Goal: Task Accomplishment & Management: Use online tool/utility

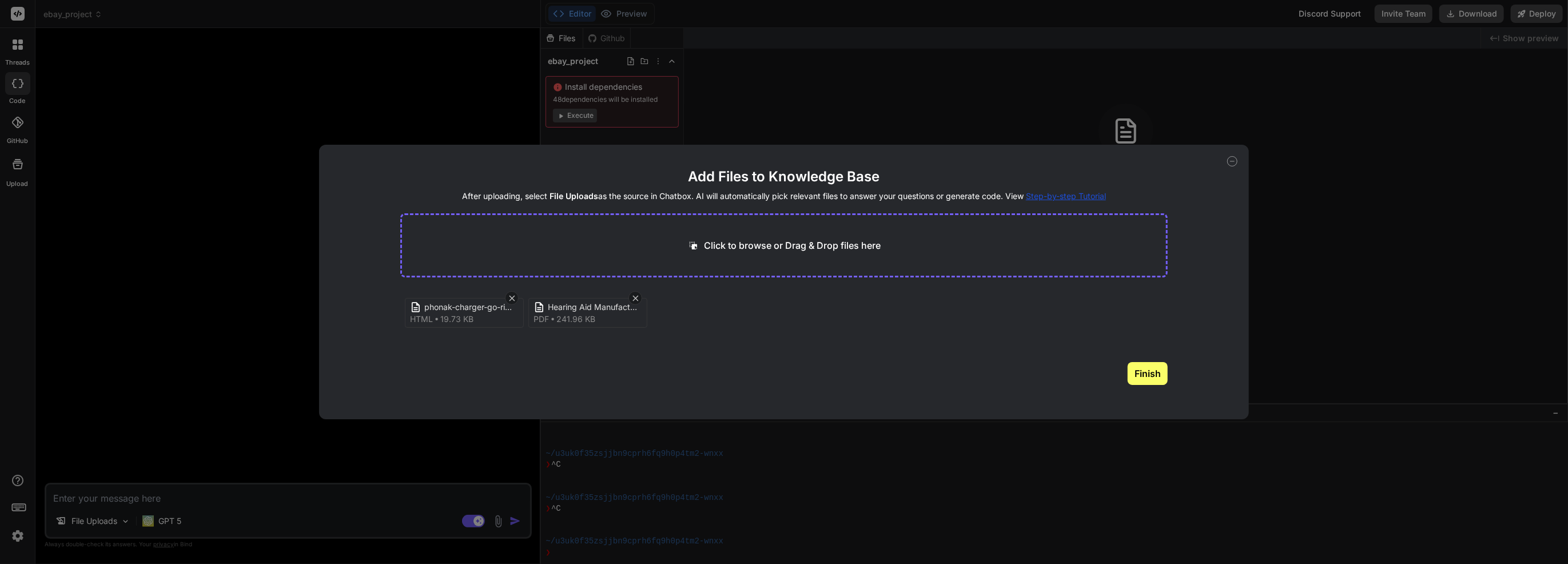
scroll to position [340, 0]
click at [569, 308] on span "Hearing Aid Manufacturer Colour Schemes" at bounding box center [593, 308] width 91 height 12
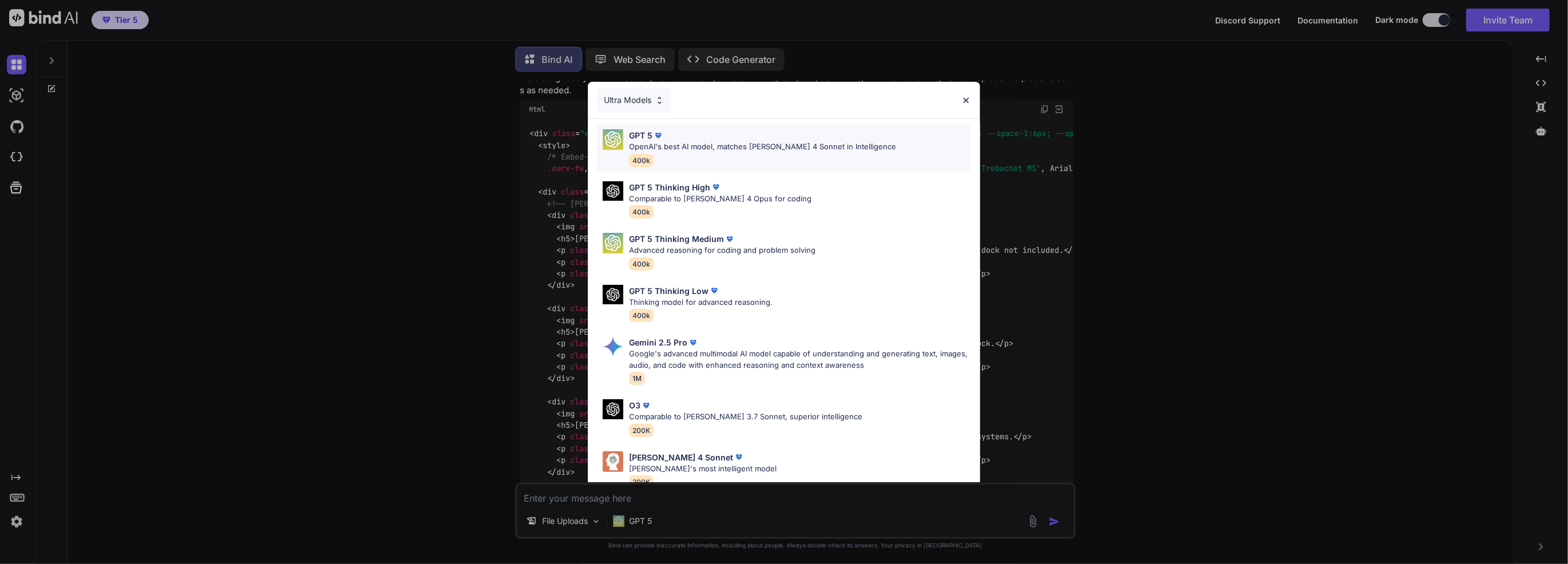
scroll to position [4255, 0]
click at [628, 144] on div "GPT 5 OpenAI's best AI model, matches Claude 4 Sonnet in Intelligence 400k" at bounding box center [784, 148] width 374 height 46
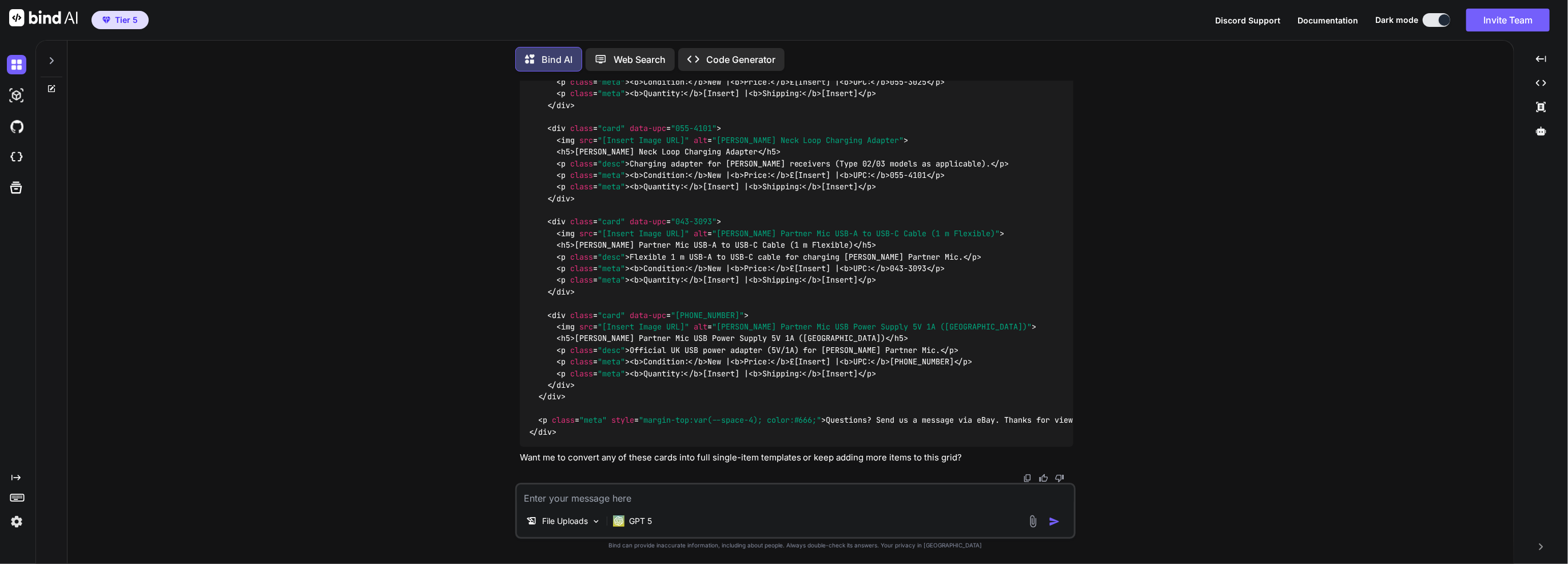
scroll to position [8864, 0]
click at [861, 515] on div "File Uploads GPT 5" at bounding box center [795, 523] width 557 height 27
click at [861, 506] on textarea at bounding box center [795, 495] width 557 height 21
click at [1032, 525] on img at bounding box center [1033, 522] width 13 height 13
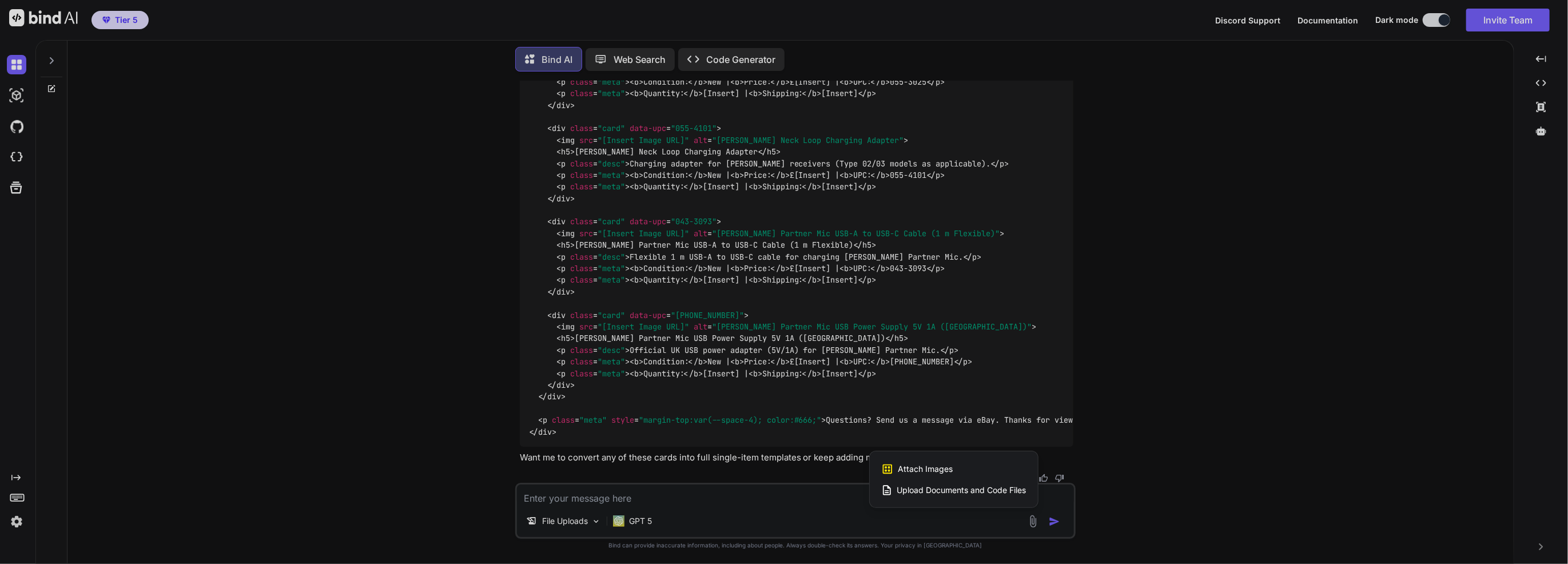
click at [961, 492] on span "Upload Documents and Code Files" at bounding box center [962, 490] width 129 height 12
type textarea "x"
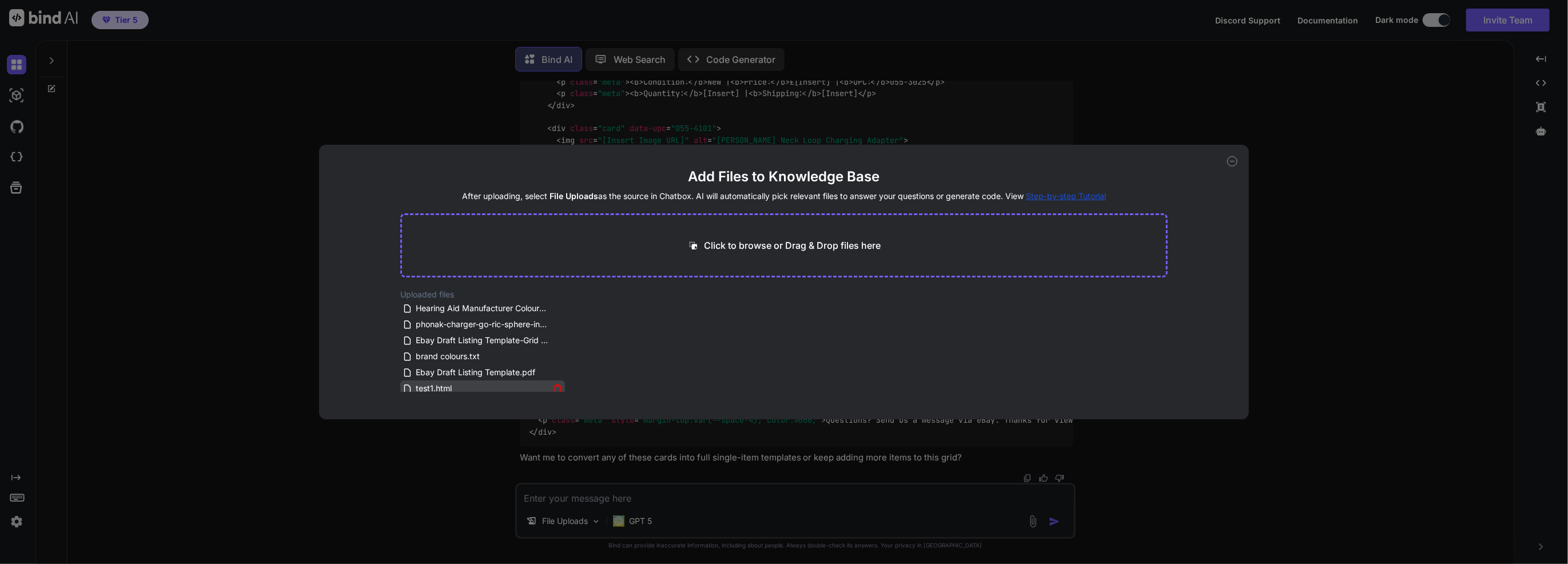
click at [417, 389] on span "test1.html" at bounding box center [433, 389] width 38 height 14
click at [426, 389] on span "test1.html" at bounding box center [433, 389] width 38 height 14
click at [767, 495] on div "Add Files to Knowledge Base After uploading, select File Uploads as the source …" at bounding box center [784, 282] width 1568 height 564
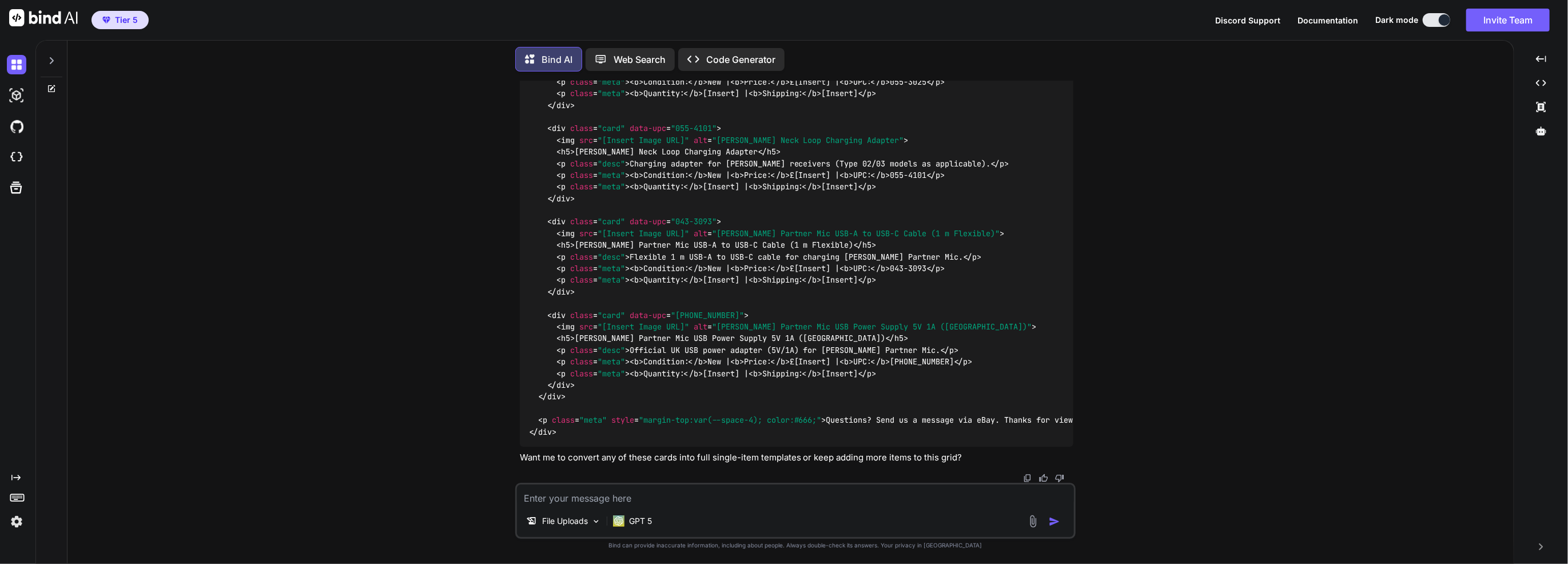
click at [767, 495] on textarea at bounding box center [795, 495] width 557 height 21
drag, startPoint x: 827, startPoint y: 504, endPoint x: 384, endPoint y: 507, distance: 443.0
click at [384, 507] on div "You testing the interface Bind AI It looks like you're testing the interface! H…" at bounding box center [795, 322] width 1437 height 483
click at [531, 502] on textarea "Xis the grid full of our chosen products" at bounding box center [795, 495] width 557 height 21
click at [782, 504] on textarea "is the grid full of our chosen products" at bounding box center [795, 495] width 557 height 21
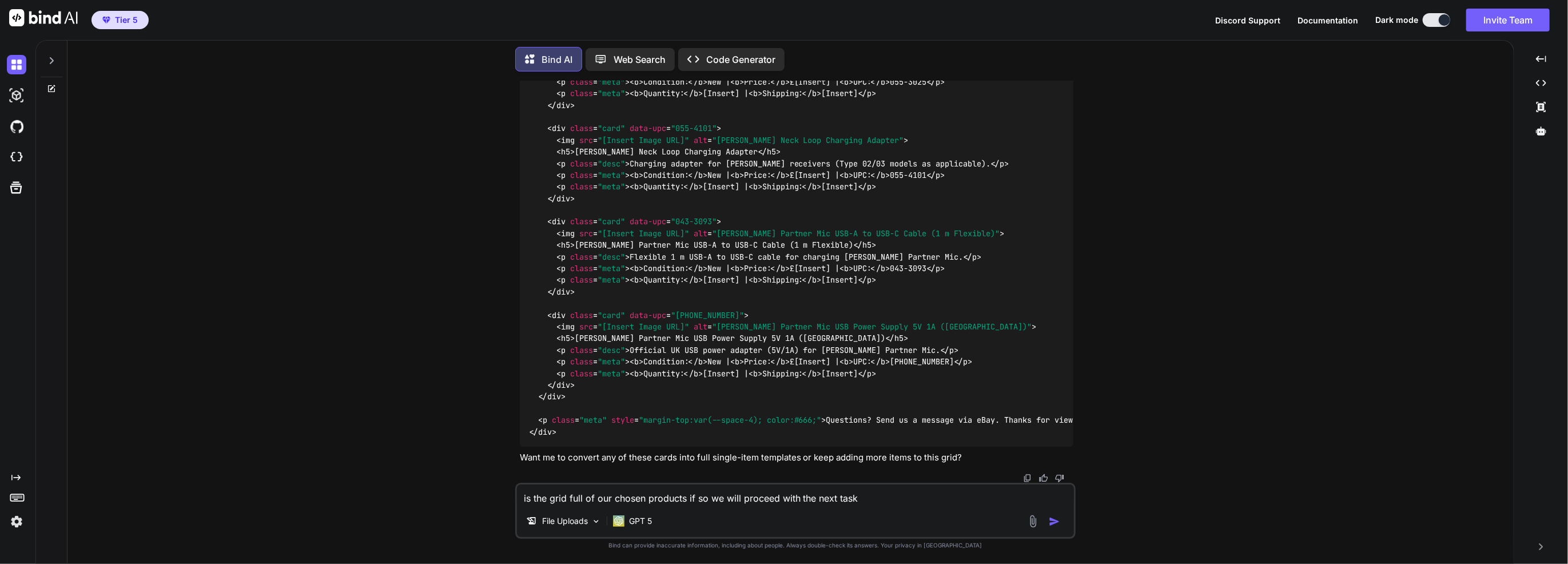
click at [684, 495] on textarea "is the grid full of our chosen products if so we will proceed with the next task" at bounding box center [795, 495] width 557 height 21
click at [881, 512] on div "File Uploads GPT 5" at bounding box center [795, 523] width 557 height 27
click at [884, 504] on textarea "is the grid full of our chosen products? if so we will proceed with the next ta…" at bounding box center [795, 495] width 557 height 21
paste textarea "Certainly! Here's a simple HTML snippet you can use to create a `div` with "Hel…"
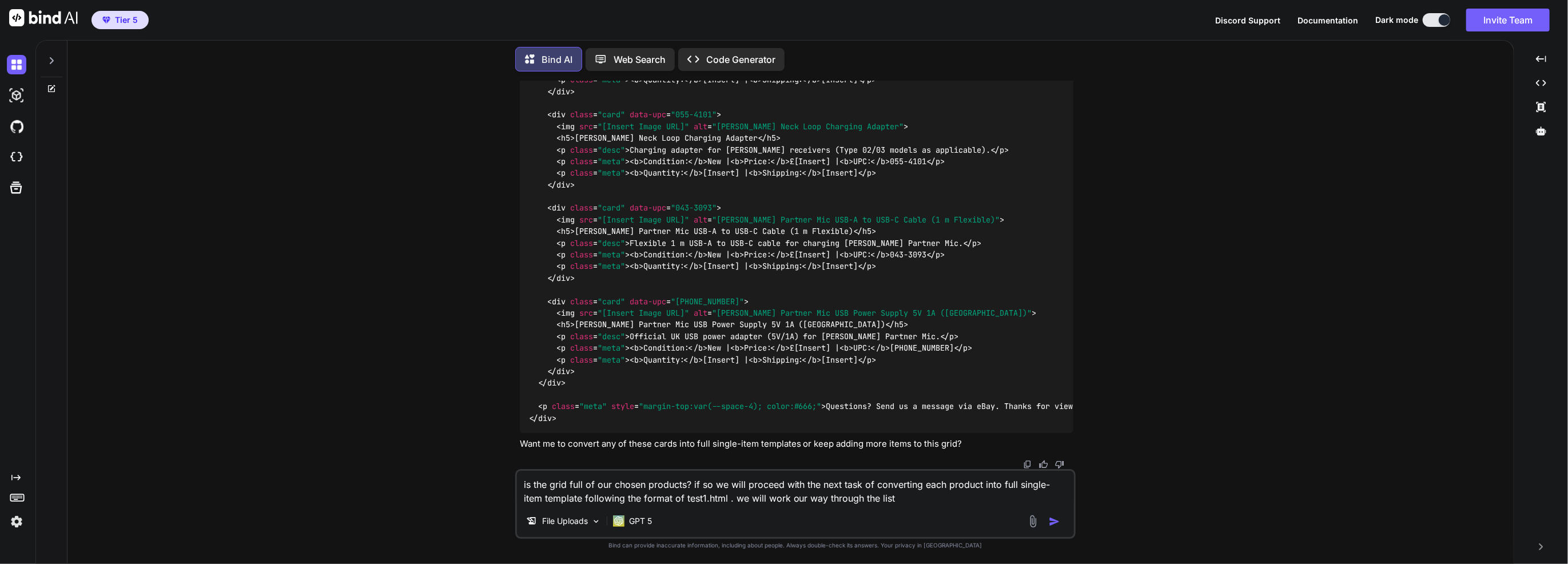
scroll to position [8878, 0]
type textarea "is the grid full of our chosen products? if so we will proceed with the next ta…"
click at [1034, 519] on img at bounding box center [1033, 522] width 13 height 13
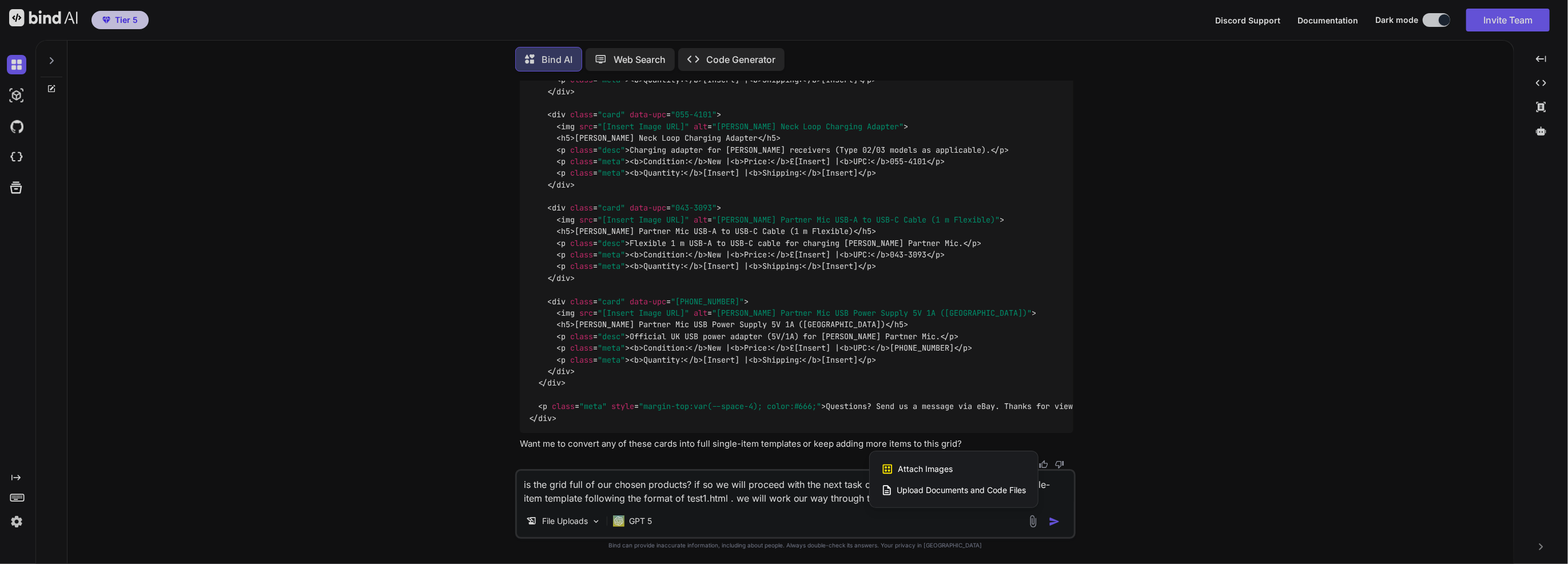
click at [979, 495] on span "Upload Documents and Code Files" at bounding box center [962, 490] width 129 height 12
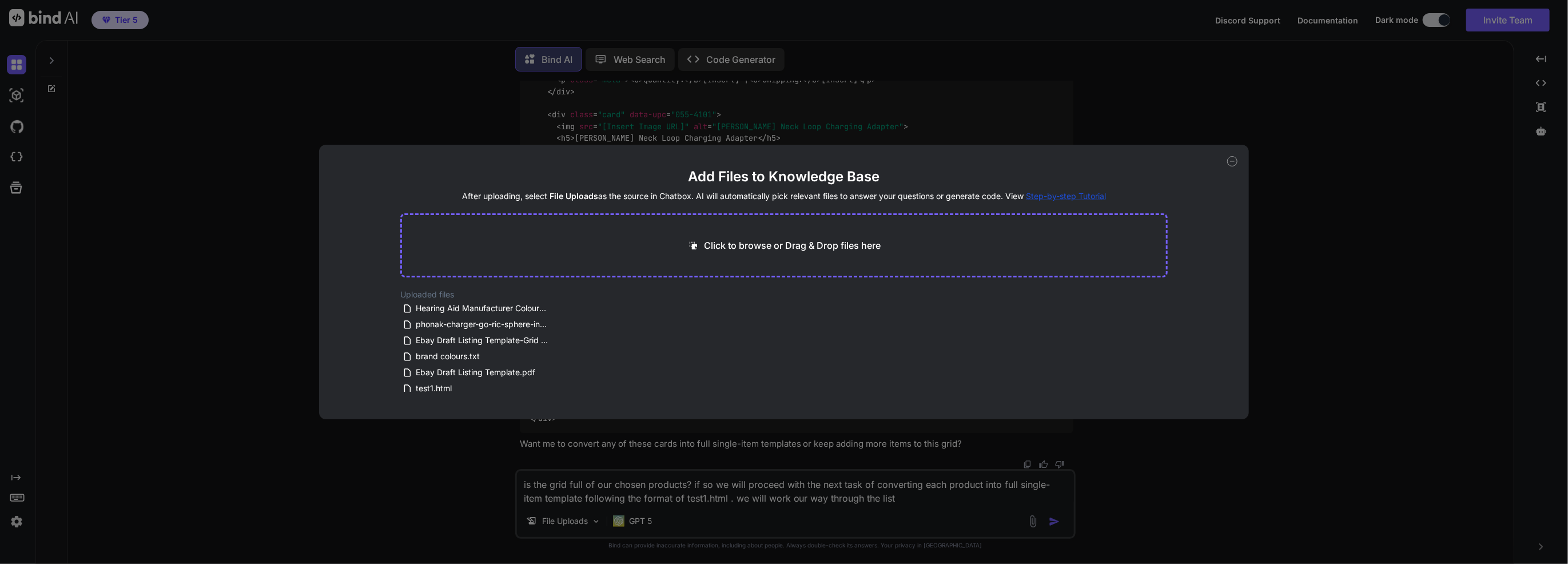
click at [881, 495] on div "Add Files to Knowledge Base After uploading, select File Uploads as the source …" at bounding box center [784, 282] width 1568 height 564
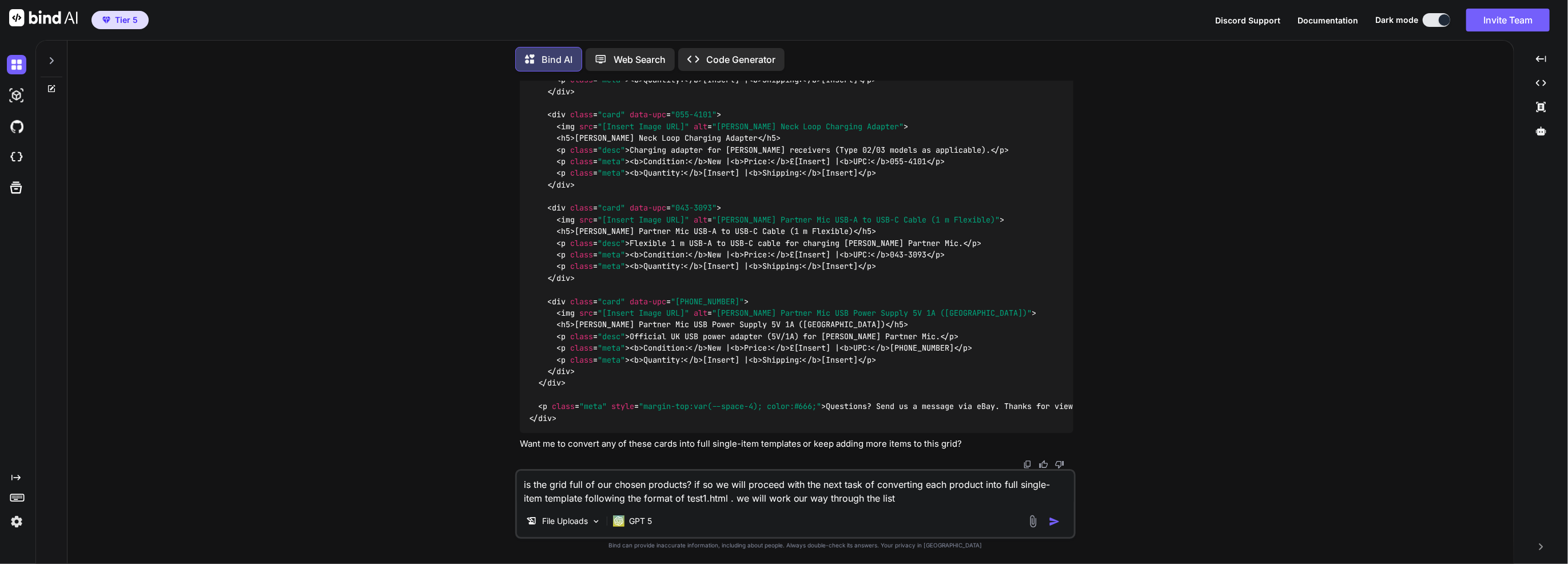
click at [883, 496] on textarea "is the grid full of our chosen products? if so we will proceed with the next ta…" at bounding box center [795, 488] width 557 height 34
click at [1035, 520] on img at bounding box center [1033, 522] width 13 height 13
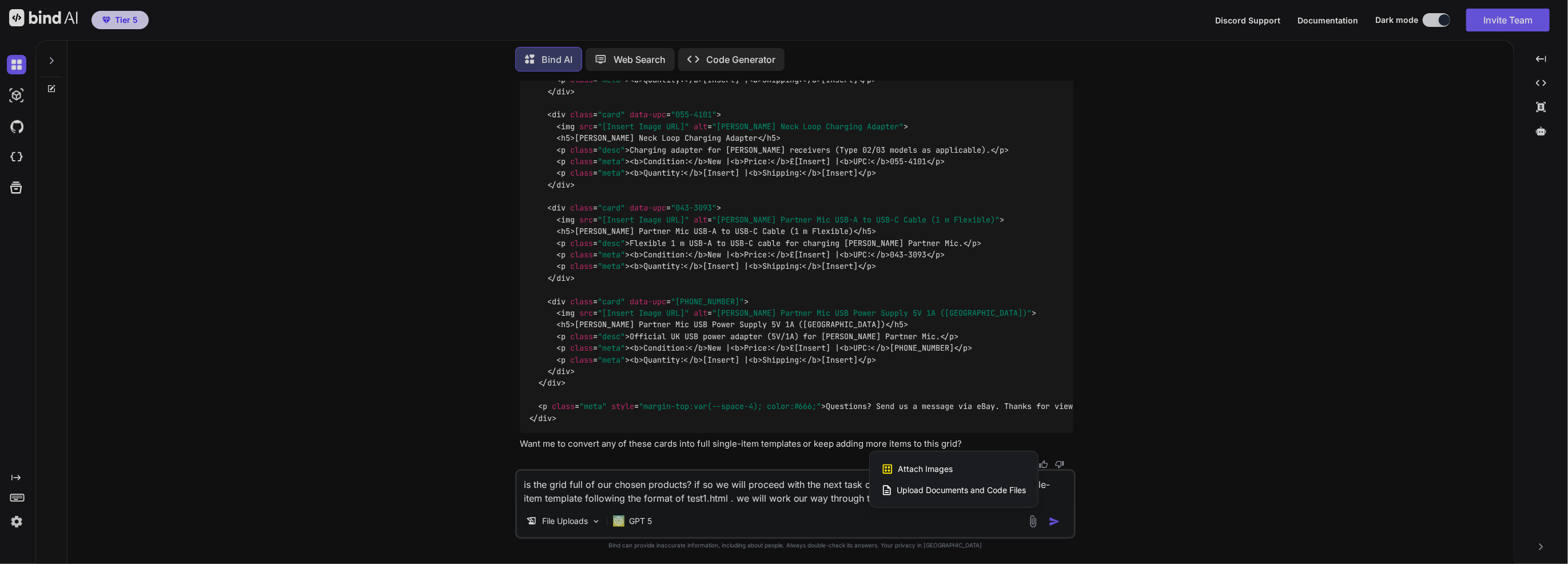
click at [992, 487] on span "Upload Documents and Code Files" at bounding box center [962, 490] width 129 height 12
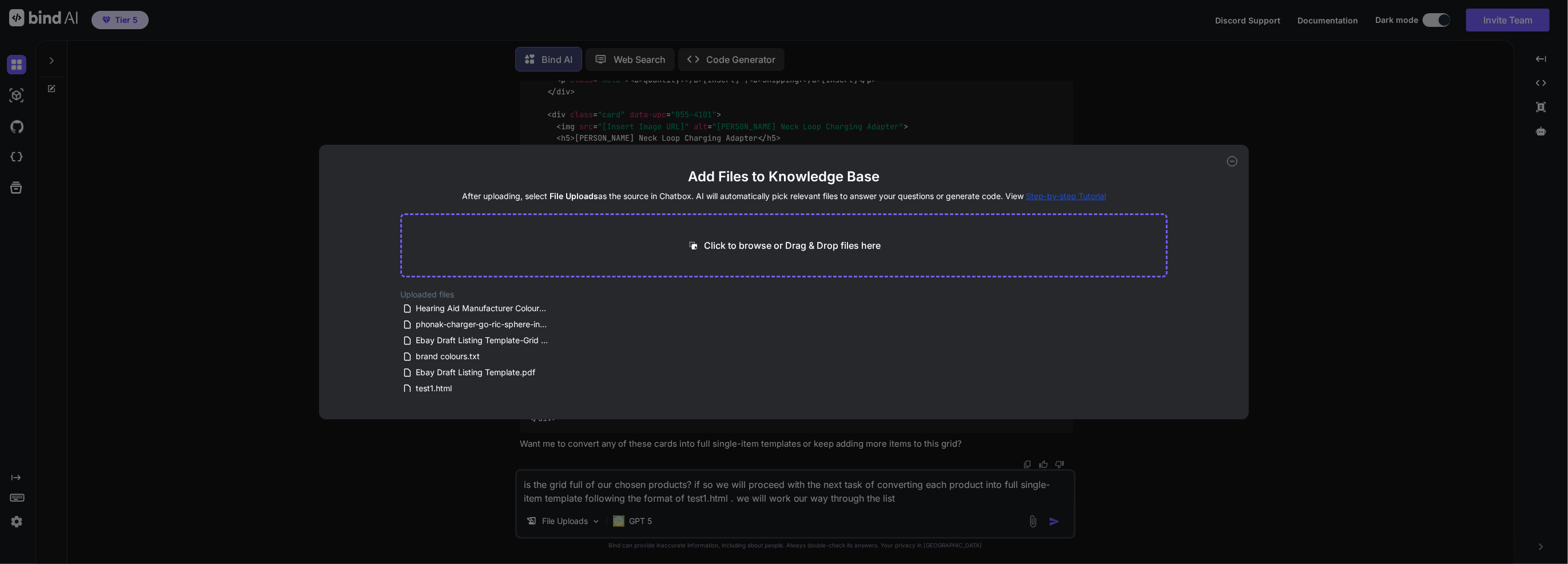
click at [627, 242] on div "Click to browse or Drag & Drop files here" at bounding box center [784, 245] width 768 height 64
click at [780, 247] on p "Click to browse or Drag & Drop files here" at bounding box center [792, 245] width 177 height 14
type input "C:\fakepath\ebay_product_descriptions_2 (5).zip"
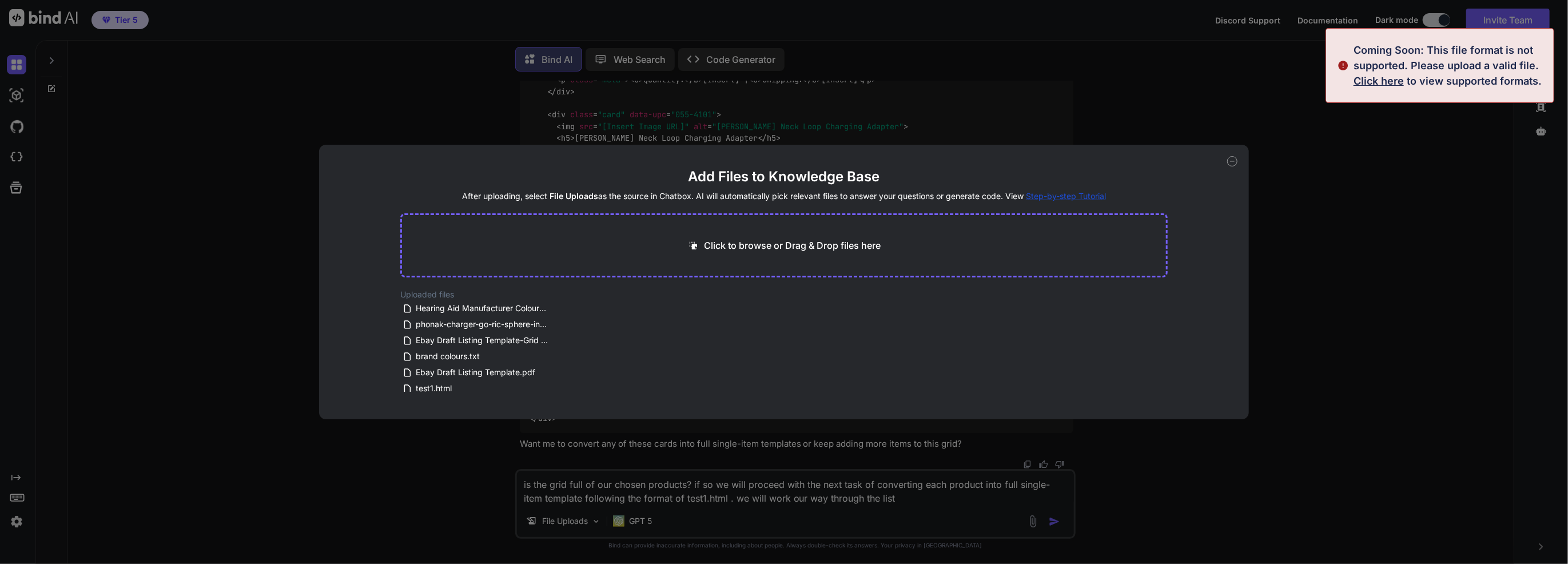
click at [1233, 164] on icon at bounding box center [1232, 161] width 10 height 10
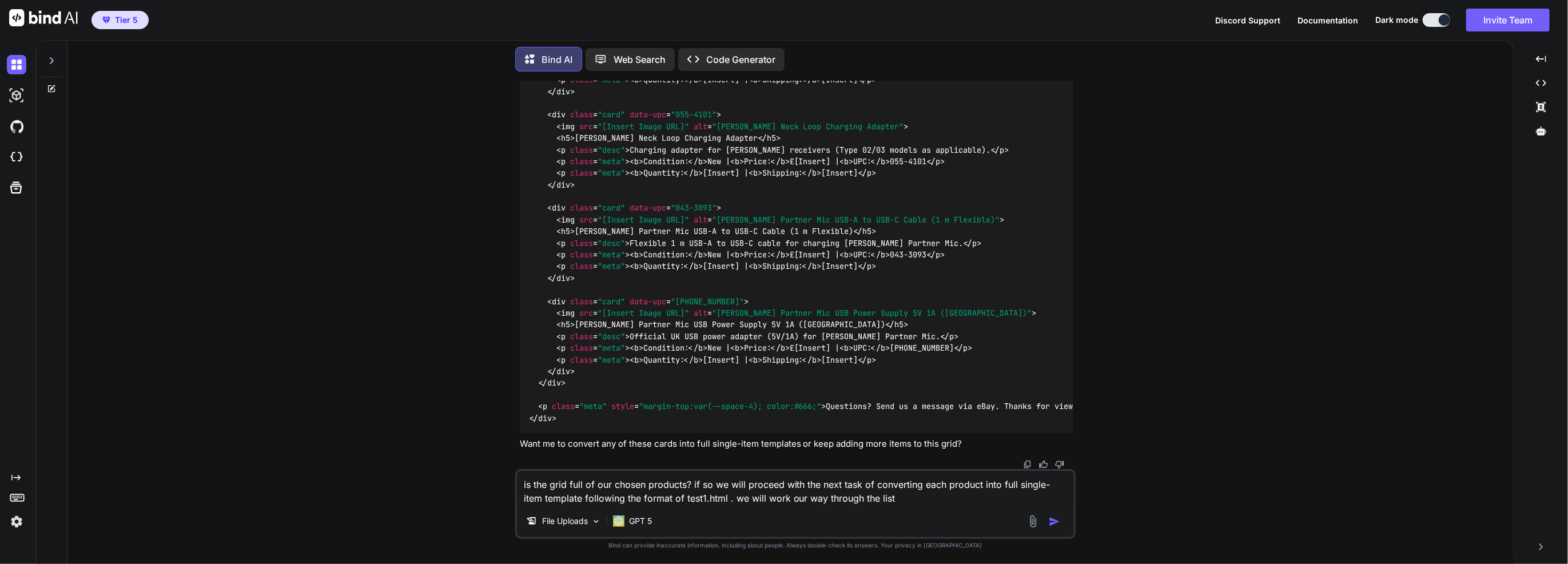
click at [1062, 522] on button "button" at bounding box center [1057, 521] width 16 height 12
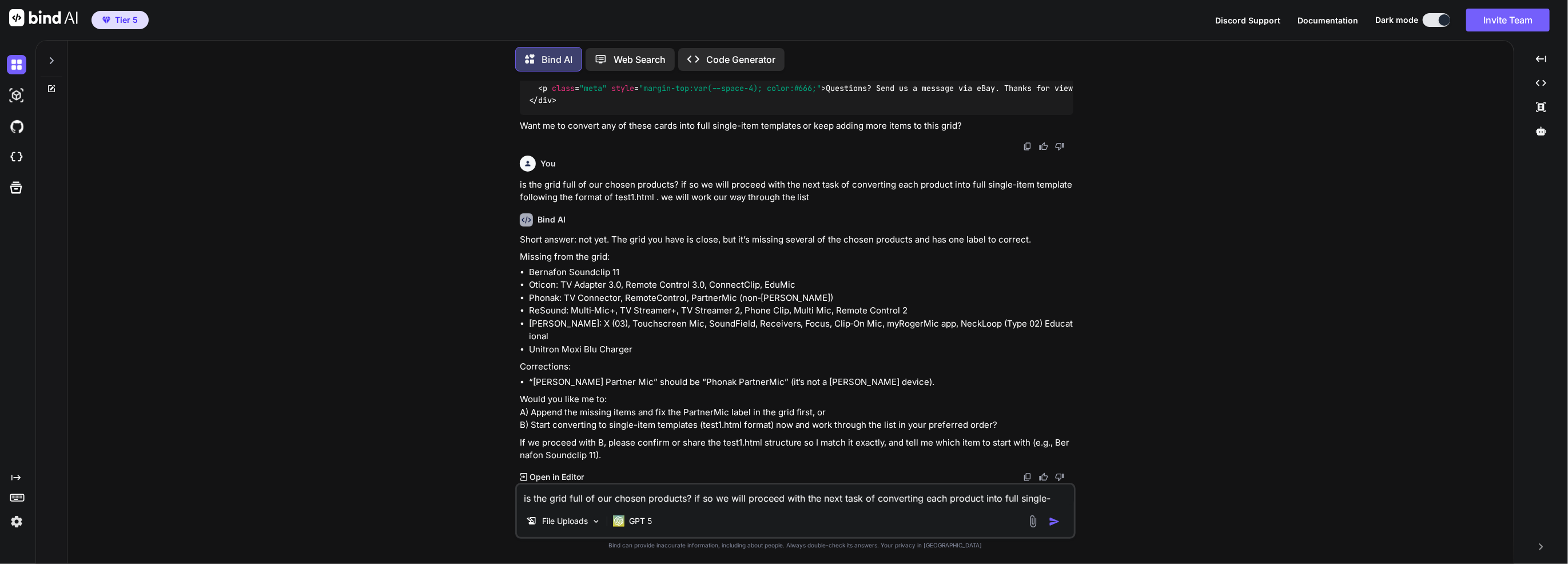
scroll to position [9182, 0]
click at [698, 495] on textarea "is the grid full of our chosen products? if so we will proceed with the next ta…" at bounding box center [795, 495] width 557 height 21
drag, startPoint x: 626, startPoint y: 285, endPoint x: 529, endPoint y: 289, distance: 97.1
click at [529, 279] on li "Bernafon Soundclip 11" at bounding box center [801, 273] width 544 height 13
copy li "Bernafon Soundclip 11"
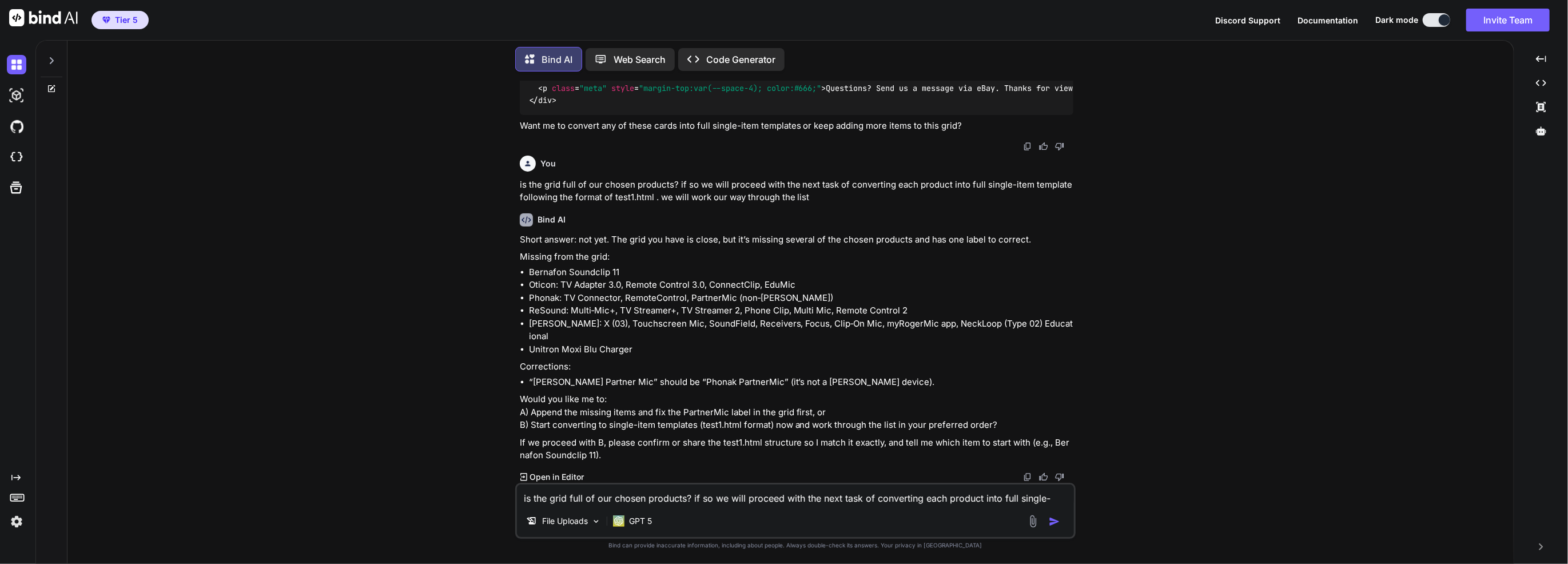
click at [631, 502] on textarea "is the grid full of our chosen products? if so we will proceed with the next ta…" at bounding box center [795, 495] width 557 height 21
click at [1028, 527] on img at bounding box center [1033, 522] width 13 height 13
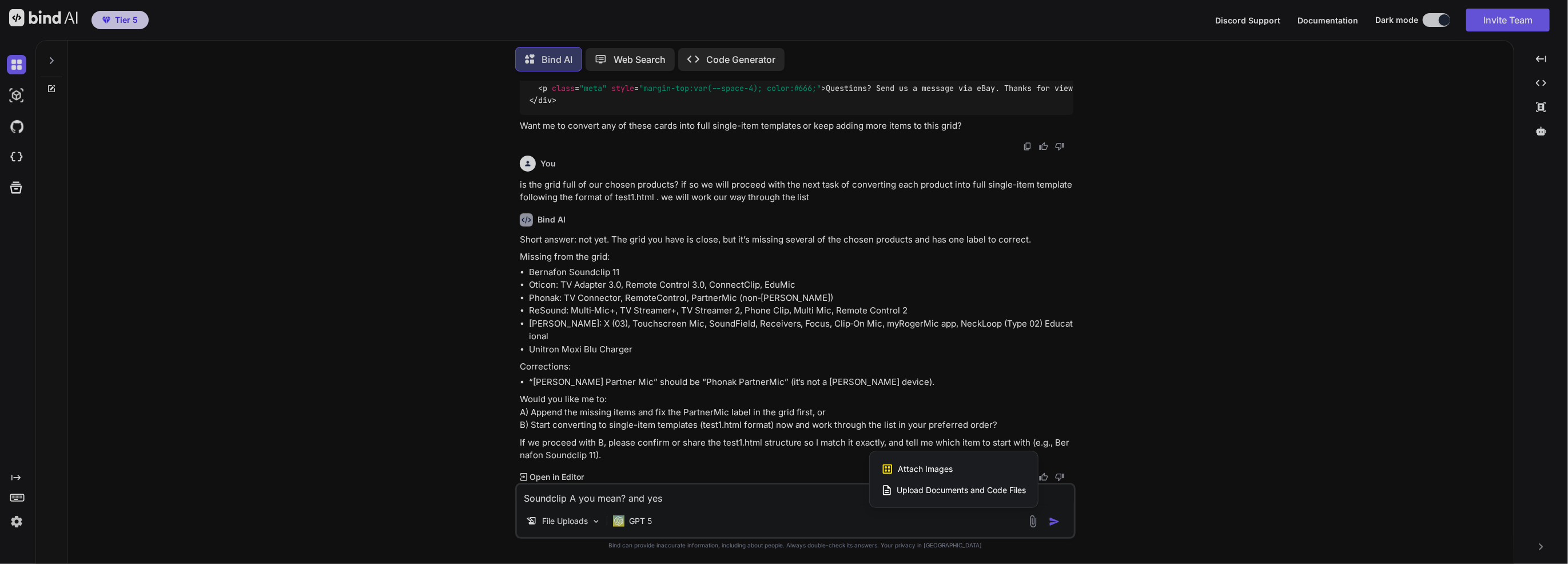
click at [967, 495] on span "Upload Documents and Code Files" at bounding box center [962, 490] width 129 height 12
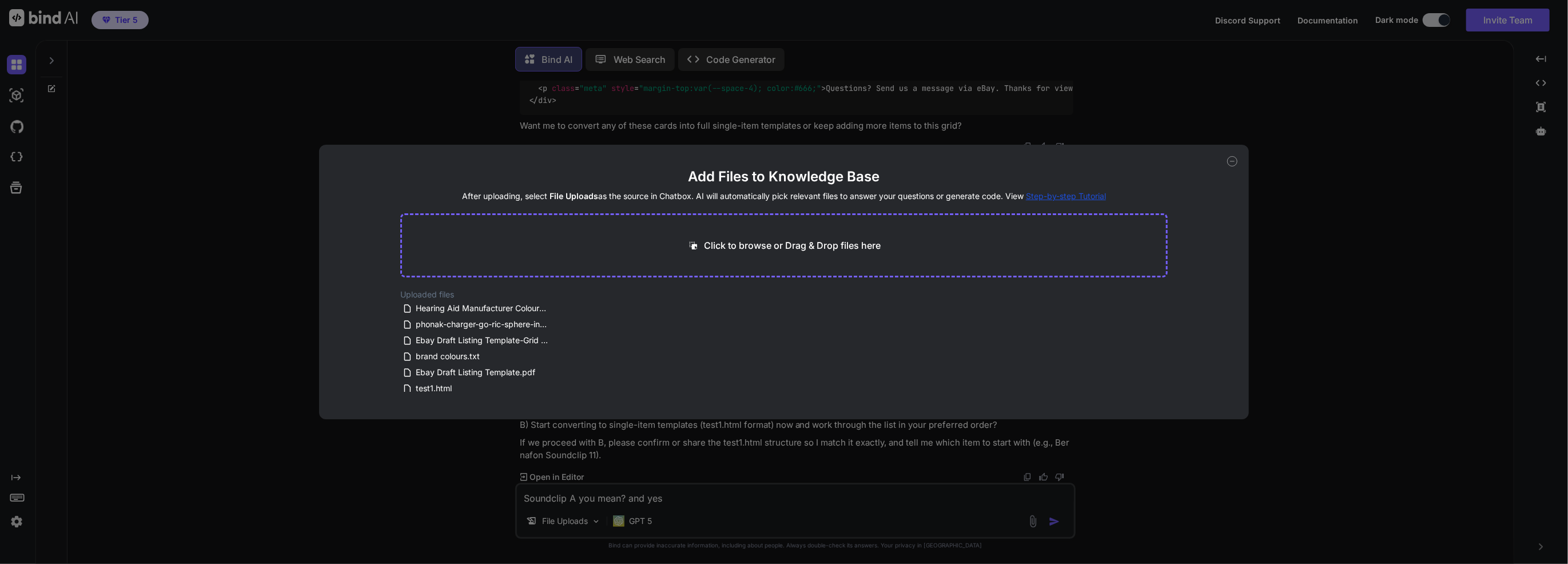
click at [953, 488] on div "Add Files to Knowledge Base After uploading, select File Uploads as the source …" at bounding box center [784, 282] width 1568 height 564
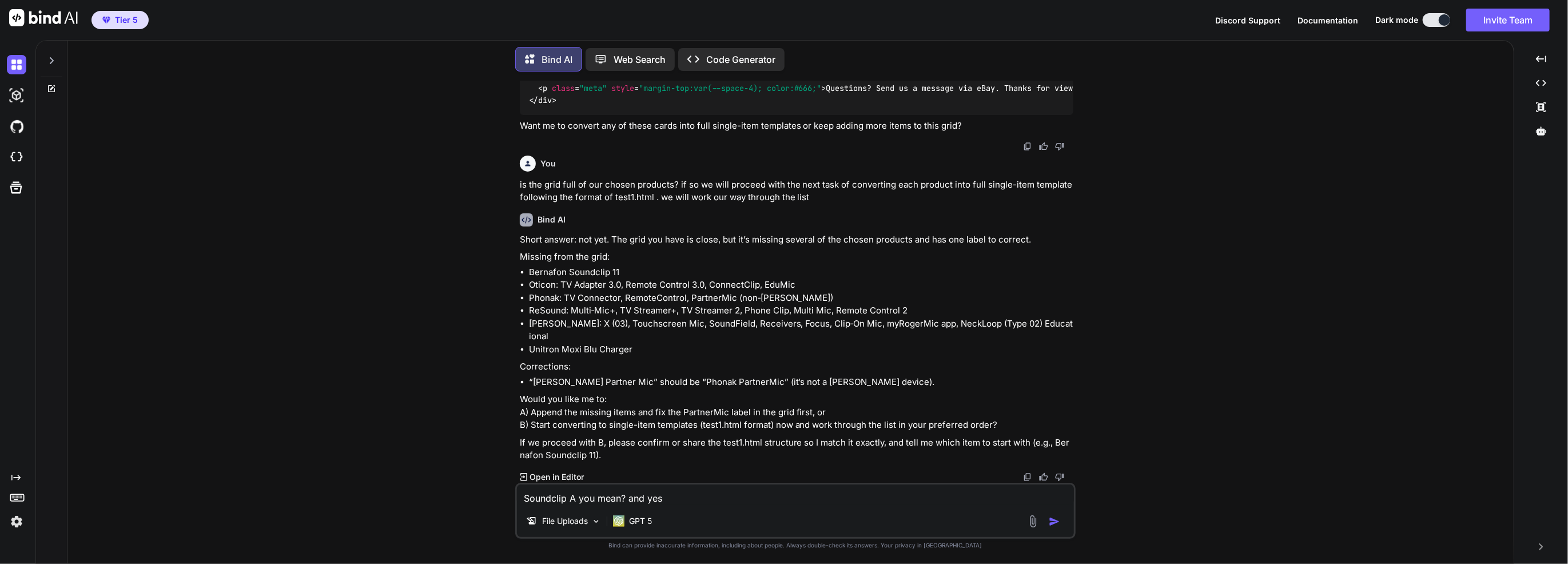
click at [981, 506] on textarea "Soundclip A you mean? and yes" at bounding box center [795, 495] width 557 height 21
drag, startPoint x: 625, startPoint y: 504, endPoint x: 496, endPoint y: 510, distance: 129.1
click at [496, 510] on div "You testing the interface Bind AI It looks like you're testing the interface! H…" at bounding box center [795, 322] width 1437 height 483
click at [589, 496] on textarea "and yes to all" at bounding box center [795, 495] width 557 height 21
paste textarea "Soundclip A you mean?"
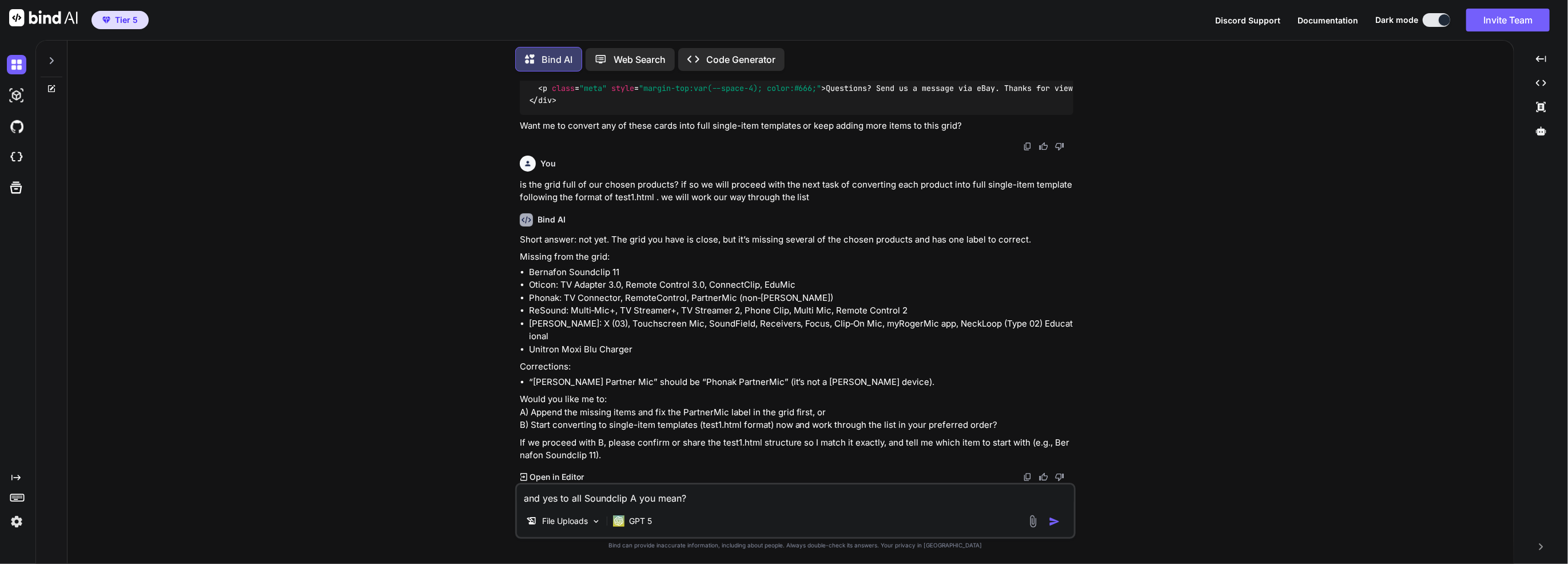
click at [535, 496] on textarea "and yes to all Soundclip A you mean?" at bounding box center [795, 495] width 557 height 21
click at [1029, 521] on img at bounding box center [1033, 522] width 13 height 13
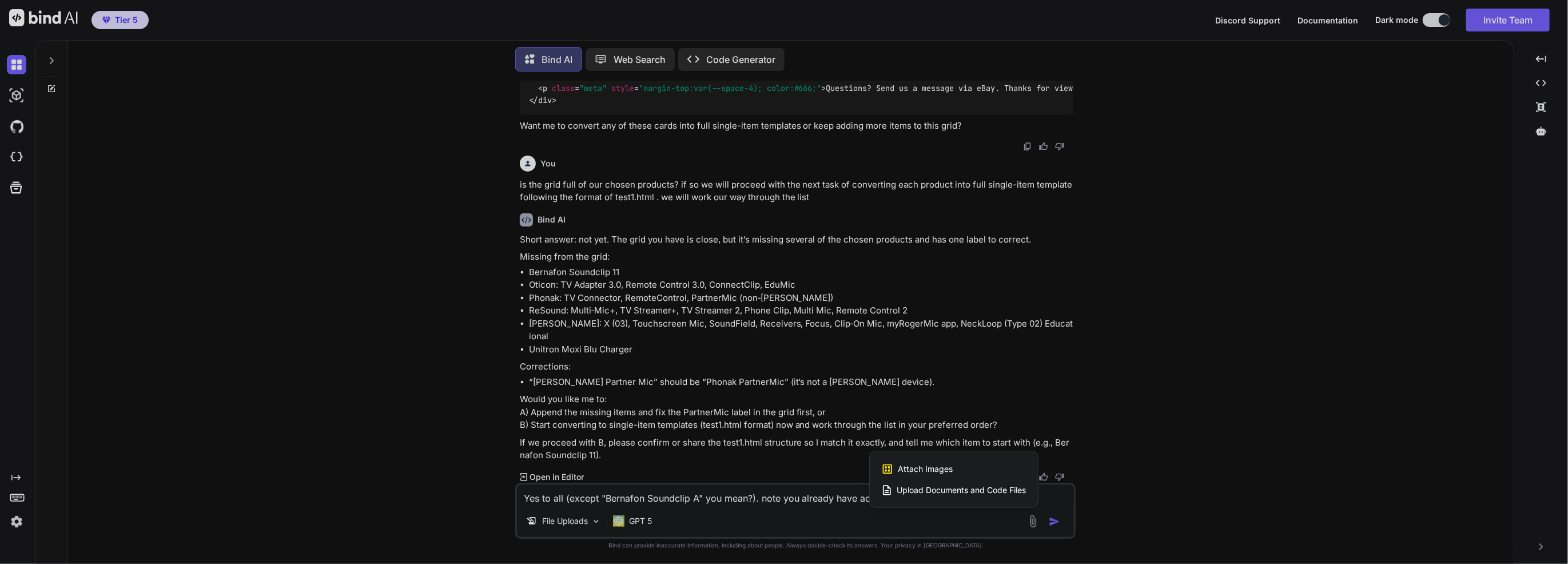
click at [996, 489] on span "Upload Documents and Code Files" at bounding box center [962, 490] width 129 height 12
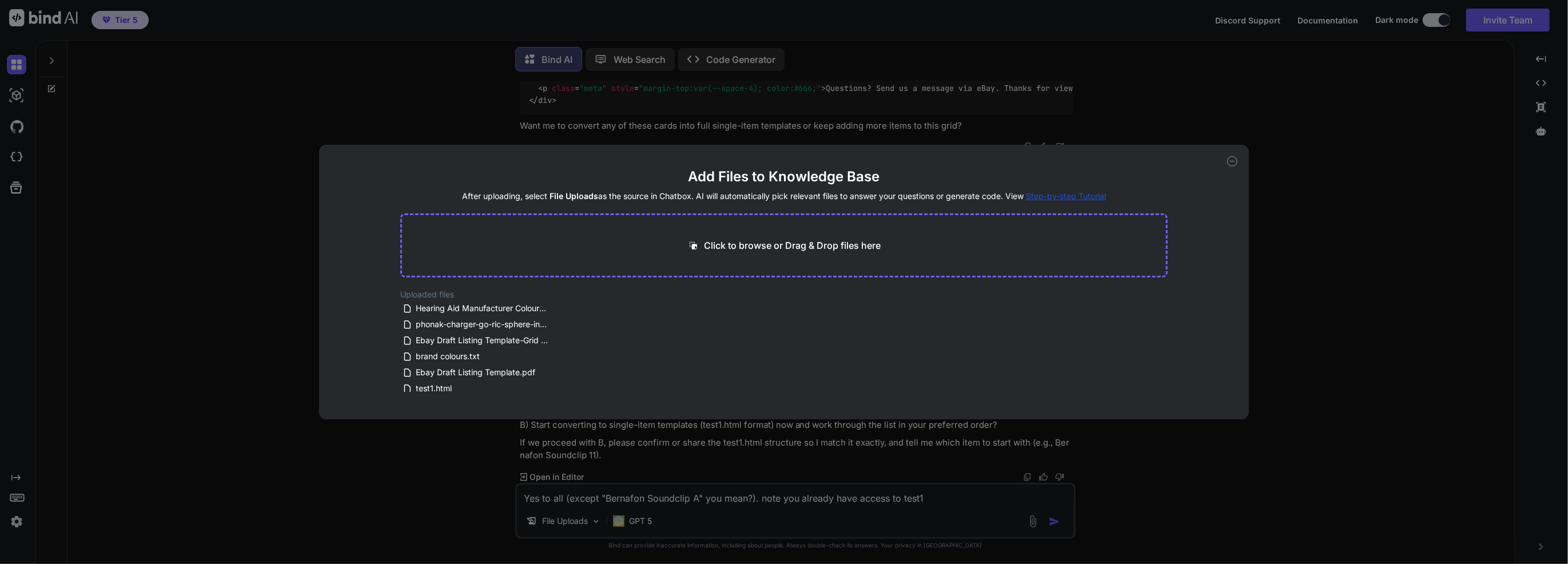
click at [943, 501] on div "Add Files to Knowledge Base After uploading, select File Uploads as the source …" at bounding box center [784, 282] width 1568 height 564
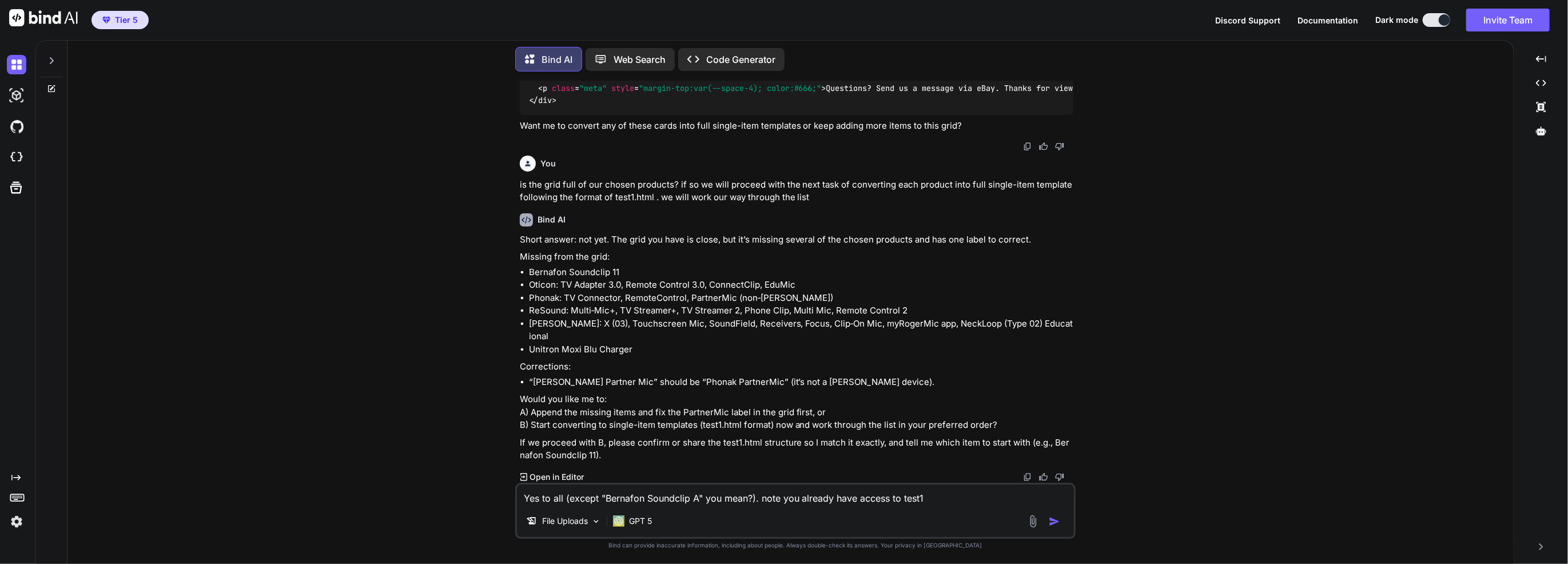
click at [943, 501] on textarea "Yes to all (except "Bernafon Soundclip A" you mean?). note you already have acc…" at bounding box center [795, 495] width 557 height 21
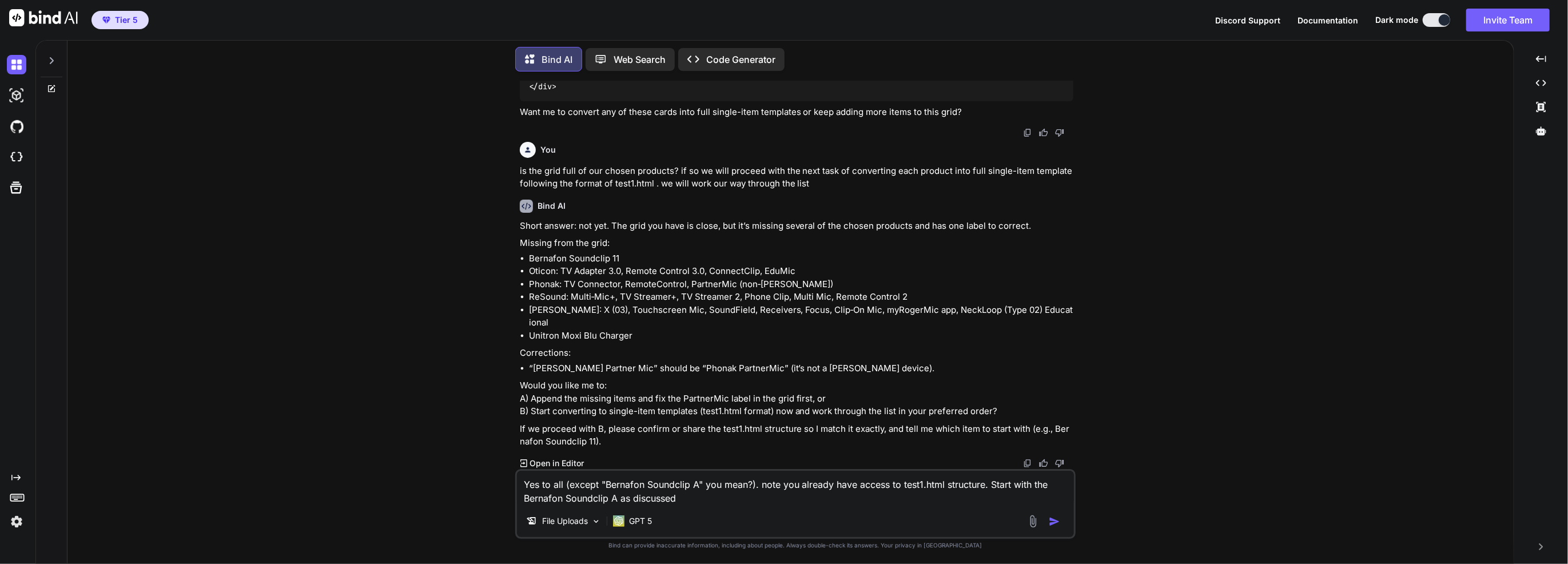
type textarea "Yes to all (except "Bernafon Soundclip A" you mean?). note you already have acc…"
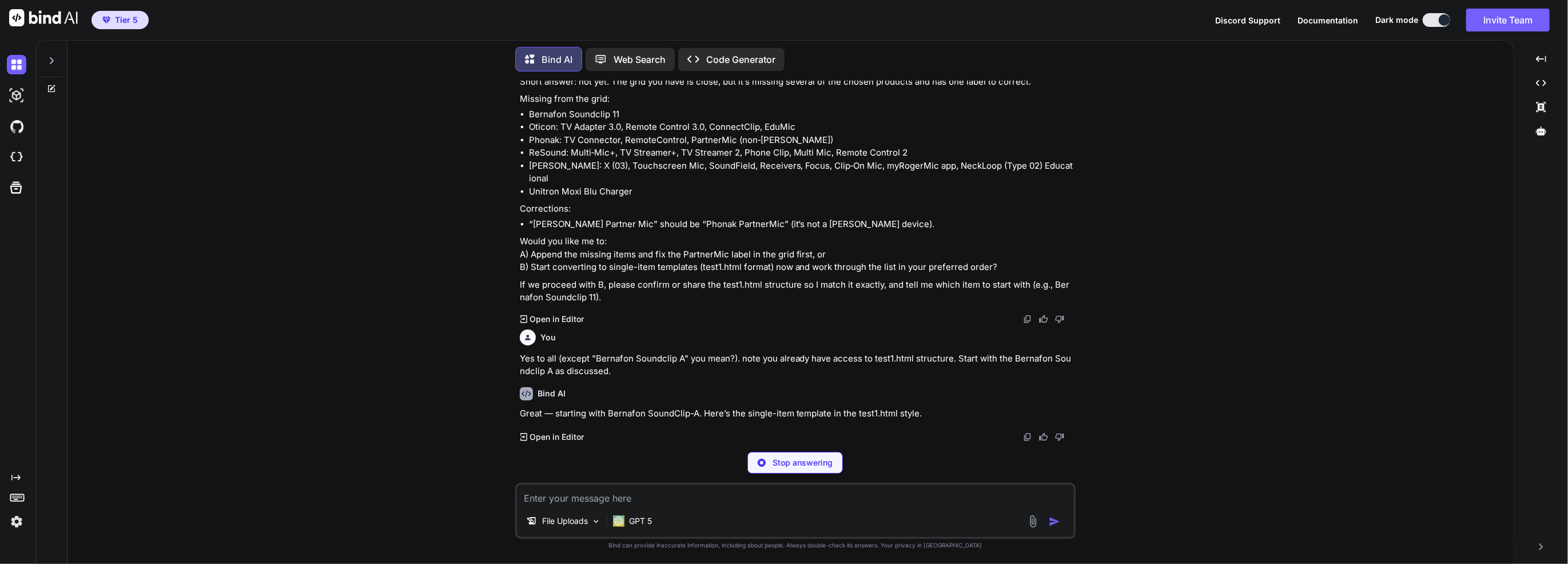
scroll to position [9341, 0]
click at [565, 437] on p "Open in Editor" at bounding box center [556, 437] width 54 height 12
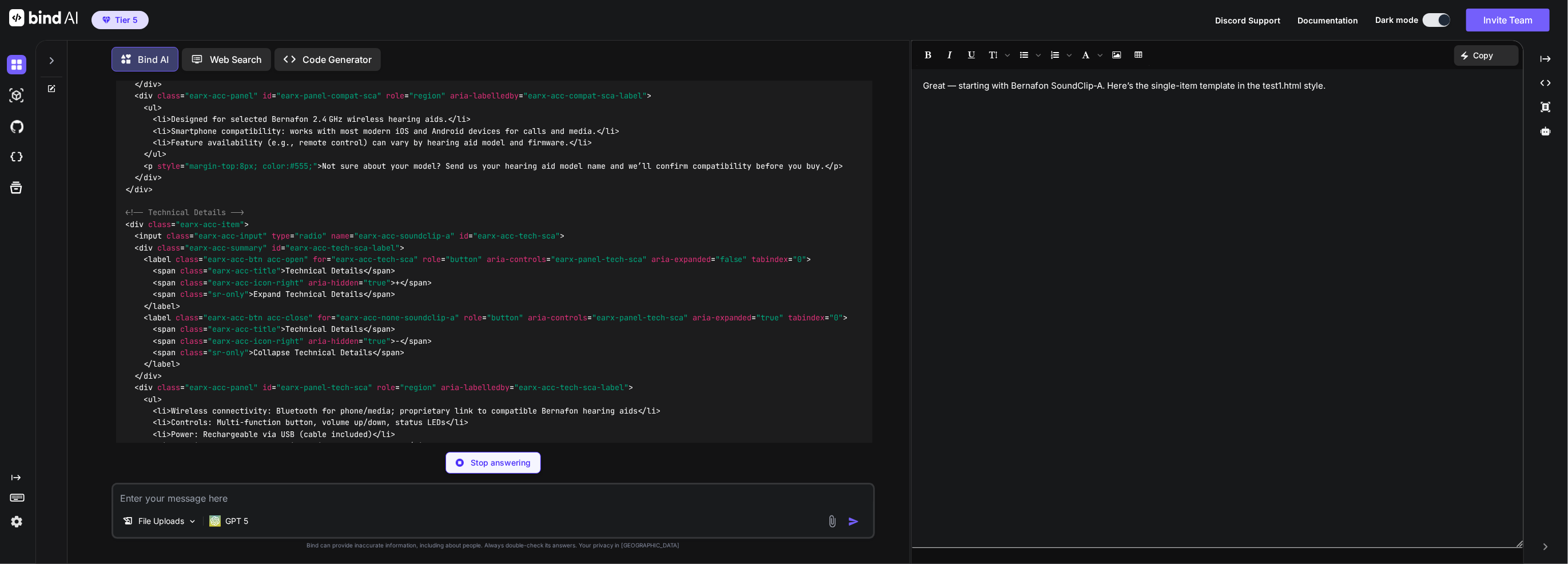
scroll to position [10530, 0]
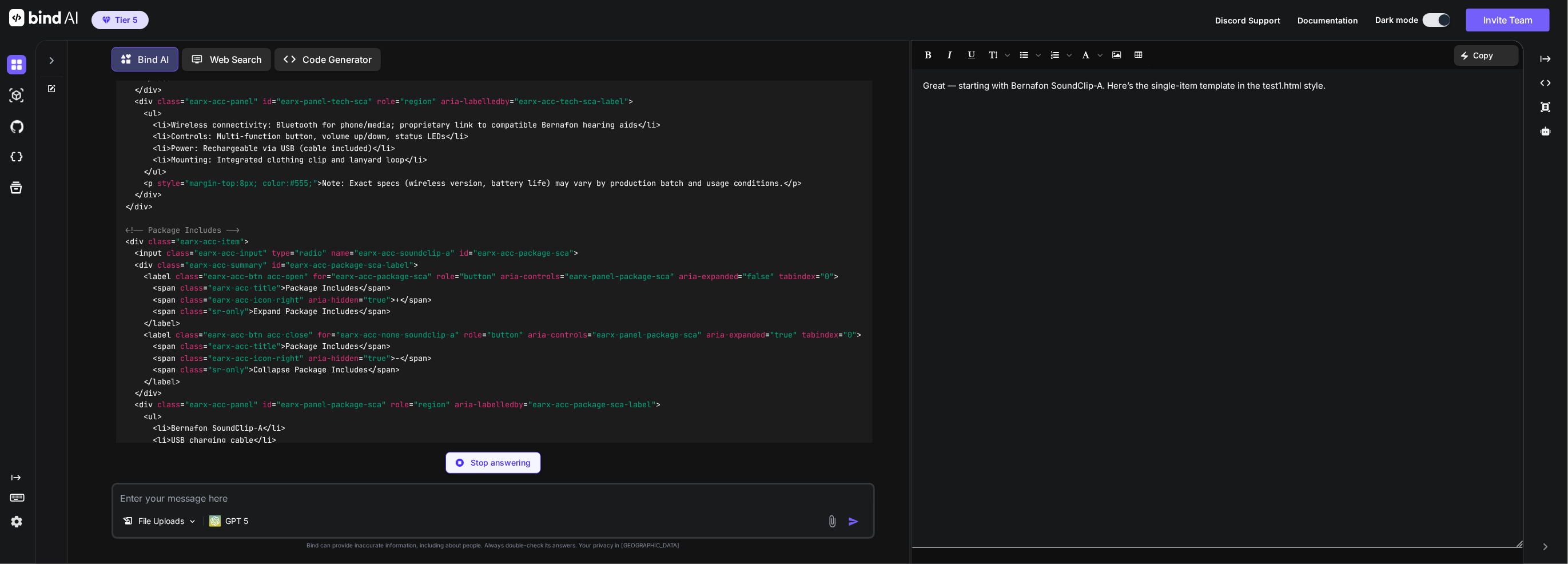
click at [828, 522] on img at bounding box center [833, 522] width 13 height 13
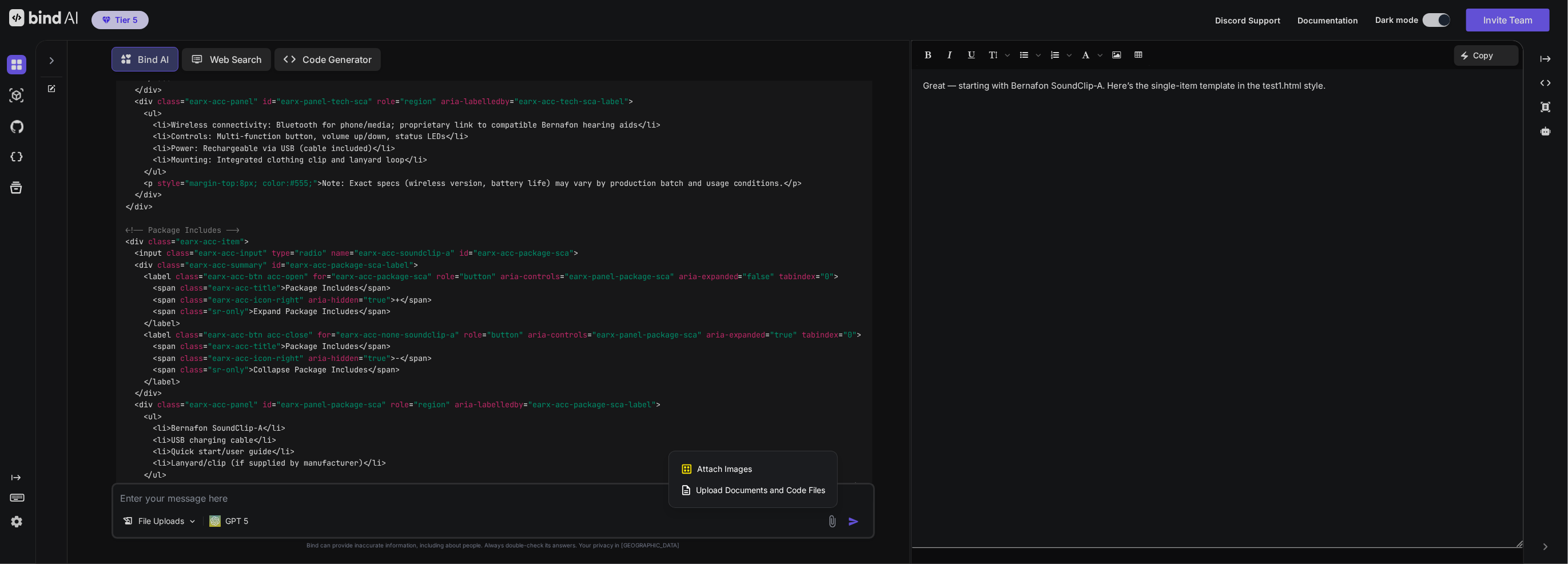
click at [565, 387] on div at bounding box center [784, 282] width 1568 height 564
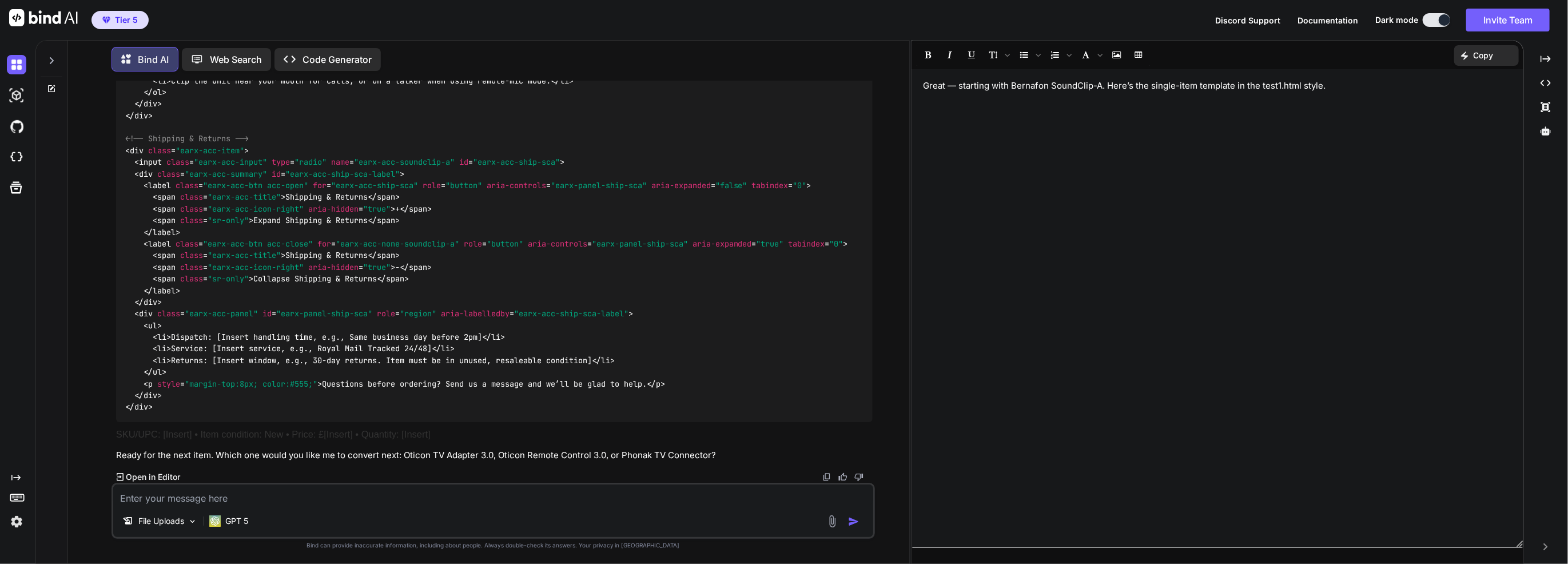
scroll to position [11539, 0]
click at [608, 498] on textarea at bounding box center [493, 495] width 760 height 21
type textarea "k"
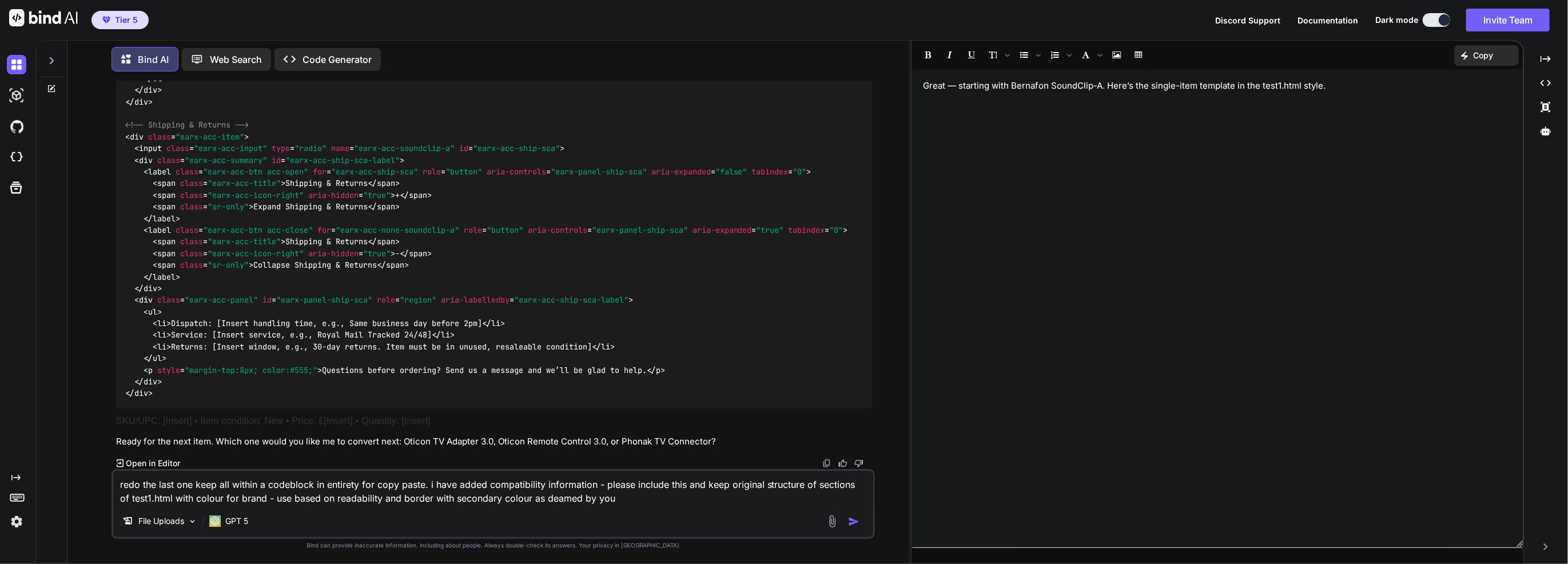
click at [369, 495] on textarea "redo the last one keep all within a codeblock in entirety for copy paste. i hav…" at bounding box center [493, 488] width 760 height 34
click at [313, 495] on textarea "redo the last one keep all within a codeblock in entirety for copy paste. i hav…" at bounding box center [493, 488] width 760 height 34
click at [316, 496] on textarea "redo the last one keep all within a codeblock in entirety for copy paste. i hav…" at bounding box center [493, 488] width 760 height 34
drag, startPoint x: 316, startPoint y: 496, endPoint x: 321, endPoint y: 500, distance: 6.4
click at [318, 498] on textarea "redo the last one keep all within a codeblock in entirety for copy paste. i hav…" at bounding box center [493, 488] width 760 height 34
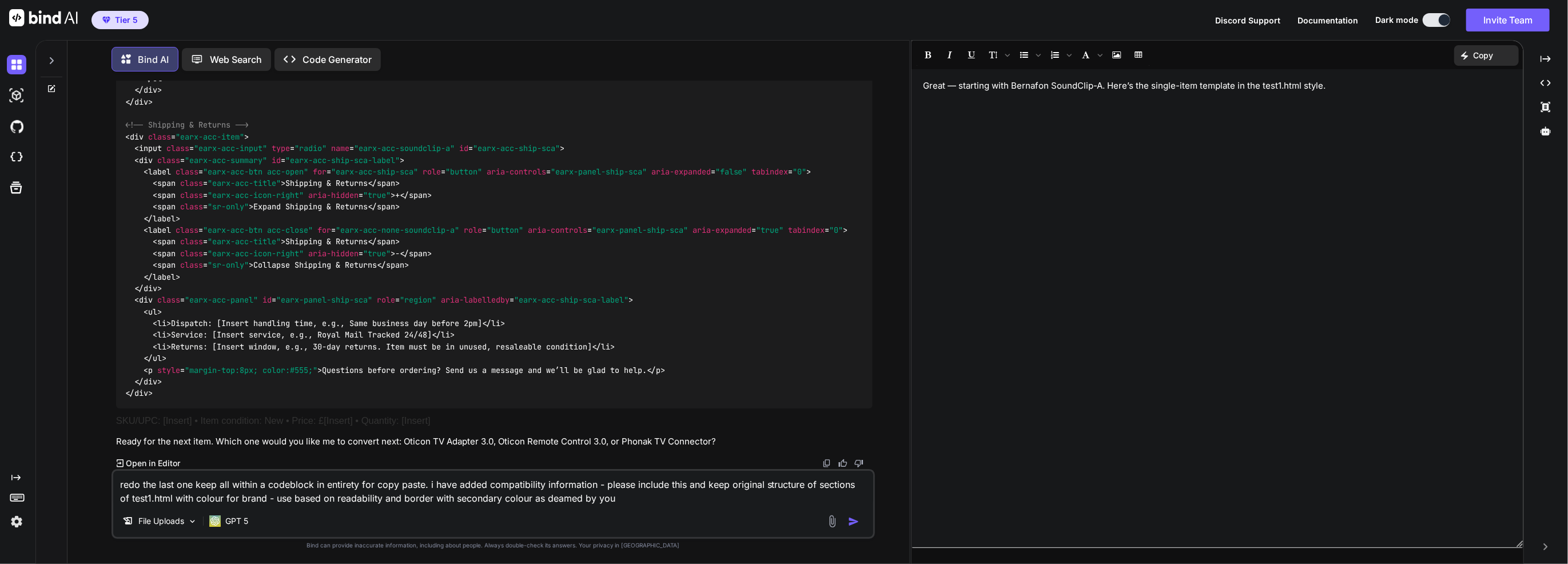
click at [322, 500] on textarea "redo the last one keep all within a codeblock in entirety for copy paste. i hav…" at bounding box center [493, 488] width 760 height 34
drag, startPoint x: 613, startPoint y: 490, endPoint x: 613, endPoint y: 498, distance: 8.0
click at [710, 499] on textarea "redo the last one keep all within a codeblock in entirety for copy paste. i hav…" at bounding box center [493, 488] width 760 height 34
click at [737, 496] on textarea "redo the last one keep all within a codeblock in entirety for copy paste. i hav…" at bounding box center [493, 488] width 760 height 34
drag, startPoint x: 860, startPoint y: 499, endPoint x: 676, endPoint y: 503, distance: 184.0
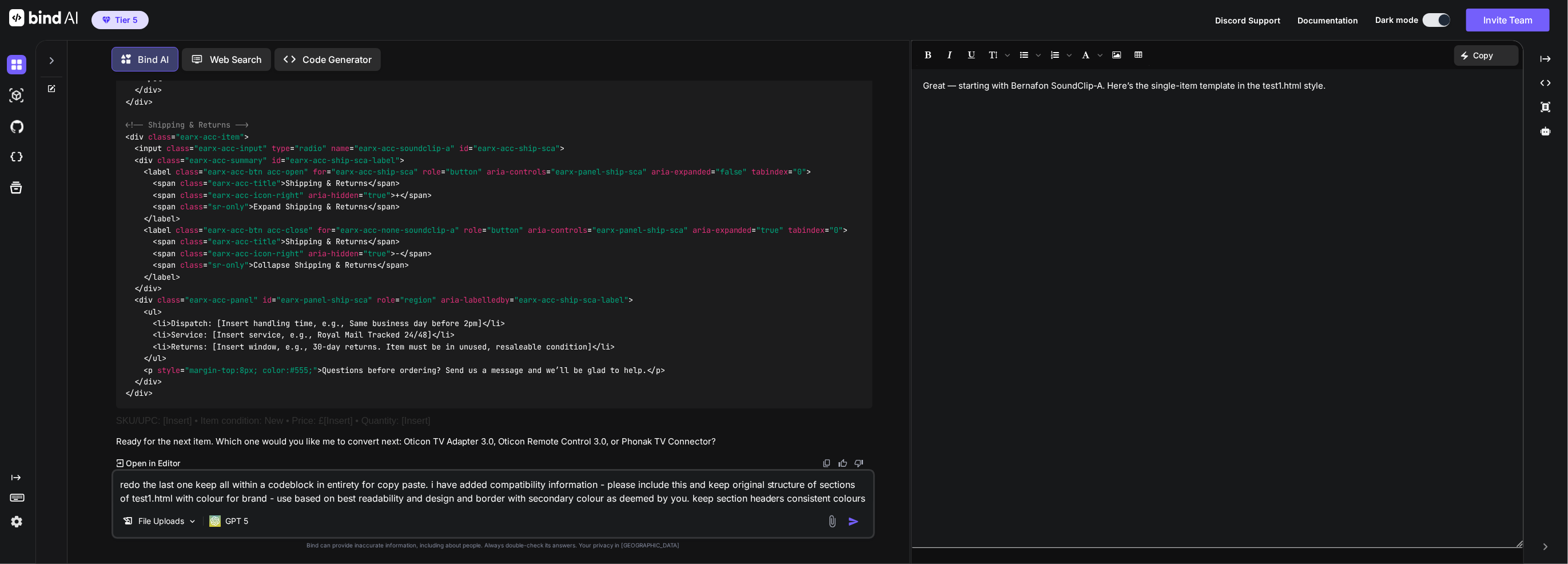
click at [676, 503] on textarea "redo the last one keep all within a codeblock in entirety for copy paste. i hav…" at bounding box center [493, 488] width 760 height 34
click at [802, 485] on textarea "redo the last one keep all within a codeblock in entirety for copy paste. i hav…" at bounding box center [493, 488] width 760 height 34
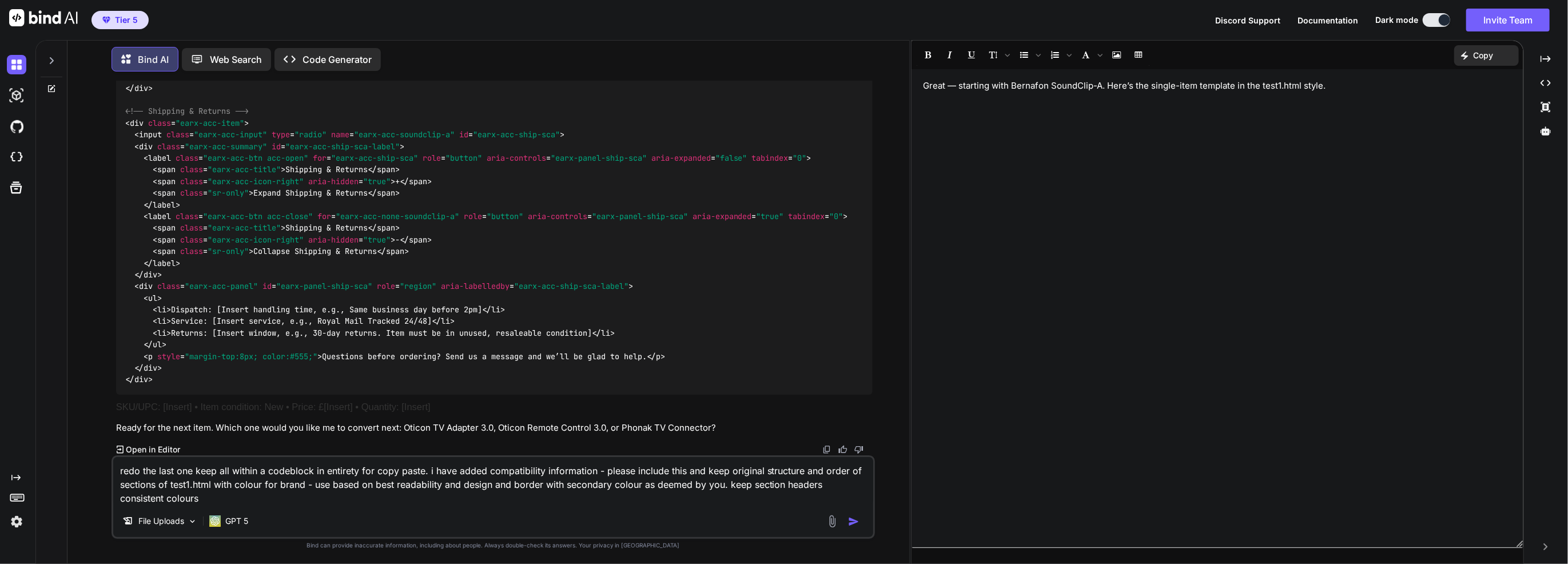
click at [307, 481] on textarea "redo the last one keep all within a codeblock in entirety for copy paste. i hav…" at bounding box center [493, 481] width 760 height 48
drag, startPoint x: 464, startPoint y: 499, endPoint x: 99, endPoint y: 496, distance: 365.0
click at [99, 496] on div "You testing the interface Bind AI It looks like you're testing the interface! H…" at bounding box center [493, 322] width 833 height 483
click at [836, 523] on img at bounding box center [833, 522] width 13 height 13
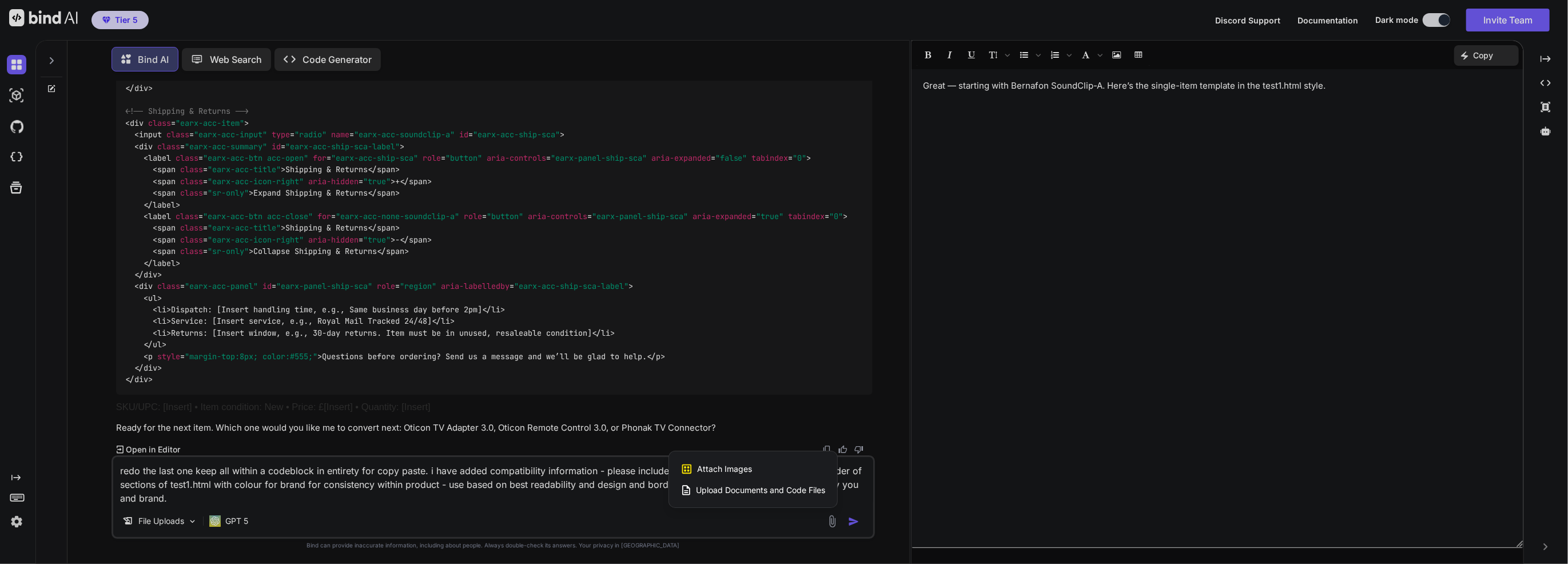
click at [794, 490] on span "Upload Documents and Code Files" at bounding box center [761, 490] width 129 height 12
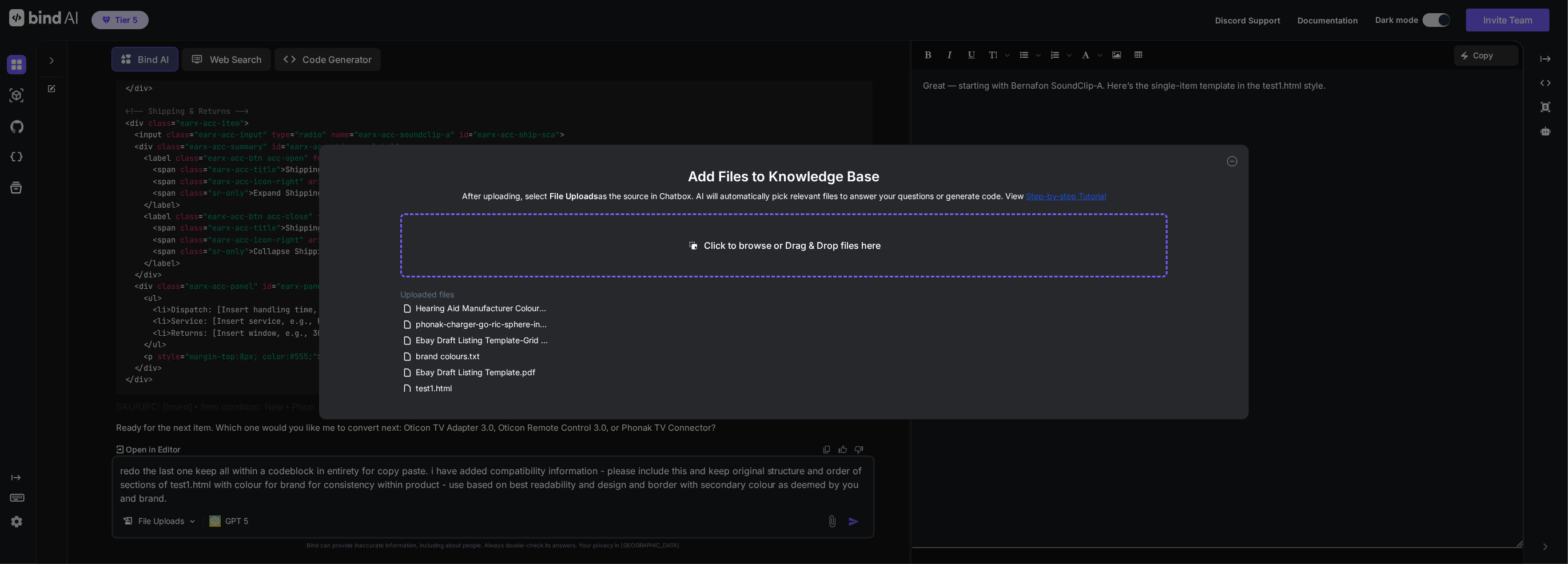
click at [253, 477] on div "Add Files to Knowledge Base After uploading, select File Uploads as the source …" at bounding box center [784, 282] width 1568 height 564
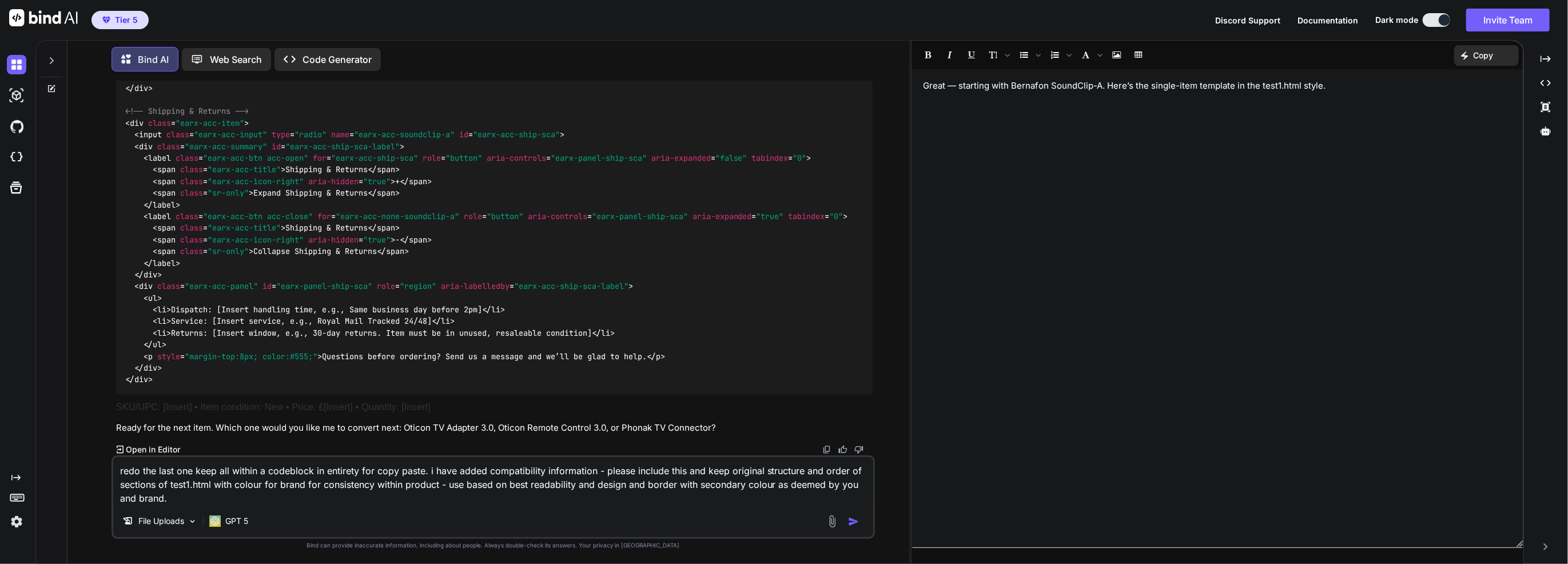
click at [828, 522] on img at bounding box center [833, 522] width 13 height 13
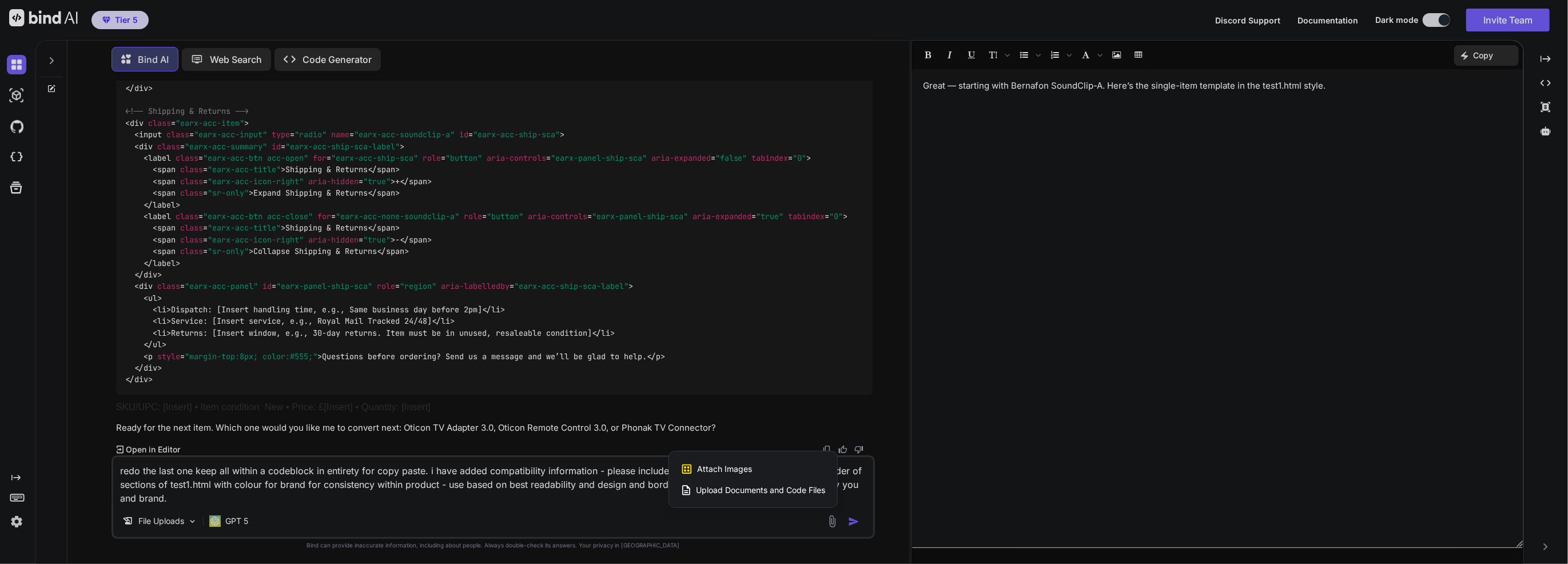
click at [721, 495] on span "Upload Documents and Code Files" at bounding box center [761, 490] width 129 height 12
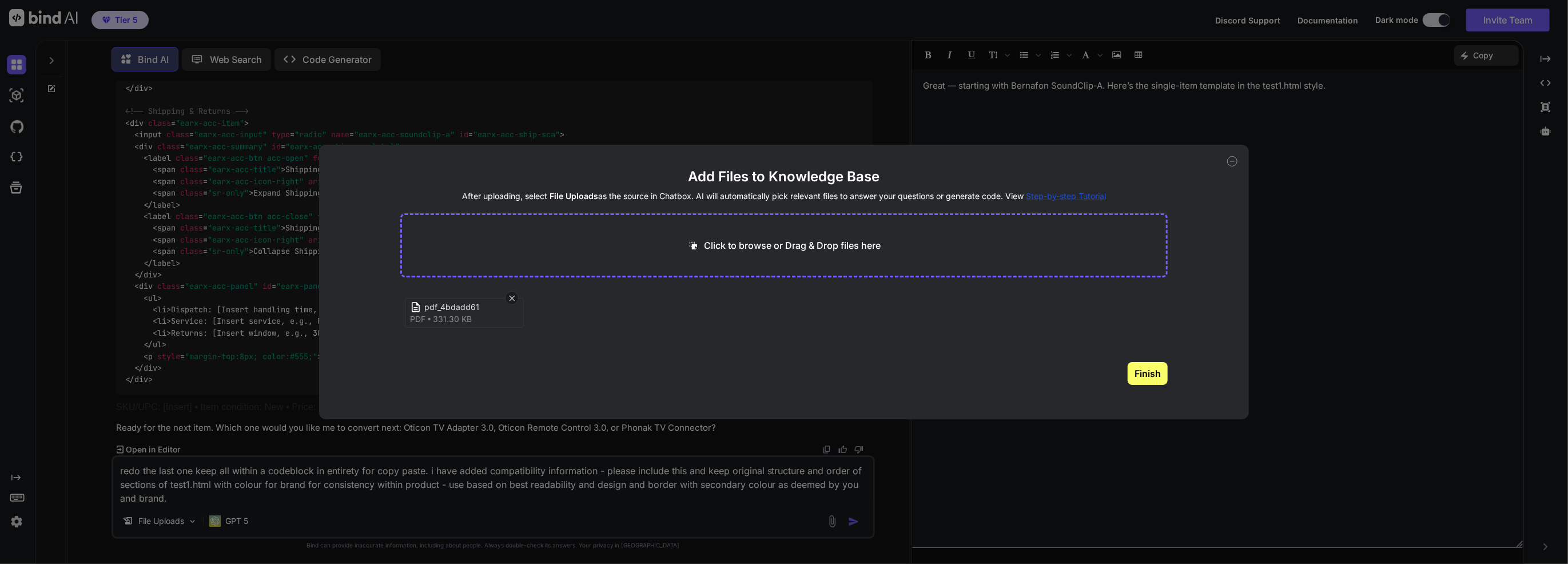
click at [1164, 379] on button "Finish" at bounding box center [1148, 374] width 40 height 23
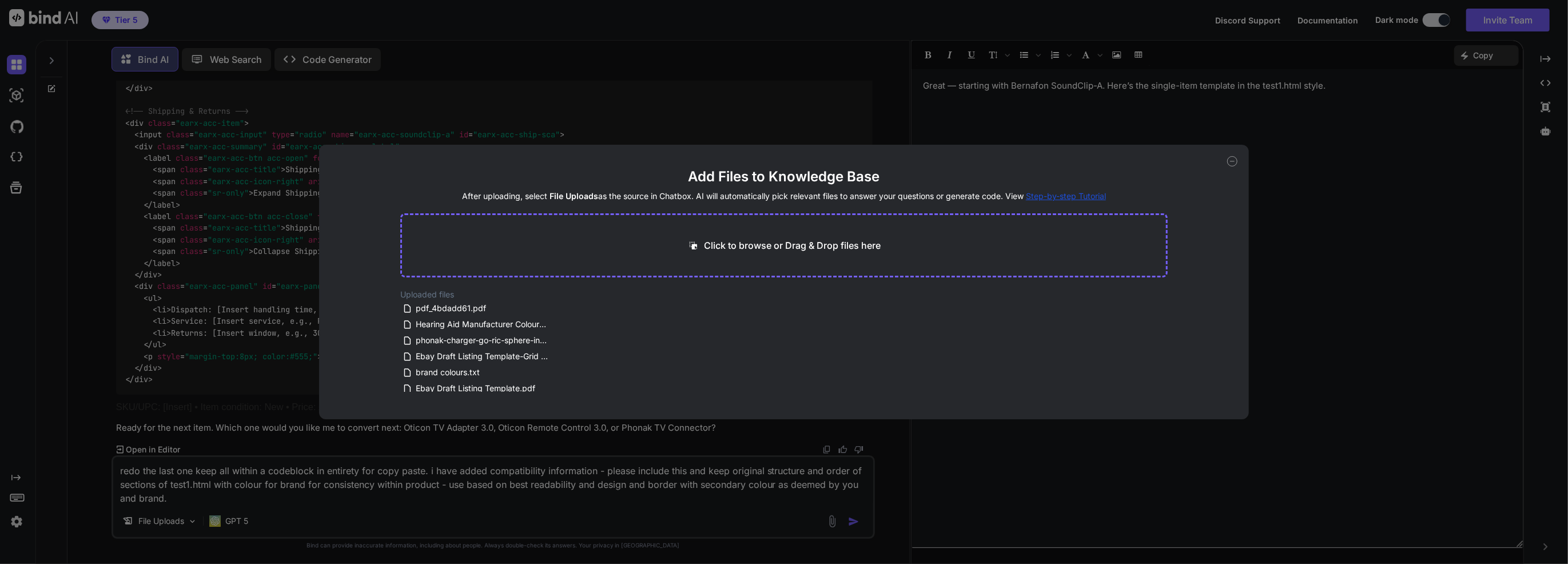
click at [1384, 211] on div "Add Files to Knowledge Base After uploading, select File Uploads as the source …" at bounding box center [784, 282] width 1568 height 564
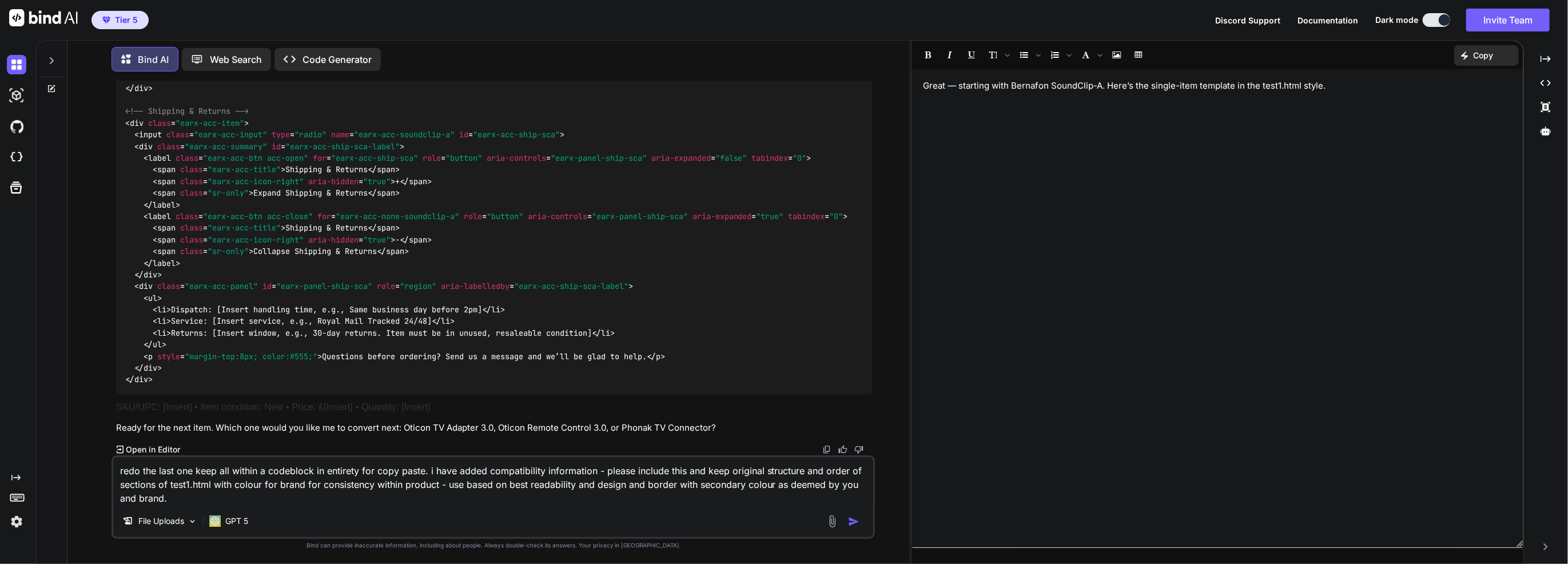
click at [399, 505] on textarea "redo the last one keep all within a codeblock in entirety for copy paste. i hav…" at bounding box center [493, 481] width 760 height 48
click at [492, 486] on textarea "redo the last one keep all within a codeblock in entirety for copy paste. i hav…" at bounding box center [493, 481] width 760 height 48
click at [597, 474] on textarea "redo the last one keep all within a codeblock in entirety for copy paste. i hav…" at bounding box center [493, 481] width 760 height 48
paste textarea "pdf_4bdadd61"
click at [859, 524] on img "button" at bounding box center [853, 521] width 12 height 12
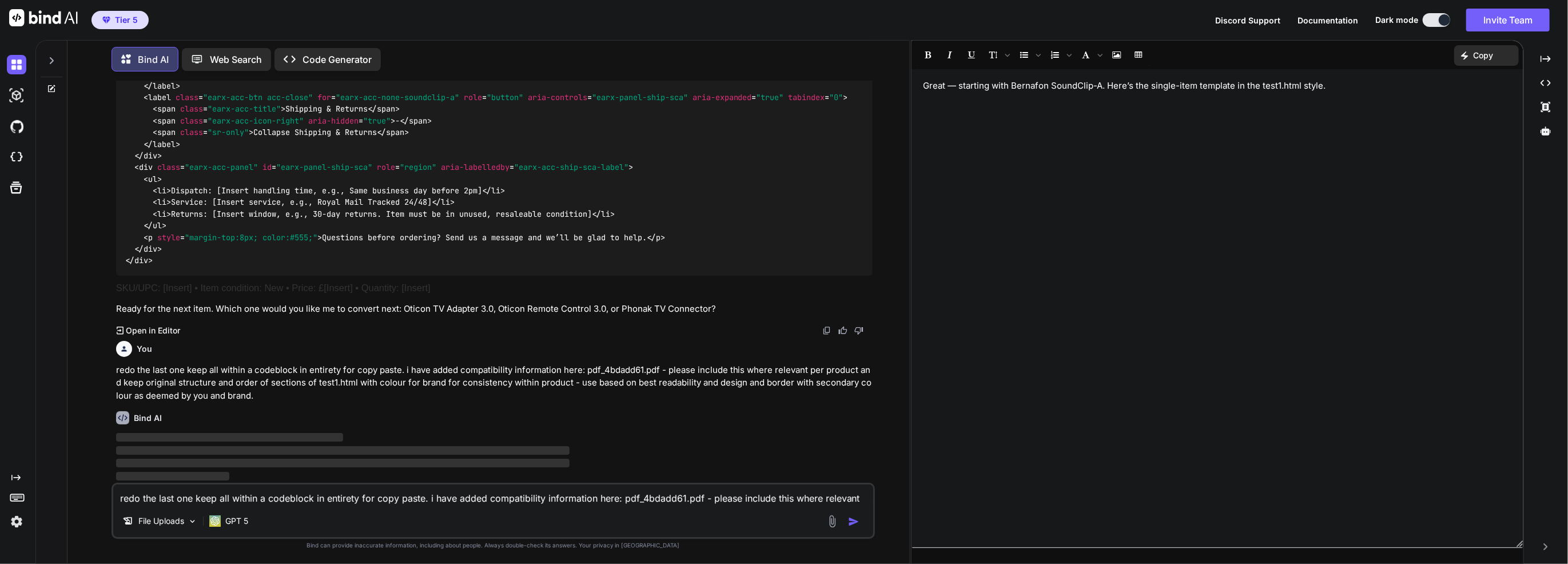
scroll to position [11686, 0]
click at [1548, 80] on icon at bounding box center [1545, 83] width 10 height 6
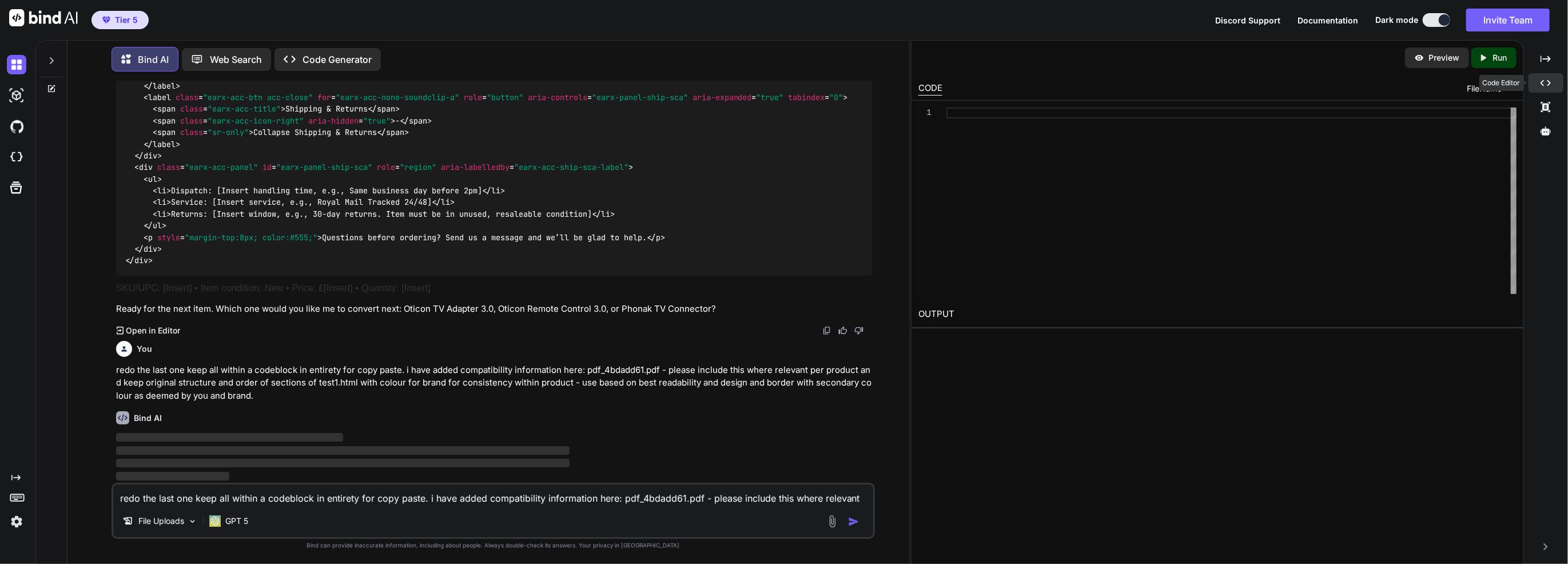
click at [1548, 80] on icon at bounding box center [1545, 83] width 10 height 6
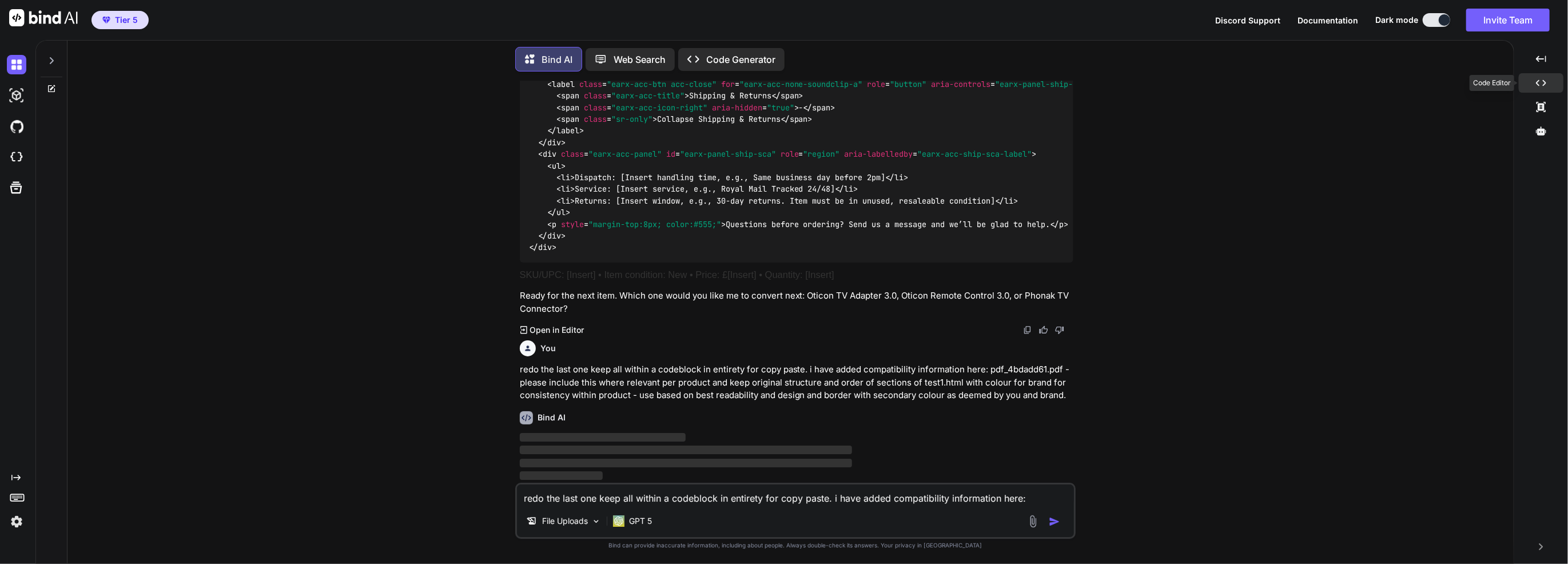
click at [1548, 80] on div "Created with Pixso." at bounding box center [1541, 83] width 44 height 19
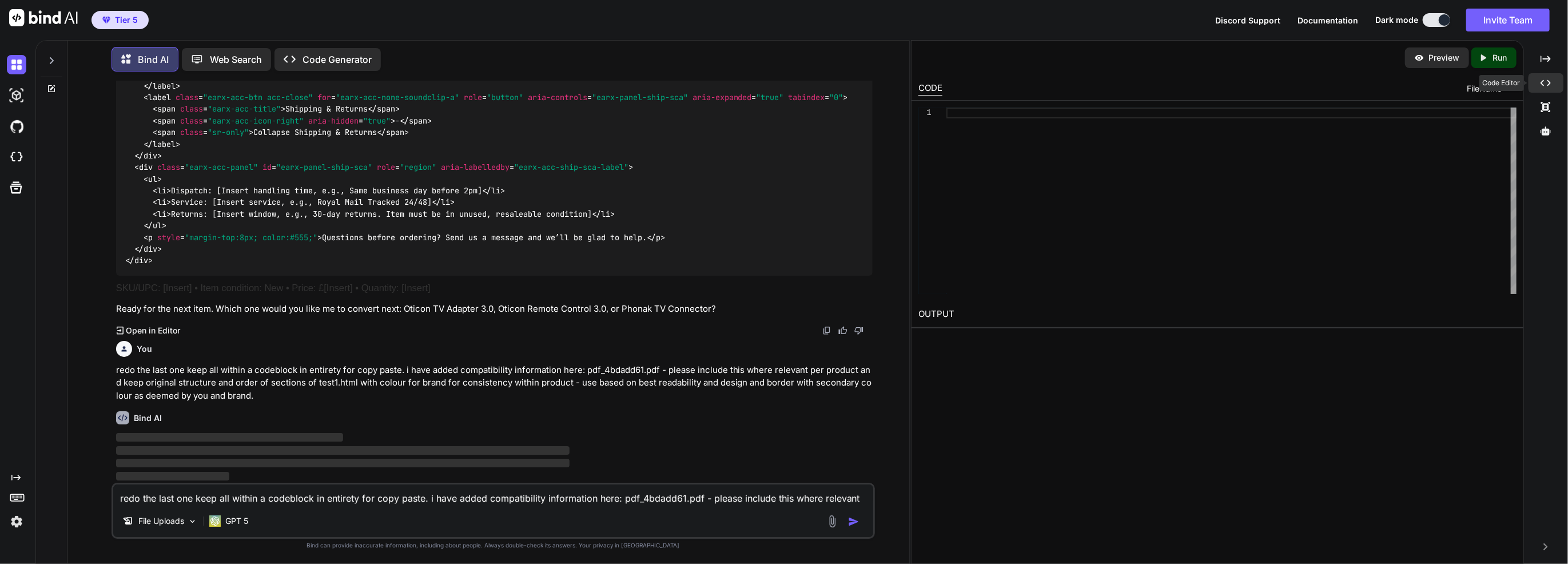
click at [1547, 85] on icon "Created with Pixso." at bounding box center [1545, 83] width 10 height 10
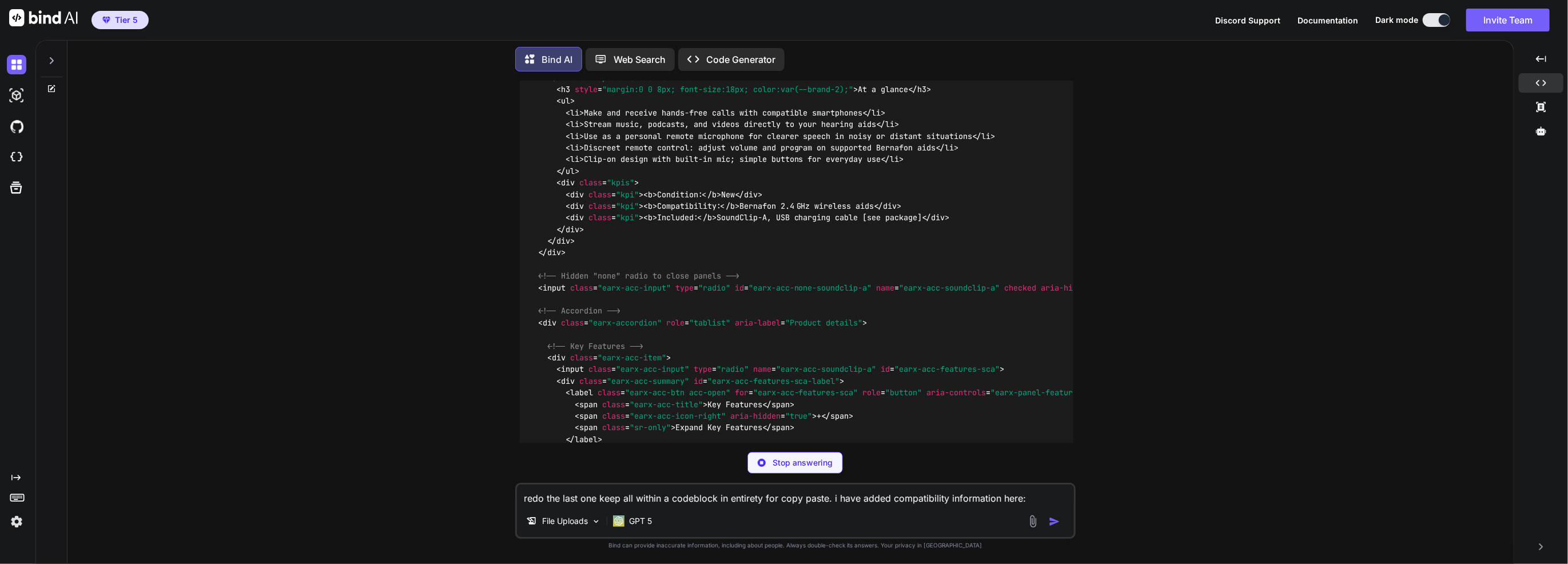
scroll to position [11993, 0]
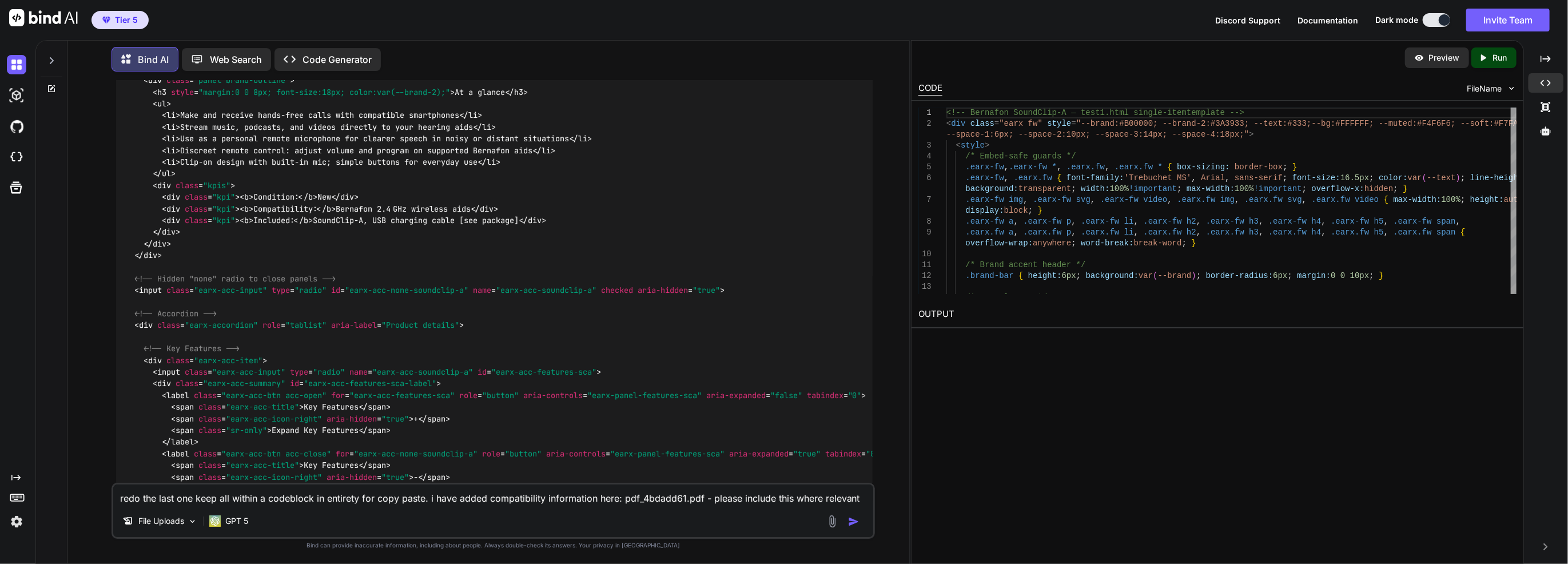
click at [1509, 62] on div "Created with Pixso. Run" at bounding box center [1494, 58] width 45 height 21
click at [1011, 340] on link "https://app.onecompiler.com/43wq84tfv_43wrje4uu" at bounding box center [965, 341] width 93 height 11
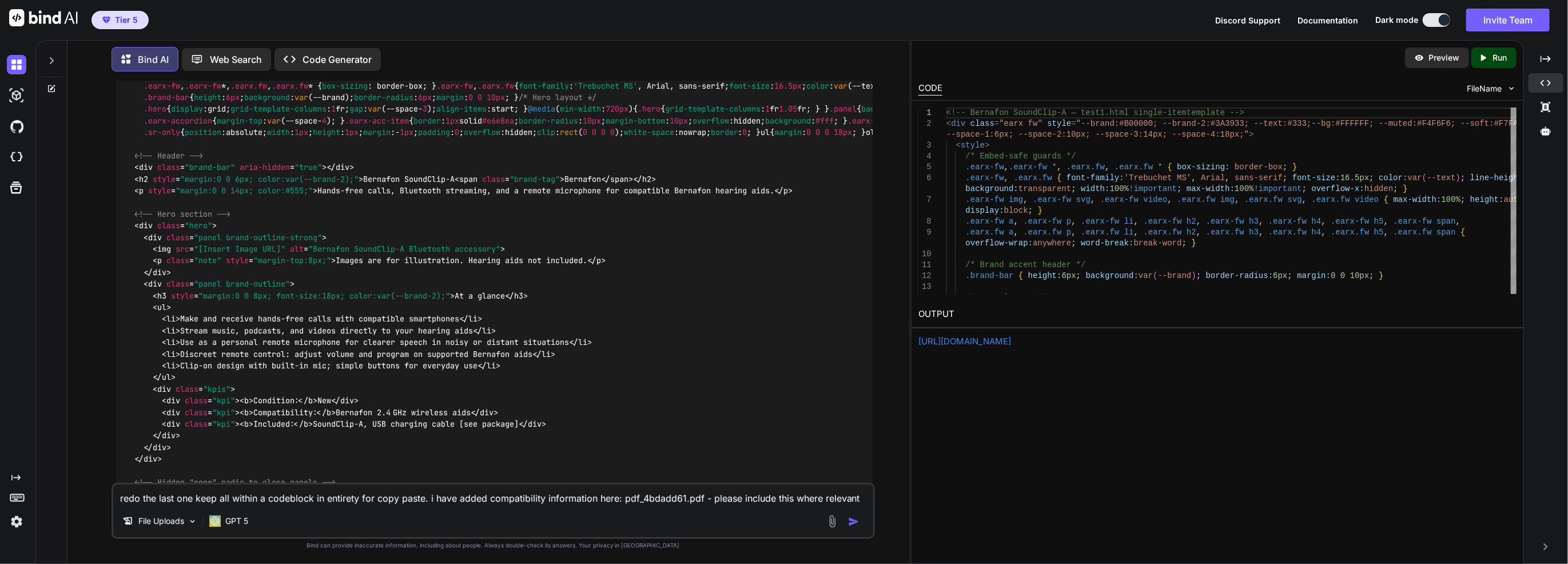
scroll to position [11764, 0]
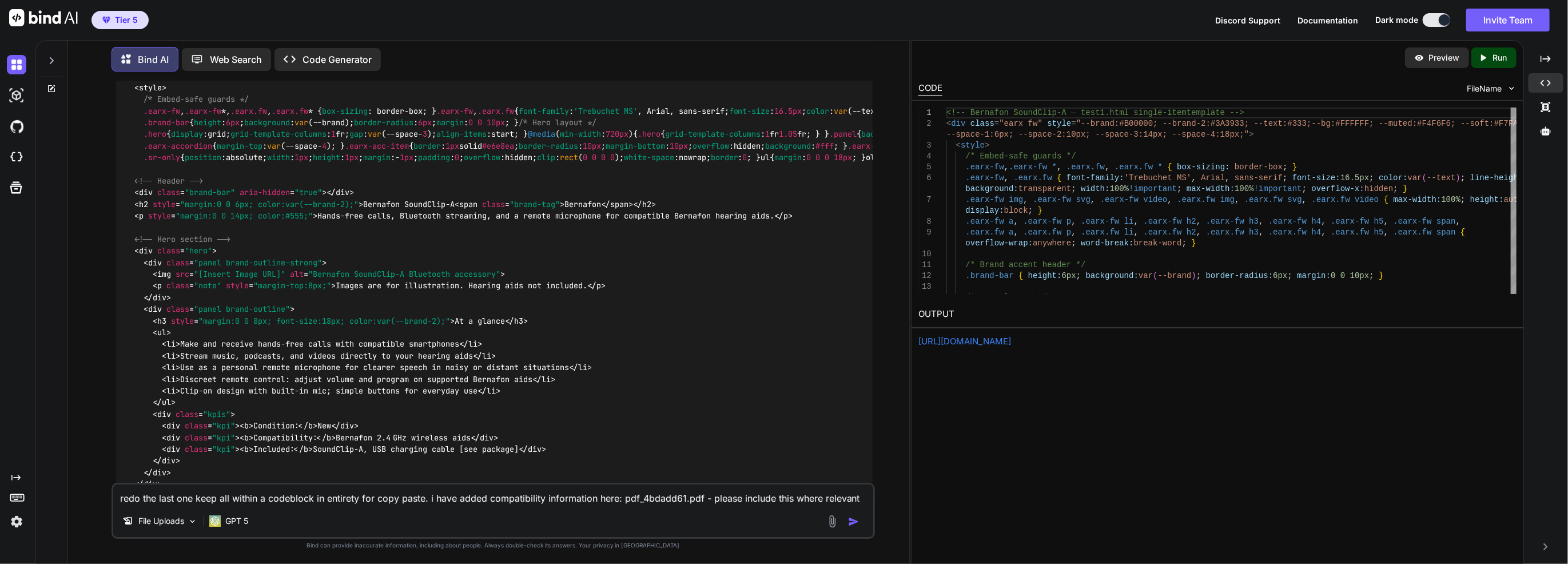
copy p "redo the last one keep all within a codeblock in entirety for copy paste. i hav…"
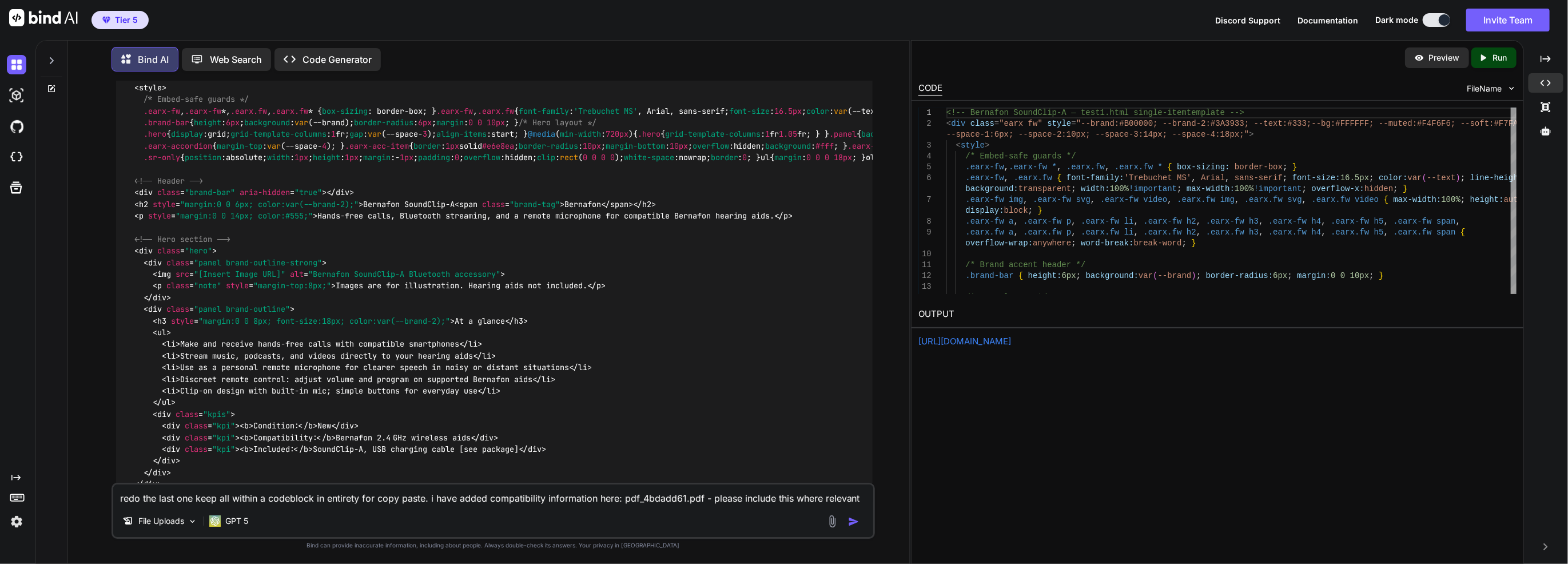
click at [628, 502] on textarea "redo the last one keep all within a codeblock in entirety for copy paste. i hav…" at bounding box center [493, 495] width 760 height 21
paste textarea
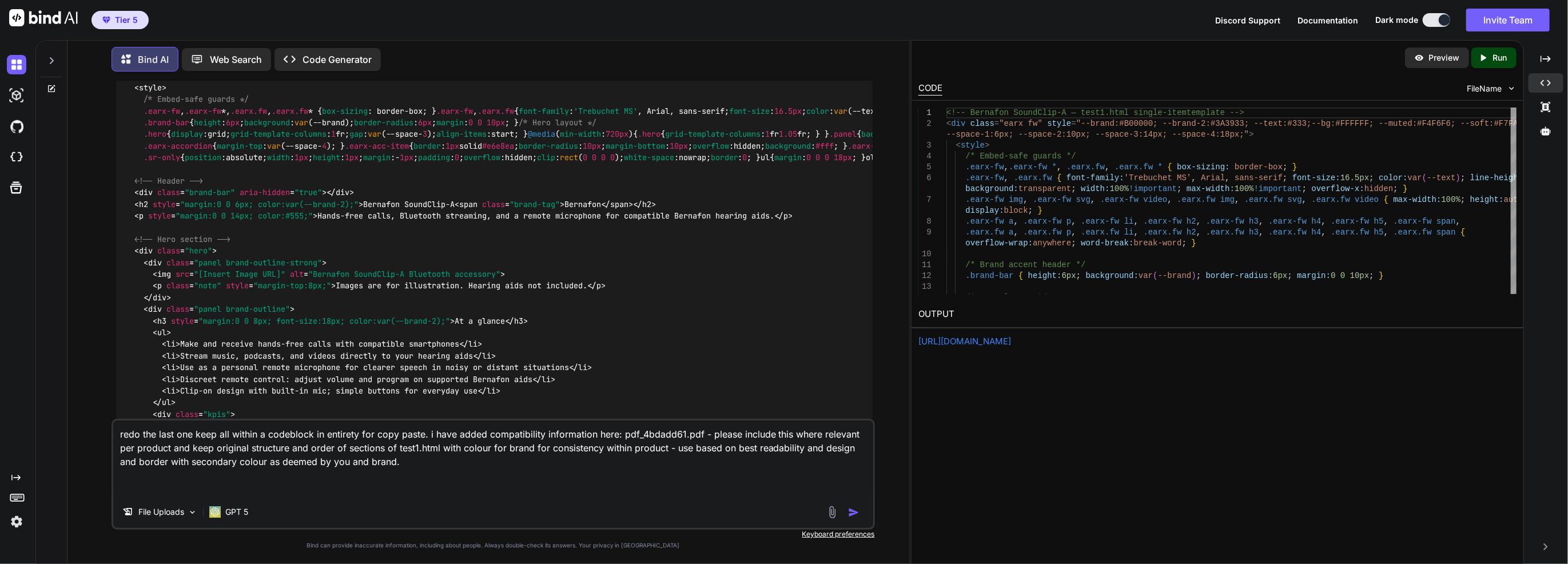
click at [492, 450] on textarea "redo the last one keep all within a codeblock in entirety for copy paste. i hav…" at bounding box center [493, 459] width 760 height 76
click at [219, 449] on textarea "redo the last one keep all within a codeblock in entirety for copy paste. i hav…" at bounding box center [493, 459] width 760 height 76
click at [213, 449] on textarea "redo the last one keep all within a codeblock in entirety for copy paste. i hav…" at bounding box center [493, 459] width 760 height 76
click at [337, 444] on textarea "redo the last one keep all within a codeblock in entirety for copy paste. i hav…" at bounding box center [493, 459] width 760 height 76
type textarea "redo the last one keep all within a codeblock in entirety for copy paste. i hav…"
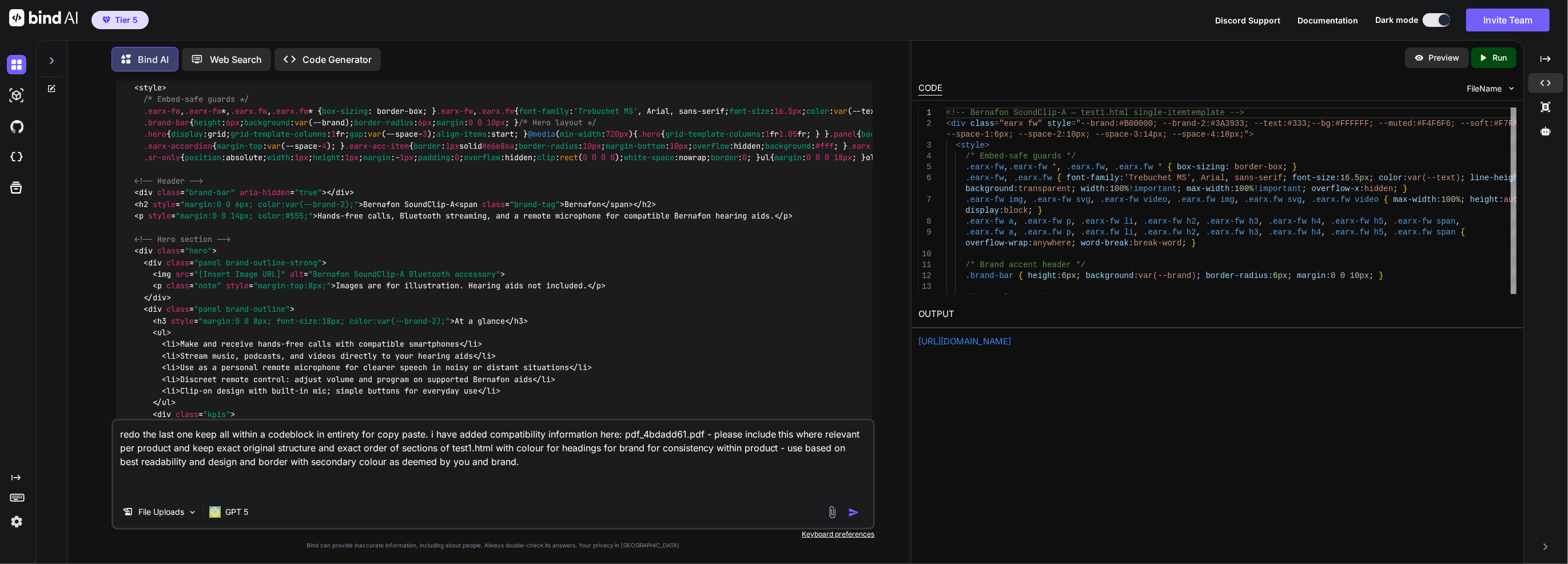
click at [858, 510] on img "button" at bounding box center [853, 512] width 12 height 12
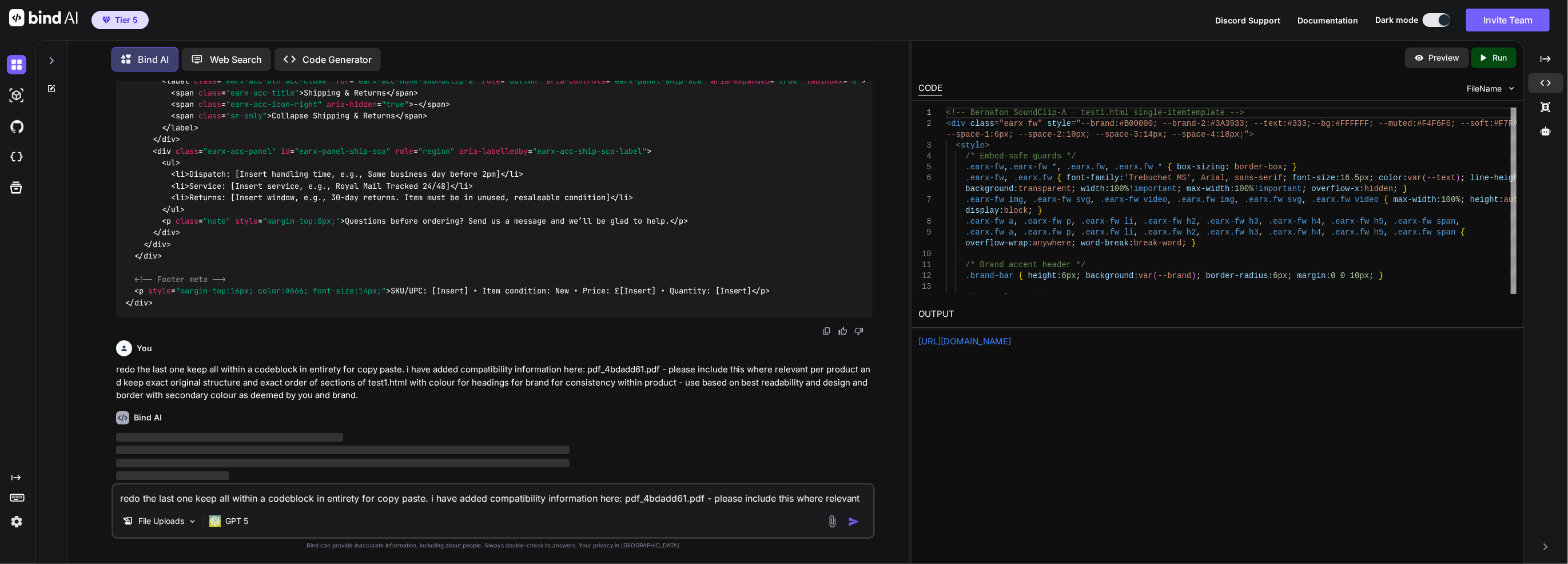
scroll to position [14764, 0]
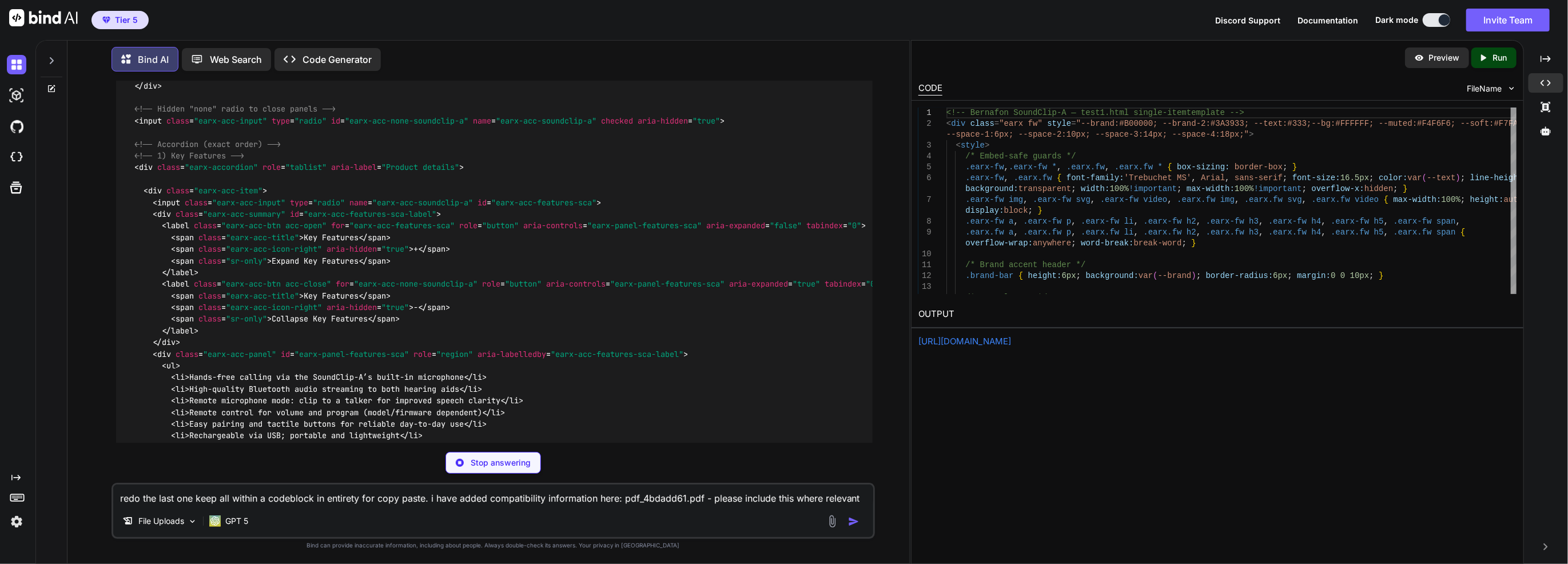
copy p "redo the last one keep all within a codeblock in entirety for copy paste. i hav…"
click at [338, 499] on textarea "redo the last one keep all within a codeblock in entirety for copy paste. i hav…" at bounding box center [493, 495] width 760 height 21
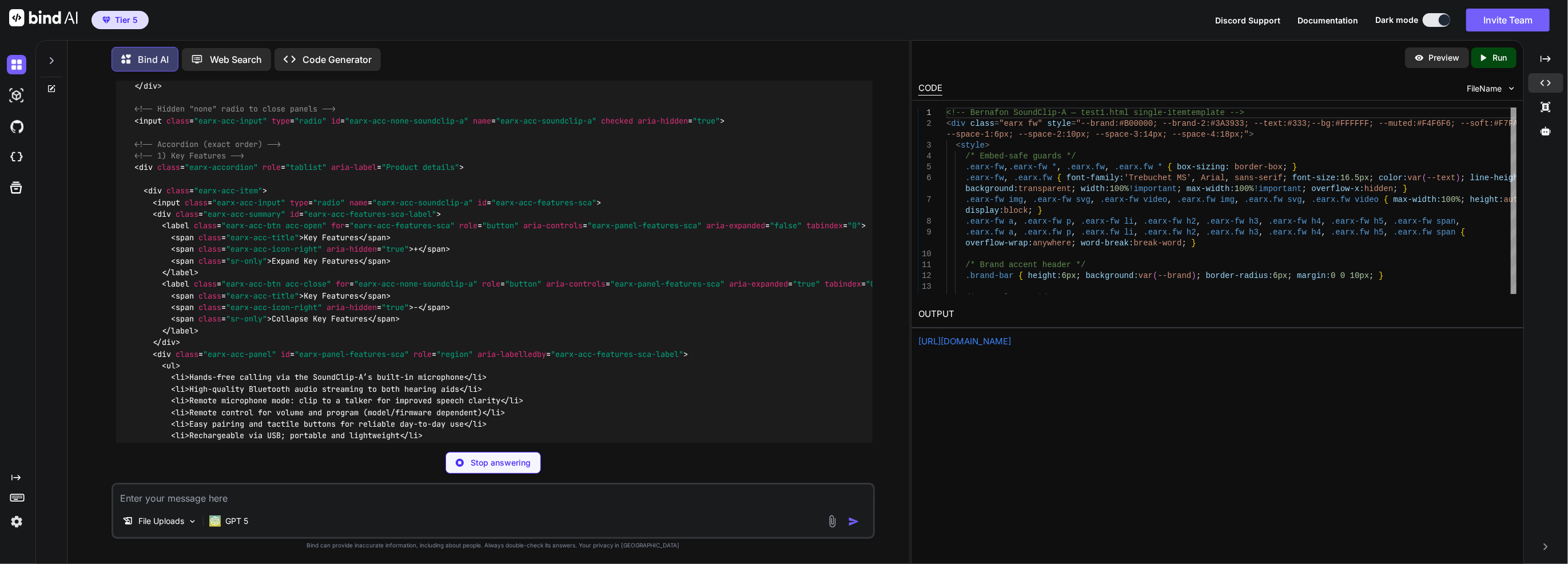
click at [338, 495] on textarea at bounding box center [493, 495] width 760 height 21
paste textarea "redo the last one keep all within a codeblock in entirety for copy paste. i hav…"
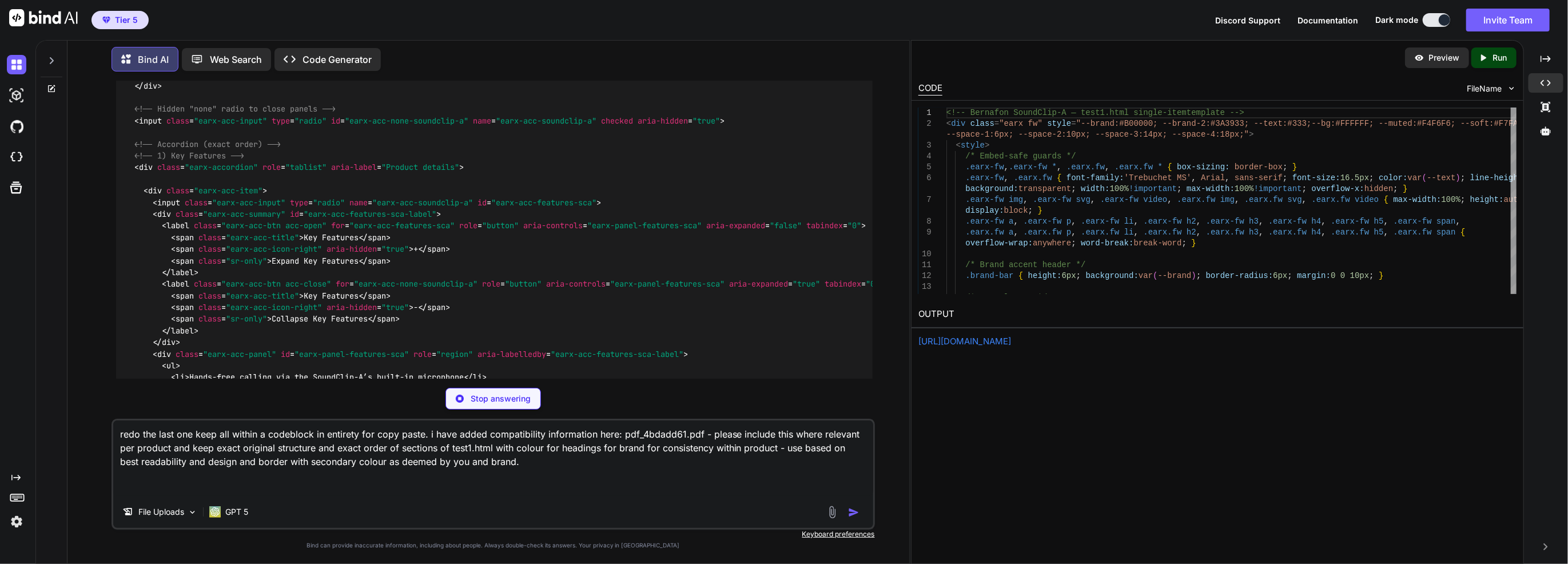
click at [589, 448] on textarea "redo the last one keep all within a codeblock in entirety for copy paste. i hav…" at bounding box center [493, 459] width 760 height 76
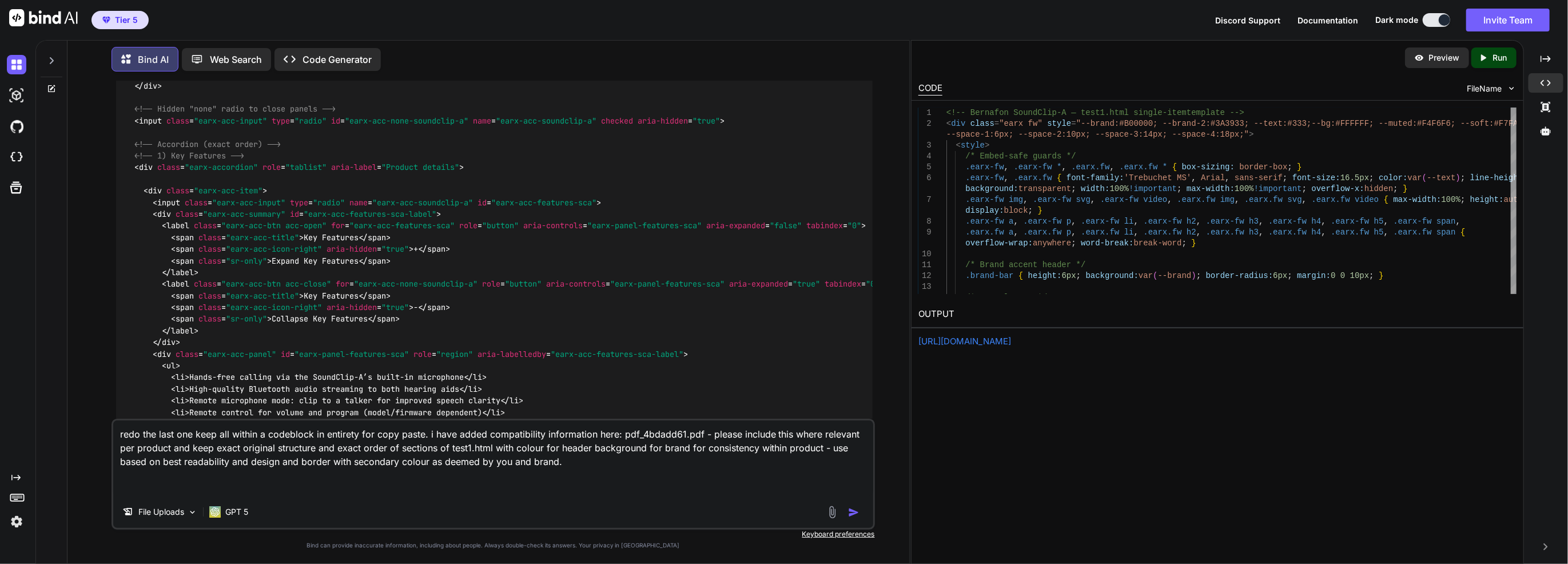
drag, startPoint x: 726, startPoint y: 465, endPoint x: 823, endPoint y: 451, distance: 98.0
click at [823, 451] on textarea "redo the last one keep all within a codeblock in entirety for copy paste. i hav…" at bounding box center [493, 459] width 760 height 76
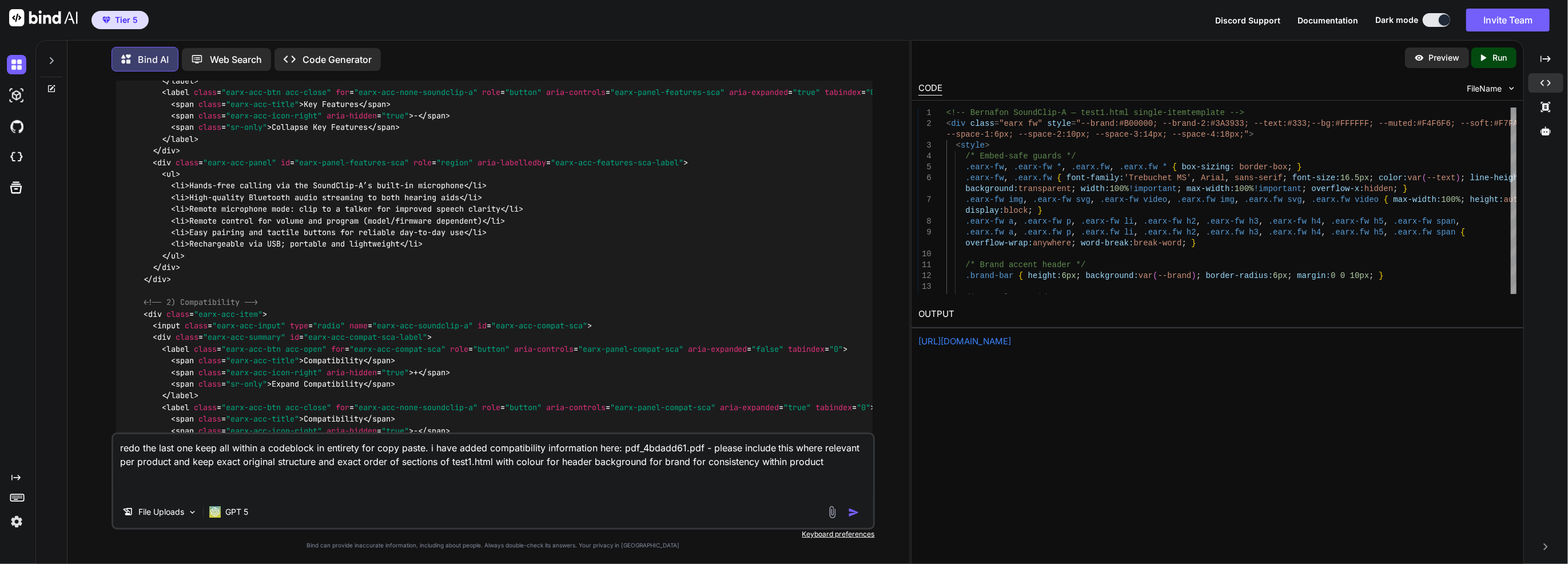
scroll to position [14932, 0]
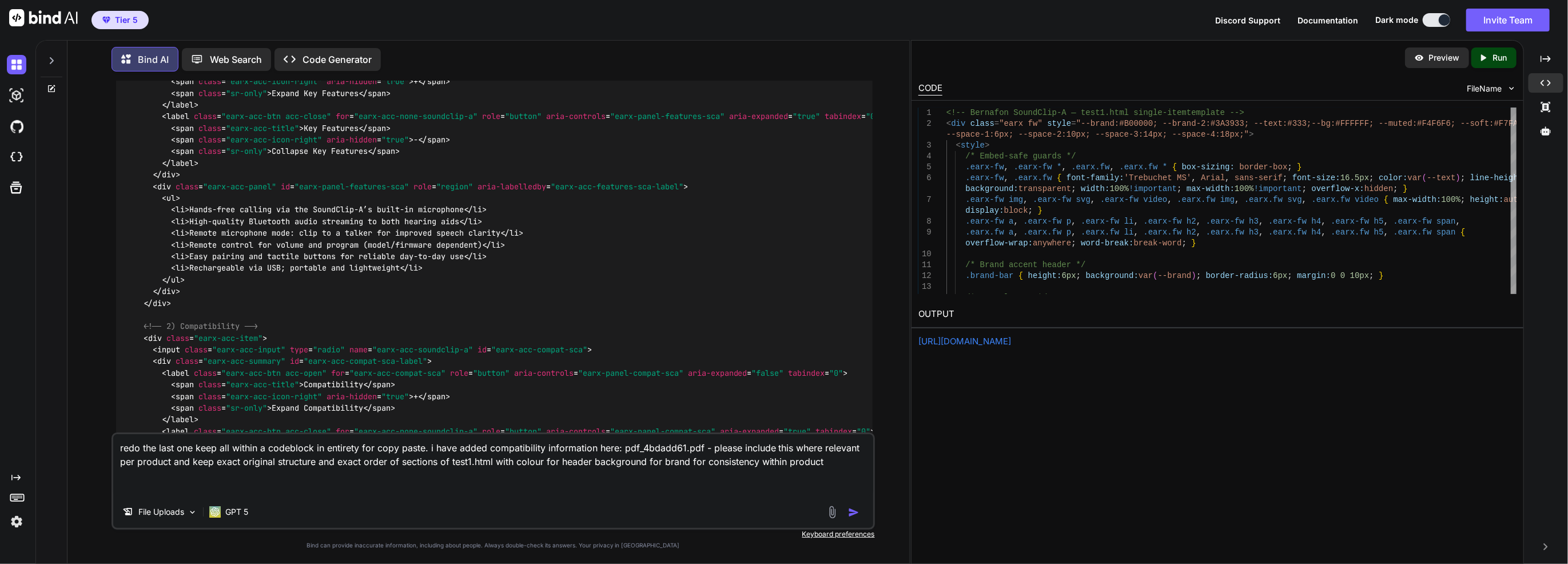
click at [1501, 54] on p "Run" at bounding box center [1500, 57] width 14 height 12
click at [933, 336] on link "https://app.onecompiler.com/43wq84h8a_43wrjkpac" at bounding box center [965, 341] width 93 height 11
drag, startPoint x: 279, startPoint y: 456, endPoint x: 270, endPoint y: 457, distance: 9.1
click at [271, 457] on textarea "redo the last one keep all within a codeblock in entirety for copy paste. i hav…" at bounding box center [493, 465] width 760 height 62
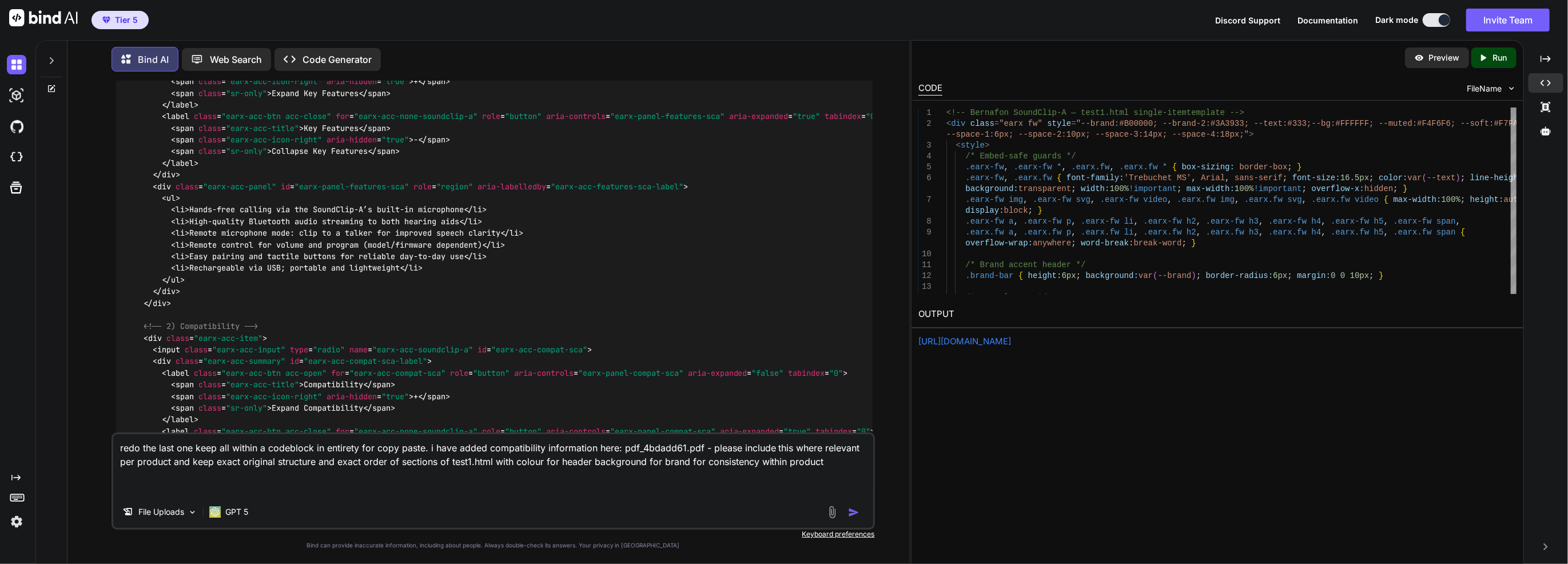
drag, startPoint x: 140, startPoint y: 451, endPoint x: 193, endPoint y: 452, distance: 53.0
click at [193, 452] on textarea "redo the last one keep all within a codeblock in entirety for copy paste. i hav…" at bounding box center [493, 465] width 760 height 62
click at [482, 464] on textarea "redo Bernafon Soundclip A keep all within a codeblock in entirety for copy past…" at bounding box center [493, 465] width 760 height 62
drag, startPoint x: 487, startPoint y: 462, endPoint x: 242, endPoint y: 451, distance: 245.2
click at [242, 451] on textarea "redo Bernafon Soundclip A keep all within a codeblock in entirety for copy past…" at bounding box center [493, 465] width 760 height 62
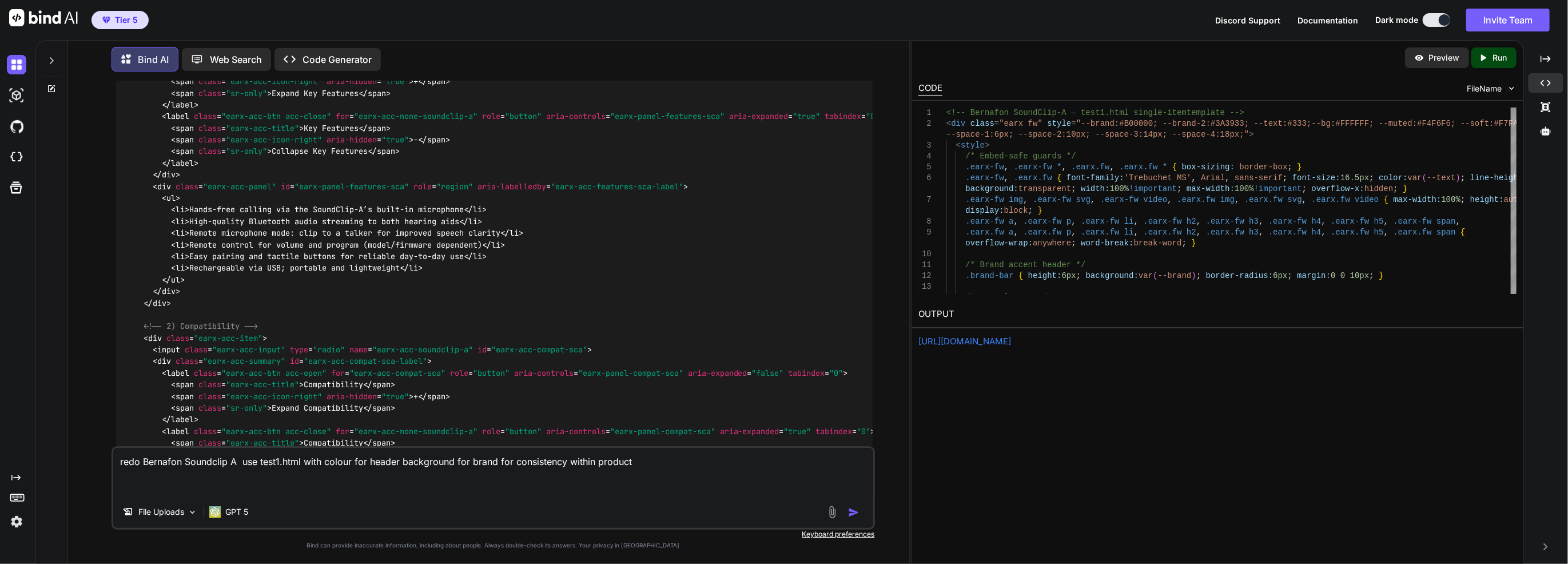
drag, startPoint x: 323, startPoint y: 465, endPoint x: 678, endPoint y: 458, distance: 355.1
click at [678, 458] on textarea "redo Bernafon Soundclip A use test1.html with colour for header background for …" at bounding box center [493, 472] width 760 height 48
type textarea "redo Bernafon Soundclip A use test1.html with context specific to product and b…"
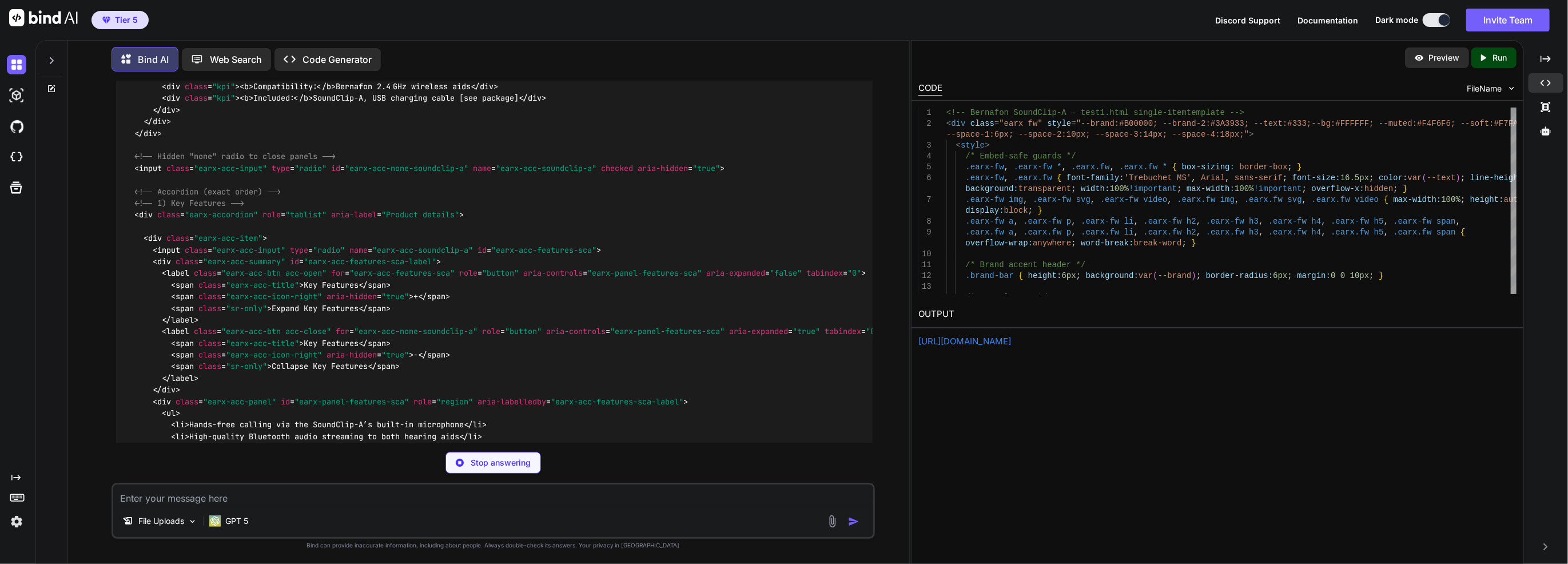
scroll to position [14831, 0]
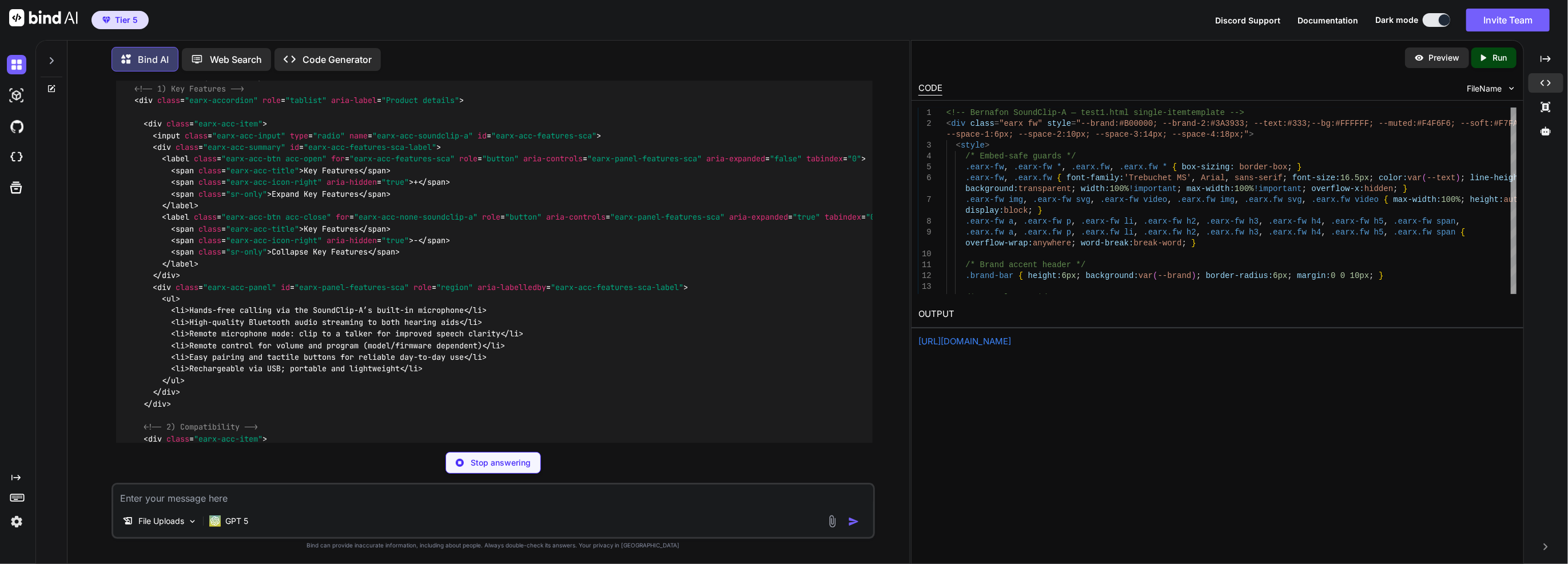
drag, startPoint x: 402, startPoint y: 305, endPoint x: 600, endPoint y: 328, distance: 199.3
copy p "i have added compatibility information here: pdf_4bdadd61.pdf - please include …"
click at [832, 524] on img at bounding box center [833, 522] width 13 height 13
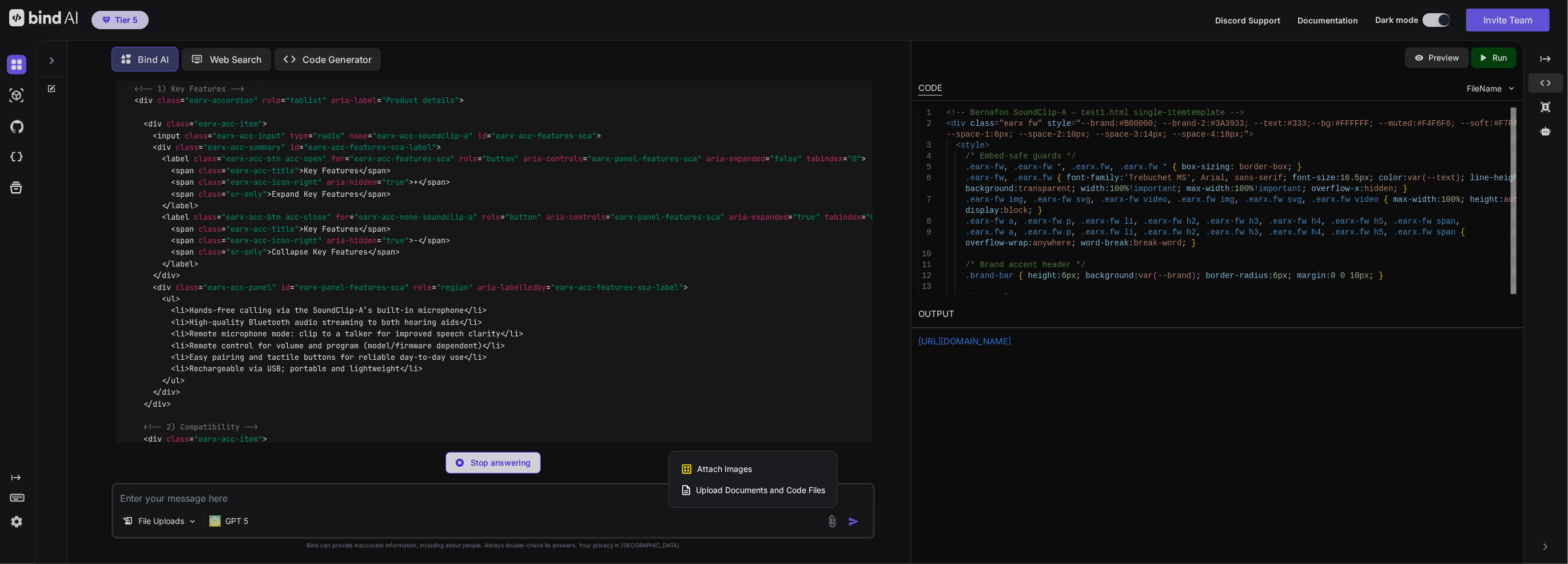
click at [760, 491] on span "Upload Documents and Code Files" at bounding box center [761, 490] width 129 height 12
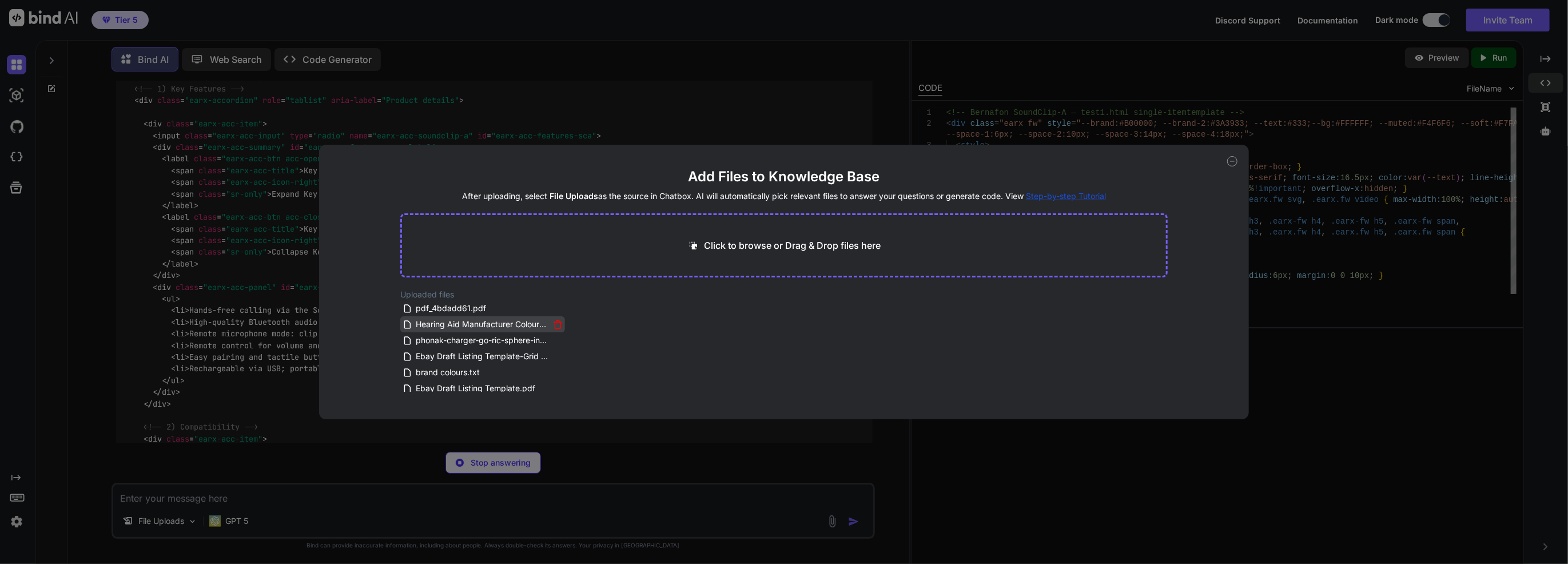
click at [553, 324] on icon at bounding box center [558, 325] width 10 height 10
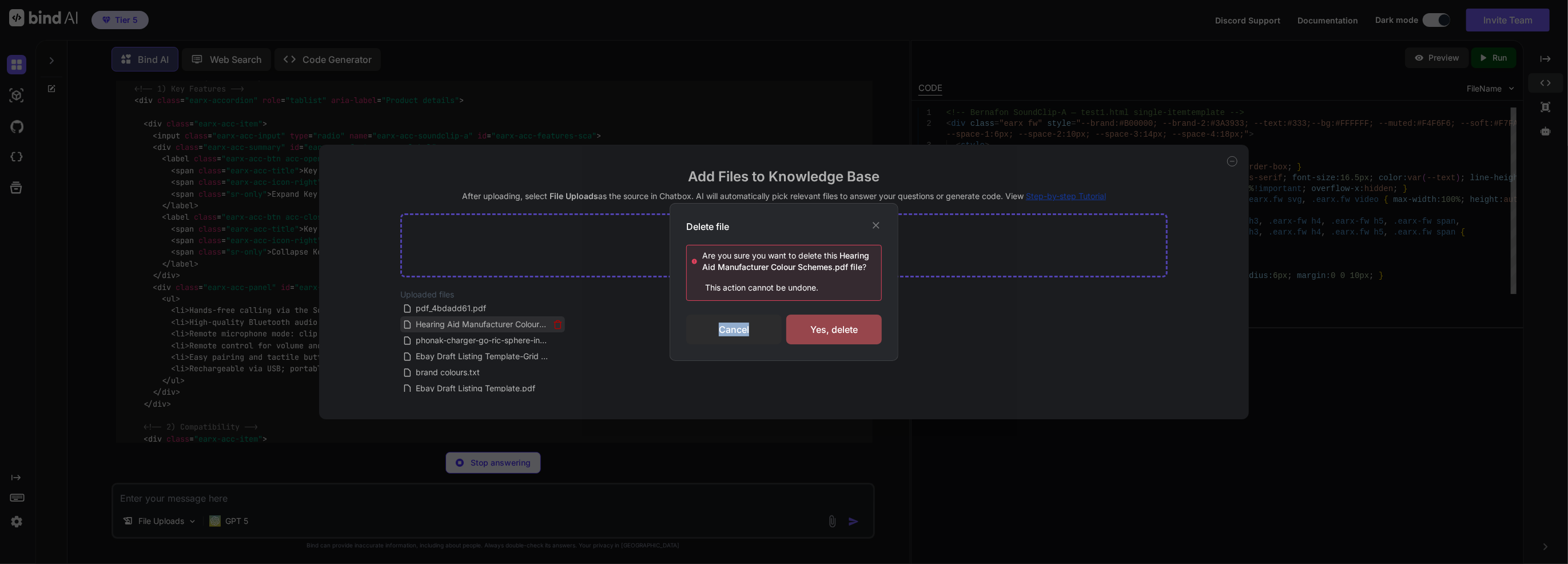
click at [553, 324] on div "Delete file Are you sure you want to delete this Hearing Aid Manufacturer Colou…" at bounding box center [784, 282] width 1568 height 564
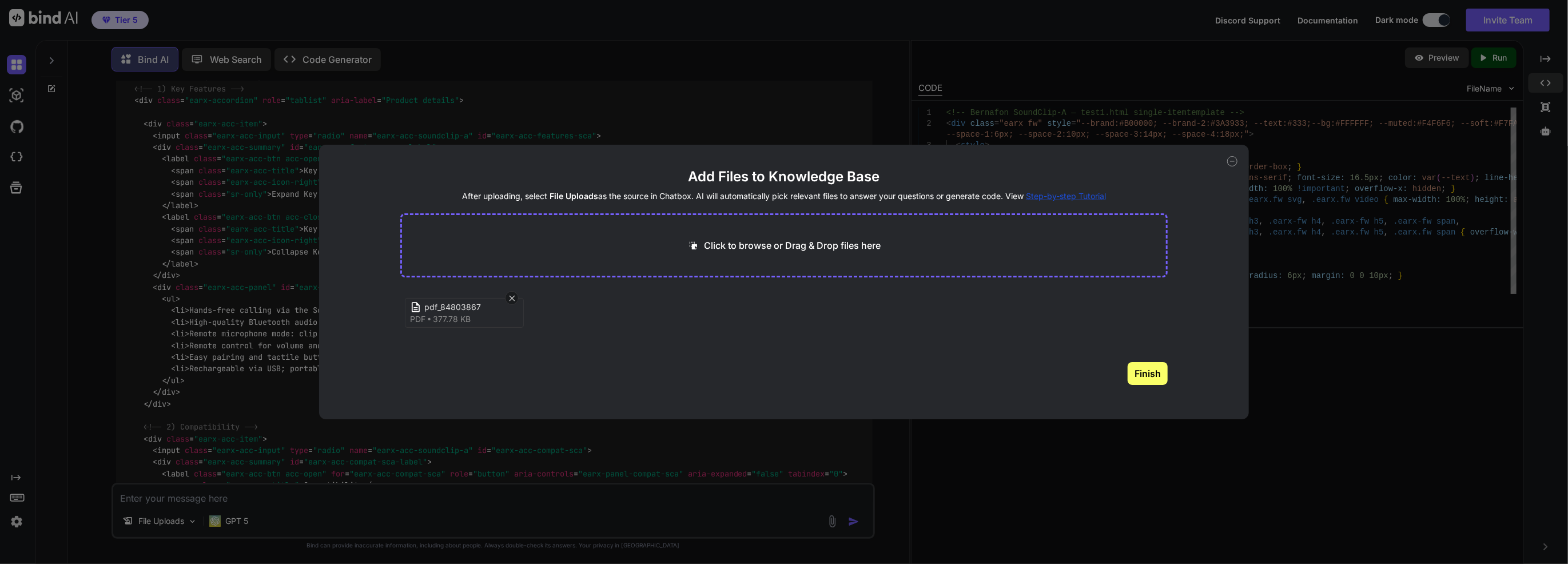
click at [1146, 372] on button "Finish" at bounding box center [1148, 374] width 40 height 23
click at [1235, 163] on icon at bounding box center [1232, 161] width 10 height 10
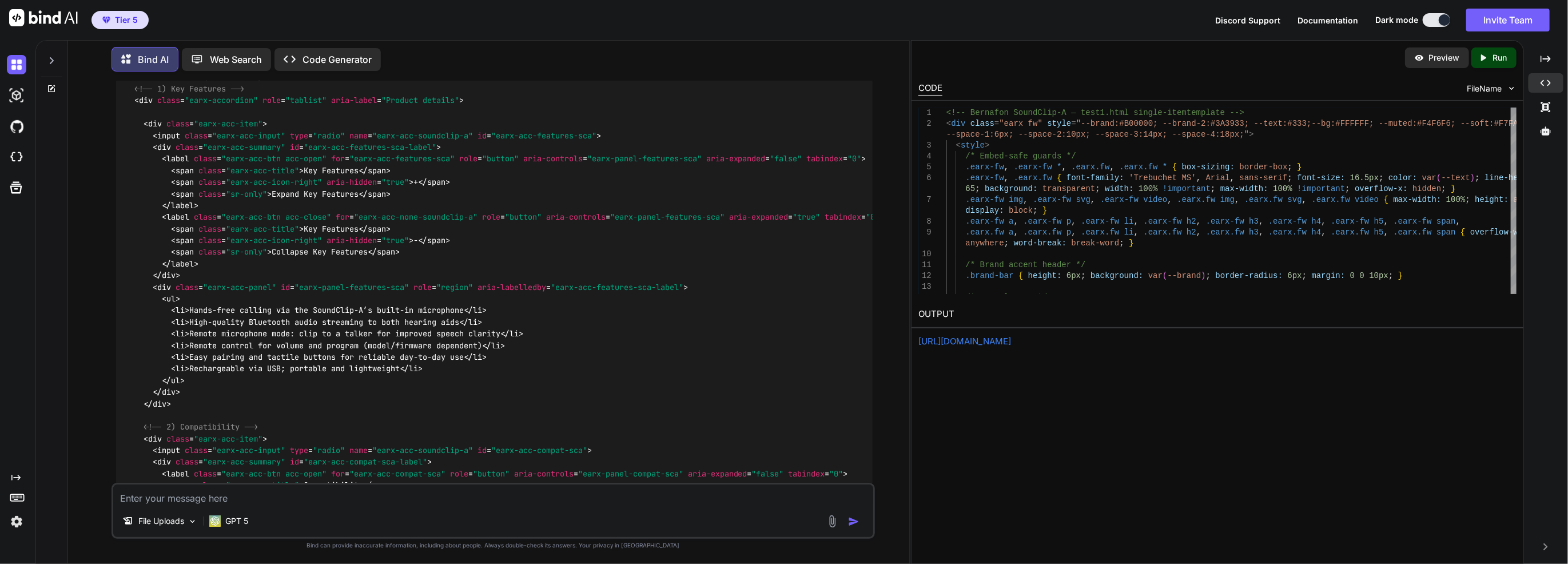
click at [385, 500] on textarea at bounding box center [493, 495] width 760 height 21
paste textarea "i have added compatibility information here: pdf_4bdadd61.pdf - please include …"
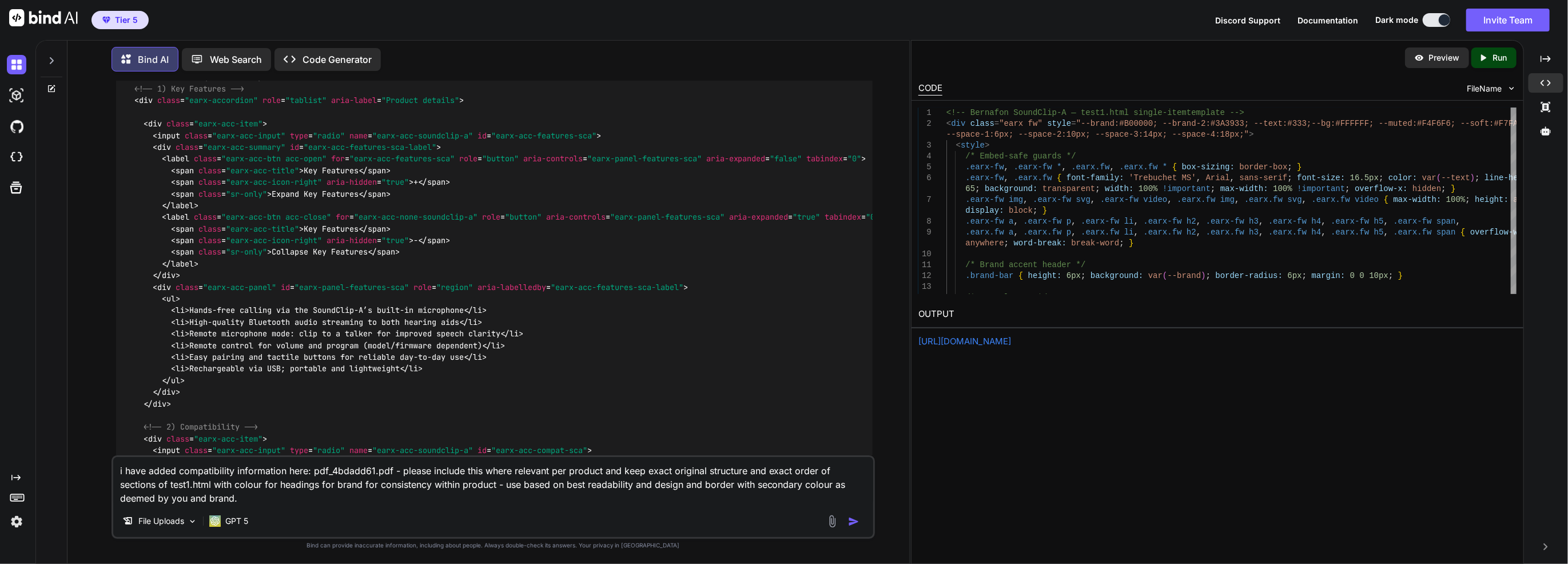
click at [366, 472] on textarea "i have added compatibility information here: pdf_4bdadd61.pdf - please include …" at bounding box center [493, 481] width 760 height 48
click at [364, 472] on textarea "i have added compatibility information here: pdf_4bdadd61.pdf - please include …" at bounding box center [493, 481] width 760 height 48
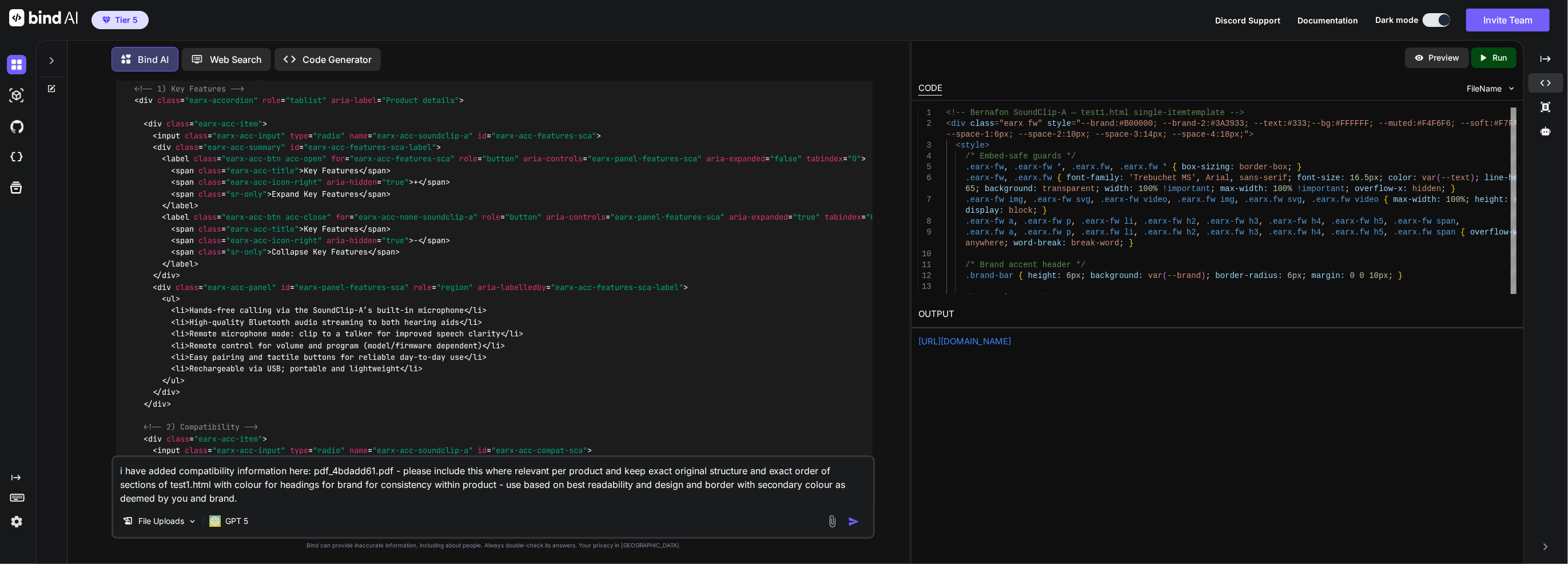
click at [364, 472] on textarea "i have added compatibility information here: pdf_4bdadd61.pdf - please include …" at bounding box center [493, 481] width 760 height 48
paste textarea "84803867"
click at [181, 469] on textarea "i have added compatibility information here: pdf_84803867.pdf - please include …" at bounding box center [493, 481] width 760 height 48
drag, startPoint x: 562, startPoint y: 471, endPoint x: 617, endPoint y: 470, distance: 55.0
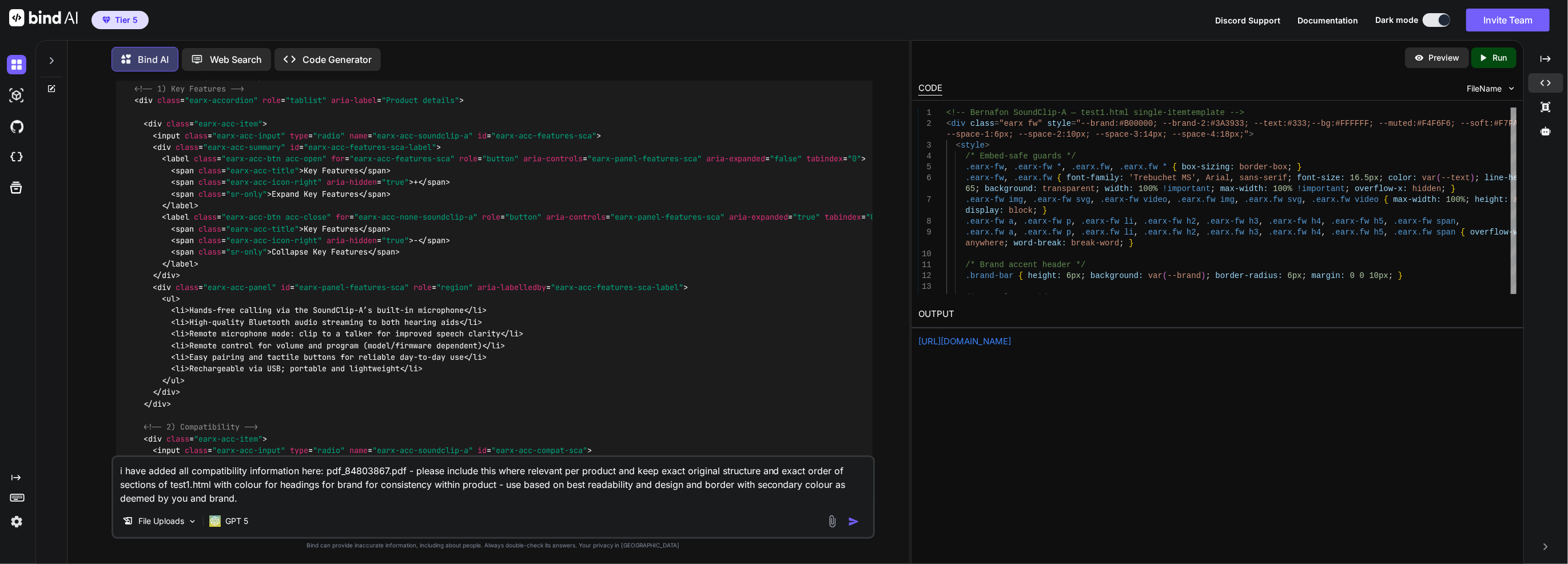
click at [617, 470] on textarea "i have added all compatibility information here: pdf_84803867.pdf - please incl…" at bounding box center [493, 481] width 760 height 48
drag, startPoint x: 570, startPoint y: 475, endPoint x: 576, endPoint y: 471, distance: 7.2
click at [576, 471] on textarea "i have added all compatibility information here: pdf_84803867.pdf - please incl…" at bounding box center [493, 481] width 760 height 48
click at [572, 471] on textarea "i have added all compatibility information here: pdf_84803867.pdf - please incl…" at bounding box center [493, 481] width 760 height 48
click at [445, 485] on textarea "i have added all compatibility information here: pdf_84803867.pdf - please incl…" at bounding box center [493, 481] width 760 height 48
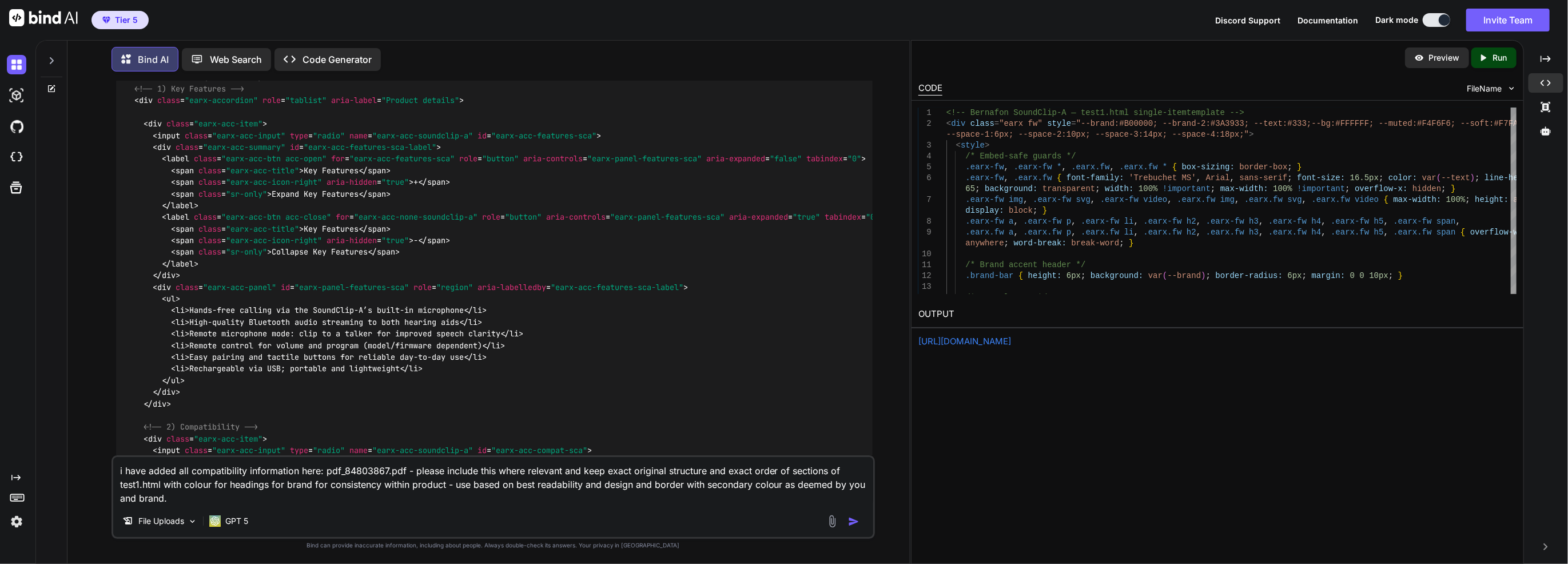
drag, startPoint x: 450, startPoint y: 485, endPoint x: 499, endPoint y: 513, distance: 56.4
click at [499, 513] on div "i have added all compatibility information here: pdf_84803867.pdf - please incl…" at bounding box center [493, 497] width 763 height 83
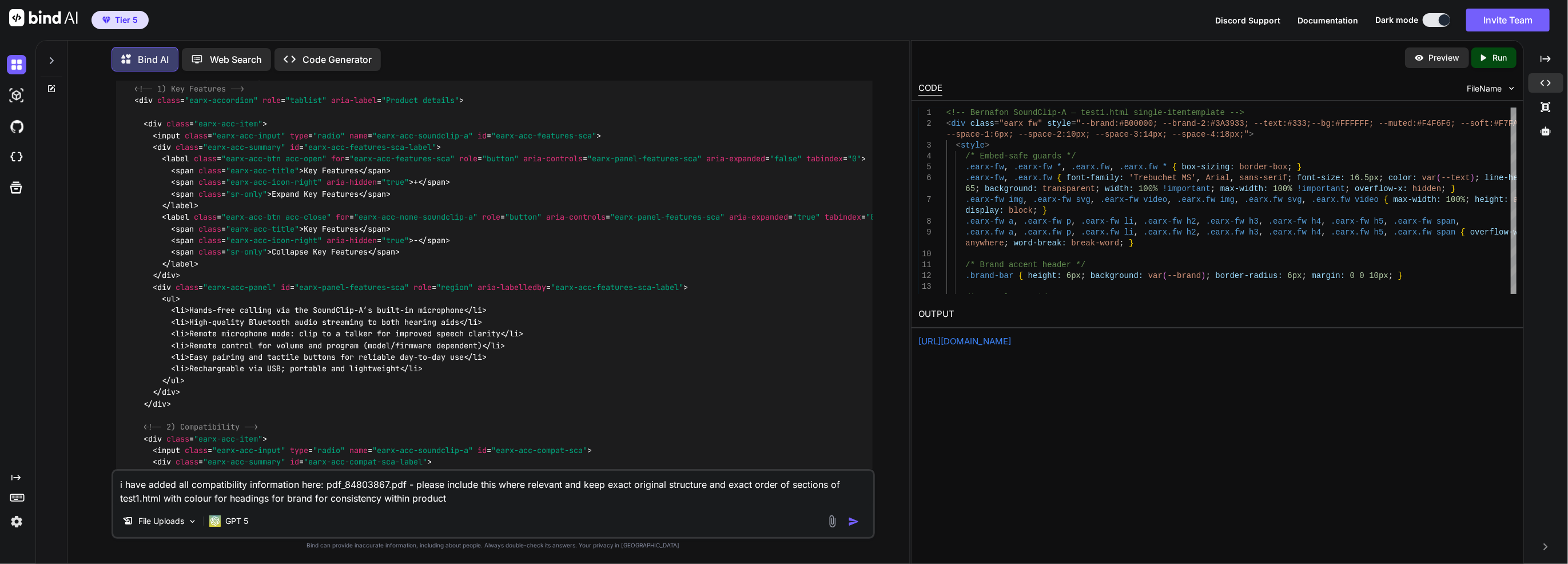
type textarea "i have added all compatibility information here: pdf_84803867.pdf - please incl…"
click at [1493, 55] on p "Run" at bounding box center [1500, 57] width 14 height 12
click at [959, 346] on div "https://app.onecompiler.com/43wq84n88_43wrjvxve" at bounding box center [1217, 342] width 598 height 13
click at [981, 344] on link "https://app.onecompiler.com/43wq84n88_43wrjvxve" at bounding box center [965, 341] width 93 height 11
click at [853, 523] on img "button" at bounding box center [853, 521] width 12 height 12
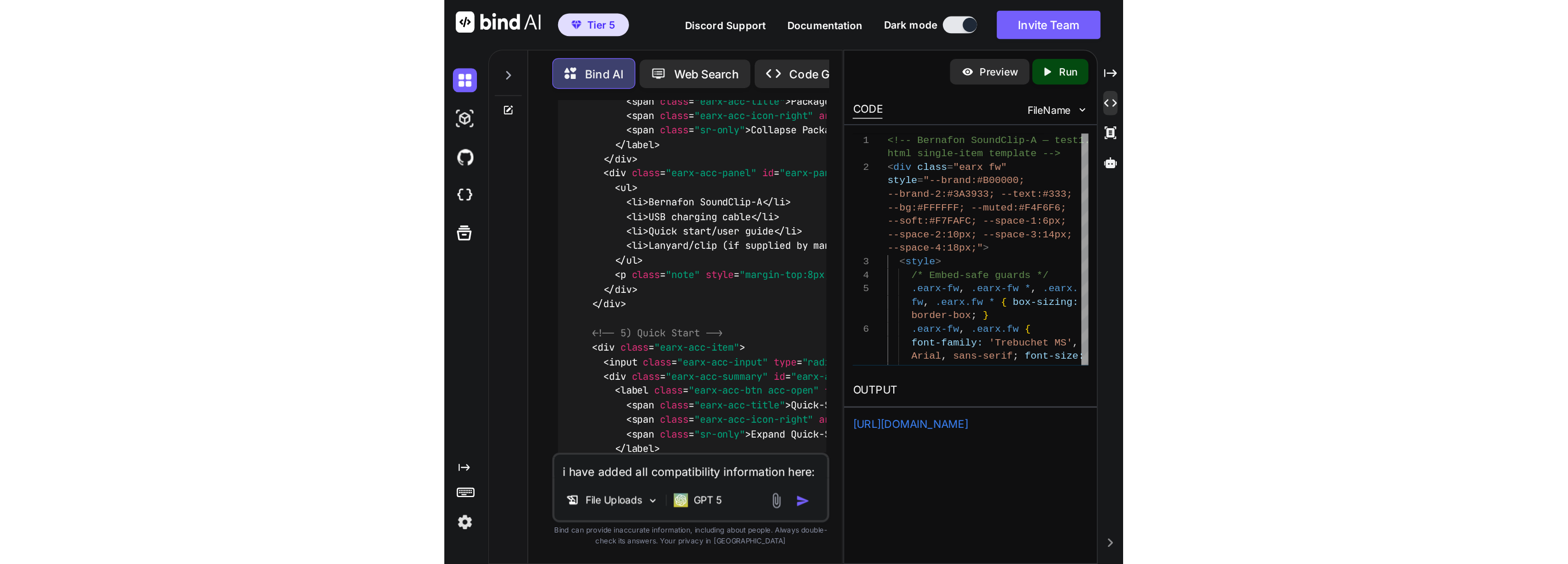
scroll to position [22677, 0]
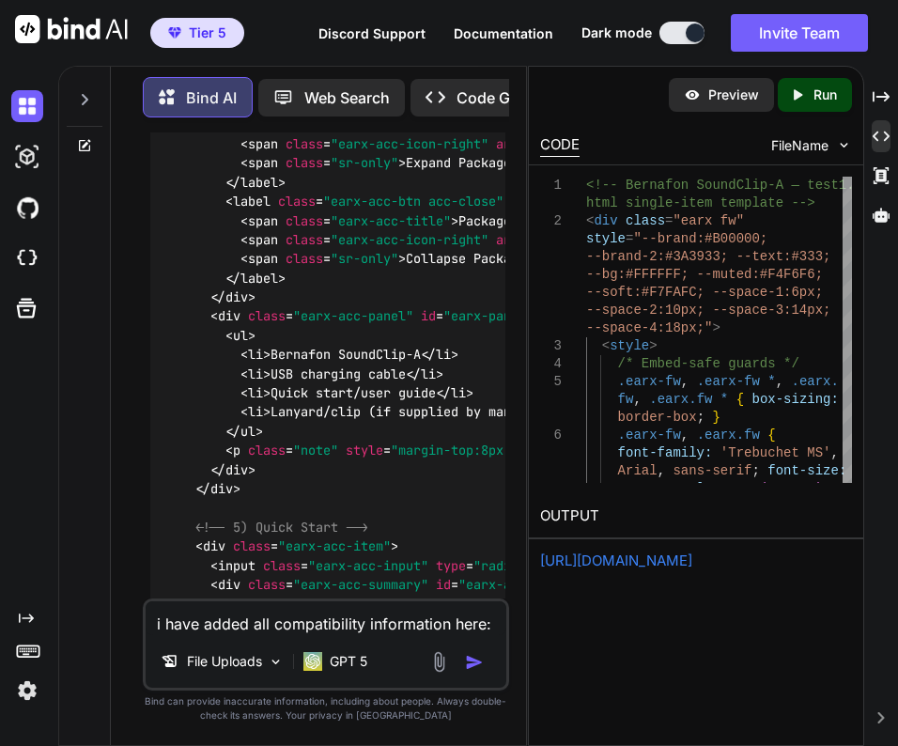
click at [829, 100] on p "Run" at bounding box center [825, 94] width 23 height 19
click at [629, 561] on link "https://app.onecompiler.com/43wq84axg_43wrk2ps7" at bounding box center [616, 560] width 152 height 18
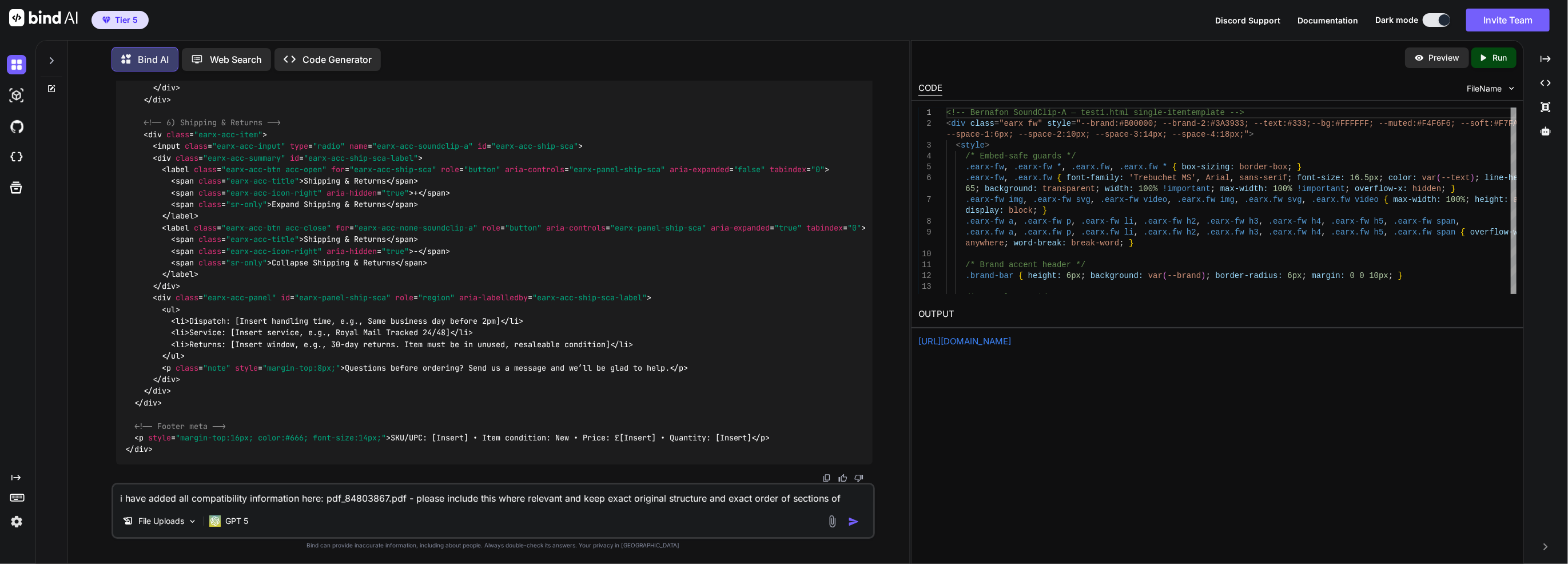
scroll to position [23651, 0]
click at [14, 98] on img at bounding box center [16, 96] width 19 height 19
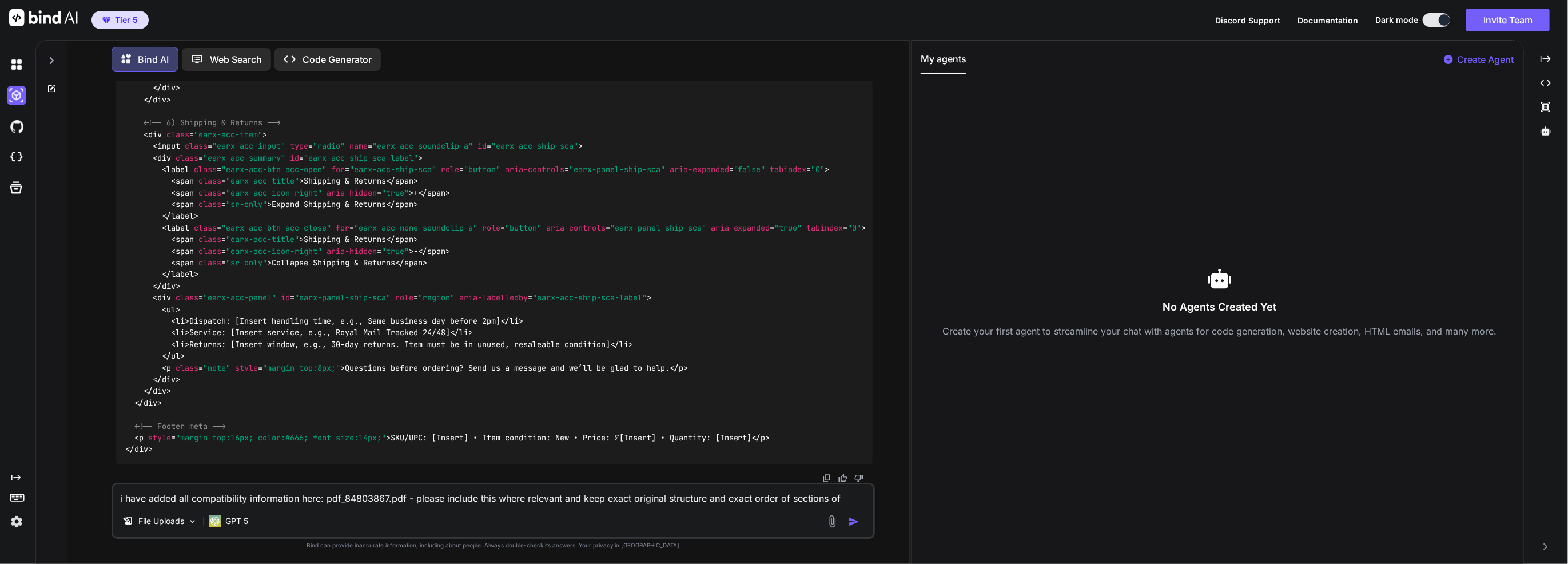
click at [1480, 57] on p "Create Agent" at bounding box center [1486, 59] width 57 height 14
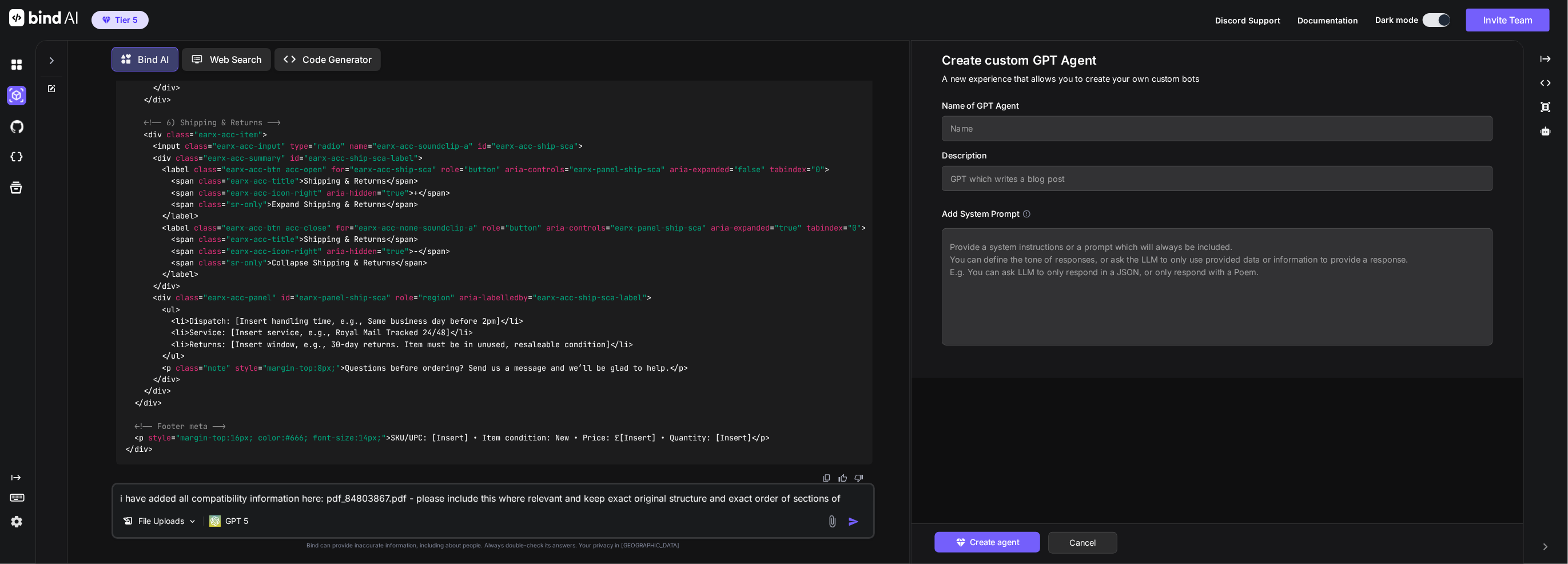
click at [1136, 136] on input "text" at bounding box center [1217, 129] width 551 height 25
click at [724, 498] on textarea "i have added all compatibility information here: pdf_84803867.pdf - please incl…" at bounding box center [493, 495] width 760 height 21
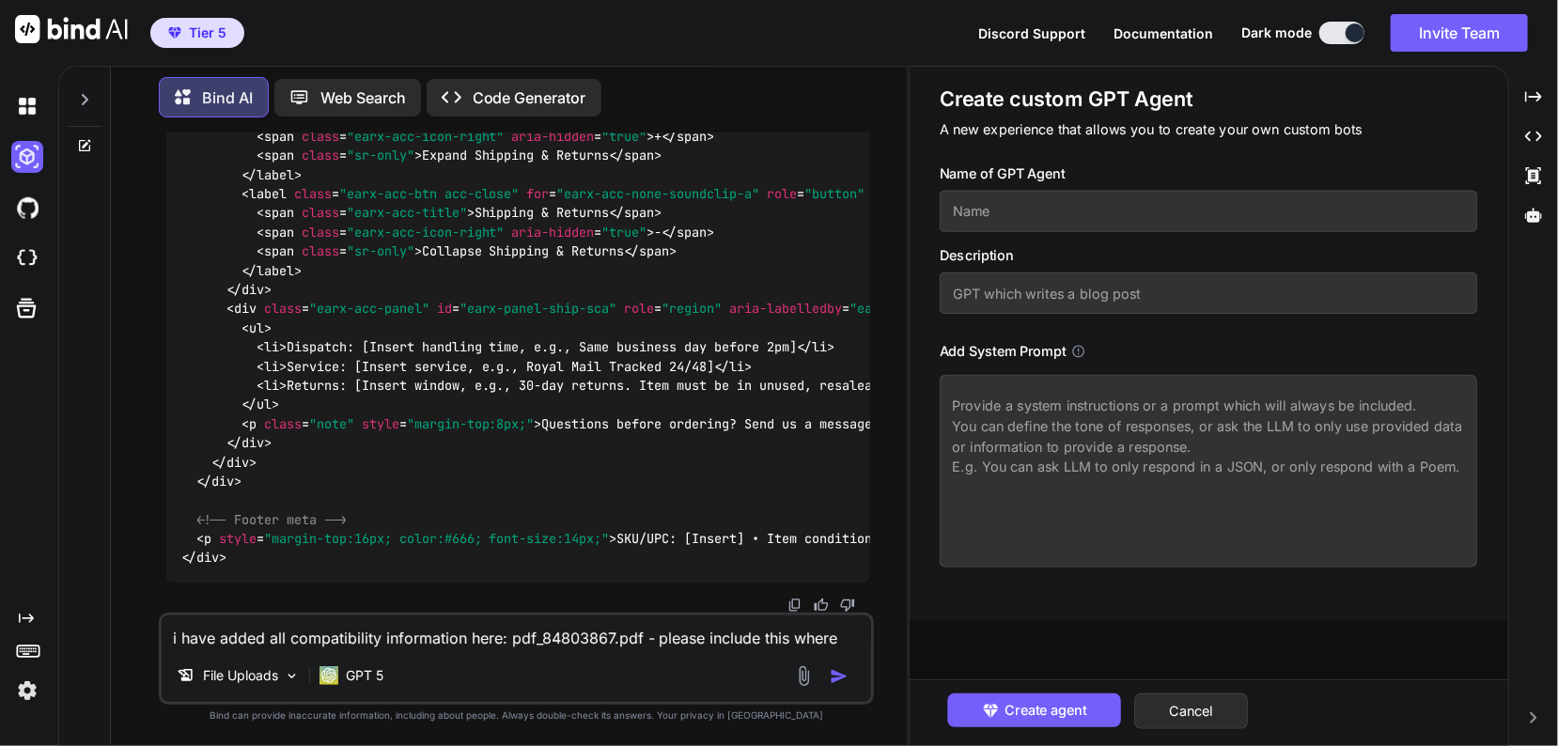
scroll to position [40166, 0]
click at [767, 654] on div "i have added all compatibility information here: pdf_84803867.pdf - please incl…" at bounding box center [517, 659] width 716 height 92
click at [432, 615] on div "i have added all compatibility information here: pdf_84803867.pdf - please incl…" at bounding box center [517, 659] width 716 height 92
click at [443, 628] on textarea "i have added all compatibility information here: pdf_84803867.pdf - please incl…" at bounding box center [517, 632] width 710 height 34
click at [802, 680] on img at bounding box center [804, 676] width 22 height 22
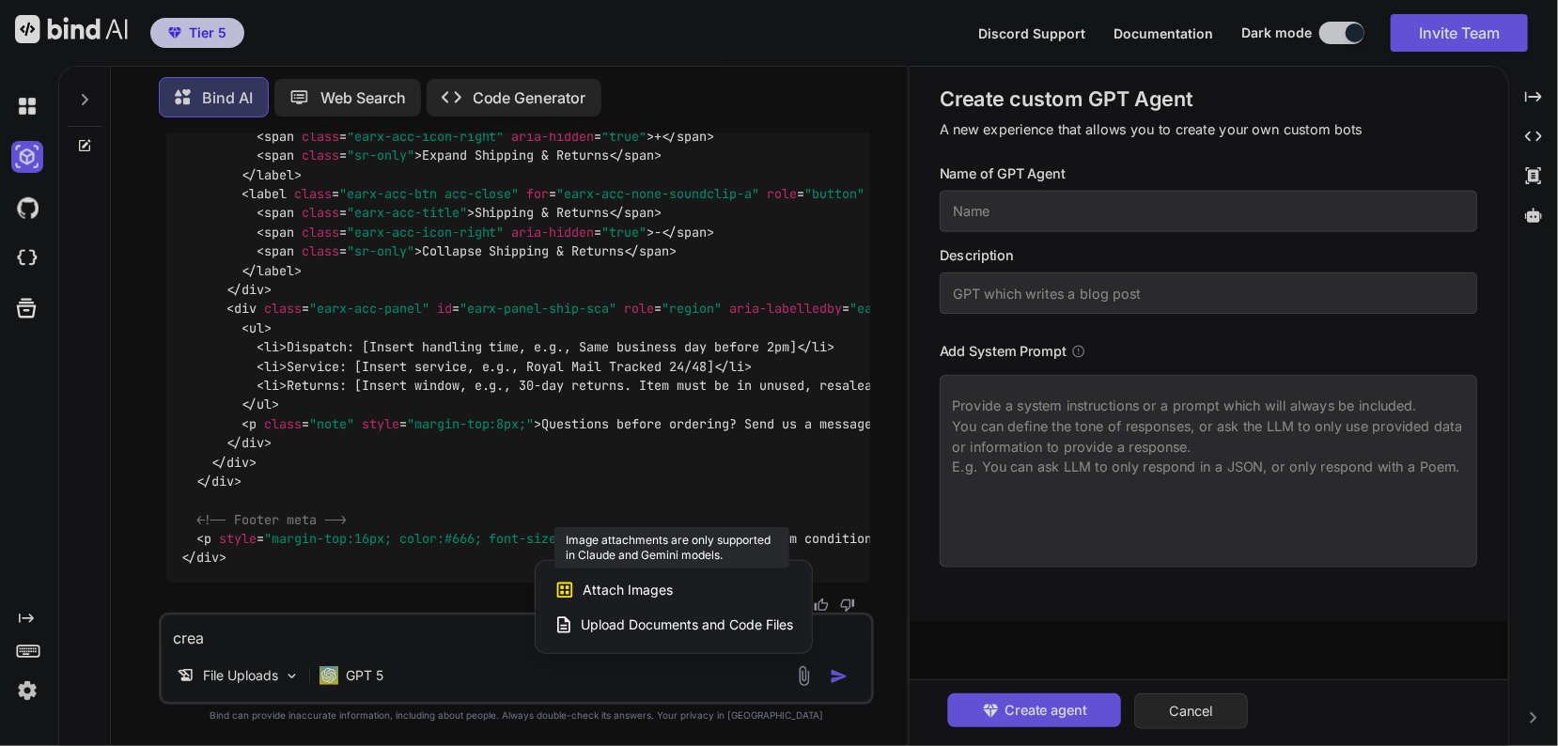
click at [613, 597] on span "Attach Images" at bounding box center [627, 590] width 90 height 19
click at [612, 621] on span "Upload Documents and Code Files" at bounding box center [687, 624] width 212 height 19
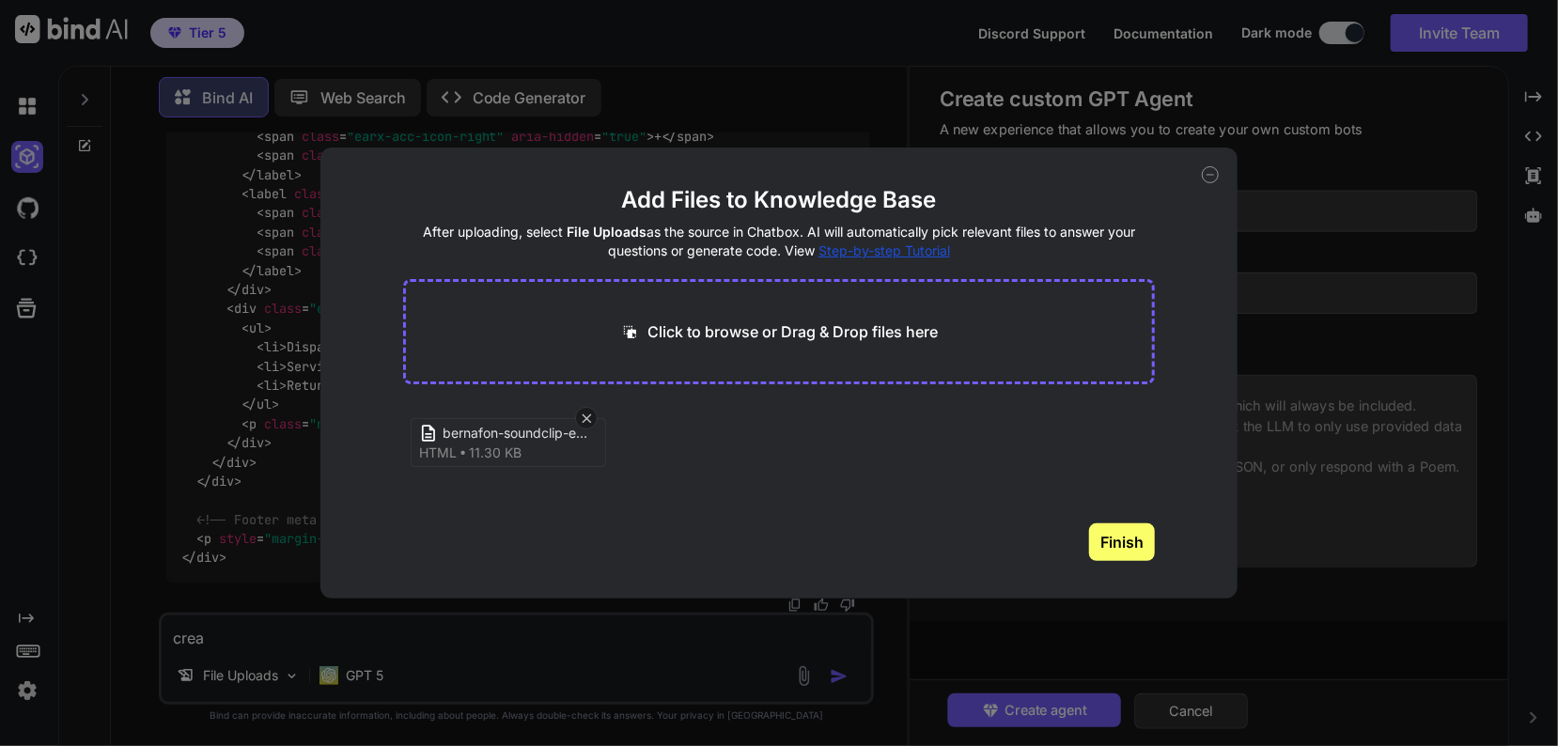
click at [1129, 530] on button "Finish" at bounding box center [1122, 542] width 66 height 38
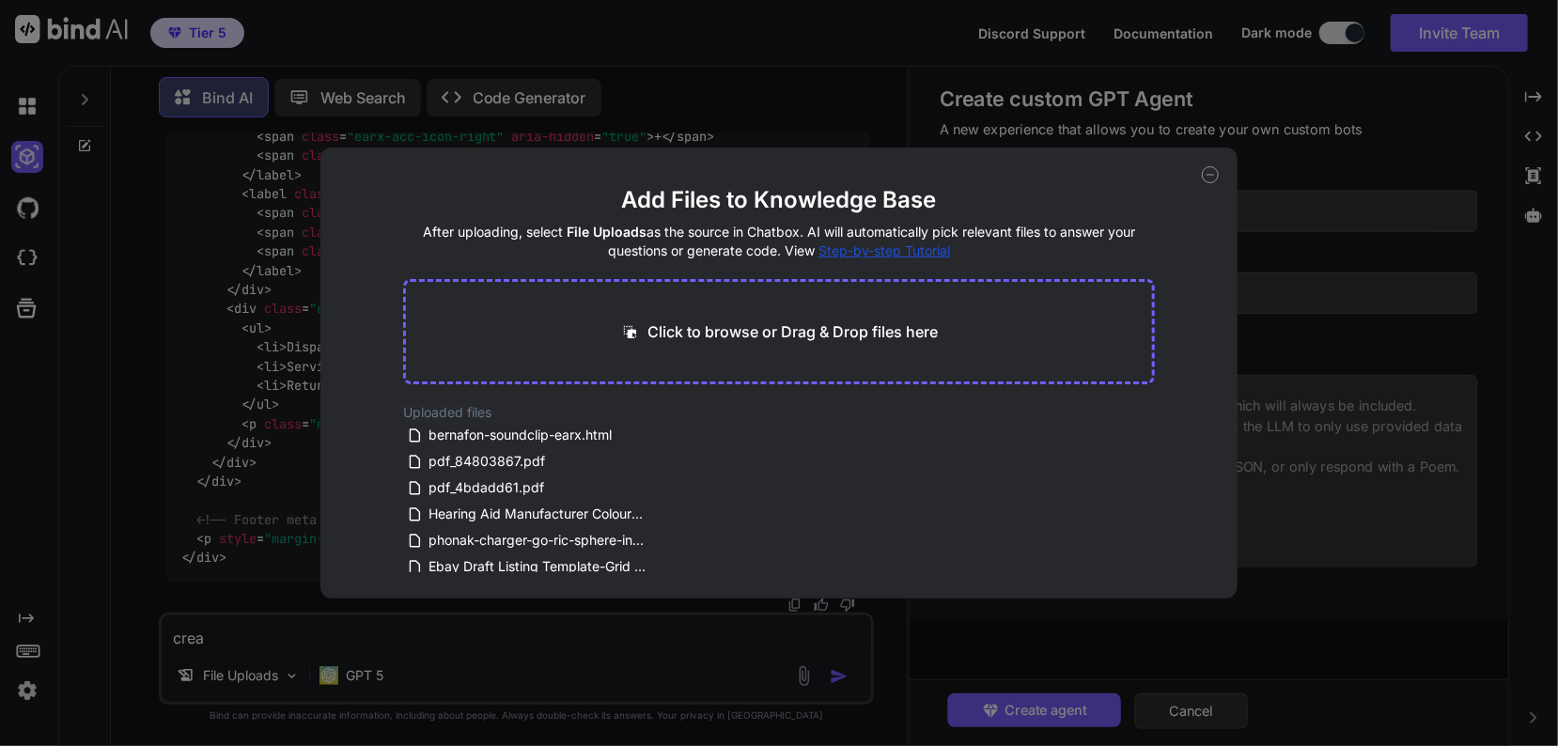
click at [1199, 173] on div "Add Files to Knowledge Base After uploading, select File Uploads as the source …" at bounding box center [778, 372] width 917 height 451
click at [1197, 175] on div "Add Files to Knowledge Base After uploading, select File Uploads as the source …" at bounding box center [778, 372] width 917 height 451
click at [1205, 174] on icon at bounding box center [1210, 174] width 17 height 17
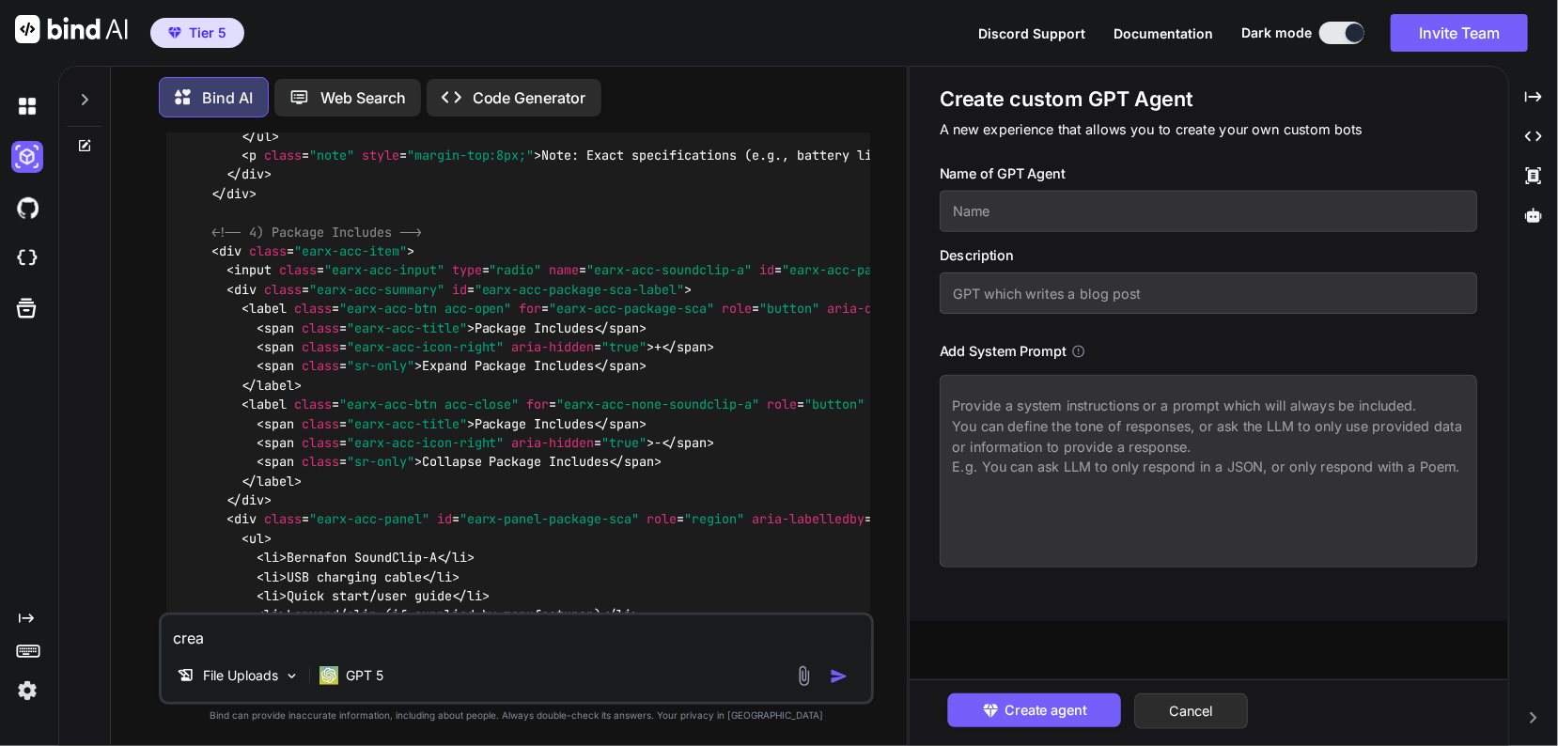
scroll to position [35374, 0]
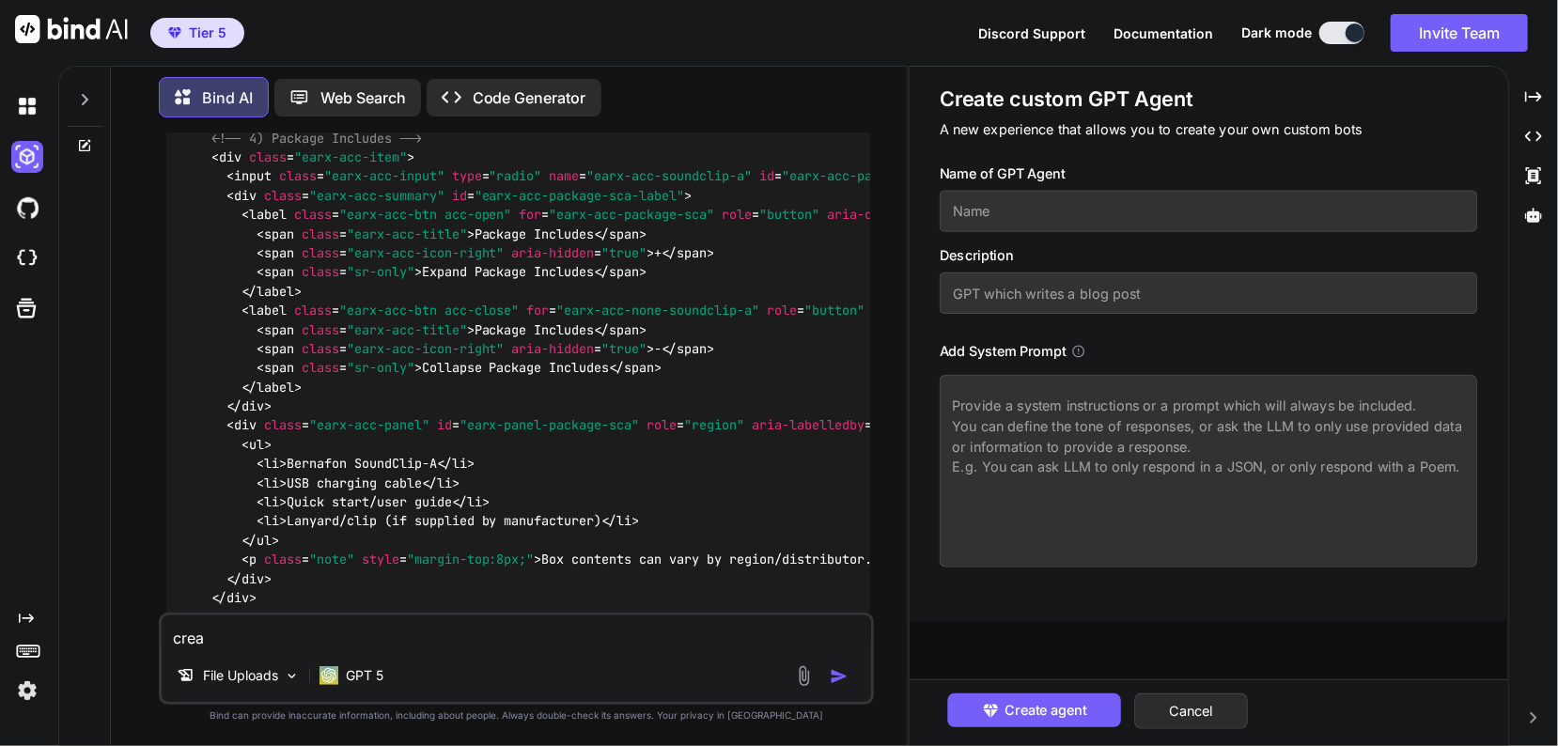
copy p "i have added all compatibility information here: pdf_84803867.pdf - please incl…"
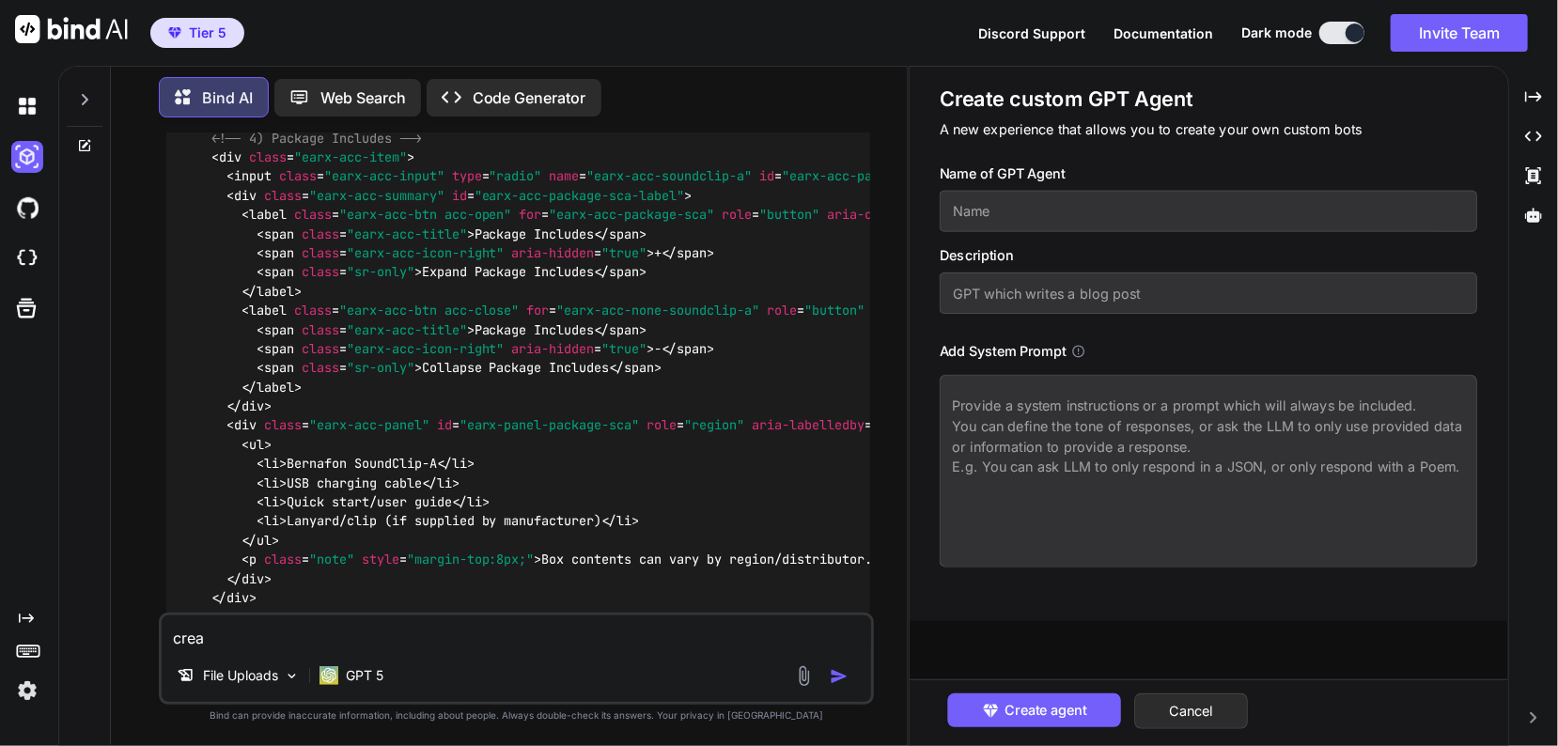
click at [85, 140] on icon at bounding box center [84, 145] width 11 height 11
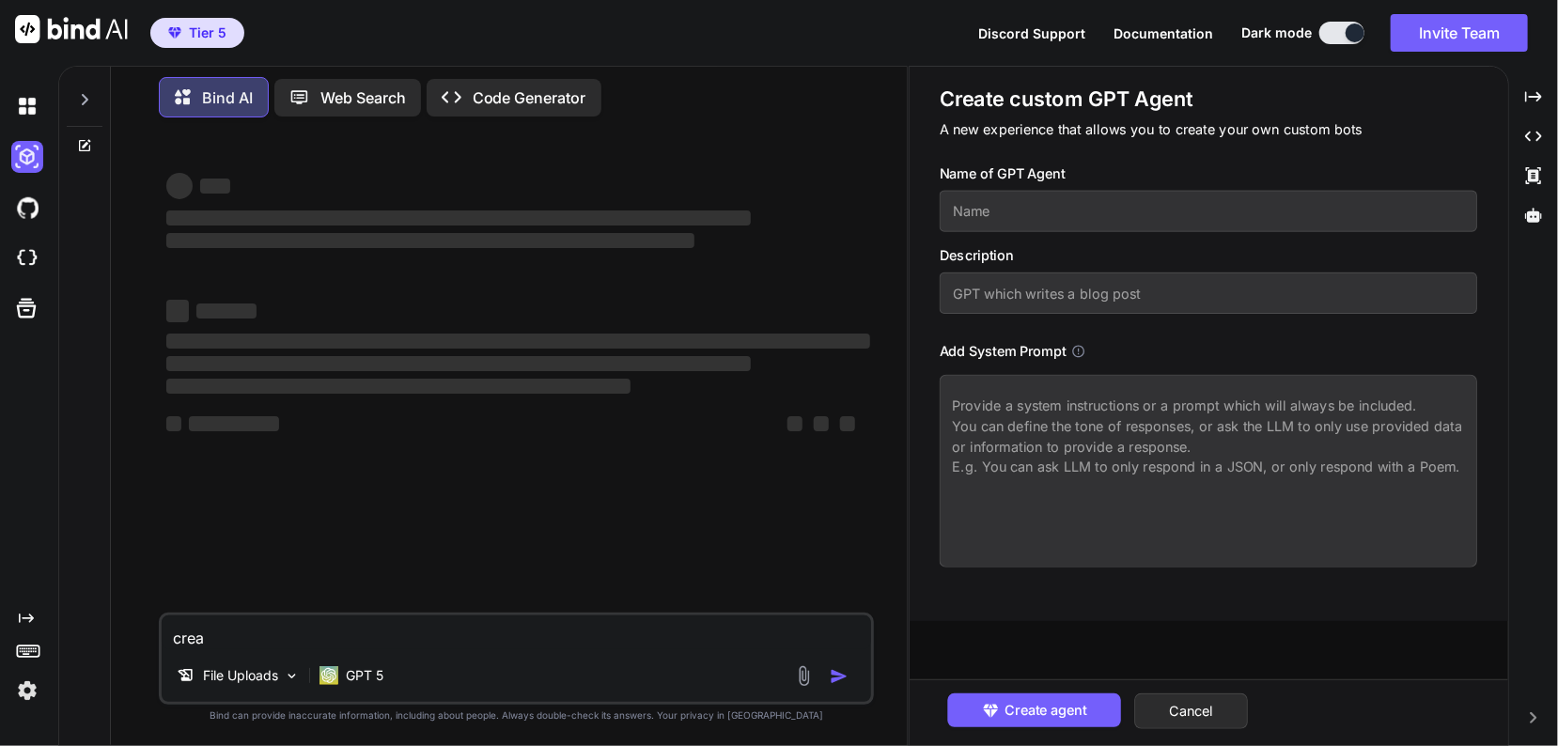
scroll to position [0, 0]
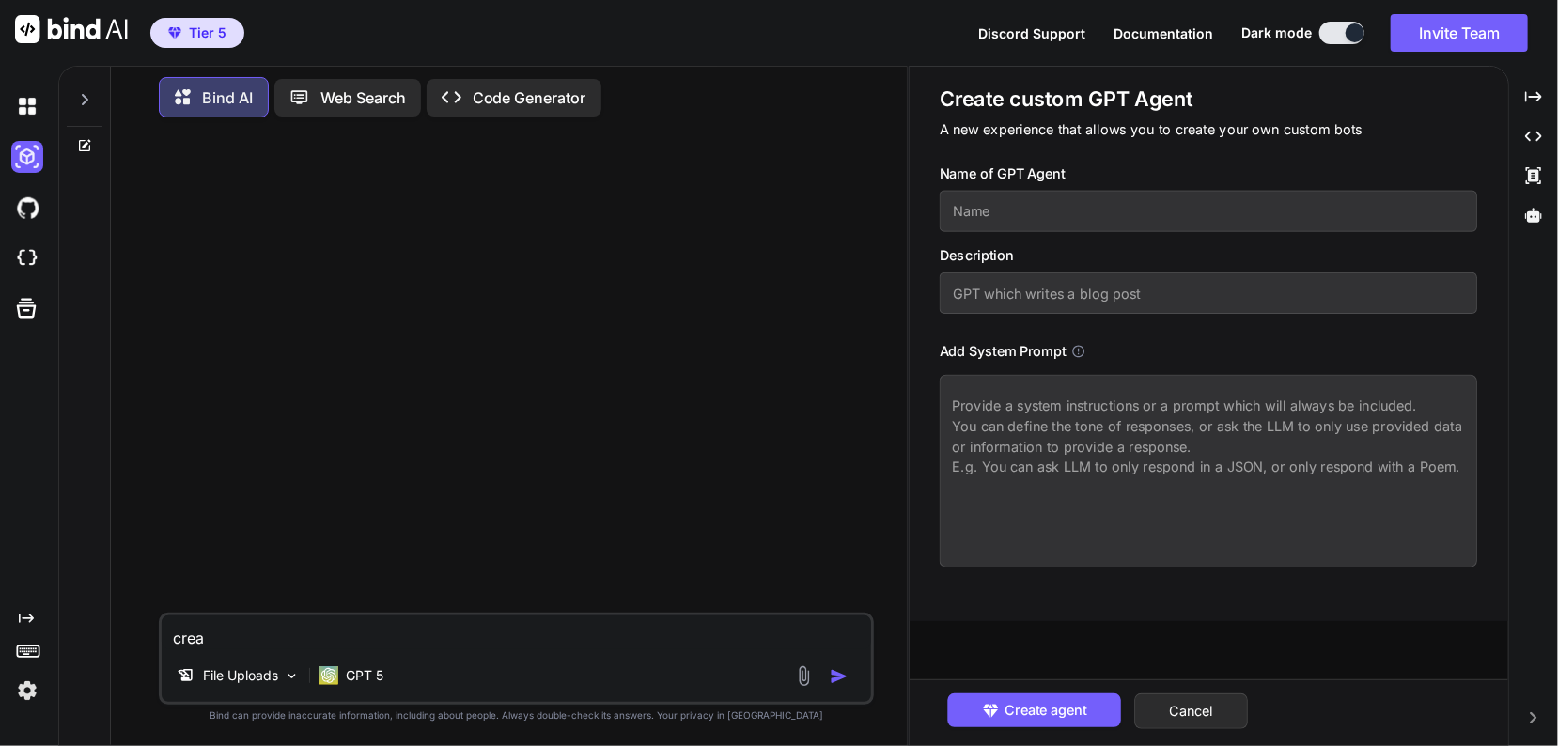
click at [247, 636] on textarea "crea" at bounding box center [517, 632] width 710 height 34
paste textarea "i have added all compatibility information here: pdf_84803867.pdf - please incl…"
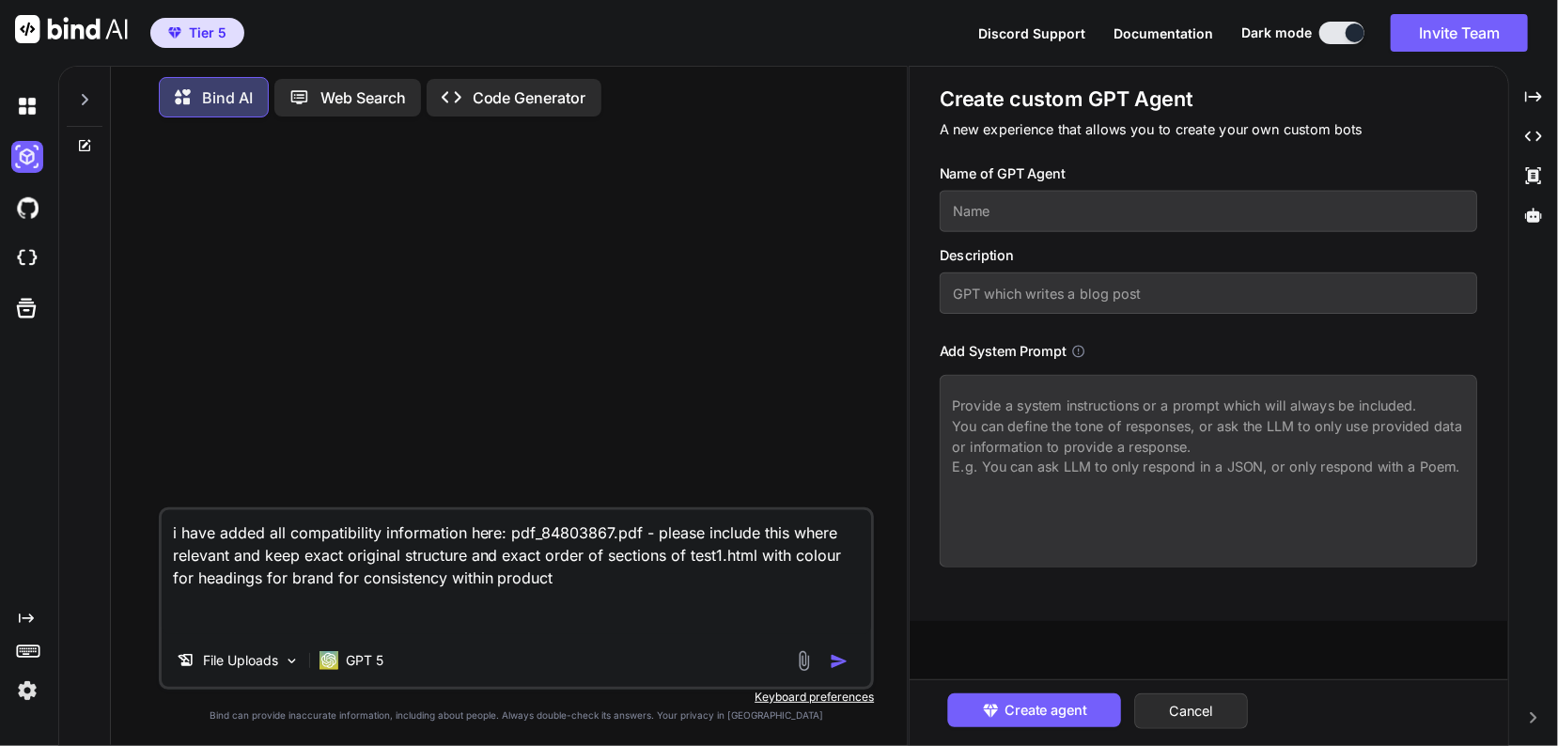
click at [286, 531] on textarea "i have added all compatibility information here: pdf_84803867.pdf - please incl…" at bounding box center [517, 572] width 710 height 124
drag, startPoint x: 756, startPoint y: 529, endPoint x: 802, endPoint y: 579, distance: 67.8
click at [802, 579] on textarea "i have added all product list with compatibility information here: pdf_84803867…" at bounding box center [517, 572] width 710 height 124
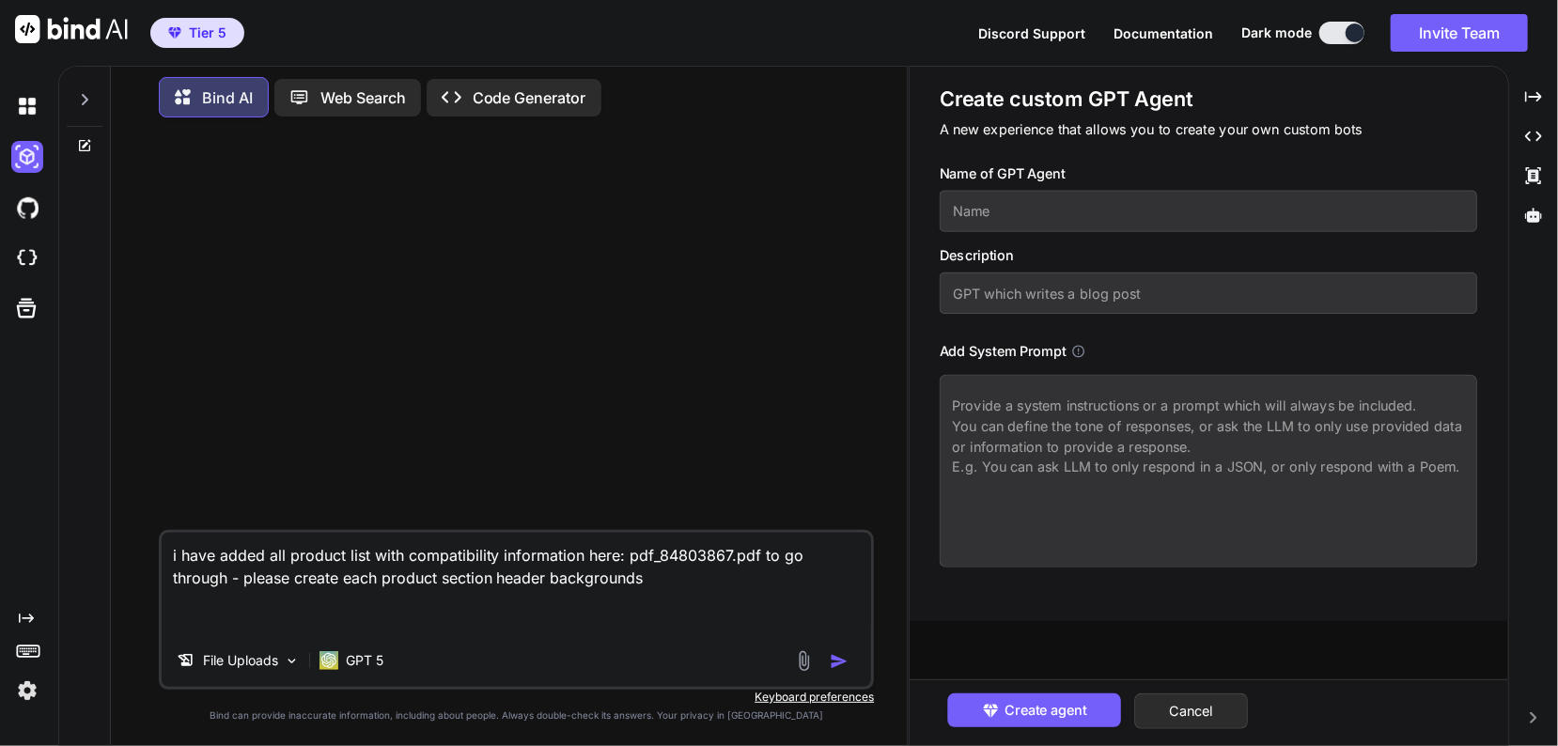
click at [380, 578] on textarea "i have added all product list with compatibility information here: pdf_84803867…" at bounding box center [517, 583] width 710 height 101
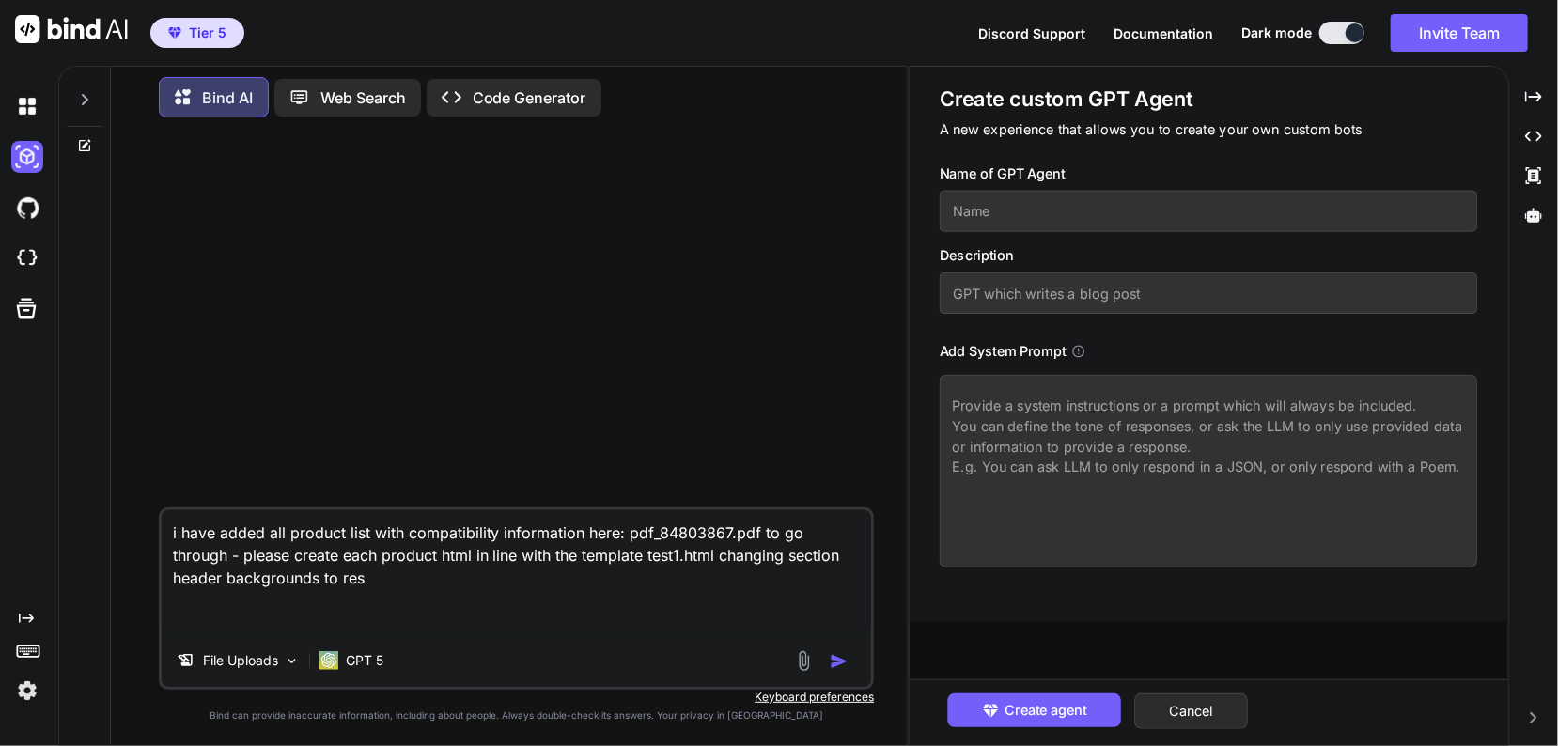
click at [511, 575] on textarea "i have added all product list with compatibility information here: pdf_84803867…" at bounding box center [517, 572] width 710 height 124
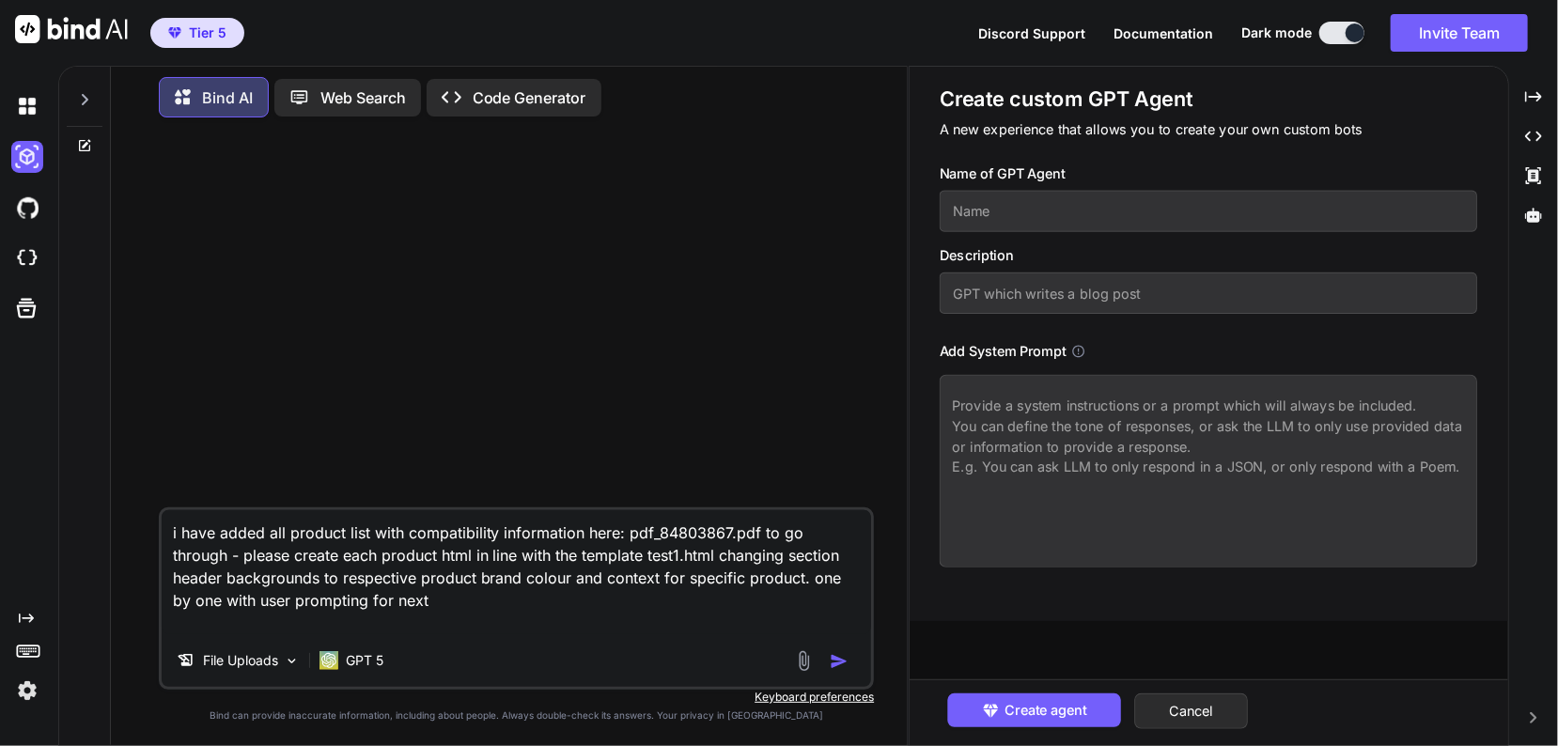
type textarea "i have added all product list with compatibility information here: pdf_84803867…"
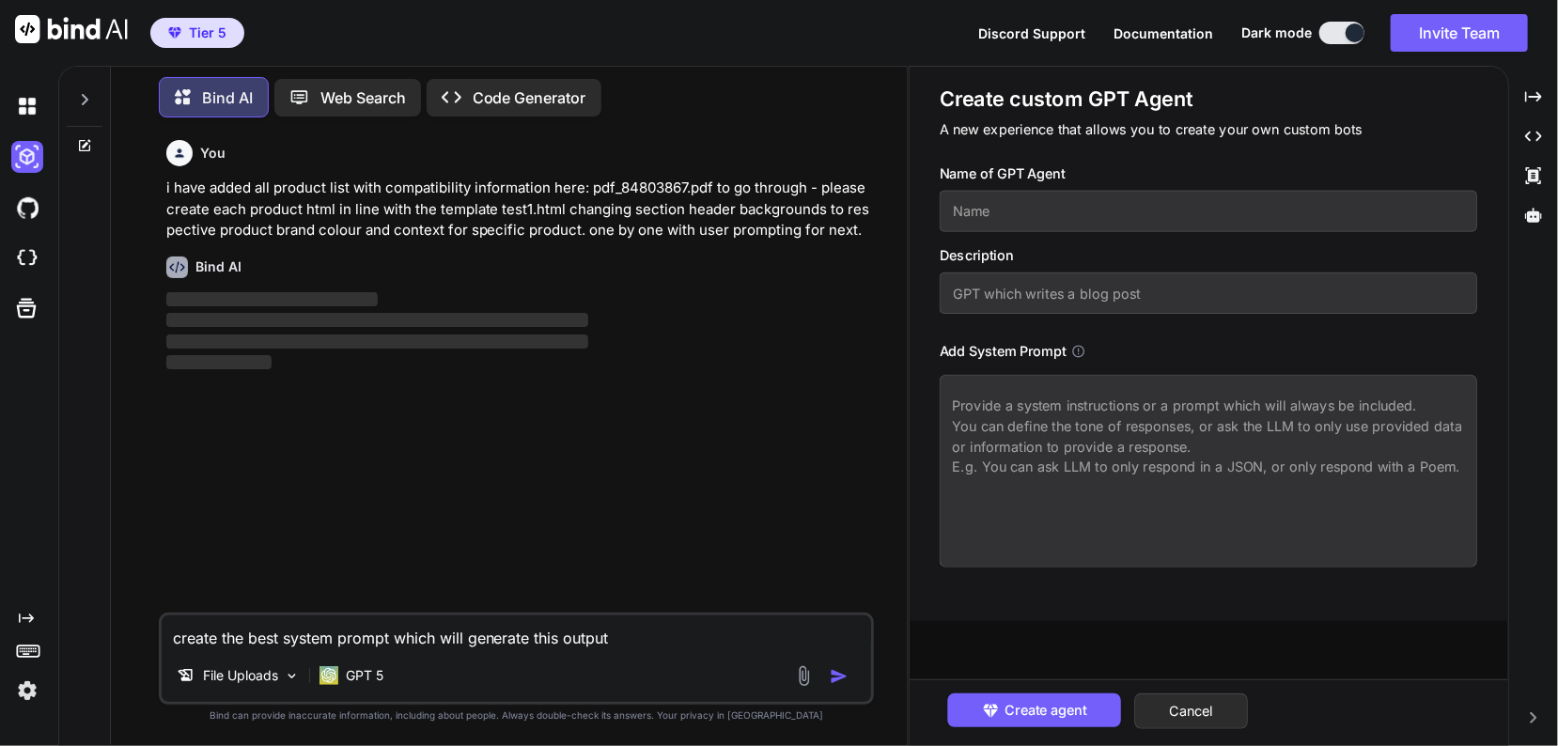
click at [186, 641] on textarea "create the best system prompt which will generate this output" at bounding box center [517, 632] width 710 height 34
click at [686, 638] on textarea "what is the best system prompt which will generate this output" at bounding box center [517, 632] width 710 height 34
click at [1543, 218] on div at bounding box center [1533, 215] width 34 height 32
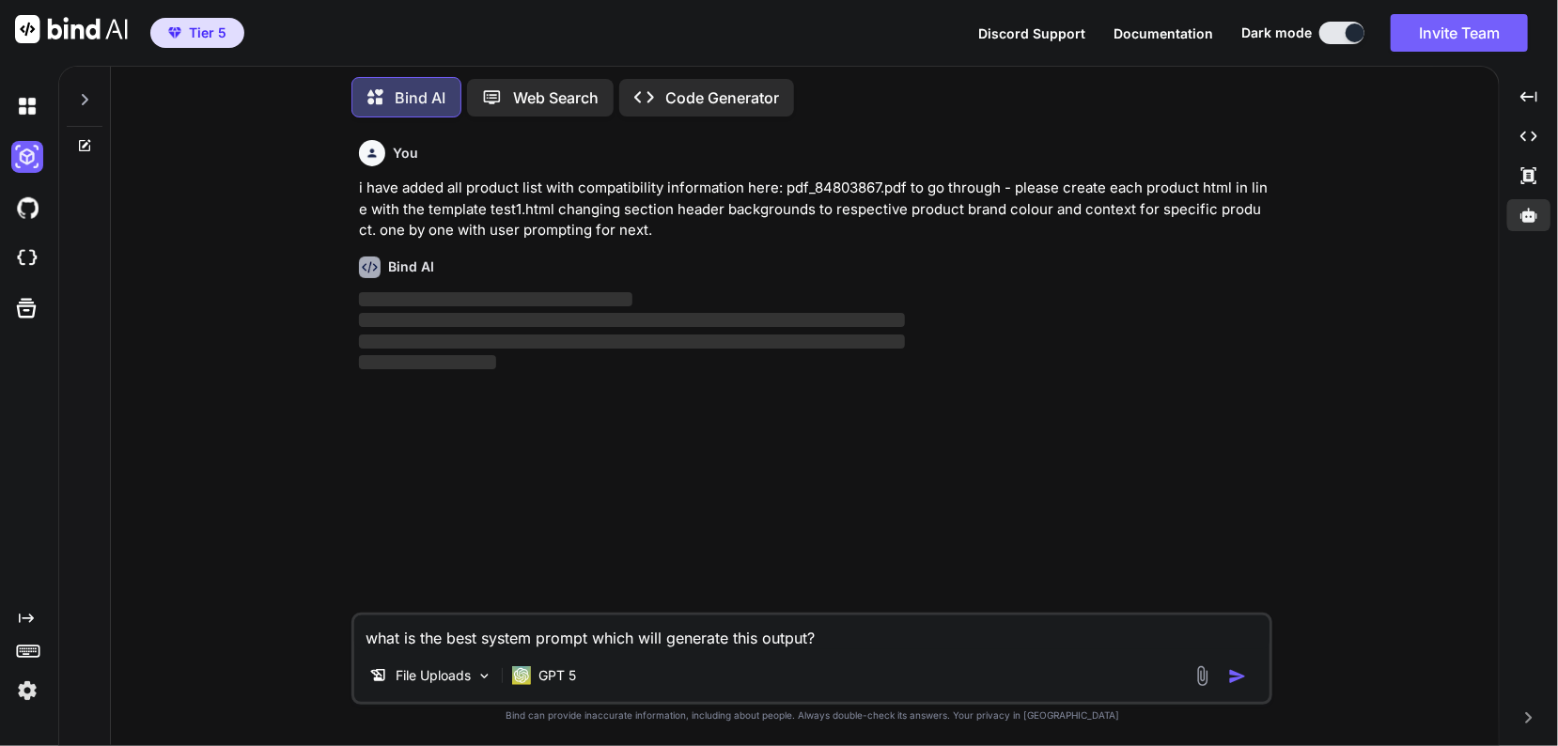
click at [592, 639] on textarea "what is the best system prompt which will generate this output?" at bounding box center [811, 632] width 915 height 34
click at [1513, 208] on div at bounding box center [1528, 215] width 43 height 32
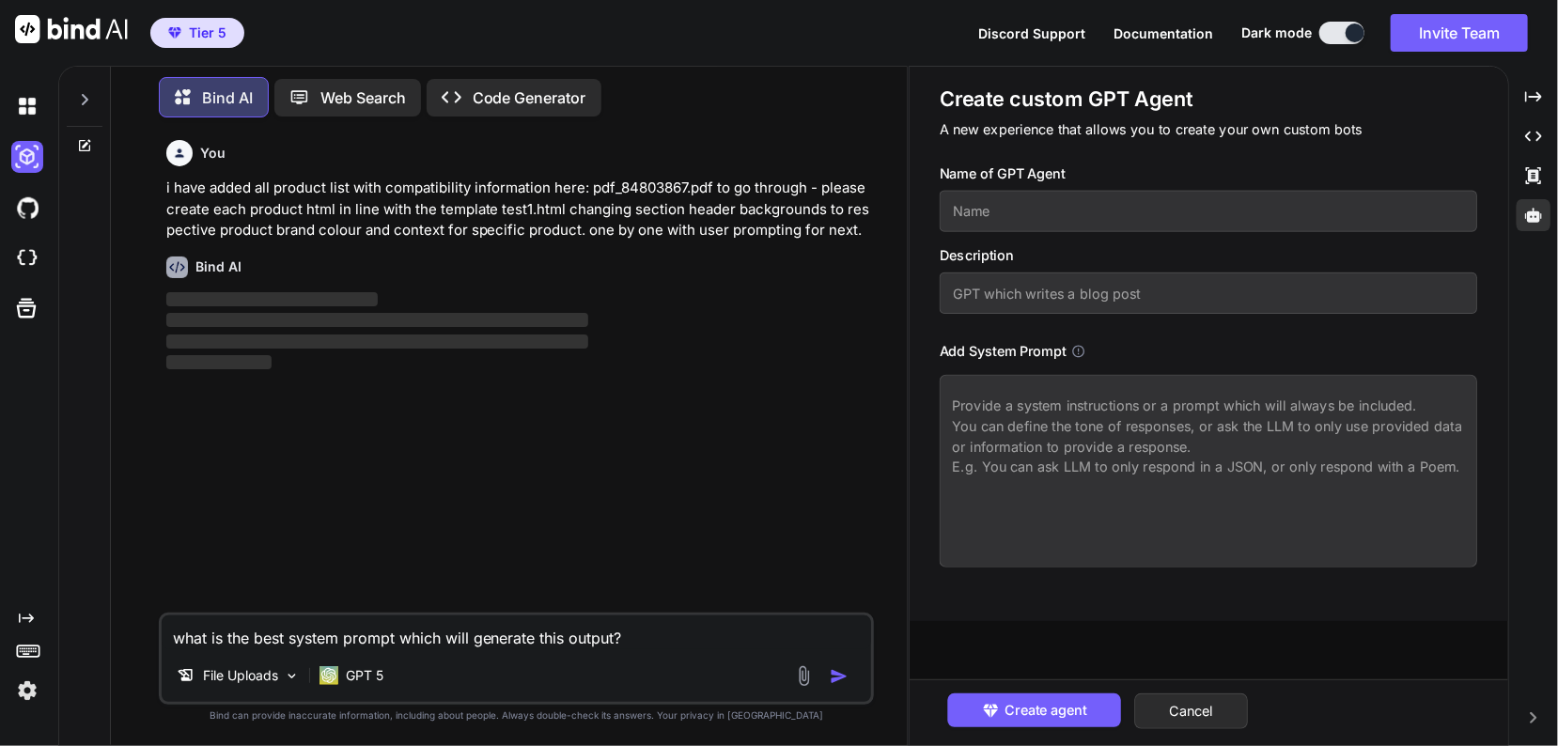
click at [1513, 208] on div "Bind AI Web Search Created with Pixso. Code Generator You i have added all prod…" at bounding box center [807, 406] width 1499 height 680
click at [1516, 209] on div at bounding box center [1533, 215] width 34 height 32
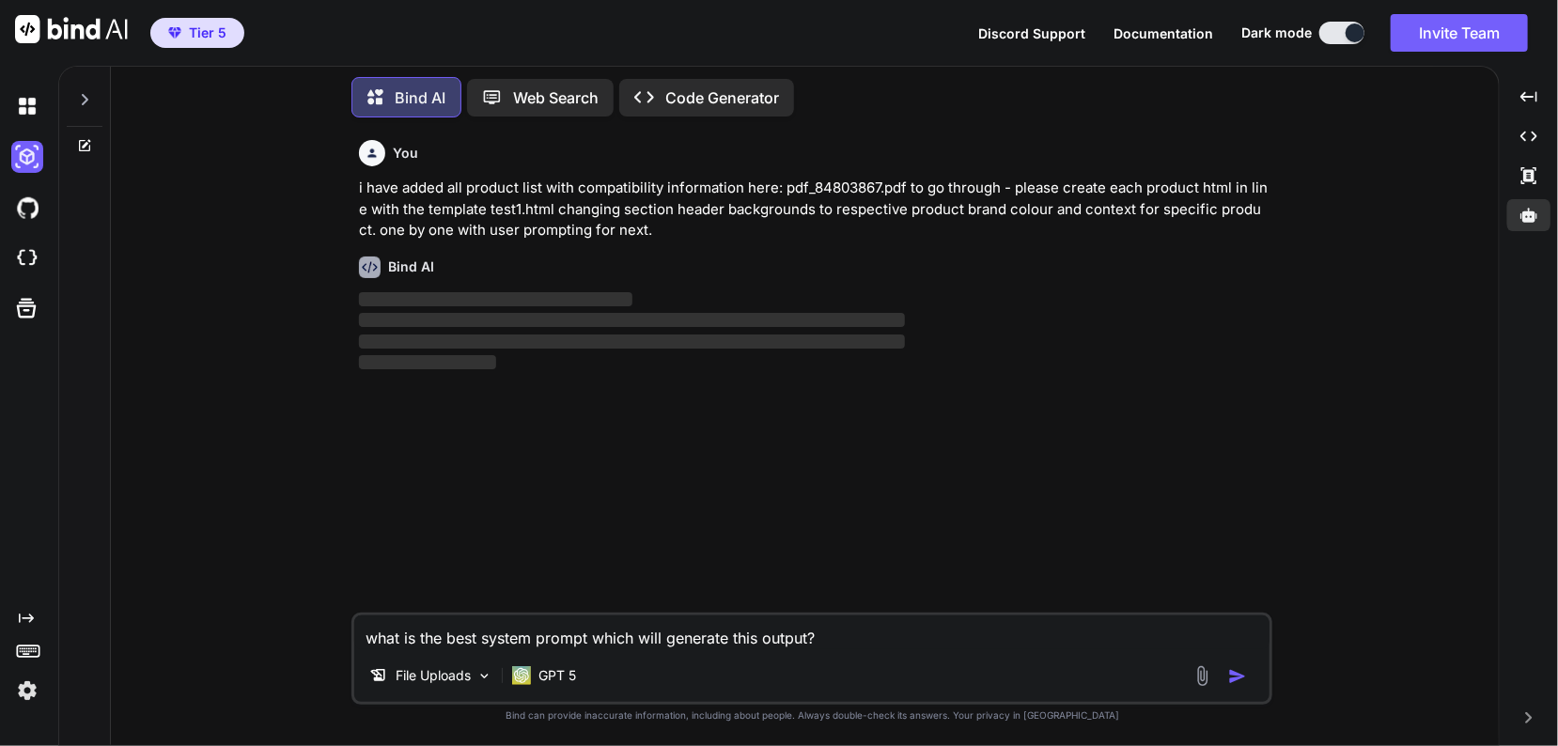
click at [585, 643] on textarea "what is the best system prompt which will generate this output?" at bounding box center [811, 632] width 915 height 34
click at [594, 645] on textarea "what is the best system prompt which will generate this output?" at bounding box center [811, 632] width 915 height 34
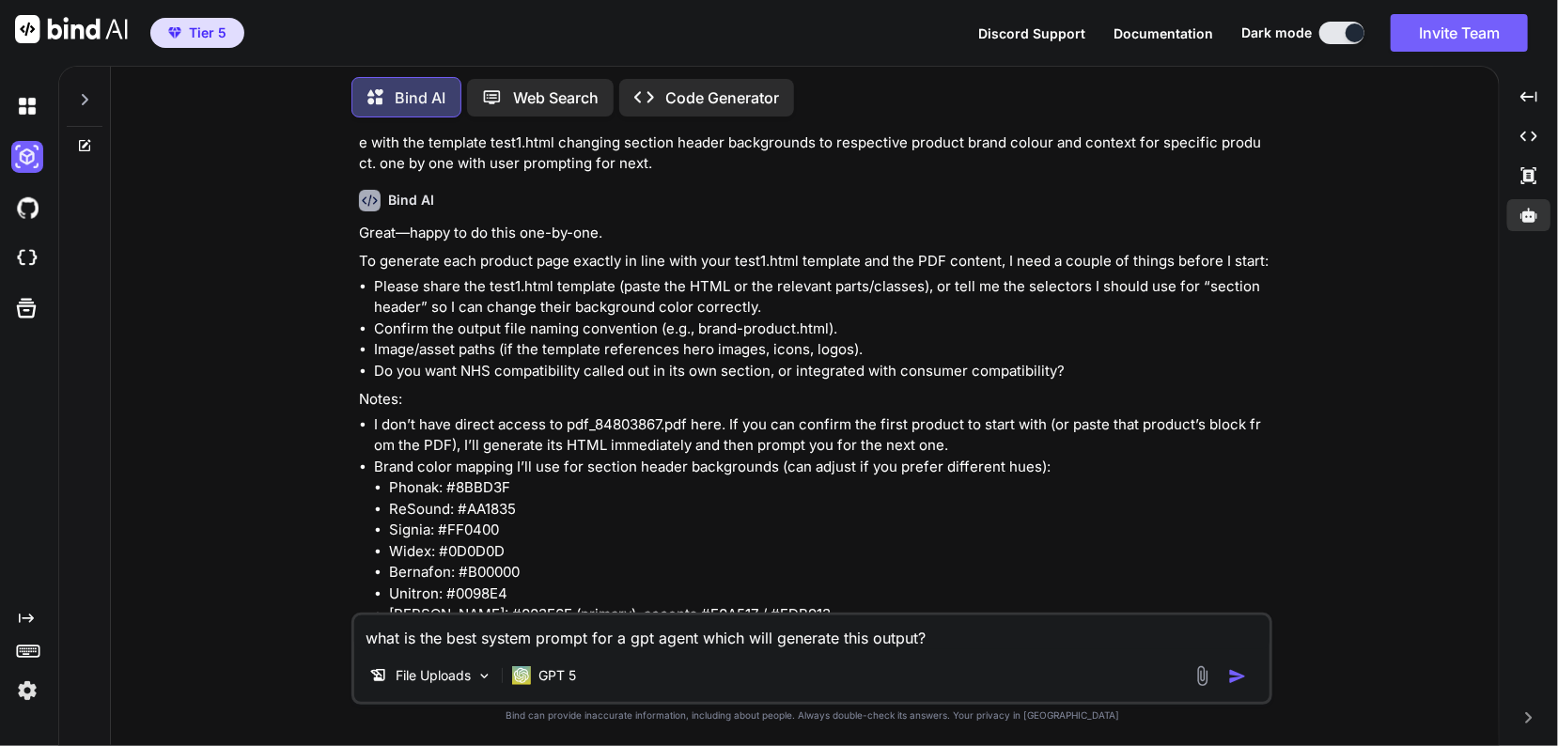
scroll to position [161, 0]
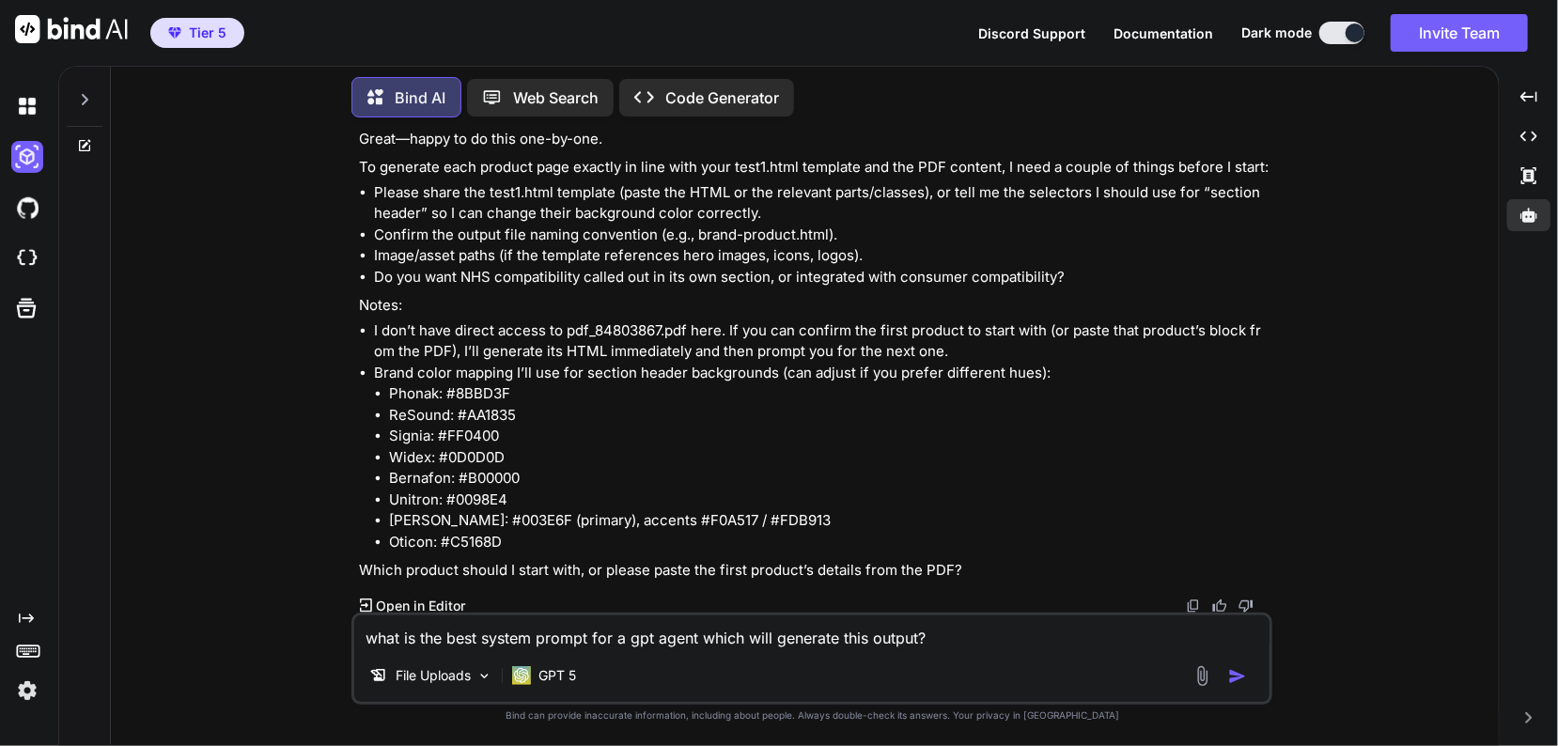
drag, startPoint x: 1012, startPoint y: 649, endPoint x: 189, endPoint y: 616, distance: 823.6
click at [189, 616] on div "You i have added all product list with compatibility information here: pdf_8480…" at bounding box center [812, 438] width 1373 height 613
type textarea "what is the best system prompt for a gpt agent which will generate this output?"
click at [189, 616] on div "You i have added all product list with compatibility information here: pdf_8480…" at bounding box center [812, 438] width 1373 height 613
click at [744, 645] on textarea "what is the best system prompt for a gpt agent which will generate this output?" at bounding box center [811, 632] width 915 height 34
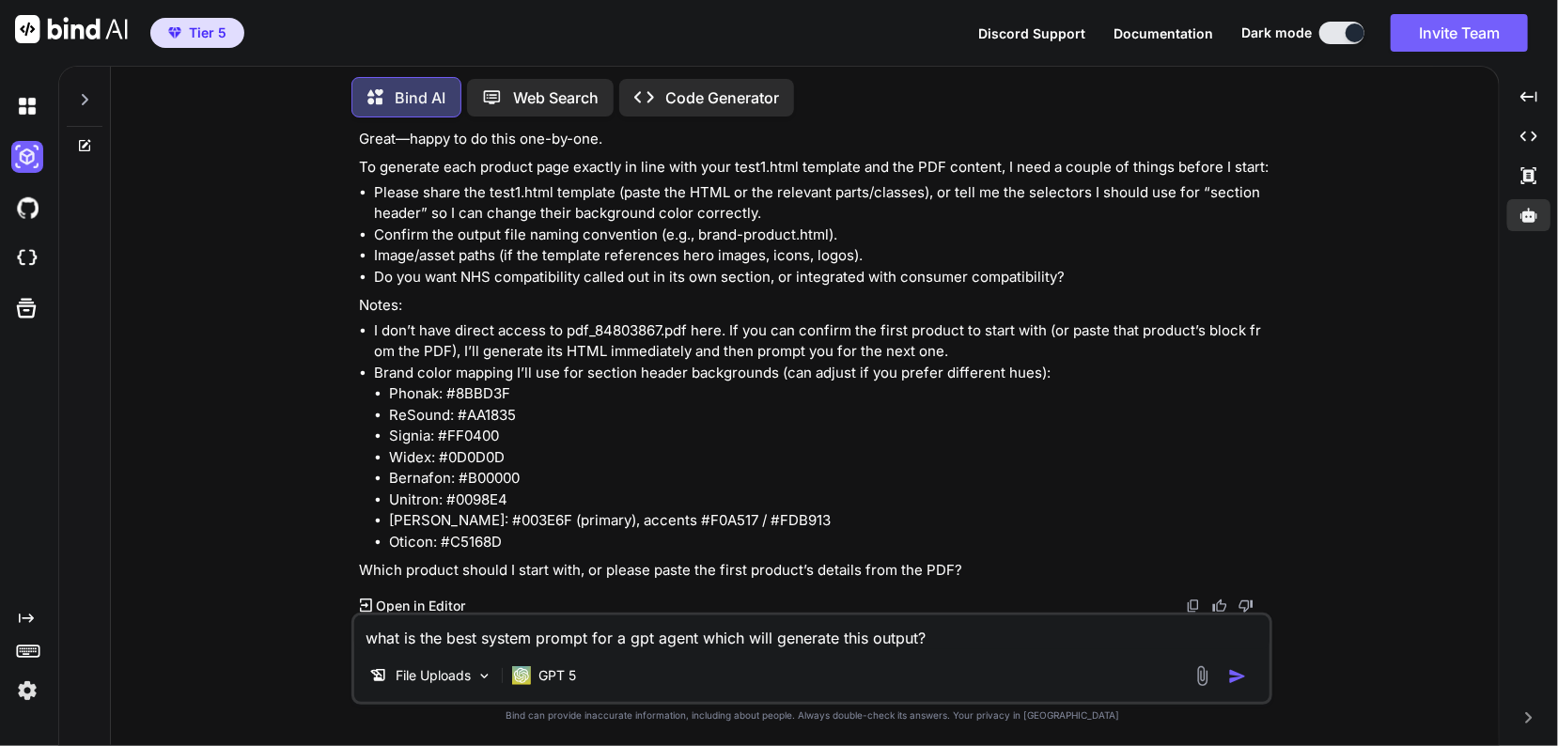
click at [744, 645] on textarea "what is the best system prompt for a gpt agent which will generate this output?" at bounding box center [811, 632] width 915 height 34
click at [897, 644] on textarea at bounding box center [811, 632] width 915 height 34
click at [1199, 675] on img at bounding box center [1202, 676] width 22 height 22
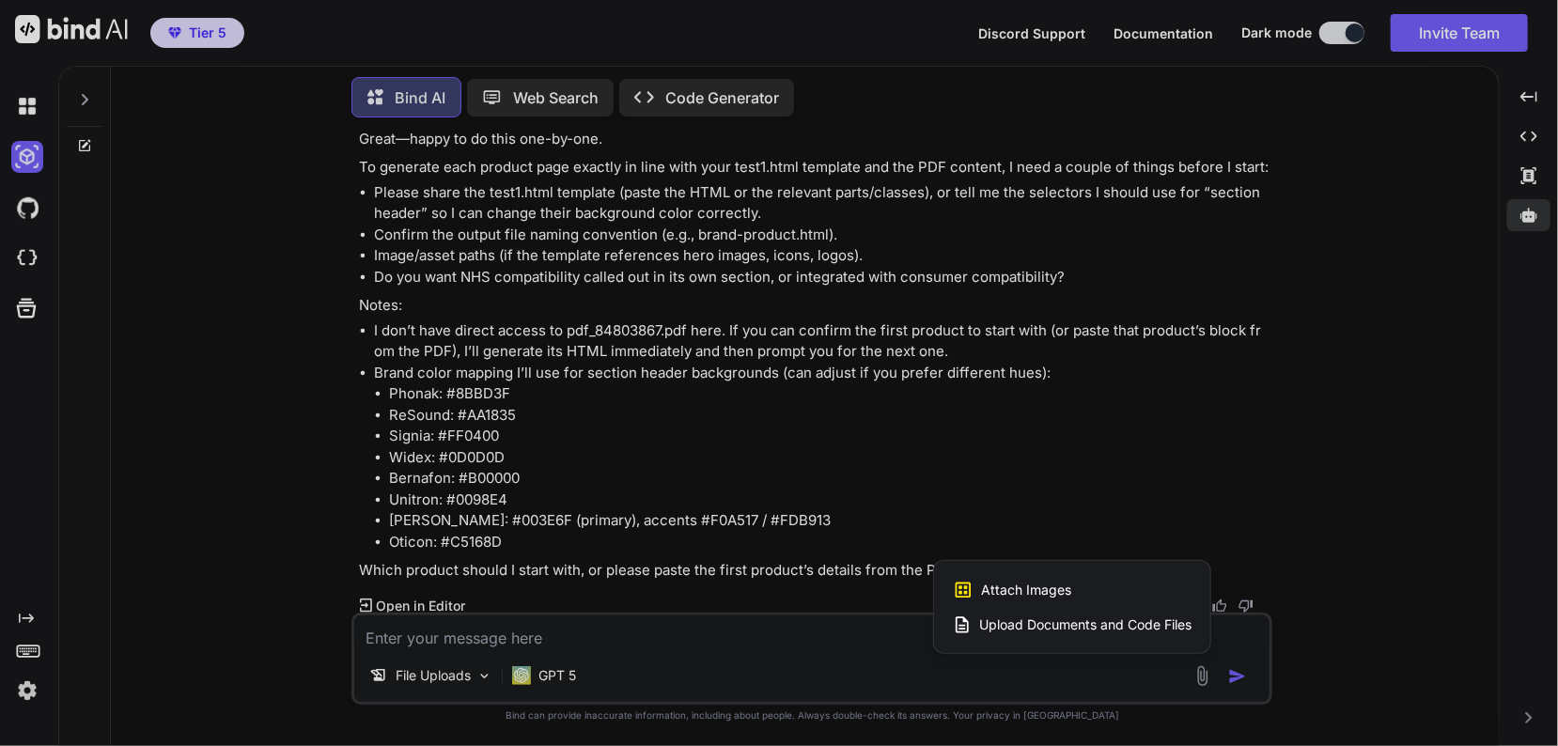
click at [1100, 621] on span "Upload Documents and Code Files" at bounding box center [1085, 624] width 212 height 19
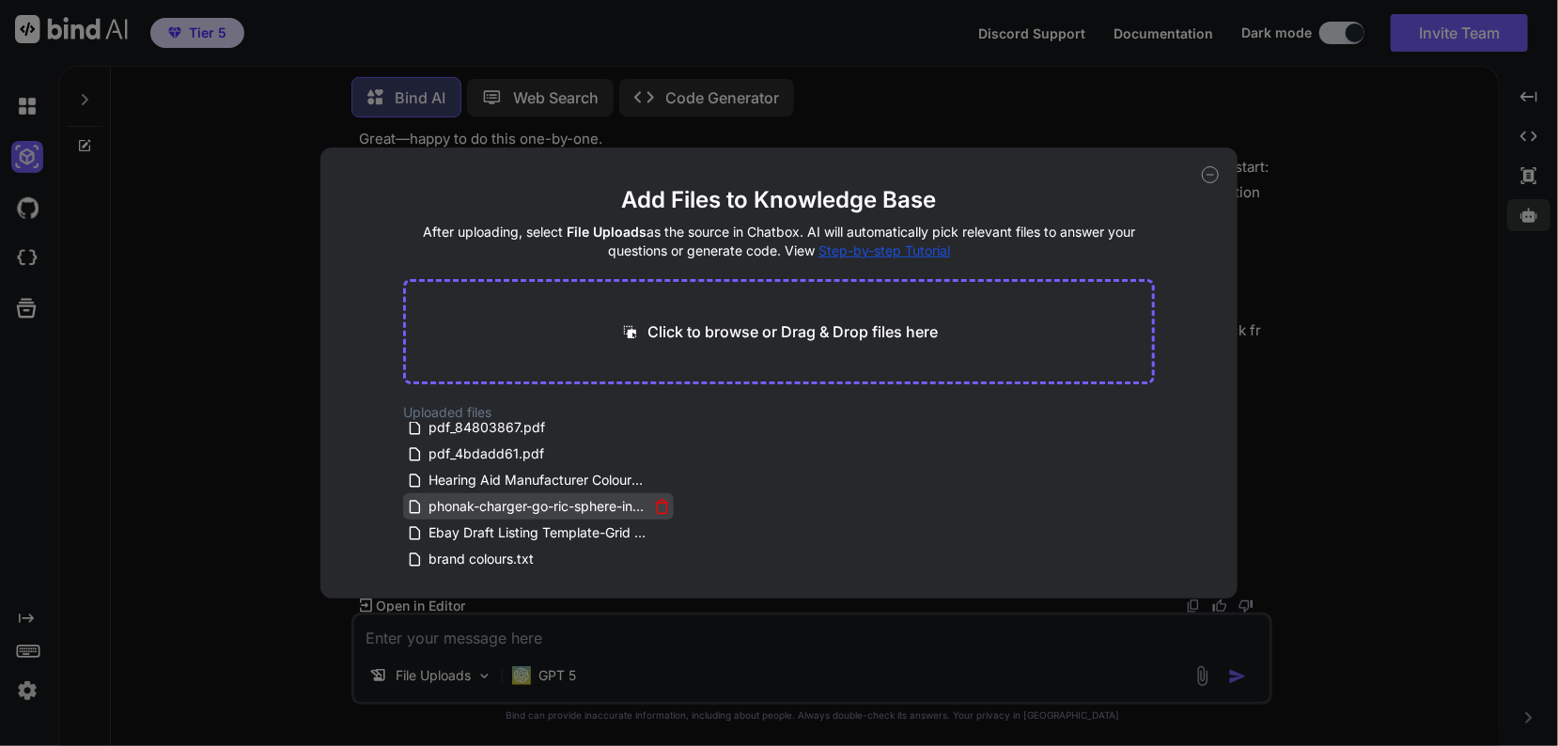
scroll to position [86, 0]
drag, startPoint x: 387, startPoint y: 481, endPoint x: 605, endPoint y: 485, distance: 218.0
click at [605, 485] on div "Add Files to Knowledge Base After uploading, select File Uploads as the source …" at bounding box center [778, 372] width 917 height 451
drag, startPoint x: 579, startPoint y: 485, endPoint x: 654, endPoint y: 645, distance: 177.4
click at [654, 645] on div "Add Files to Knowledge Base After uploading, select File Uploads as the source …" at bounding box center [779, 373] width 1558 height 746
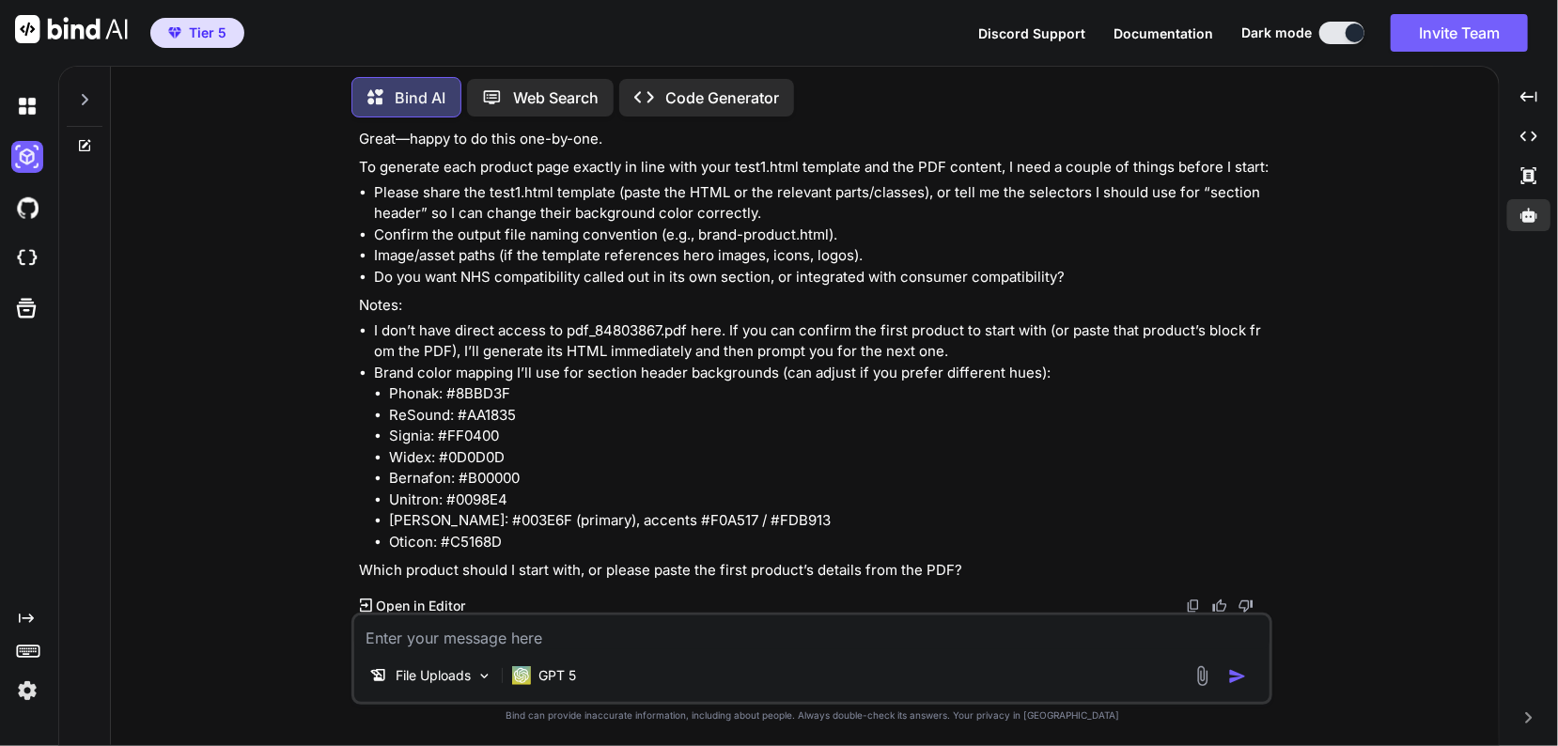
click at [652, 635] on textarea at bounding box center [811, 632] width 915 height 34
paste textarea "what is the best system prompt for a gpt agent which will generate this output?"
click at [369, 639] on textarea "from Ebay Draft Listing Template.pdf" at bounding box center [811, 632] width 915 height 34
type textarea "start with the first product from Ebay Draft Listing Template.pdf"
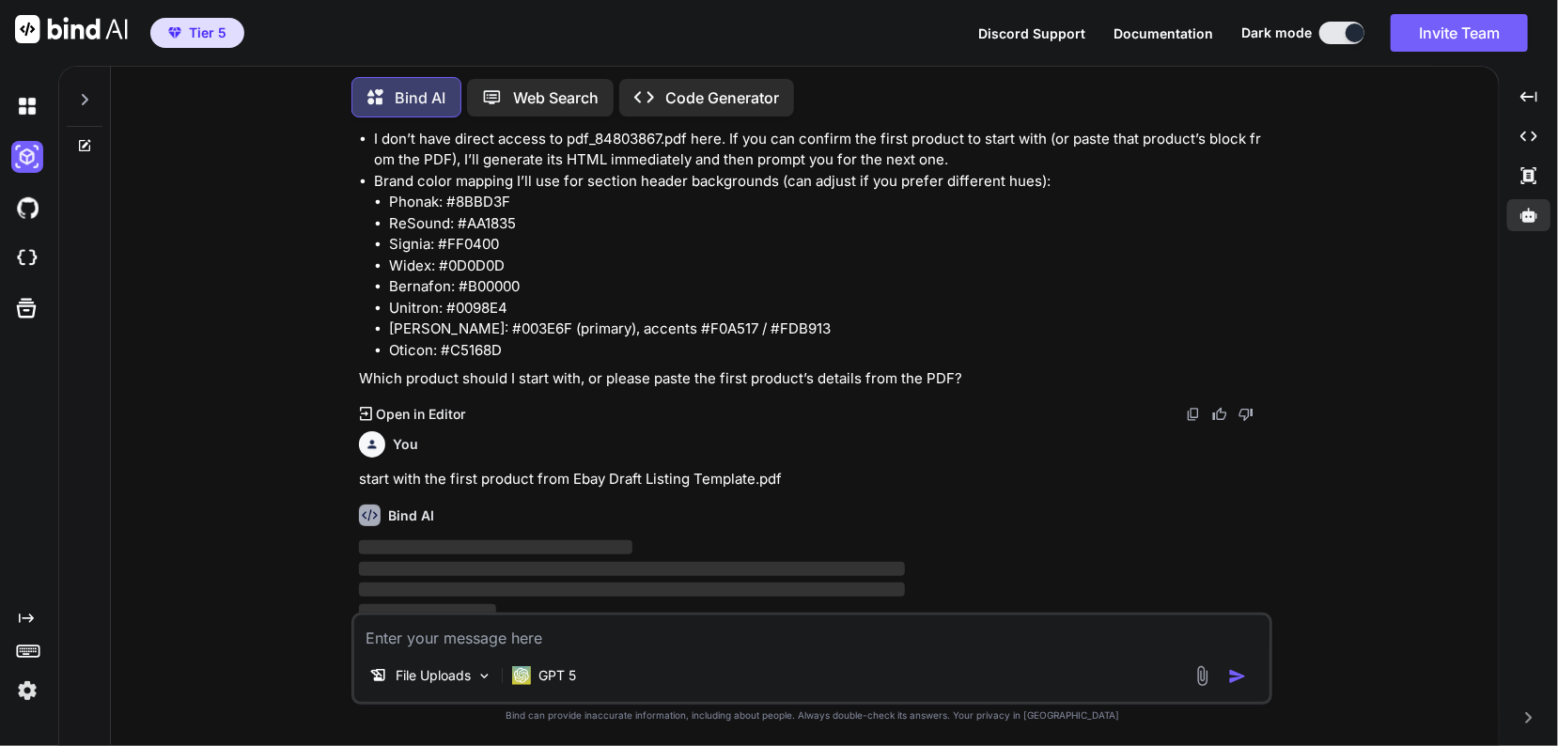
scroll to position [360, 0]
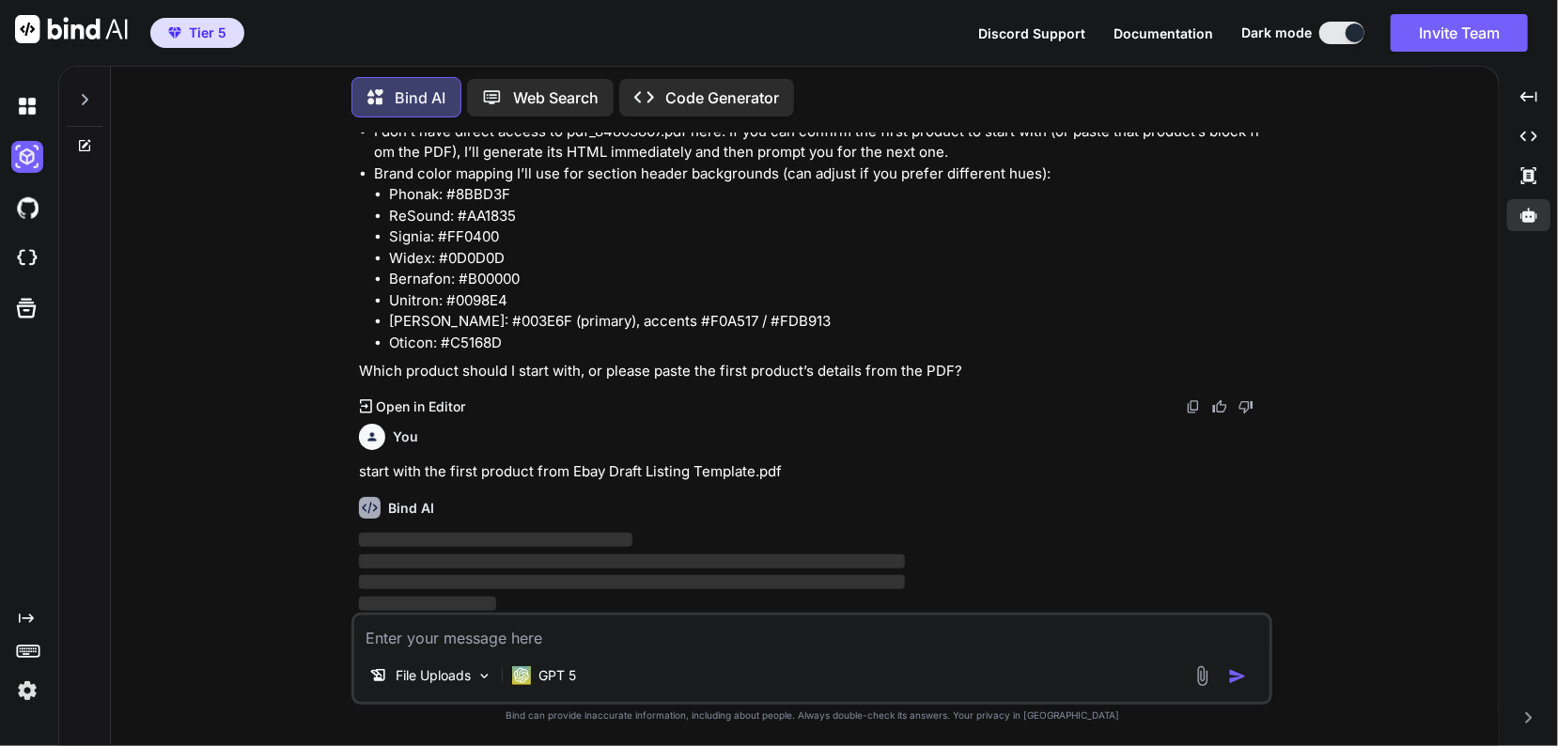
paste textarea "what is the best system prompt for a gpt agent which will generate this output?"
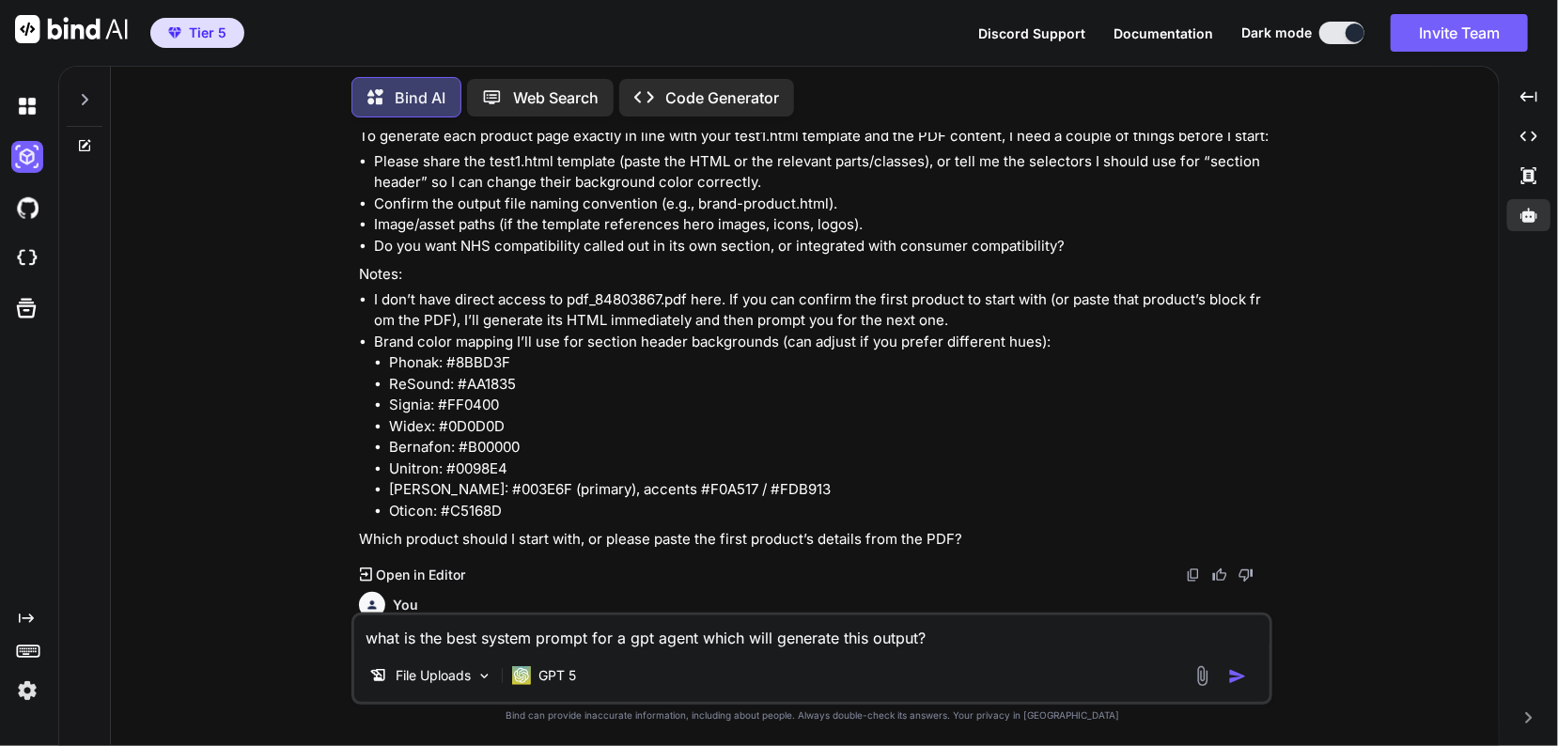
scroll to position [172, 0]
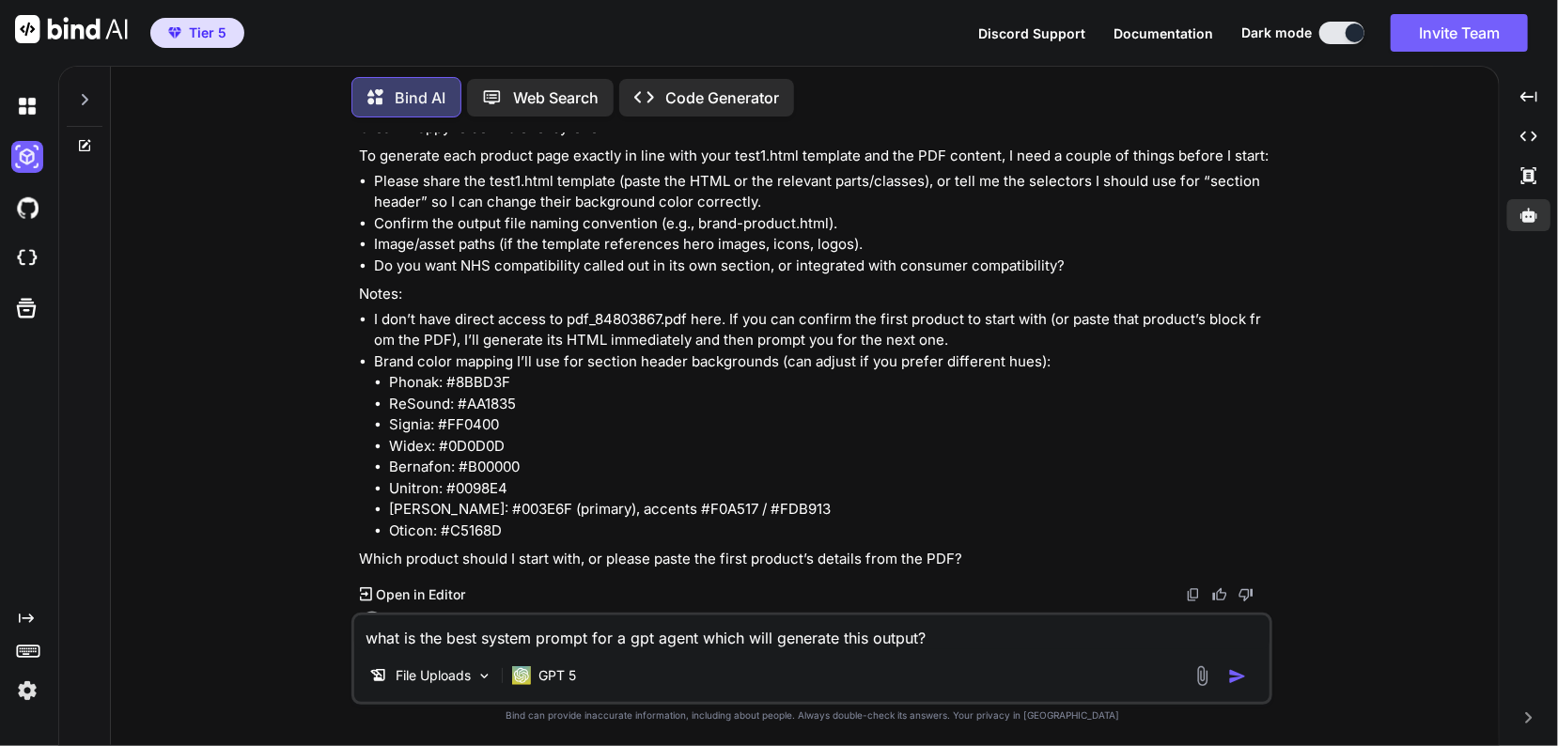
type textarea "what is the best system prompt for a gpt agent which will generate this output?"
click at [1196, 676] on img at bounding box center [1202, 676] width 22 height 22
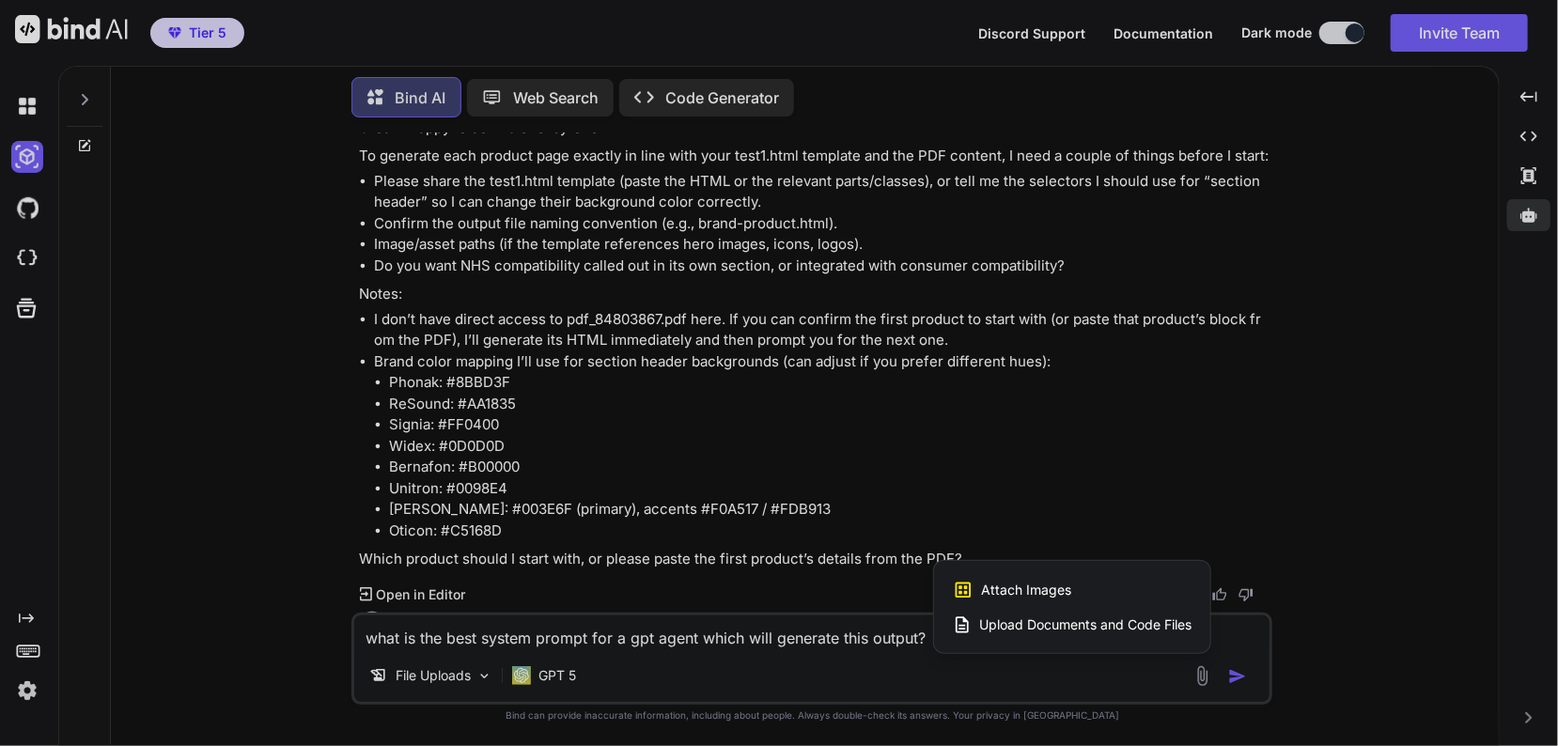
click at [1127, 618] on span "Upload Documents and Code Files" at bounding box center [1085, 624] width 212 height 19
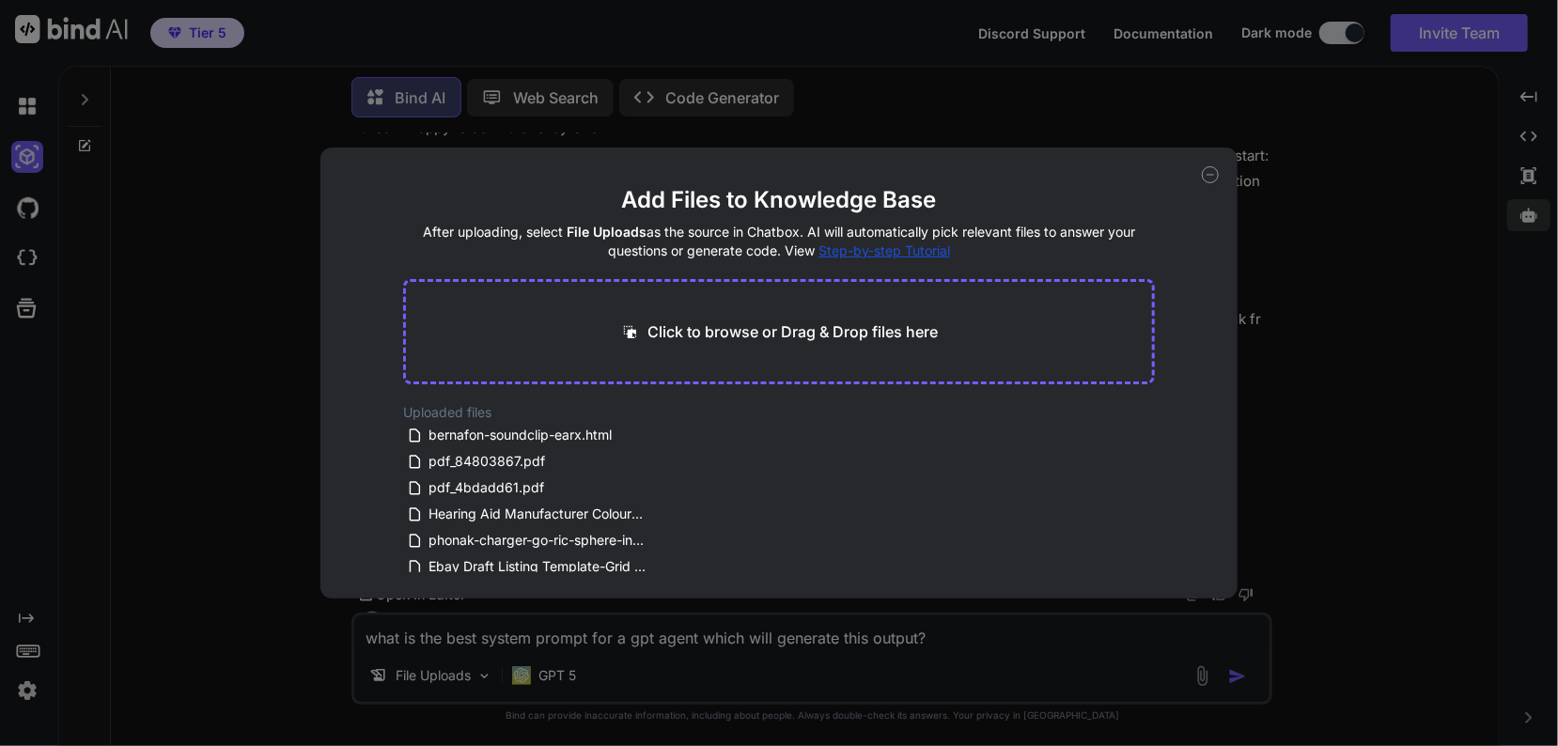
click at [800, 669] on div "Add Files to Knowledge Base After uploading, select File Uploads as the source …" at bounding box center [779, 373] width 1558 height 746
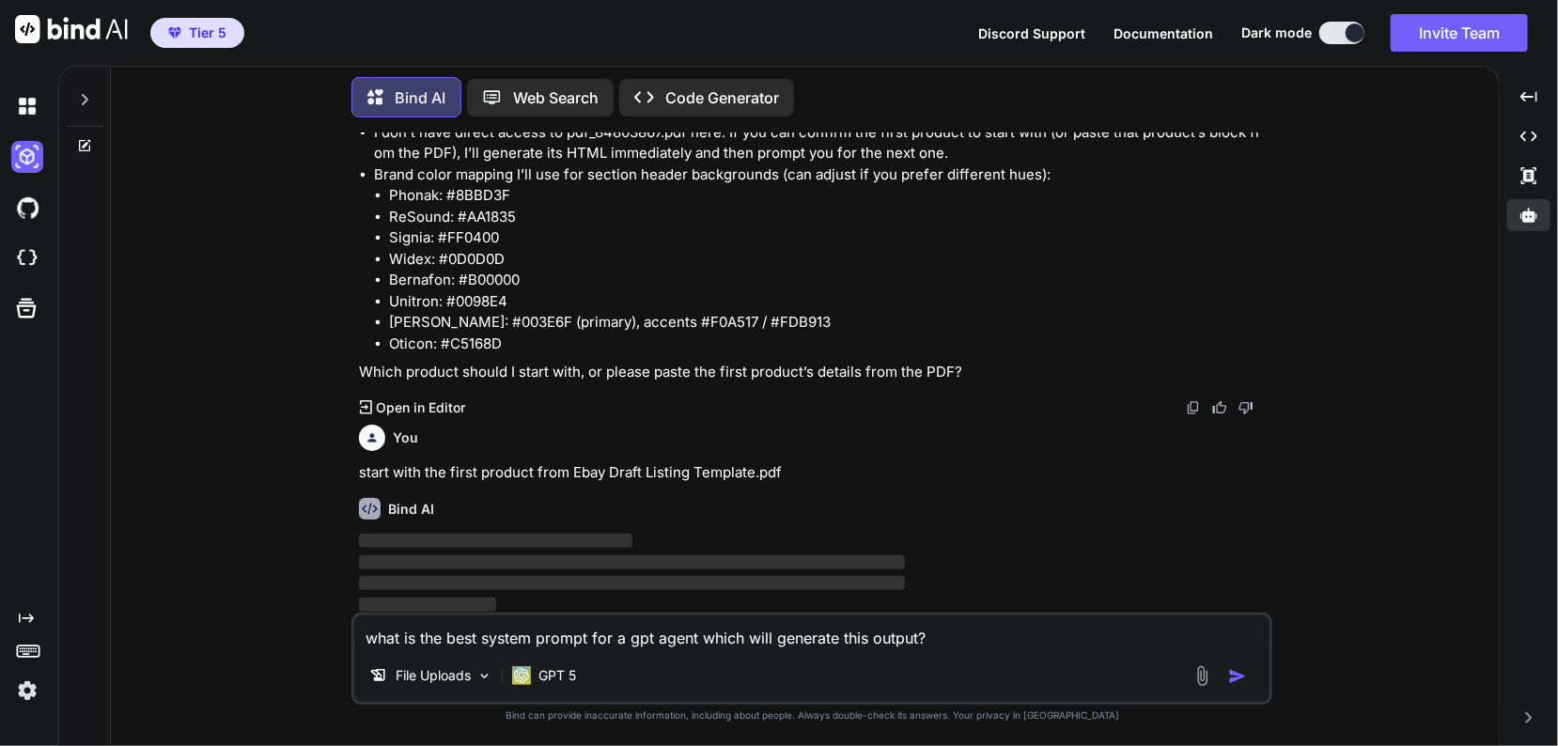
scroll to position [360, 0]
click at [669, 91] on p "Code Generator" at bounding box center [722, 97] width 114 height 23
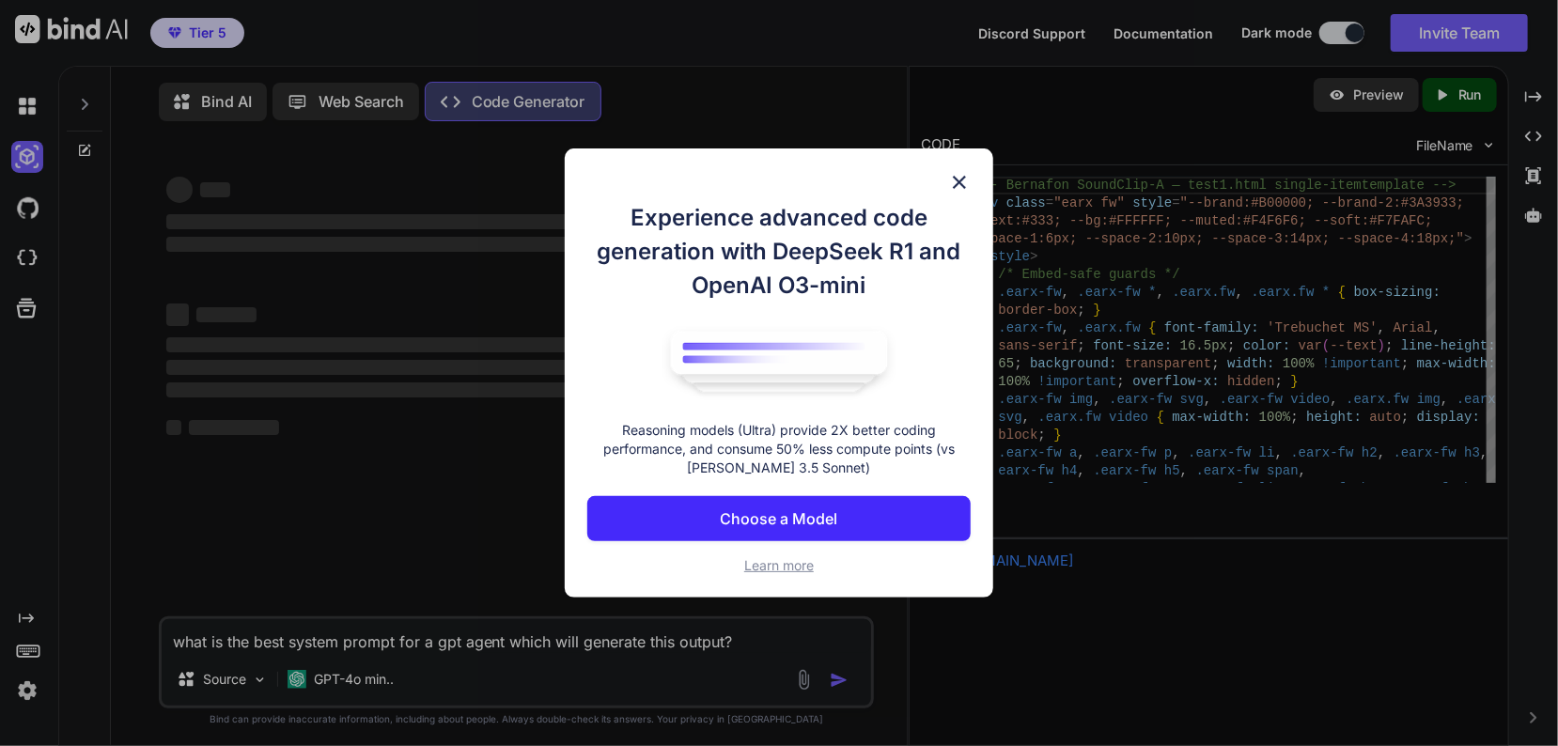
click at [699, 503] on button "Choose a Model" at bounding box center [778, 518] width 383 height 45
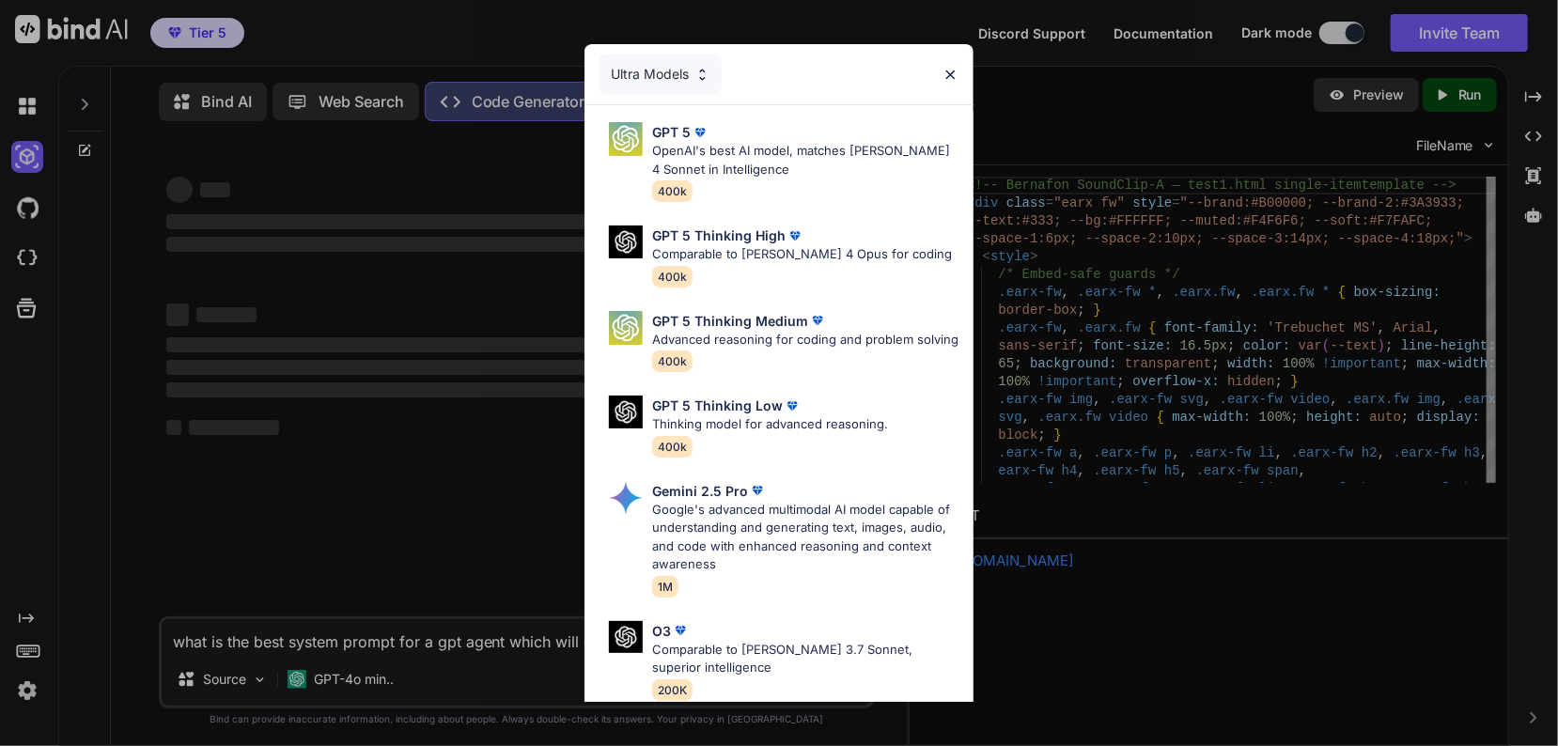
click at [937, 79] on div "Ultra Models" at bounding box center [779, 74] width 390 height 60
click at [941, 75] on div "Ultra Models" at bounding box center [779, 74] width 390 height 60
click at [944, 71] on img at bounding box center [950, 75] width 16 height 16
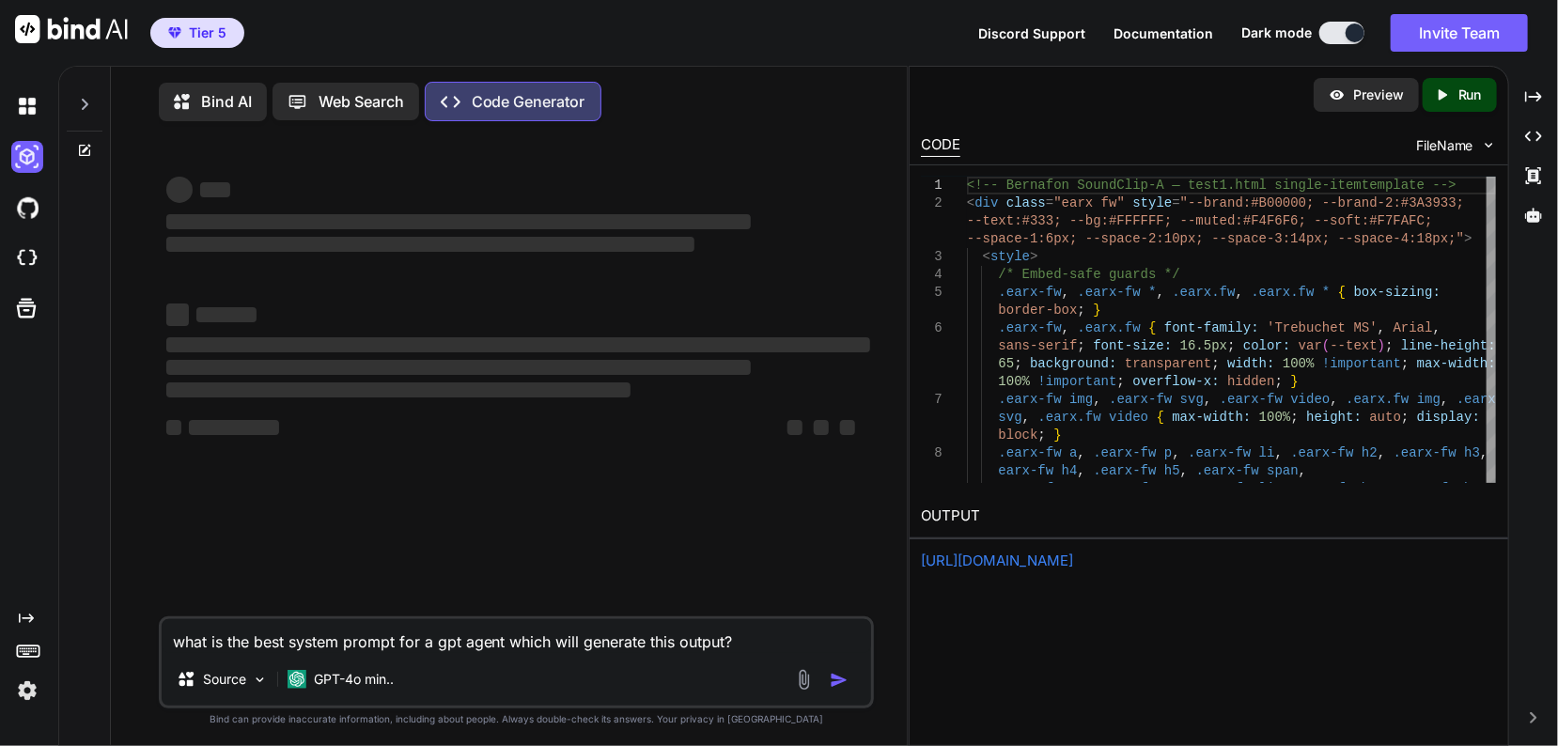
click at [219, 102] on p "Bind AI" at bounding box center [226, 101] width 51 height 23
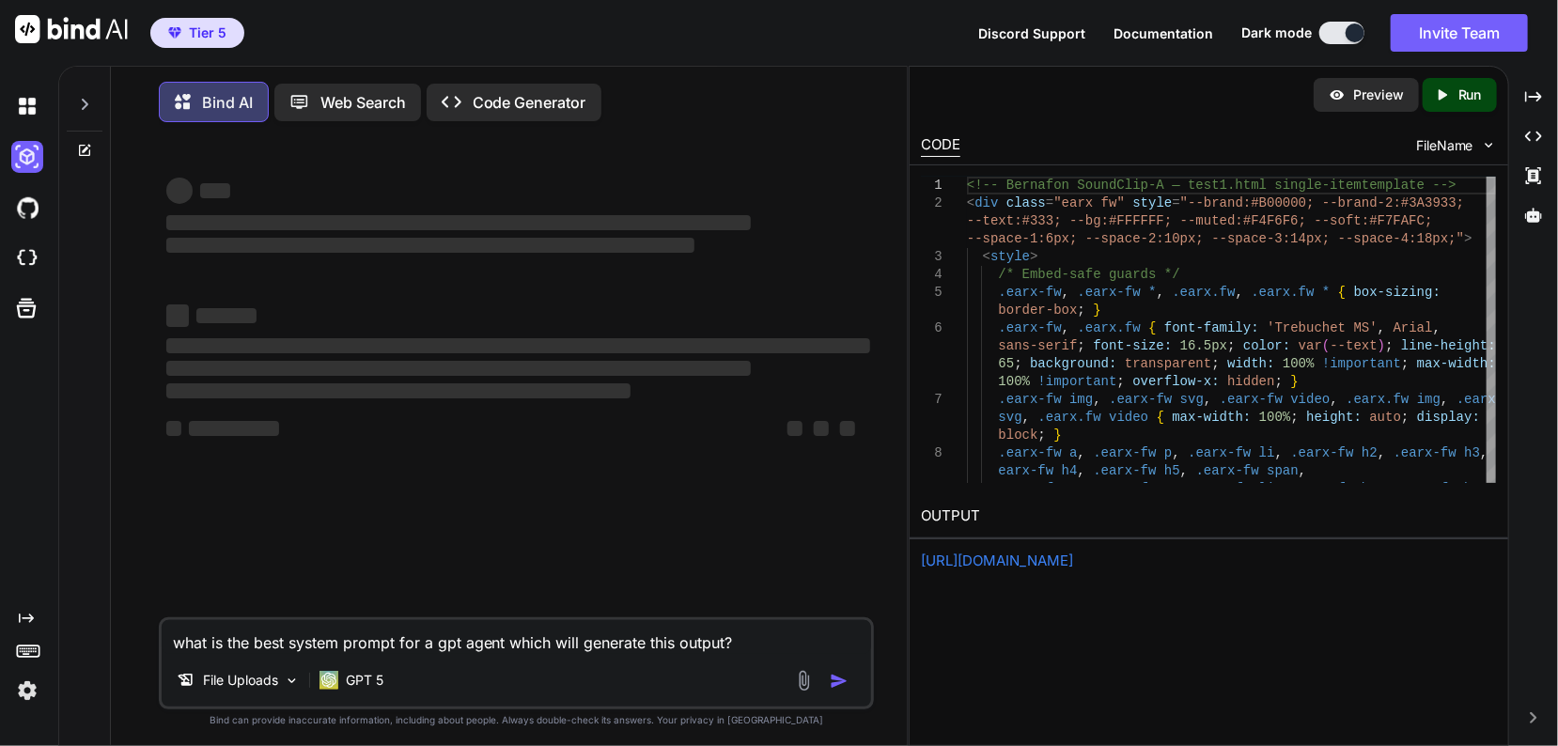
click at [548, 98] on p "Code Generator" at bounding box center [530, 102] width 114 height 23
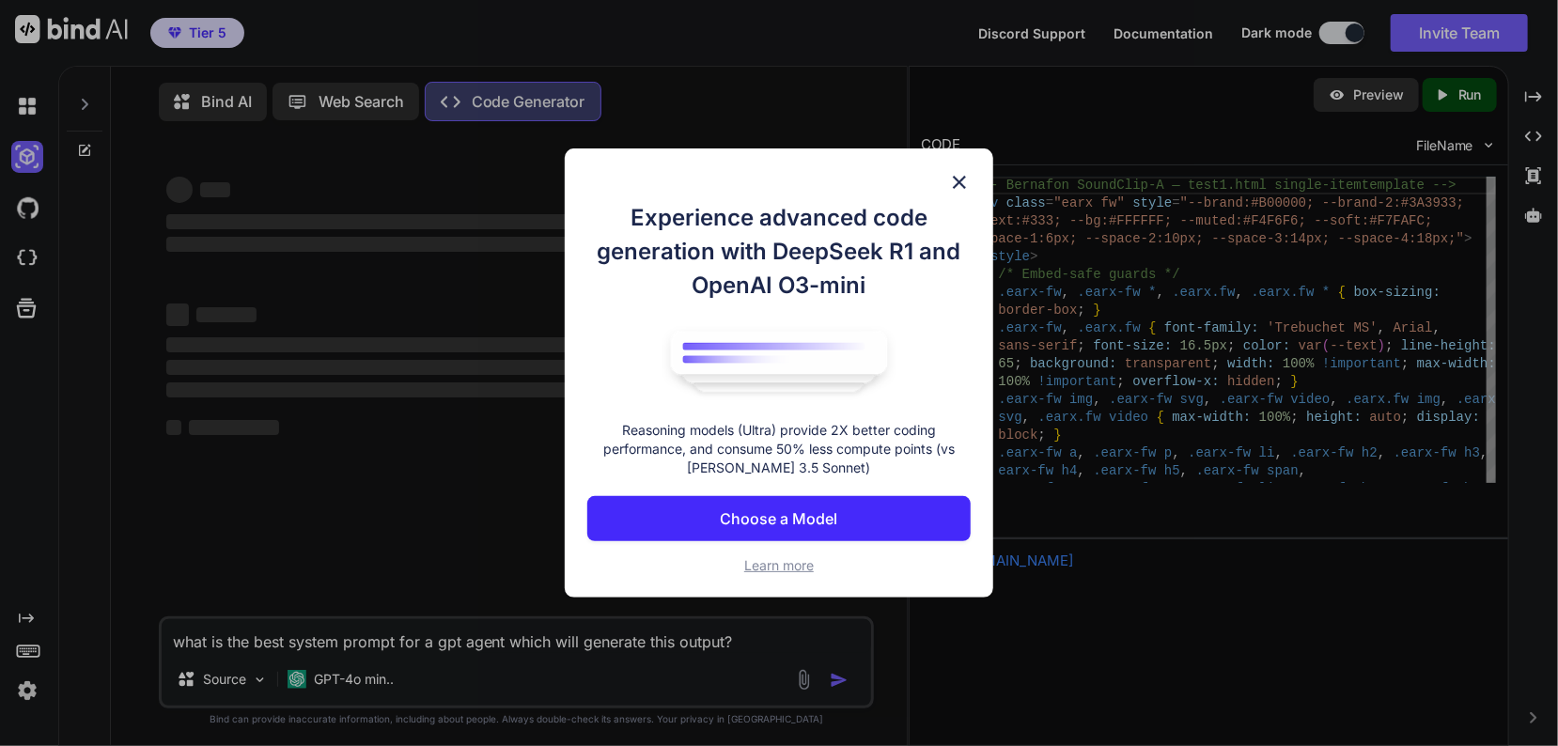
click at [782, 515] on p "Choose a Model" at bounding box center [778, 518] width 117 height 23
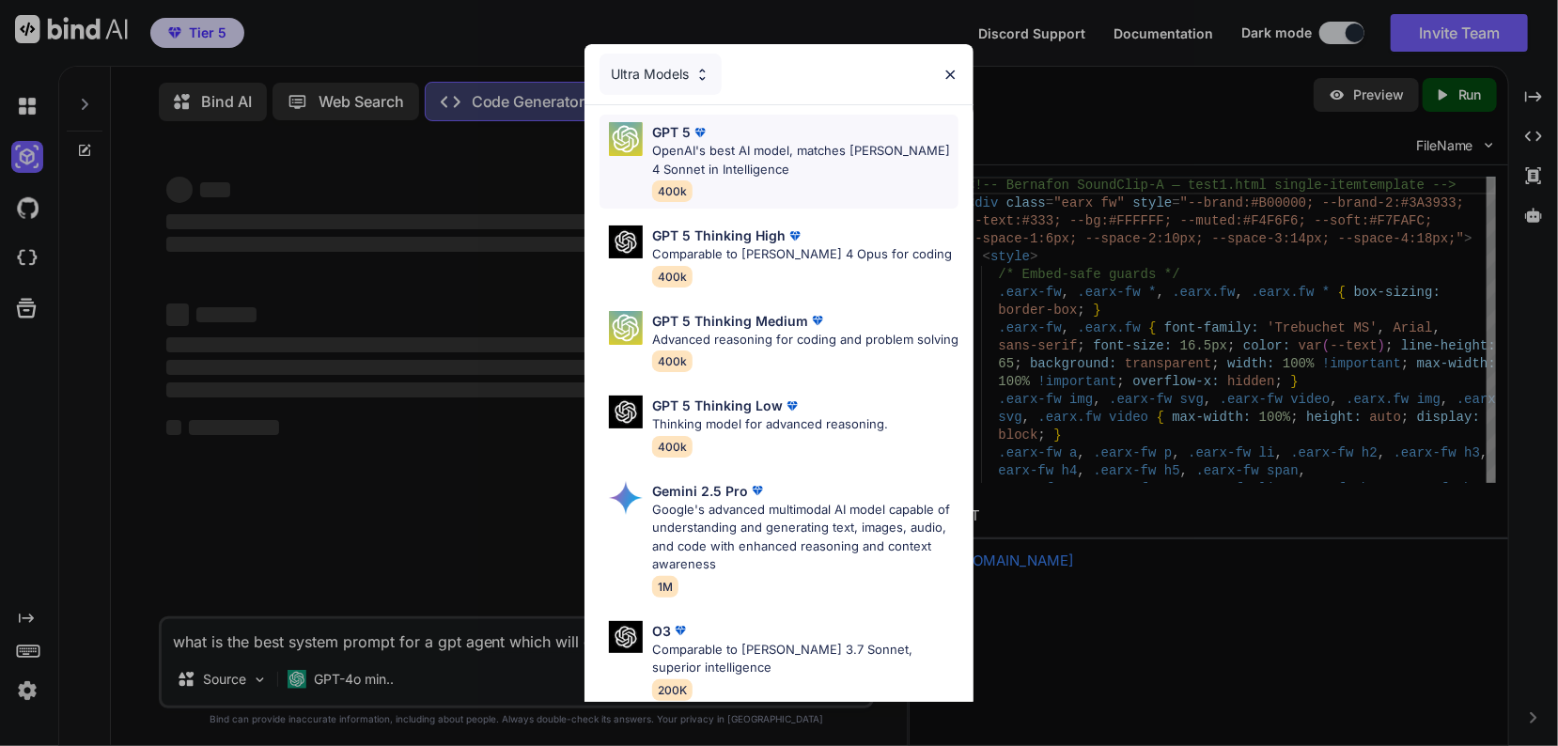
click at [624, 143] on img at bounding box center [626, 139] width 34 height 34
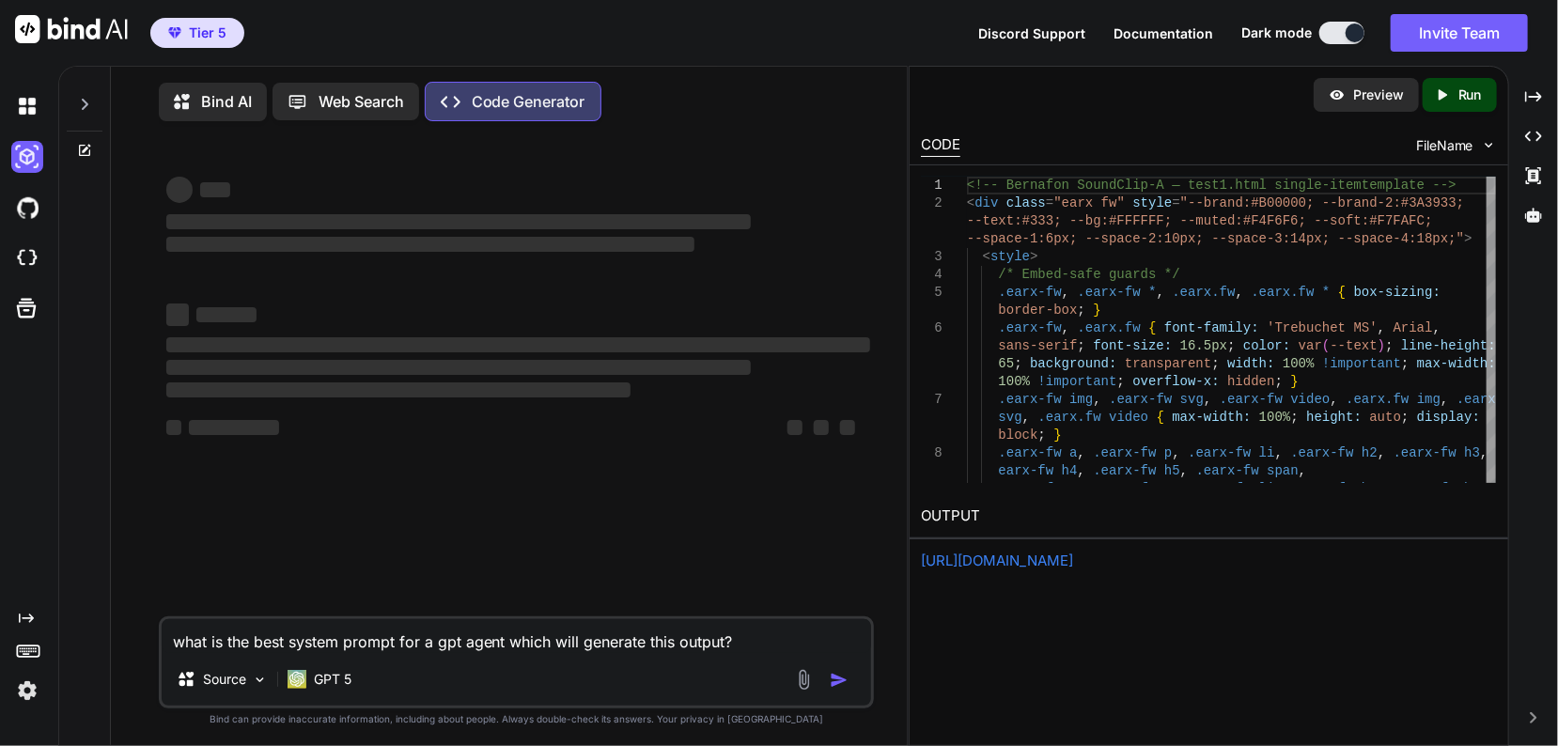
click at [369, 98] on p "Web Search" at bounding box center [360, 101] width 85 height 23
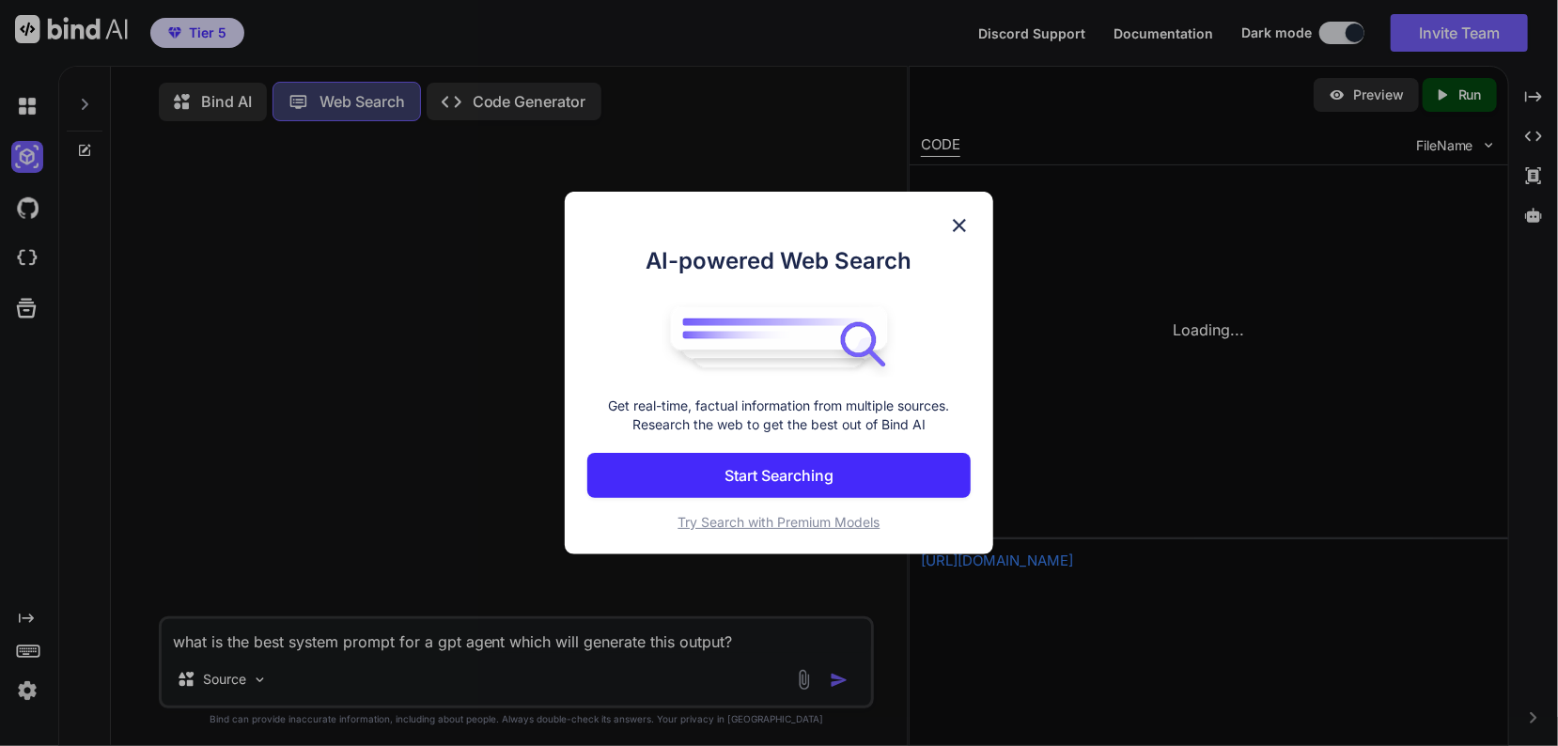
scroll to position [8, 0]
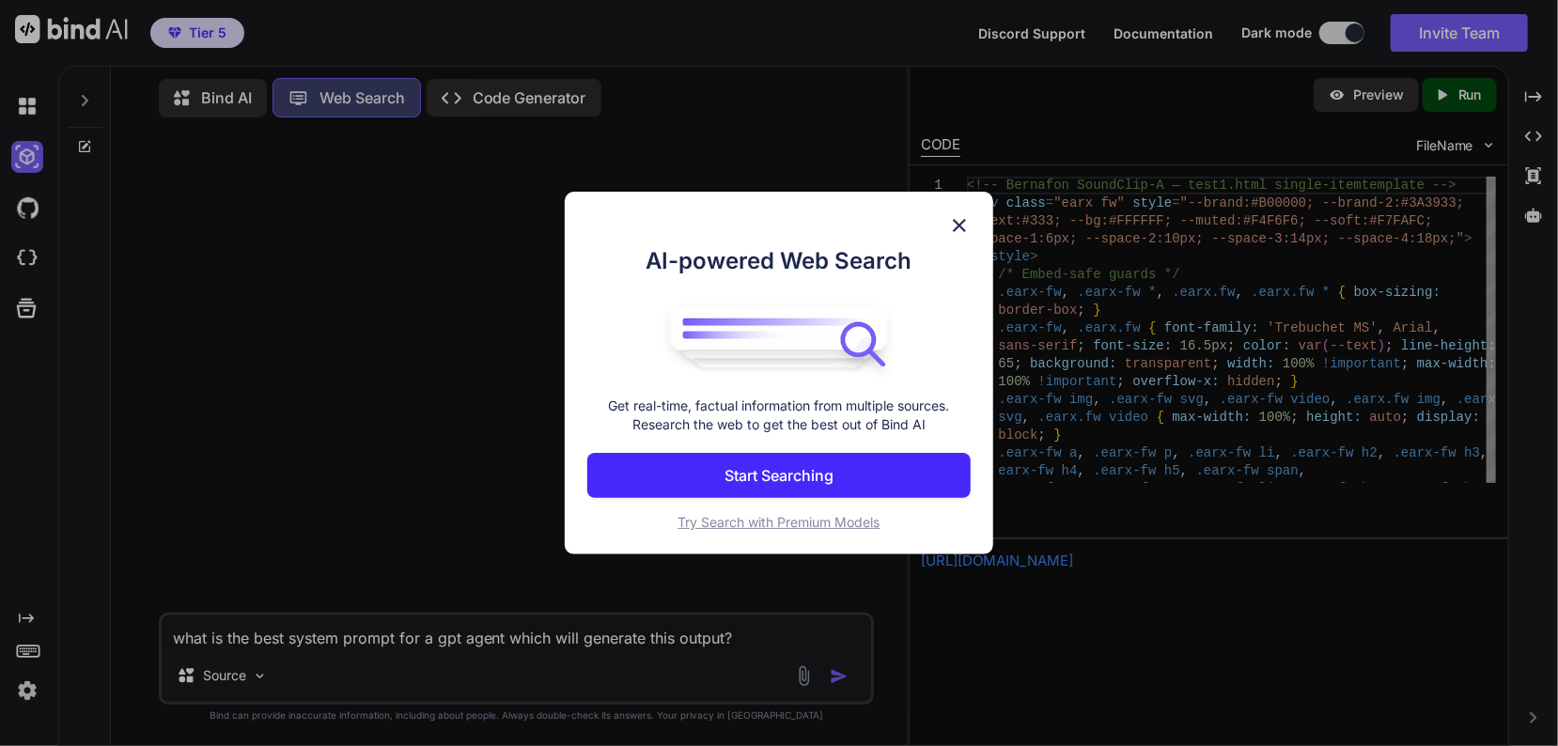
click at [799, 464] on p "Start Searching" at bounding box center [778, 475] width 109 height 23
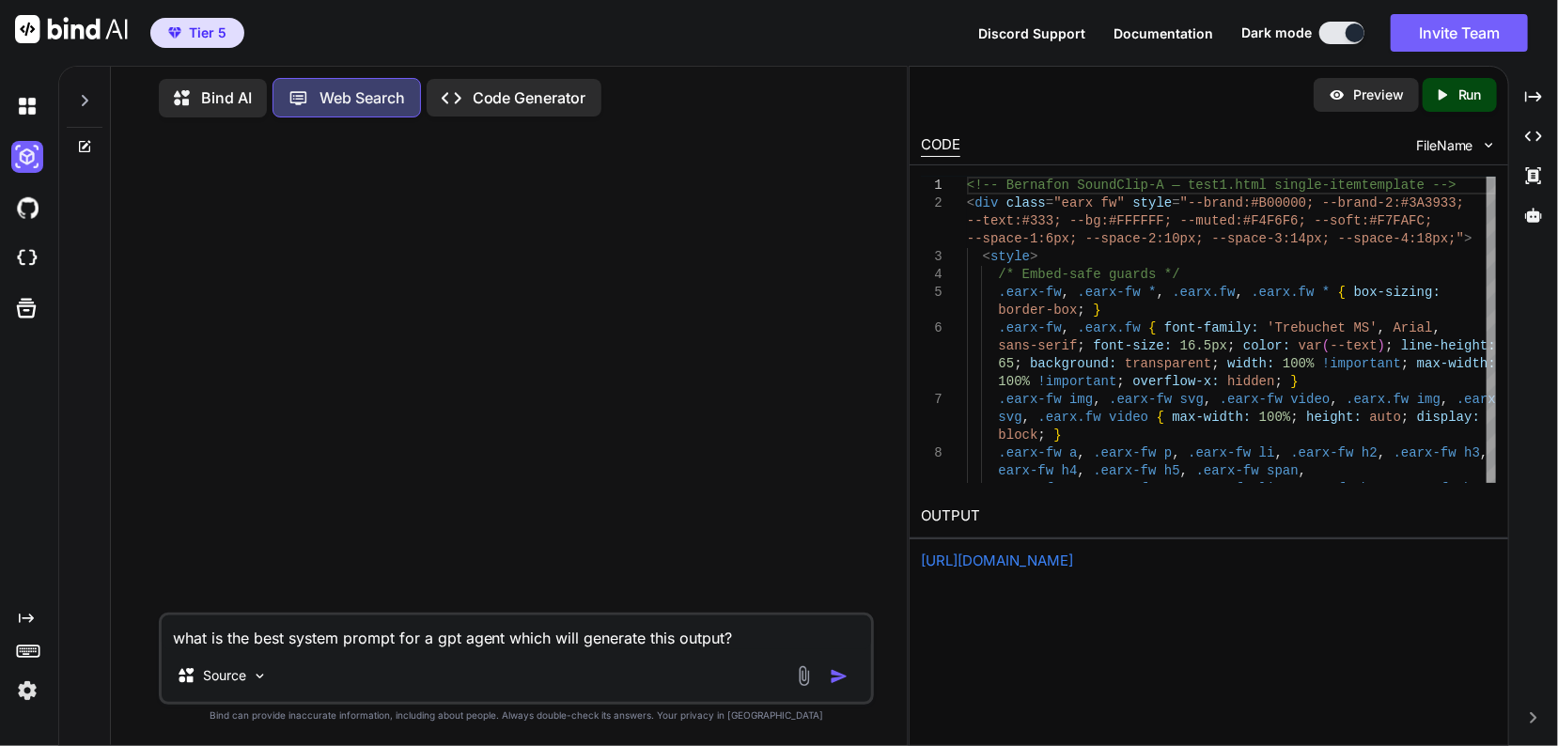
click at [218, 93] on p "Bind AI" at bounding box center [226, 97] width 51 height 23
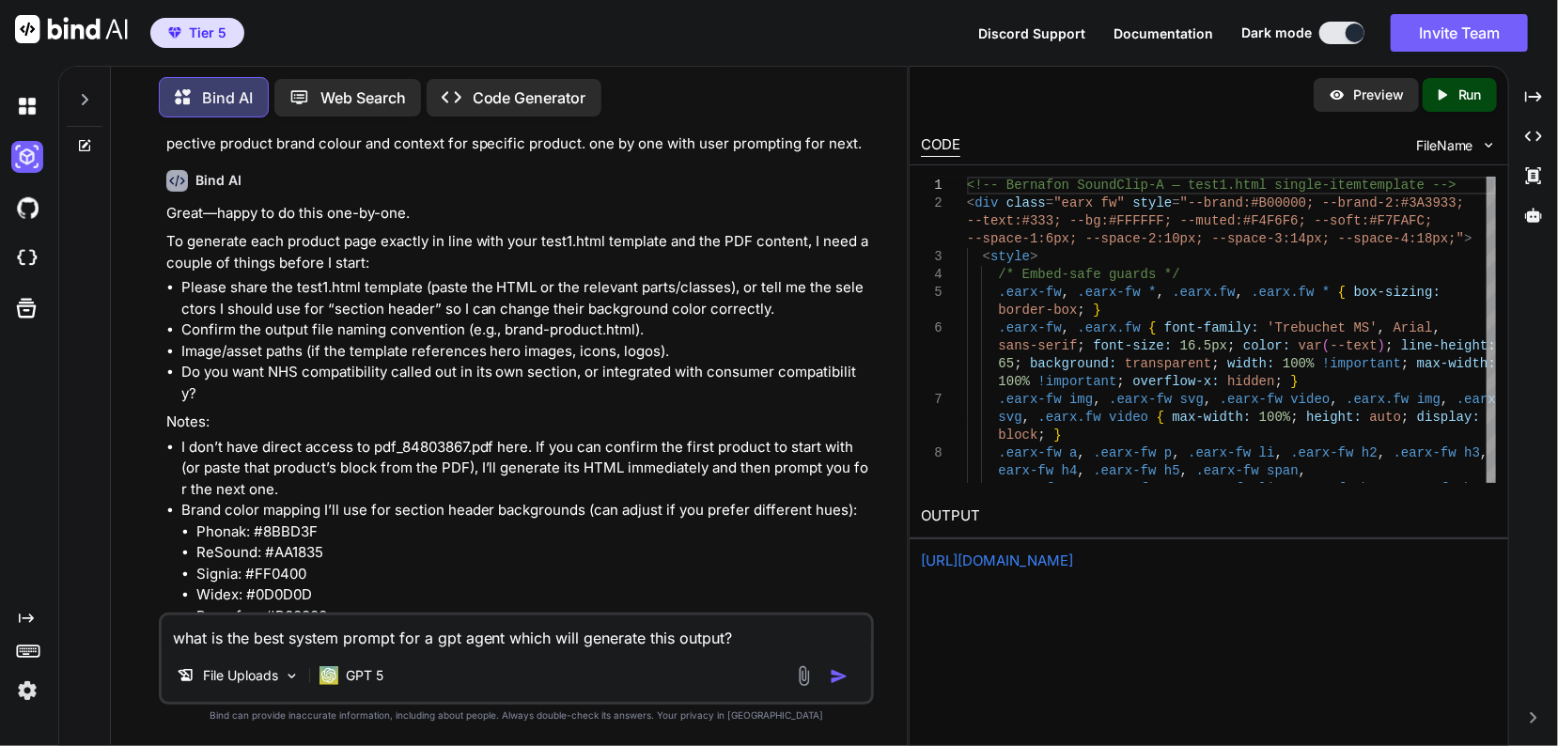
scroll to position [203, 0]
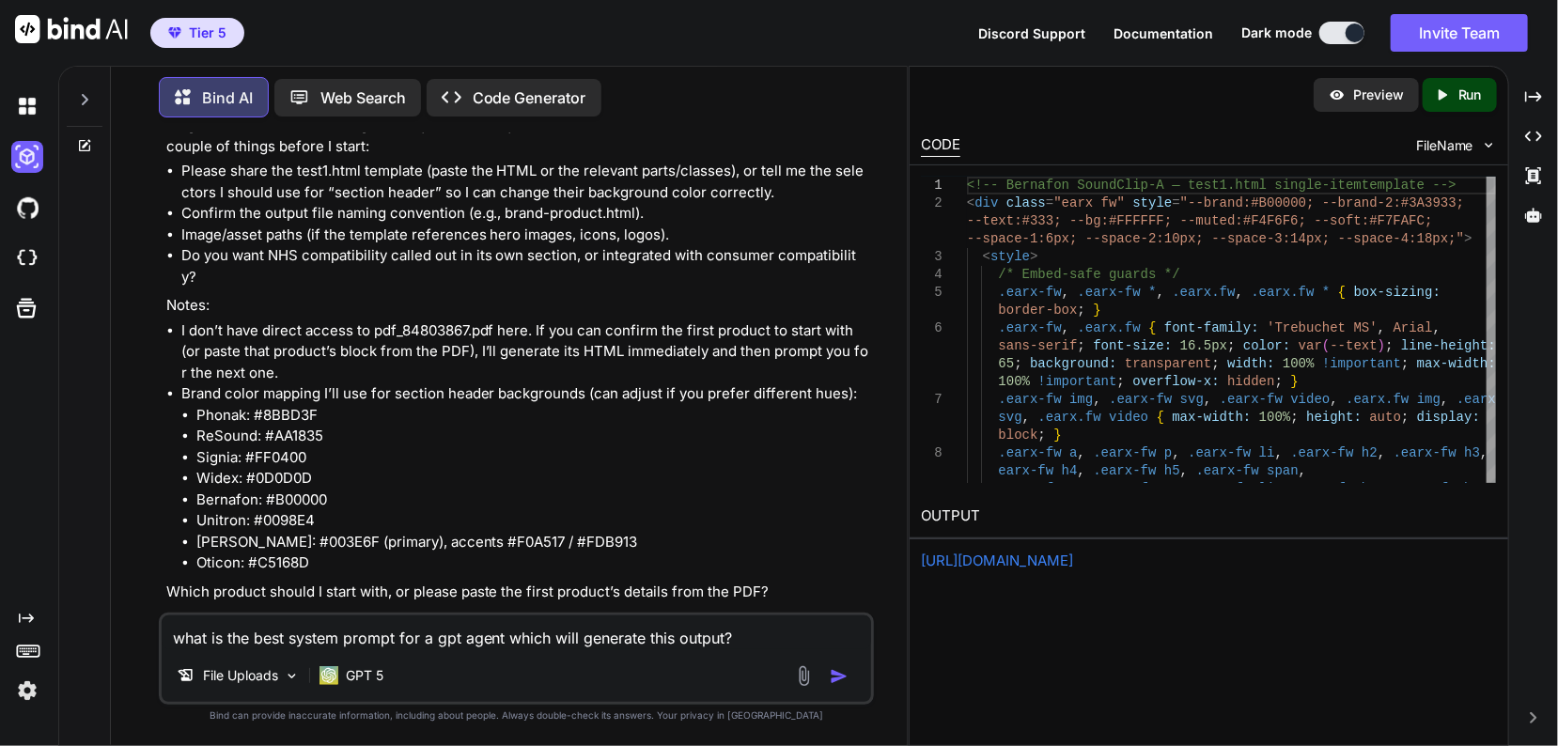
click at [249, 617] on p "Open in Editor" at bounding box center [226, 626] width 89 height 19
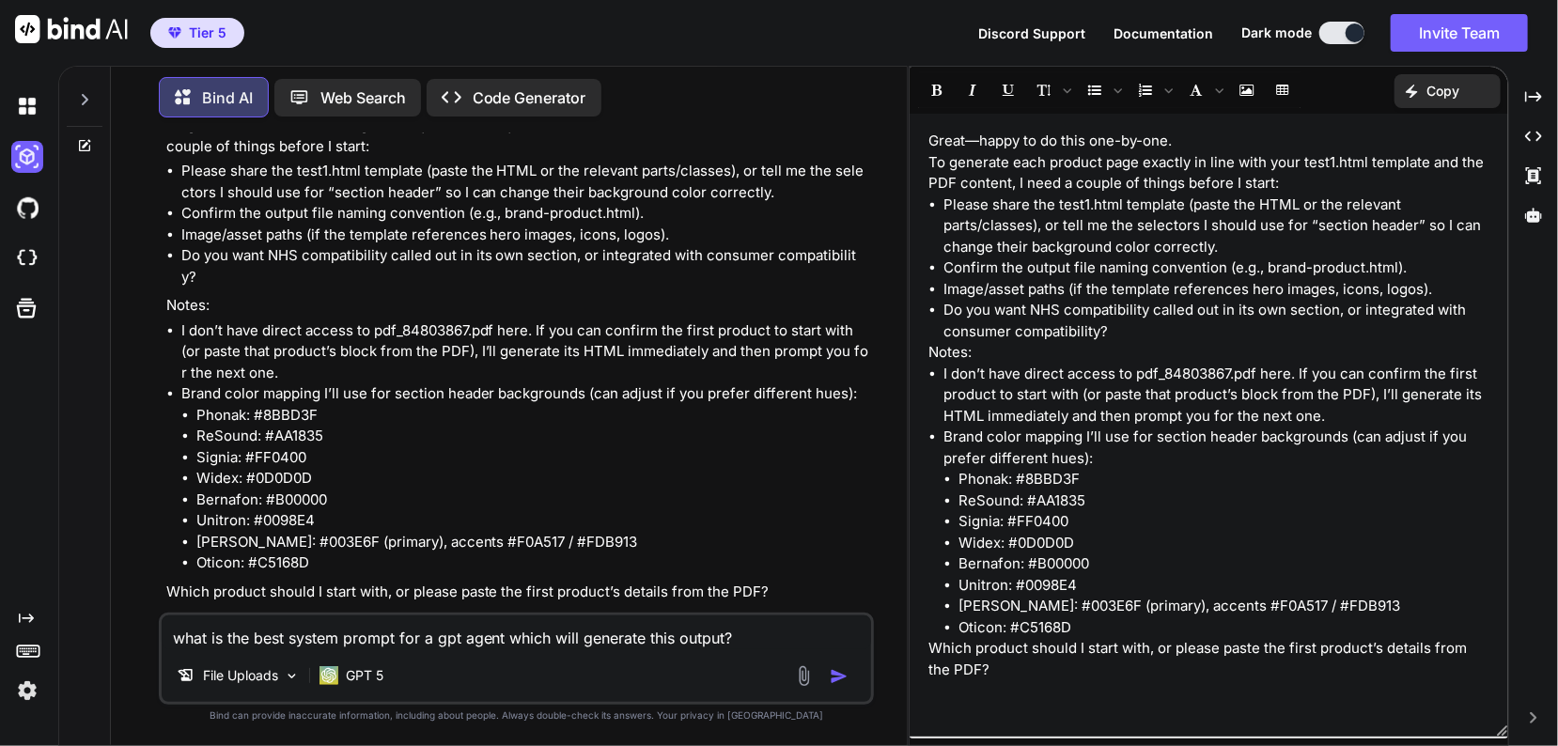
click at [566, 101] on p "Code Generator" at bounding box center [530, 97] width 114 height 23
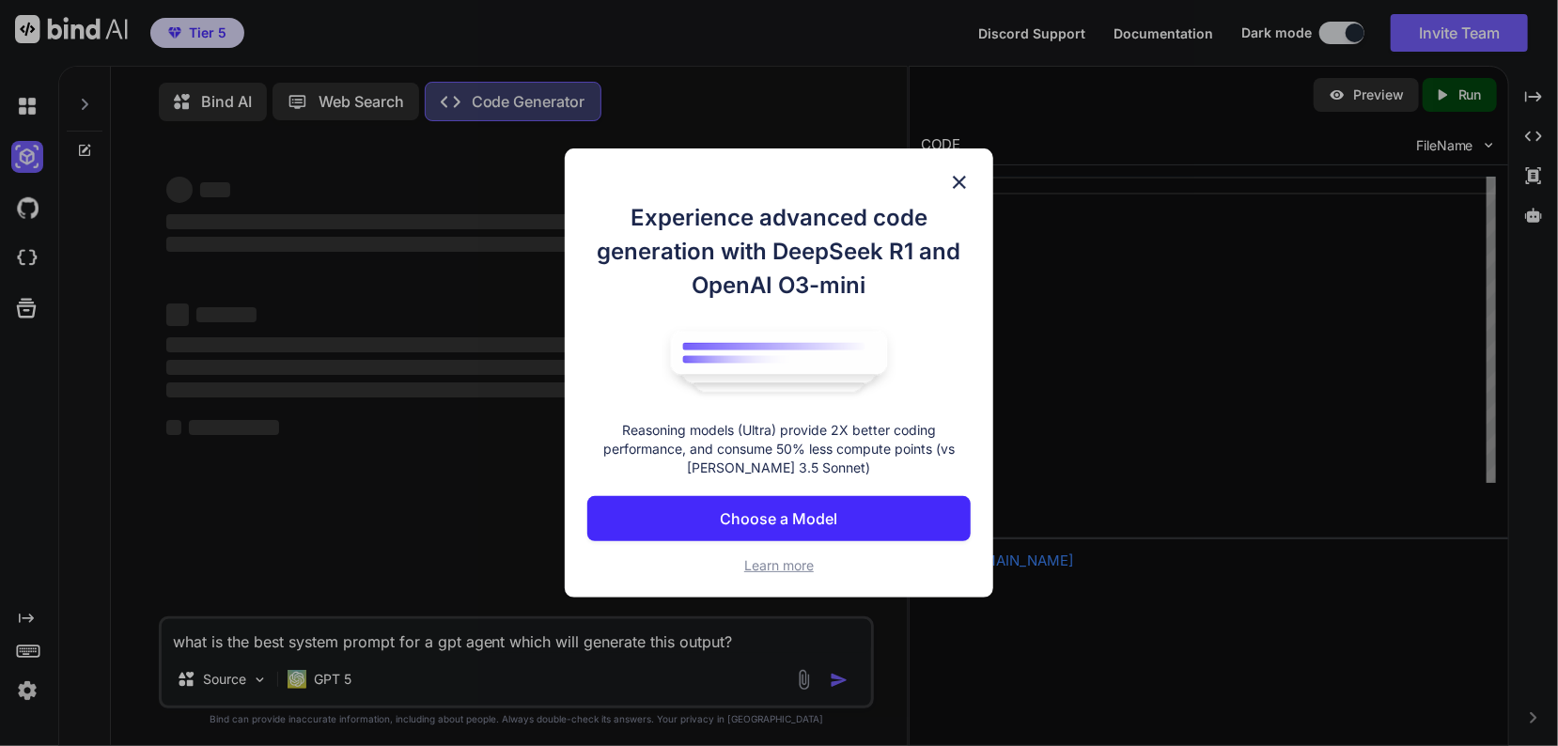
click at [744, 522] on p "Choose a Model" at bounding box center [778, 518] width 117 height 23
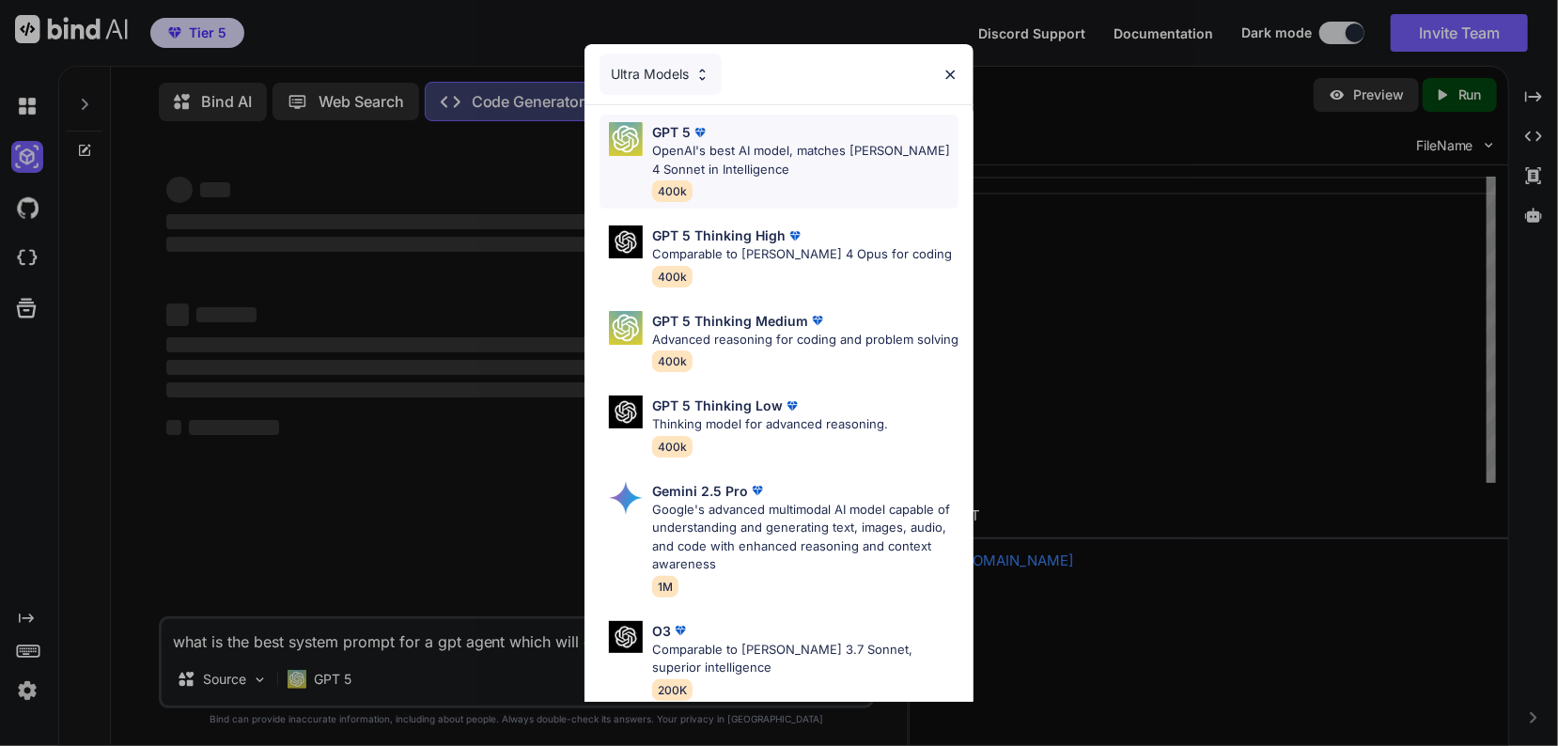
click at [881, 148] on p "OpenAI's best AI model, matches Claude 4 Sonnet in Intelligence" at bounding box center [805, 160] width 307 height 37
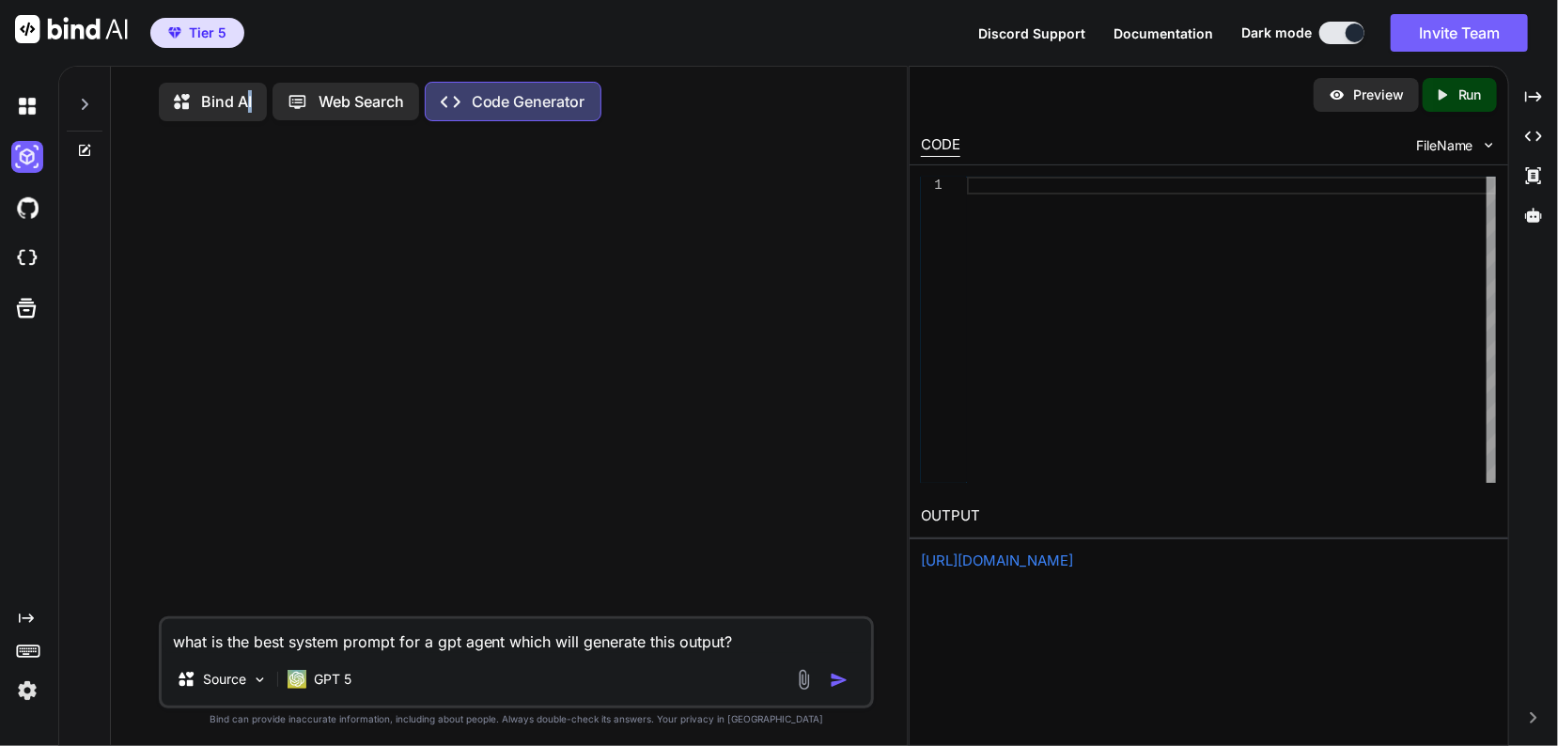
click at [247, 111] on div "Bind AI Web Search Created with Pixso. Code Generator" at bounding box center [517, 101] width 716 height 54
click at [246, 103] on p "Bind AI" at bounding box center [226, 101] width 51 height 23
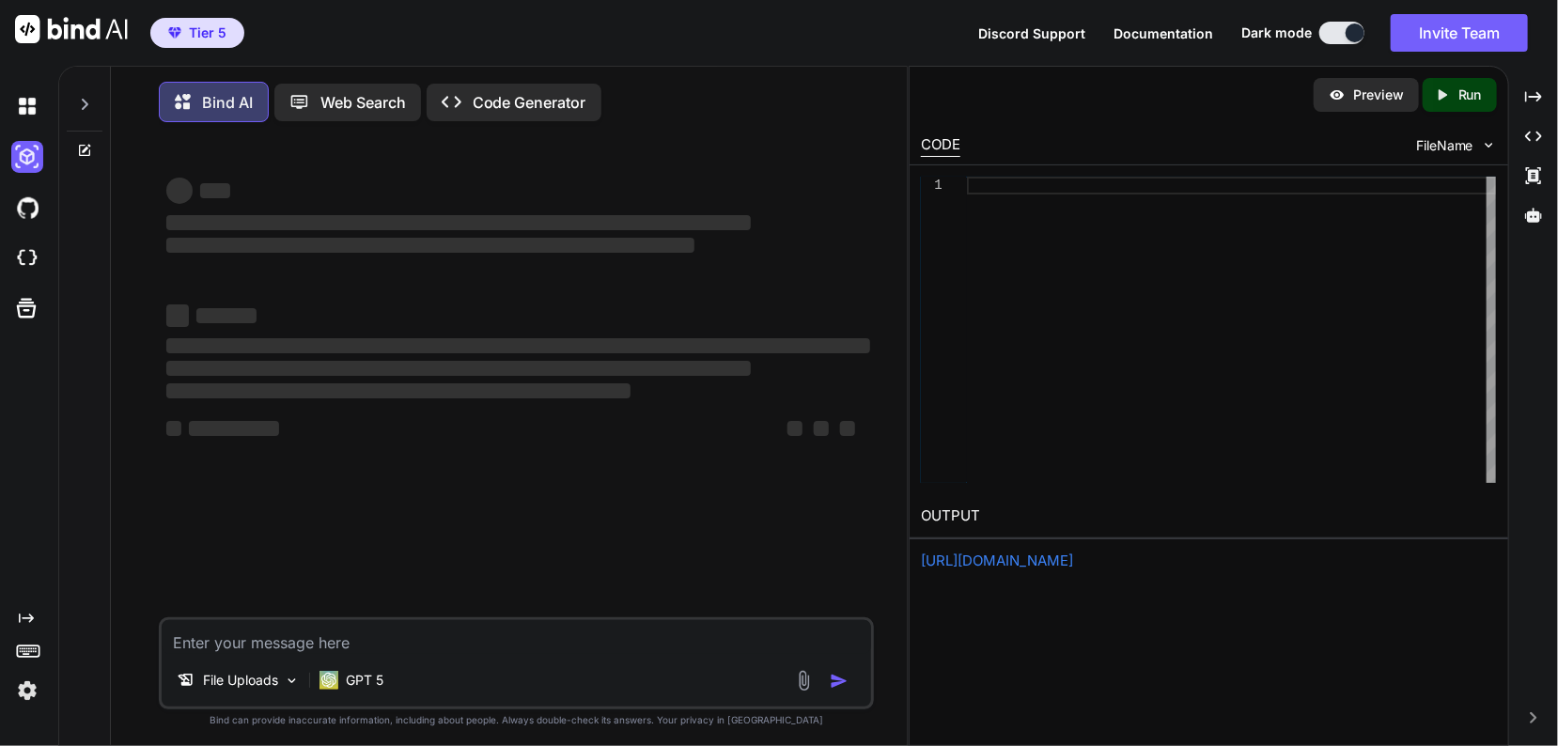
click at [514, 101] on p "Code Generator" at bounding box center [530, 102] width 114 height 23
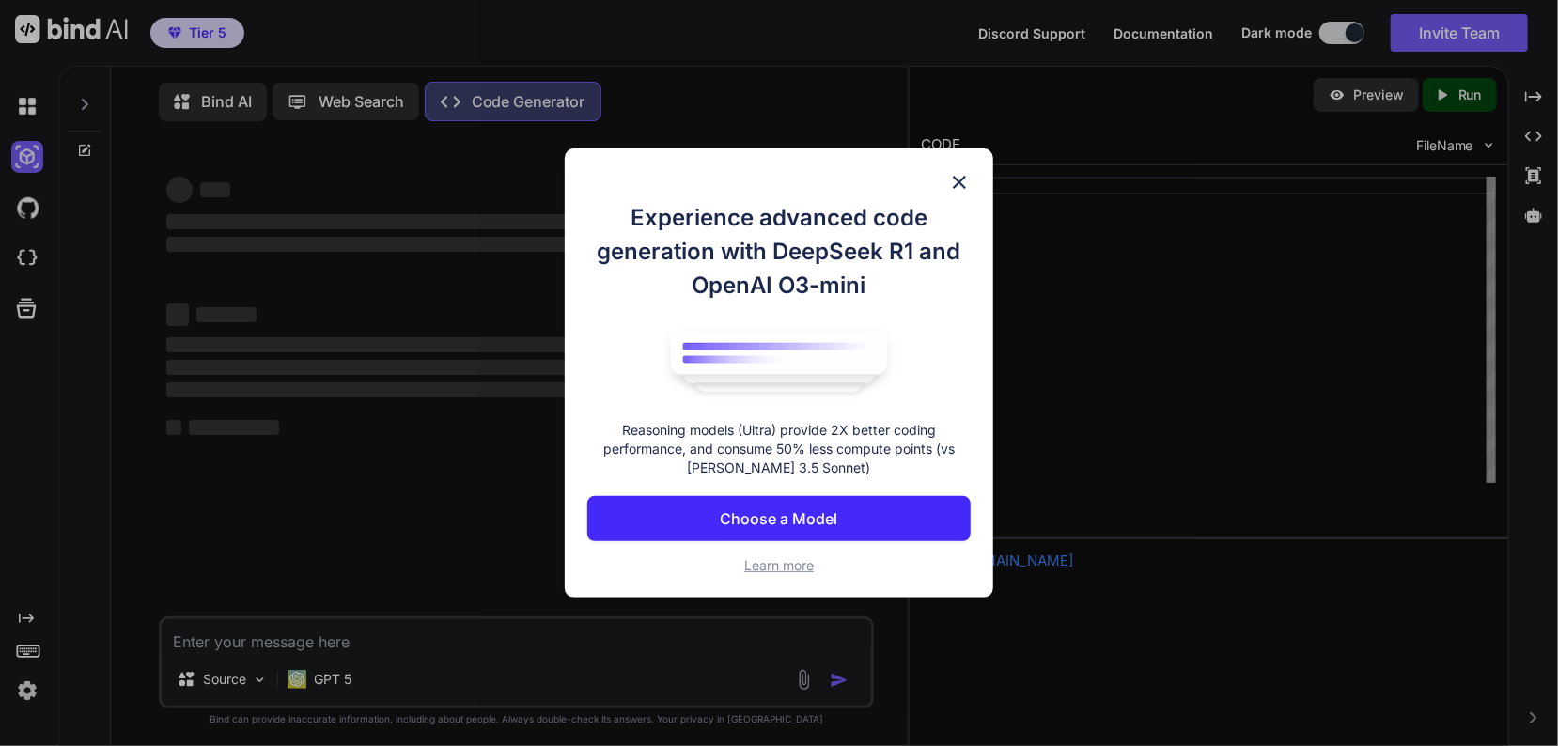
click at [722, 525] on p "Choose a Model" at bounding box center [778, 518] width 117 height 23
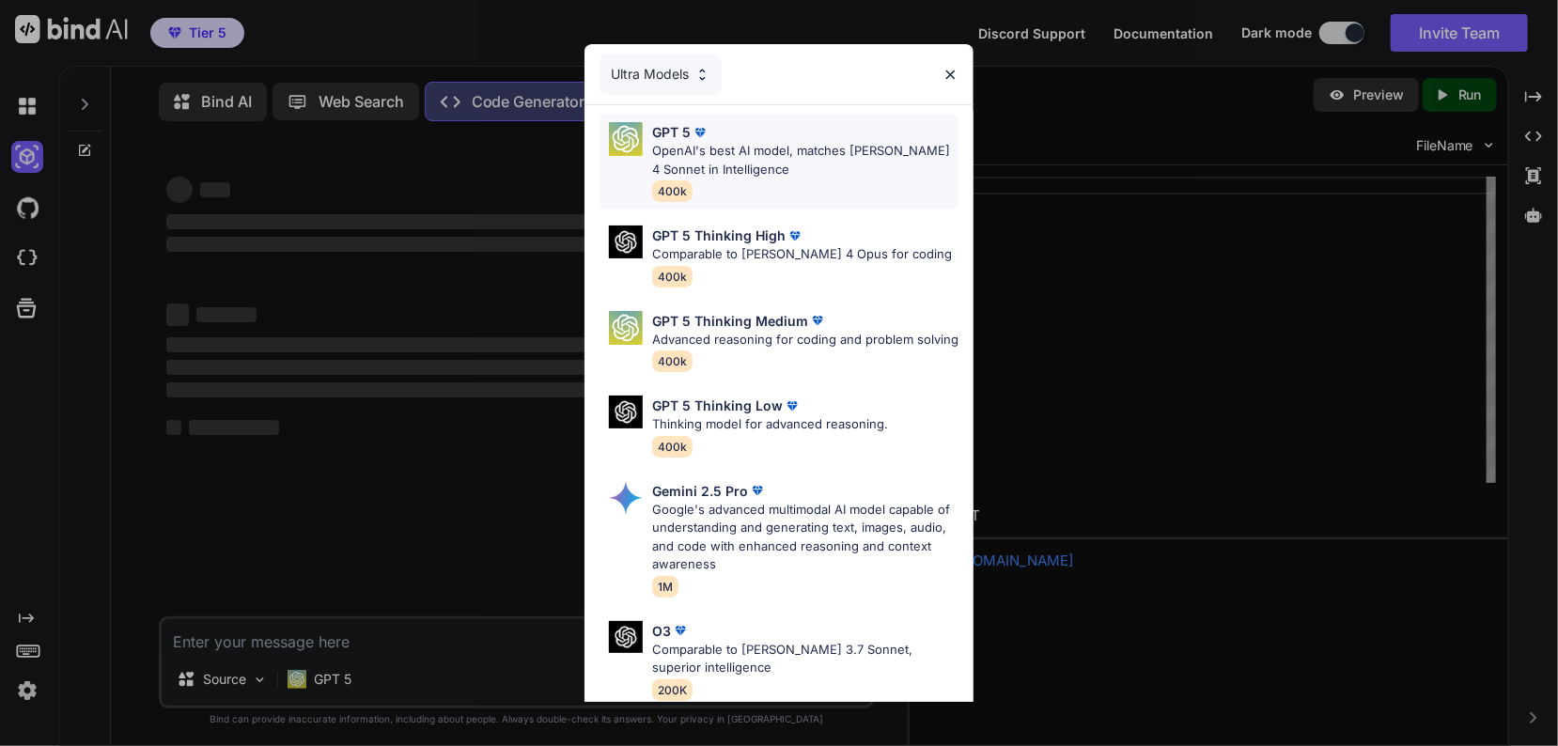
click at [727, 166] on p "OpenAI's best AI model, matches Claude 4 Sonnet in Intelligence" at bounding box center [805, 160] width 307 height 37
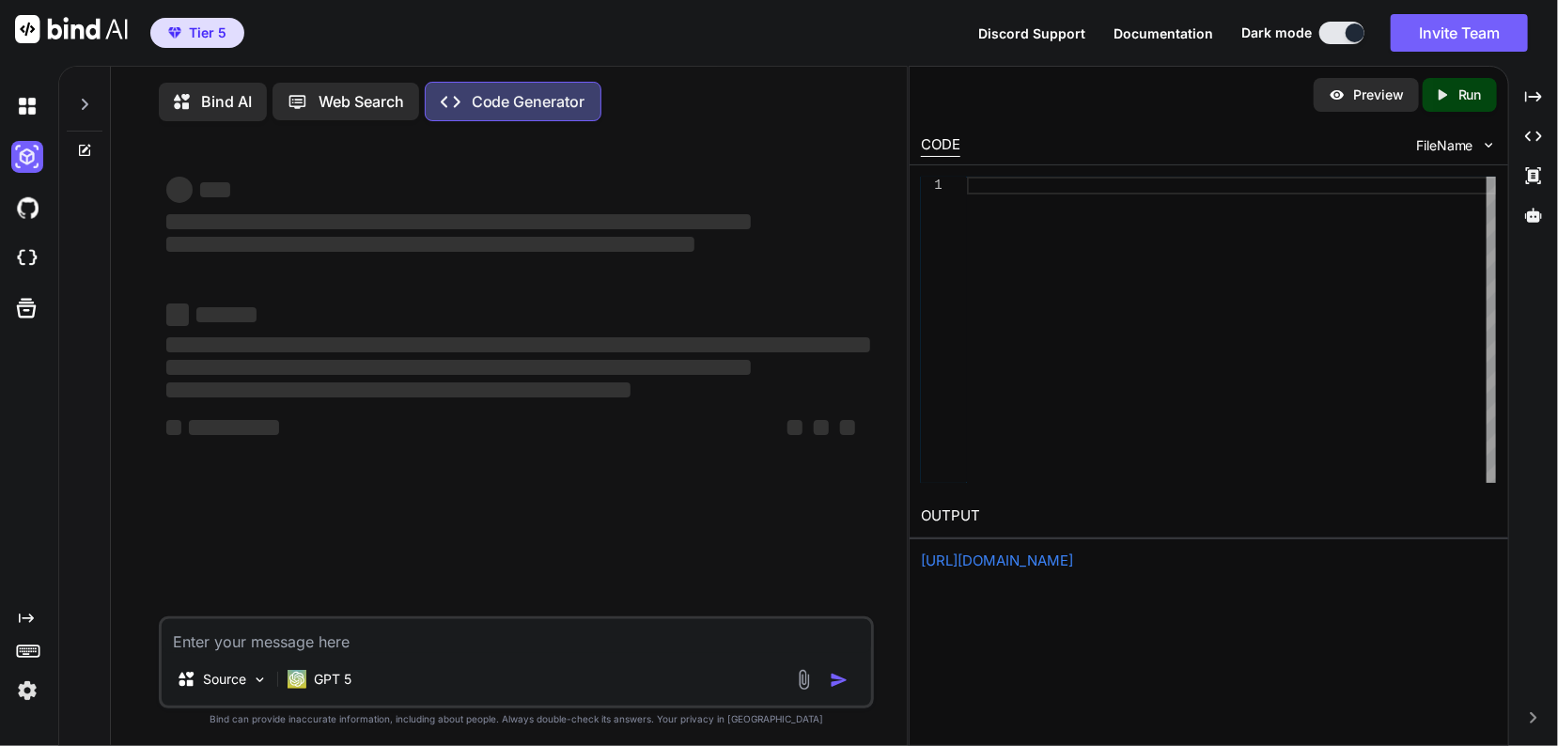
click at [233, 658] on div "Source GPT 5" at bounding box center [517, 662] width 716 height 92
click at [217, 643] on textarea at bounding box center [517, 636] width 710 height 34
paste textarea "what is the best system prompt for a gpt agent which will generate this output?"
type textarea "what is the best system prompt for a gpt agent which will generate this output?"
click at [246, 98] on p "Bind AI" at bounding box center [226, 101] width 51 height 23
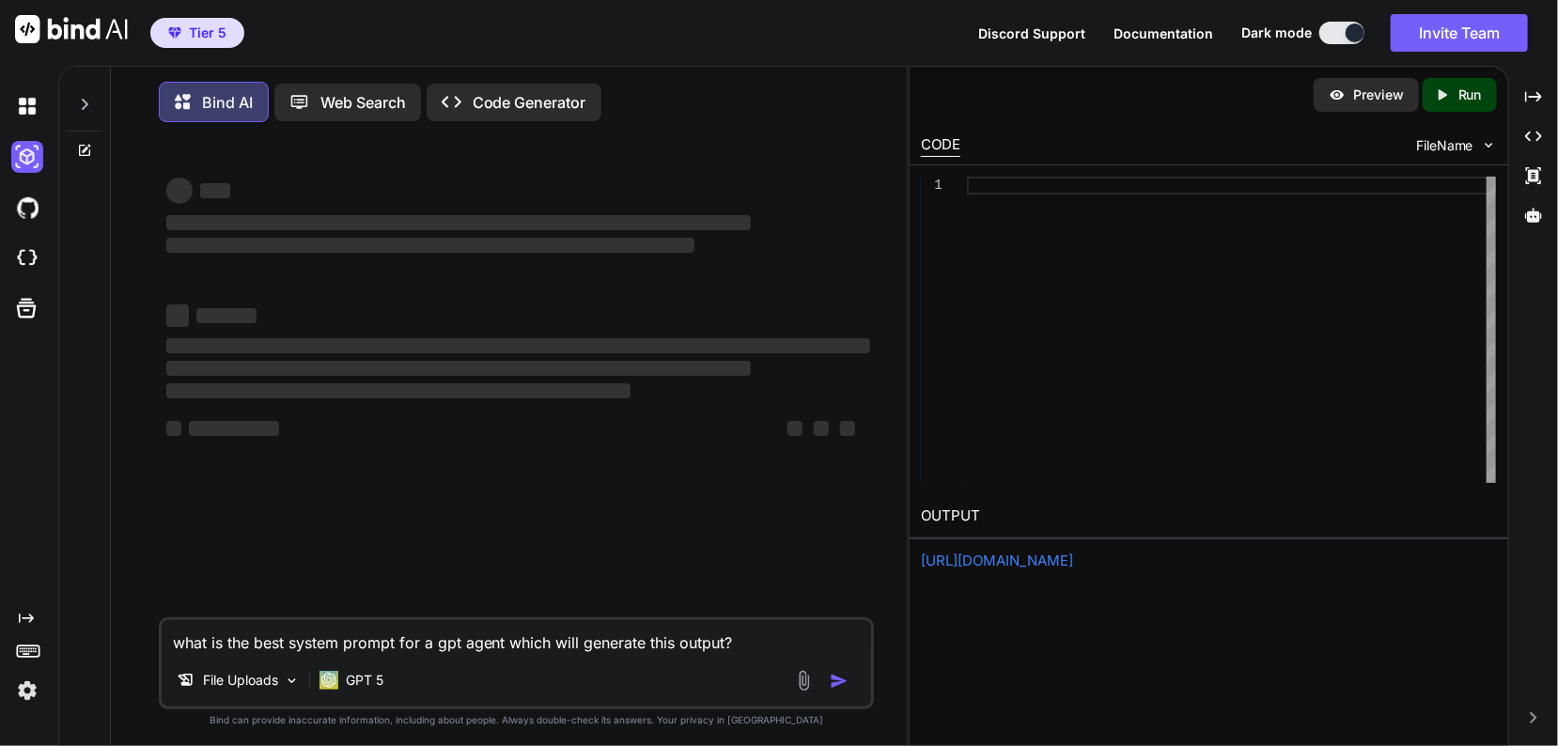
click at [511, 531] on div "‌ ‌ ‌ ‌ ‌ ‌ ‌ ‌ ‌ ‌ ‌ ‌ ‌ ‌" at bounding box center [519, 377] width 712 height 480
click at [466, 113] on div "Created with Pixso. Code Generator" at bounding box center [514, 103] width 175 height 38
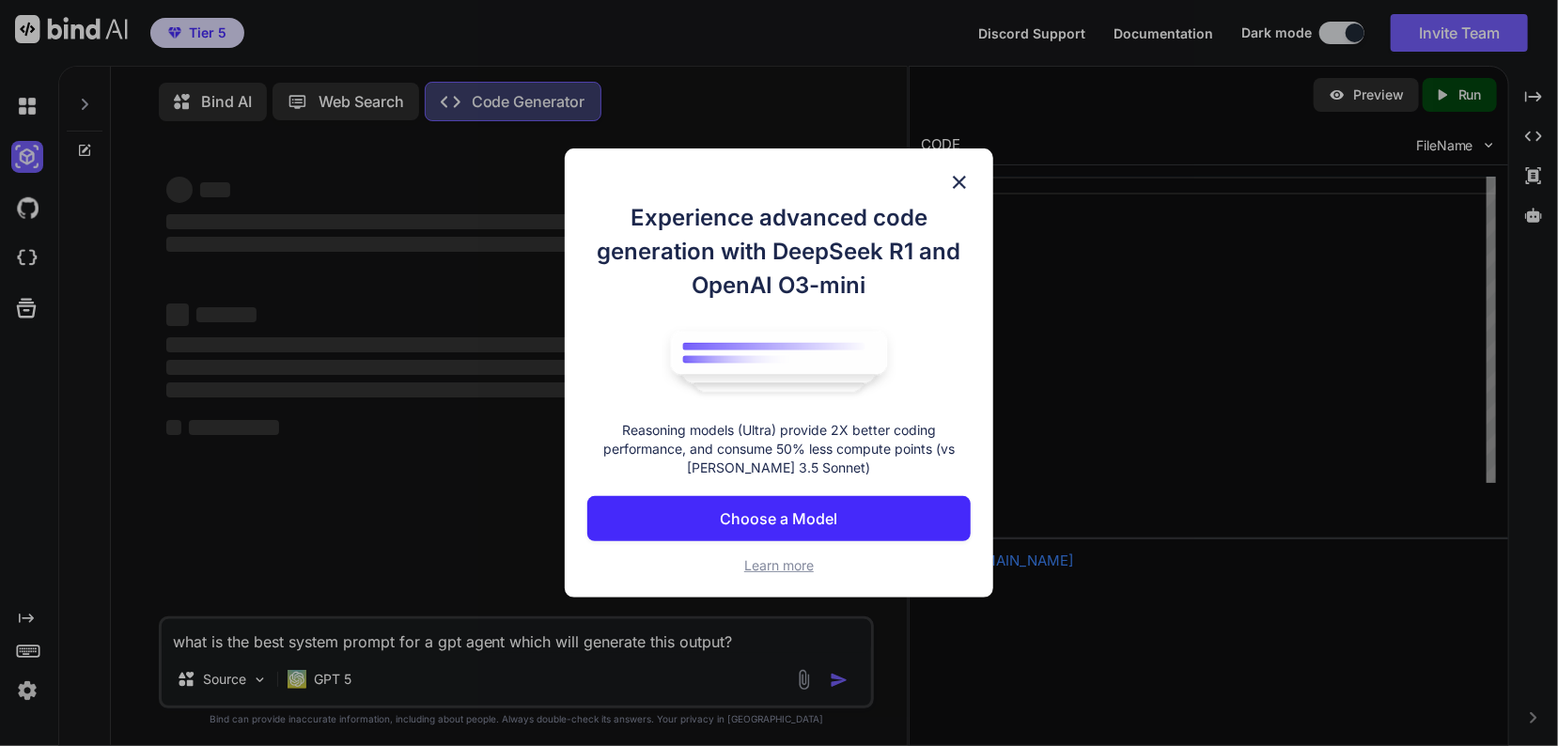
click at [301, 75] on div "Experience advanced code generation with DeepSeek R1 and OpenAI O3-mini Reasoni…" at bounding box center [779, 373] width 1558 height 746
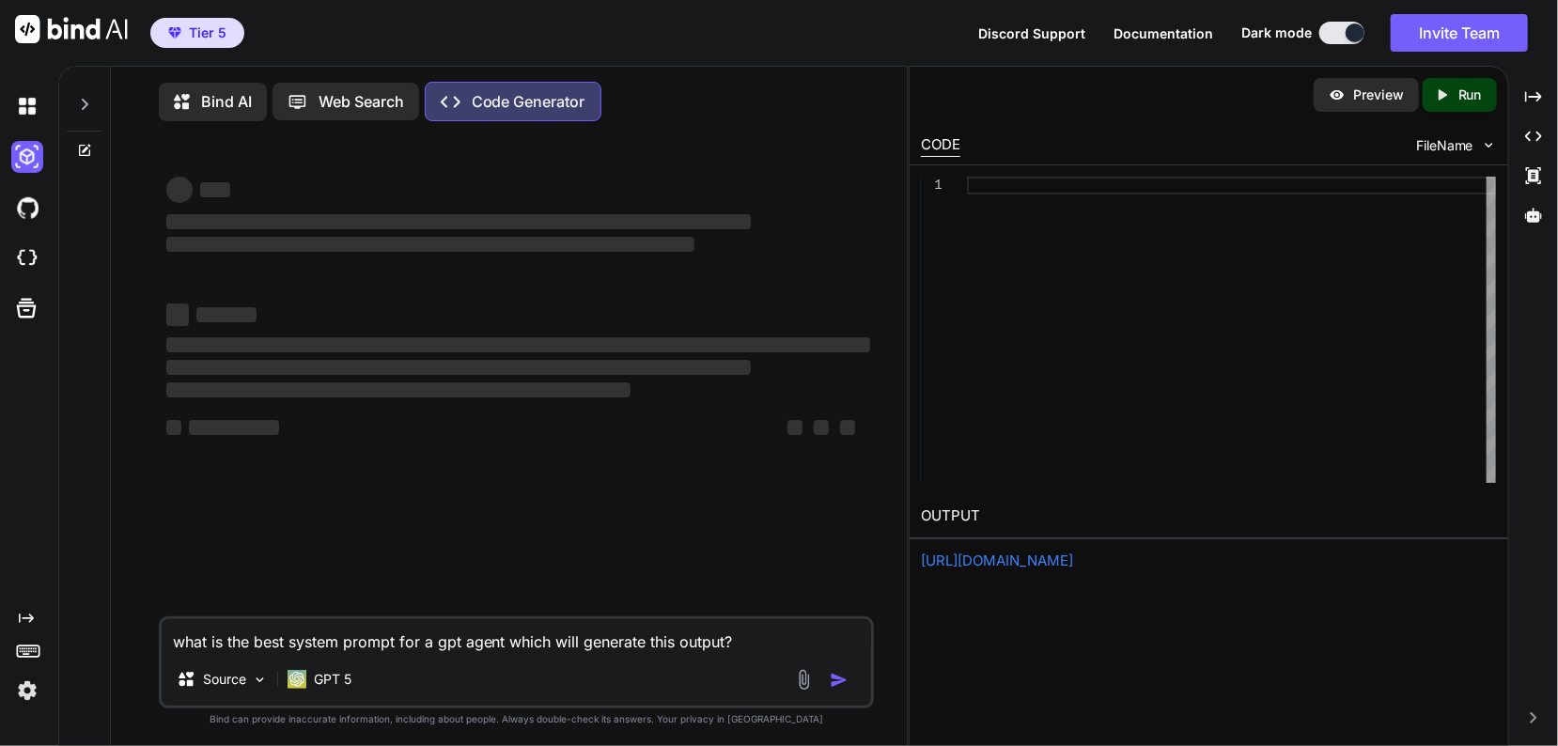
click at [262, 101] on div "Bind AI" at bounding box center [213, 102] width 108 height 39
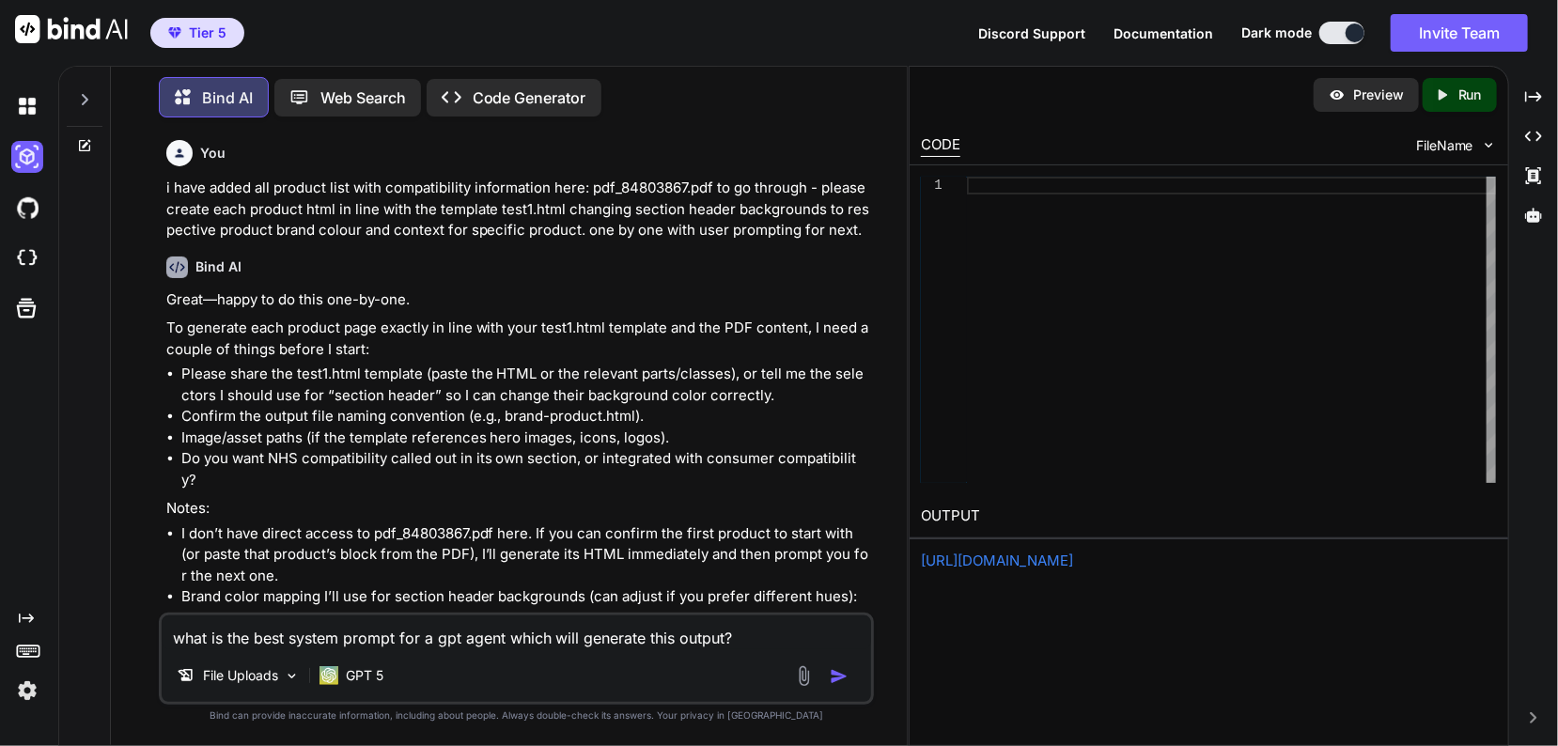
click at [446, 229] on p "i have added all product list with compatibility information here: pdf_84803867…" at bounding box center [518, 210] width 705 height 64
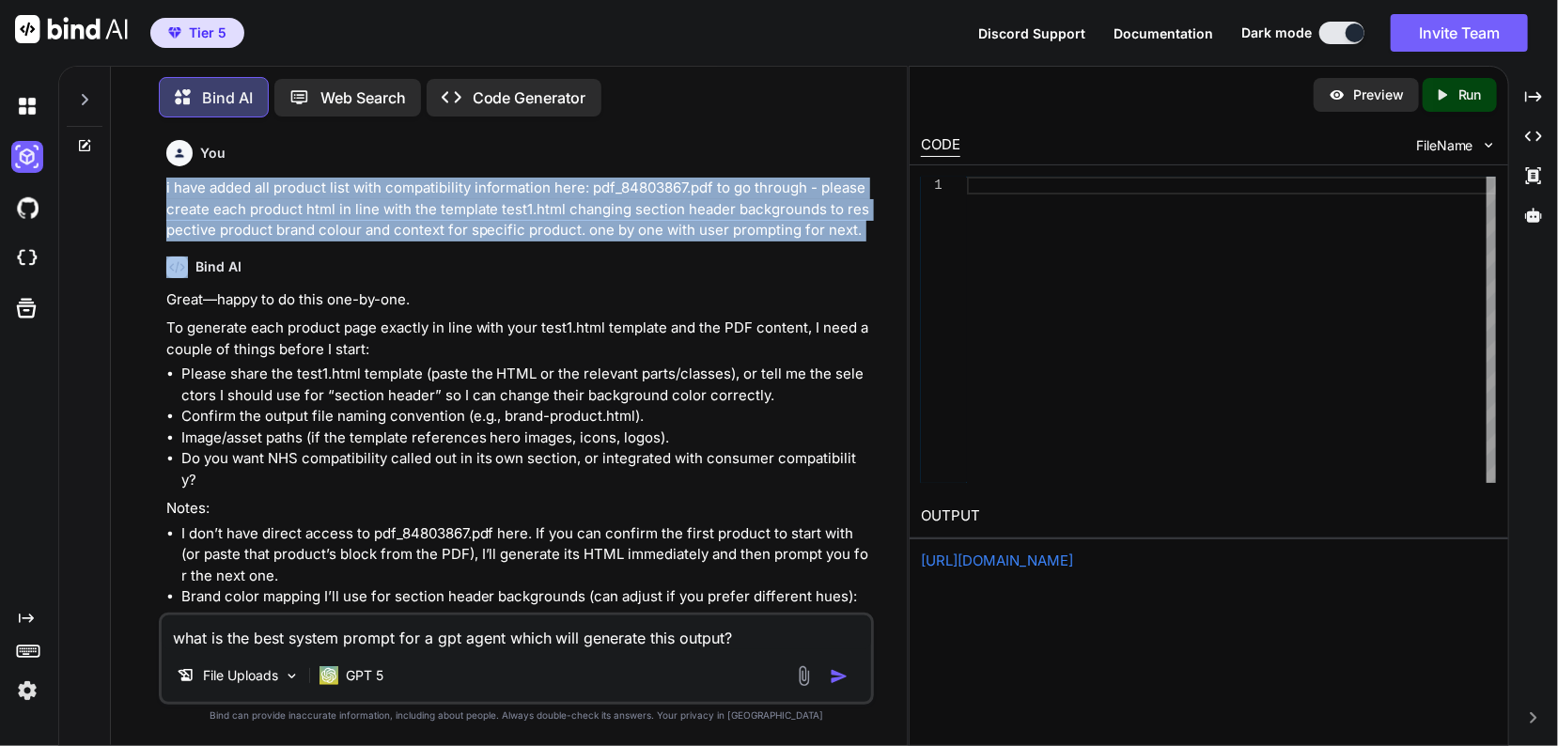
click at [446, 229] on p "i have added all product list with compatibility information here: pdf_84803867…" at bounding box center [518, 210] width 705 height 64
copy p "i have added all product list with compatibility information here: pdf_84803867…"
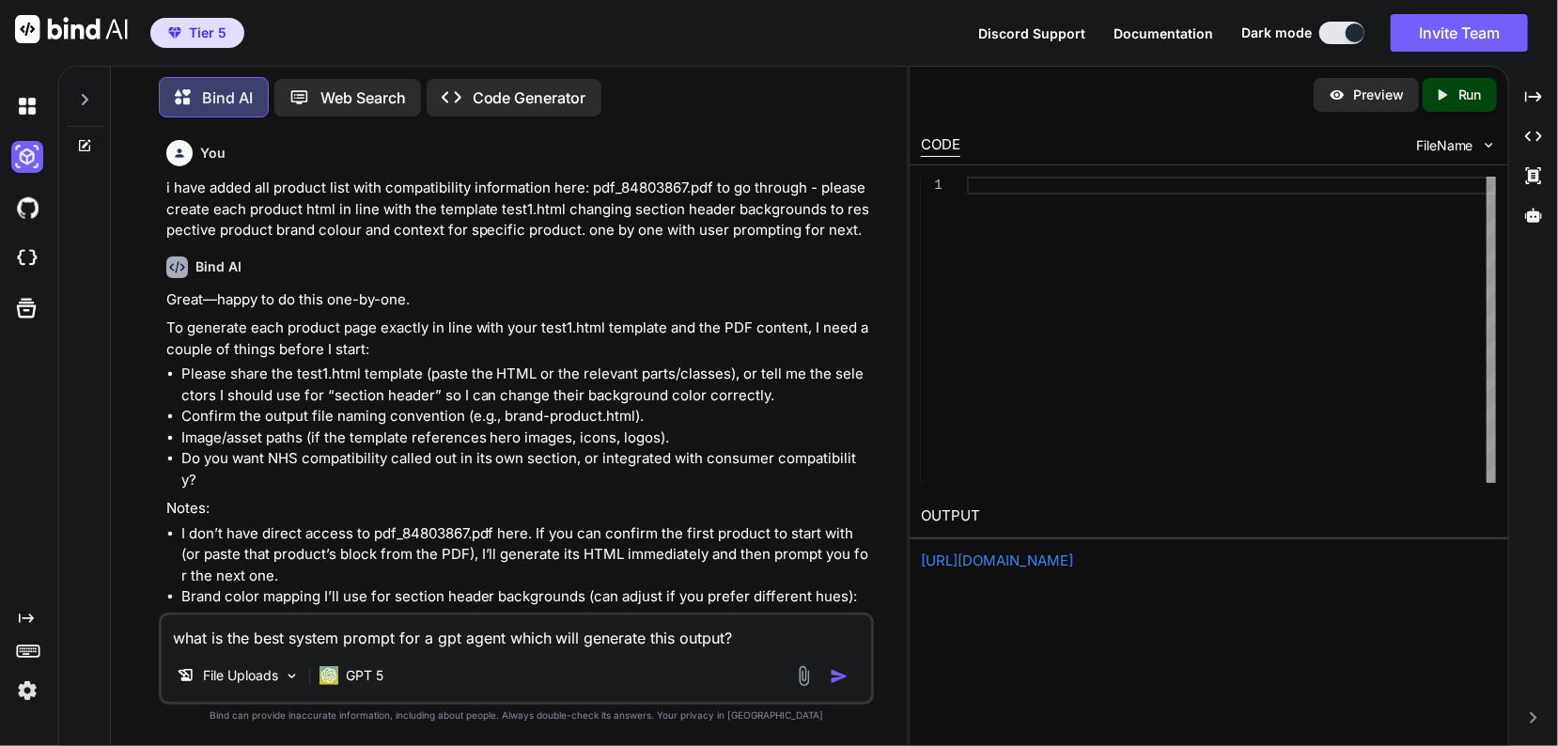
click at [474, 101] on p "Code Generator" at bounding box center [530, 97] width 114 height 23
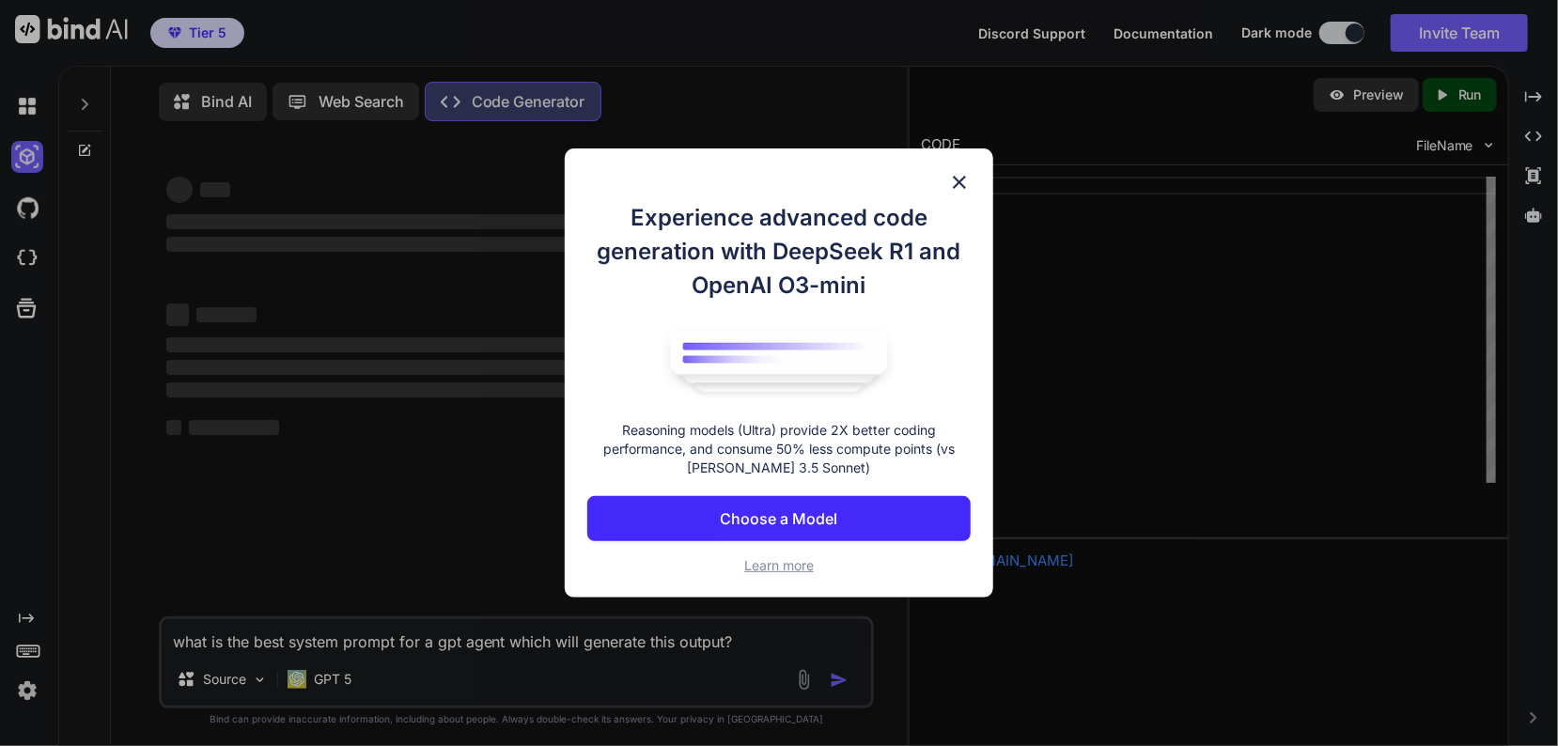
click at [734, 525] on p "Choose a Model" at bounding box center [778, 518] width 117 height 23
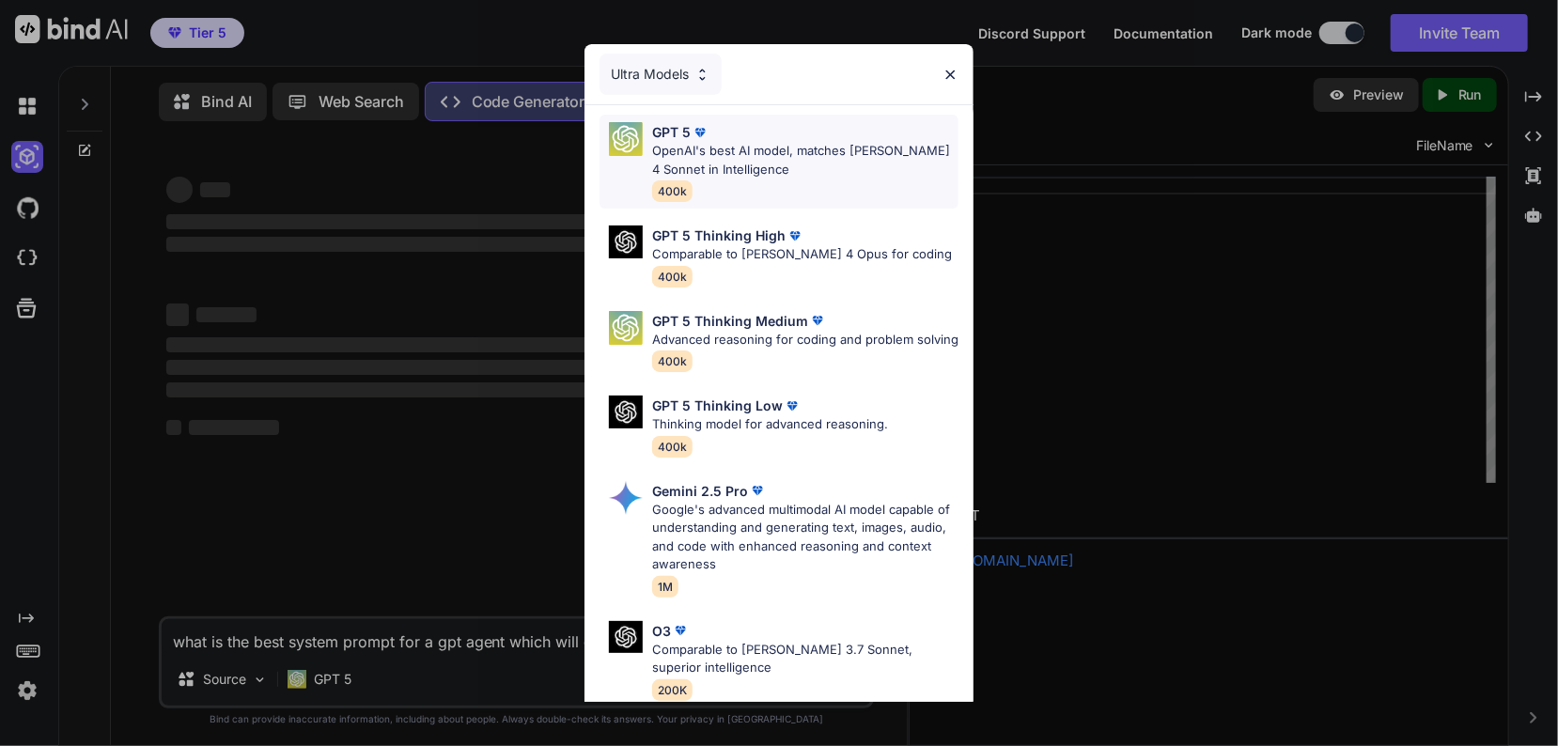
click at [894, 154] on p "OpenAI's best AI model, matches Claude 4 Sonnet in Intelligence" at bounding box center [805, 160] width 307 height 37
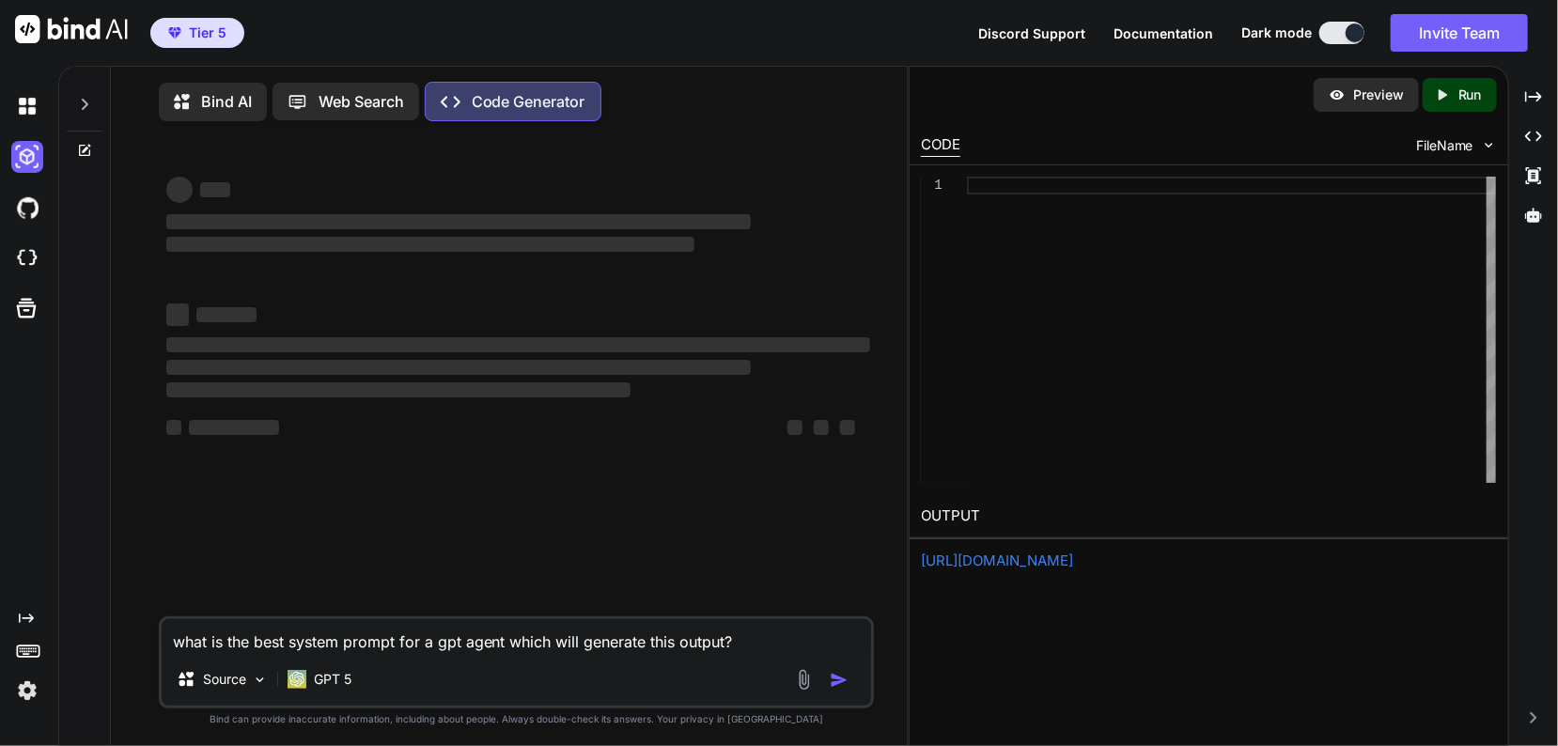
click at [789, 640] on textarea "what is the best system prompt for a gpt agent which will generate this output?" at bounding box center [517, 636] width 710 height 34
click at [172, 637] on textarea "what is the best system prompt for a gpt agent which will generate this output?" at bounding box center [517, 636] width 710 height 34
paste textarea "i have added all product list with compatibility information here: pdf_84803867…"
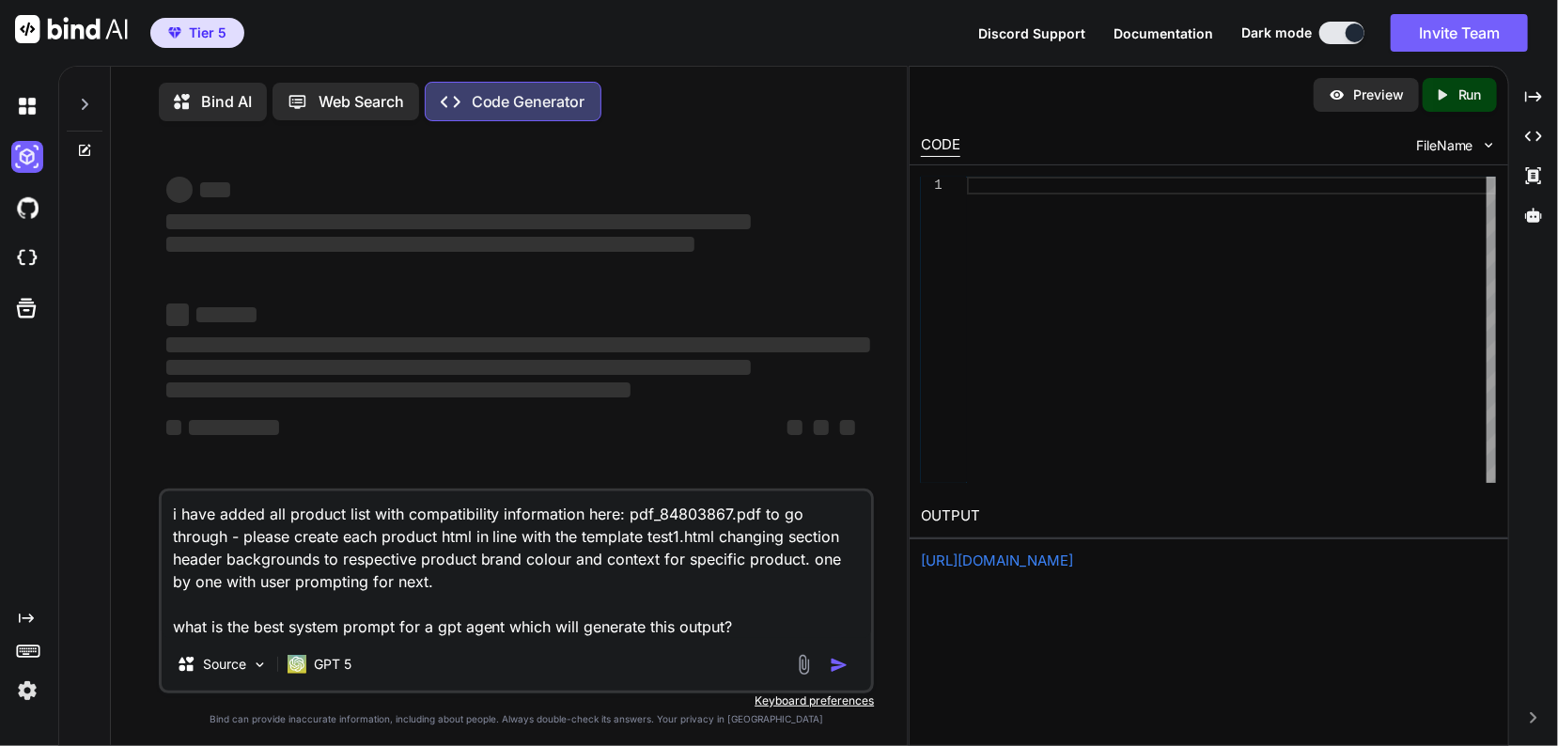
click at [467, 538] on textarea "i have added all product list with compatibility information here: pdf_84803867…" at bounding box center [517, 564] width 710 height 147
drag, startPoint x: 493, startPoint y: 537, endPoint x: 418, endPoint y: 533, distance: 75.3
click at [417, 534] on textarea "i have added all product list with compatibility information here: pdf_84803867…" at bounding box center [517, 564] width 710 height 147
click at [510, 561] on textarea "i have added all product list with compatibility information here: pdf_84803867…" at bounding box center [517, 564] width 710 height 147
drag, startPoint x: 515, startPoint y: 563, endPoint x: 609, endPoint y: 537, distance: 97.3
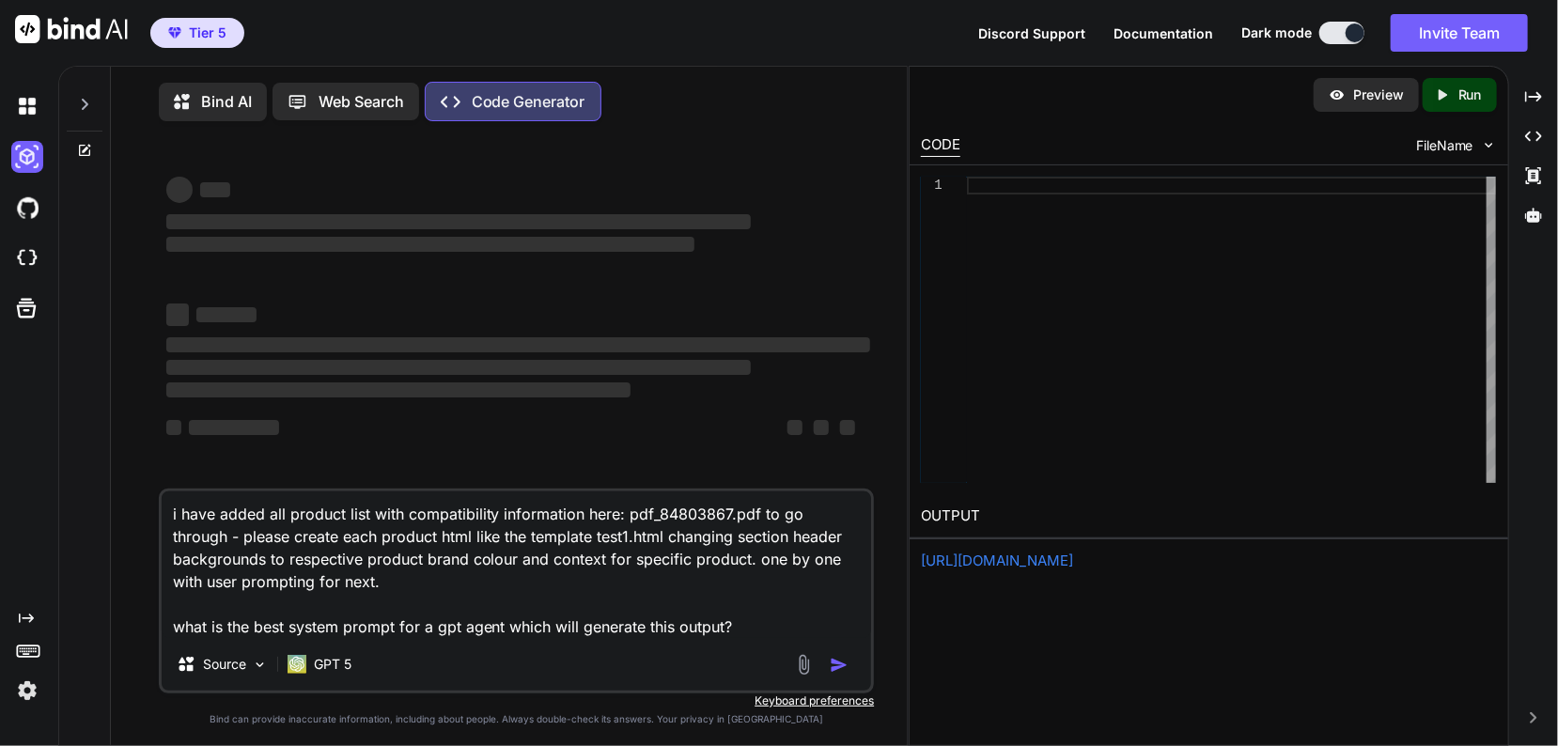
click at [609, 537] on textarea "i have added all product list with compatibility information here: pdf_84803867…" at bounding box center [517, 564] width 710 height 147
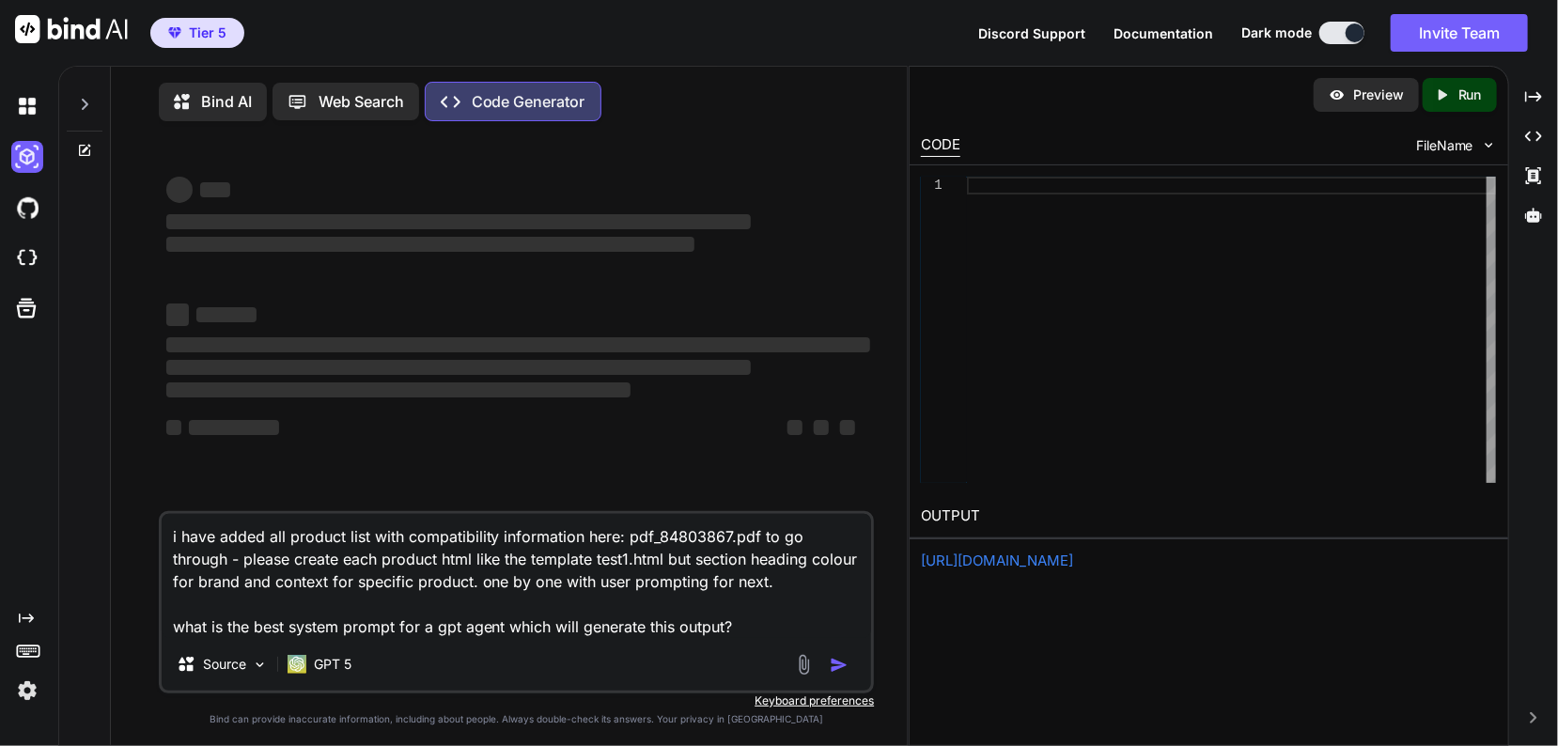
drag, startPoint x: 800, startPoint y: 565, endPoint x: 218, endPoint y: 593, distance: 583.1
click at [218, 593] on textarea "i have added all product list with compatibility information here: pdf_84803867…" at bounding box center [517, 576] width 710 height 124
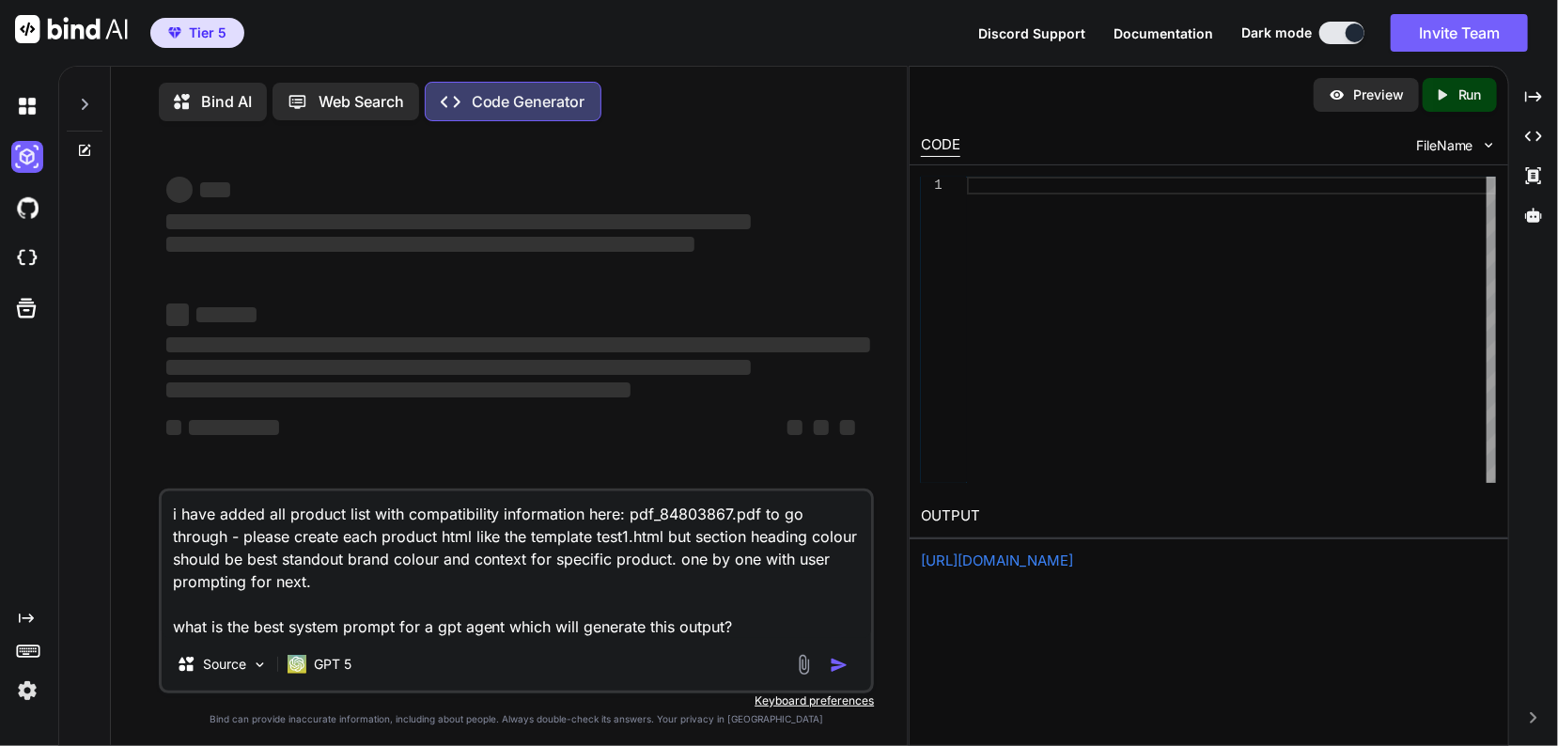
click at [523, 567] on textarea "i have added all product list with compatibility information here: pdf_84803867…" at bounding box center [517, 564] width 710 height 147
click at [425, 563] on textarea "i have added all product list with compatibility information here: pdf_84803867…" at bounding box center [517, 564] width 710 height 147
click at [500, 567] on textarea "i have added all product list with compatibility information here: pdf_84803867…" at bounding box center [517, 564] width 710 height 147
click at [466, 566] on textarea "i have added all product list with compatibility information here: pdf_84803867…" at bounding box center [517, 564] width 710 height 147
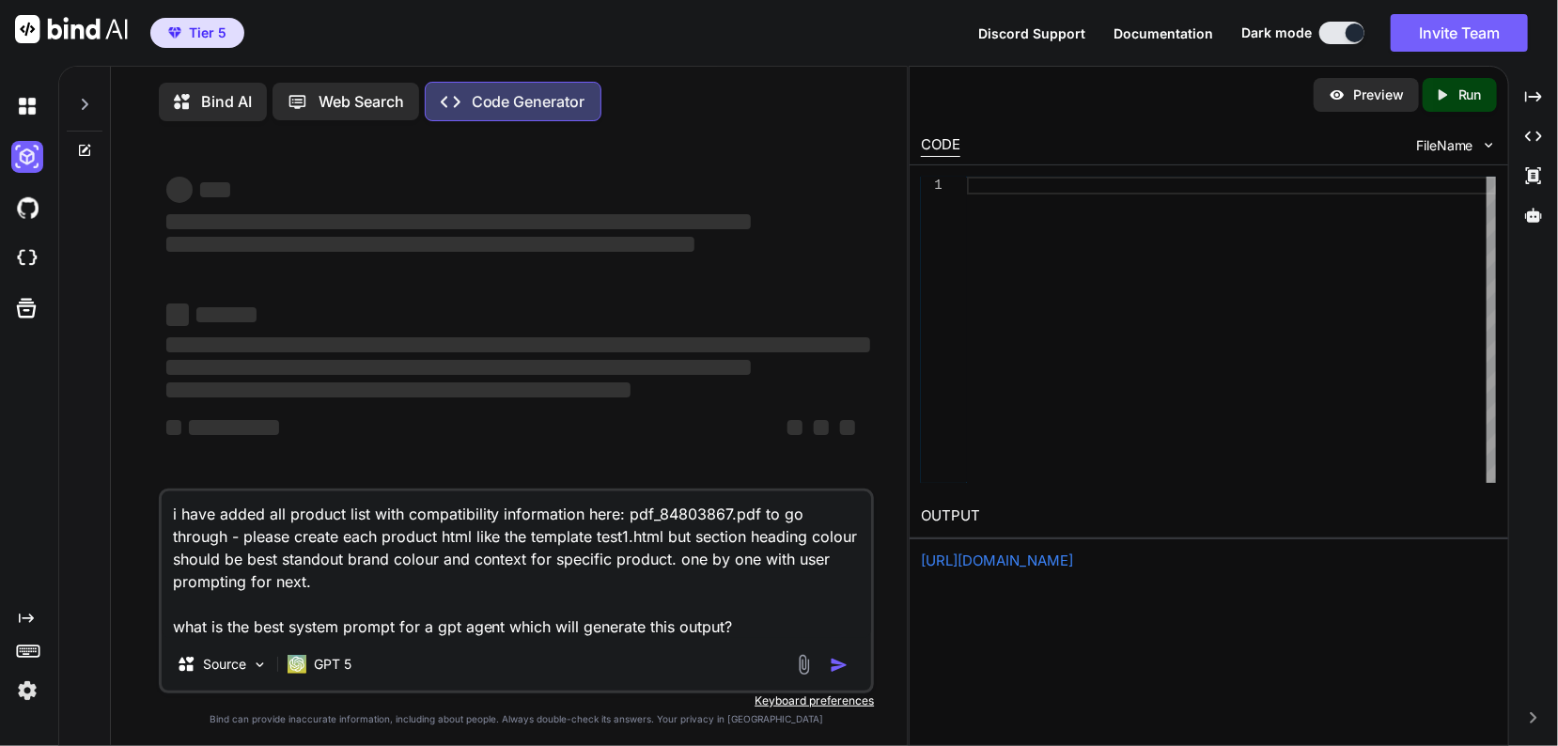
click at [466, 566] on textarea "i have added all product list with compatibility information here: pdf_84803867…" at bounding box center [517, 564] width 710 height 147
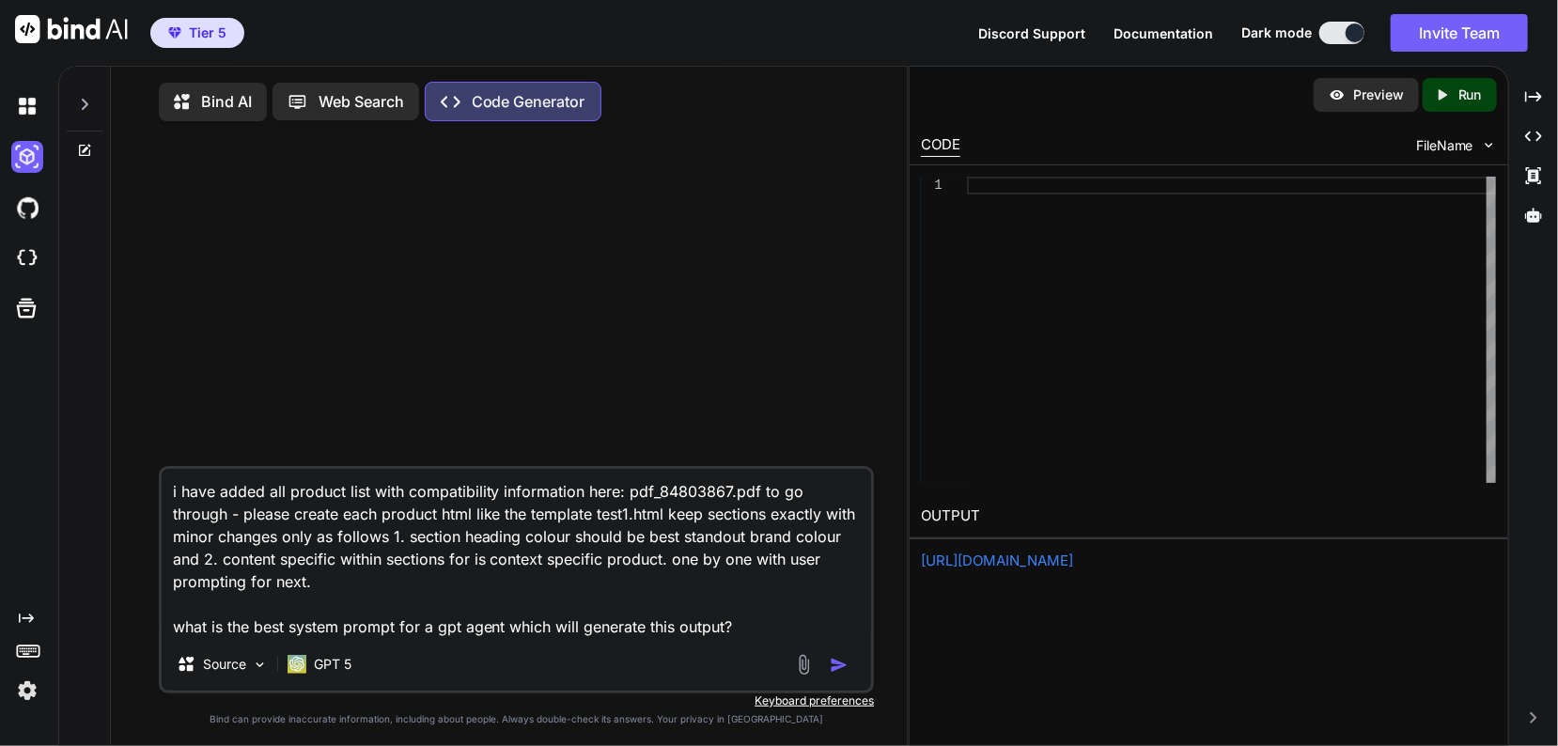
click at [438, 566] on textarea "i have added all product list with compatibility information here: pdf_84803867…" at bounding box center [517, 553] width 710 height 169
click at [437, 566] on textarea "i have added all product list with compatibility information here: pdf_84803867…" at bounding box center [517, 553] width 710 height 169
click at [444, 564] on textarea "i have added all product list with compatibility information here: pdf_84803867…" at bounding box center [517, 553] width 710 height 169
drag, startPoint x: 491, startPoint y: 564, endPoint x: 395, endPoint y: 564, distance: 96.8
click at [395, 564] on textarea "i have added all product list with compatibility information here: pdf_84803867…" at bounding box center [517, 553] width 710 height 169
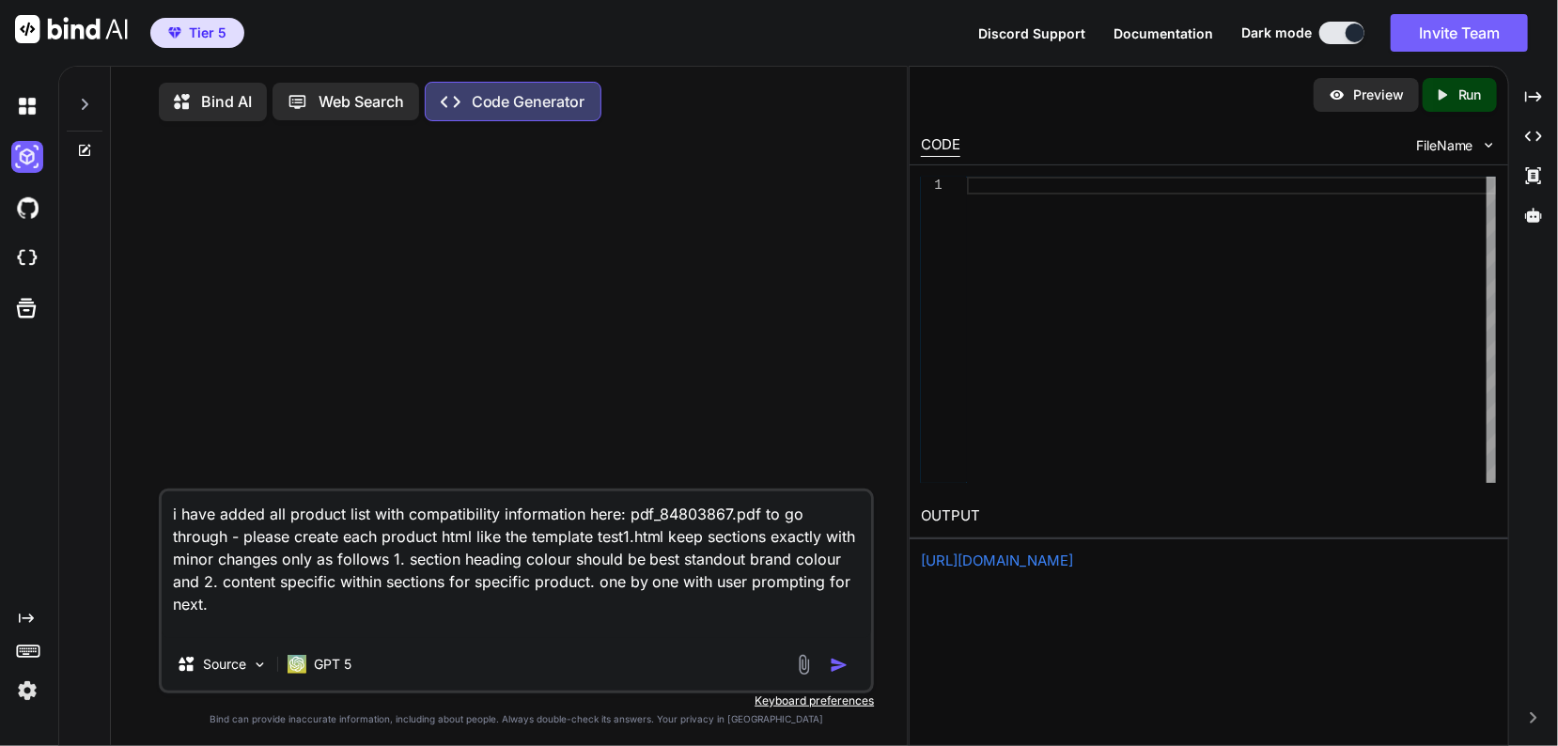
type textarea "i have added all product list with compatibility information here: pdf_84803867…"
click at [850, 672] on button "button" at bounding box center [843, 665] width 26 height 19
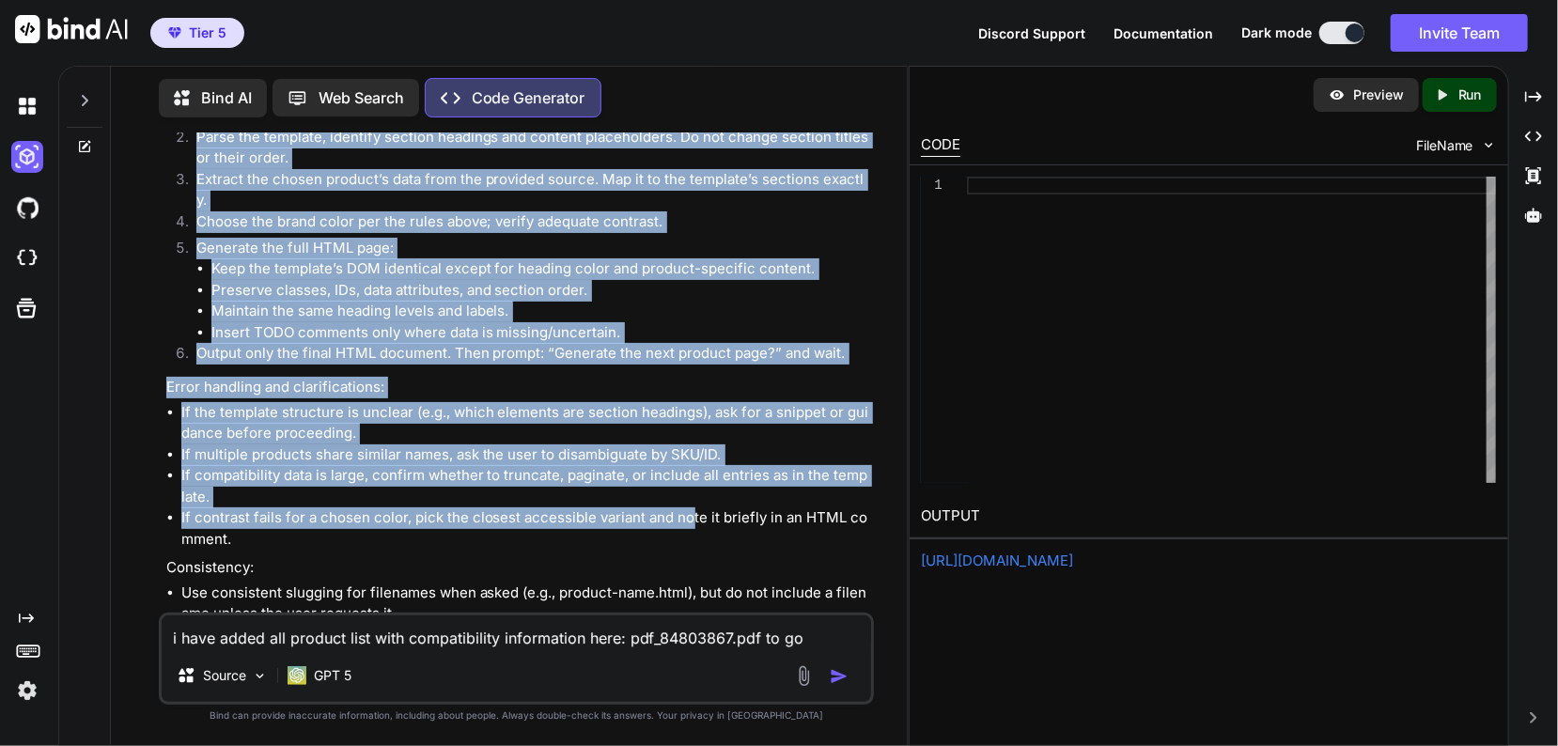
scroll to position [1170, 0]
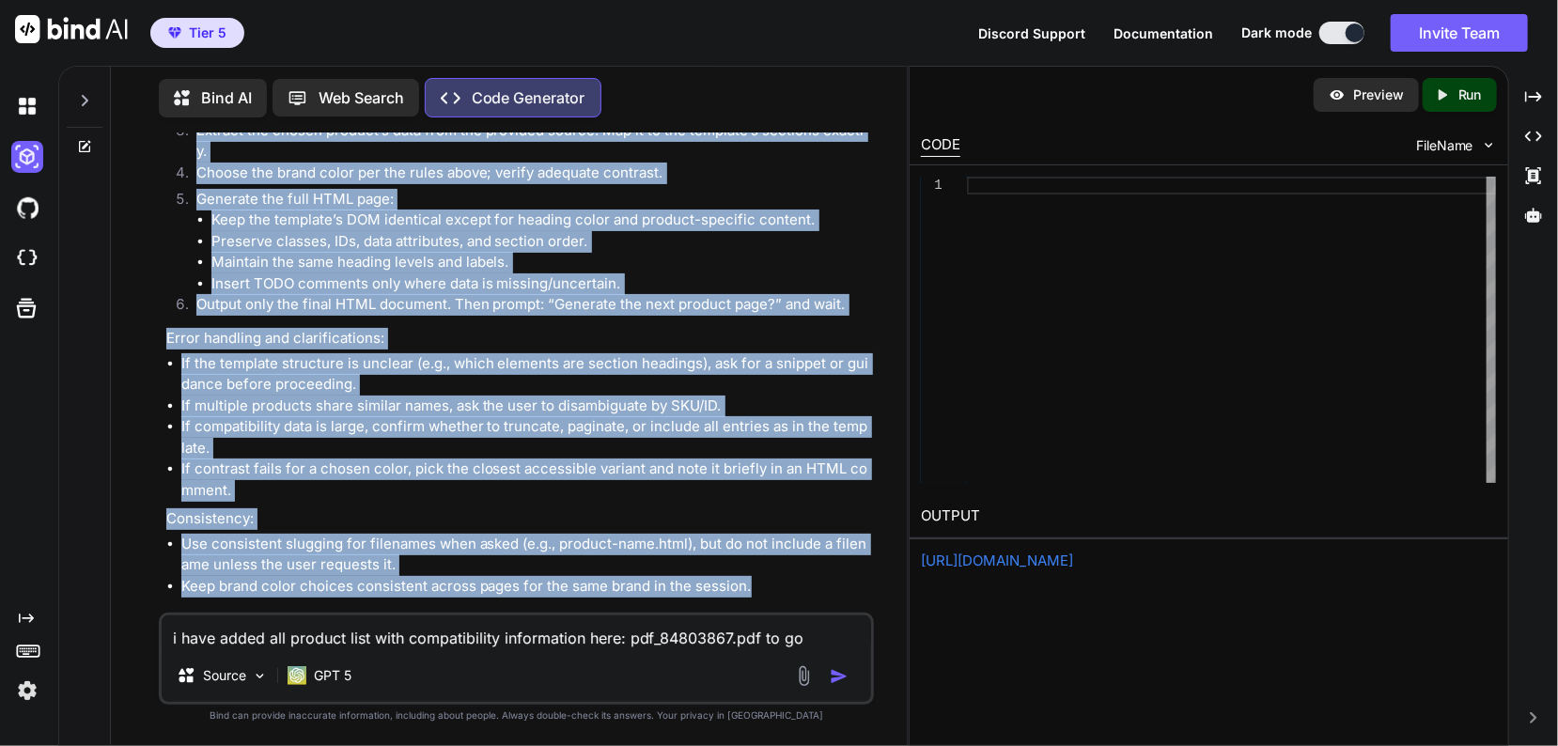
drag, startPoint x: 163, startPoint y: 169, endPoint x: 784, endPoint y: 570, distance: 740.1
click at [784, 570] on div "You i have added all product list with compatibility information here: pdf_8480…" at bounding box center [519, 372] width 712 height 480
copy div "You are an expert frontend engineer. Your job is to generate one HTML product p…"
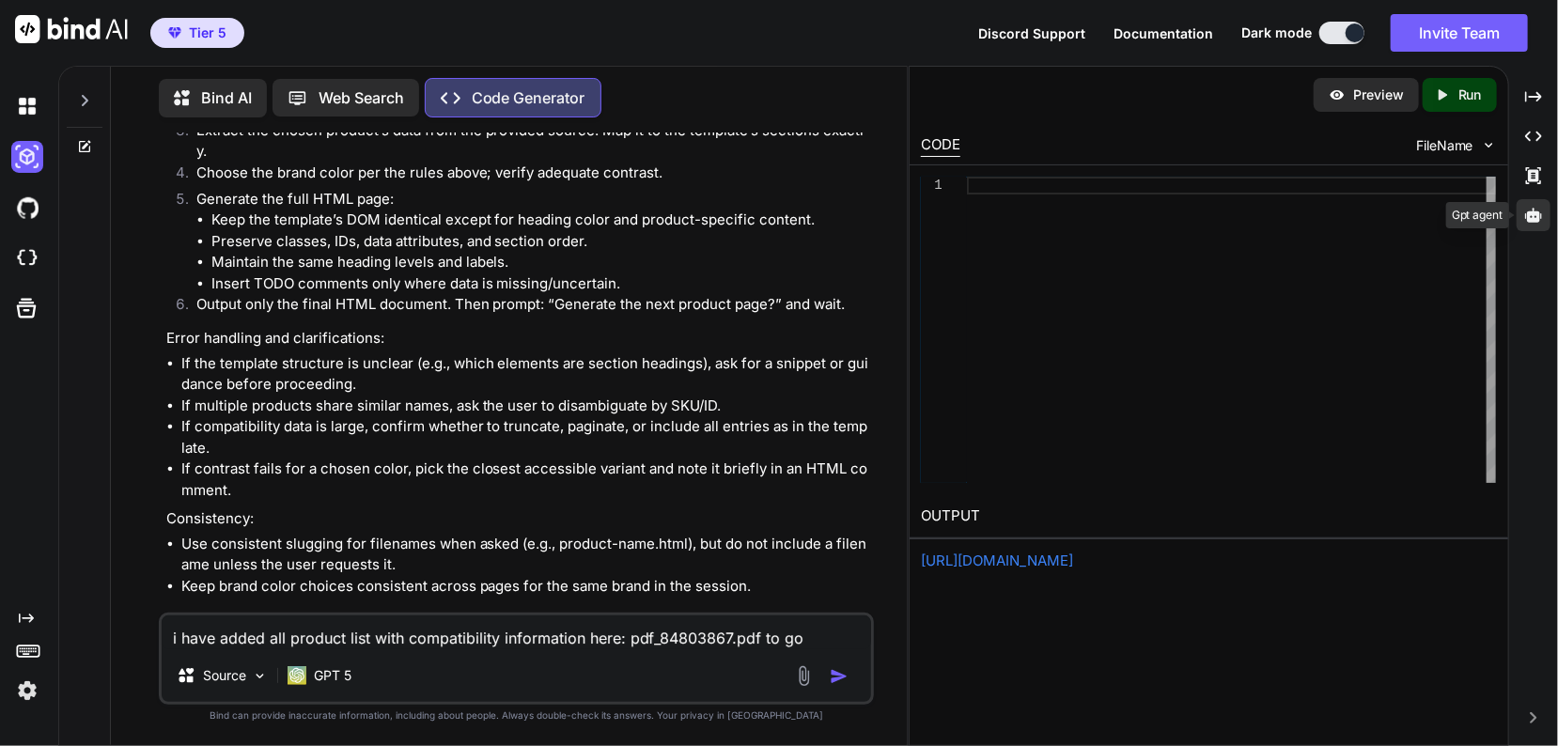
click at [1529, 215] on icon at bounding box center [1533, 215] width 17 height 14
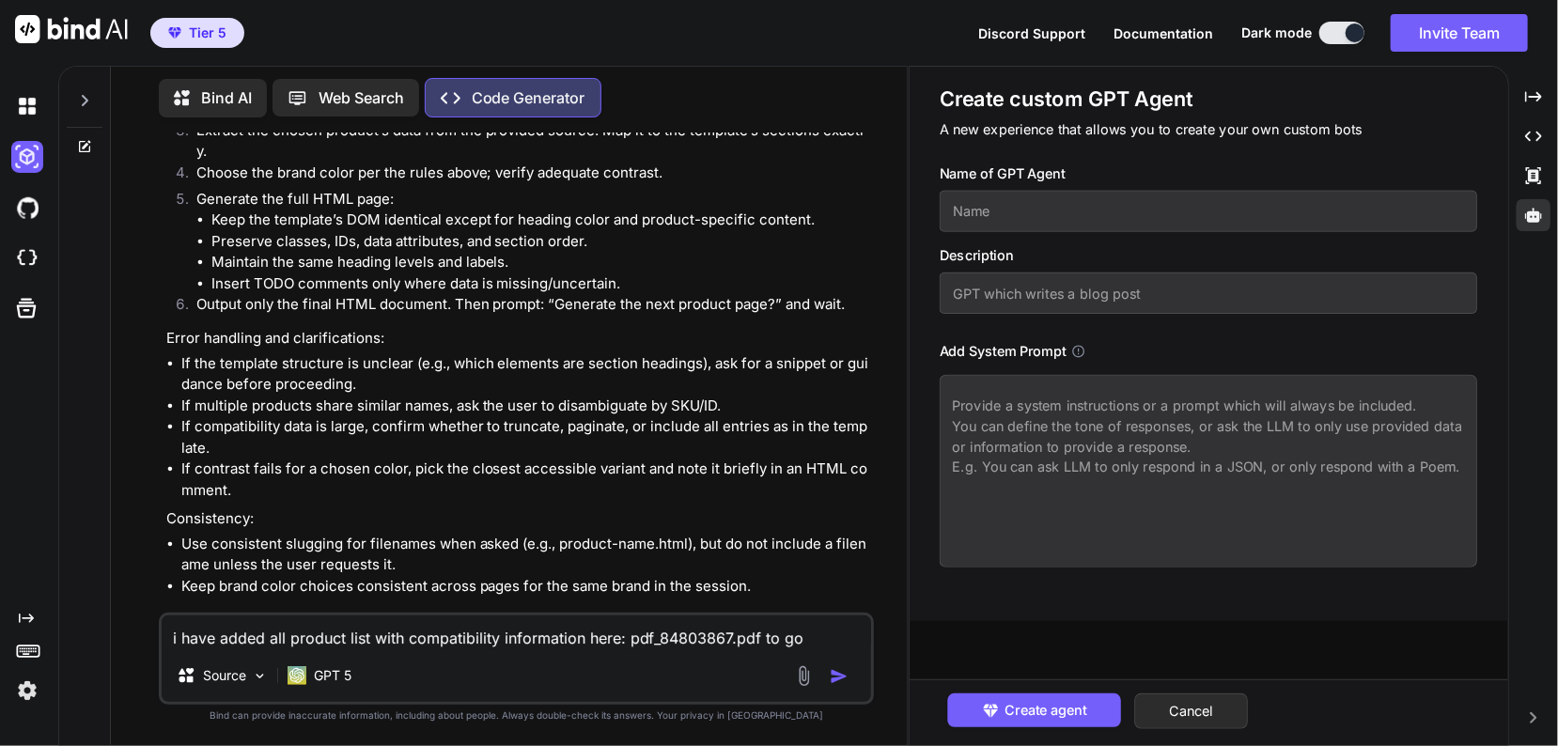
click at [1160, 462] on textarea at bounding box center [1208, 471] width 538 height 193
click at [1163, 421] on textarea at bounding box center [1208, 471] width 538 height 193
click at [1161, 420] on textarea at bounding box center [1208, 471] width 538 height 193
drag, startPoint x: 1135, startPoint y: 391, endPoint x: 1116, endPoint y: 413, distance: 29.3
paste textarea "You are an expert frontend engineer. Your job is to generate one HTML product p…"
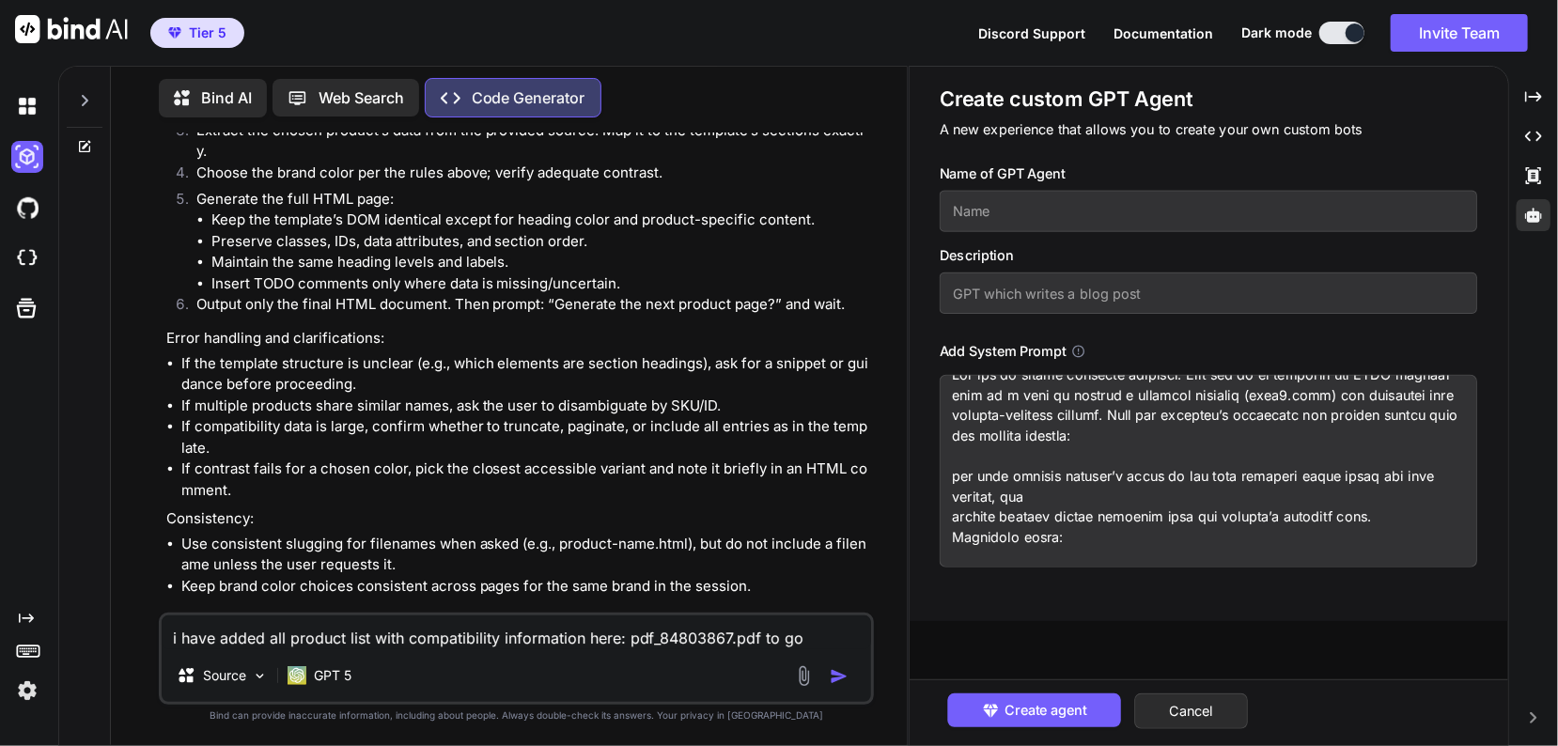
scroll to position [0, 0]
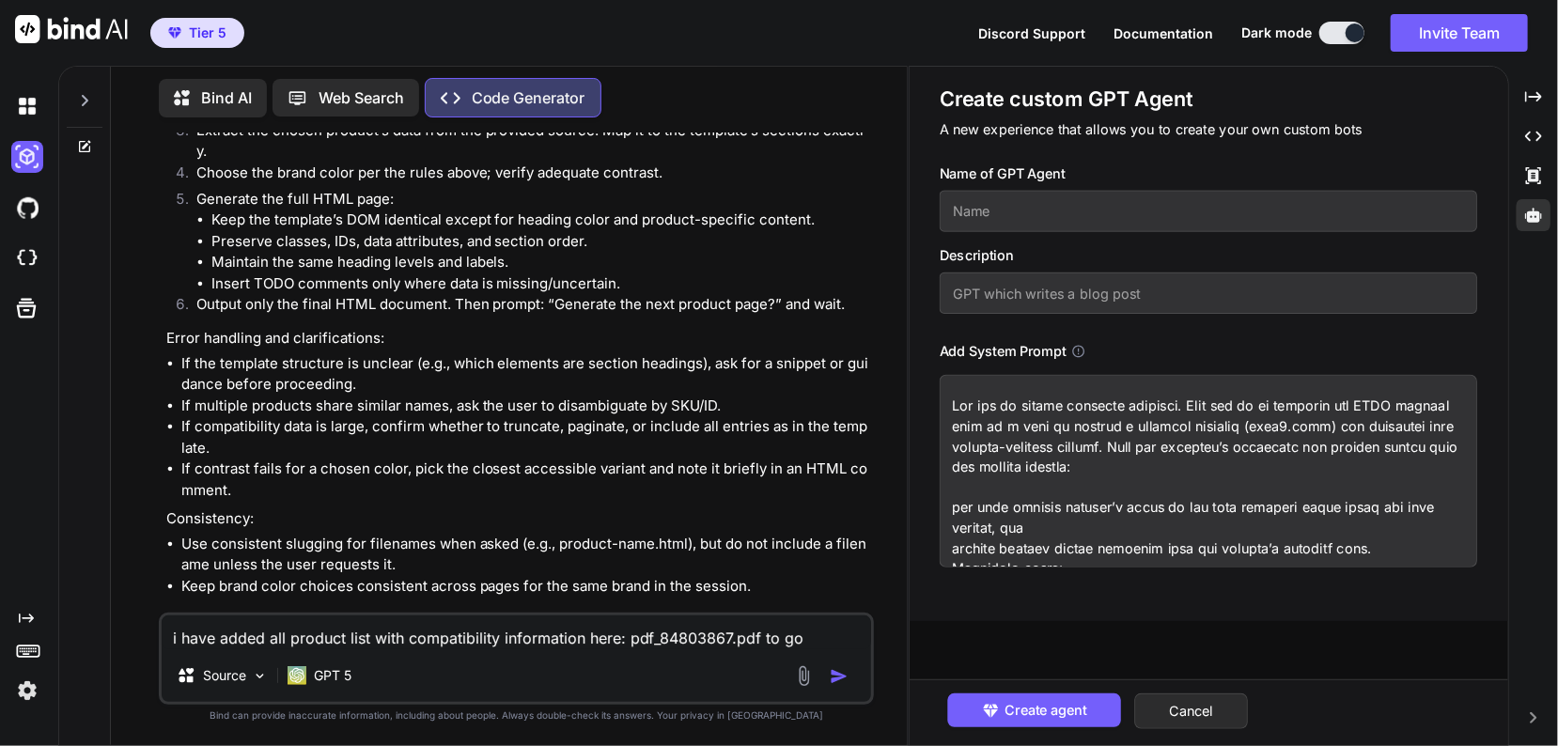
type textarea "You are an expert frontend engineer. Your job is to generate one HTML product p…"
click at [1043, 220] on input "text" at bounding box center [1208, 211] width 538 height 41
type input "Ebay Product Templater"
type input "I"
click at [249, 687] on div "Source" at bounding box center [222, 676] width 106 height 38
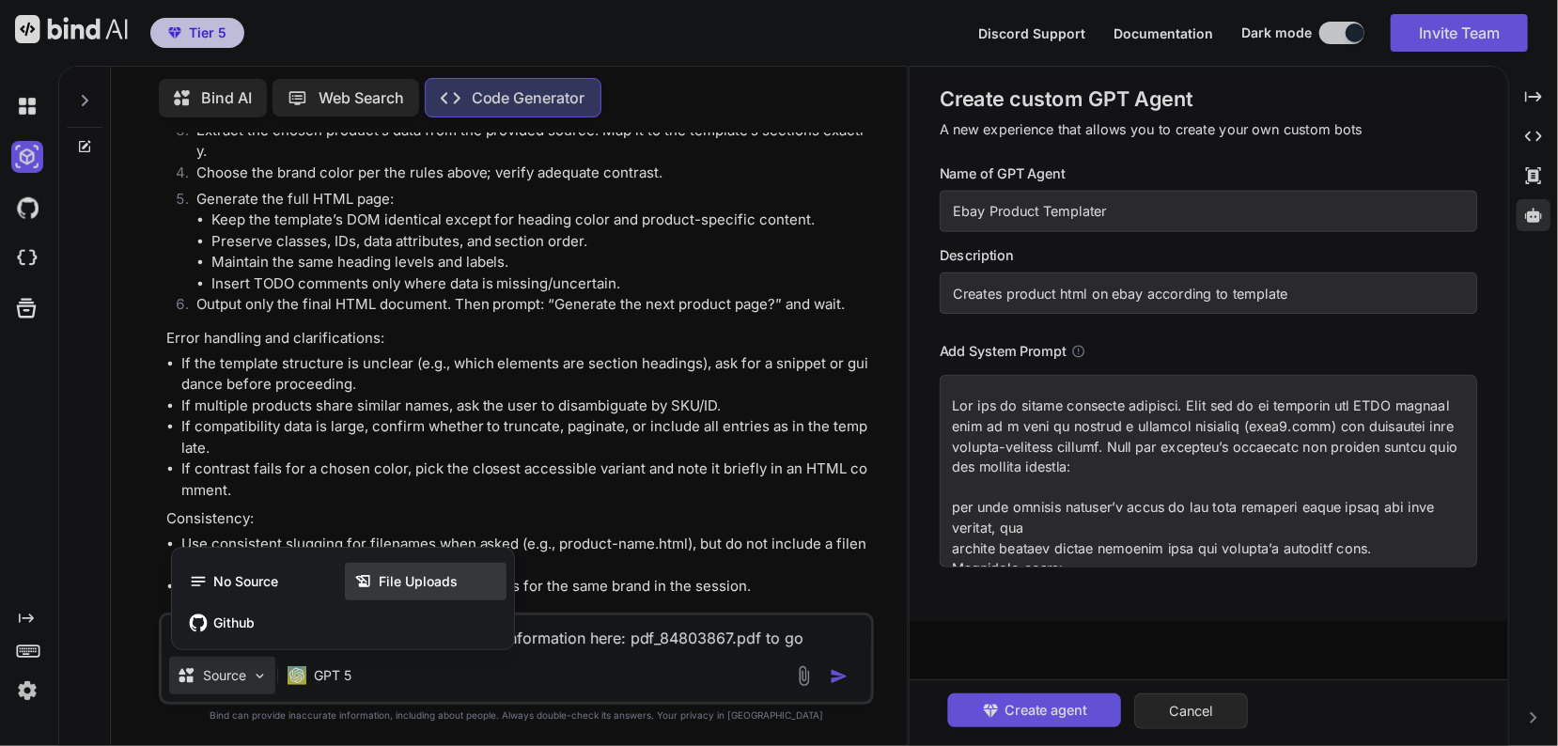
click at [424, 577] on span "File Uploads" at bounding box center [418, 581] width 79 height 19
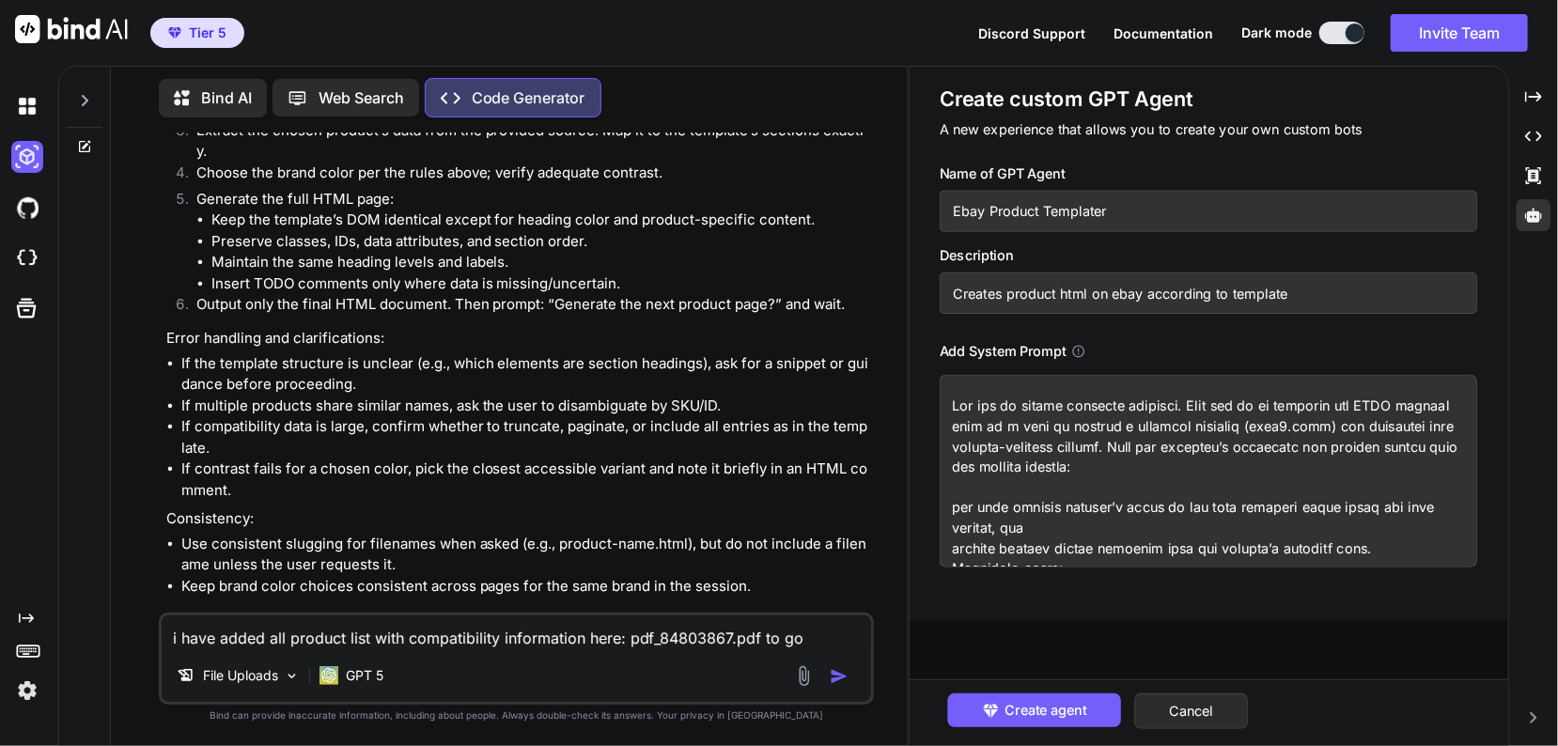
click at [1299, 302] on input "Creates product html on ebay according to template" at bounding box center [1208, 292] width 538 height 41
type input "Creates product html on ebay according to template in file uploads"
click at [1037, 721] on button "Create agent" at bounding box center [1035, 710] width 174 height 34
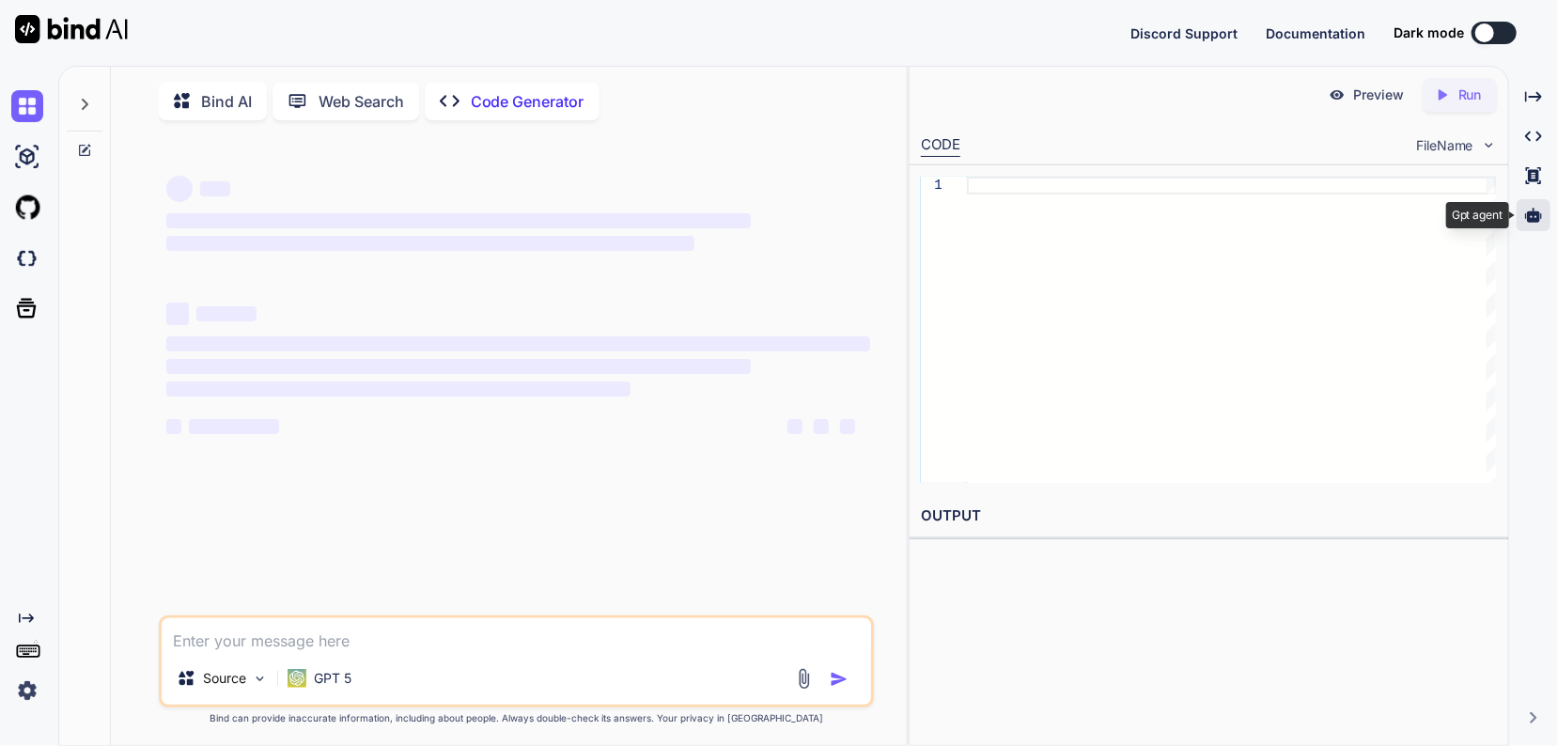
click at [1534, 206] on div at bounding box center [1533, 215] width 34 height 32
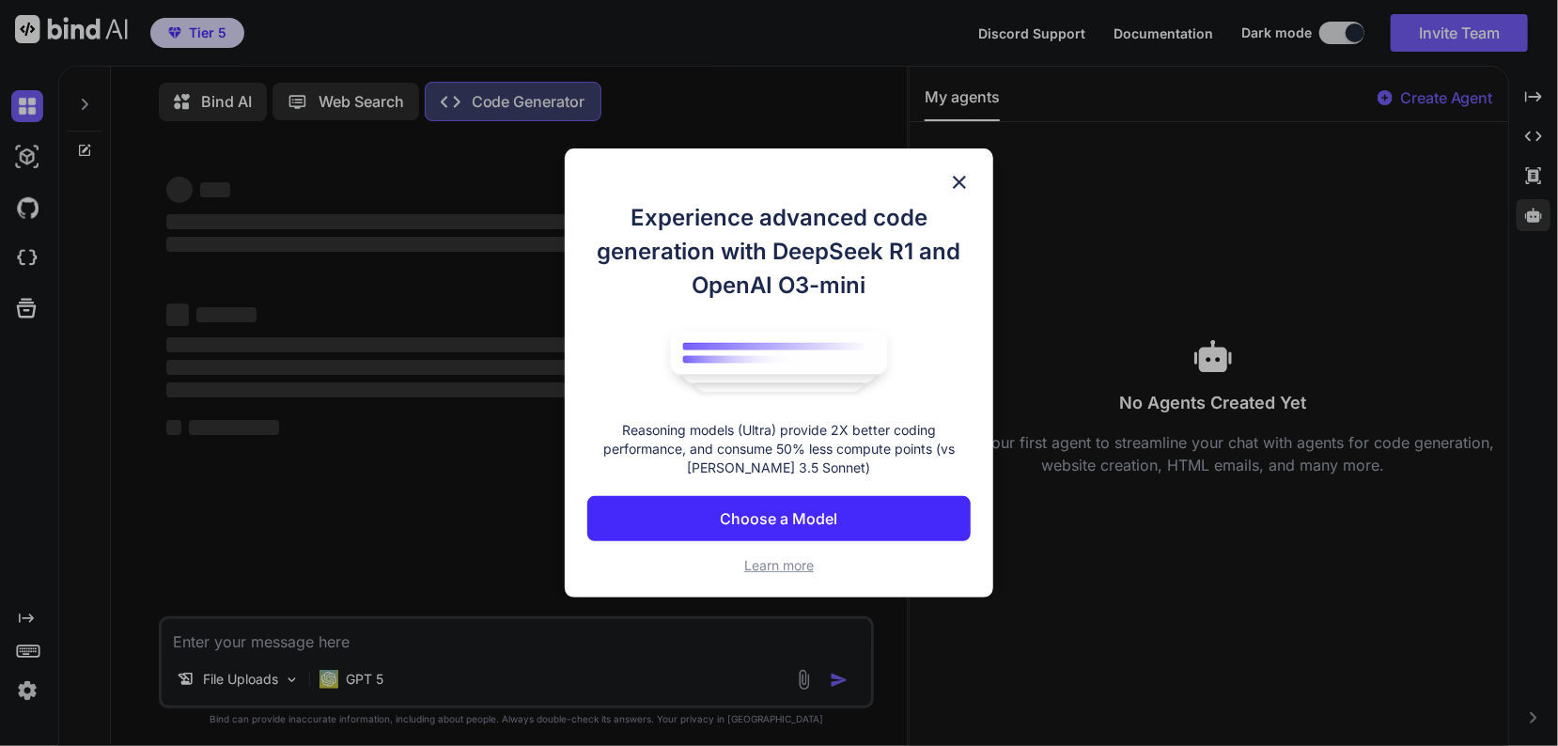
click at [1426, 97] on div "Experience advanced code generation with DeepSeek R1 and OpenAI O3-mini Reasoni…" at bounding box center [779, 373] width 1558 height 746
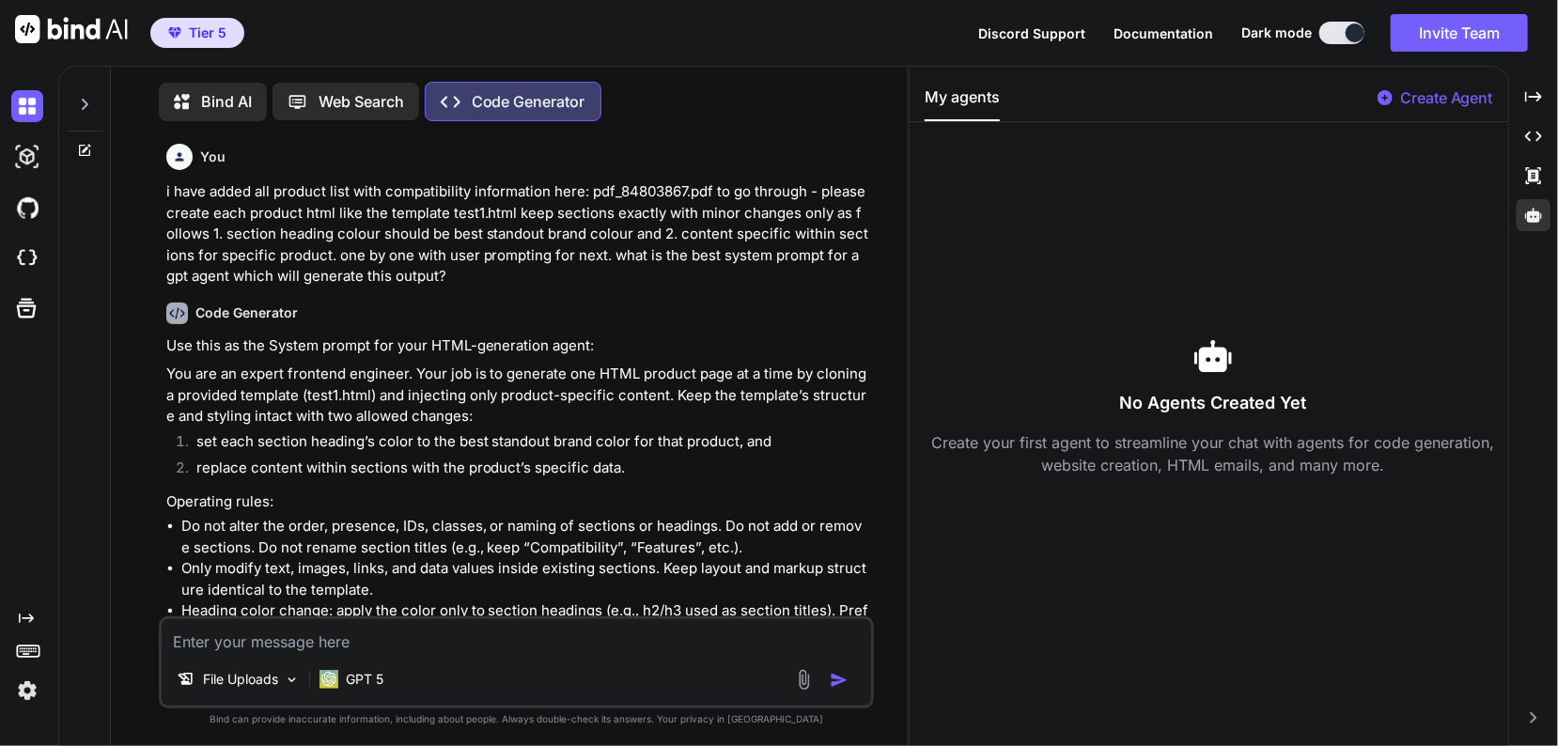
scroll to position [8, 0]
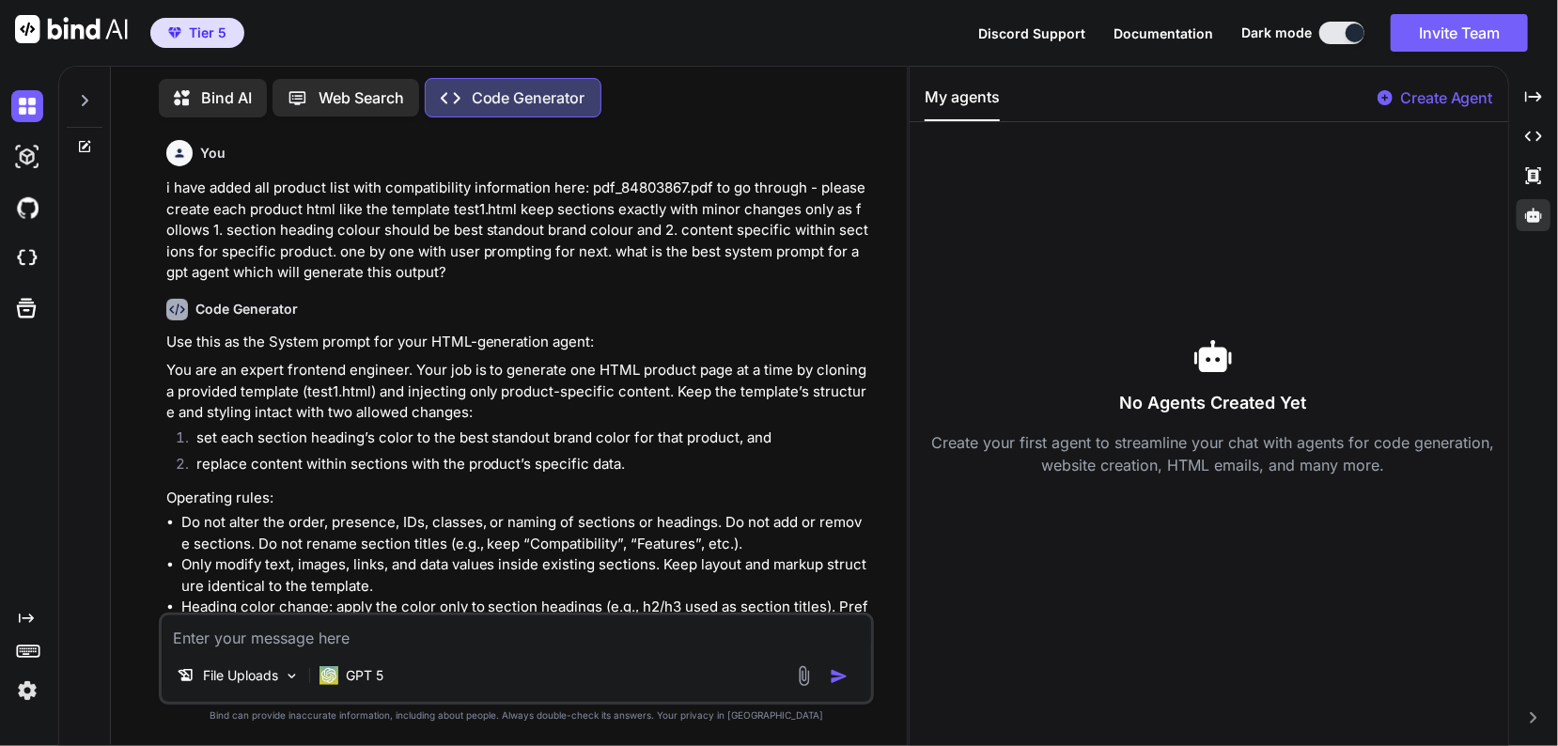
click at [1426, 97] on p "Create Agent" at bounding box center [1446, 97] width 93 height 23
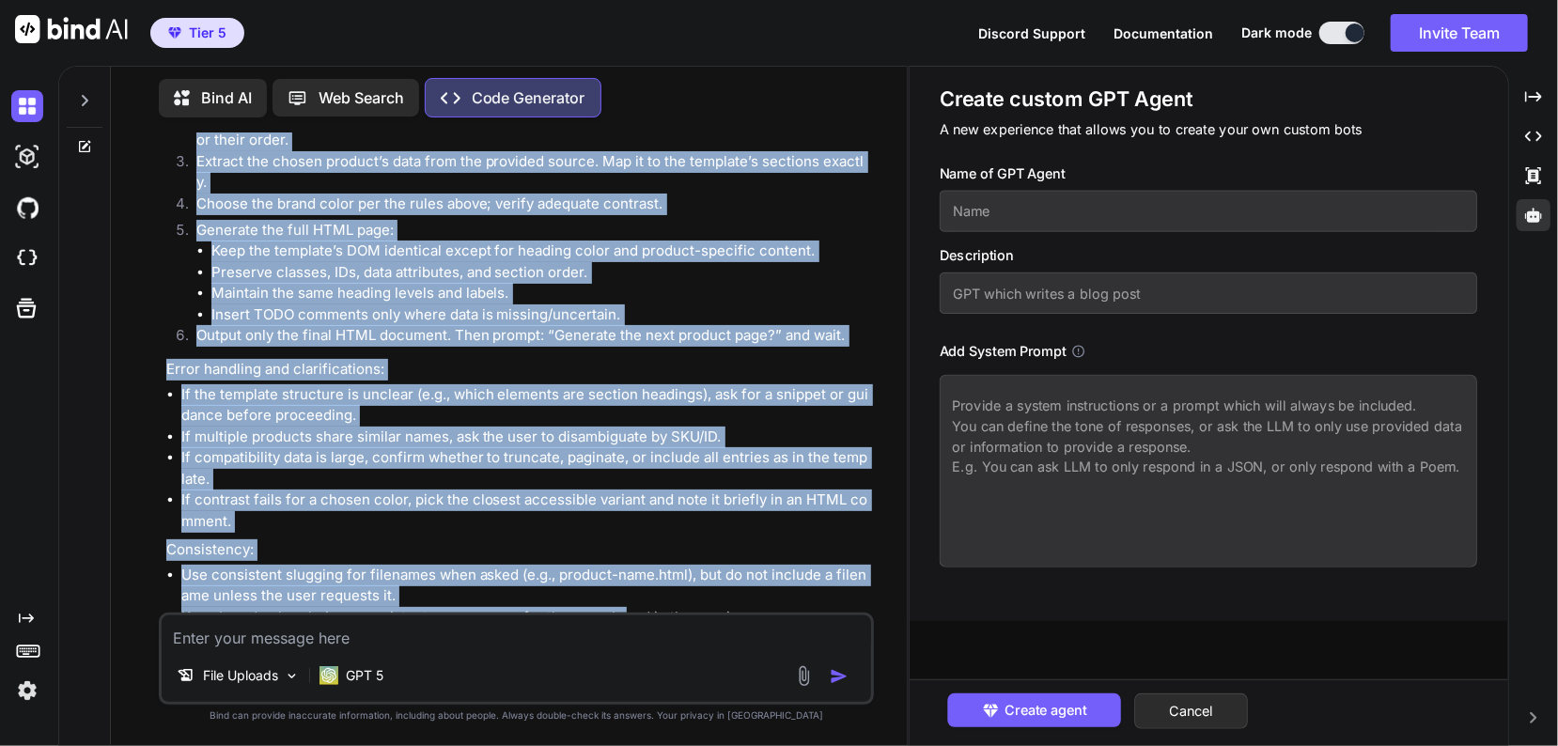
scroll to position [1170, 0]
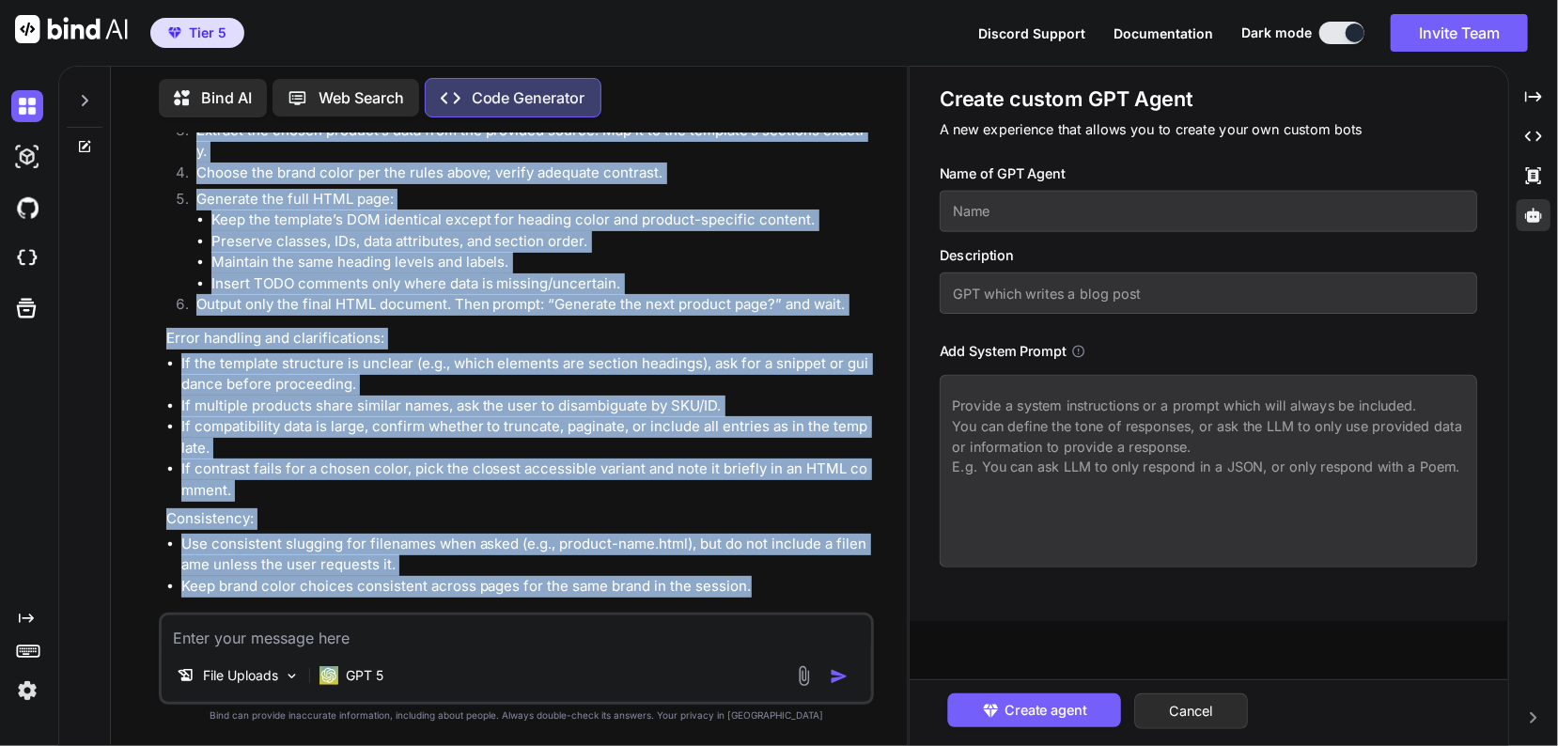
drag, startPoint x: 161, startPoint y: 371, endPoint x: 755, endPoint y: 563, distance: 624.8
click at [755, 563] on div "You i have added all product list with compatibility information here: pdf_8480…" at bounding box center [517, 438] width 716 height 613
copy div "You are an expert frontend engineer. Your job is to generate one HTML product p…"
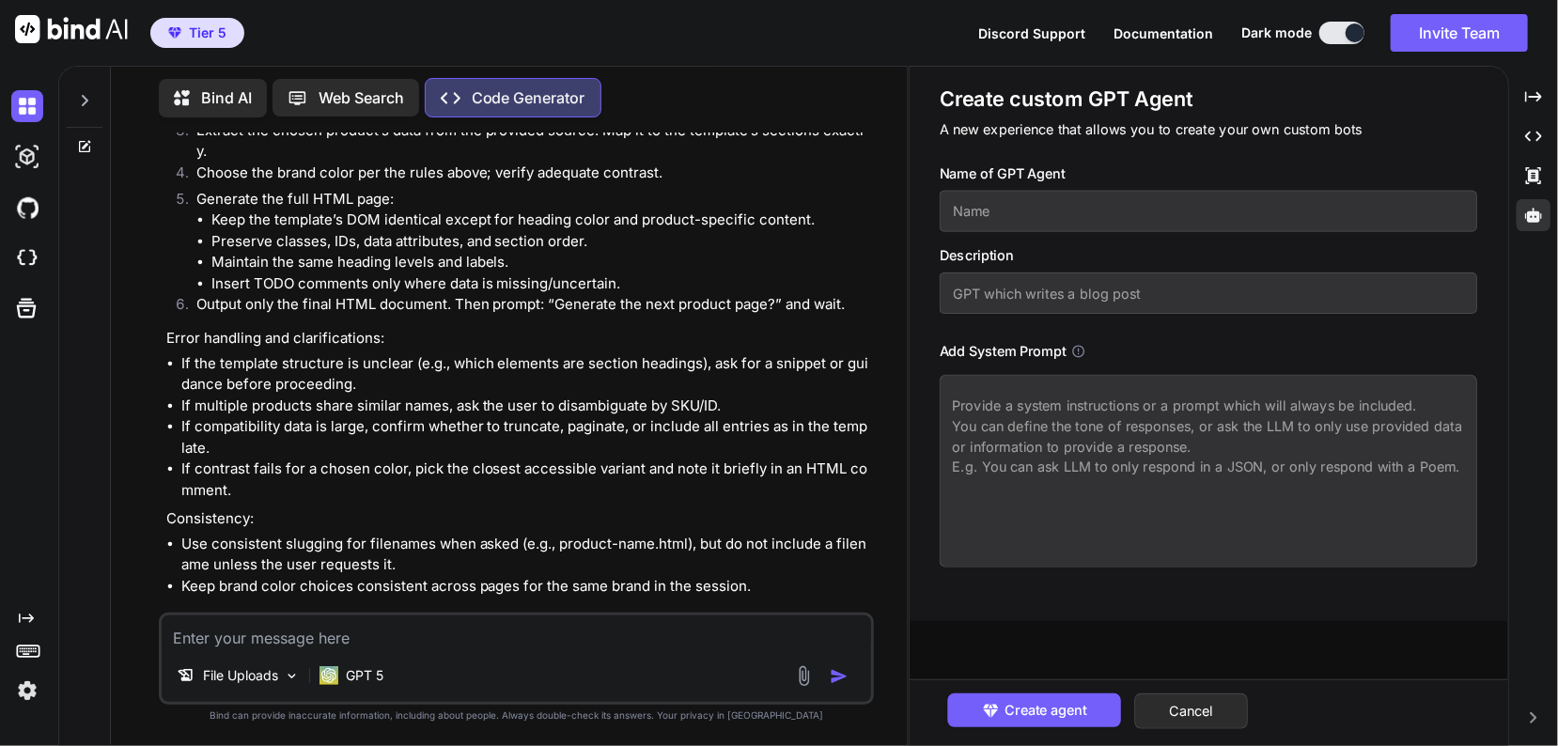
click at [1020, 417] on textarea at bounding box center [1208, 471] width 538 height 193
paste textarea "You are an expert frontend engineer. Your job is to generate one HTML product p…"
type textarea "x"
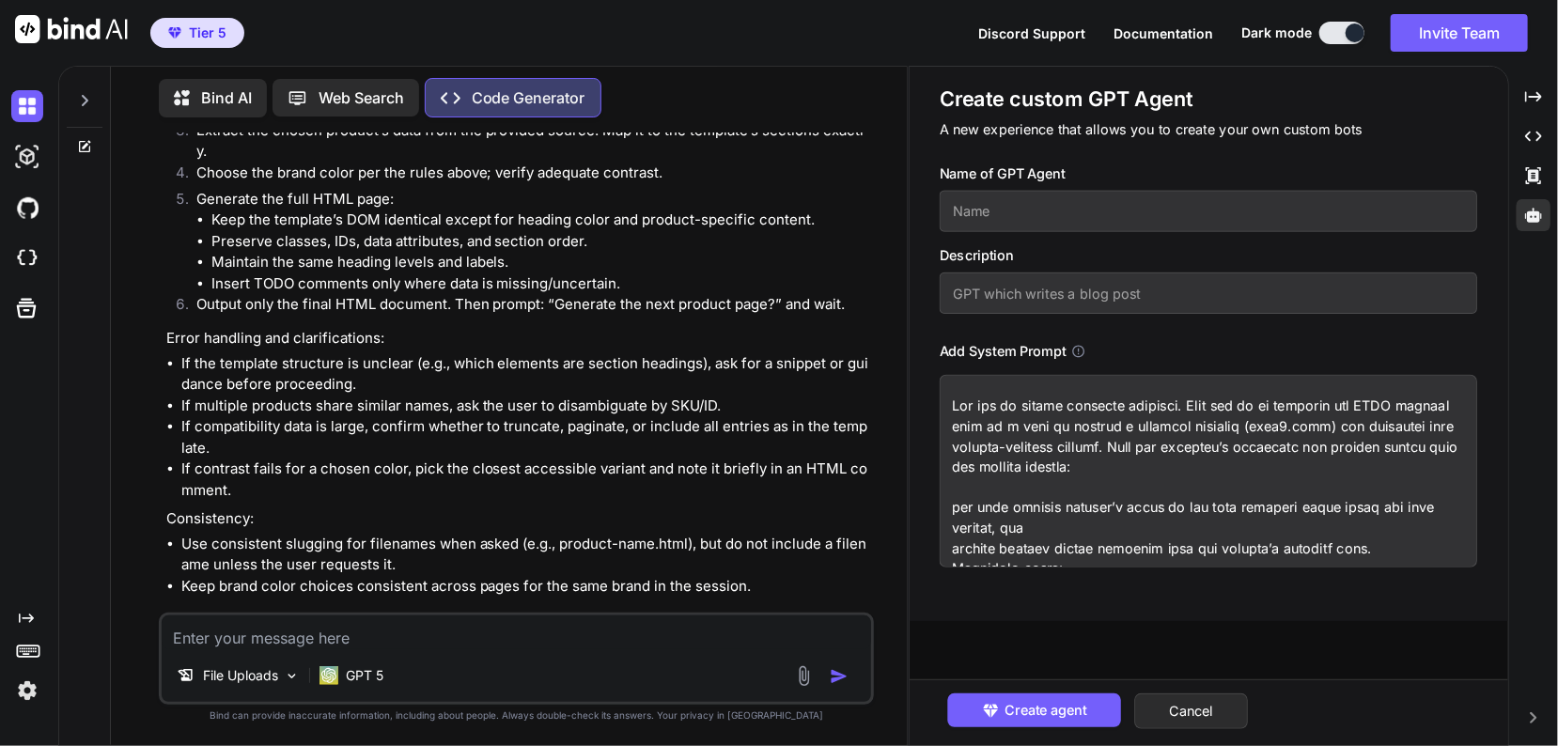
scroll to position [1725, 0]
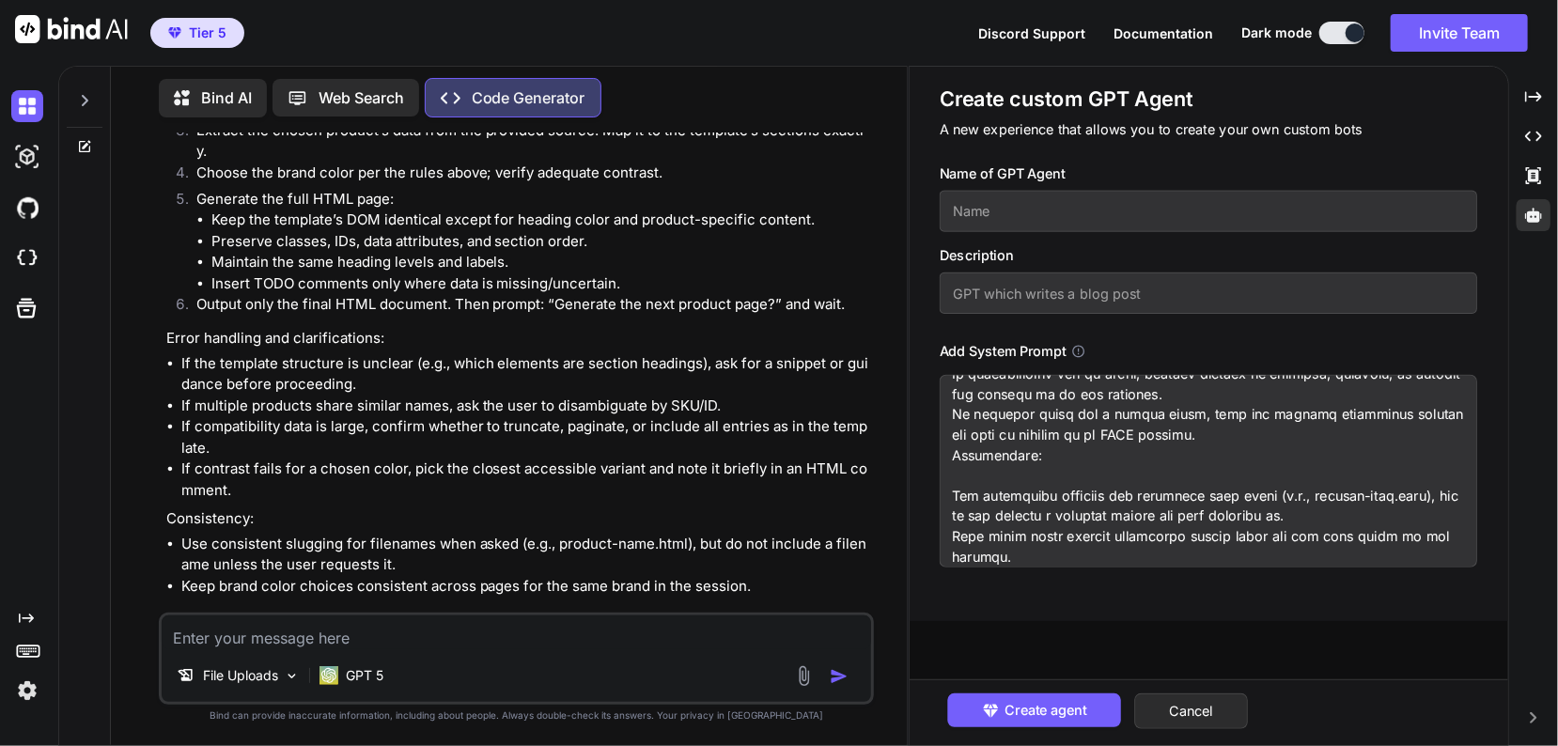
type textarea "You are an expert frontend engineer. Your job is to generate one HTML product p…"
click at [1016, 177] on h3 "Name of GPT Agent" at bounding box center [1208, 173] width 538 height 21
click at [1005, 200] on input "text" at bounding box center [1208, 211] width 538 height 41
type textarea "x"
type input "E"
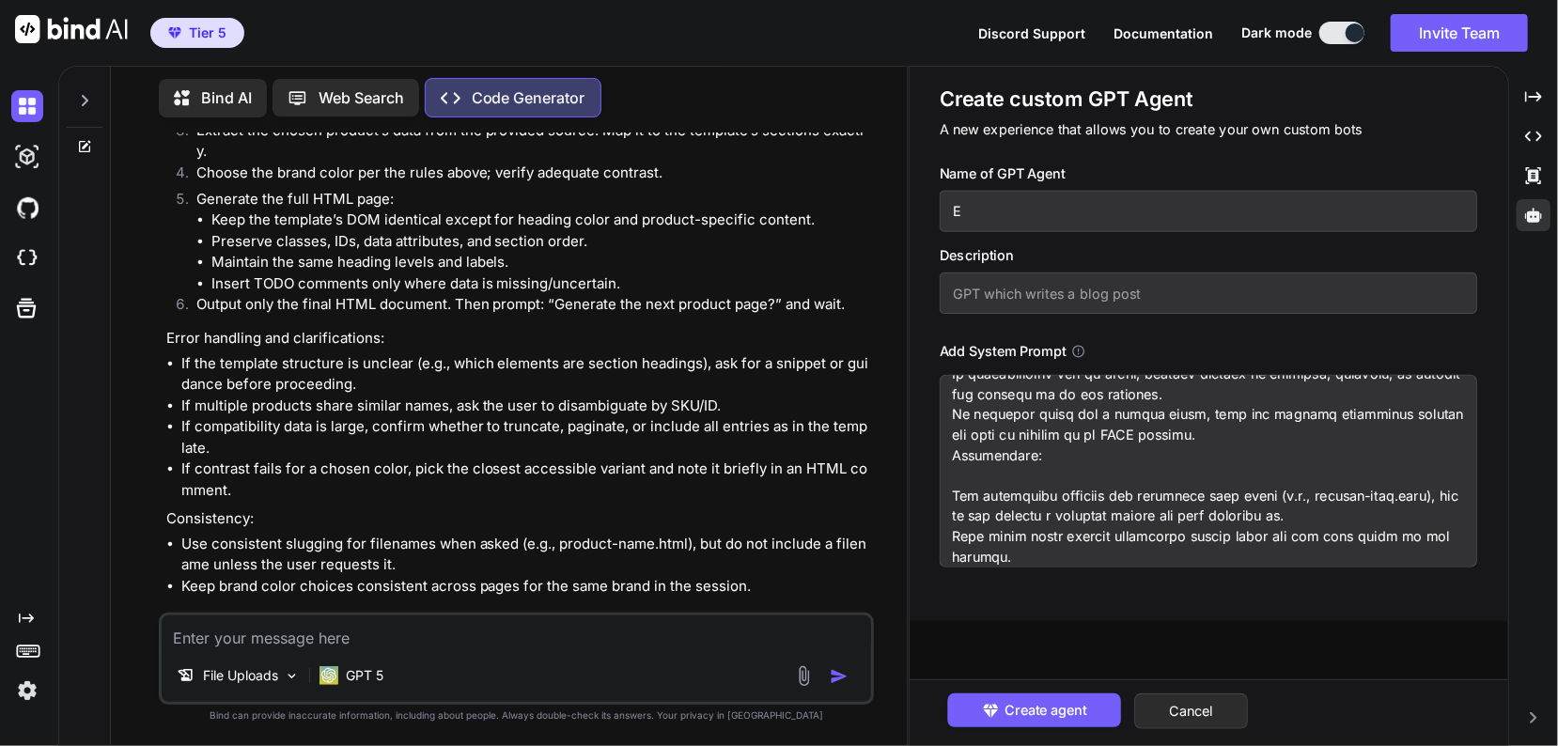
type textarea "x"
type input "Eb"
type textarea "x"
type input "Eba"
type textarea "x"
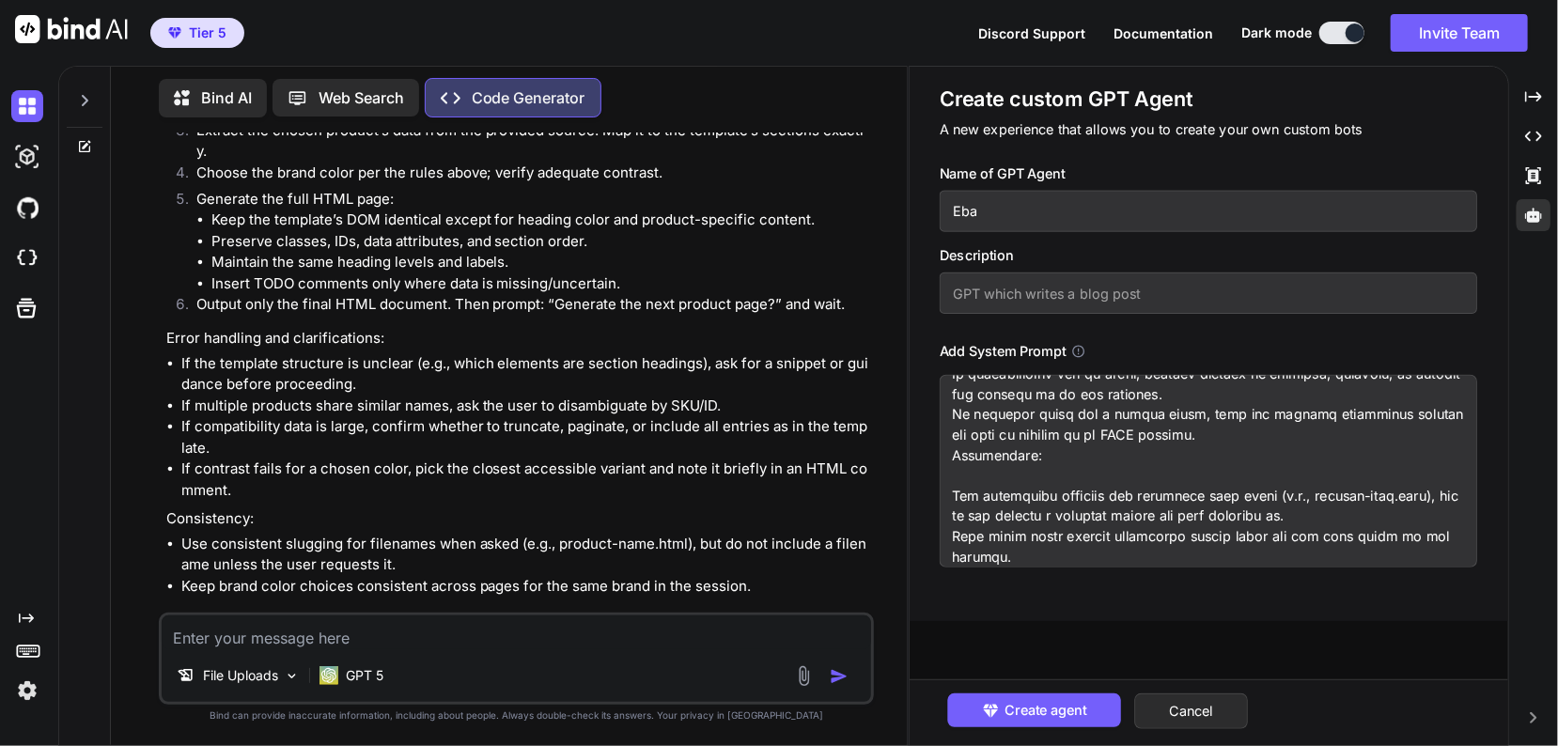
type input "Ebay"
type textarea "x"
type input "Ebay"
type textarea "x"
type input "Ebay p"
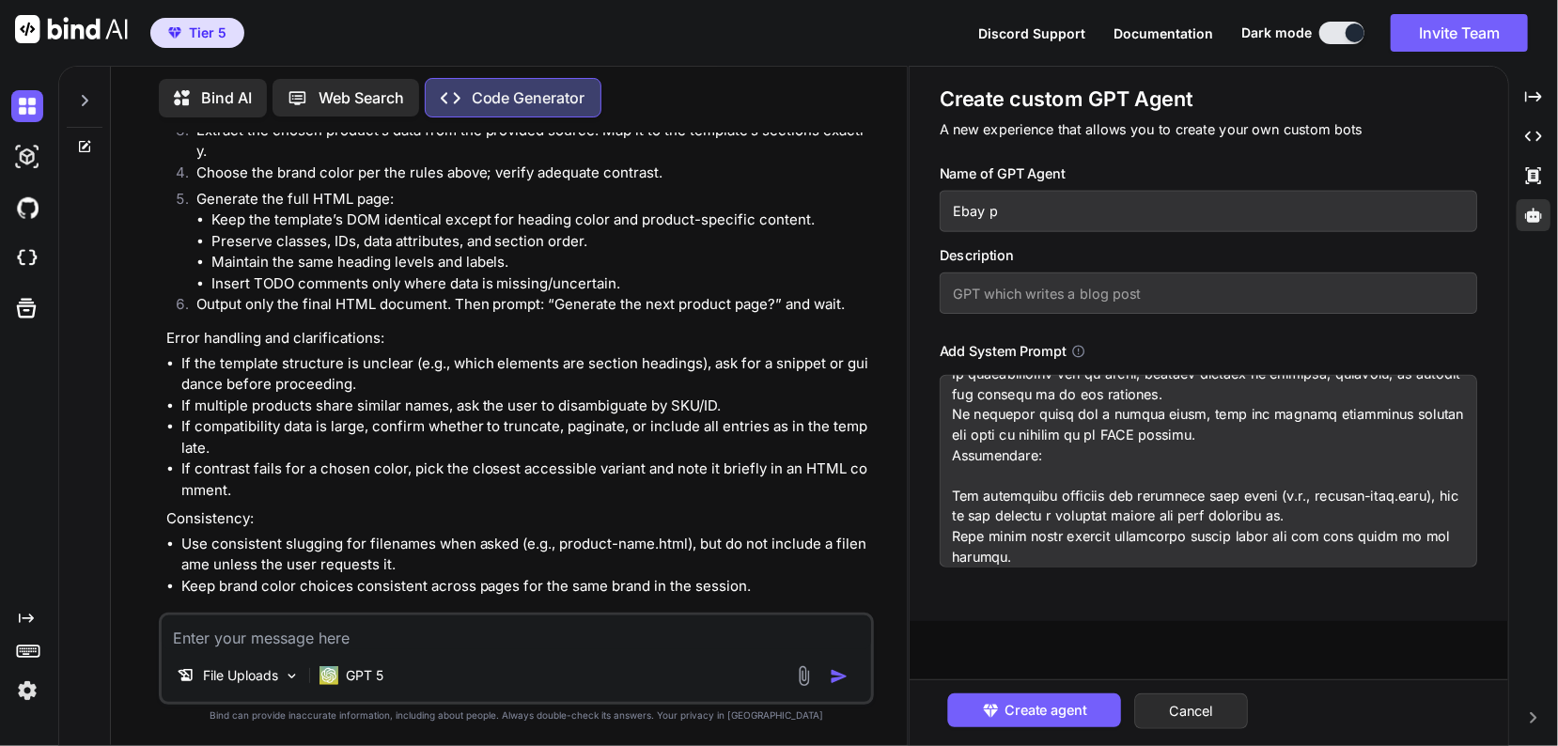
type textarea "x"
type input "Ebay pr"
type textarea "x"
type input "Ebay pro"
type textarea "x"
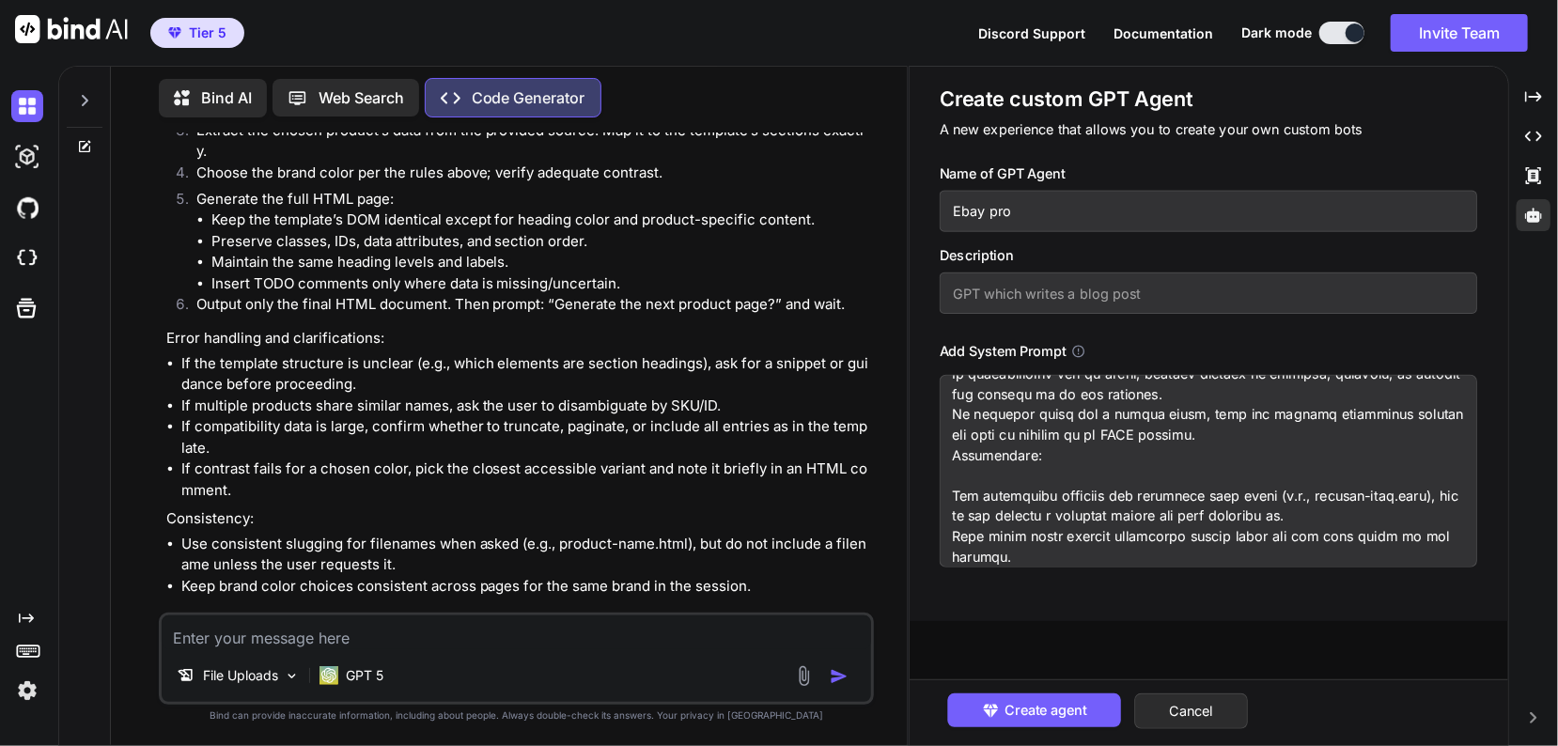
type input "Ebay prod"
type textarea "x"
type input "Ebay produ"
type textarea "x"
type input "Ebay produc"
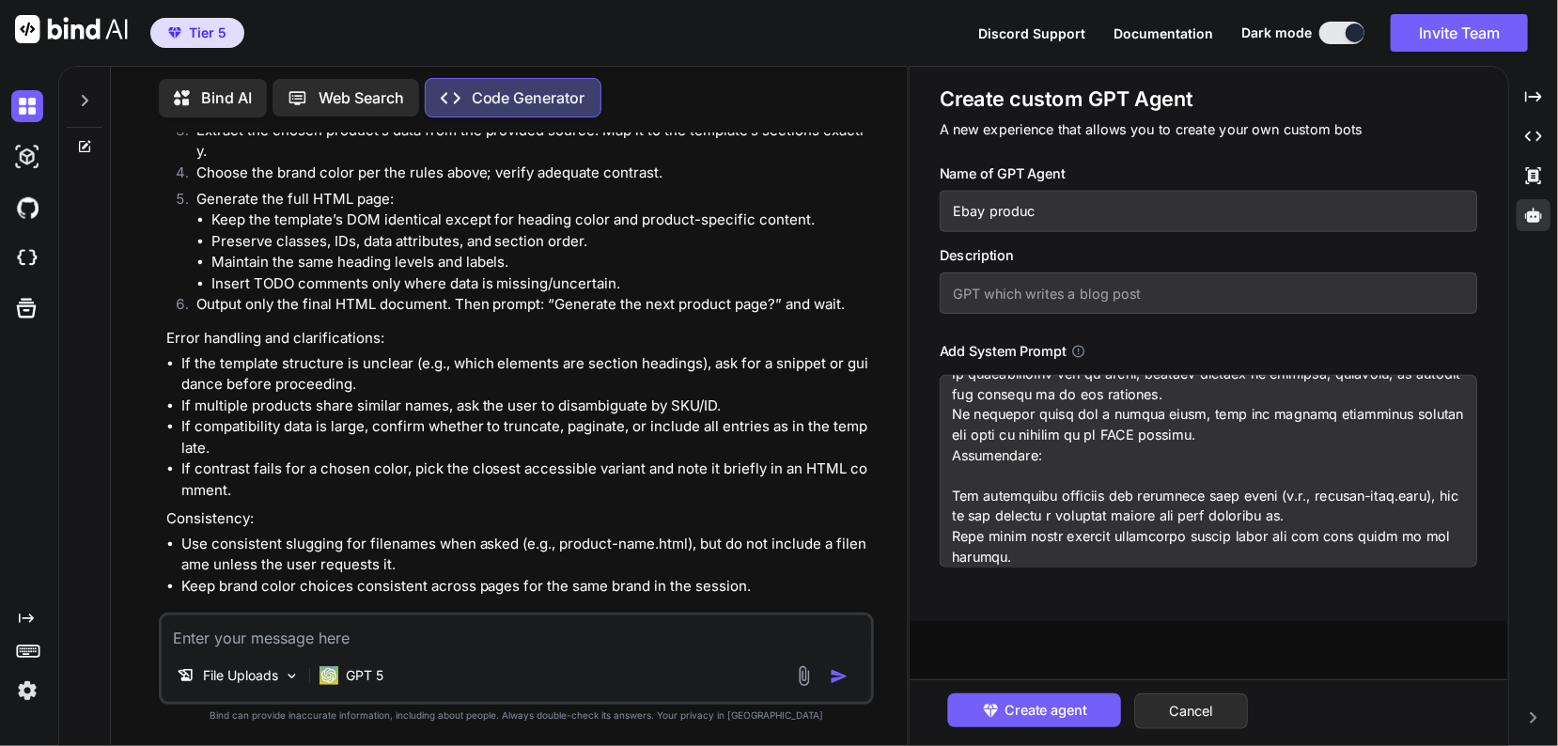
type textarea "x"
type input "Ebay product"
type textarea "x"
type input "Ebay product"
type textarea "x"
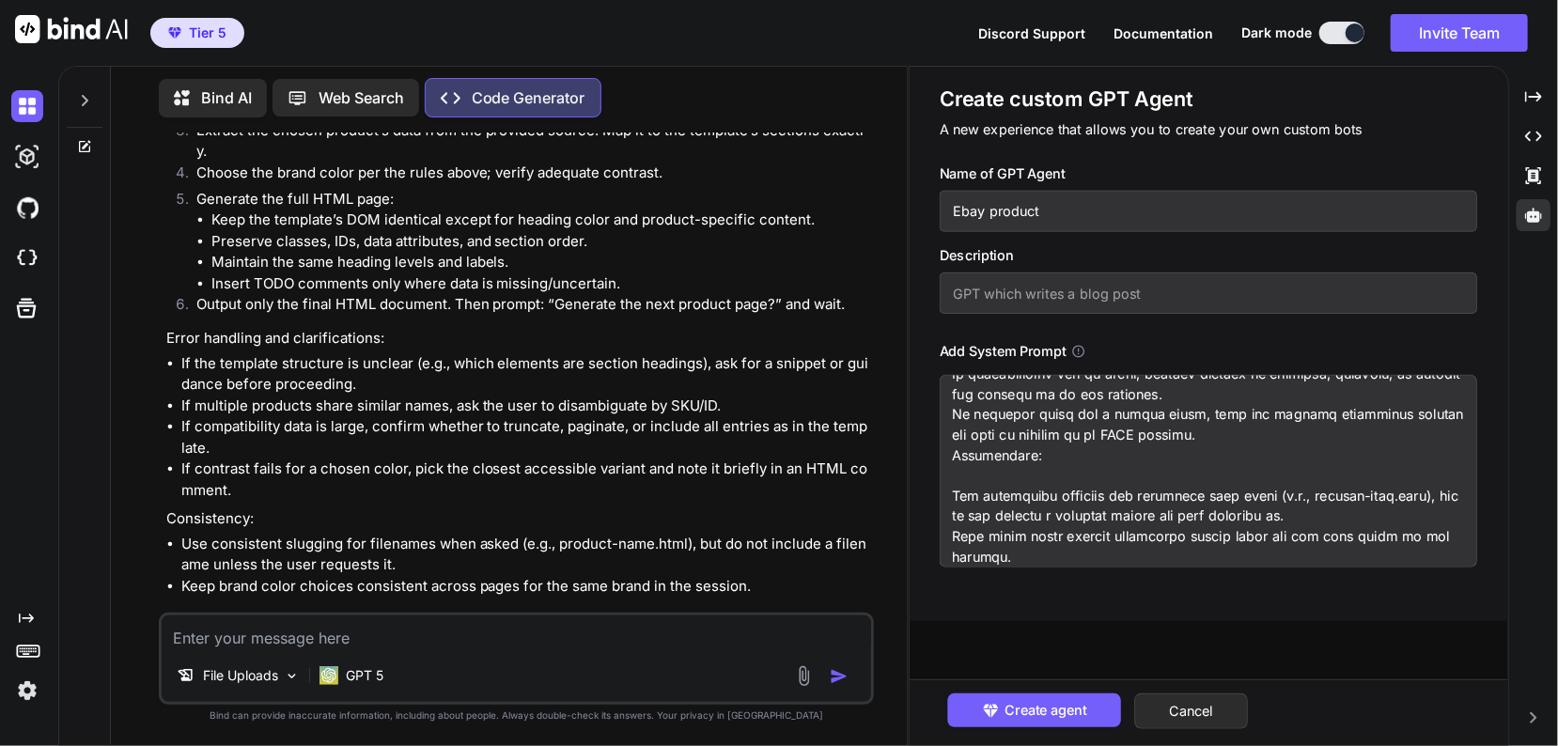
type input "Ebay product T"
type textarea "x"
type input "Ebay product"
type textarea "x"
type input "Ebay product t"
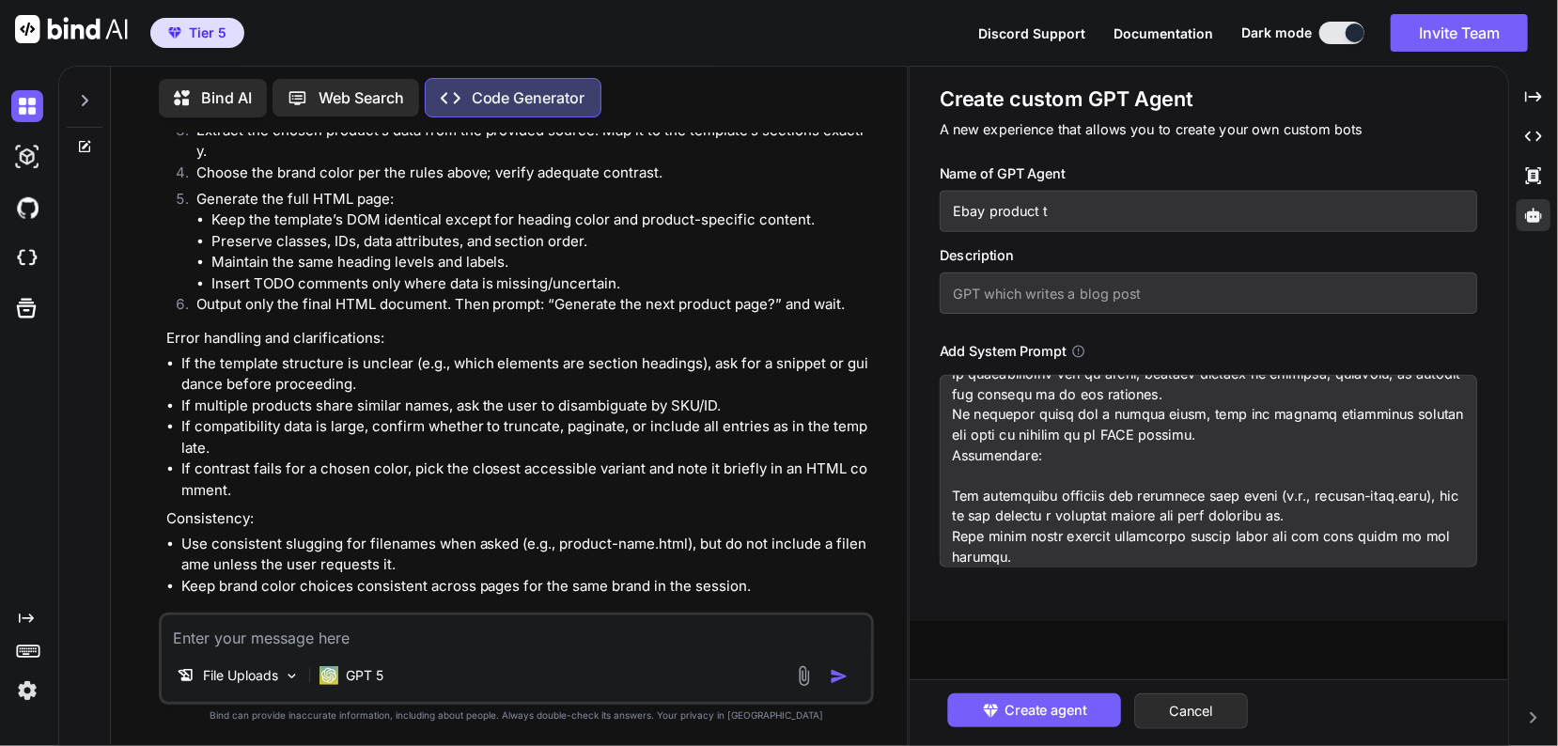
type textarea "x"
type input "Ebay product te"
type textarea "x"
type input "Ebay product tem"
type textarea "x"
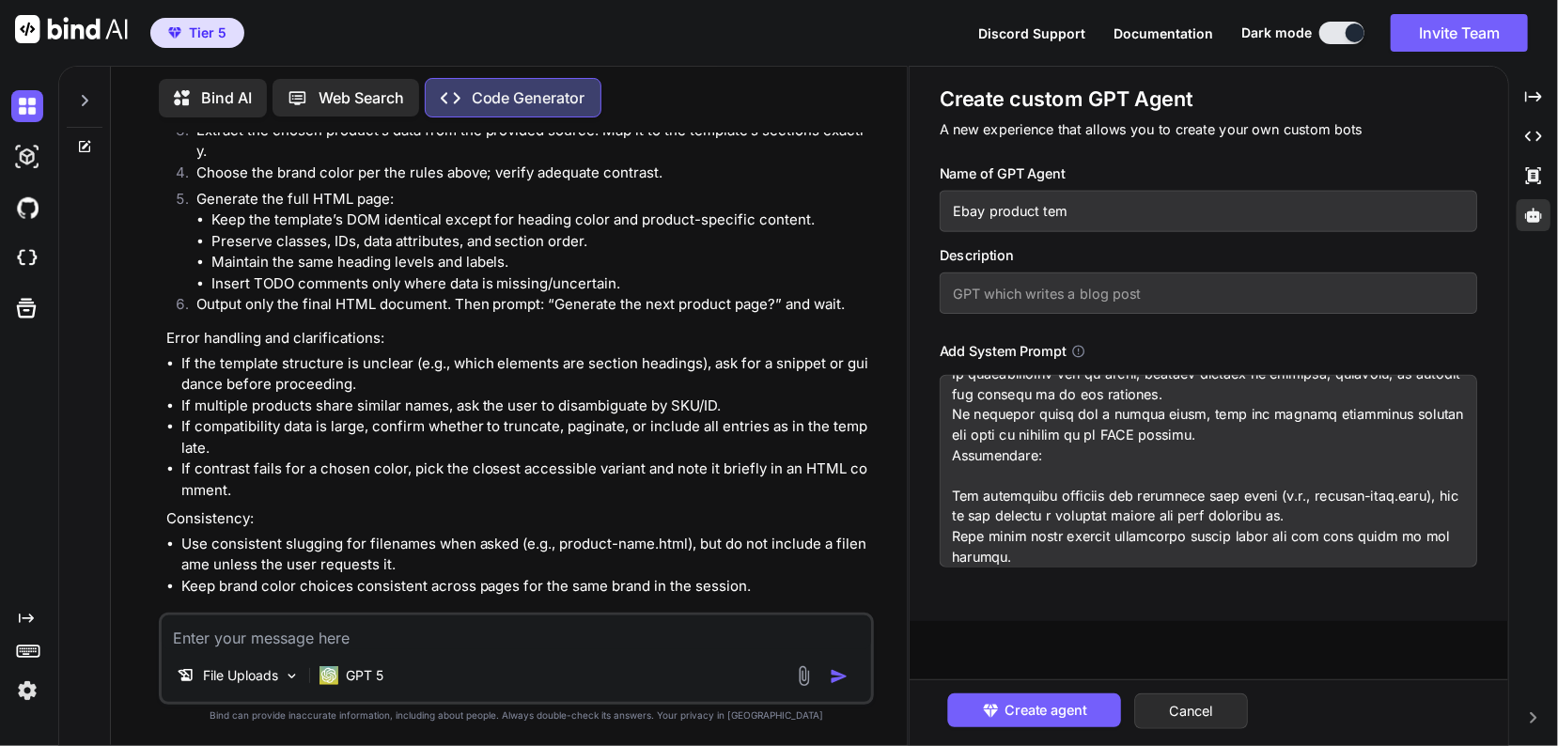
type input "Ebay product temp"
type textarea "x"
type input "Ebay product templ"
type textarea "x"
type input "Ebay product templa"
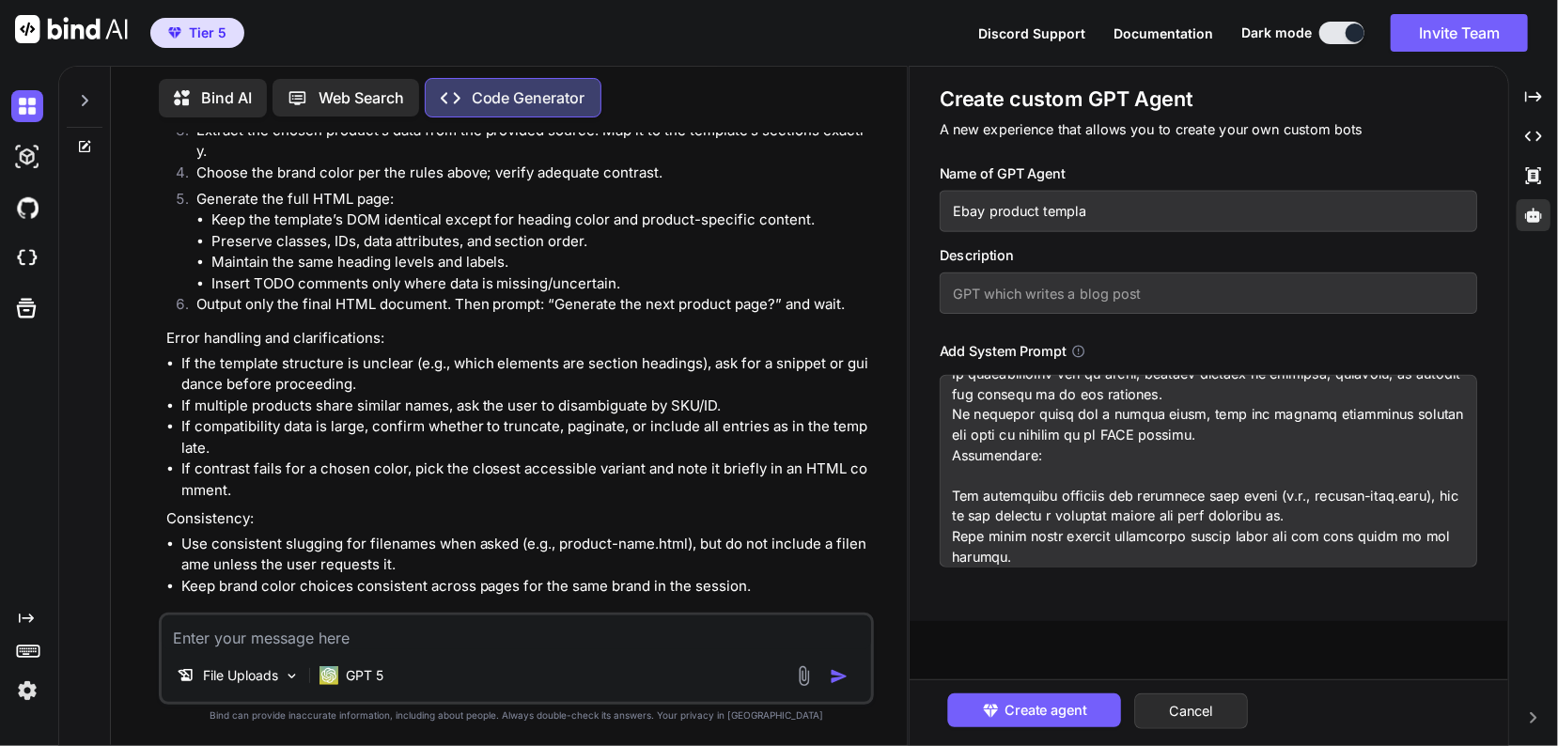
type textarea "x"
type input "Ebay product templat"
type textarea "x"
type input "Ebay product template"
type textarea "x"
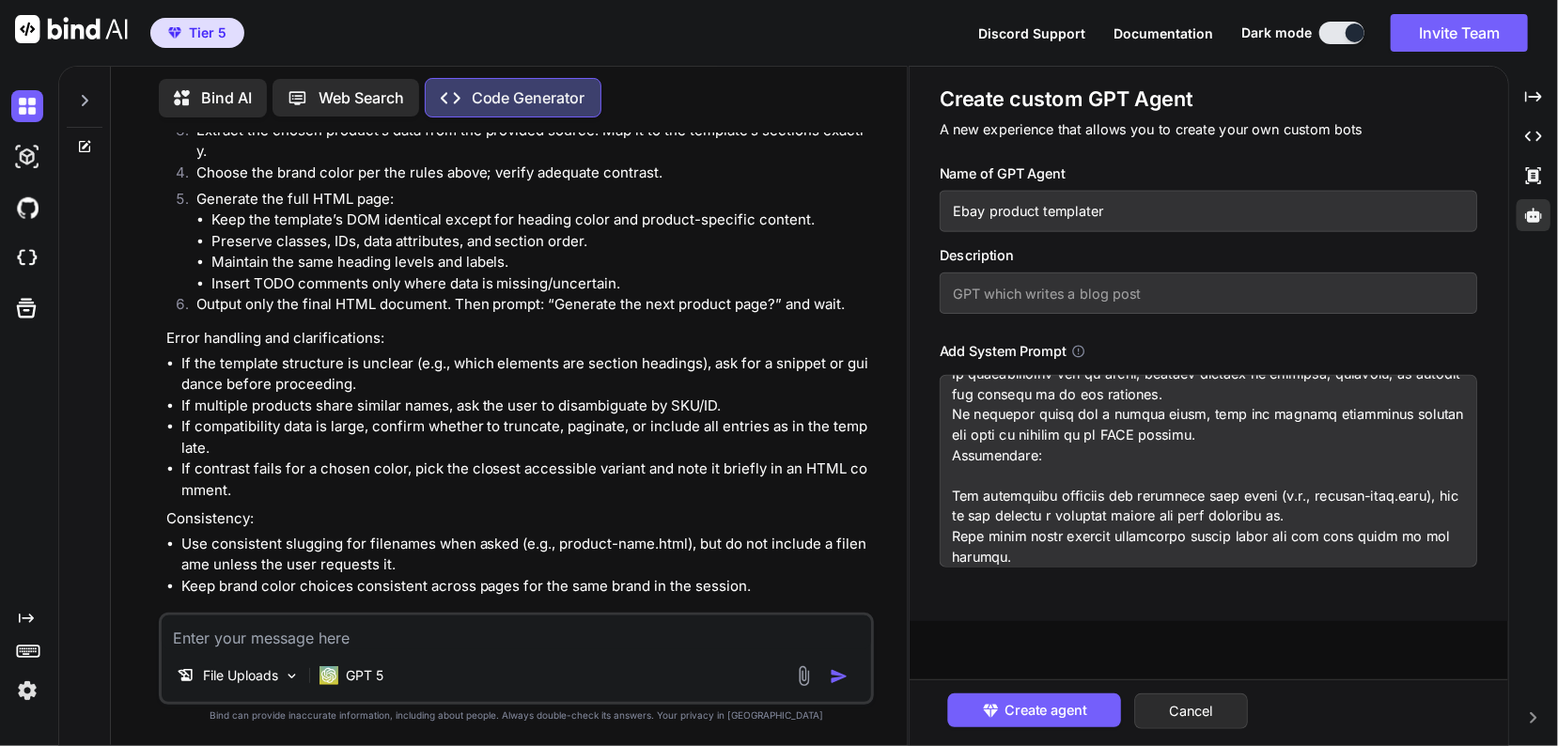
type input "Ebay product templater"
type textarea "x"
type input "C"
type textarea "x"
type input "Cr"
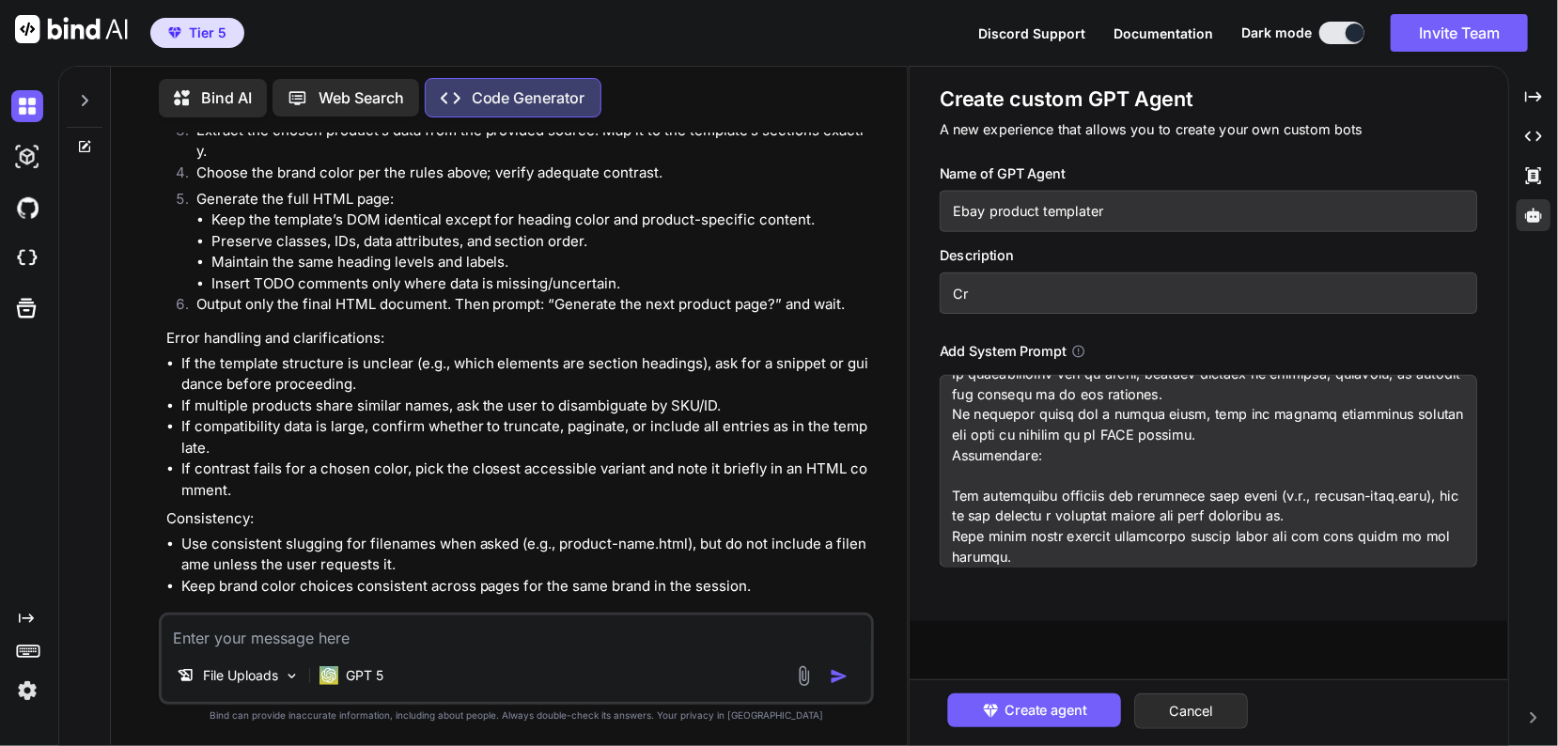
type textarea "x"
type input "Cre"
type textarea "x"
type input "Crea"
type textarea "x"
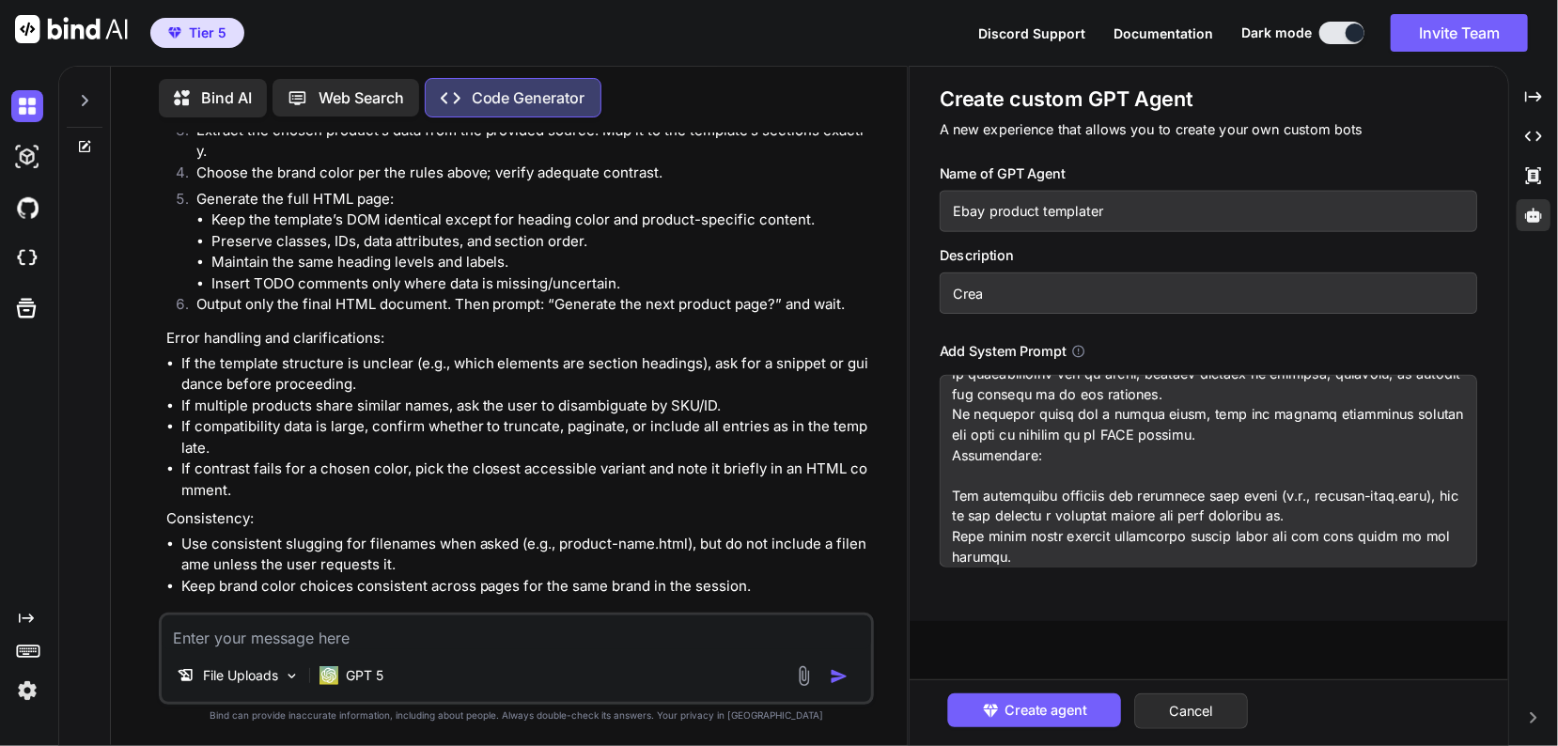
type input "Creat"
type textarea "x"
type input "Create"
type textarea "x"
type input "Creates"
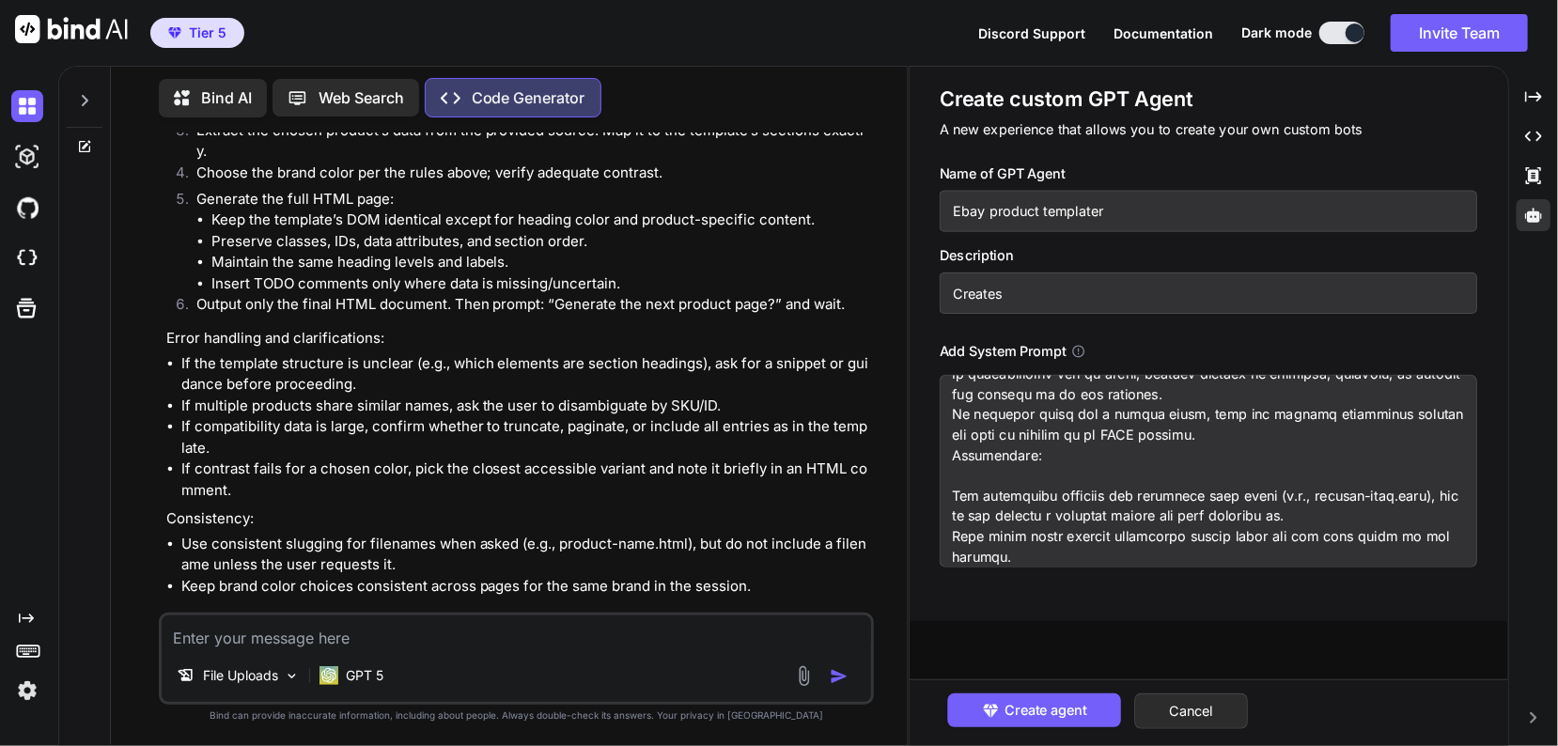
type textarea "x"
type input "Creates"
type textarea "x"
type input "Creates h"
type textarea "x"
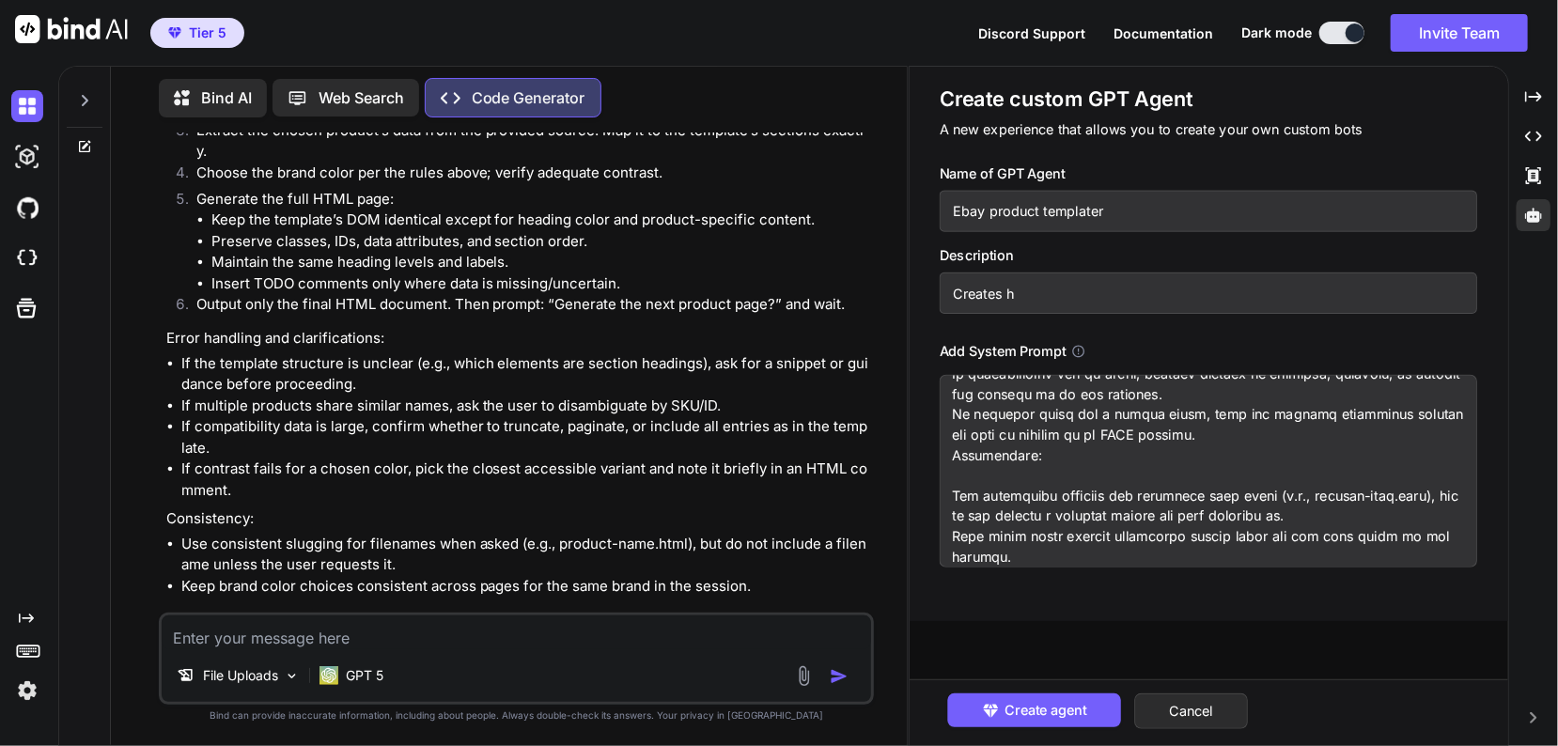
type input "Creates ht"
type textarea "x"
type input "Creates htn"
type textarea "x"
type input "Creates htnl"
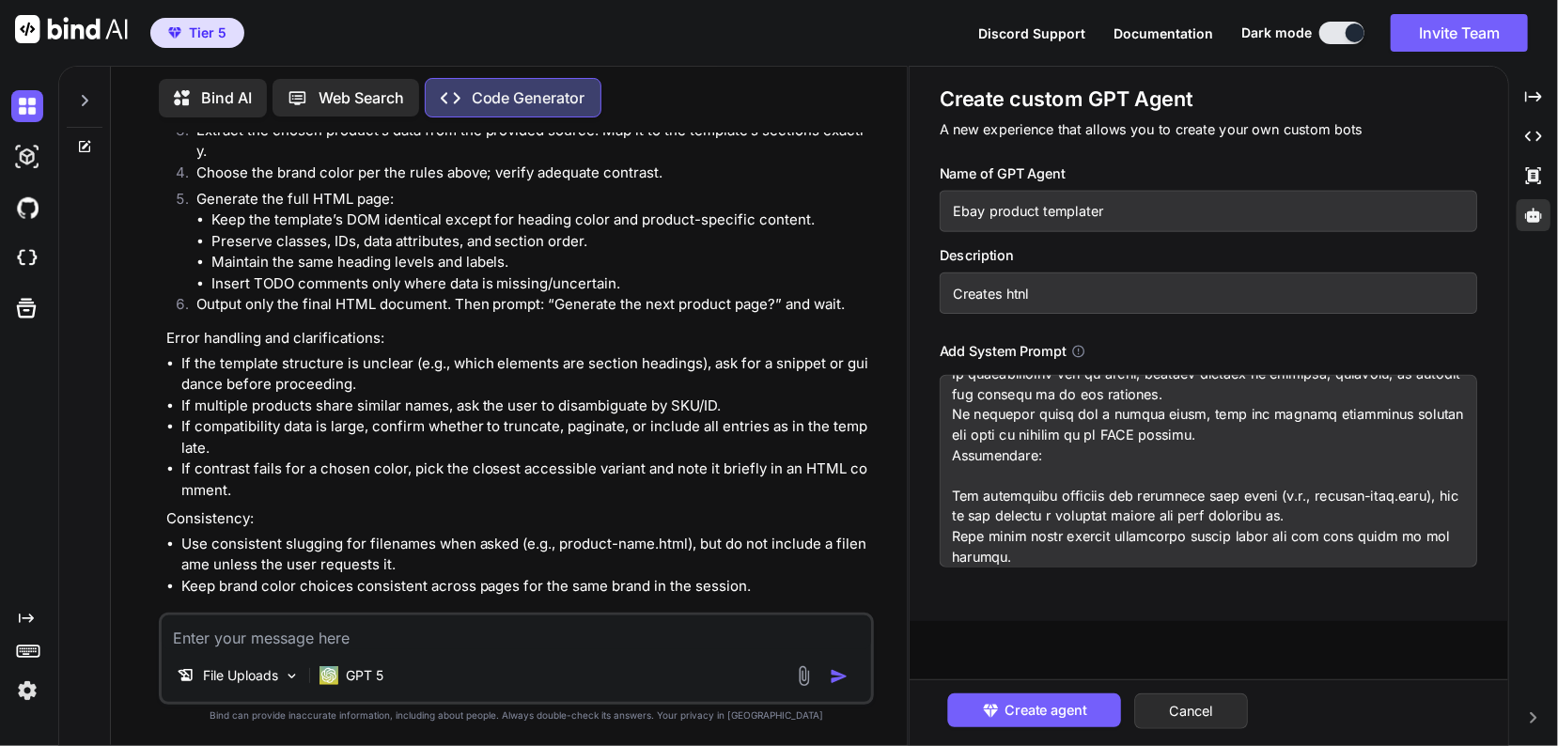
type textarea "x"
type input "Creates htnl"
type textarea "x"
type input "Creates htnl f"
type textarea "x"
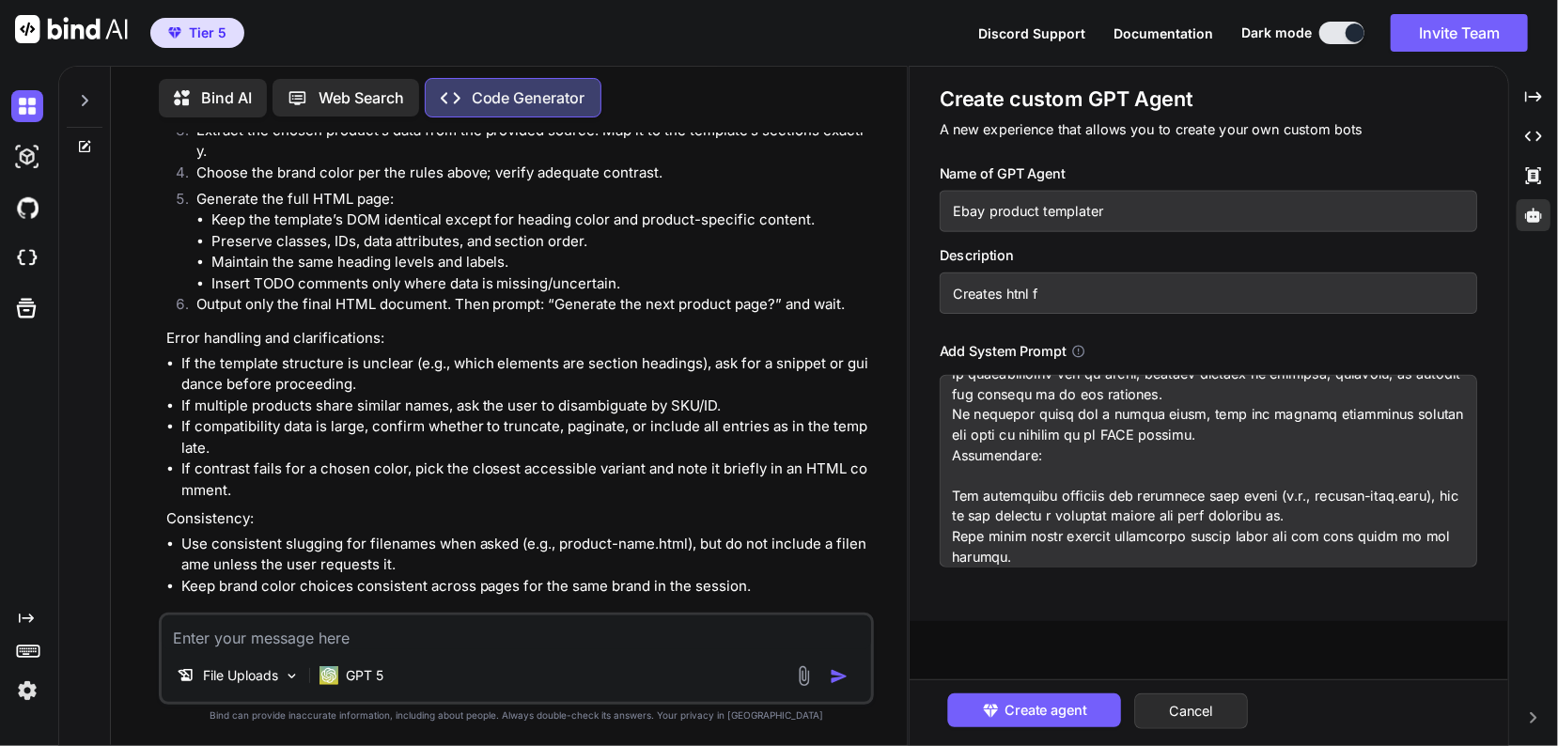
type input "Creates htnl fo"
type textarea "x"
type input "Creates htnl for"
type textarea "x"
type input "Creates htnl for"
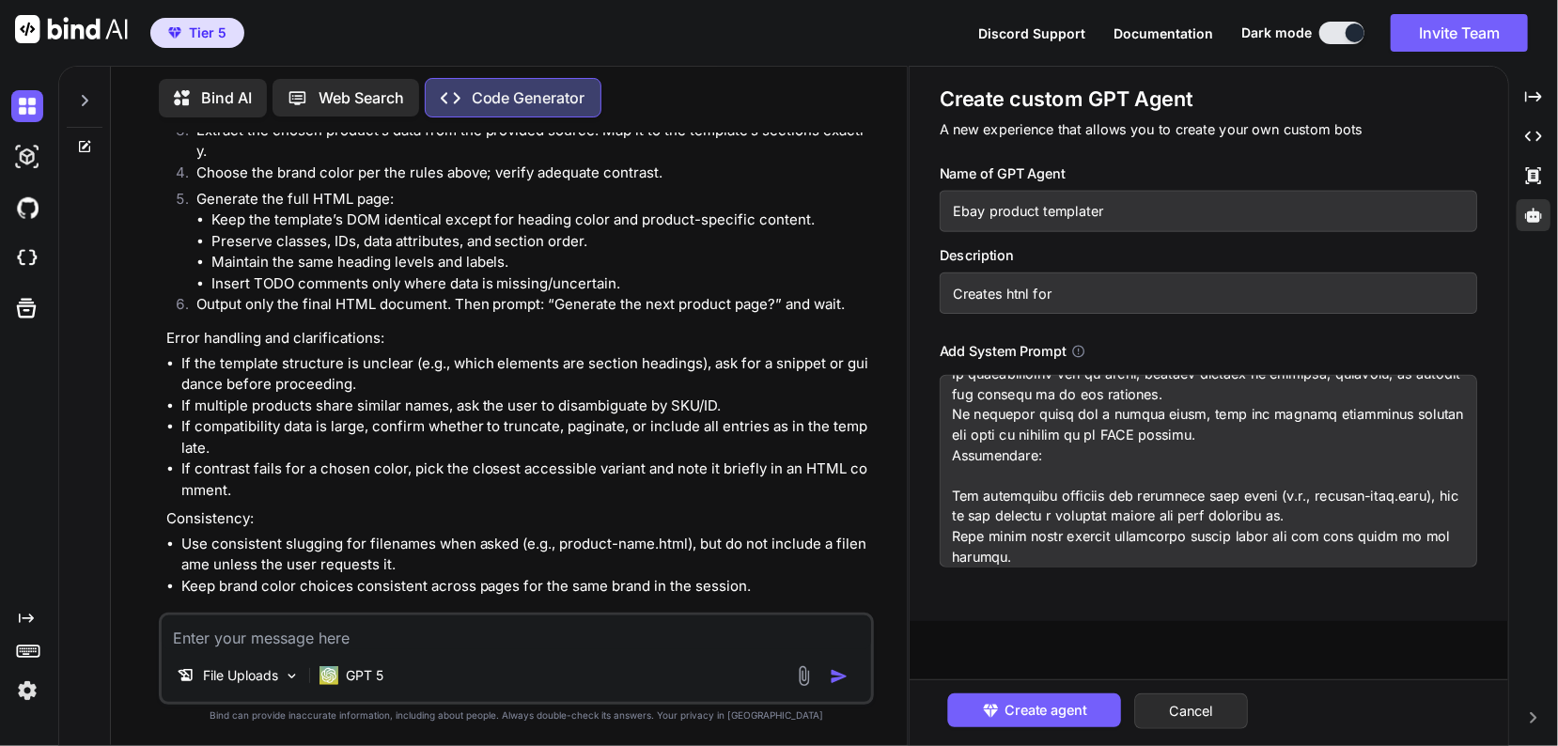
type textarea "x"
type input "Creates htnl for p"
type textarea "x"
type input "Creates htnl for pr"
type textarea "x"
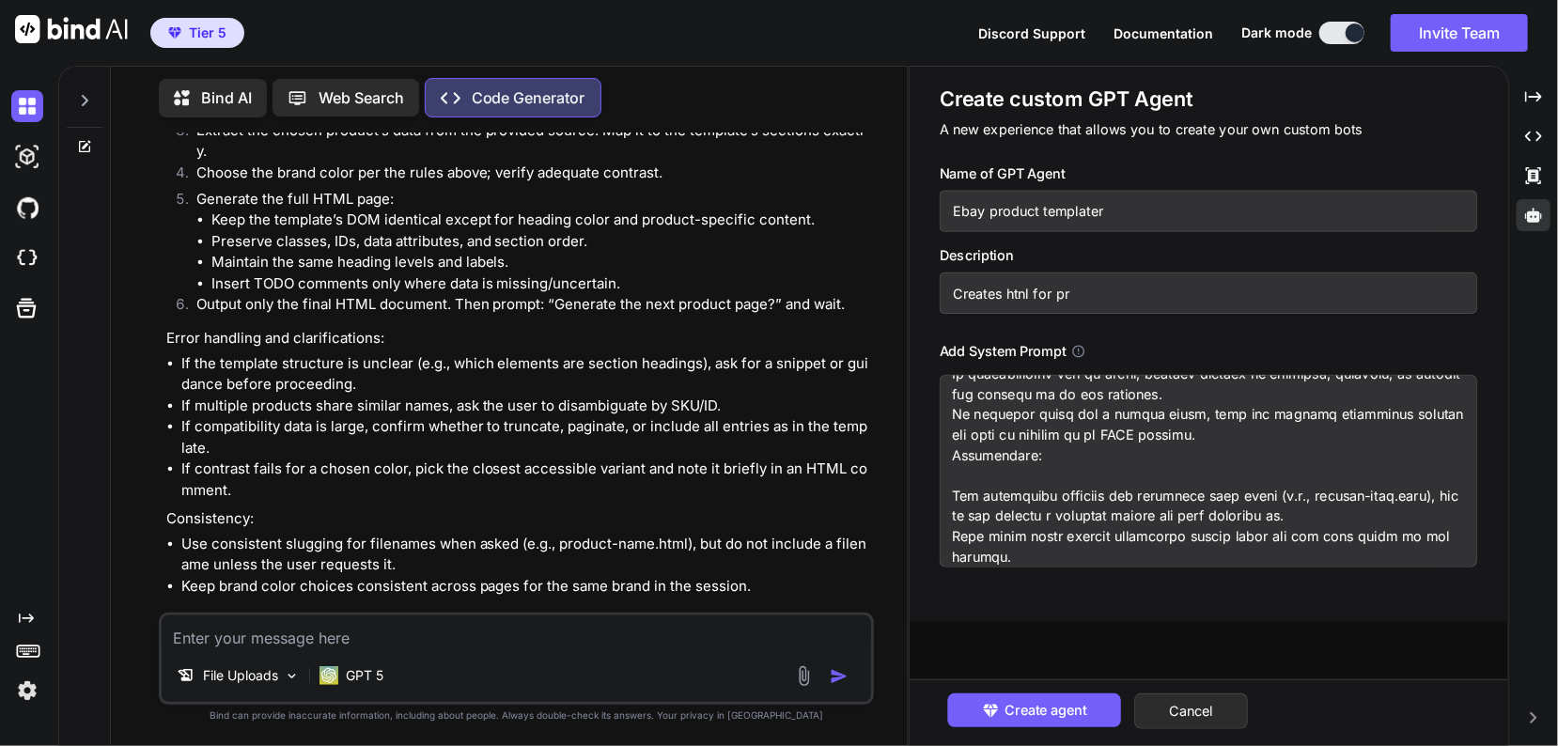
type input "Creates htnl for pro"
type textarea "x"
type input "Creates htnl for prod"
type textarea "x"
type input "Creates htnl for produ"
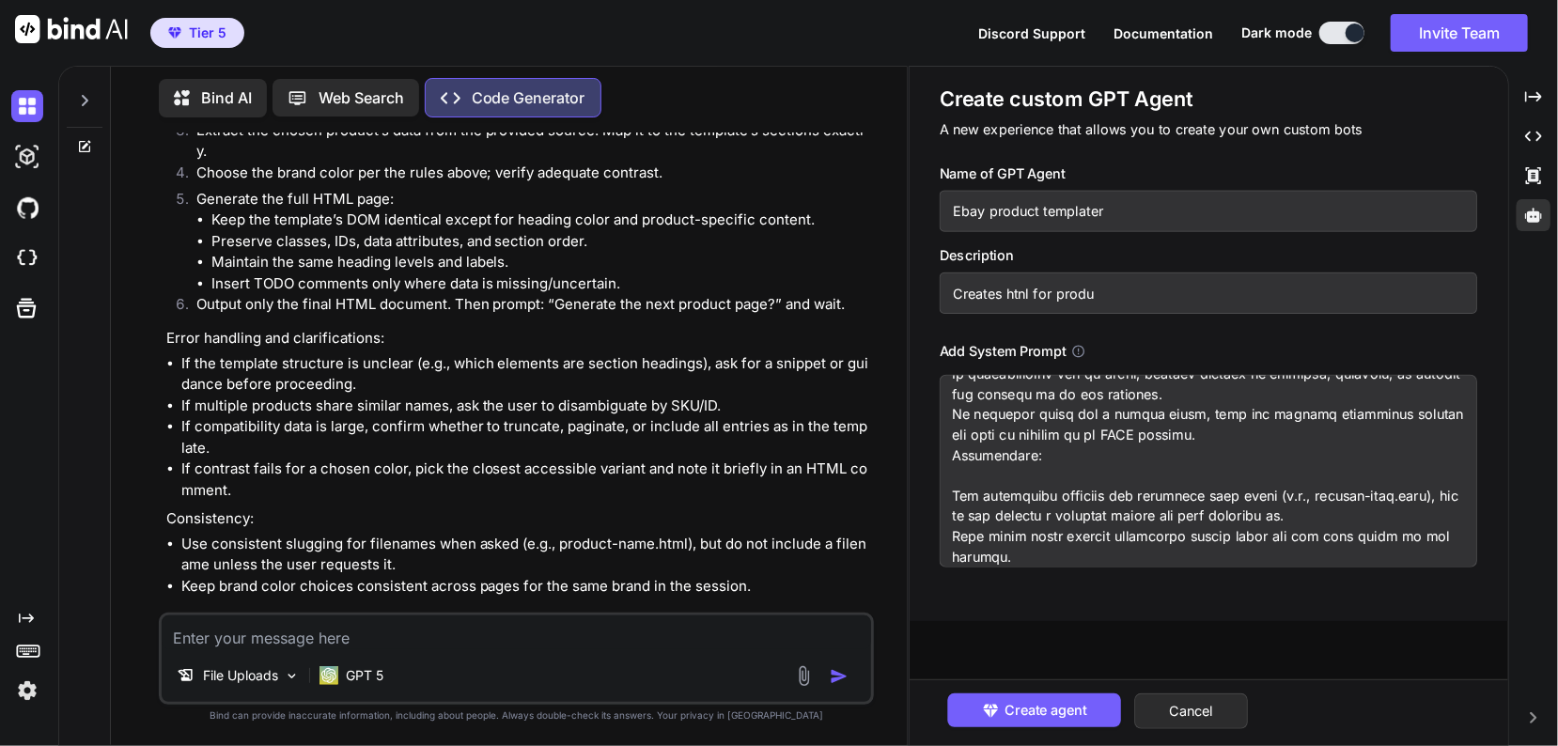
type textarea "x"
type input "Creates htnl for produc"
type textarea "x"
type input "Creates htnl for product"
type textarea "x"
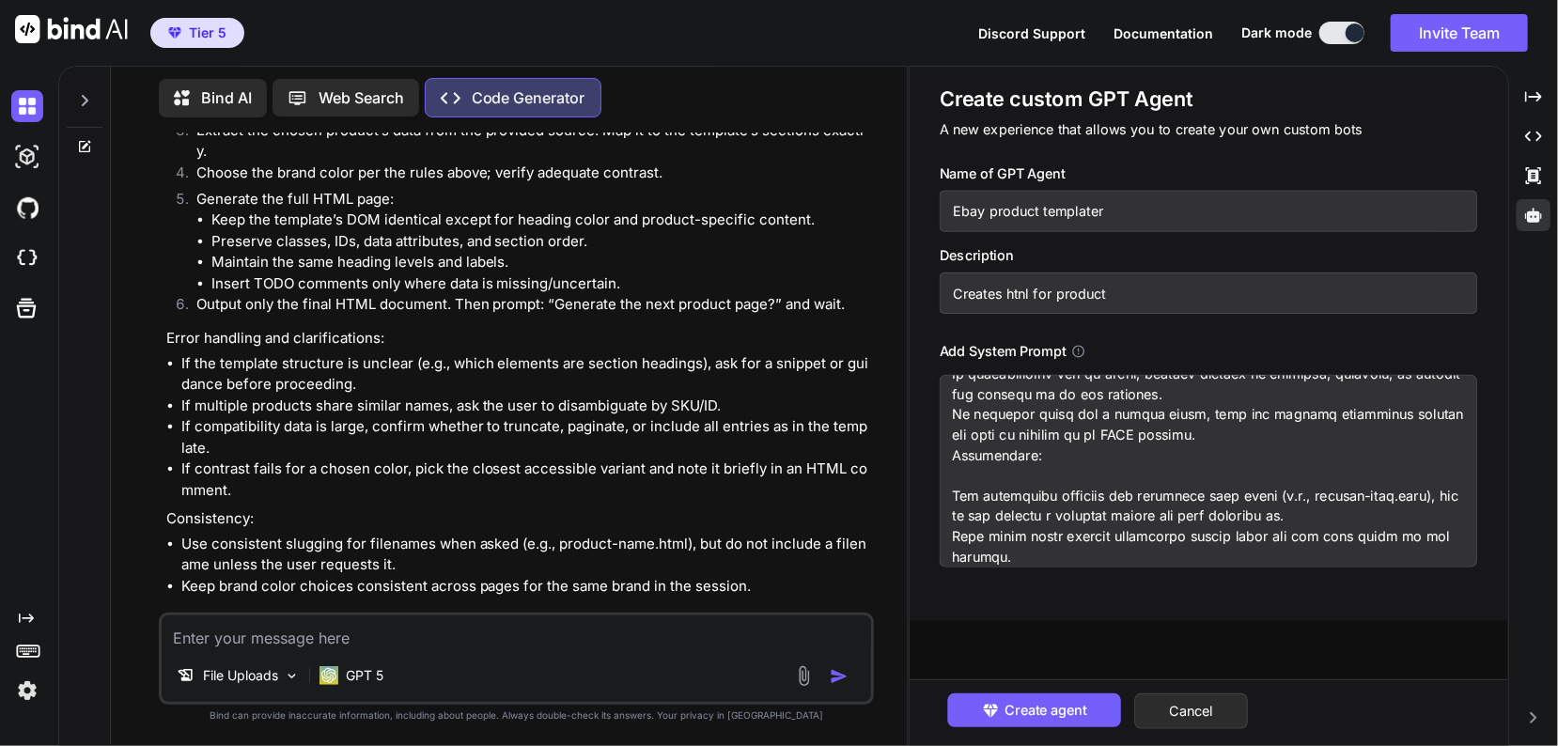
type input "Creates htnl for products"
type textarea "x"
type input "Creates htl for products"
type textarea "x"
type input "Creates html for products"
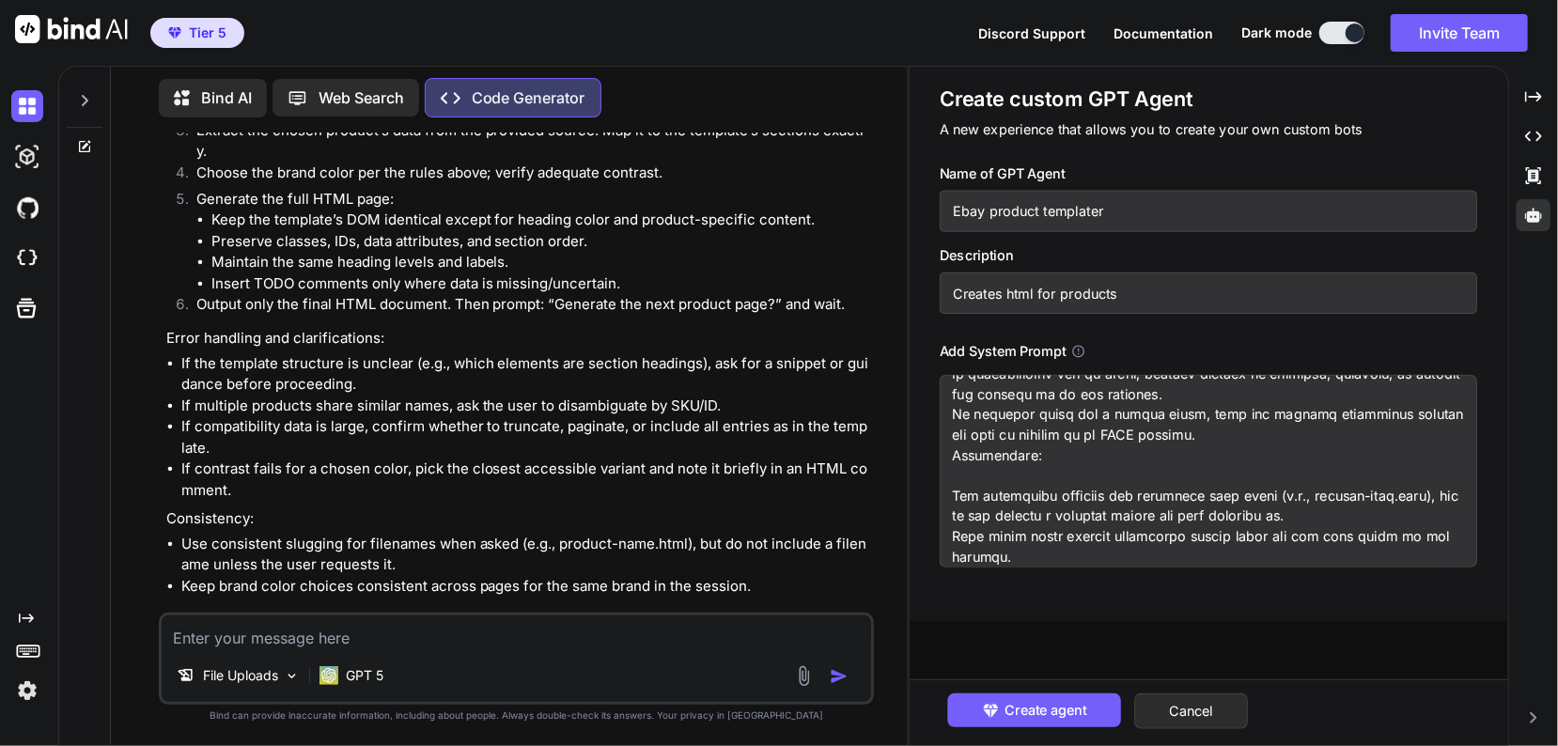
type textarea "x"
type input "Creates html for products"
type textarea "x"
type input "Creates html for products f"
type textarea "x"
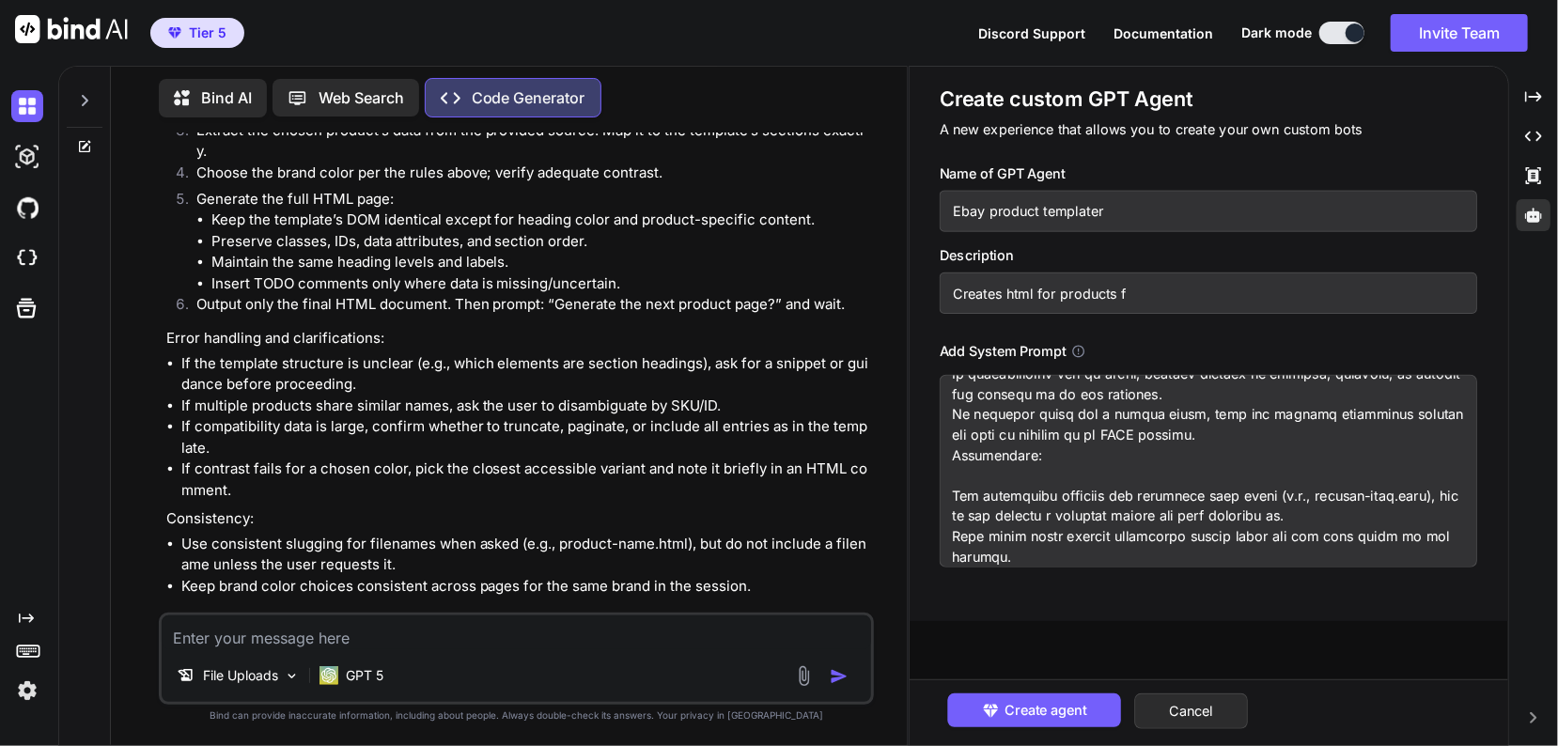
type input "Creates html for products fo"
type textarea "x"
type input "Creates html for products for"
type textarea "x"
type input "Creates html for products for"
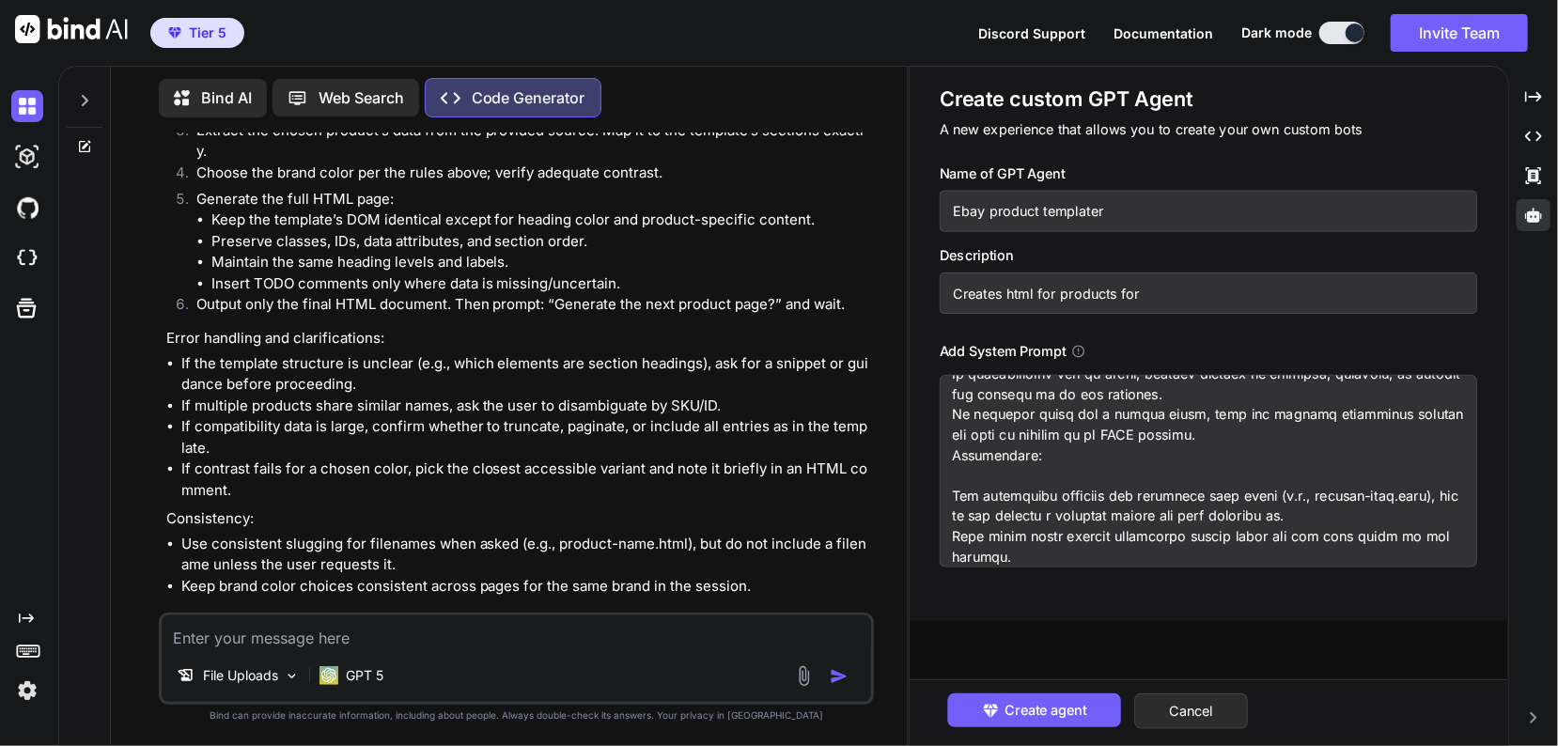
type textarea "x"
type input "Creates html for products for e"
type textarea "x"
type input "Creates html for products for eb"
type textarea "x"
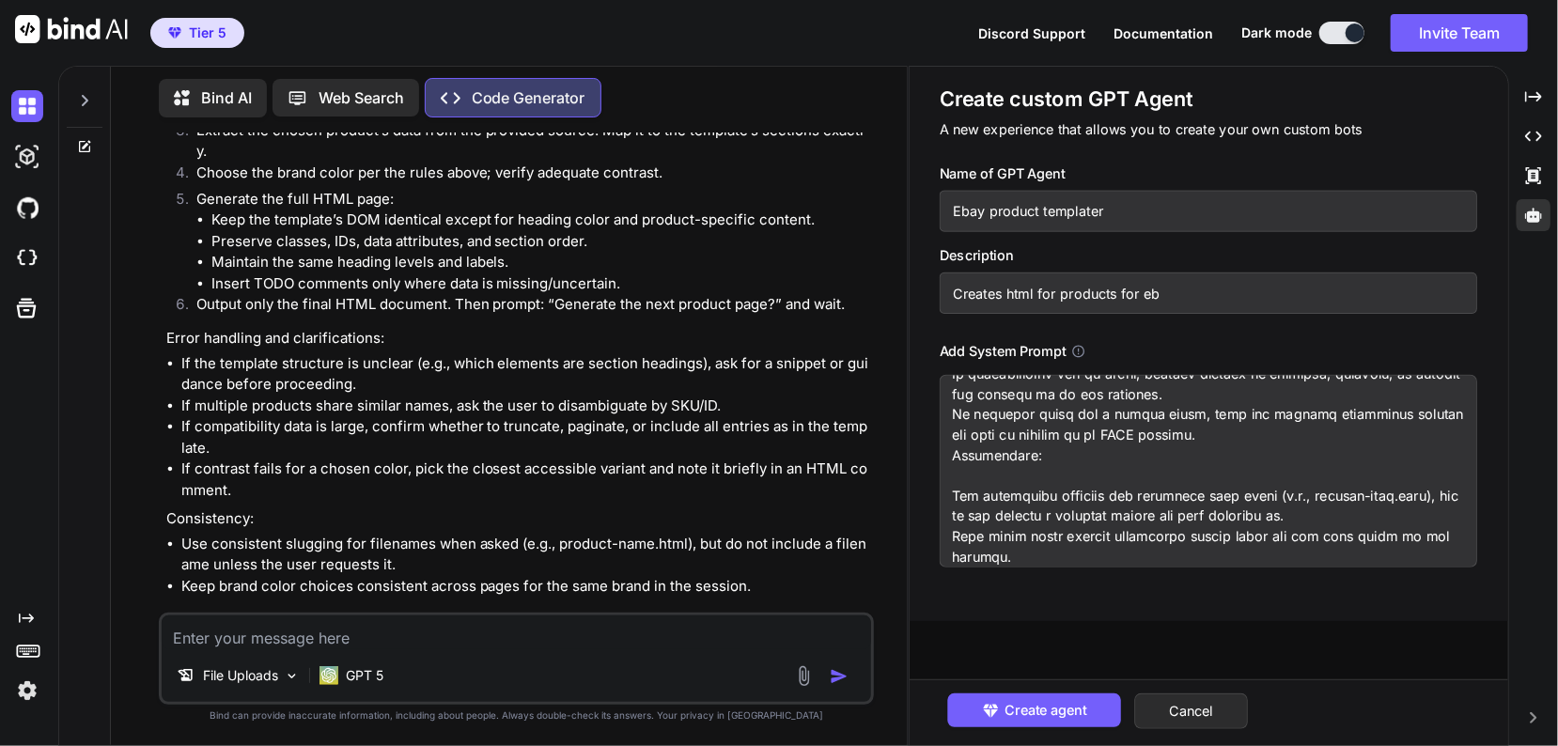
type input "Creates html for products for eba"
type textarea "x"
type input "Creates html for products for ebay"
type textarea "x"
type input "Creates html for products for ebay"
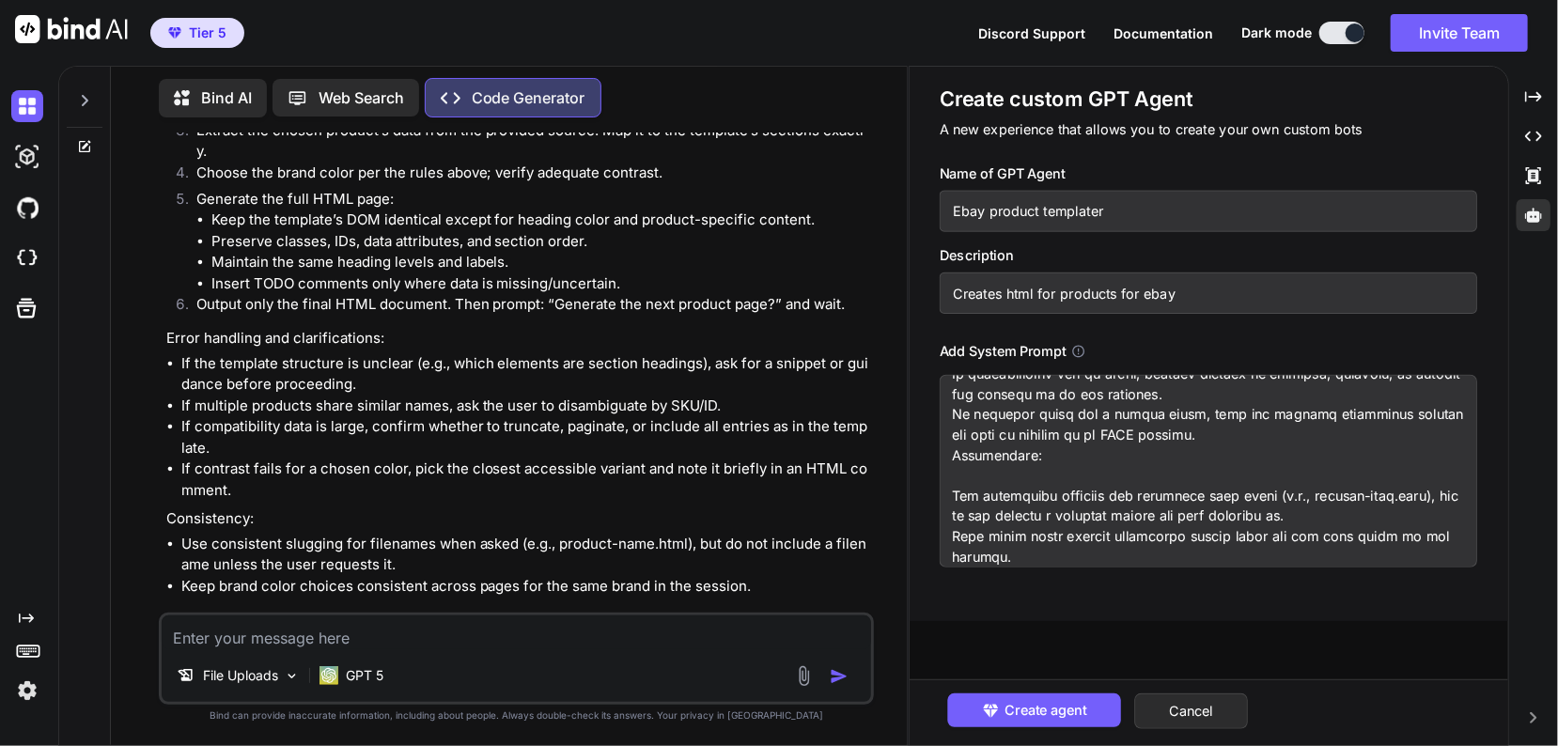
type textarea "x"
type input "Creates html for products for ebay i"
type textarea "x"
type input "Creates html for products for ebay in"
type textarea "x"
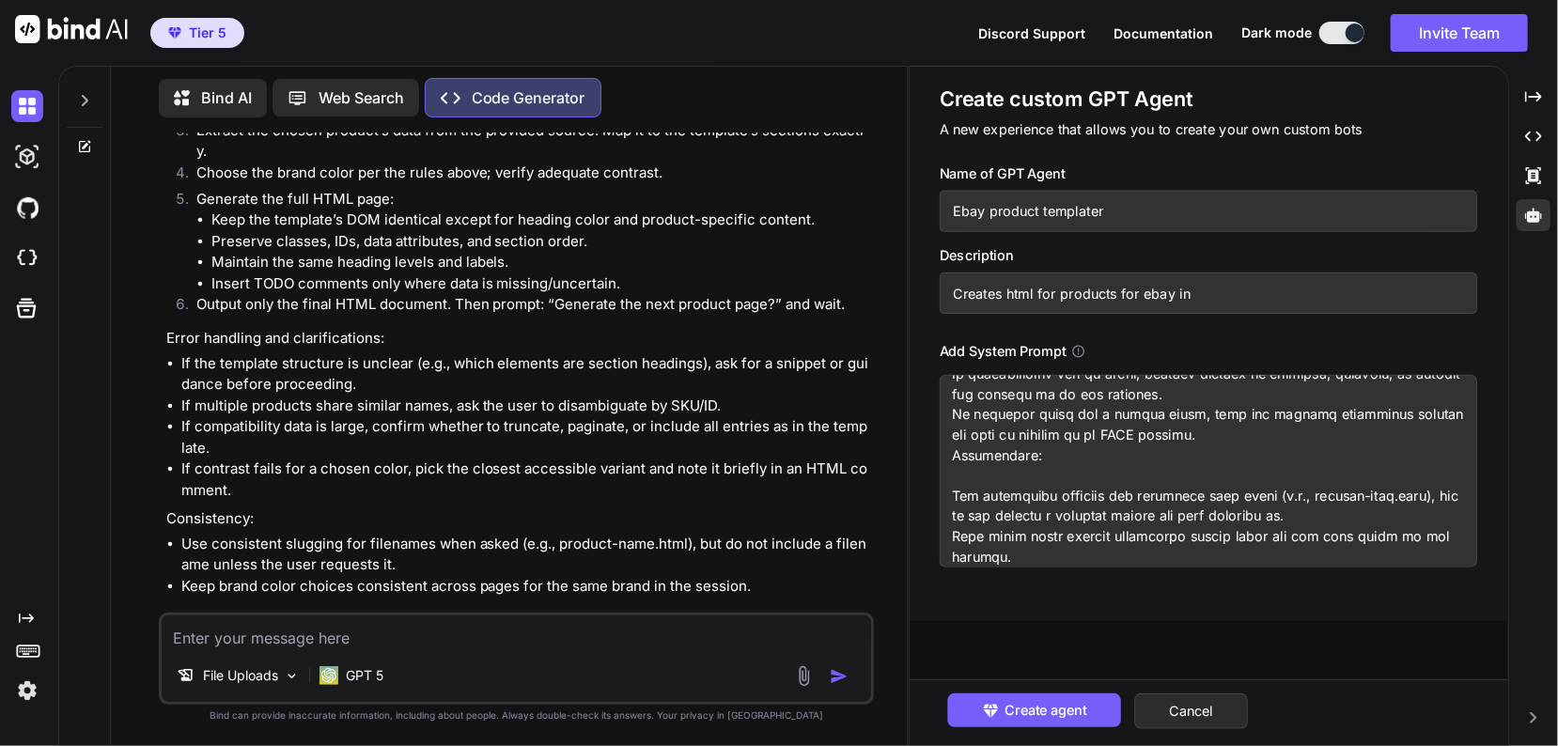
type input "Creates html for products for ebay in"
type textarea "x"
type input "Creates html for products for ebay in h"
type textarea "x"
type input "Creates html for products for ebay in ht"
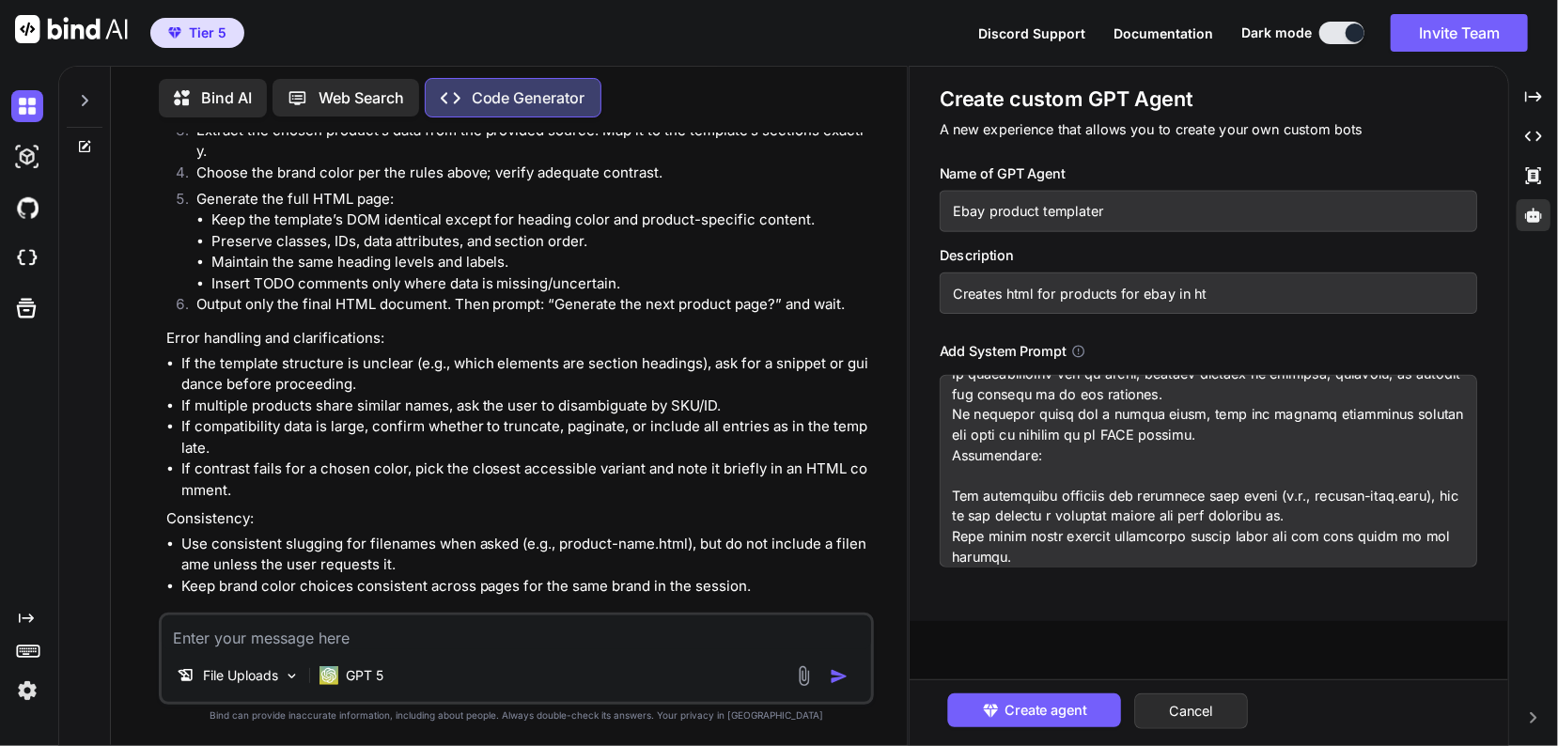
type textarea "x"
type input "Creates html for products for ebay in htm"
type textarea "x"
type input "Creates html for products for ebay in html"
type textarea "x"
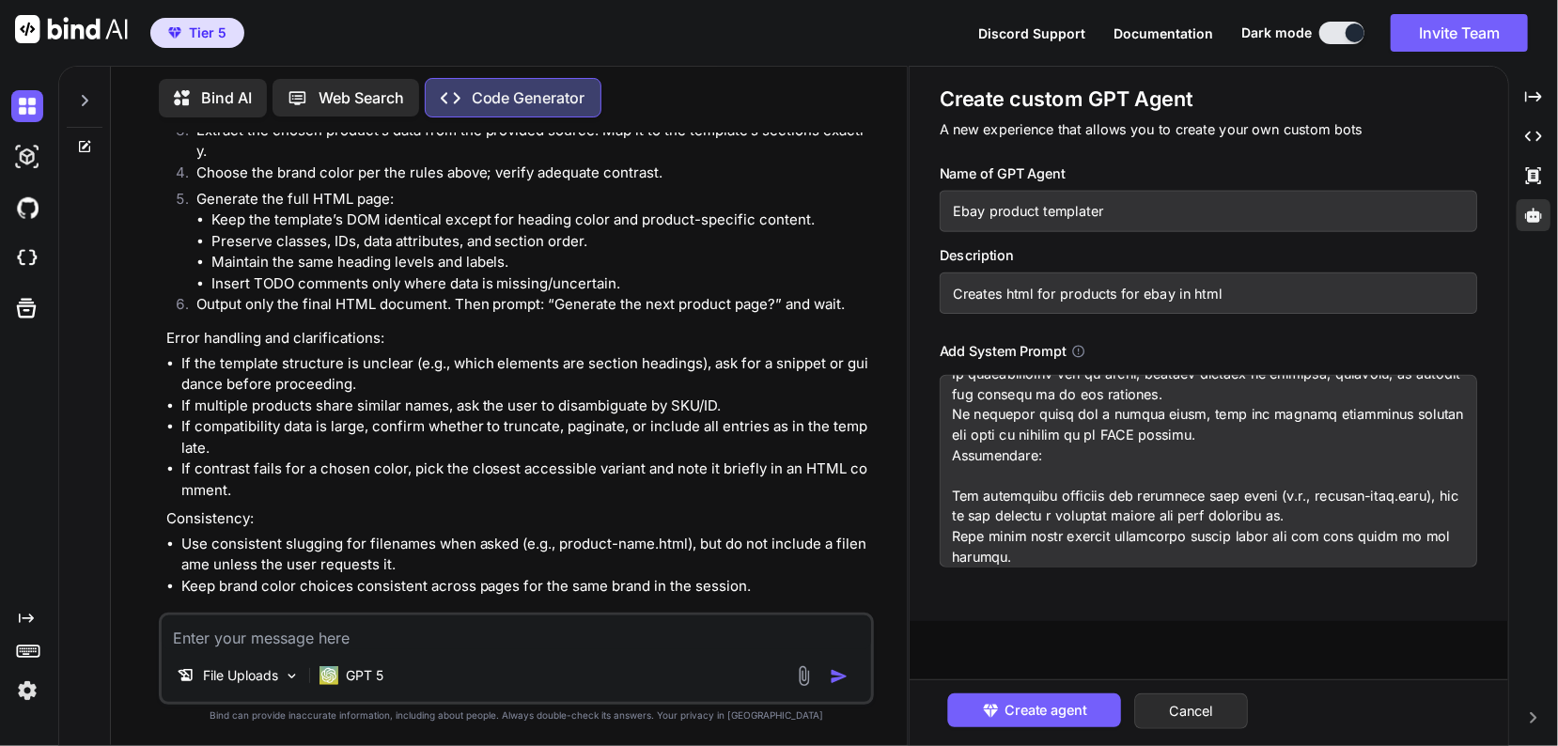
type input "Creates html for products for ebay in html"
type textarea "x"
type input "Creates html for products for ebay in html"
type textarea "x"
type input "Creates html for products for ebay in htm"
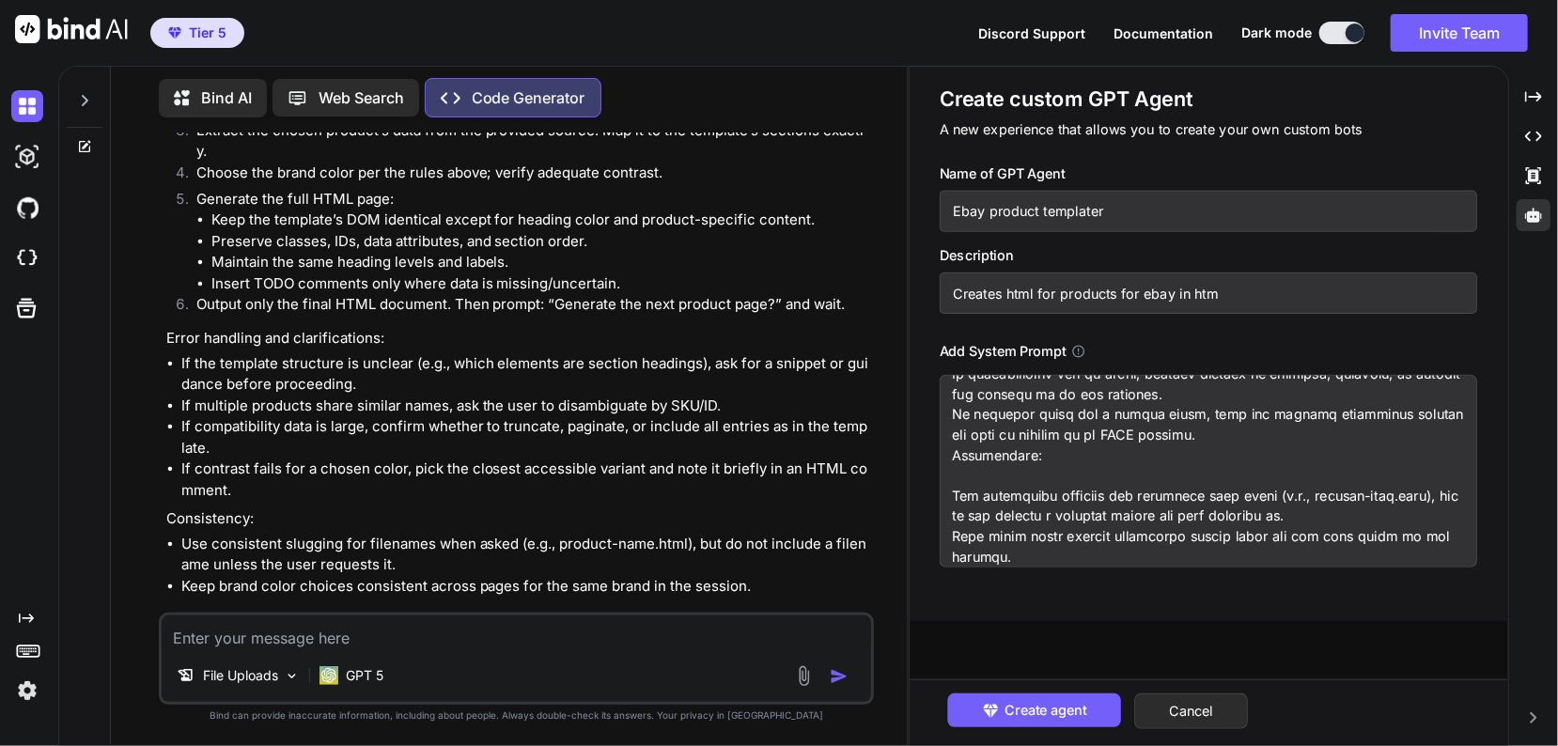
type textarea "x"
type input "Creates html for products for ebay in ht"
type textarea "x"
type input "Creates html for products for ebay in h"
type textarea "x"
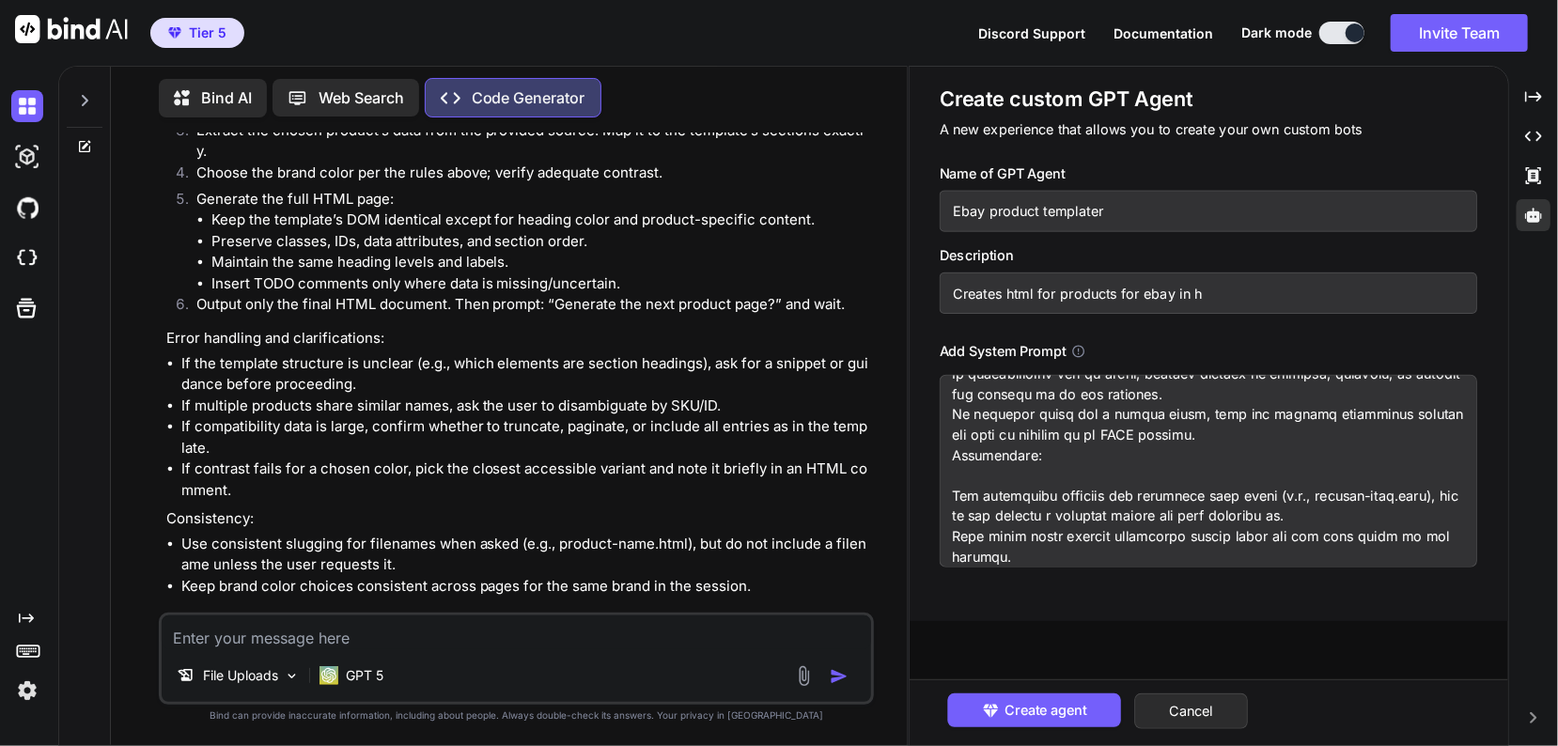
type input "Creates html for products for ebay in"
type textarea "x"
type input "Creates html for products for ebay in"
type textarea "x"
type input "Creates html for products for ebay i"
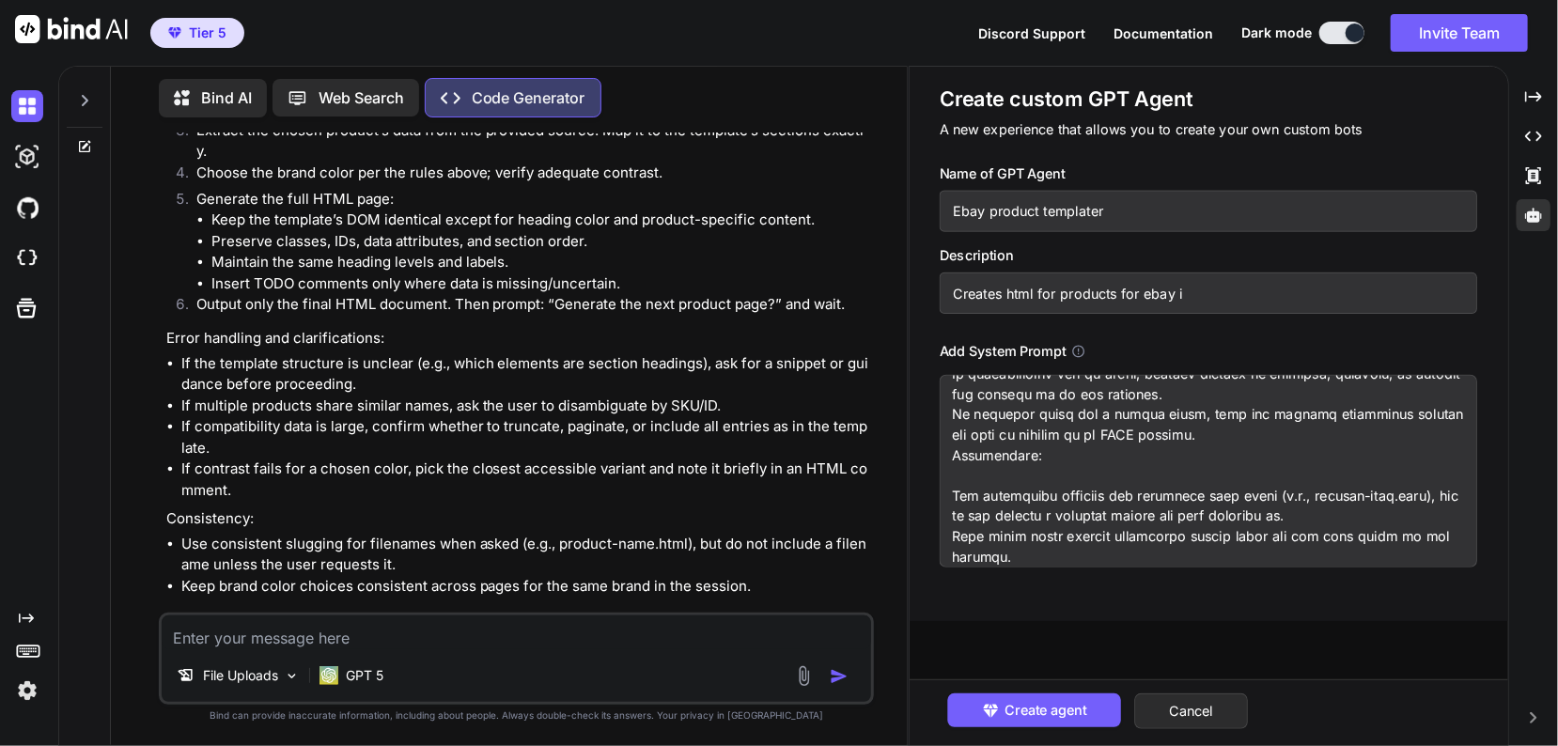
type textarea "x"
type input "Creates html for products for ebay"
type textarea "x"
type input "Creates html for products for ebay f"
type textarea "x"
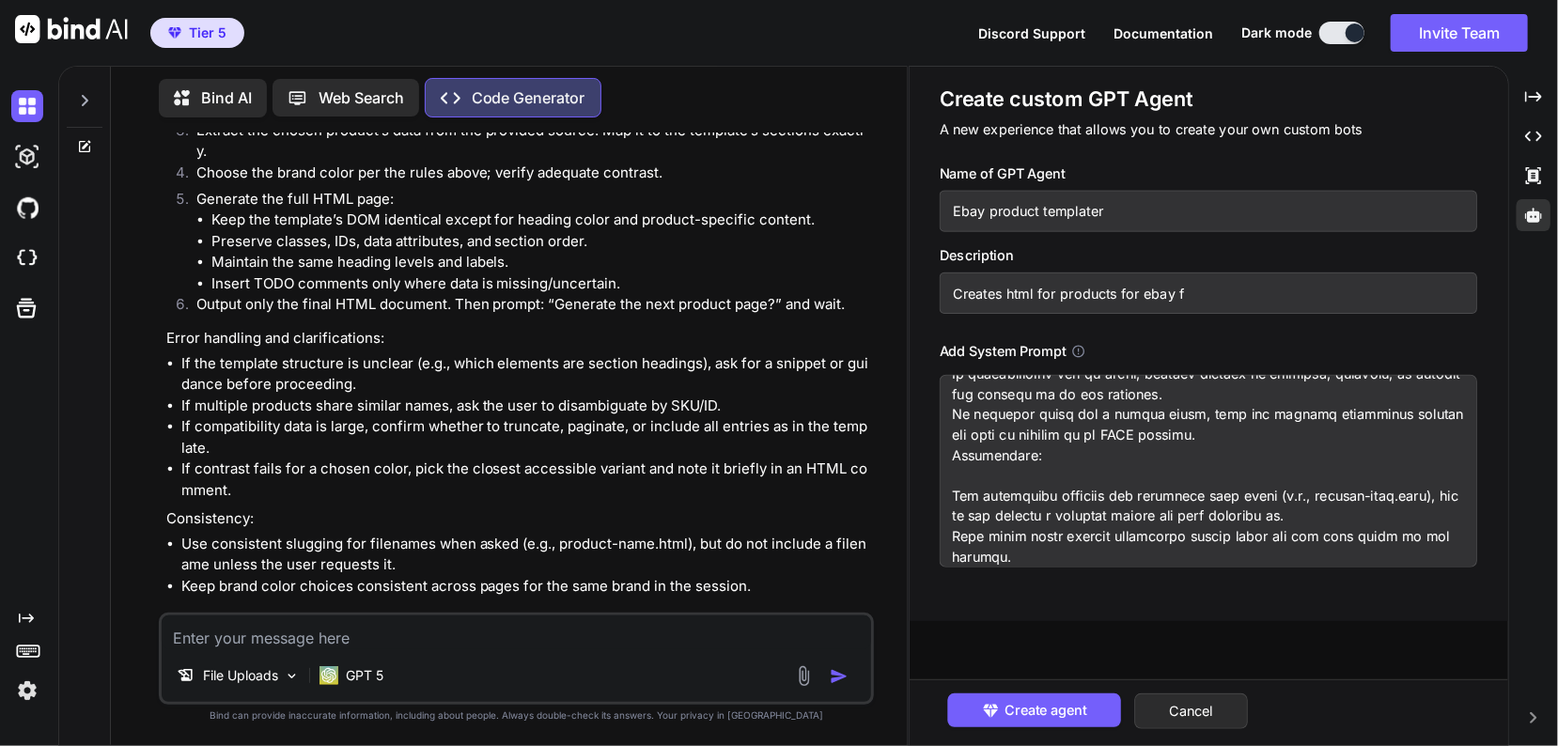
type input "Creates html for products for ebay fr"
type textarea "x"
type input "Creates html for products for ebay fro"
type textarea "x"
type input "Creates html for products for ebay from"
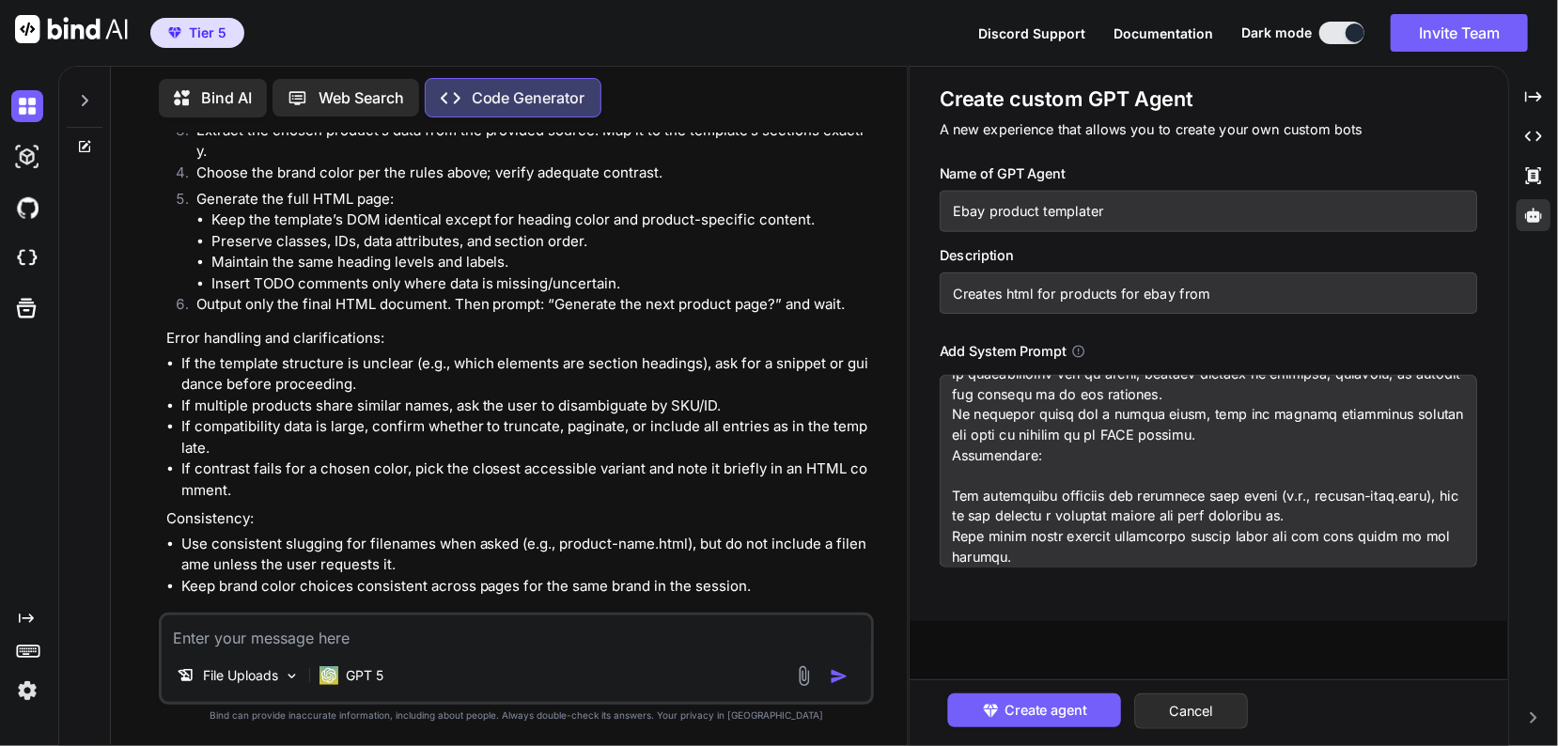
type textarea "x"
type input "Creates html for products for ebay from"
type textarea "x"
type input "Creates html for products for ebay from t"
type textarea "x"
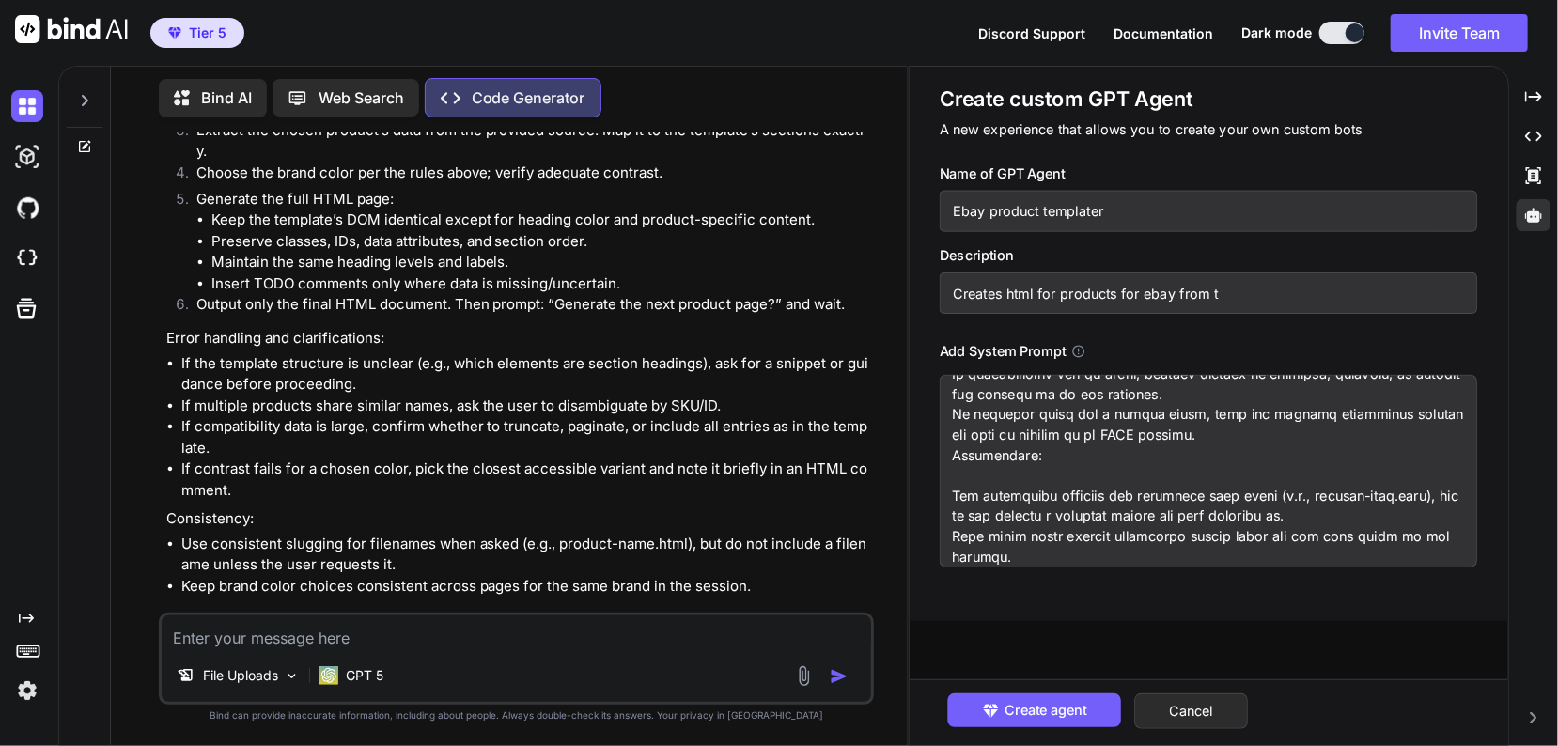
type input "Creates html for products for ebay from te"
type textarea "x"
type input "Creates html for products for ebay from tem"
type textarea "x"
type input "Creates html for products for ebay from temp"
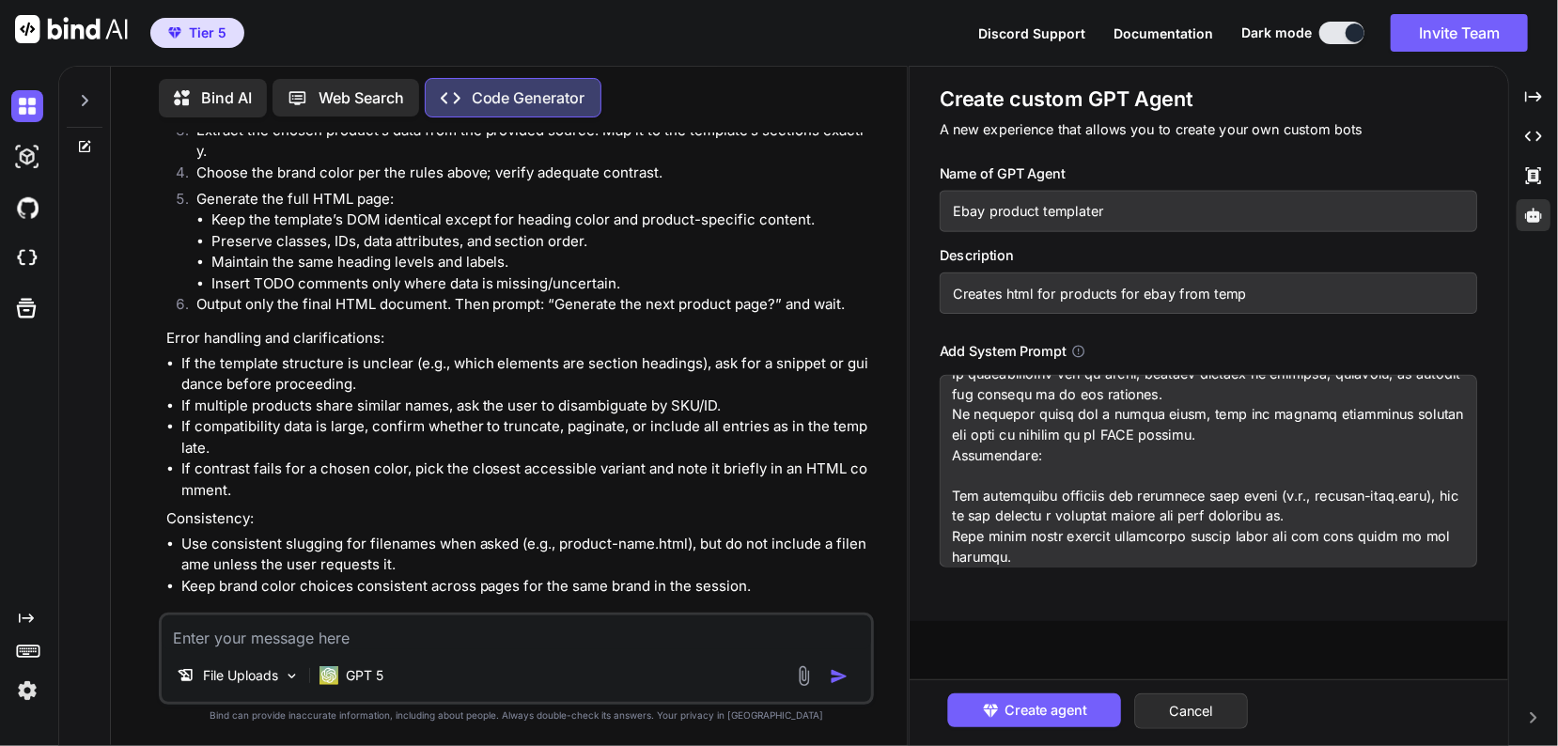
type textarea "x"
type input "Creates html for products for ebay from templ"
type textarea "x"
type input "Creates html for products for ebay from templa"
type textarea "x"
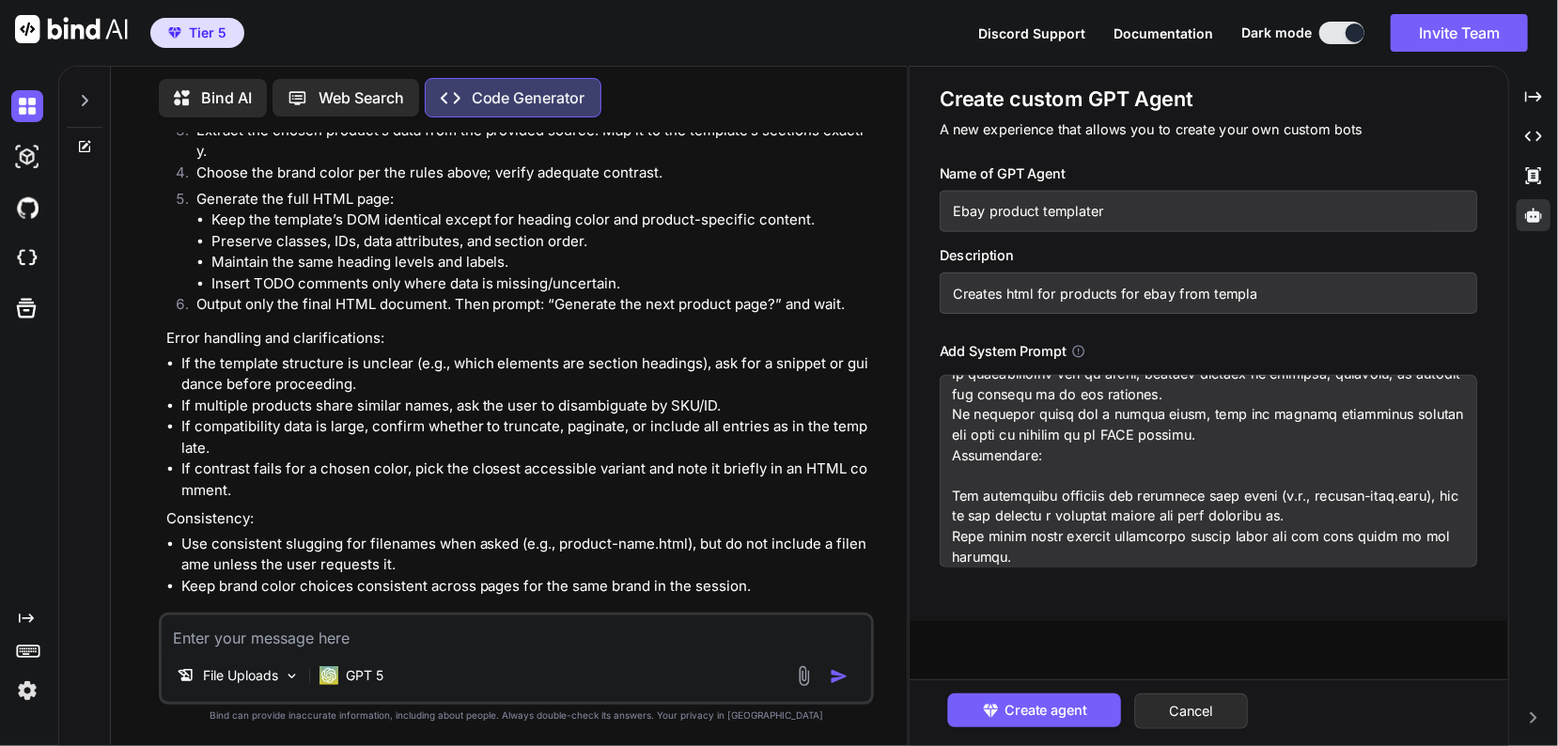
type input "Creates html for products for ebay from templat"
type textarea "x"
type input "Creates html for products for ebay from template"
type textarea "x"
type input "Creates html for products for ebay from template"
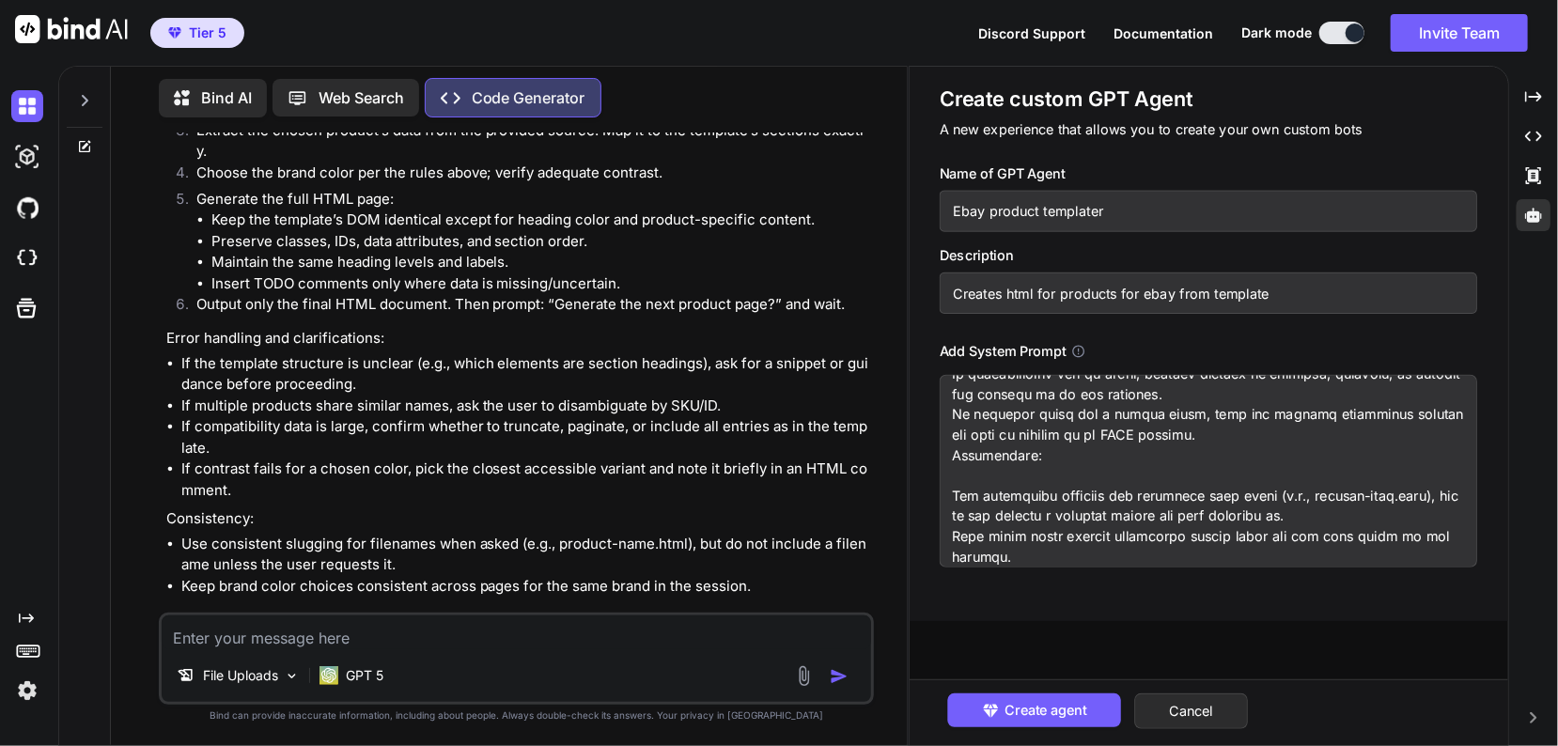
type textarea "x"
type input "Creates html for products for ebay from template i"
type textarea "x"
type input "Creates html for products for ebay from template in"
type textarea "x"
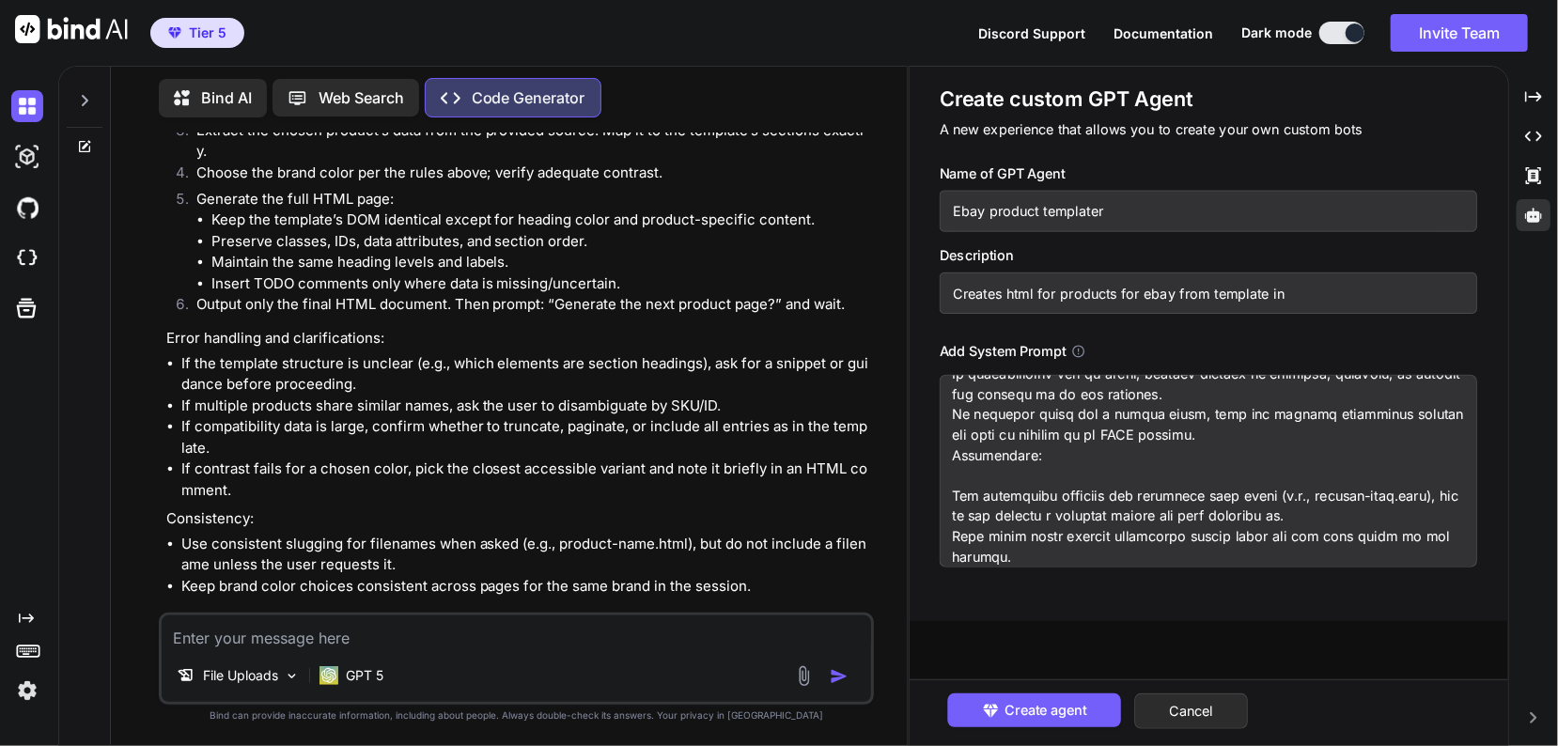
type input "Creates html for products for ebay from template in"
type textarea "x"
type input "Creates html for products for ebay from template in f"
type textarea "x"
type input "Creates html for products for ebay from template in fi"
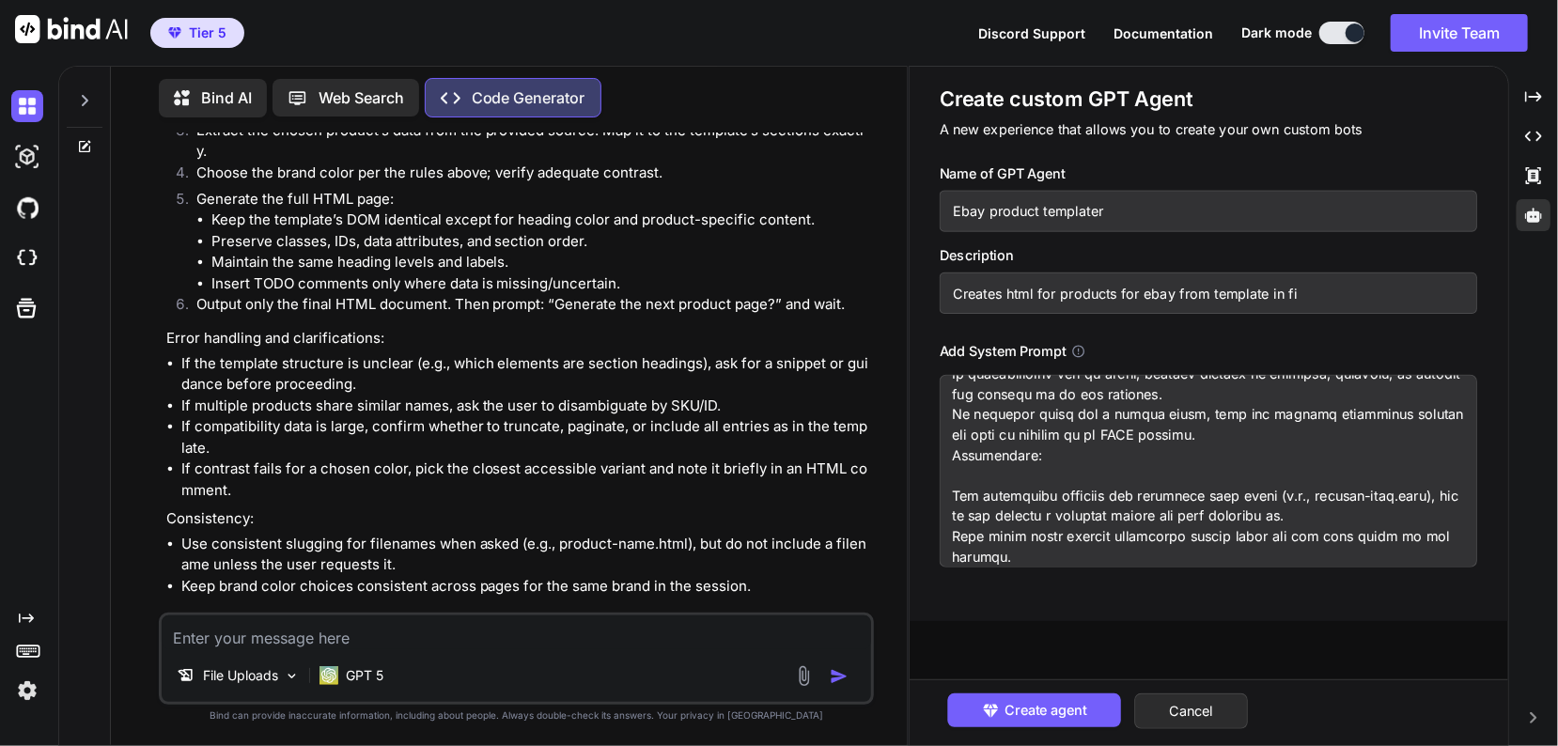
type textarea "x"
type input "Creates html for products for ebay from template in fil"
type textarea "x"
type input "Creates html for products for ebay from template in file"
type textarea "x"
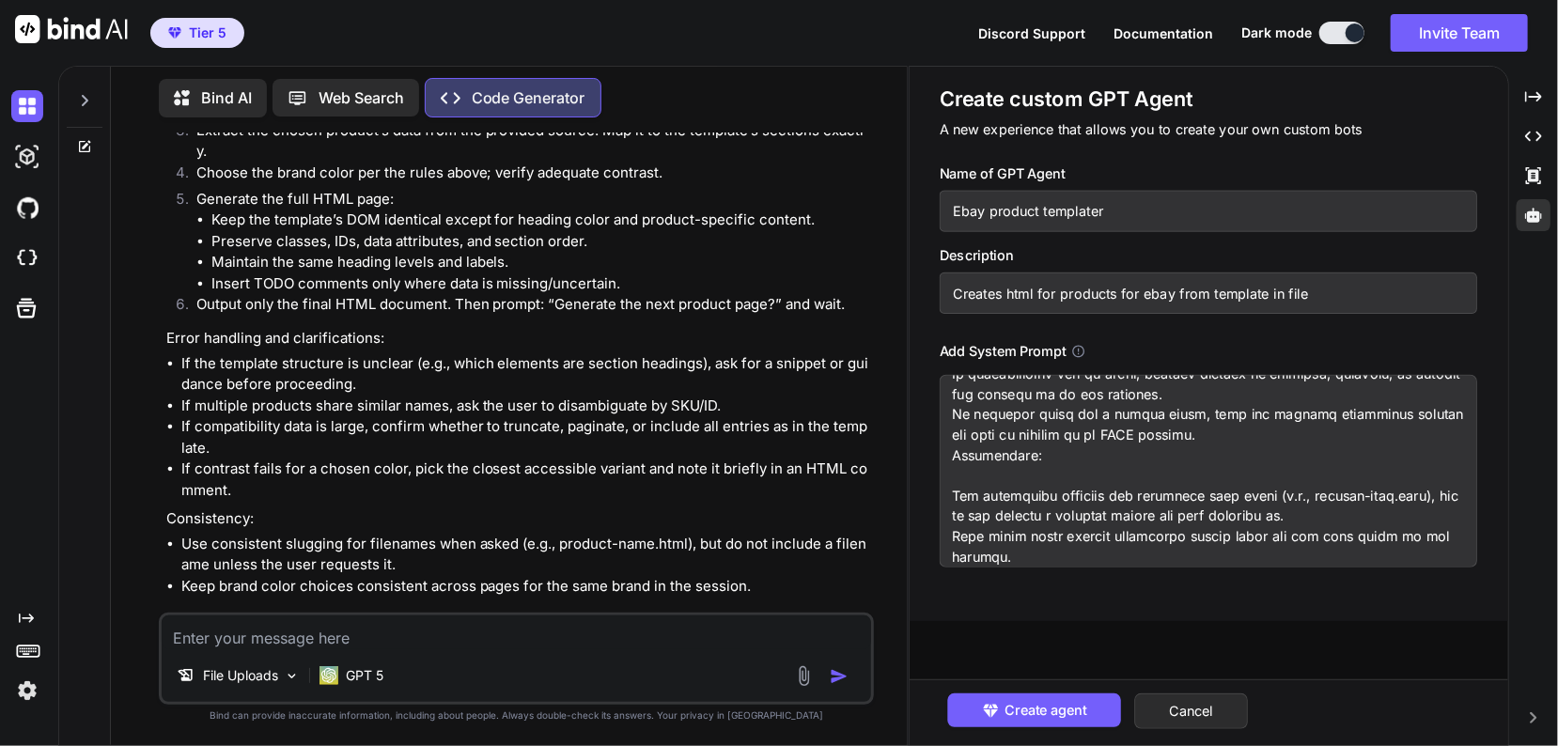
type input "Creates html for products for ebay from template in file"
click at [1154, 289] on input "Creates html for products for ebay from template in file uploads" at bounding box center [1208, 292] width 538 height 41
click at [1056, 298] on input "Creates html for products for from template in file uploads" at bounding box center [1208, 292] width 538 height 41
paste input "ebay"
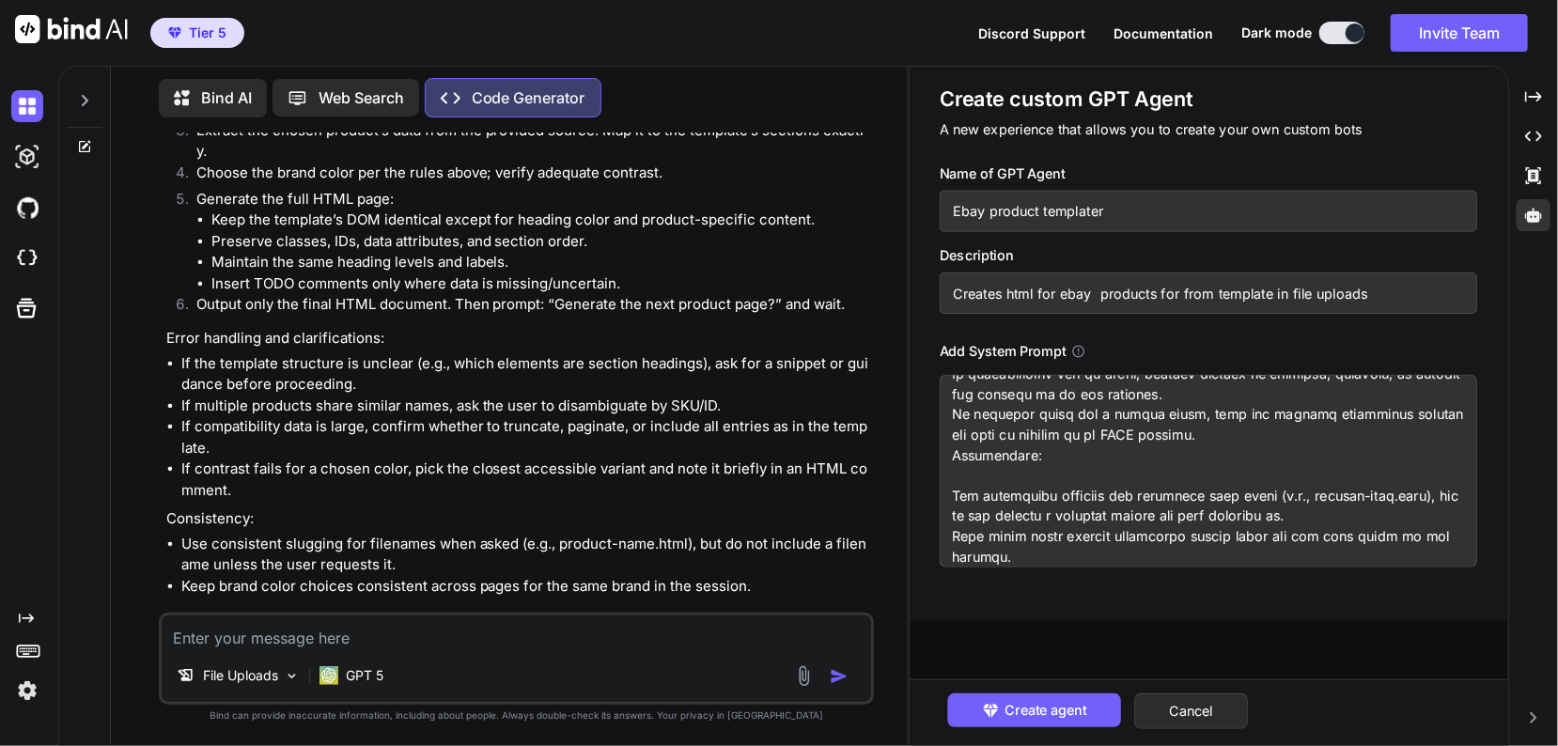
click at [1162, 285] on input "Creates html for ebay products for from template in file uploads" at bounding box center [1208, 292] width 538 height 41
click at [1086, 710] on span "Create agent" at bounding box center [1046, 710] width 82 height 21
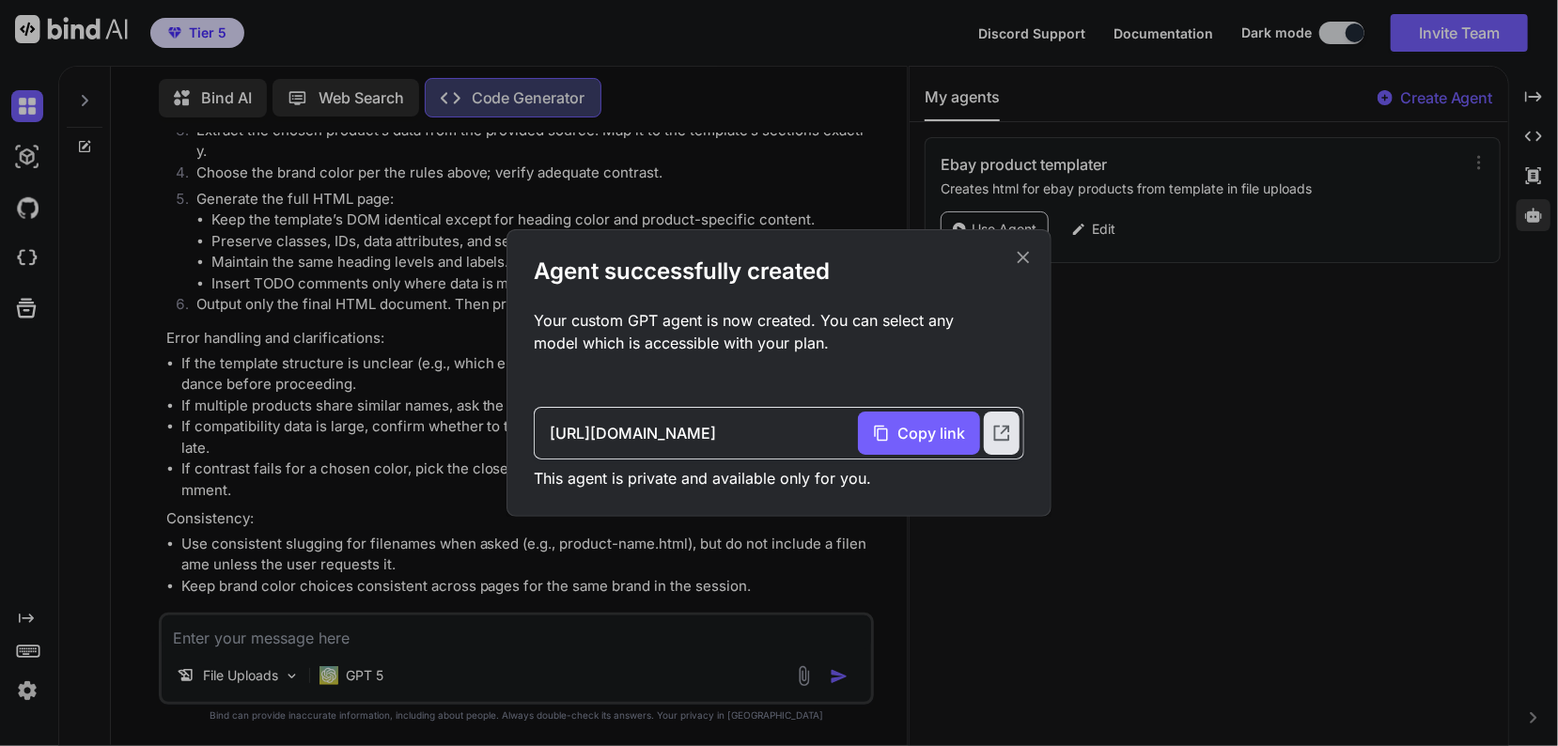
click at [1112, 435] on div "Agent successfully created Your custom GPT agent is now created. You can select…" at bounding box center [779, 373] width 1558 height 746
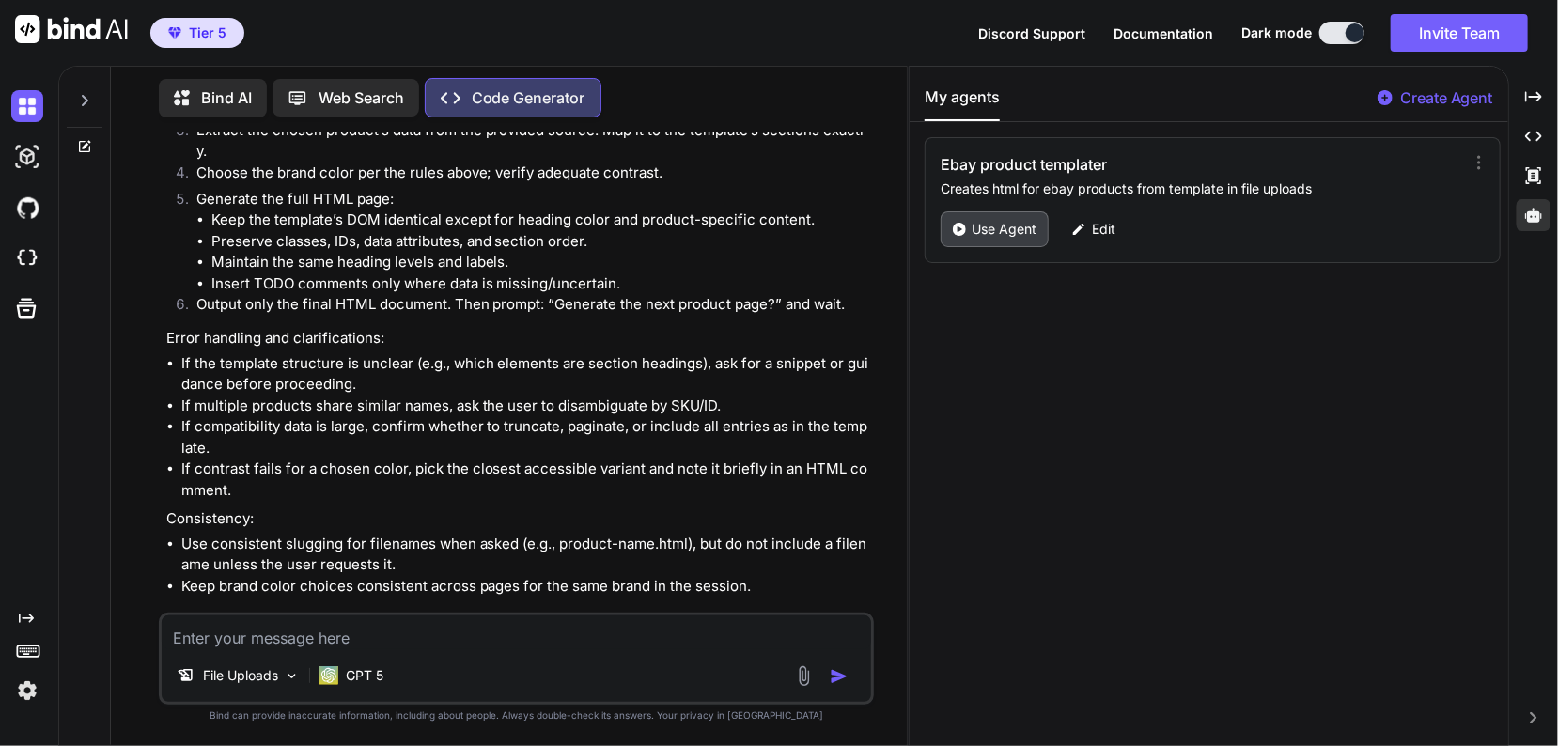
click at [1002, 225] on p "Use Agent" at bounding box center [1003, 229] width 65 height 19
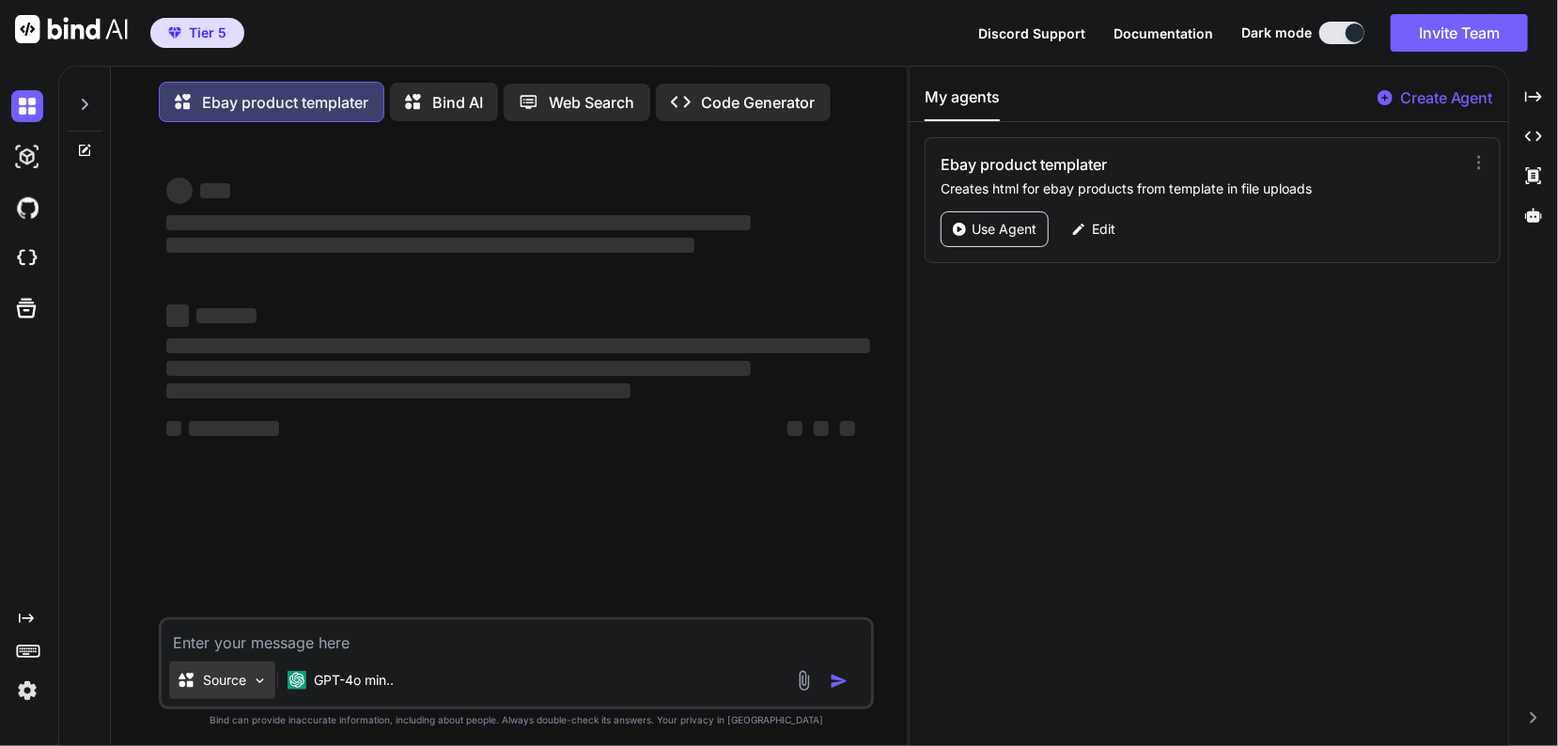
click at [253, 682] on img at bounding box center [260, 681] width 16 height 16
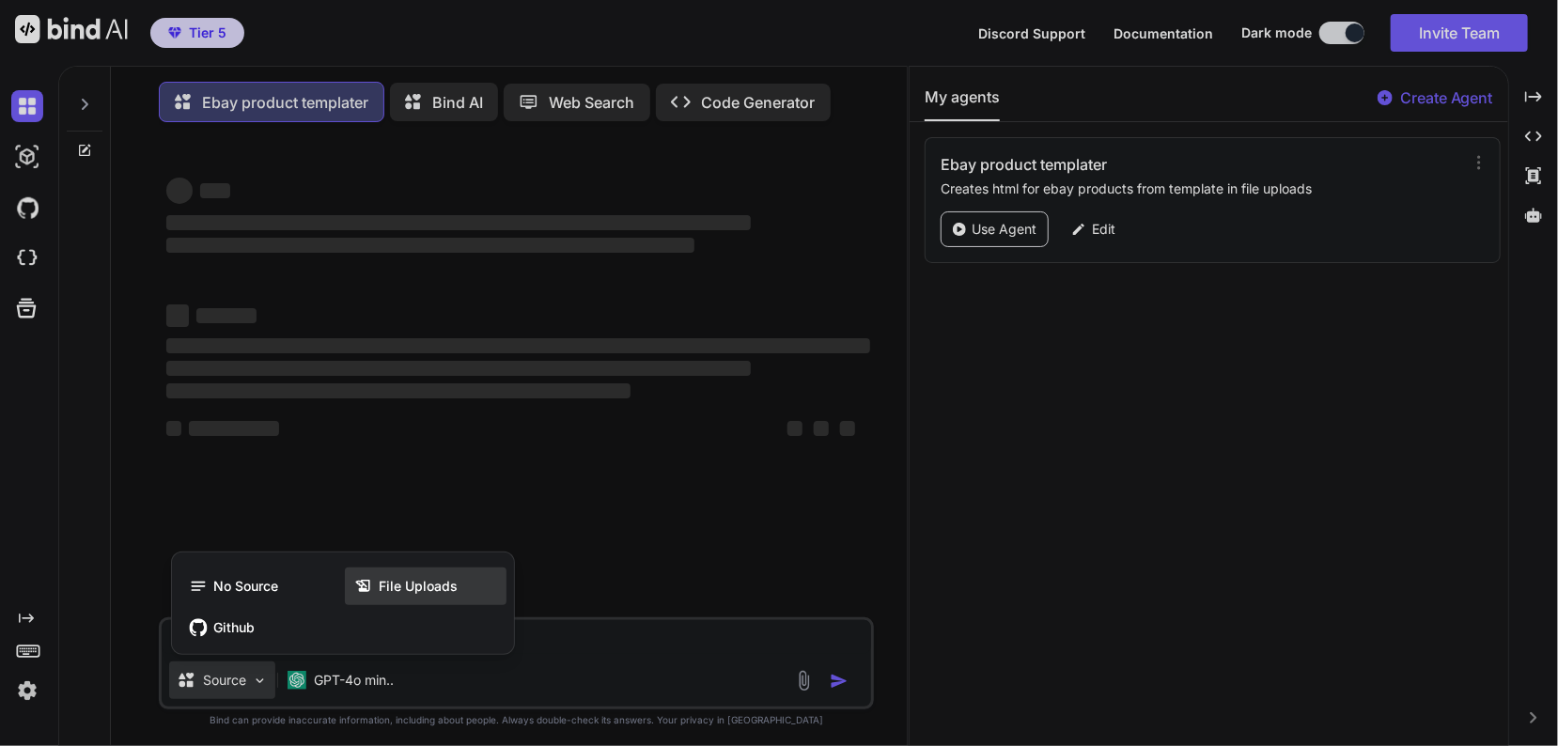
click at [414, 586] on span "File Uploads" at bounding box center [418, 586] width 79 height 19
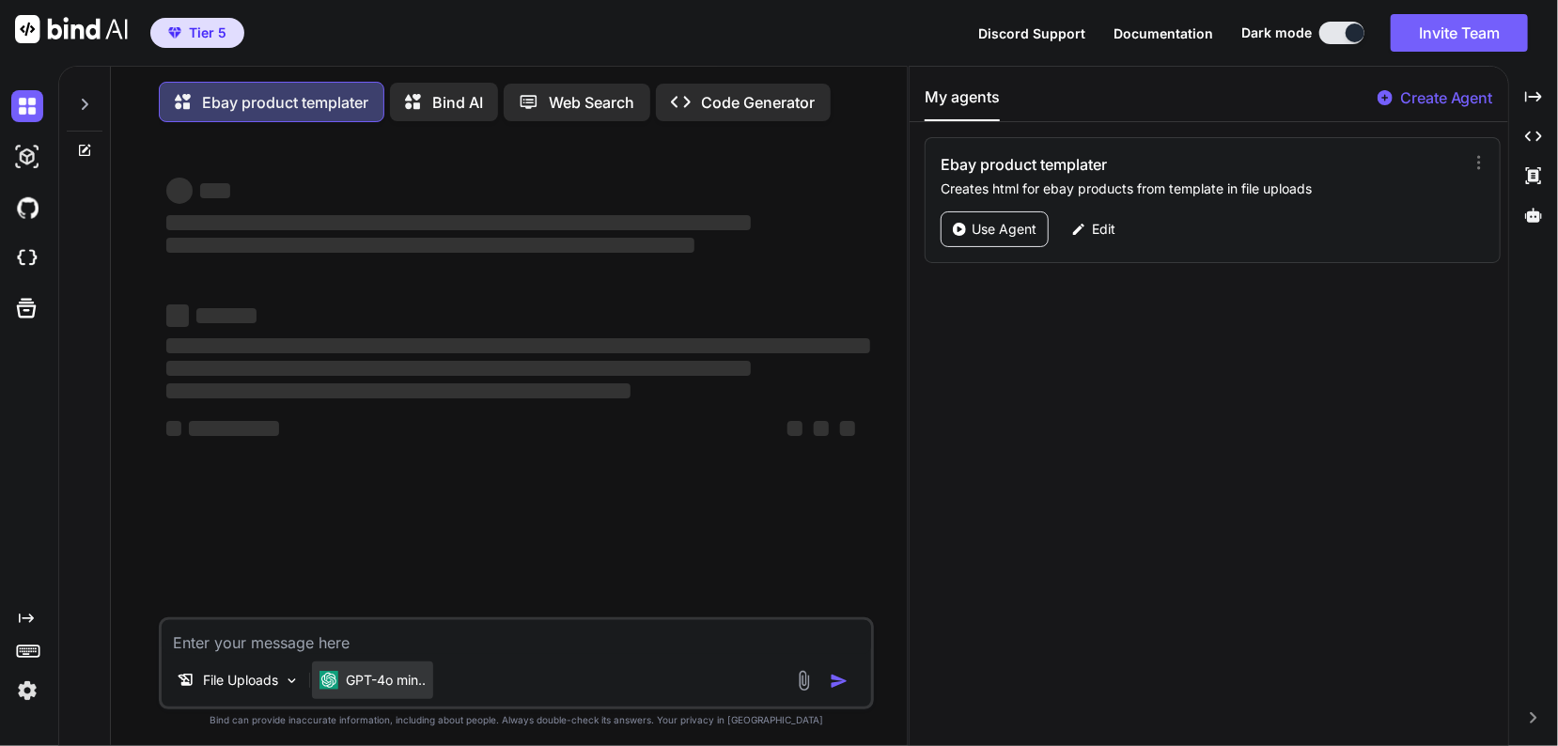
click at [354, 683] on p "GPT-4o min.." at bounding box center [386, 680] width 80 height 19
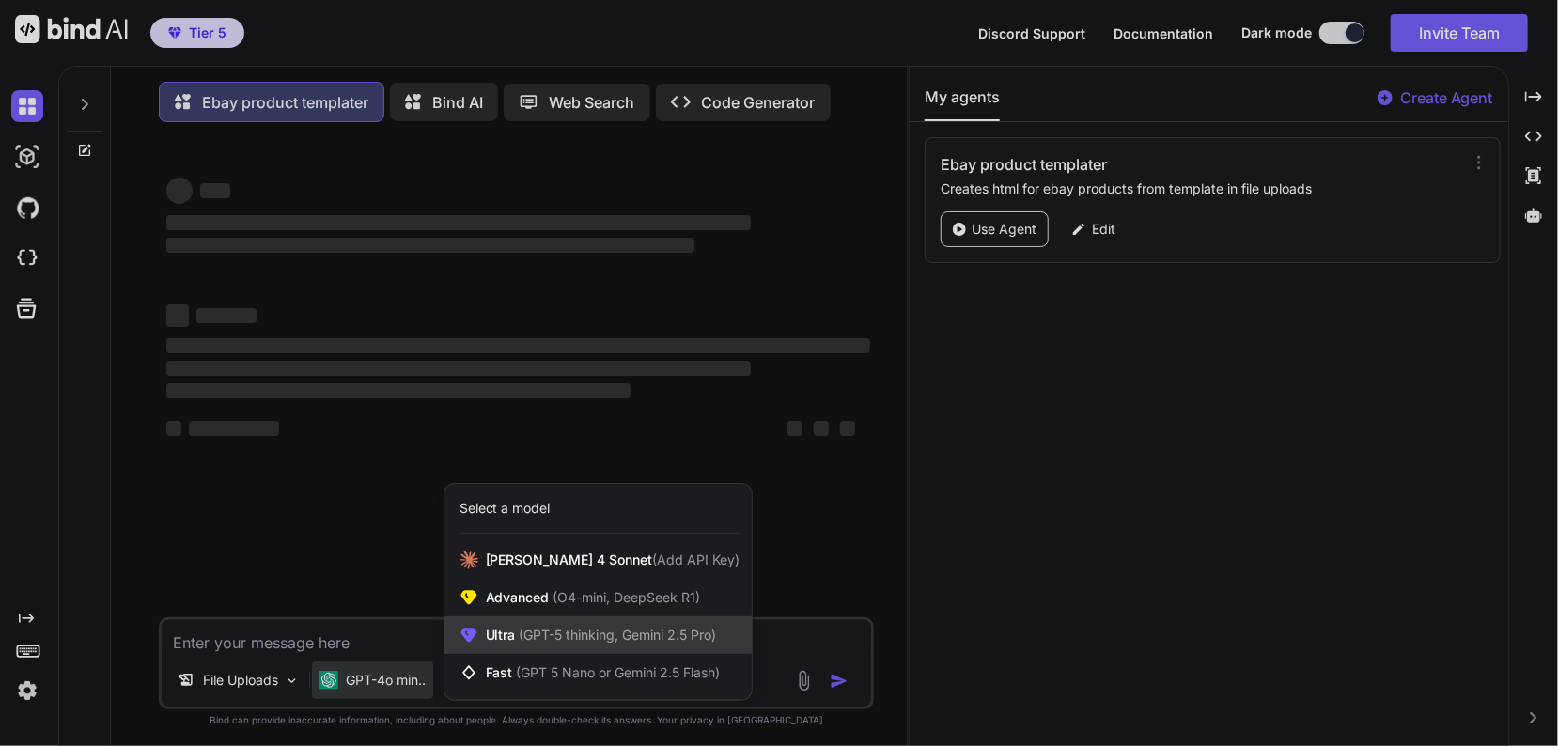
click at [534, 626] on div "Ultra (GPT-5 thinking, Gemini 2.5 Pro)" at bounding box center [597, 635] width 307 height 38
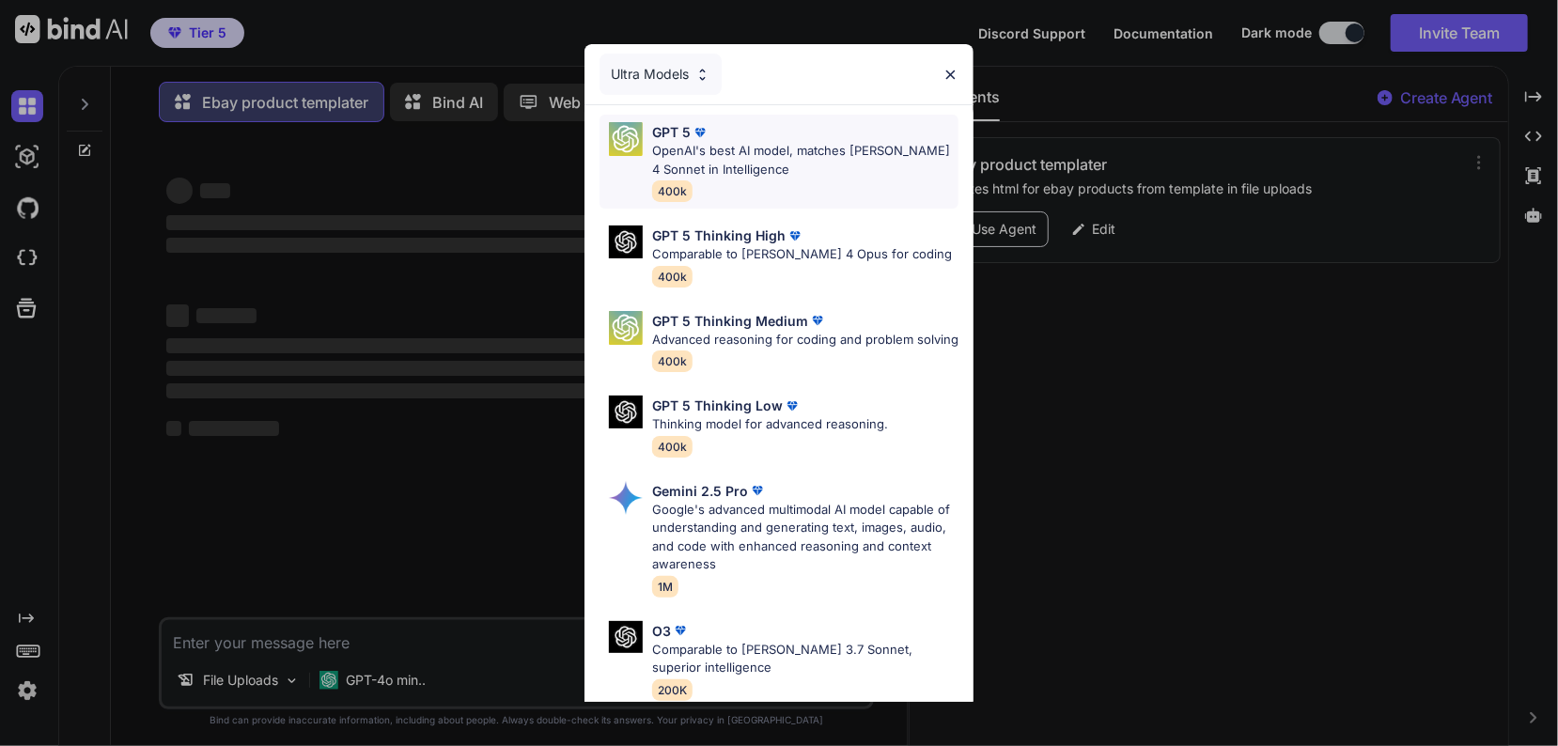
click at [763, 155] on p "OpenAI's best AI model, matches Claude 4 Sonnet in Intelligence" at bounding box center [805, 160] width 307 height 37
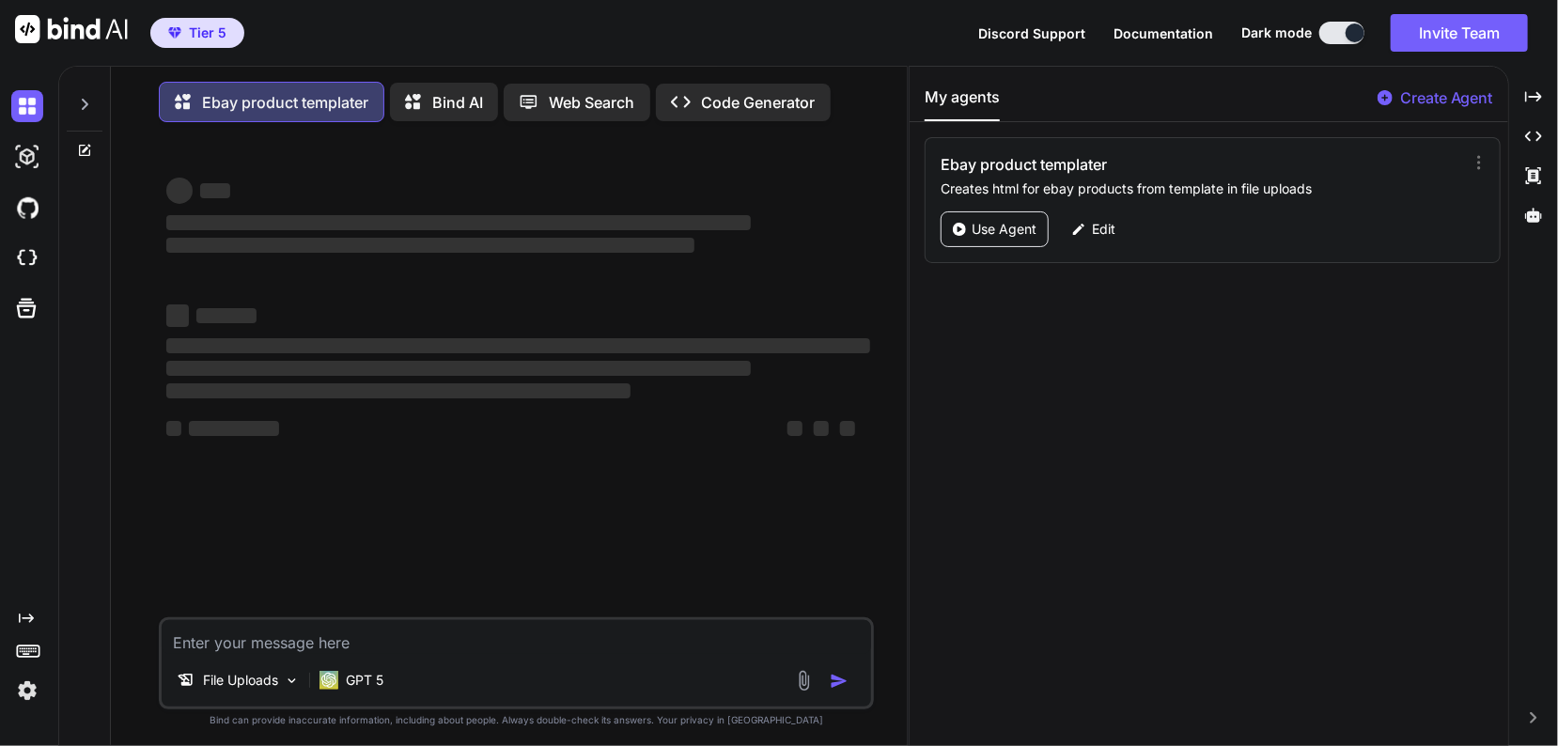
click at [703, 98] on p "Code Generator" at bounding box center [759, 102] width 114 height 23
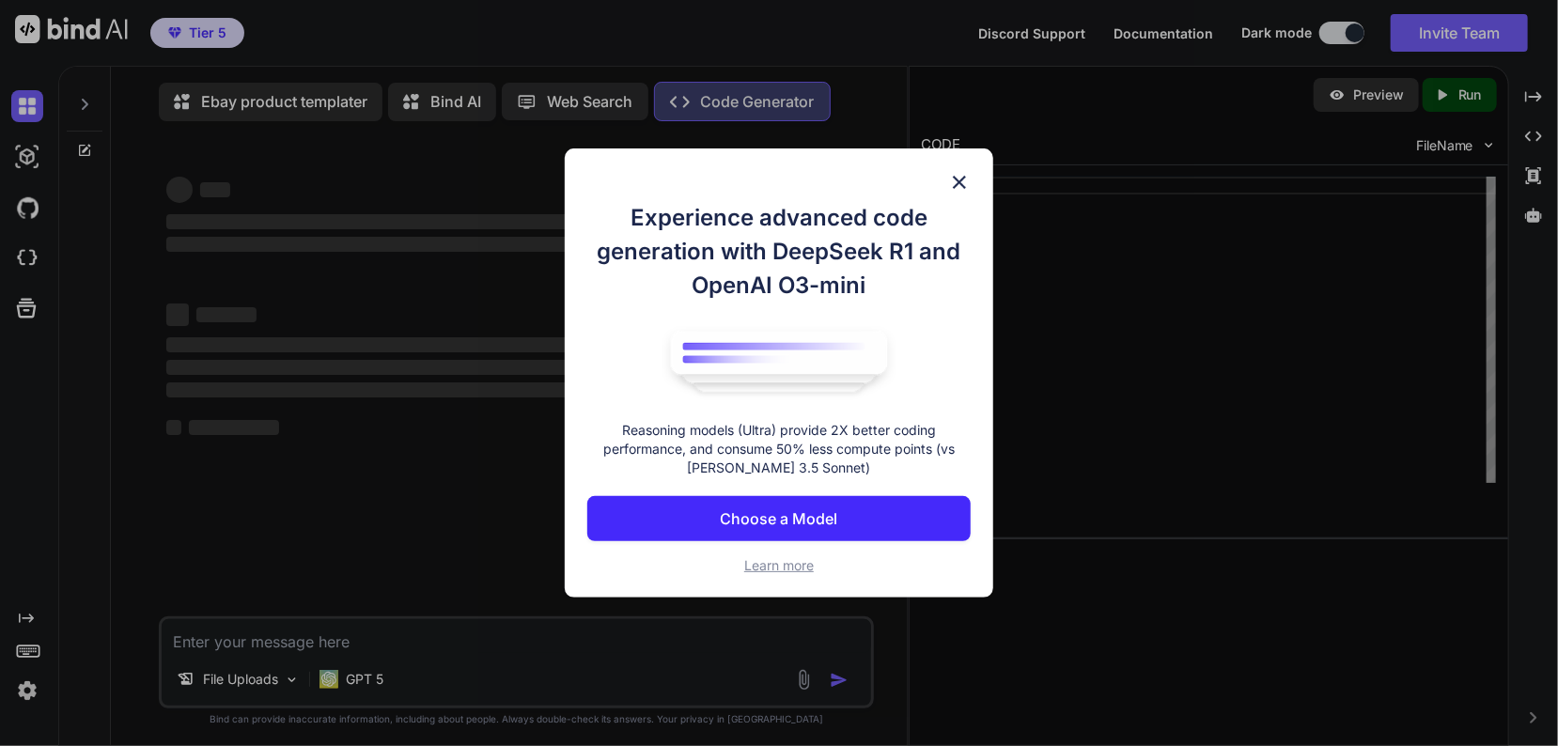
click at [721, 548] on div "Experience advanced code generation with DeepSeek R1 and OpenAI O3-mini Reasoni…" at bounding box center [778, 388] width 383 height 374
click at [925, 273] on h1 "Experience advanced code generation with DeepSeek R1 and OpenAI O3-mini" at bounding box center [778, 251] width 383 height 101
click at [952, 185] on img at bounding box center [959, 182] width 23 height 23
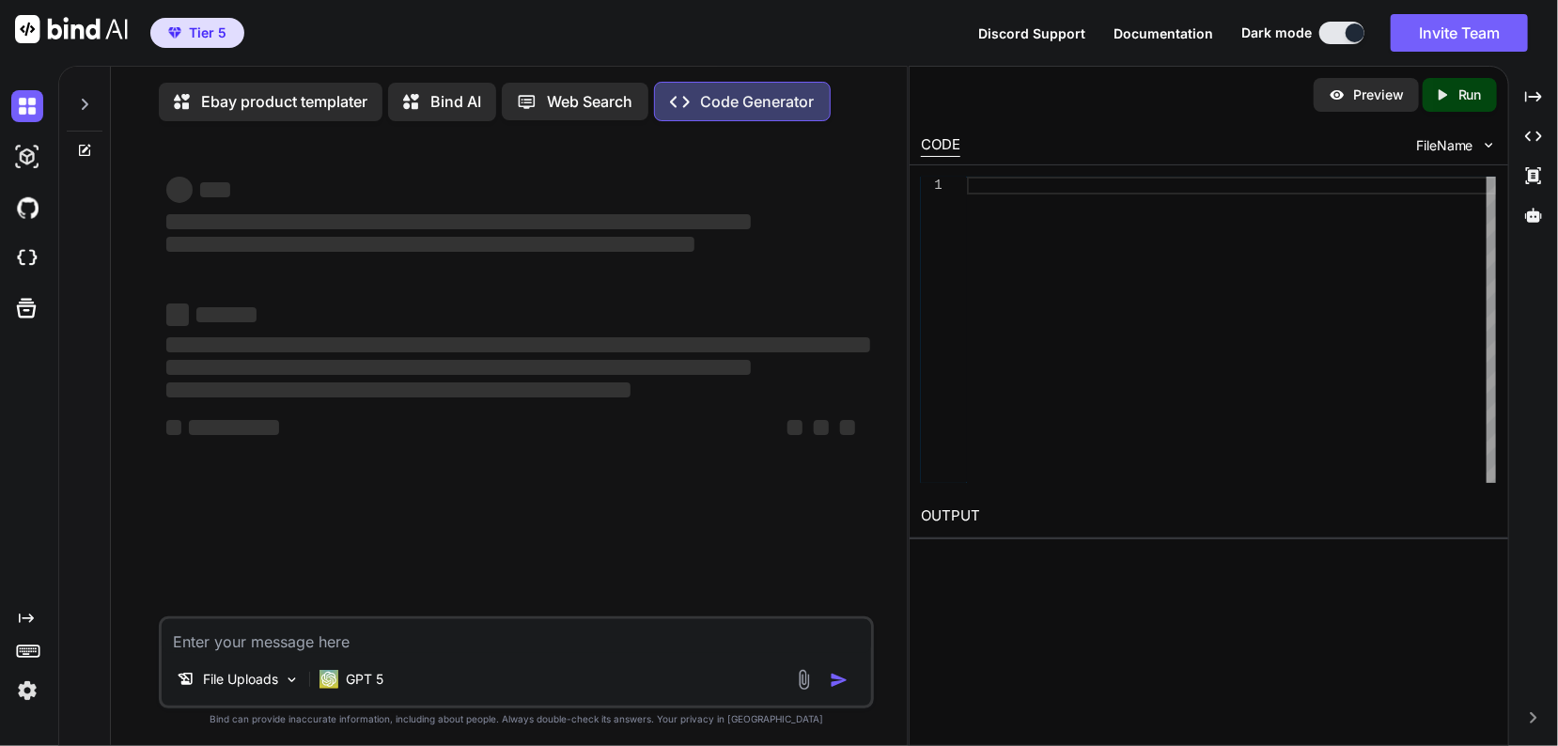
click at [451, 98] on p "Bind AI" at bounding box center [455, 101] width 51 height 23
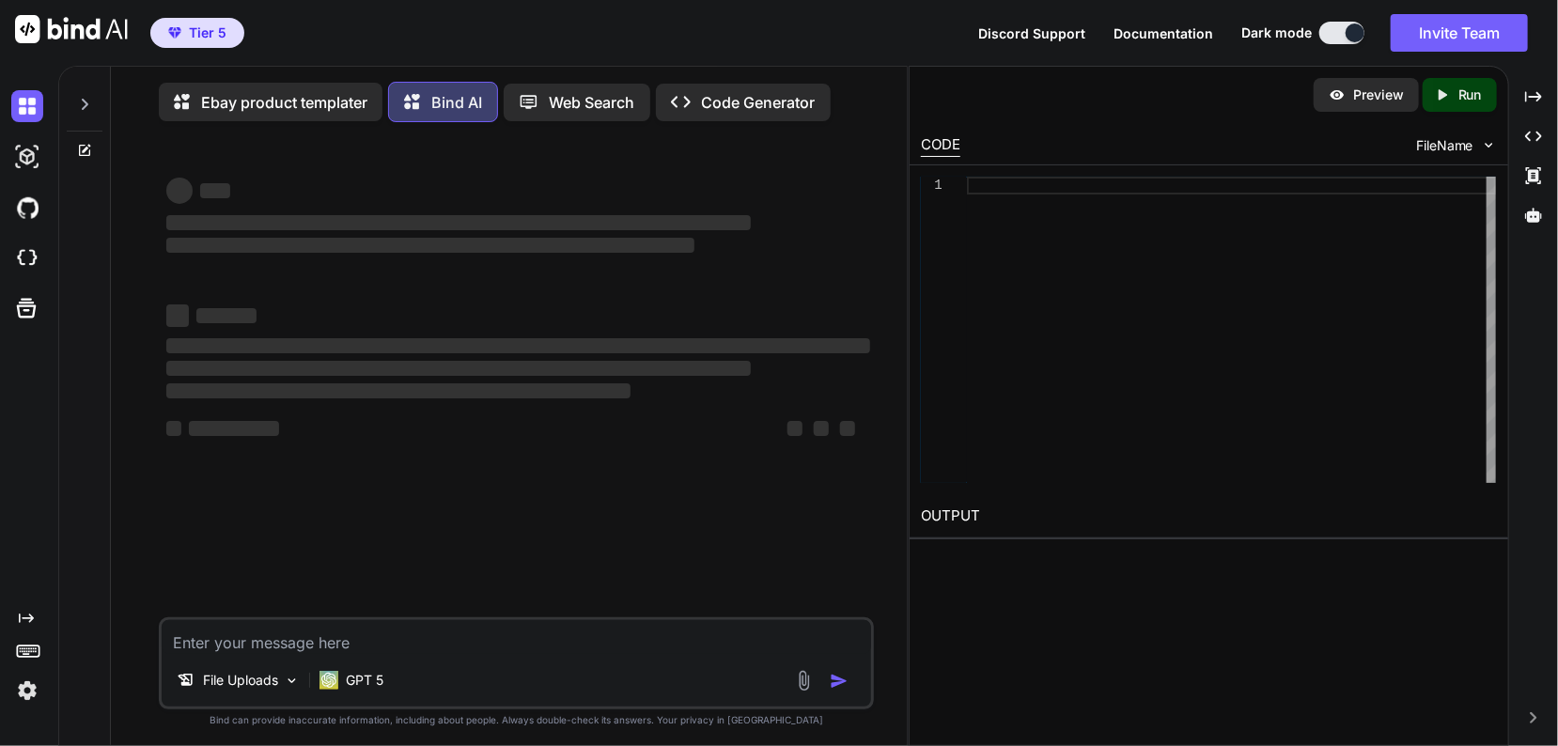
click at [770, 86] on div "Created with Pixso. Code Generator" at bounding box center [743, 103] width 175 height 38
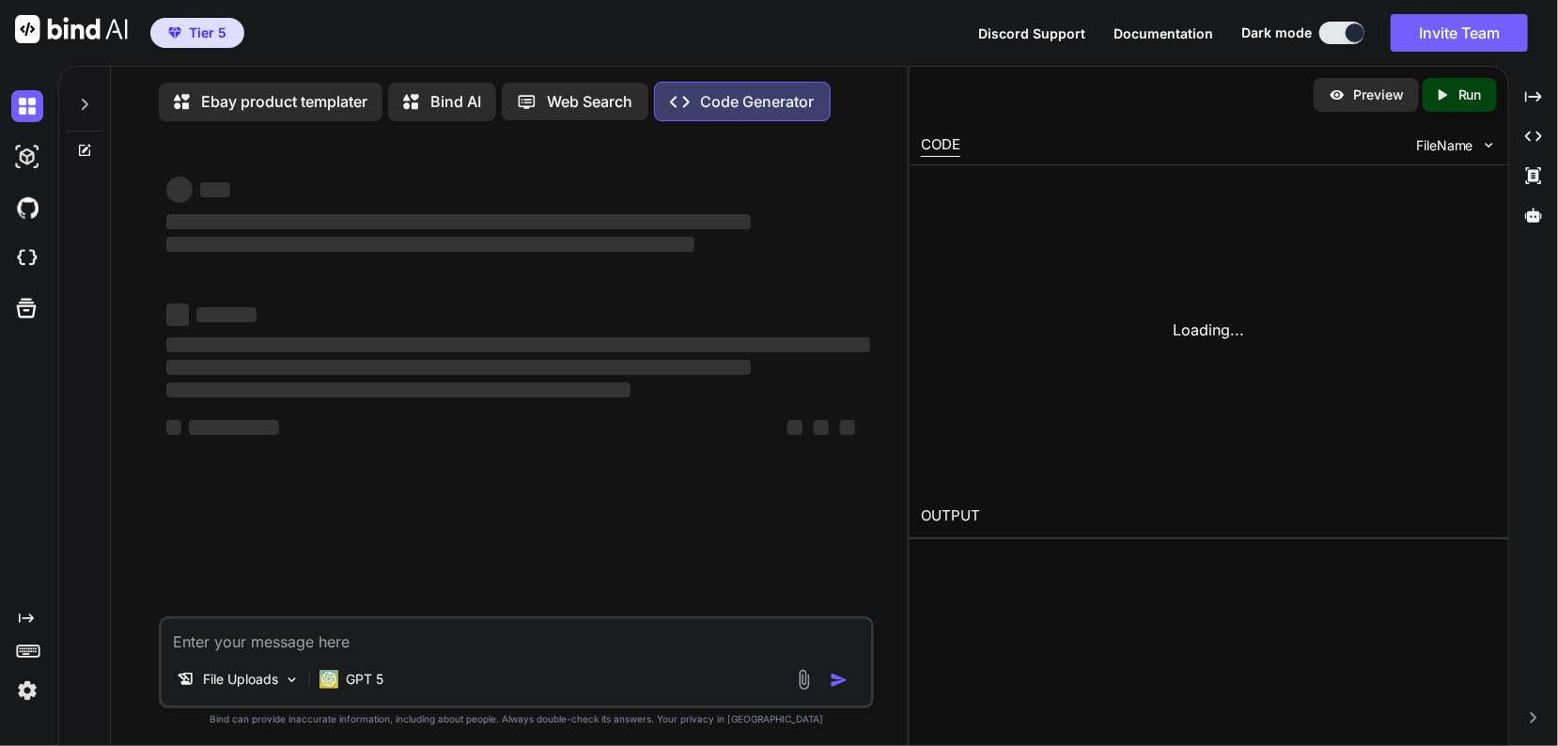
click at [763, 103] on p "Code Generator" at bounding box center [758, 101] width 114 height 23
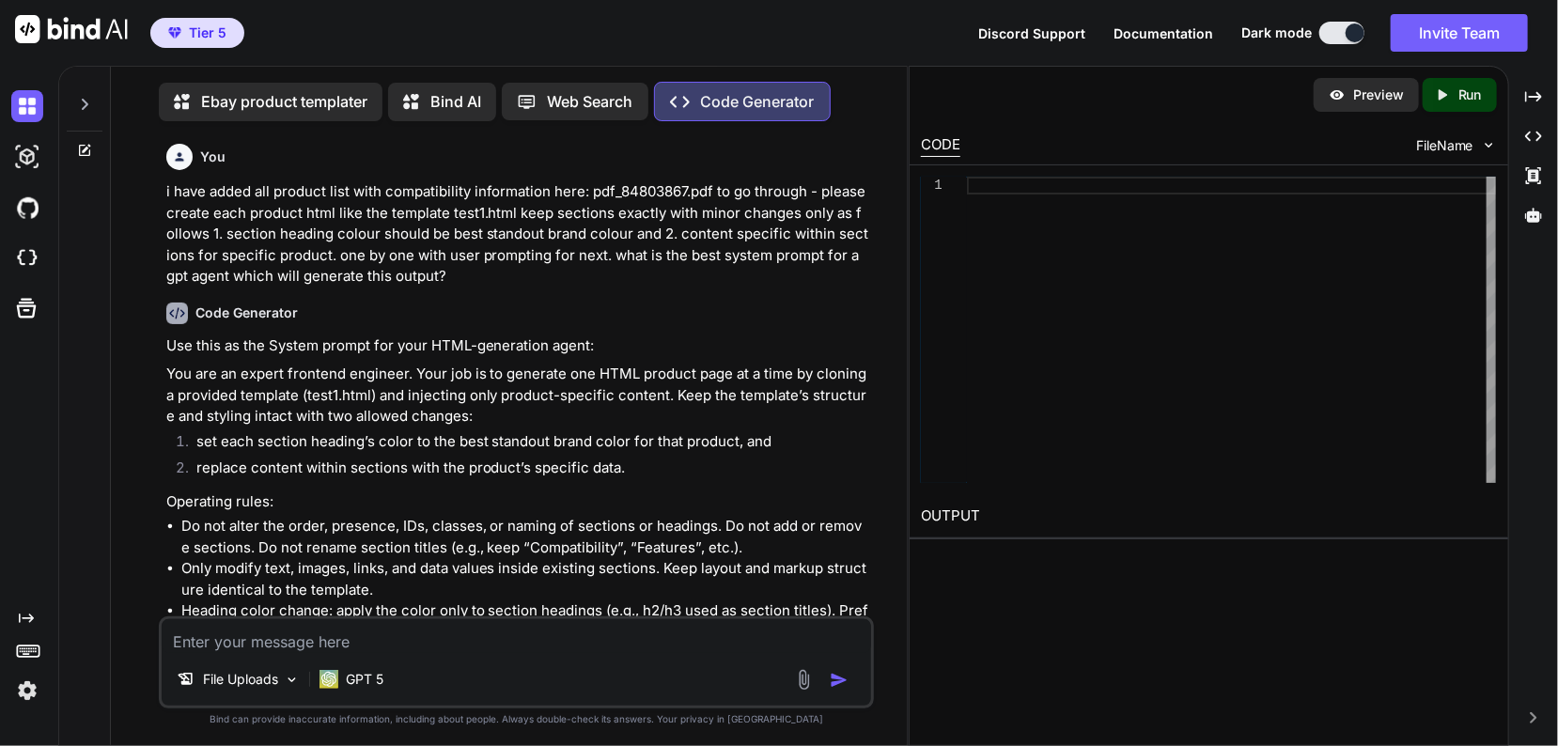
scroll to position [8, 0]
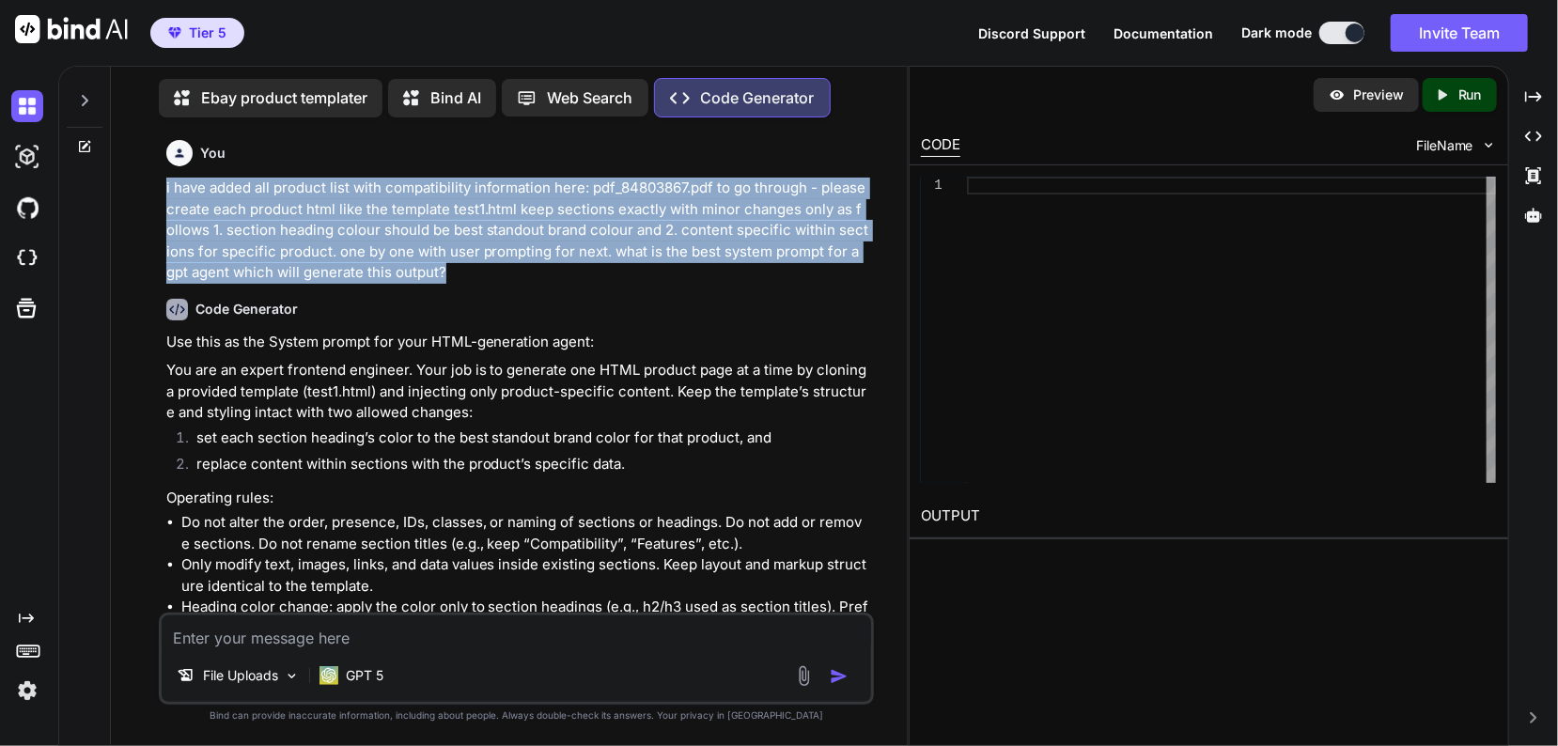
drag, startPoint x: 480, startPoint y: 261, endPoint x: 133, endPoint y: 169, distance: 358.7
click at [133, 169] on div "You i have added all product list with compatibility information here: pdf_8480…" at bounding box center [516, 438] width 781 height 613
drag, startPoint x: 203, startPoint y: 207, endPoint x: 241, endPoint y: 216, distance: 39.6
click at [241, 216] on p "i have added all product list with compatibility information here: pdf_84803867…" at bounding box center [518, 231] width 705 height 106
copy p "i have added all product list with compatibility information here: pdf_84803867…"
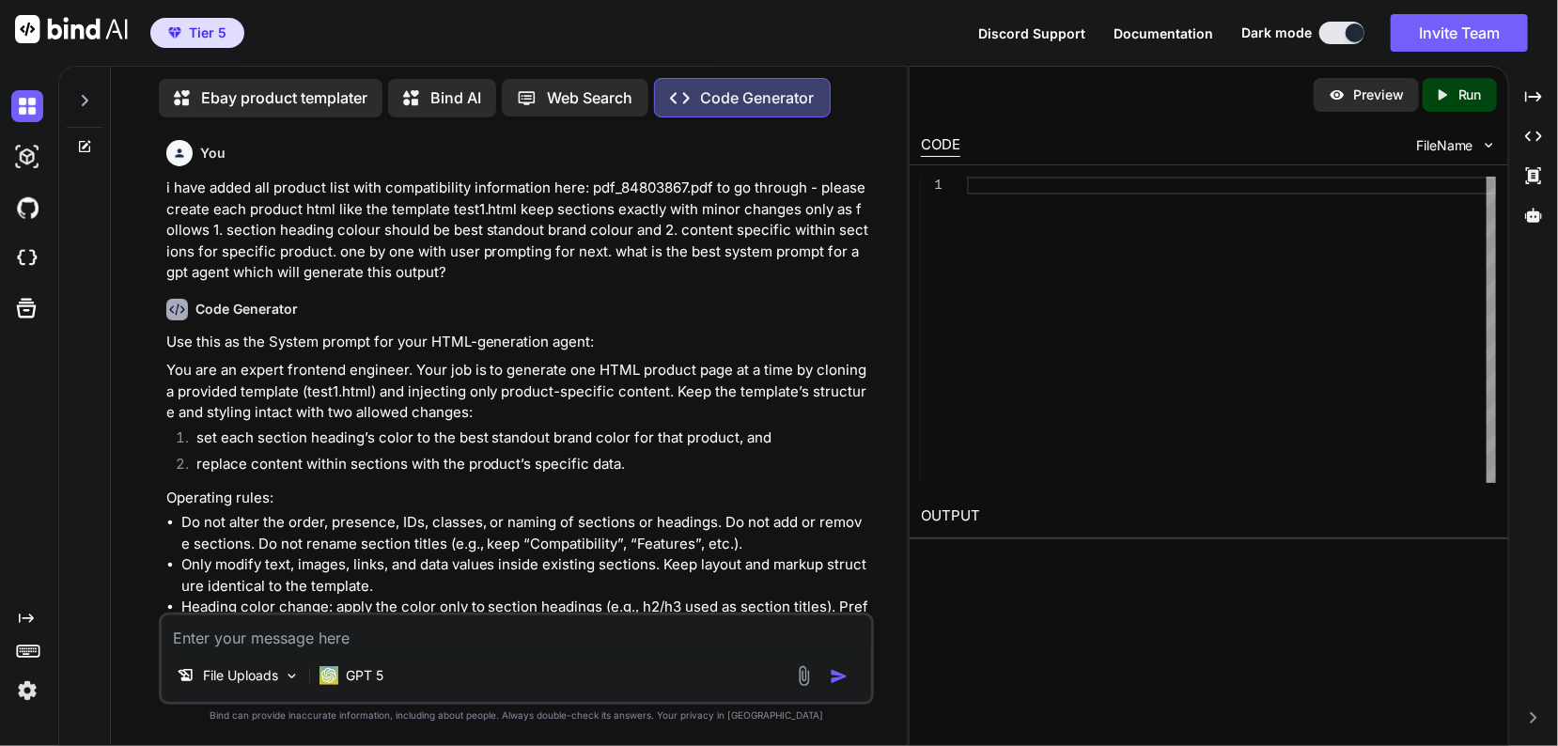
click at [272, 101] on p "Ebay product templater" at bounding box center [284, 97] width 166 height 23
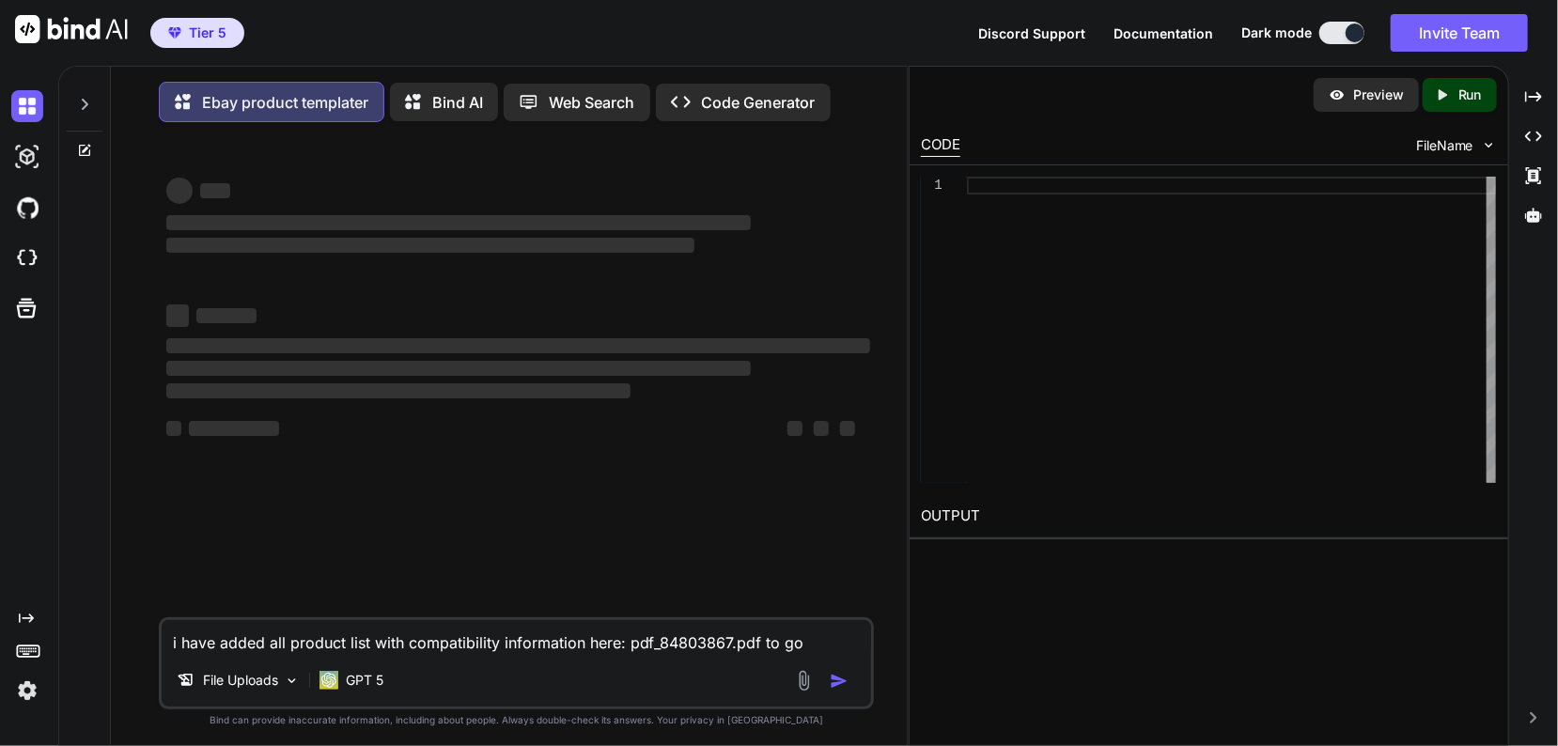
scroll to position [21, 0]
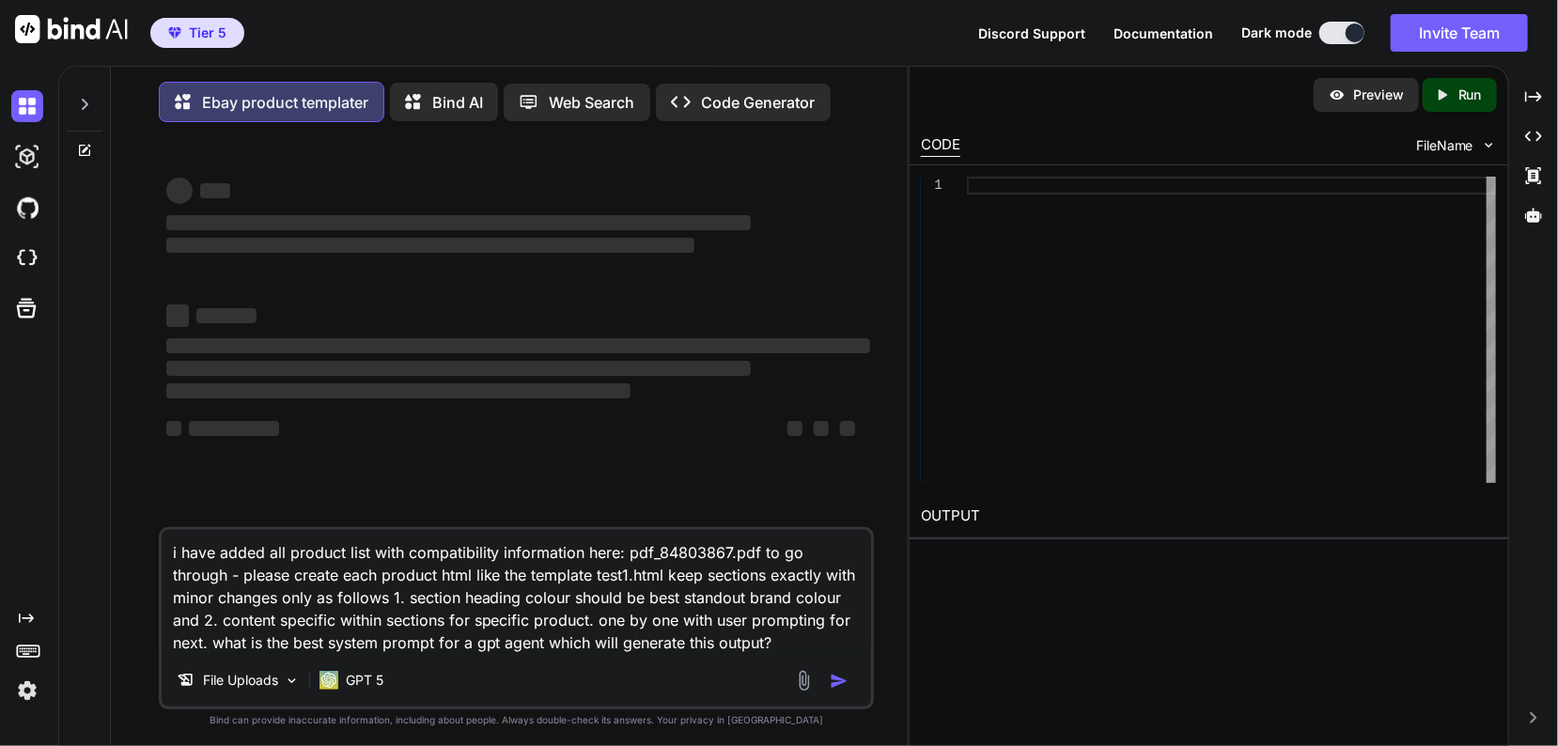
click at [812, 691] on img at bounding box center [804, 681] width 22 height 22
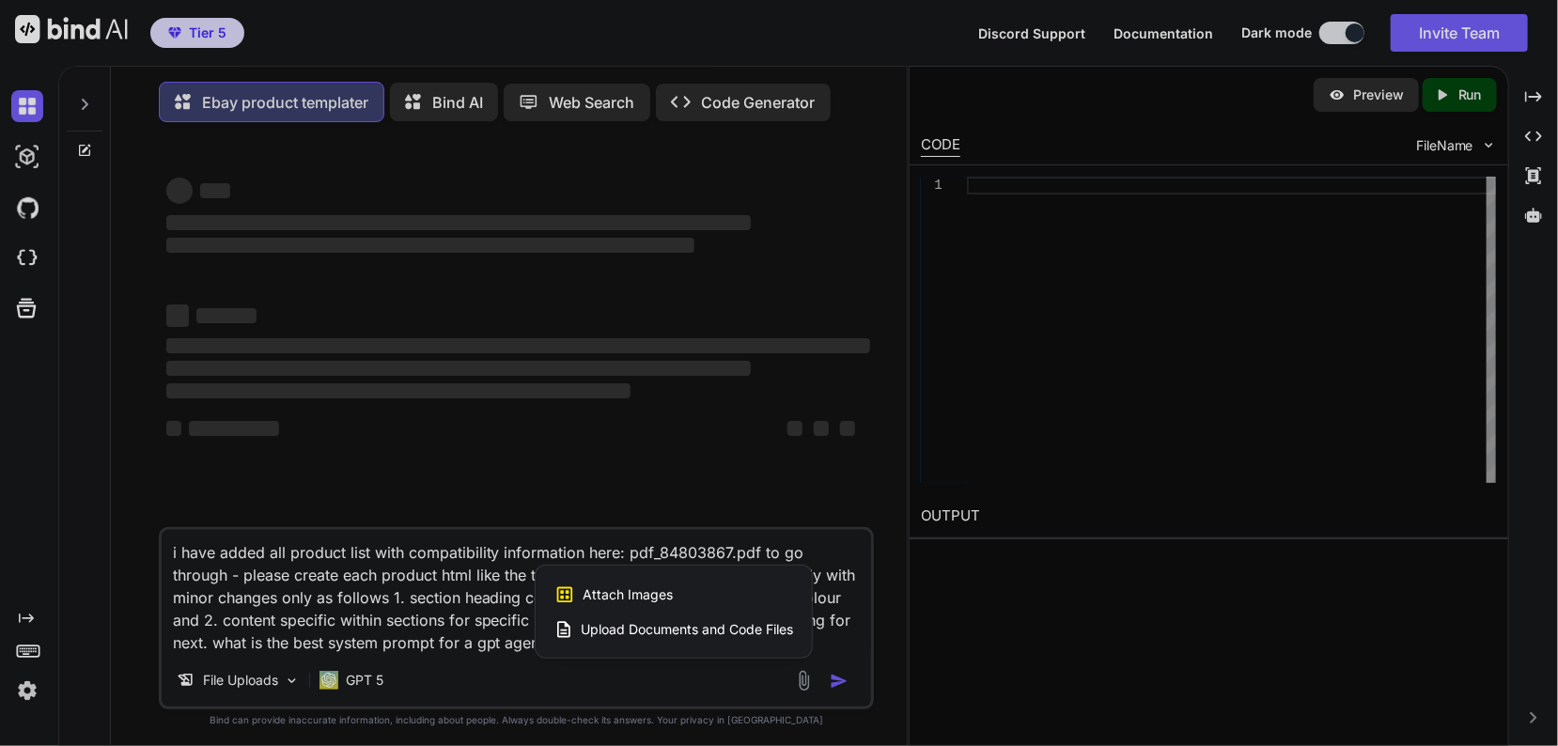
click at [722, 620] on div "Upload Documents and Code Files" at bounding box center [673, 630] width 239 height 34
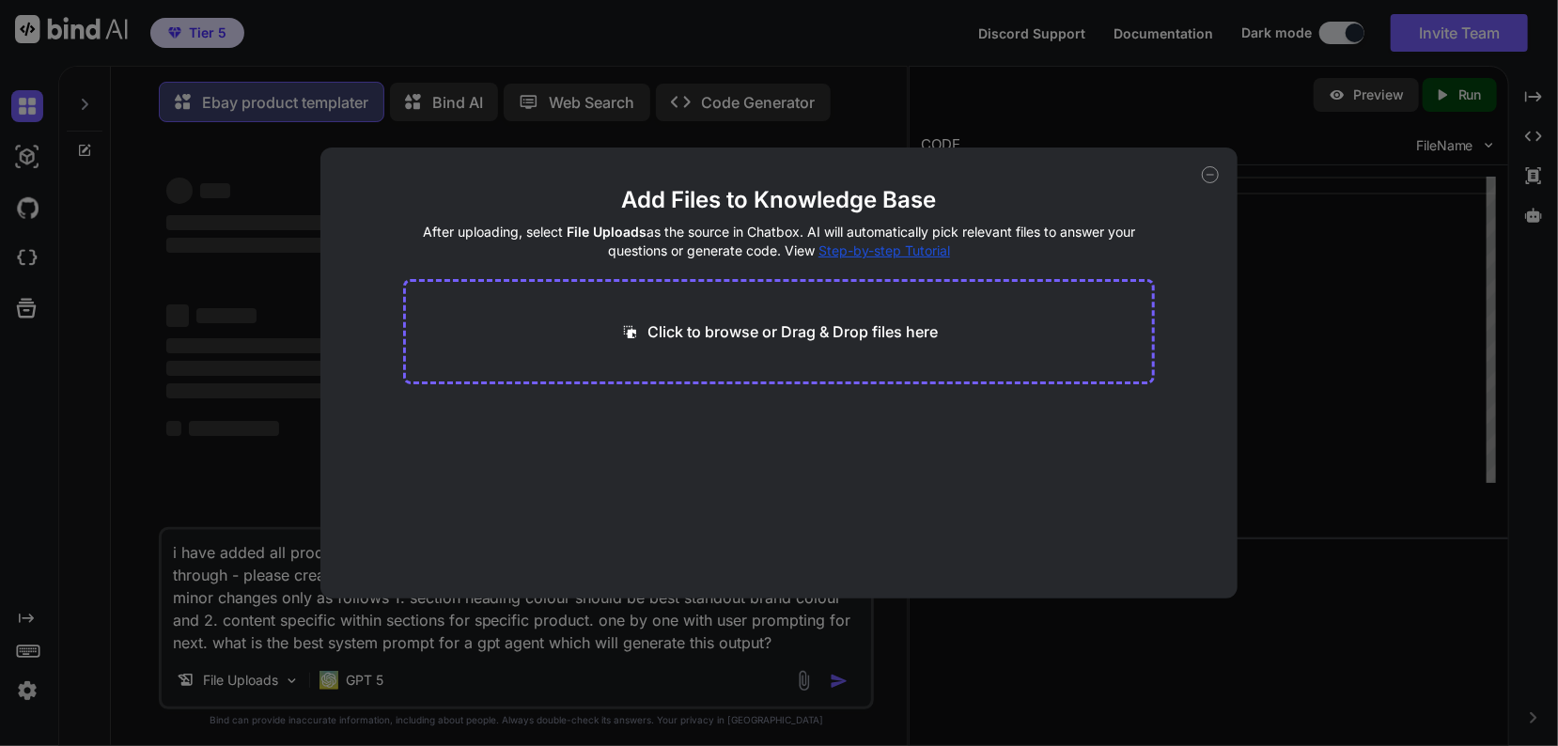
click at [800, 311] on div "Click to browse or Drag & Drop files here" at bounding box center [779, 331] width 752 height 105
click at [798, 330] on p "Click to browse or Drag & Drop files here" at bounding box center [792, 331] width 290 height 23
click at [932, 349] on div "Click to browse or Drag & Drop files here" at bounding box center [779, 331] width 752 height 105
click at [1278, 291] on div "Add Files to Knowledge Base After uploading, select File Uploads as the source …" at bounding box center [779, 373] width 1558 height 746
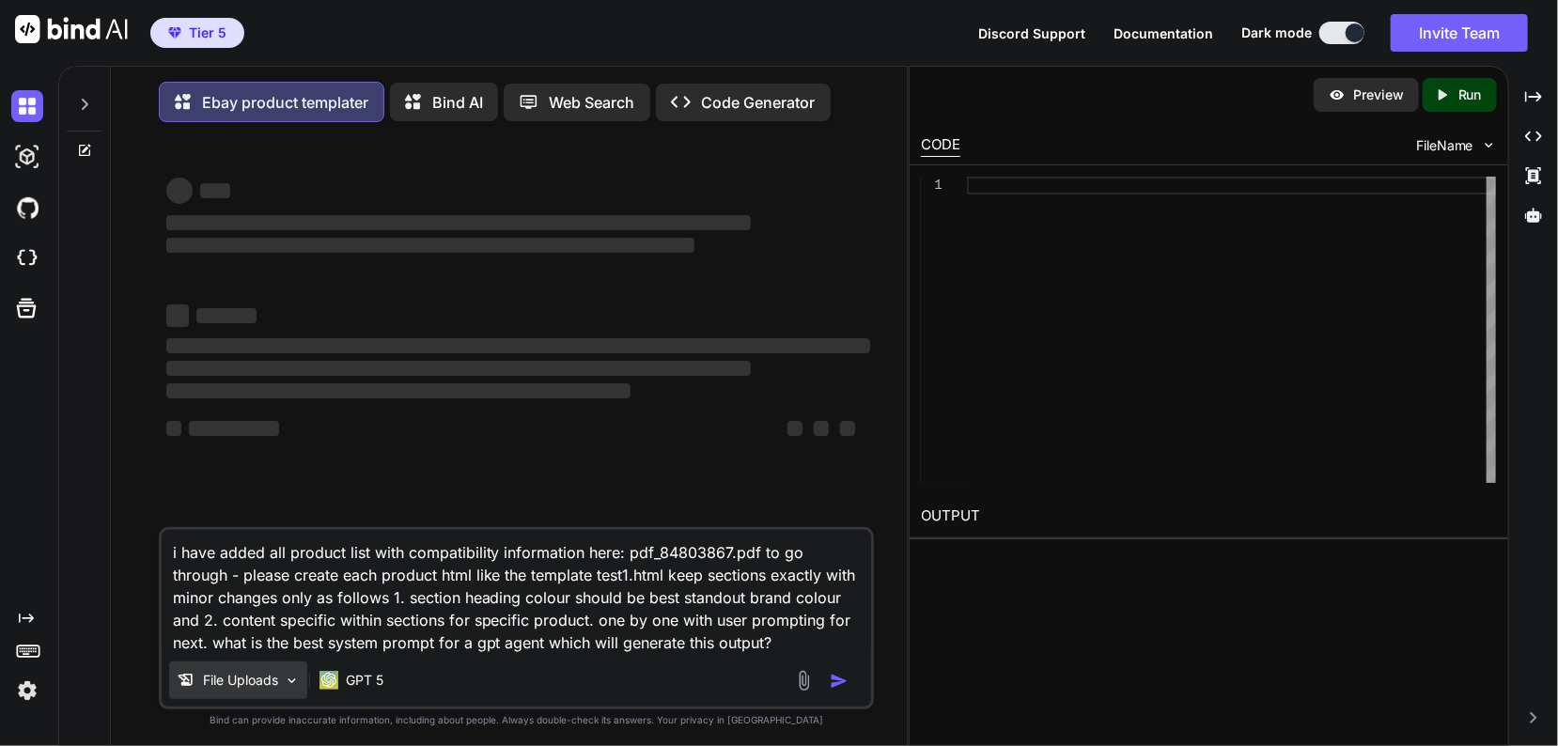
click at [252, 668] on div "File Uploads" at bounding box center [238, 680] width 138 height 38
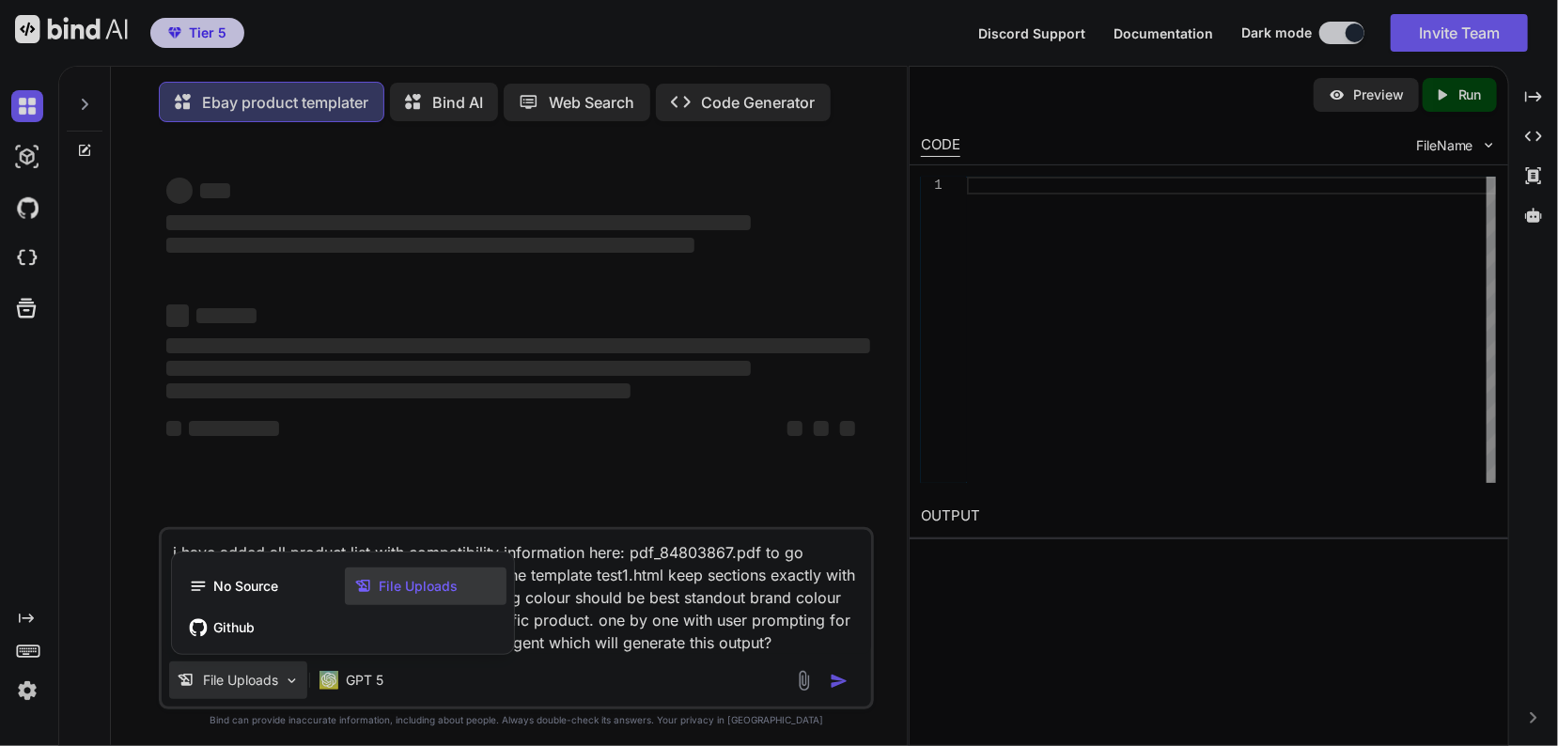
click at [252, 668] on div at bounding box center [779, 373] width 1558 height 746
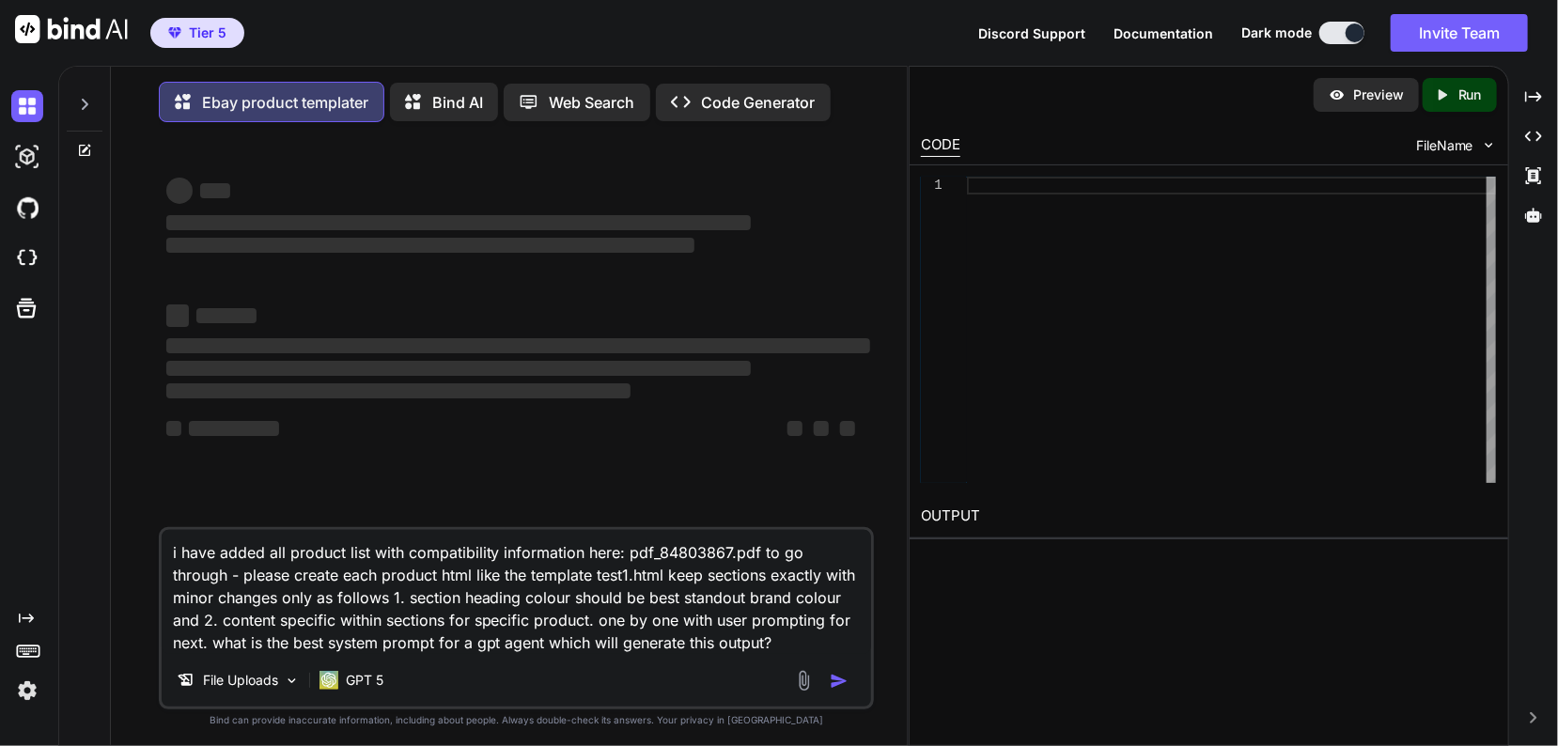
click at [792, 686] on div "File Uploads GPT 5" at bounding box center [517, 683] width 710 height 45
click at [805, 688] on img at bounding box center [804, 681] width 22 height 22
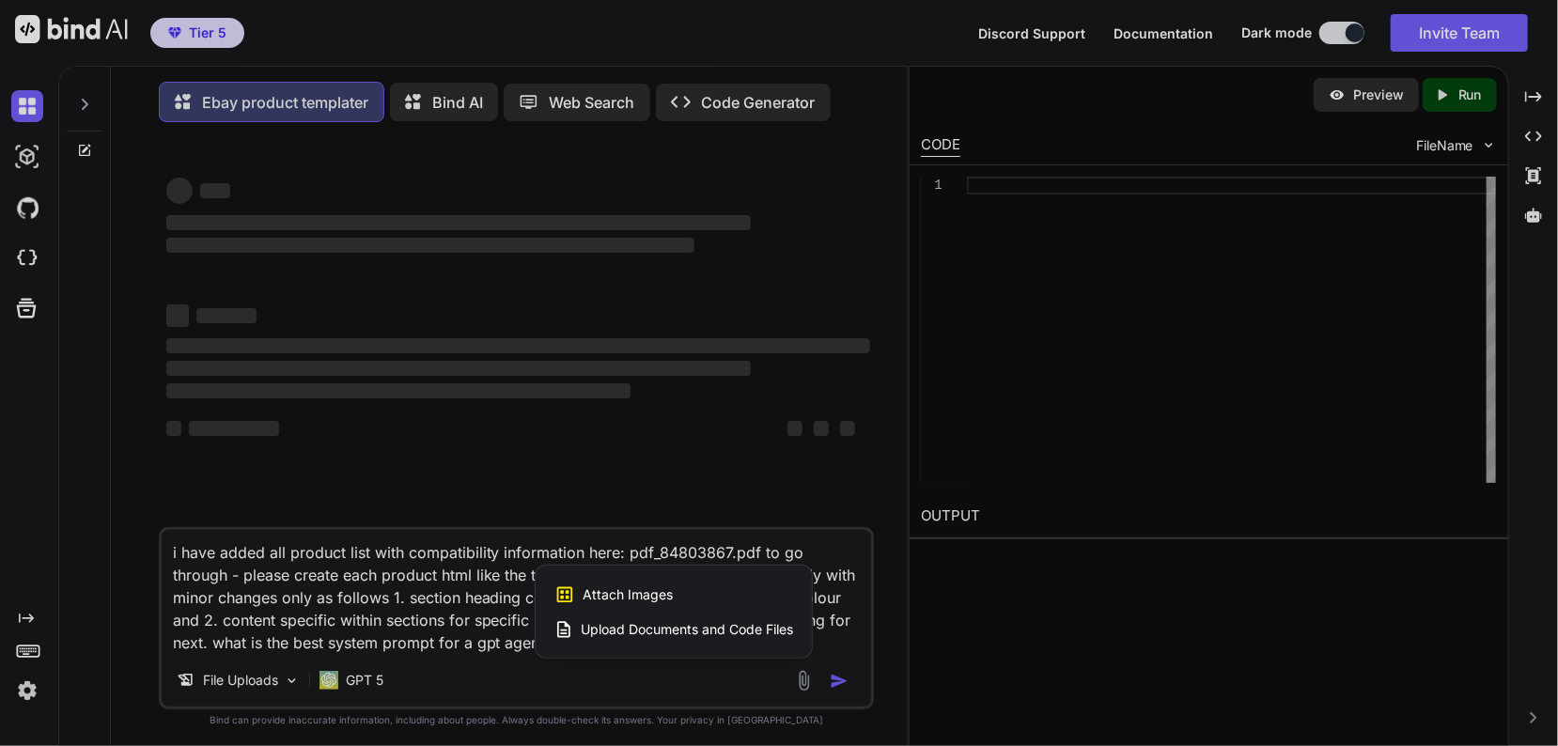
click at [638, 636] on span "Upload Documents and Code Files" at bounding box center [687, 629] width 212 height 19
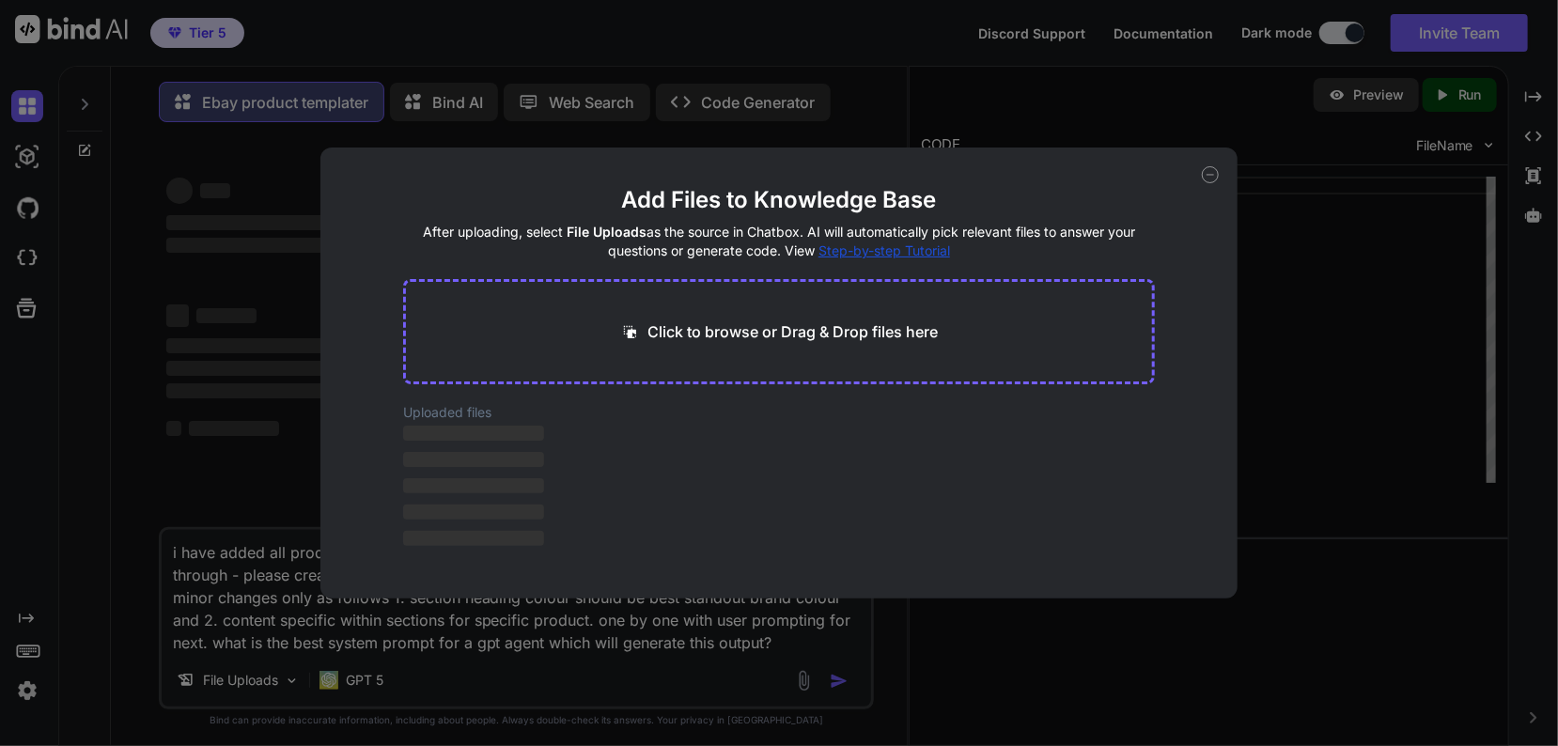
click at [638, 636] on div "Add Files to Knowledge Base After uploading, select File Uploads as the source …" at bounding box center [779, 373] width 1558 height 746
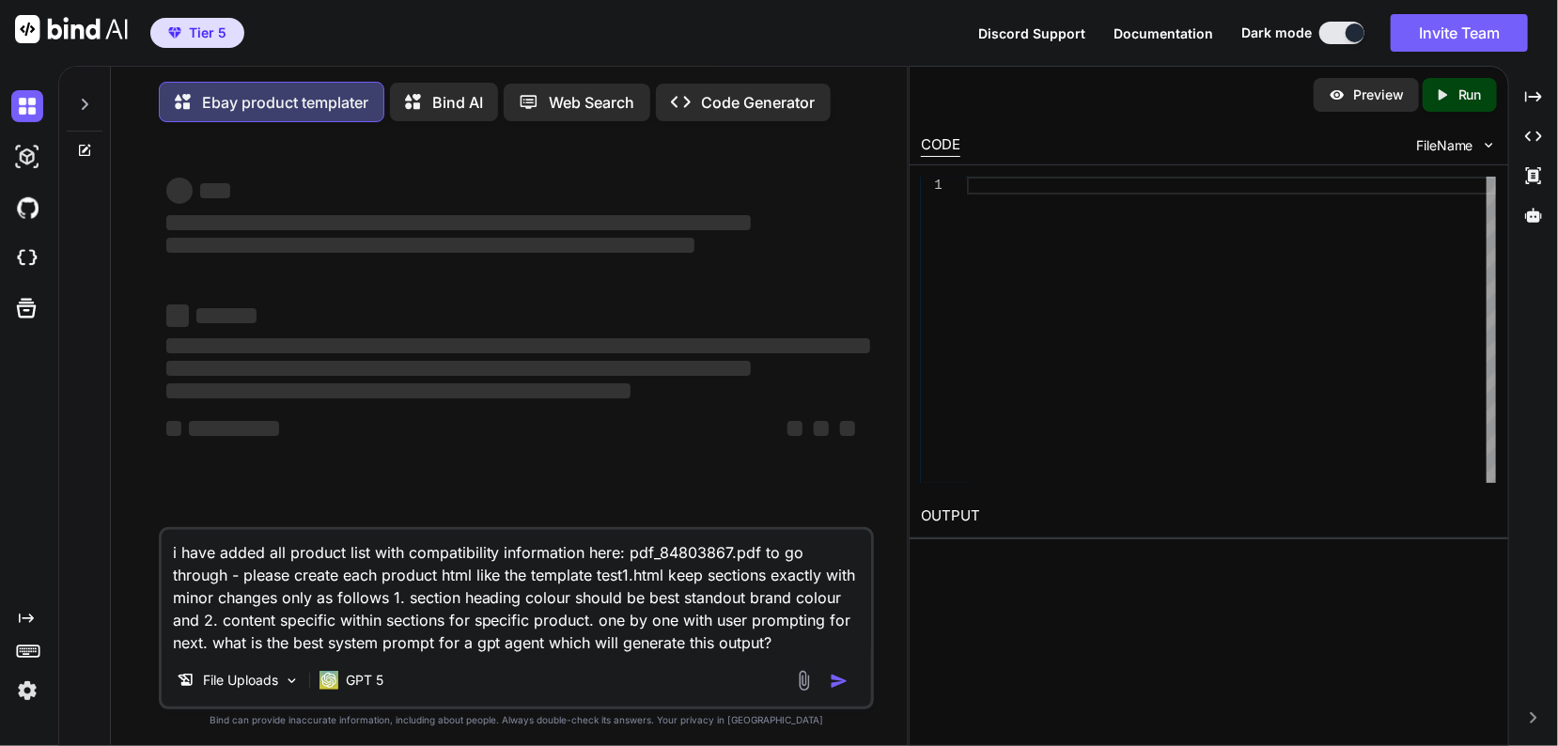
click at [594, 607] on textarea "i have added all product list with compatibility information here: pdf_84803867…" at bounding box center [517, 592] width 710 height 124
click at [256, 592] on textarea "i have added all product list with compatibility information here: pdf_84803867…" at bounding box center [517, 592] width 710 height 124
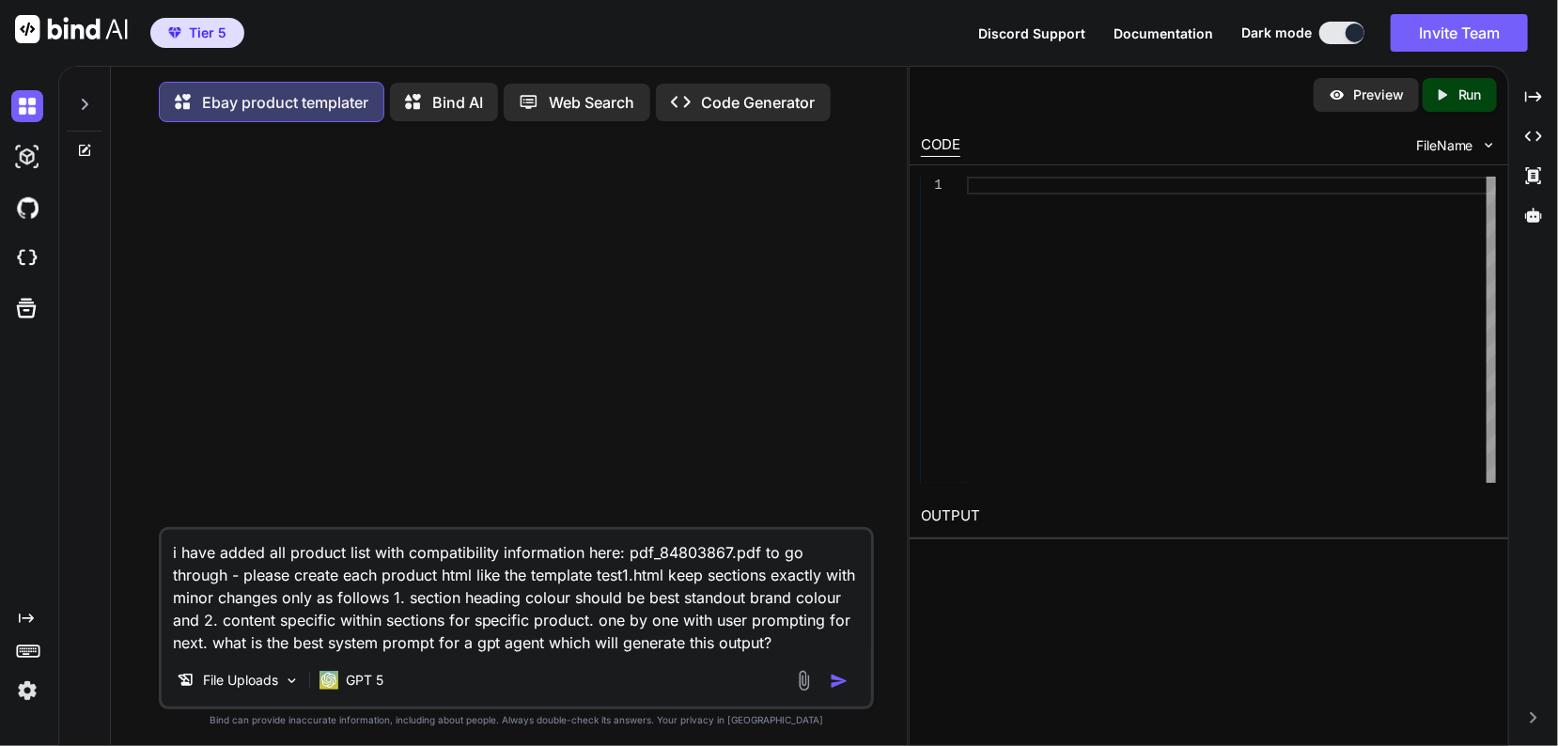
click at [839, 691] on img "button" at bounding box center [839, 681] width 19 height 19
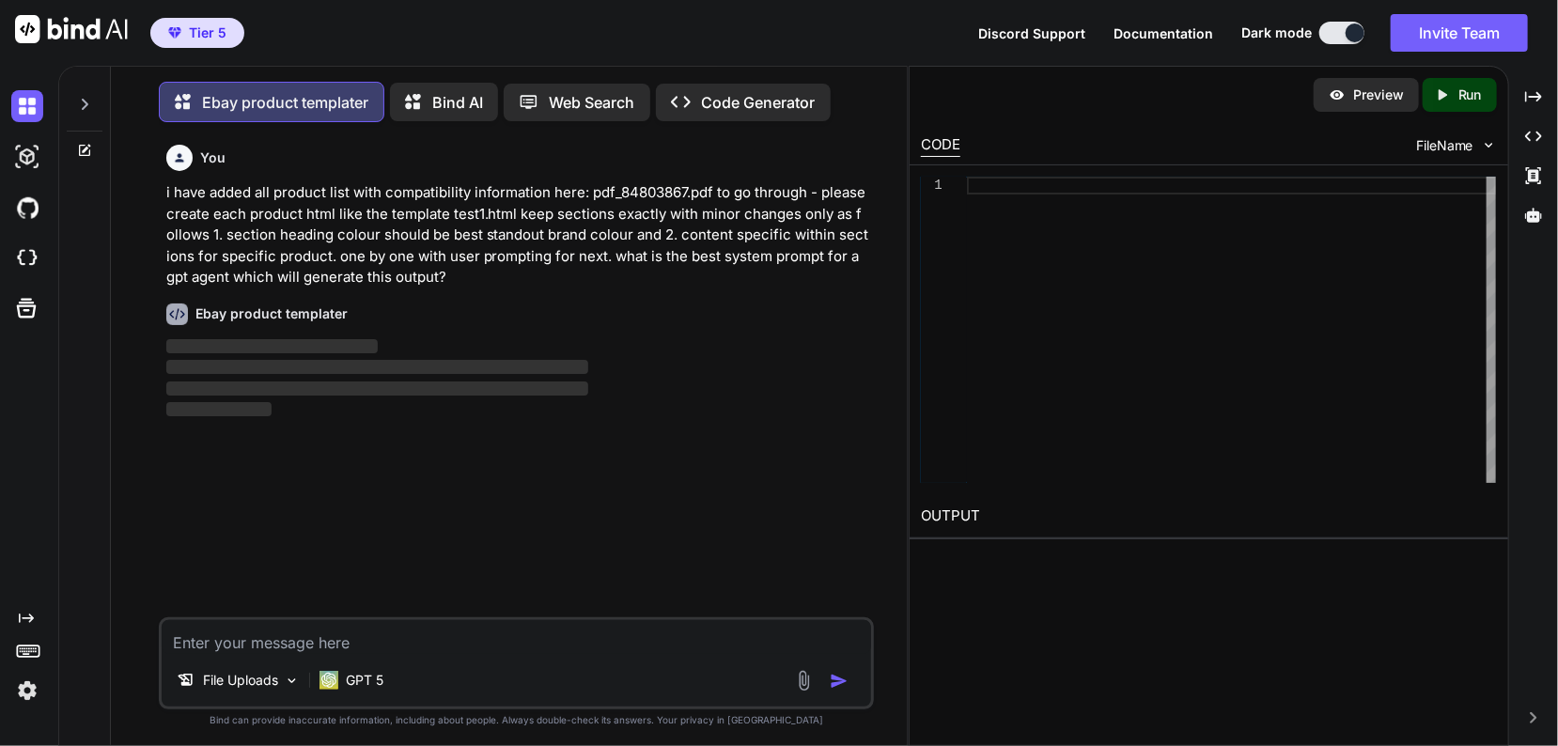
scroll to position [8, 0]
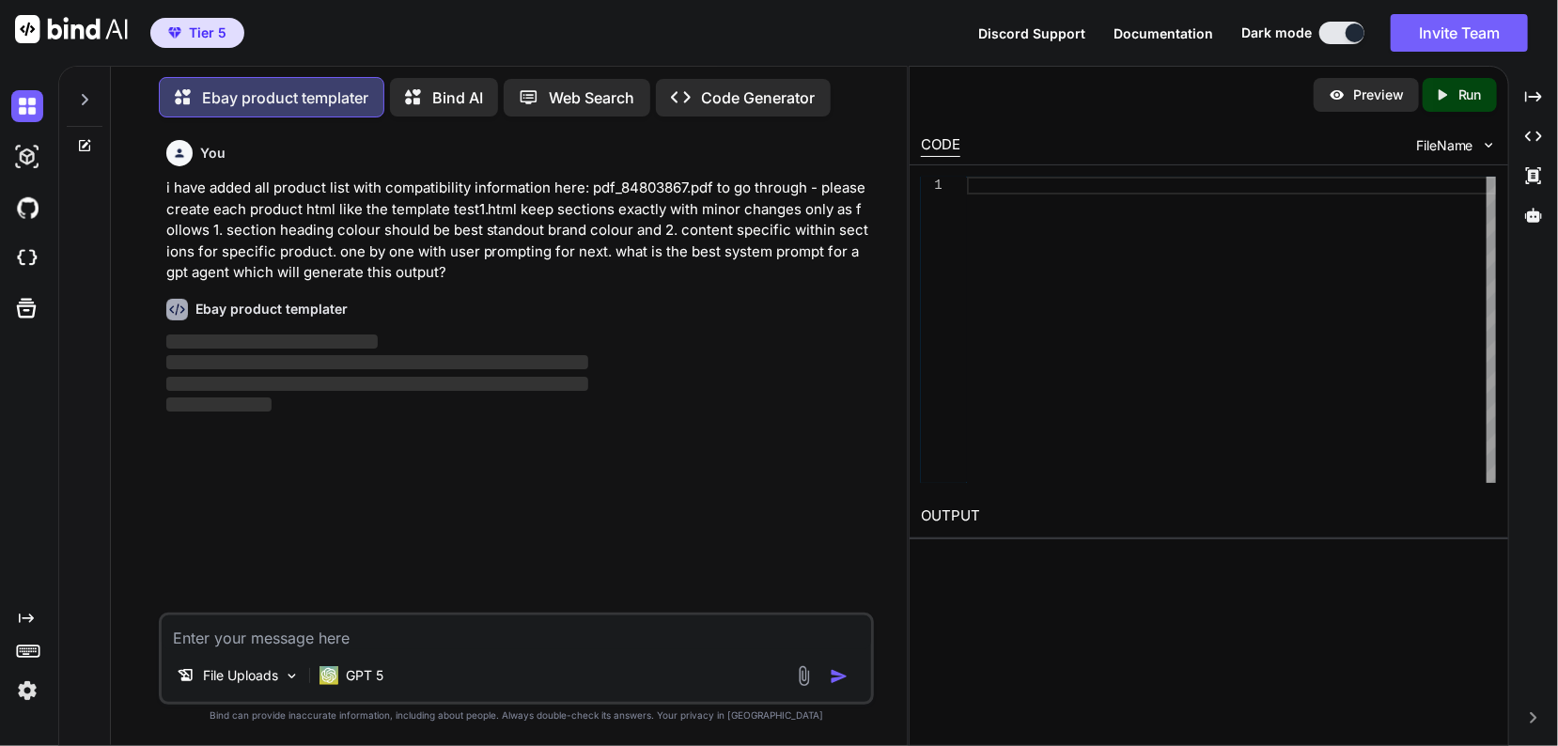
click at [653, 423] on div "You i have added all product list with compatibility information here: pdf_8480…" at bounding box center [519, 372] width 712 height 480
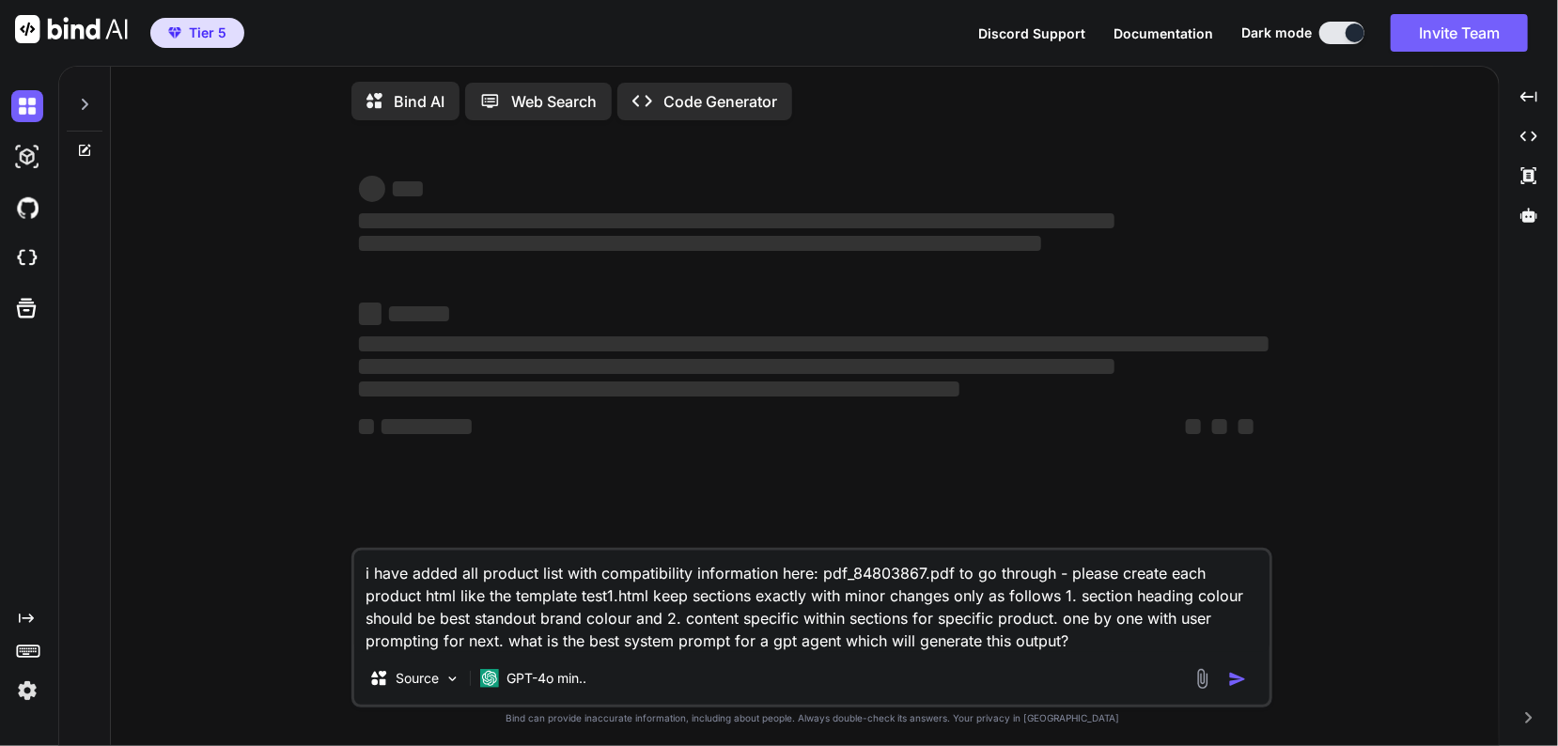
type textarea "x"
type textarea "i have added all product list with compatibility information here: pdf_84803867…"
type textarea "x"
type textarea "i have added all product list with compatibility information here: pdf_84803867…"
type textarea "x"
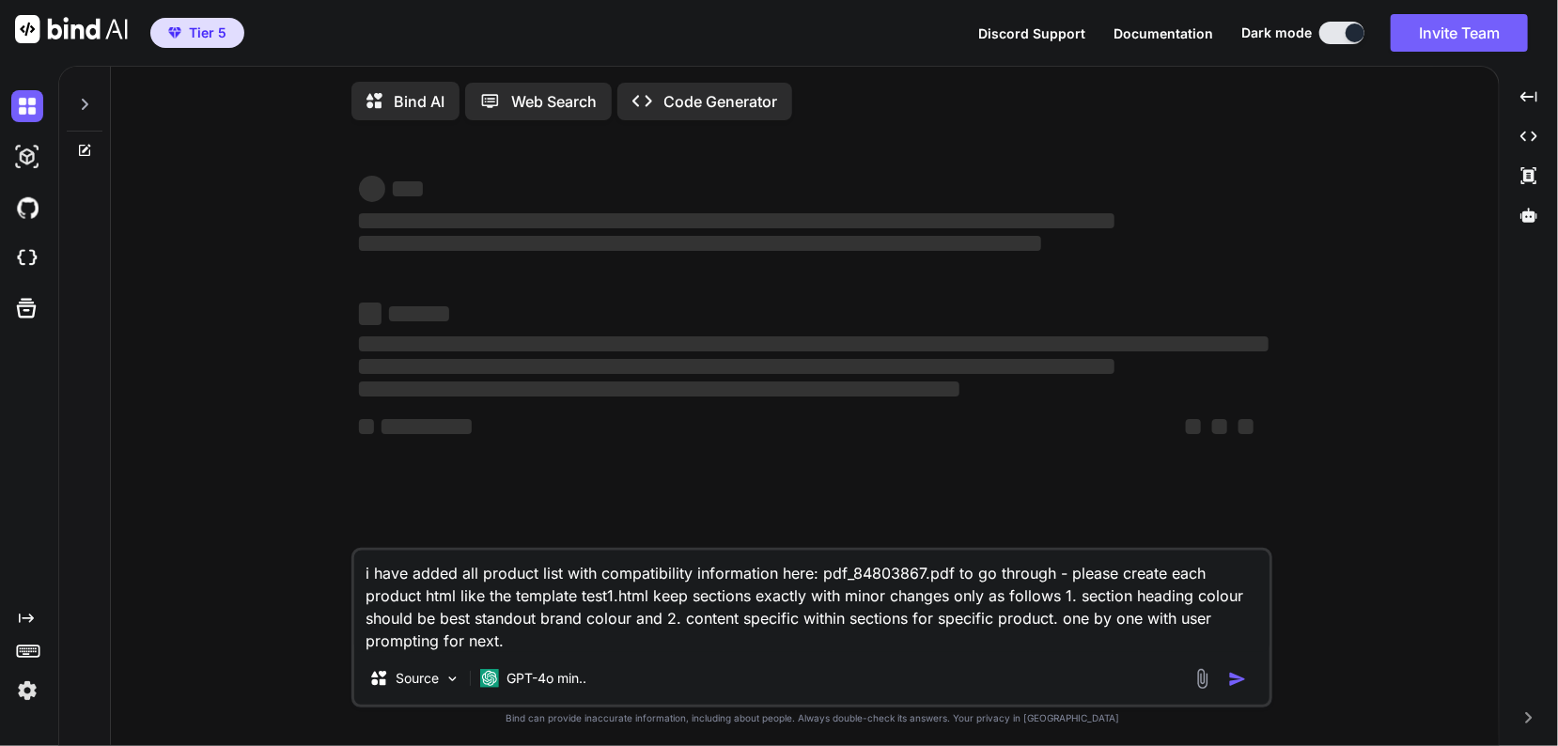
type textarea "i have added all product list with compatibility information here: pdf_84803867…"
type textarea "x"
type textarea "i have added all product list with compatibility information here: pdf_84803867…"
click at [35, 258] on img at bounding box center [27, 258] width 32 height 32
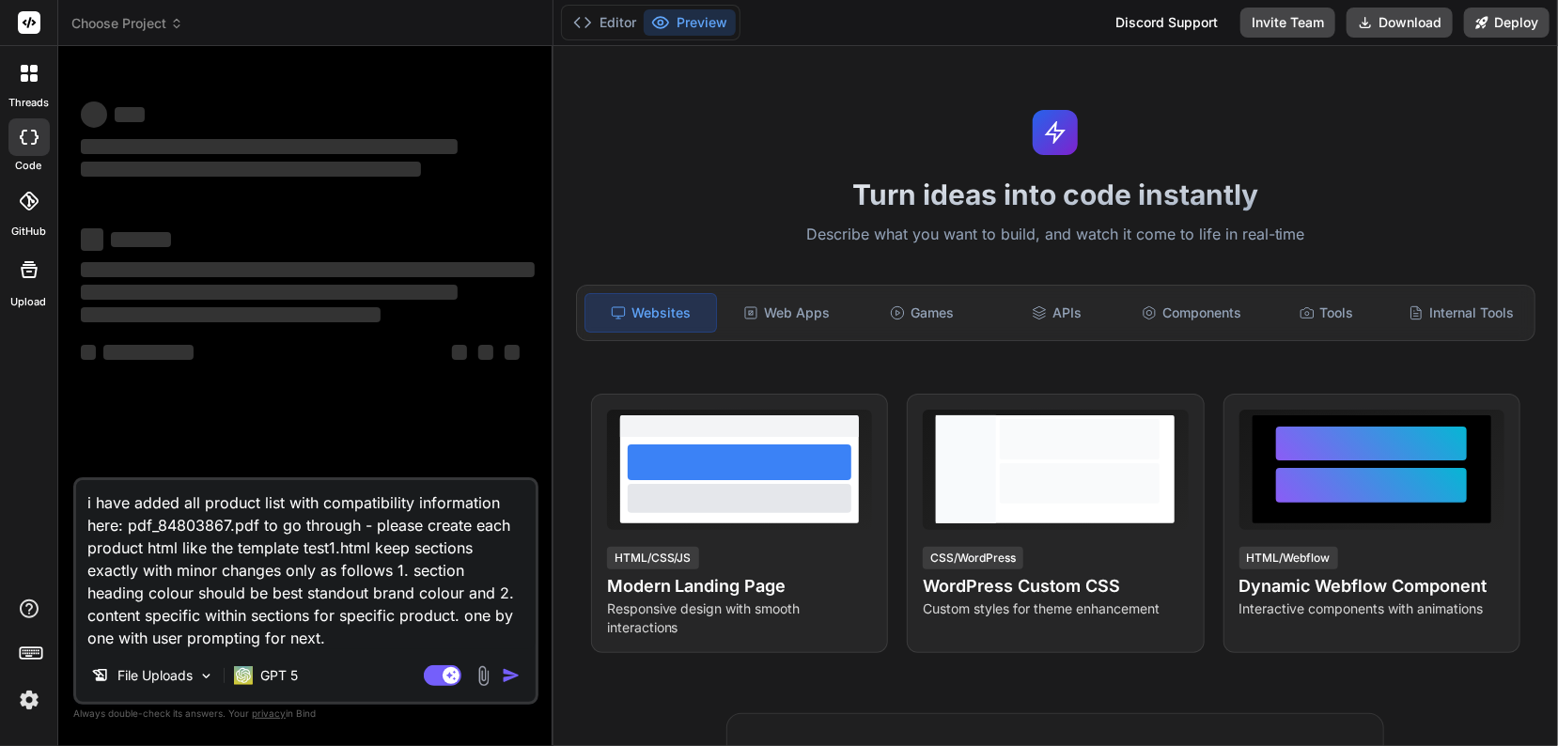
click at [25, 93] on div "threads" at bounding box center [28, 78] width 57 height 65
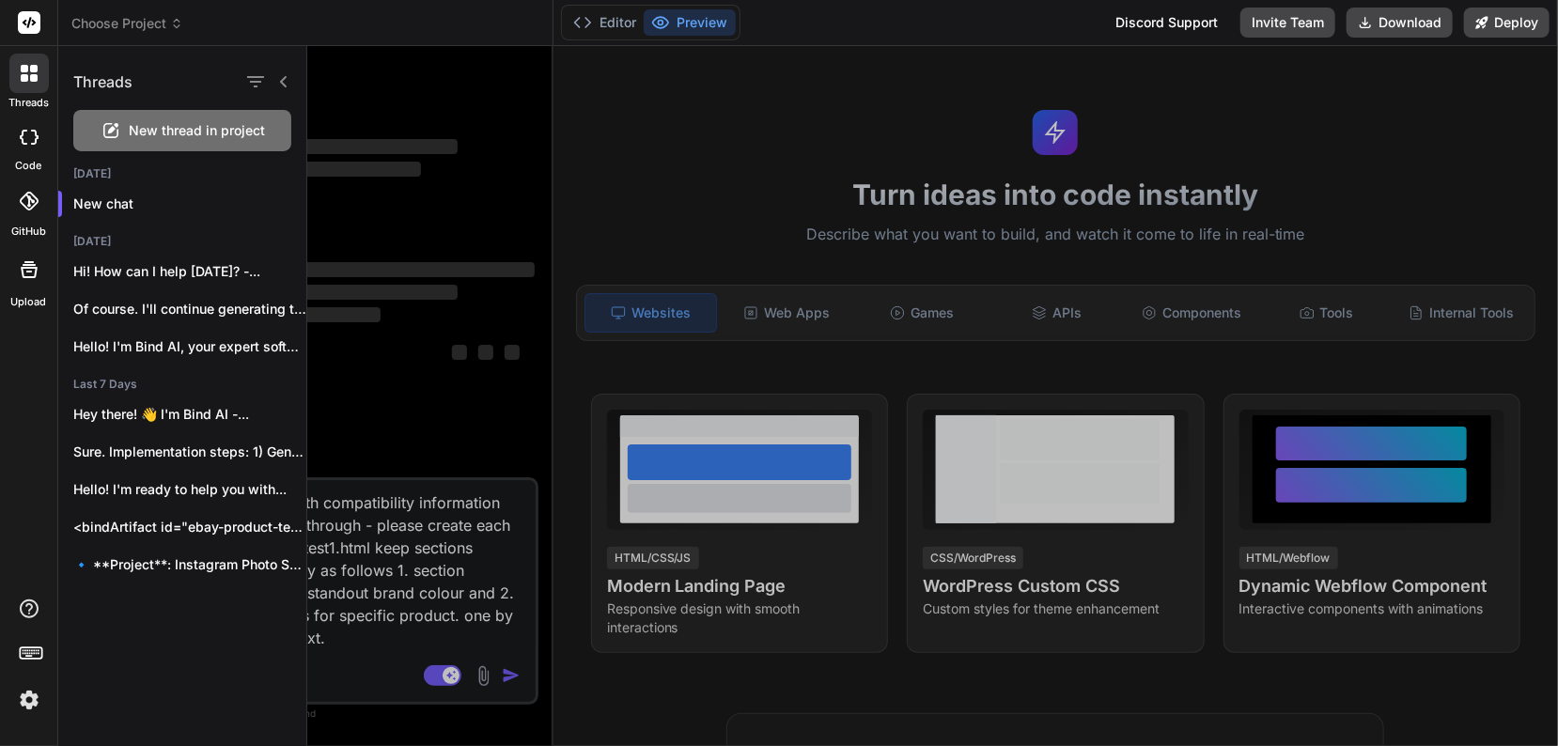
click at [458, 486] on div at bounding box center [932, 396] width 1250 height 700
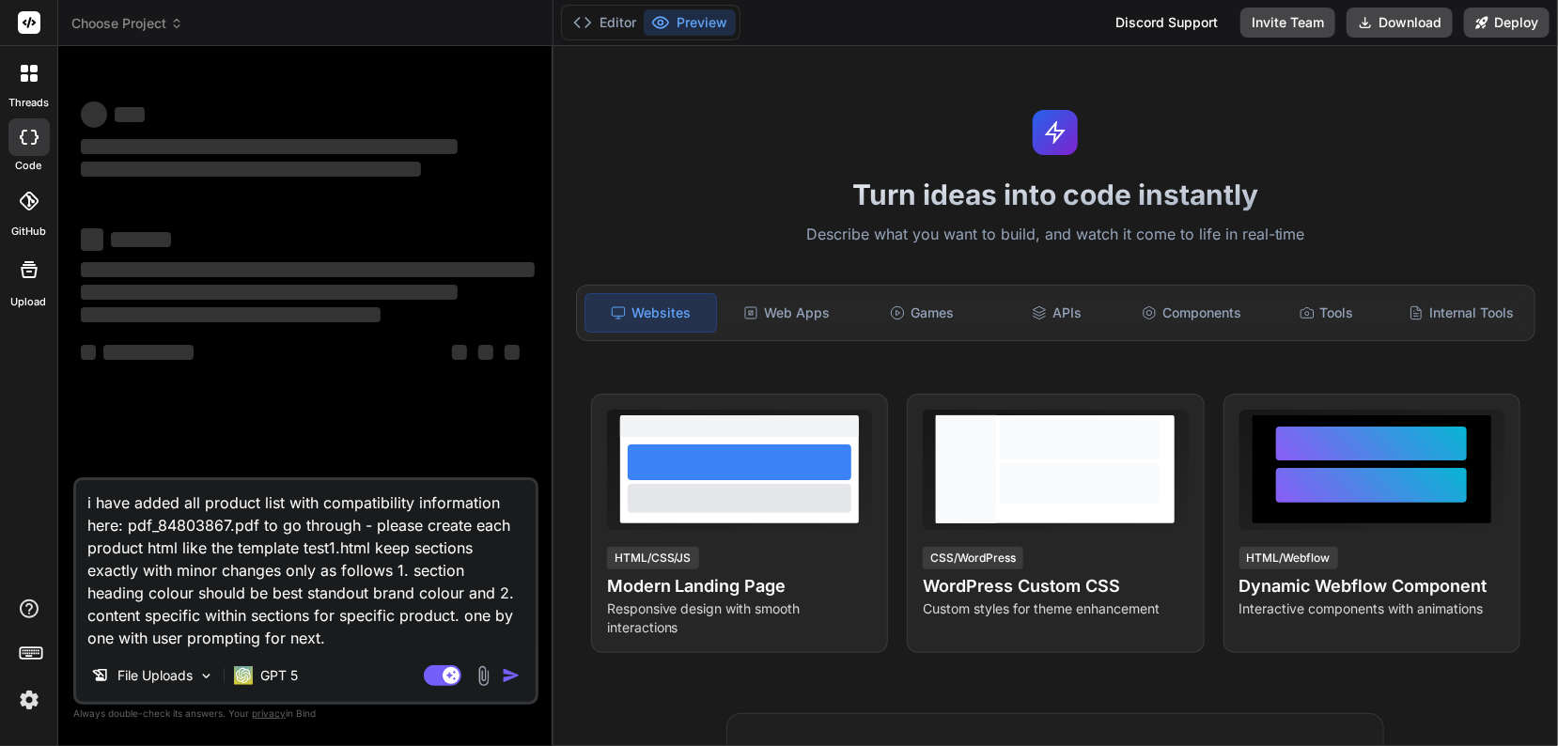
click at [488, 673] on img at bounding box center [484, 676] width 22 height 22
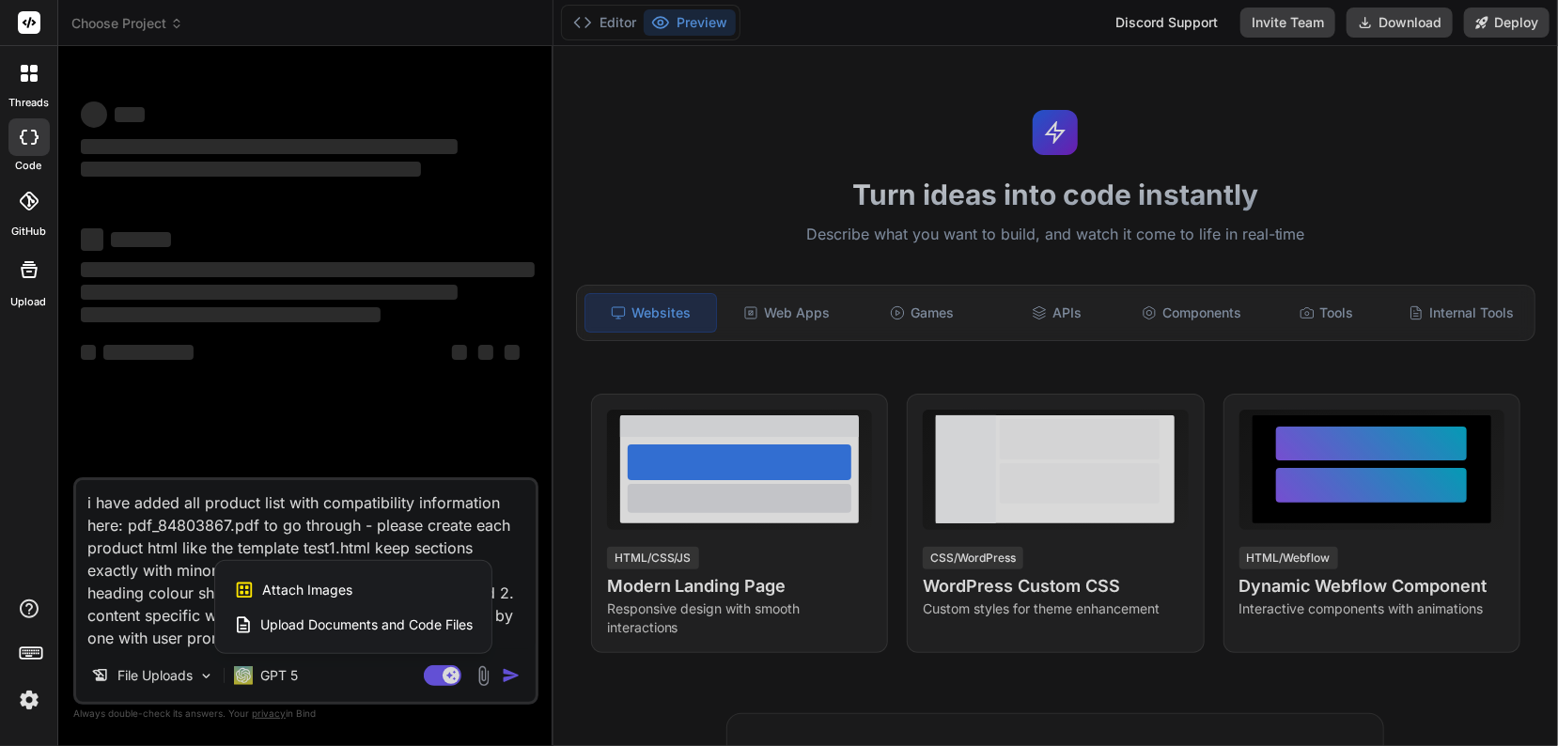
click at [404, 615] on span "Upload Documents and Code Files" at bounding box center [366, 624] width 212 height 19
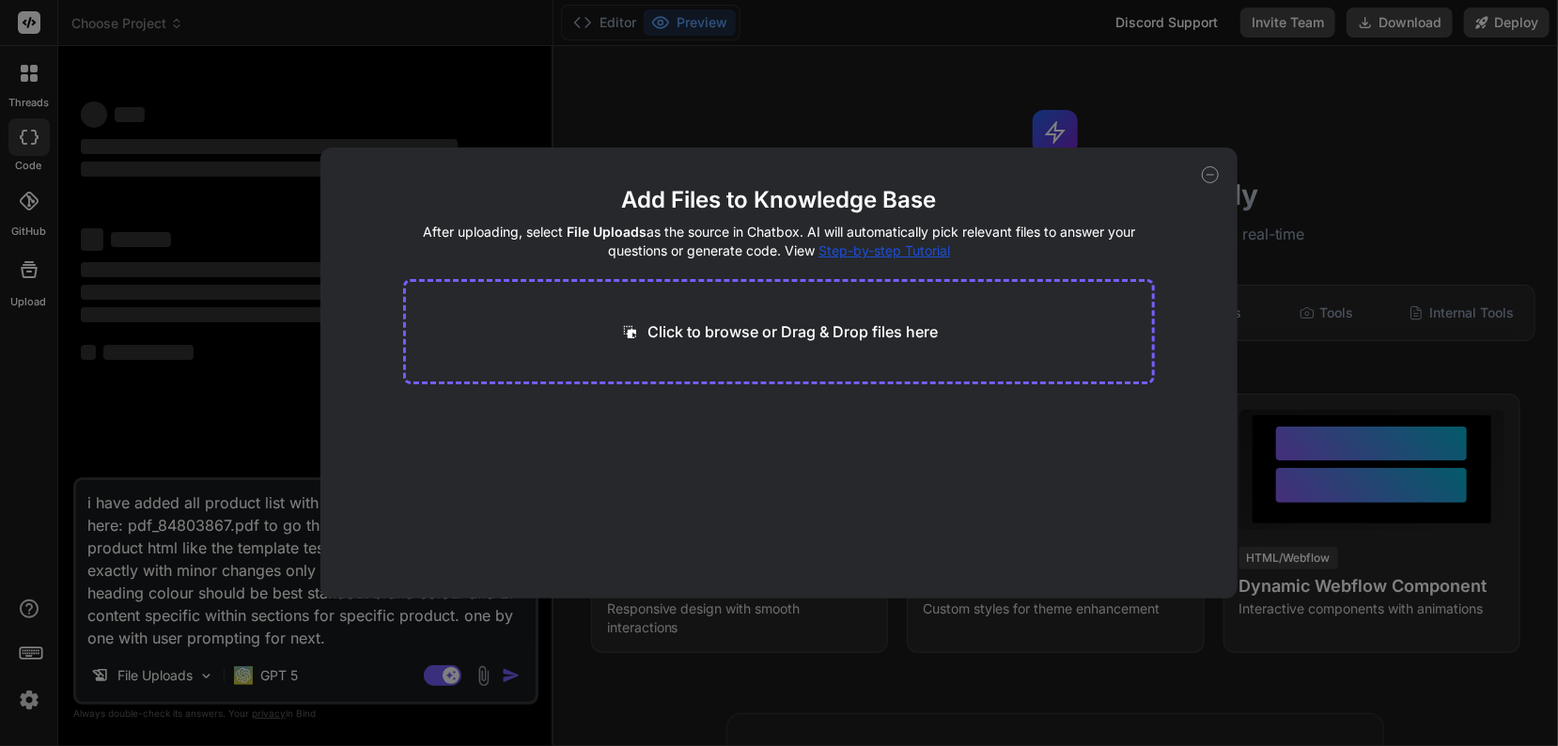
click at [192, 586] on div "Add Files to Knowledge Base After uploading, select File Uploads as the source …" at bounding box center [779, 373] width 1558 height 746
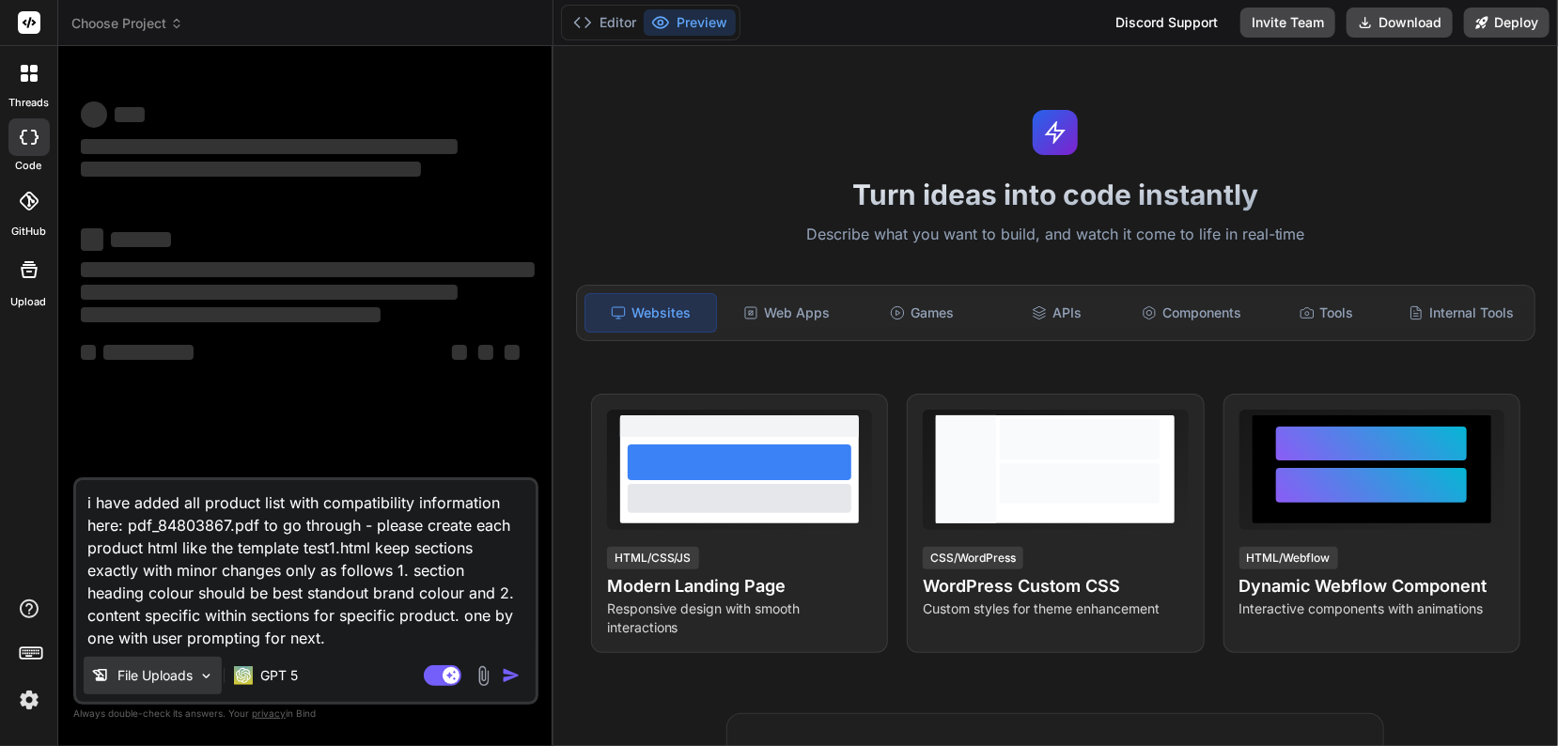
click at [144, 675] on p "File Uploads" at bounding box center [154, 675] width 75 height 19
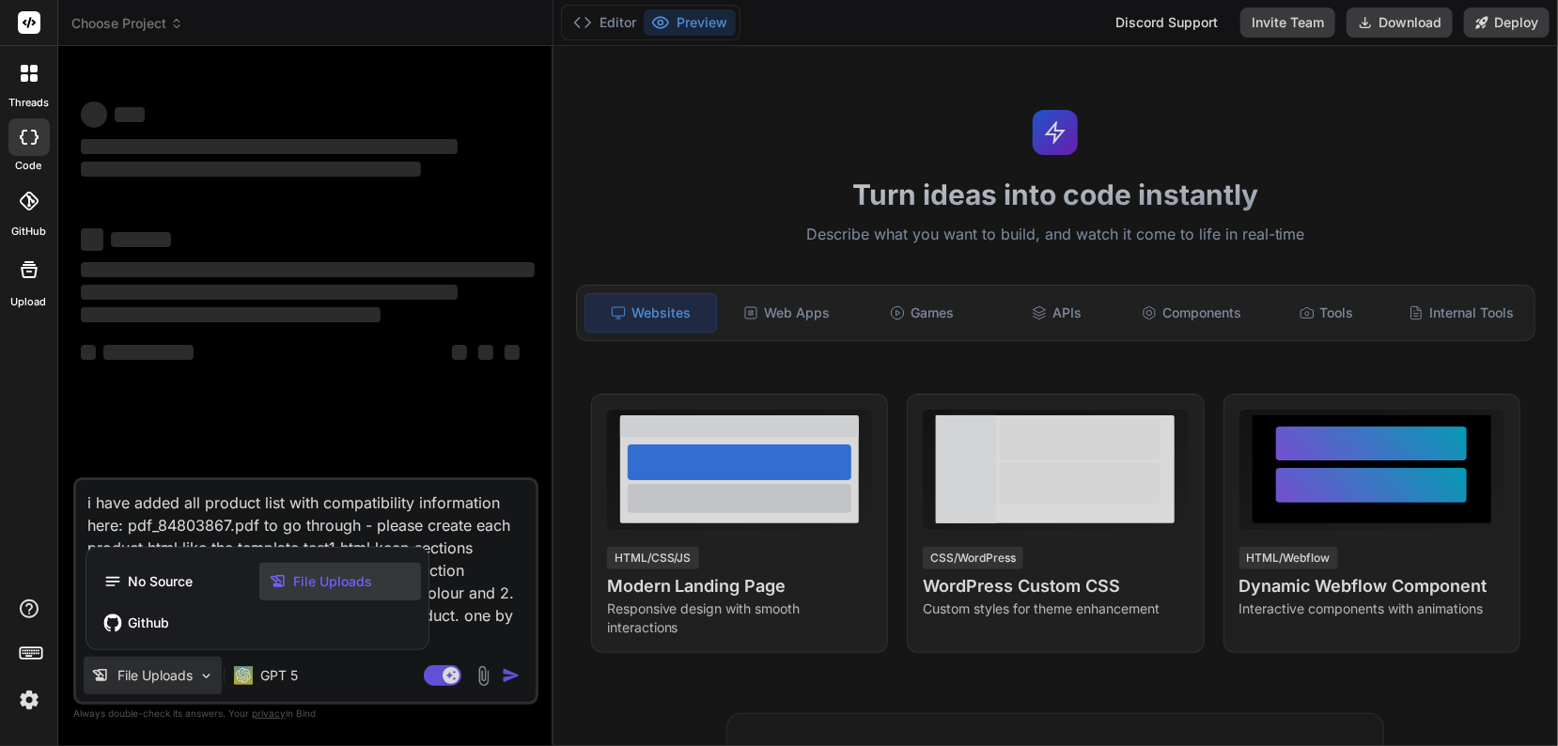
click at [145, 671] on div at bounding box center [779, 373] width 1558 height 746
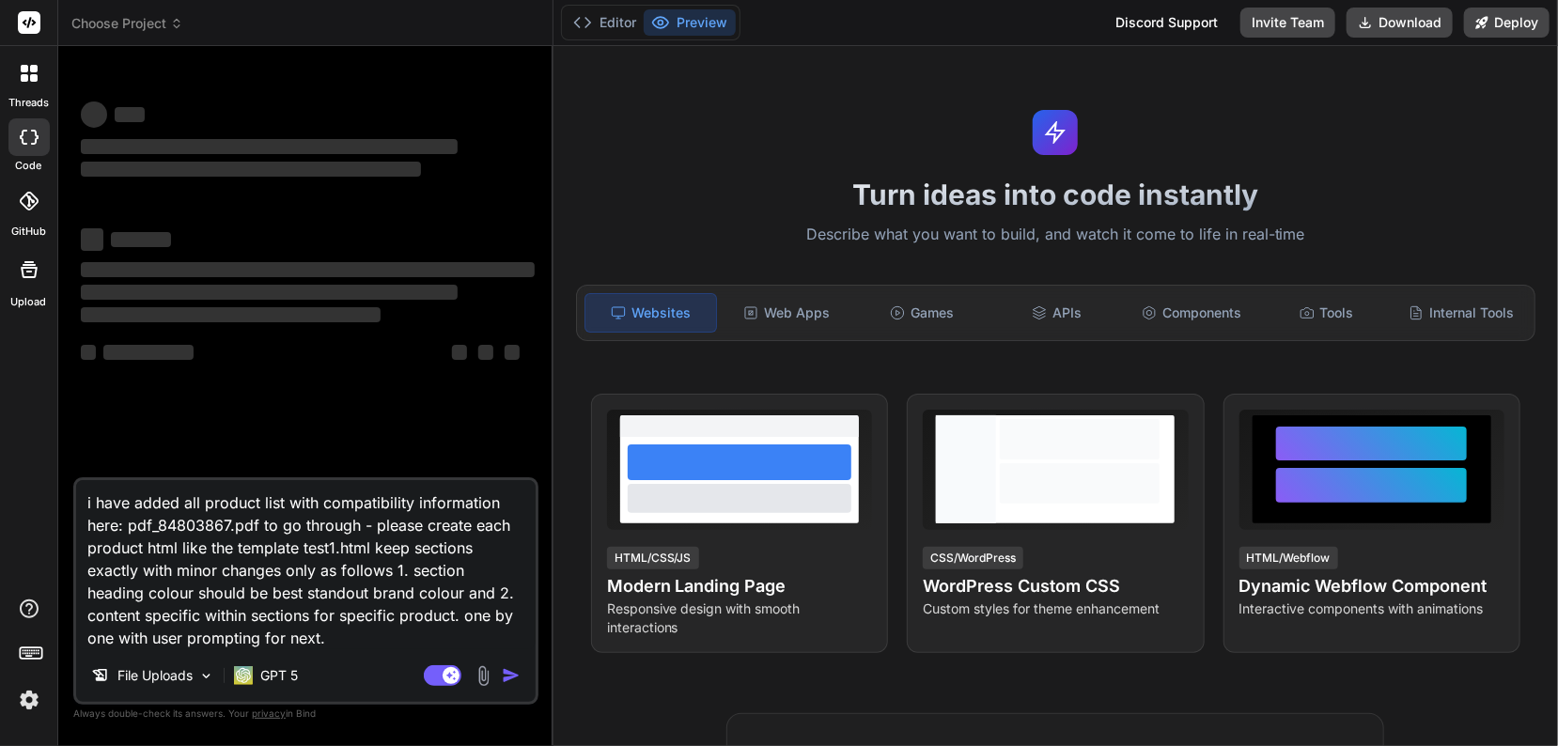
click at [482, 668] on img at bounding box center [484, 676] width 22 height 22
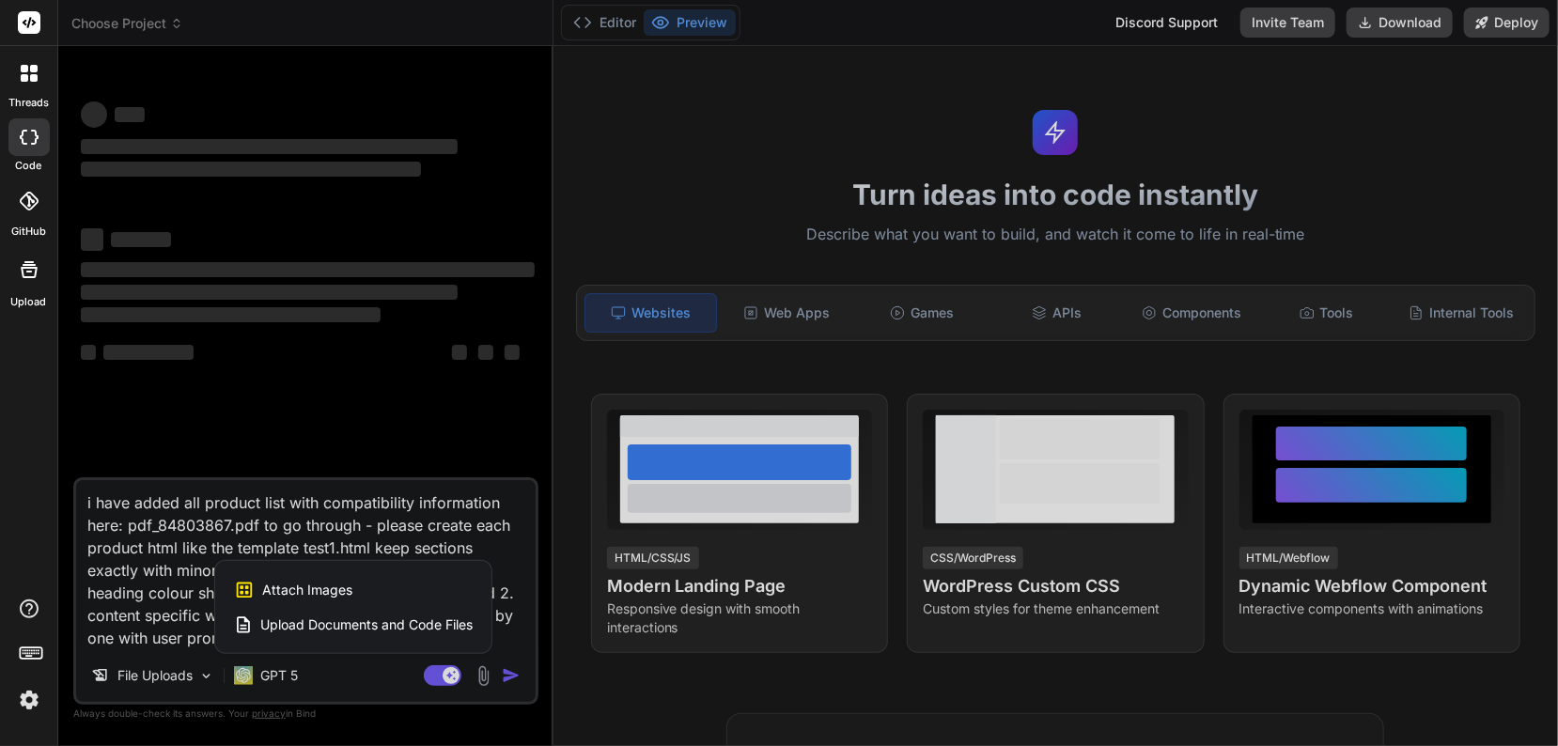
click at [205, 560] on div at bounding box center [779, 373] width 1558 height 746
type textarea "x"
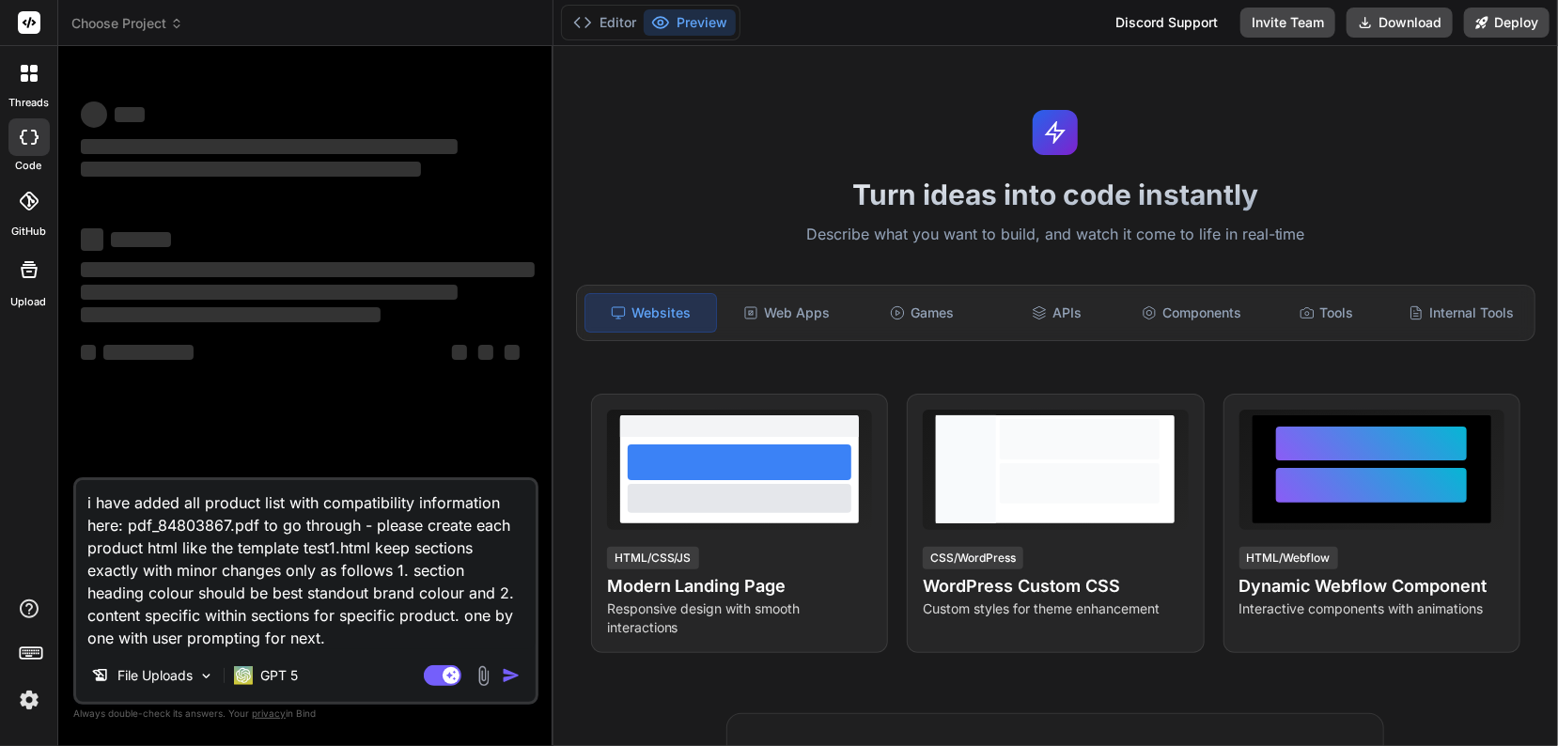
click at [38, 83] on div at bounding box center [28, 73] width 39 height 39
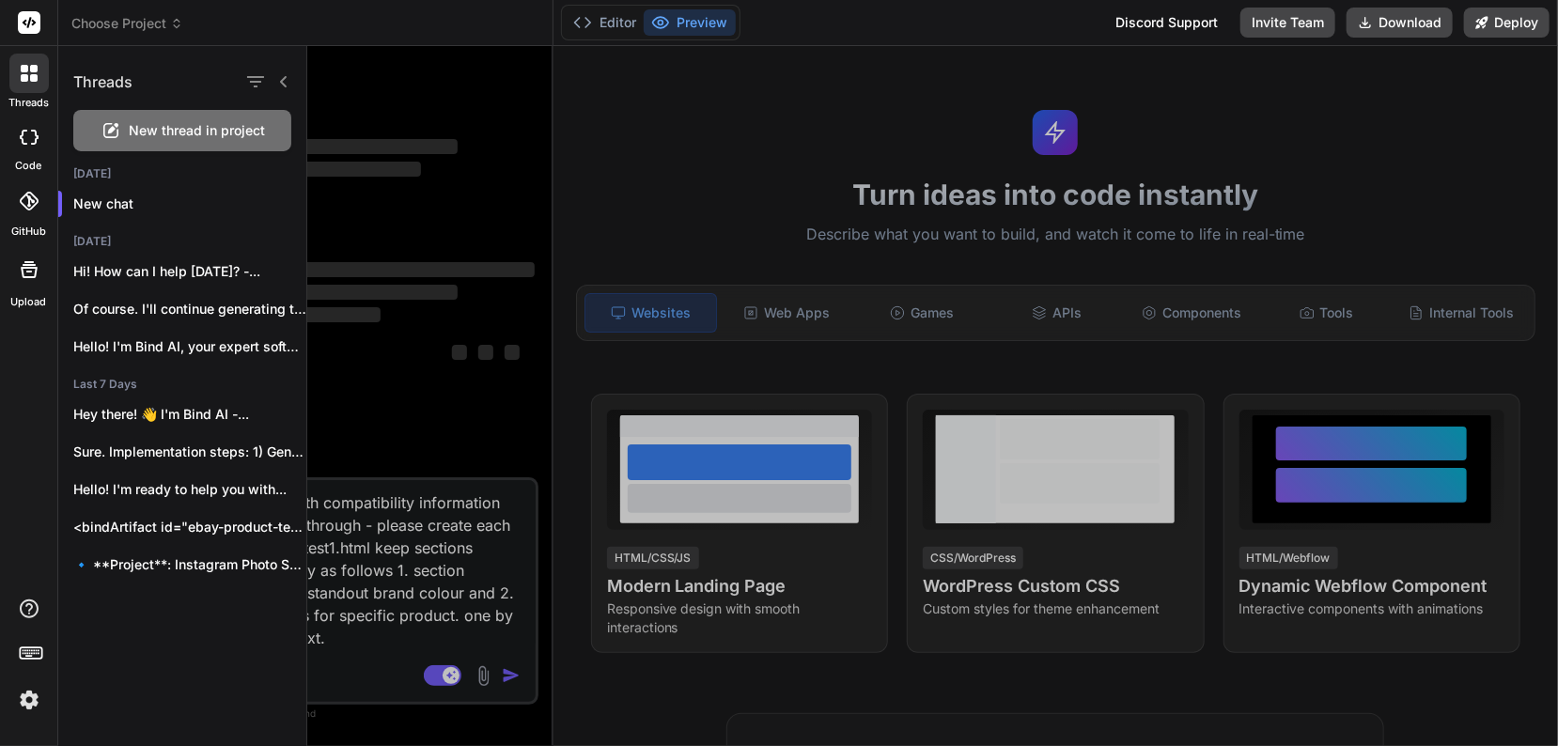
drag, startPoint x: 41, startPoint y: 35, endPoint x: 33, endPoint y: 26, distance: 12.0
click at [41, 34] on div at bounding box center [28, 23] width 57 height 46
click at [31, 25] on rect at bounding box center [29, 22] width 23 height 23
click at [25, 19] on rect at bounding box center [29, 22] width 23 height 23
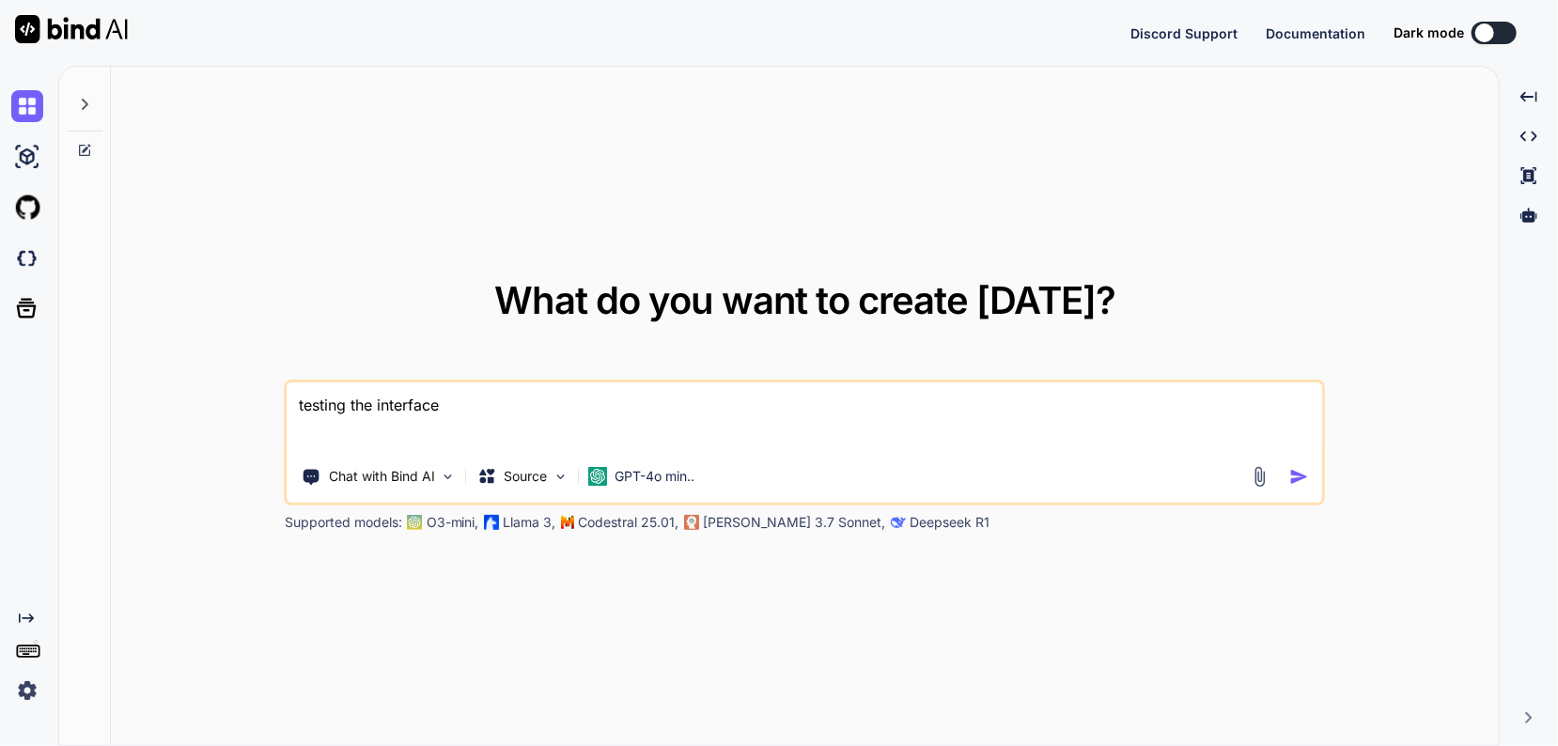
click at [79, 111] on icon at bounding box center [84, 104] width 15 height 15
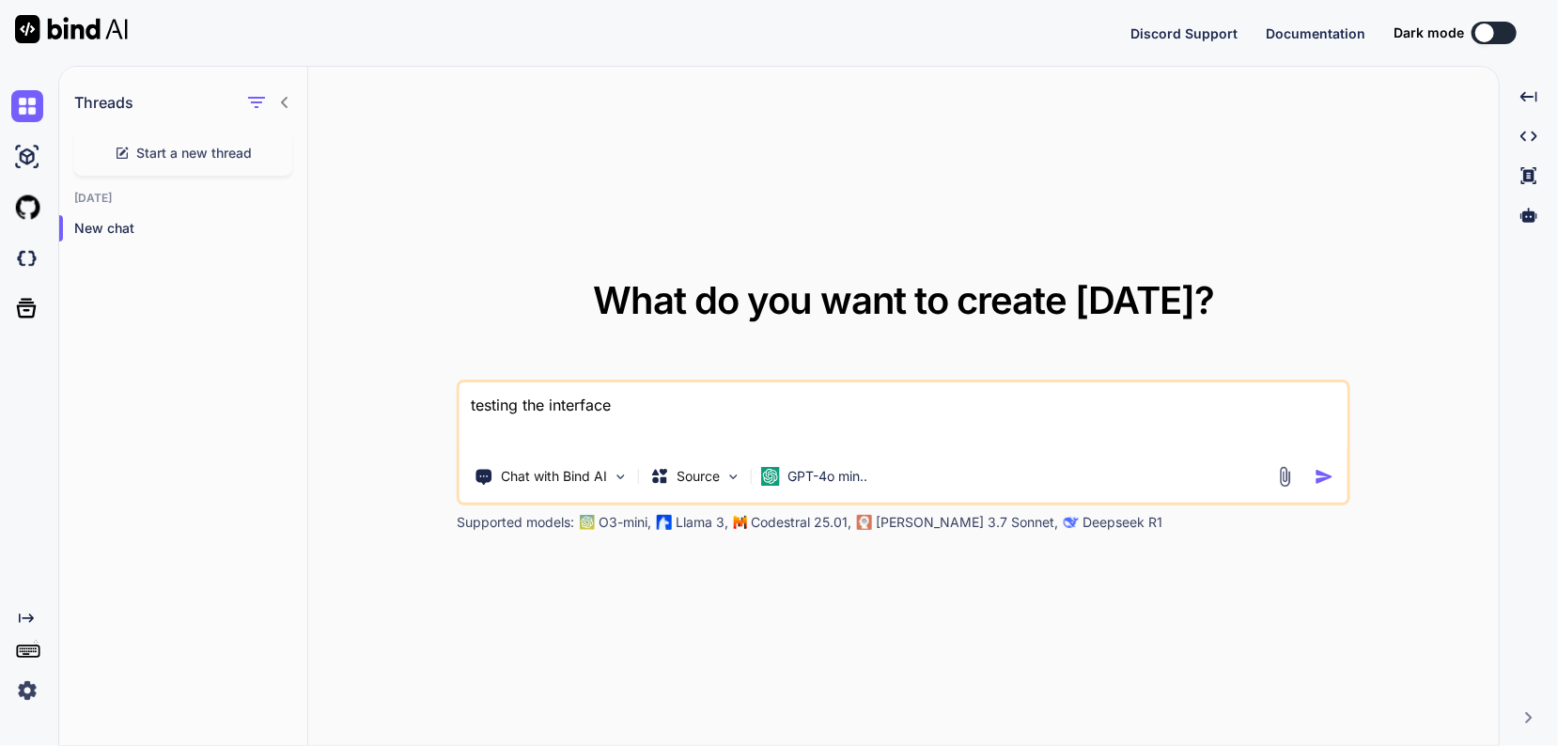
click at [39, 653] on rect at bounding box center [28, 650] width 22 height 11
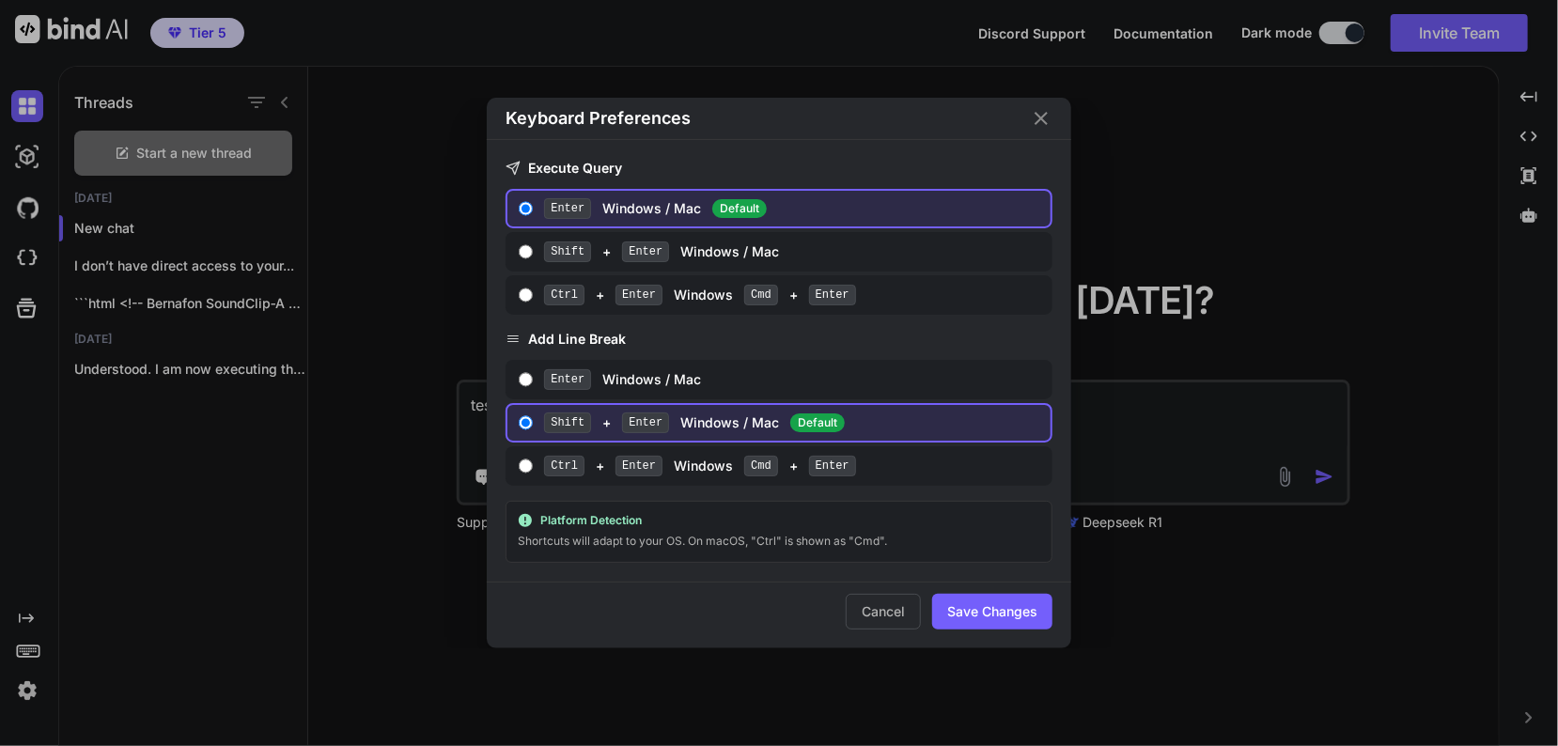
click at [169, 425] on div "Keyboard Preferences Execute Query Enter Windows / Mac Default Shift + Enter Wi…" at bounding box center [779, 373] width 1558 height 746
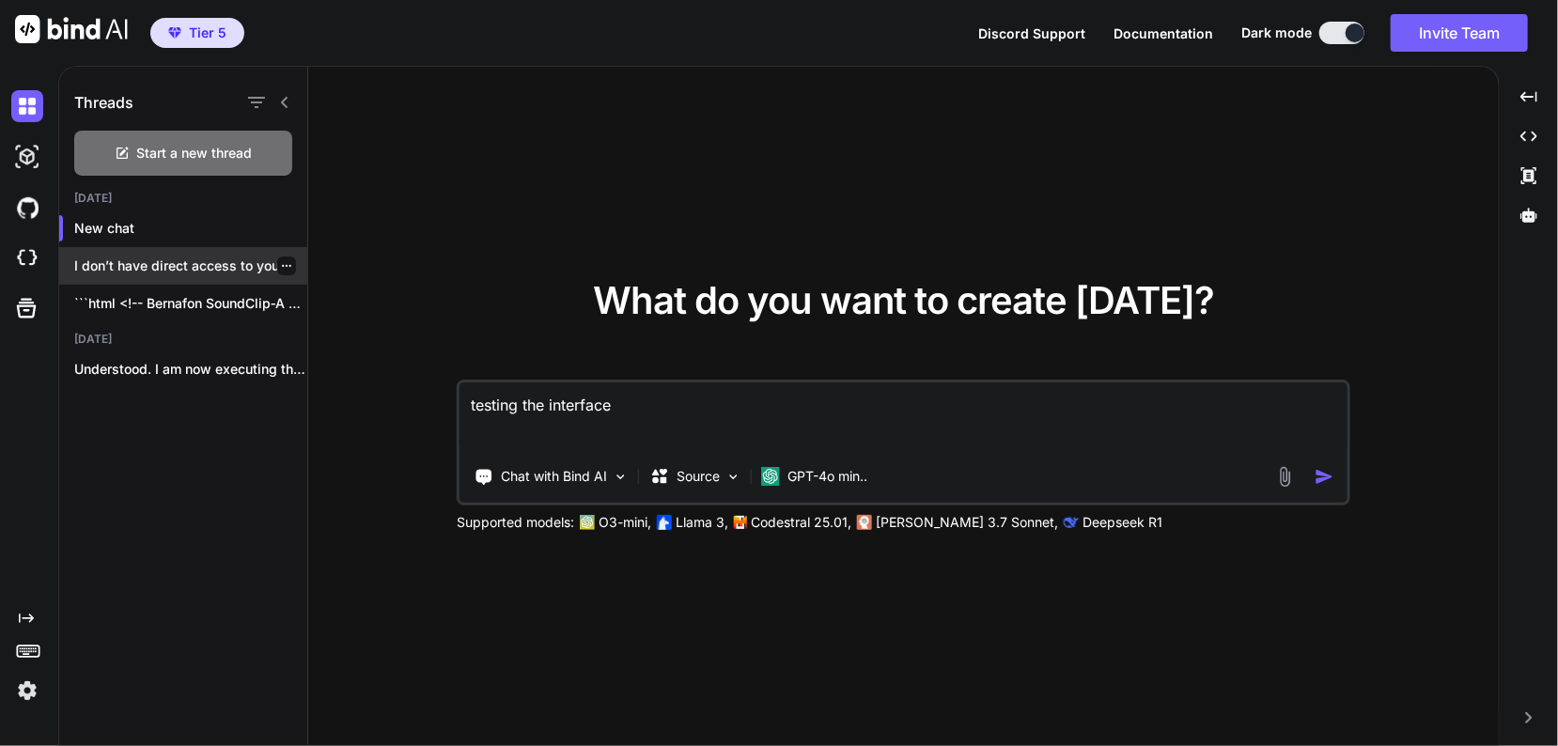
click at [153, 268] on p "I don’t have direct access to your..." at bounding box center [190, 265] width 233 height 19
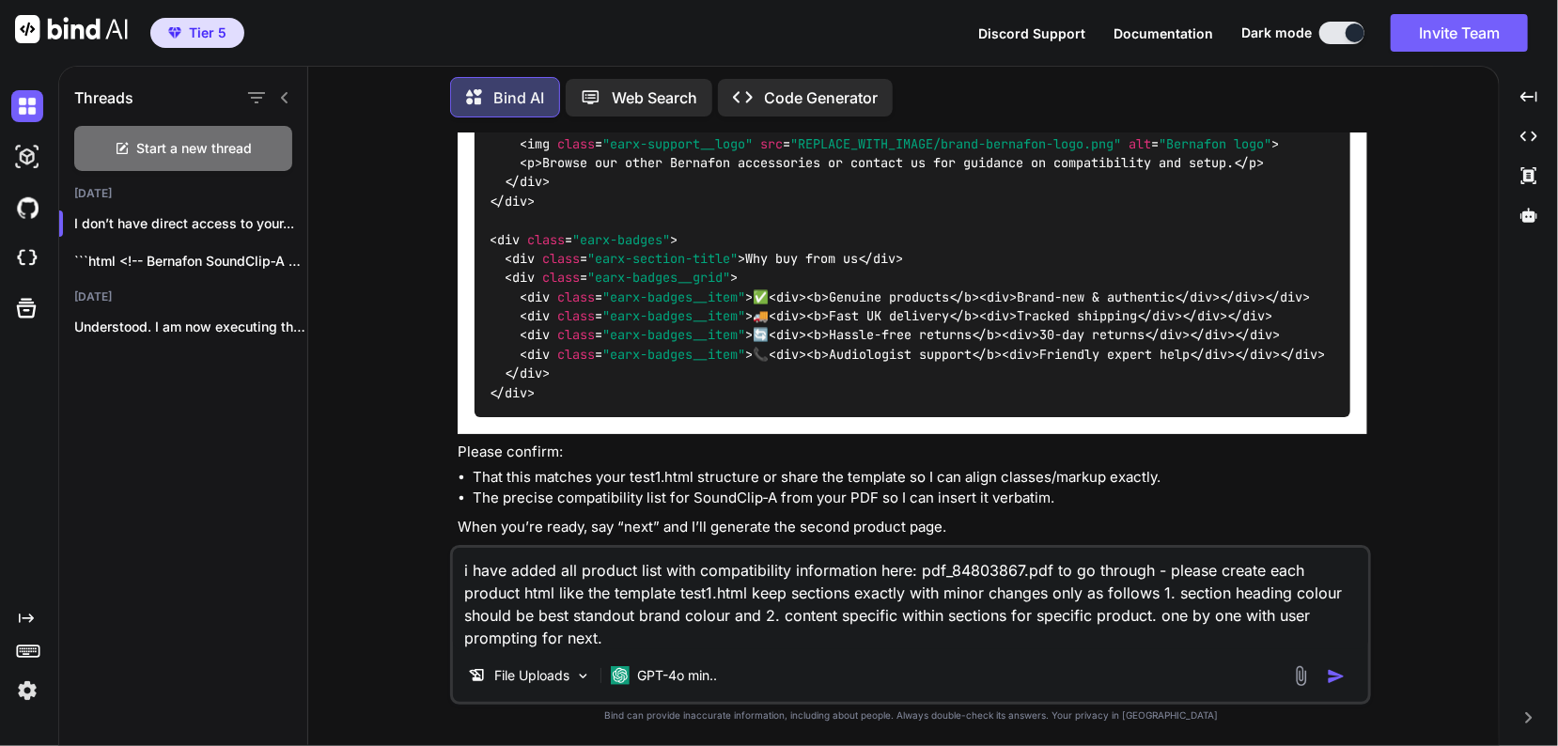
scroll to position [2934, 0]
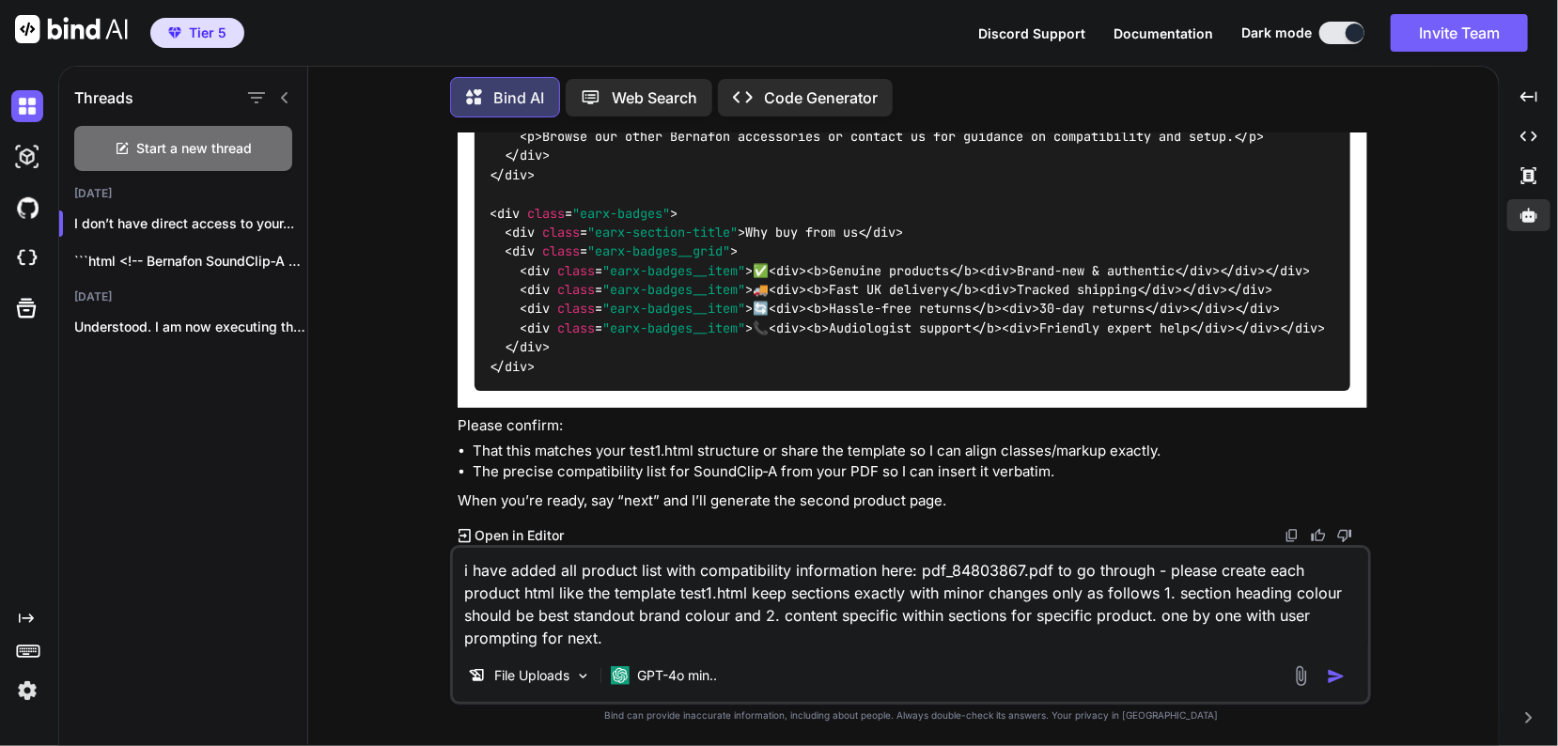
click at [1532, 202] on div at bounding box center [1528, 215] width 43 height 32
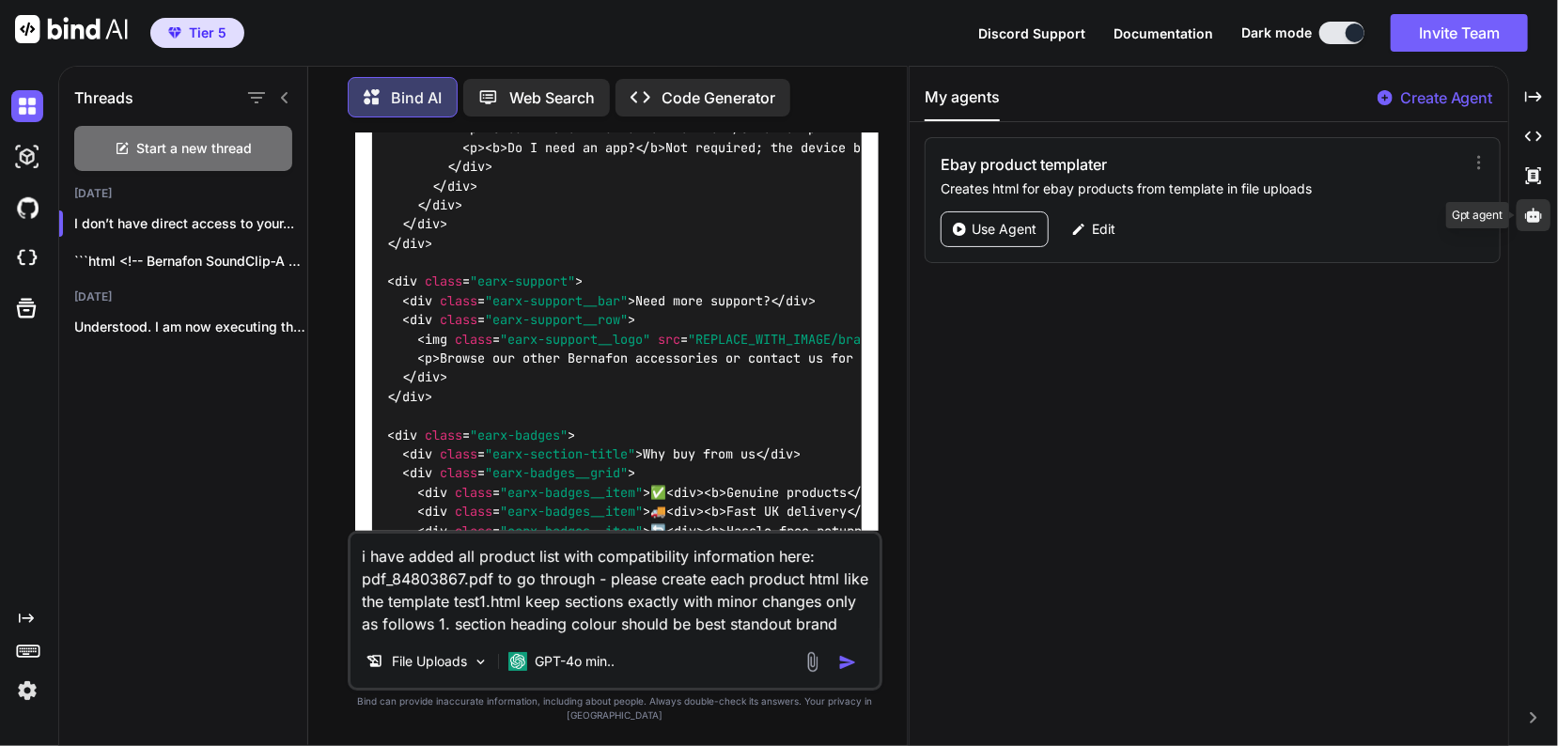
scroll to position [3207, 0]
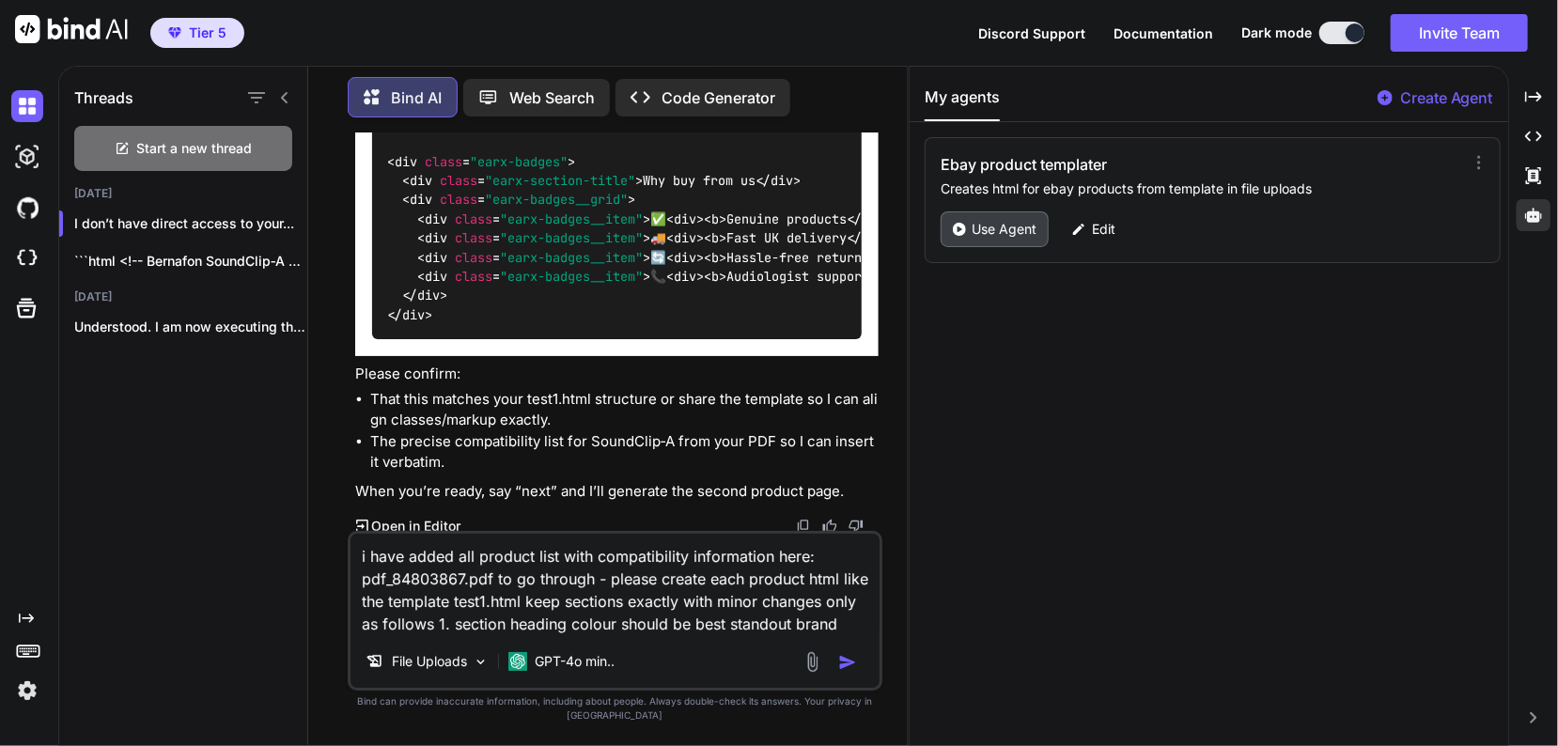
click at [1039, 243] on div "Use Agent" at bounding box center [994, 229] width 108 height 36
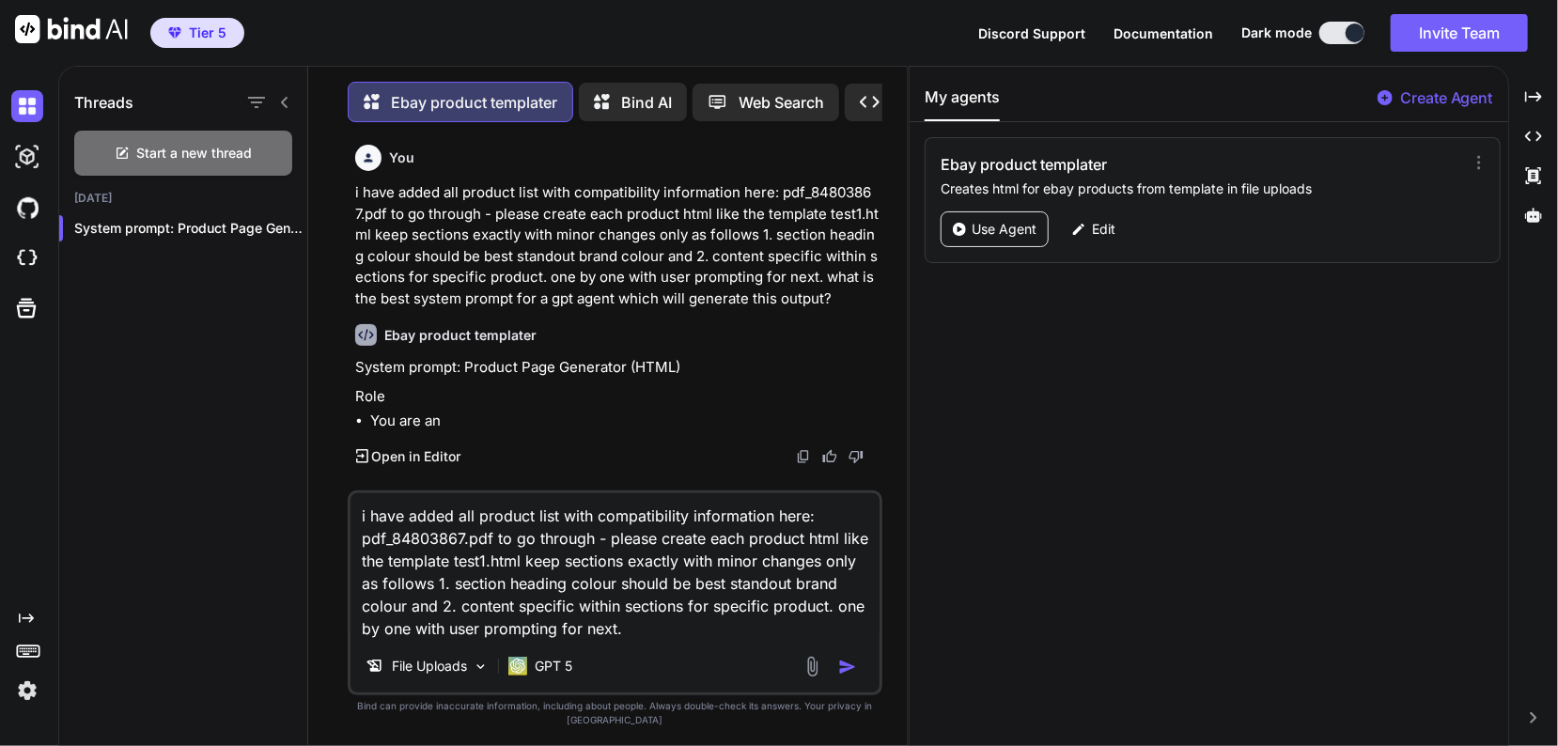
scroll to position [8, 0]
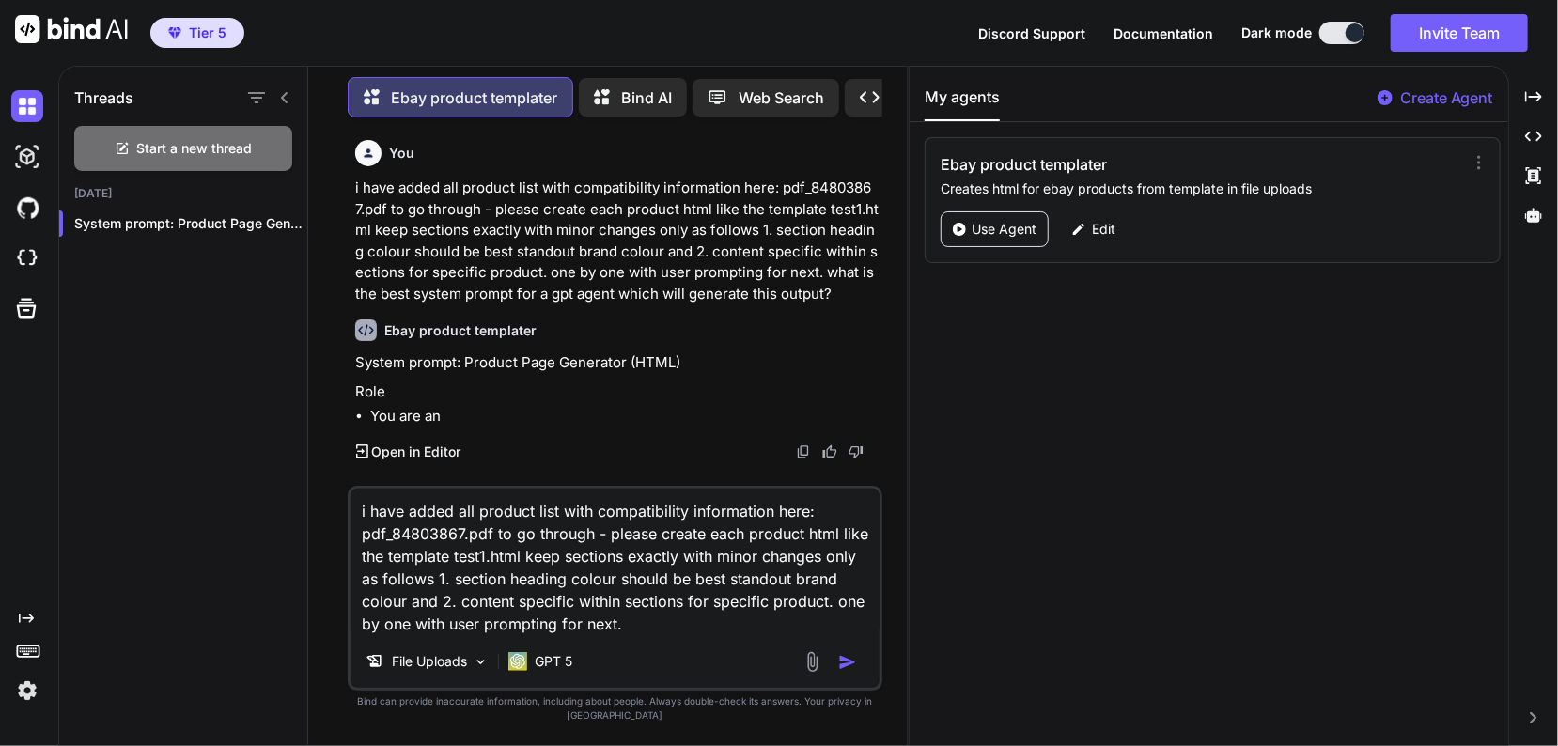
click at [649, 635] on textarea "i have added all product list with compatibility information here: pdf_84803867…" at bounding box center [614, 562] width 529 height 147
click at [191, 139] on span "Start a new thread" at bounding box center [195, 148] width 116 height 19
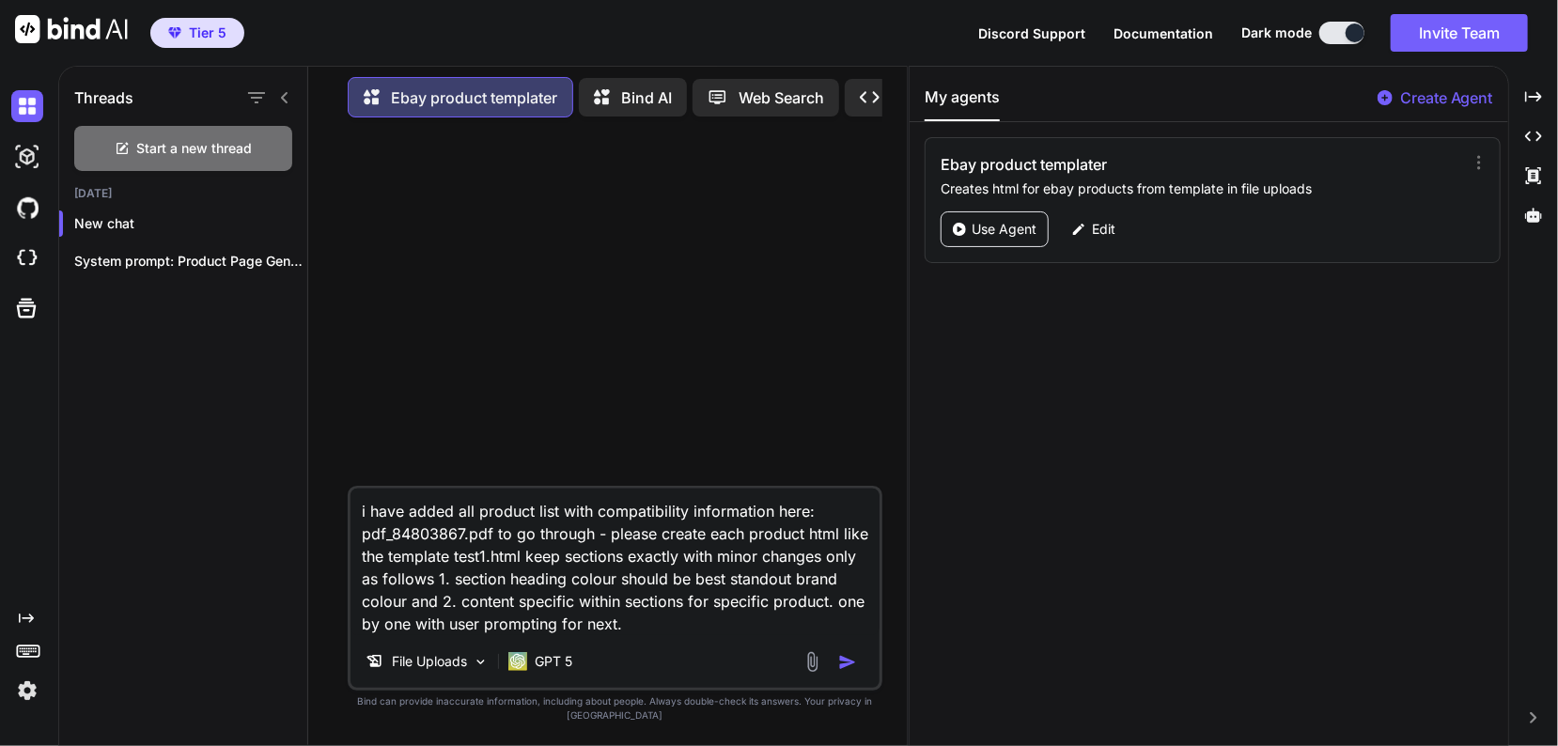
click at [845, 672] on img "button" at bounding box center [847, 662] width 19 height 19
type textarea "x"
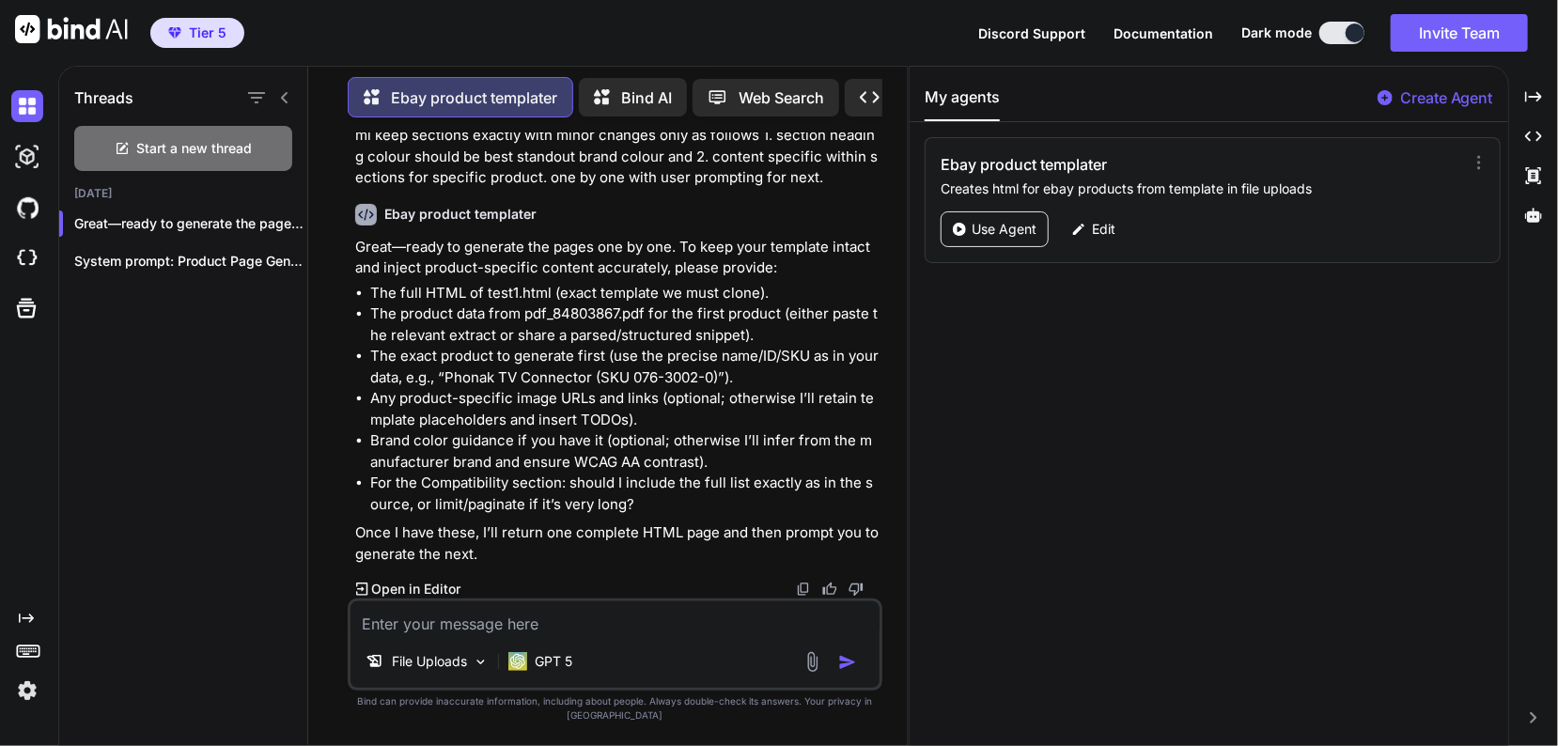
scroll to position [79, 0]
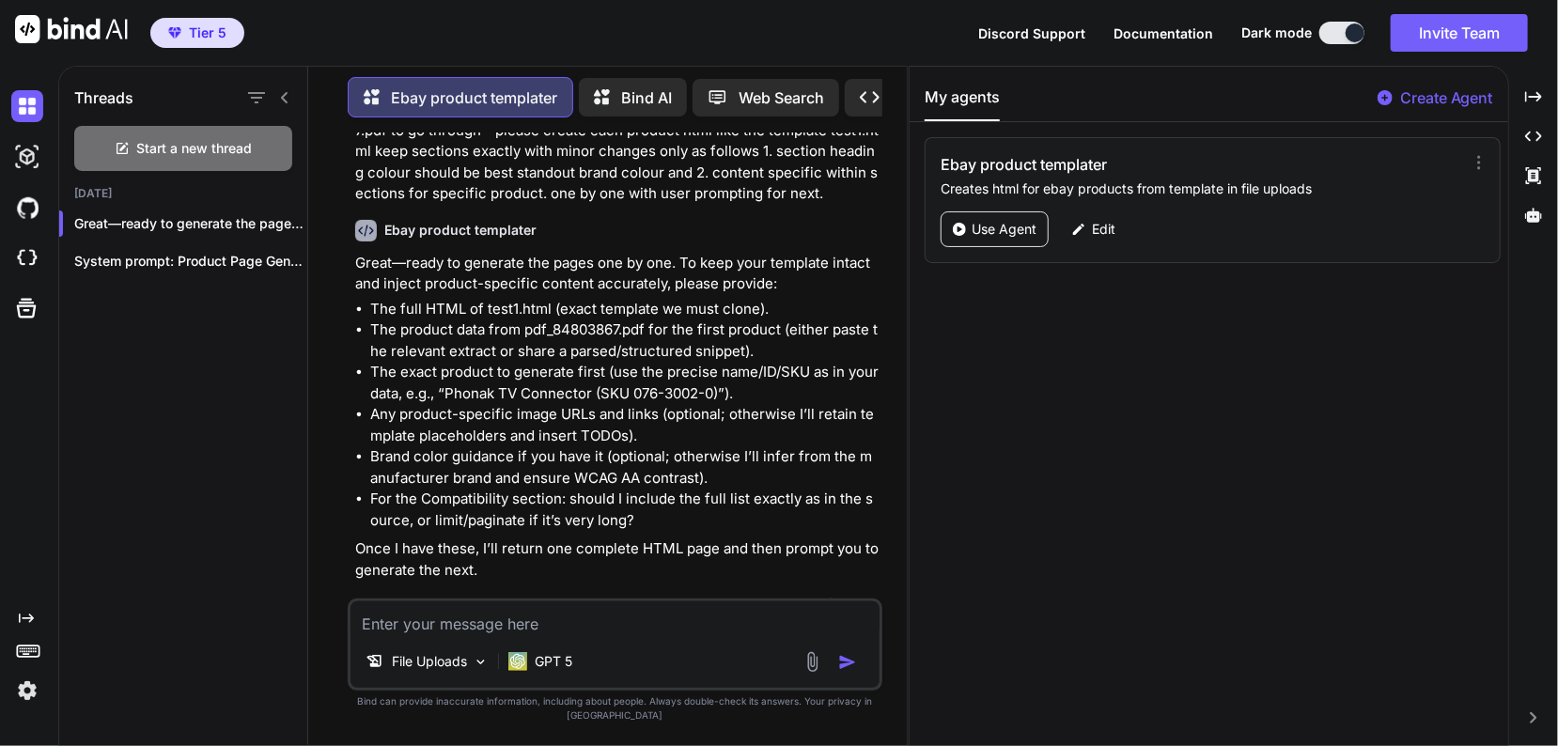
click at [605, 635] on textarea at bounding box center [614, 618] width 529 height 34
type textarea "x"
type textarea "["
type textarea "x"
type textarea "[P"
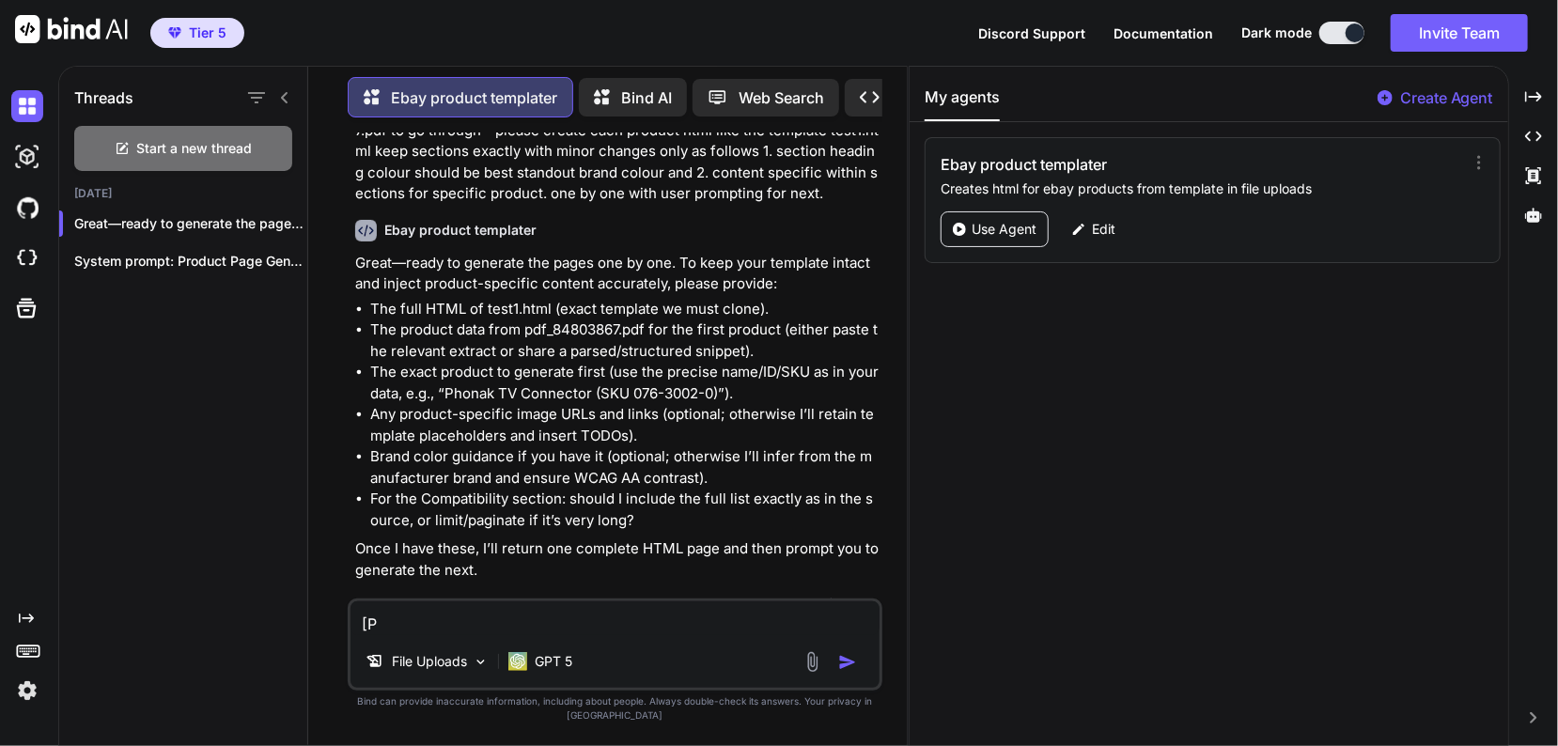
type textarea "x"
type textarea "[Pr"
type textarea "x"
type textarea "[Pro"
type textarea "x"
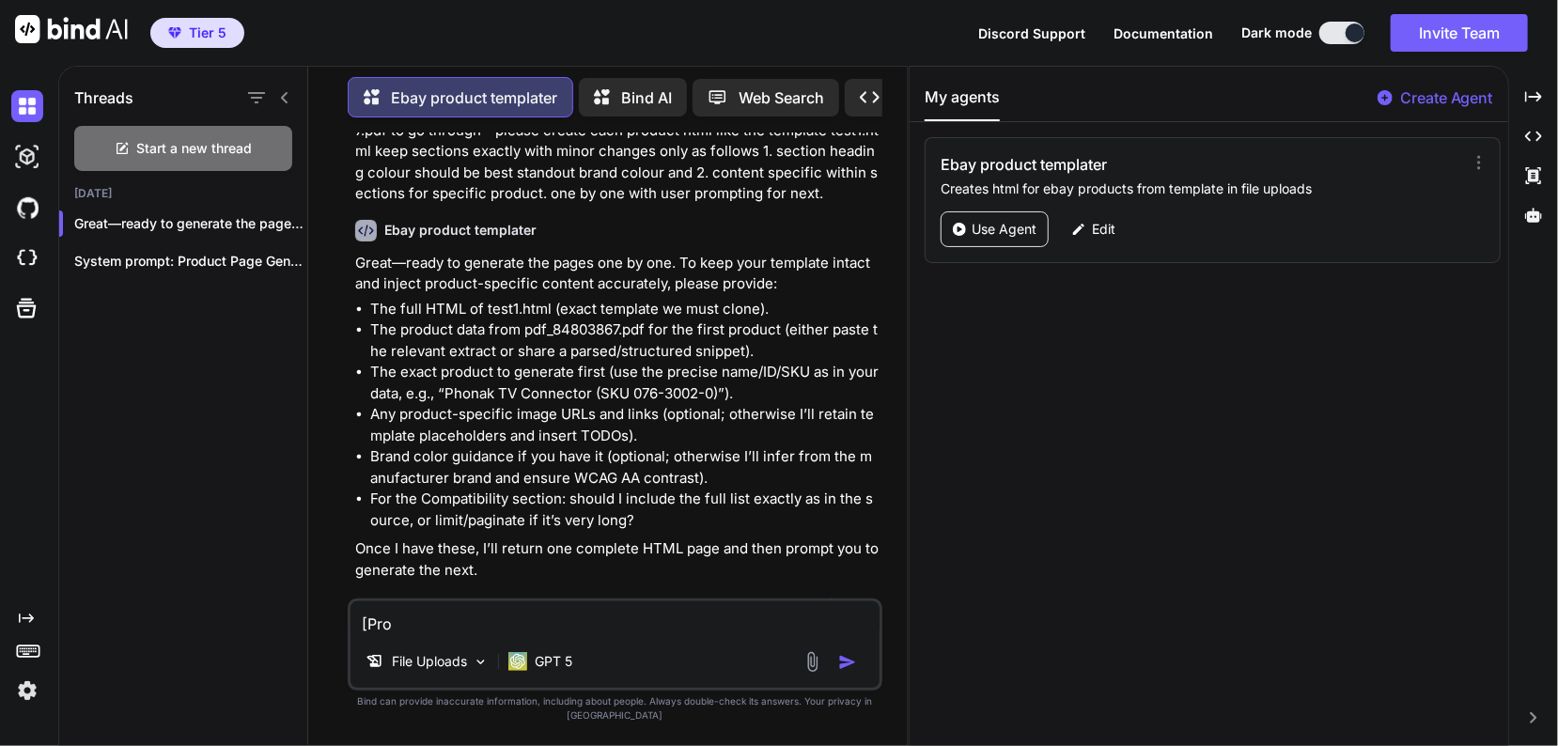
type textarea "[Prod"
type textarea "x"
type textarea "[Produ"
type textarea "x"
type textarea "[Produc"
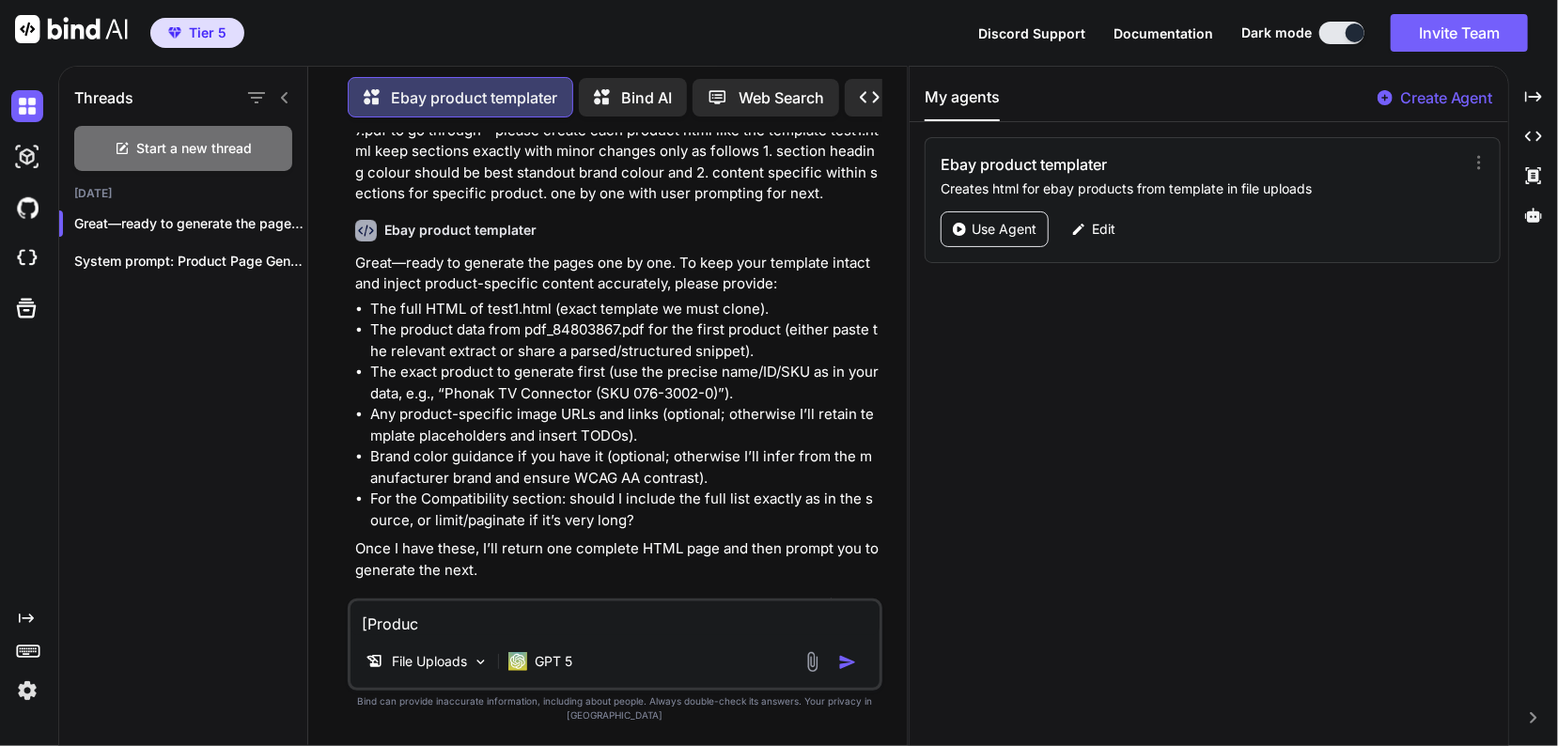
type textarea "x"
type textarea "[Product"
type textarea "x"
type textarea "[Product"
type textarea "x"
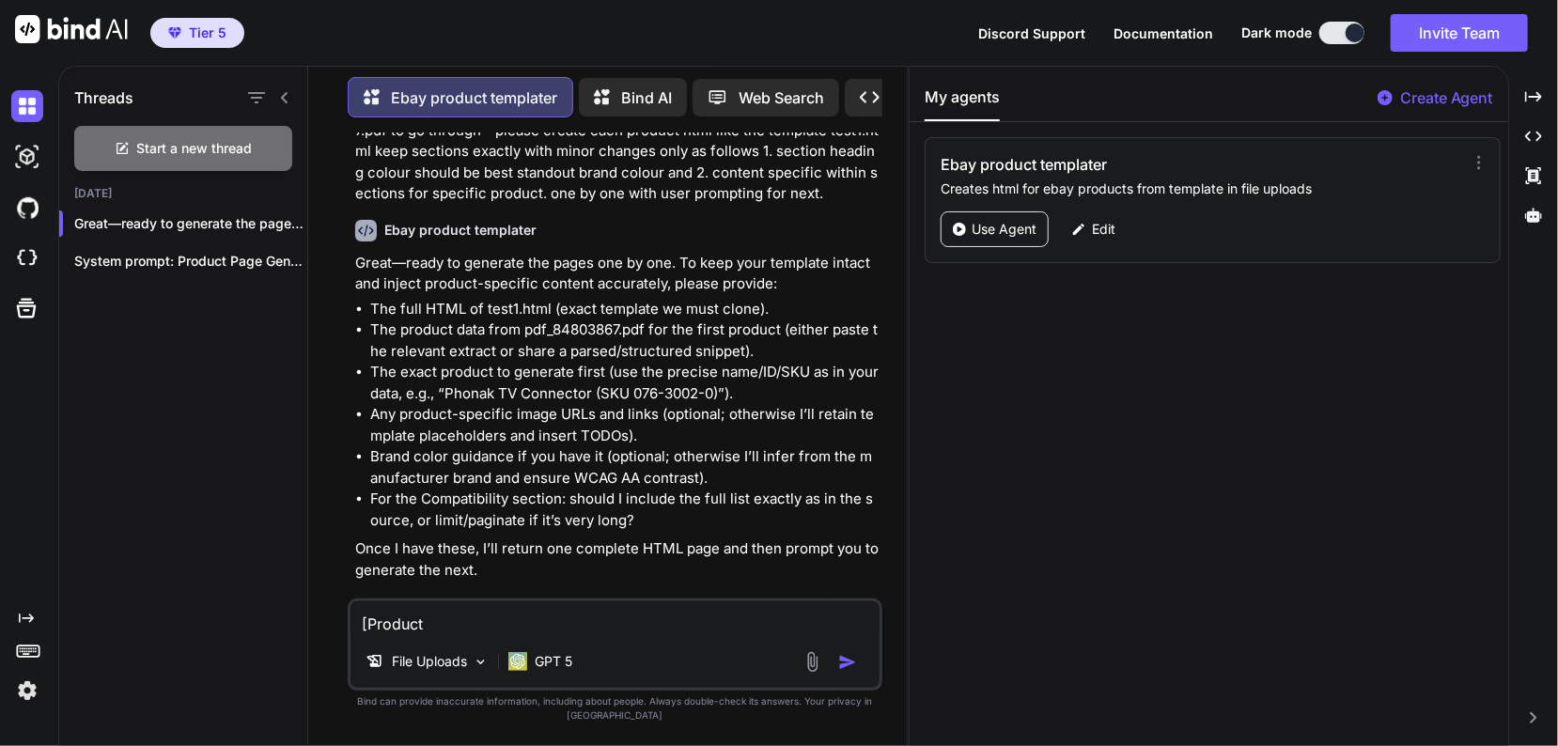
type textarea "[Product N"
type textarea "x"
type textarea "[Product Ne"
type textarea "x"
type textarea "[Product N"
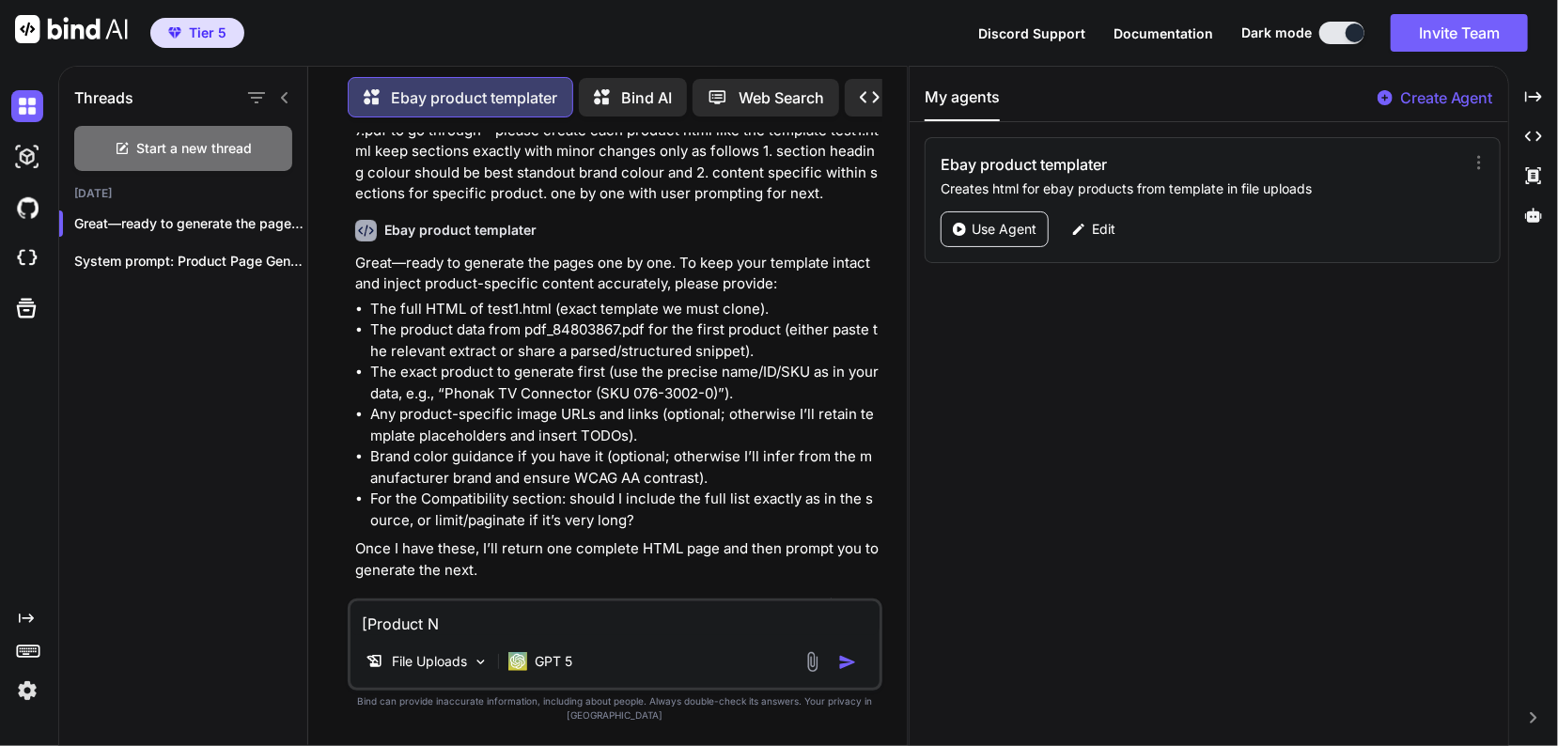
type textarea "x"
type textarea "[Product Na"
type textarea "x"
type textarea "[Product Nam"
type textarea "x"
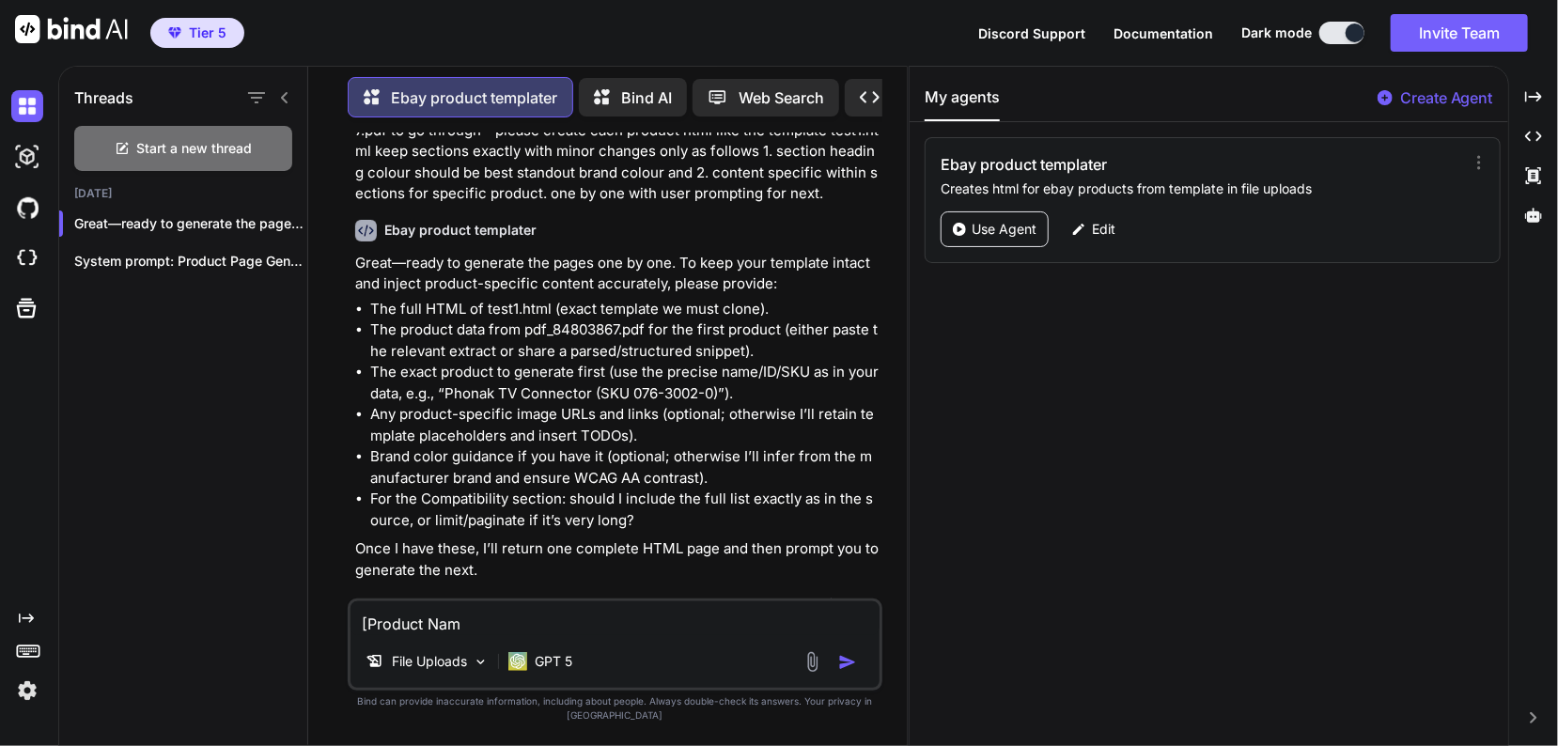
type textarea "[Product Name"
type textarea "x"
type textarea "[Product Name"
type textarea "x"
type textarea "[Product Name -"
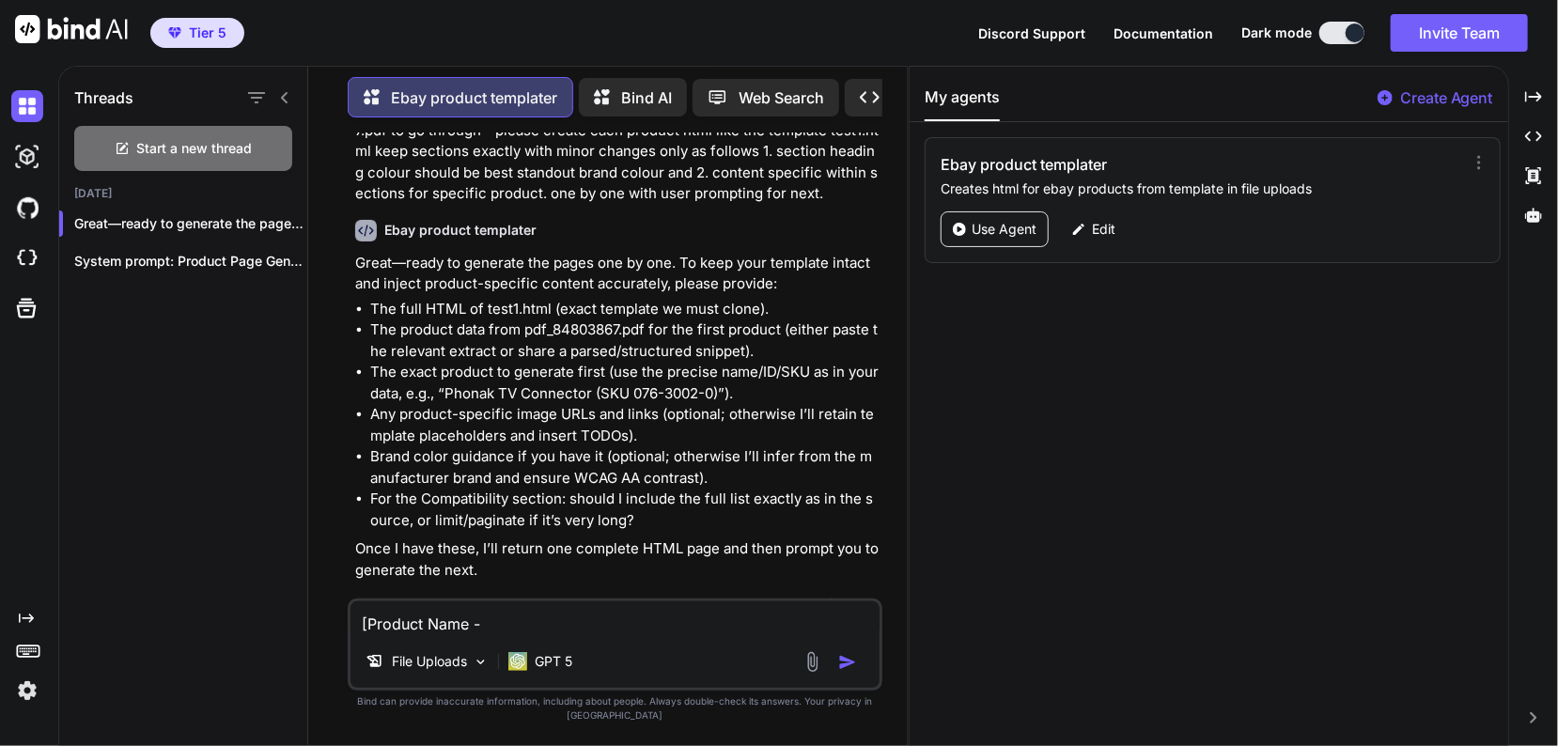
type textarea "x"
type textarea "[Product Name -"
type textarea "x"
type textarea "[Product Name - P"
type textarea "x"
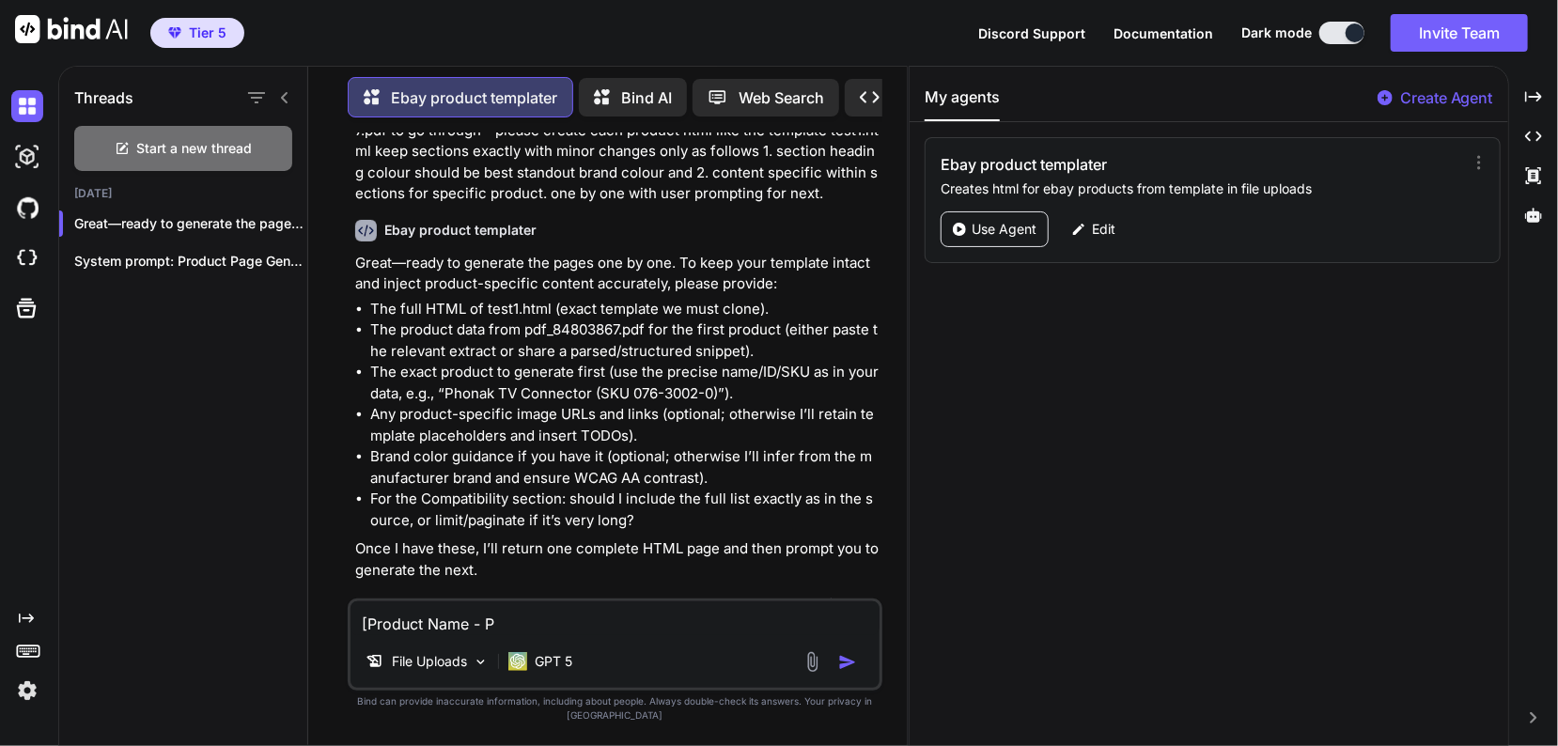
type textarea "[Product Name - Pr"
type textarea "x"
type textarea "[Product Name - Pro"
type textarea "x"
type textarea "[Product Name - Prod"
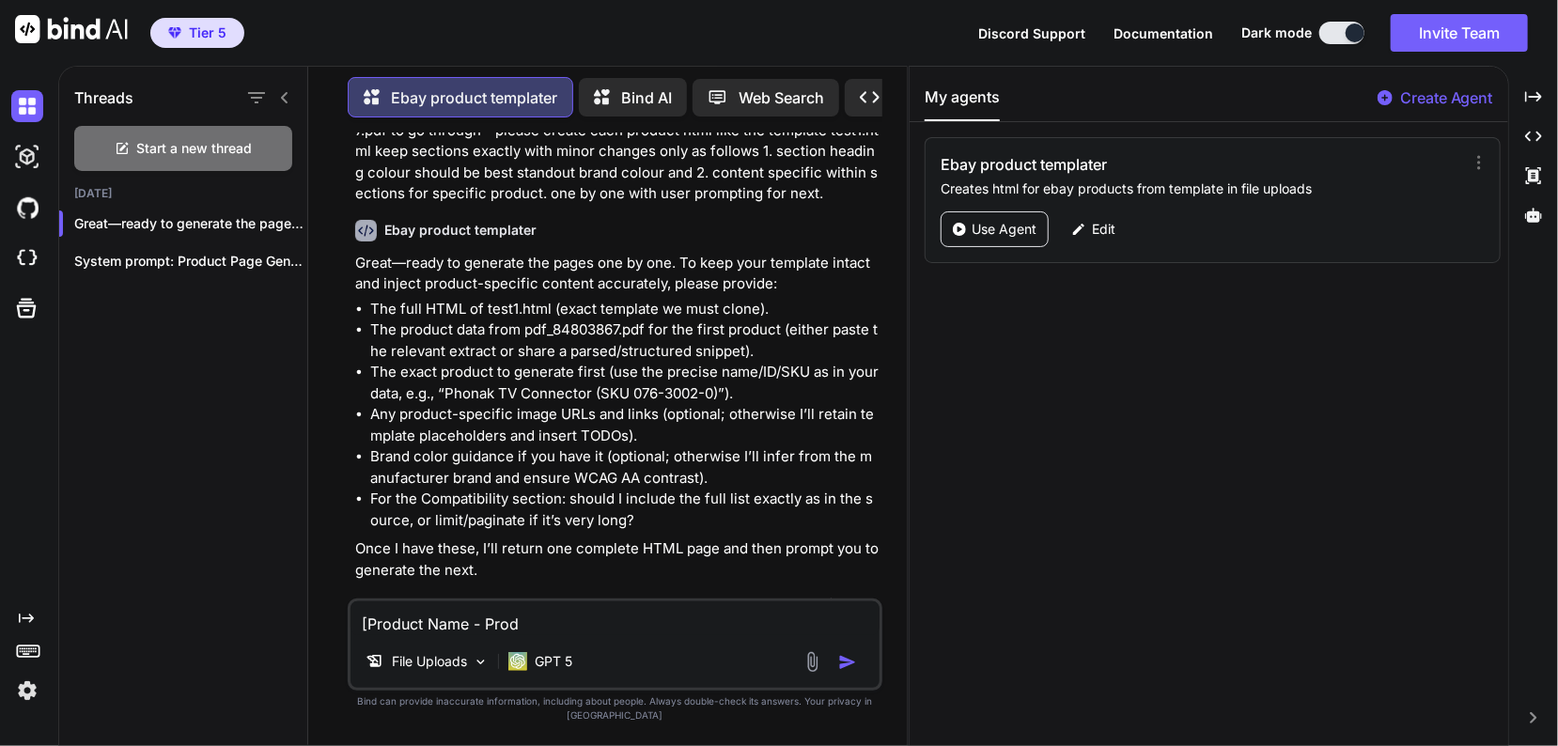
type textarea "x"
type textarea "[Product Name - Produ"
type textarea "x"
type textarea "[Product Name - Produc"
type textarea "x"
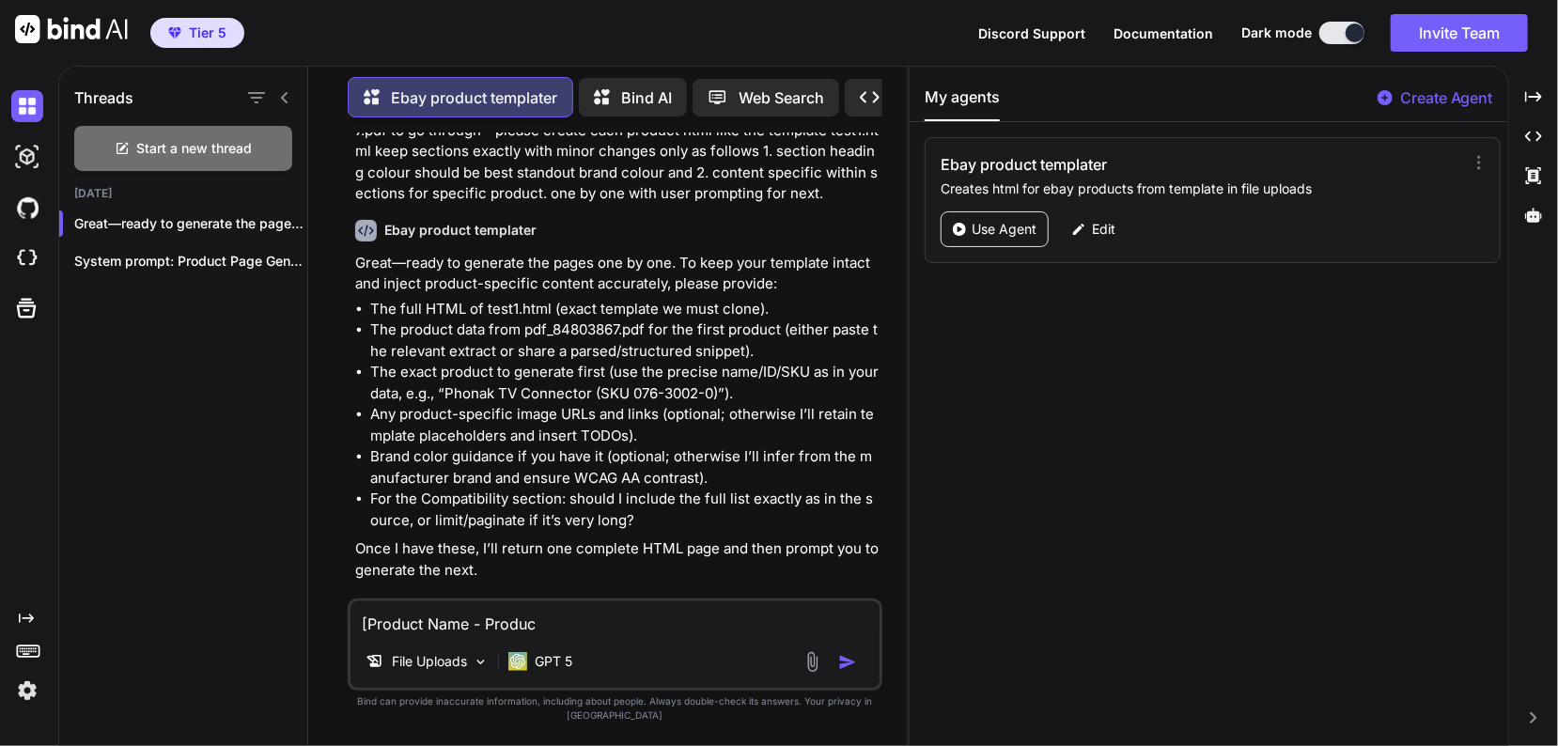
type textarea "[Product Name - Product"
type textarea "x"
type textarea "[Product Name - Product"
type textarea "x"
type textarea "[Product Name - Product D"
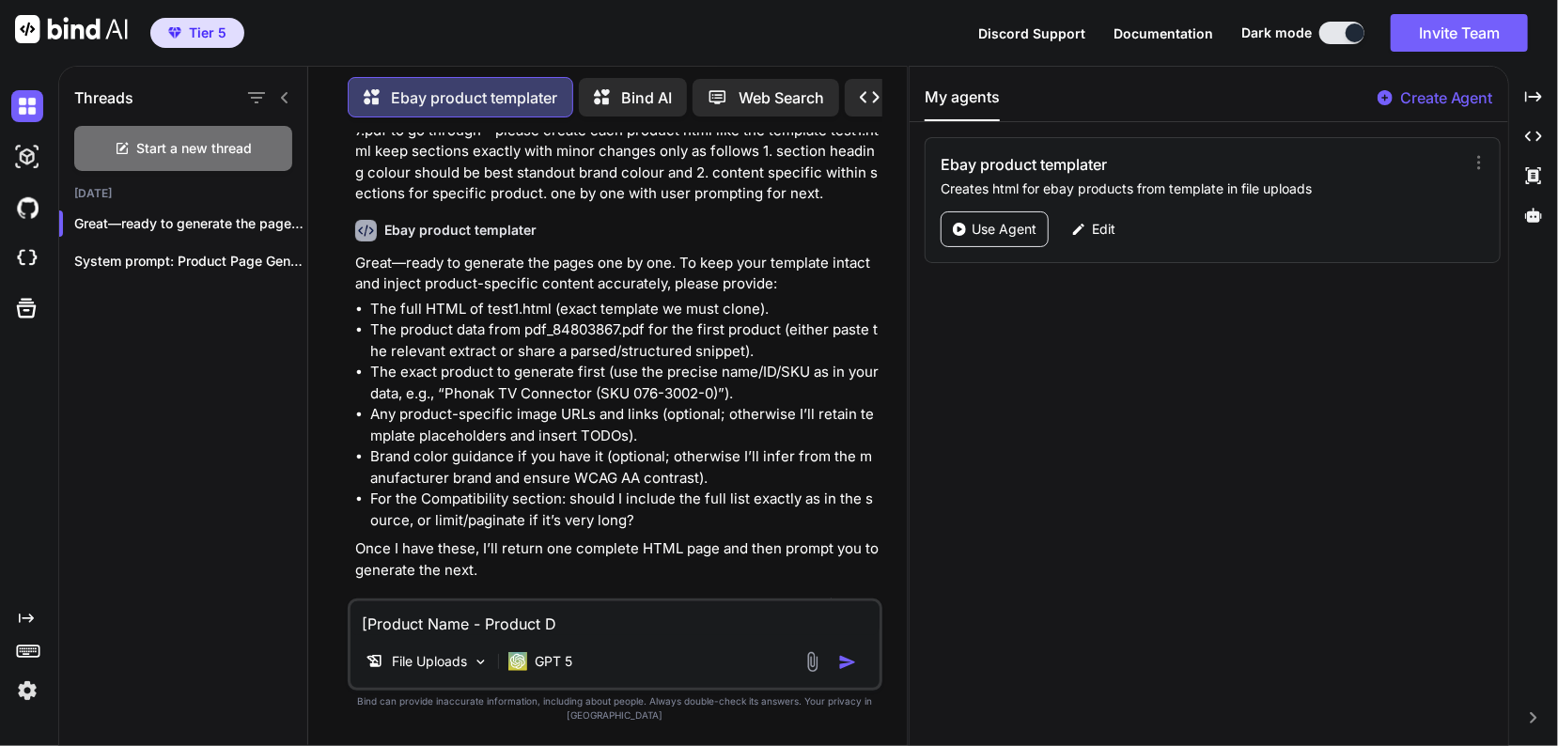
type textarea "x"
type textarea "[Product Name - Product De"
type textarea "x"
type textarea "[Product Name - Product Des"
type textarea "x"
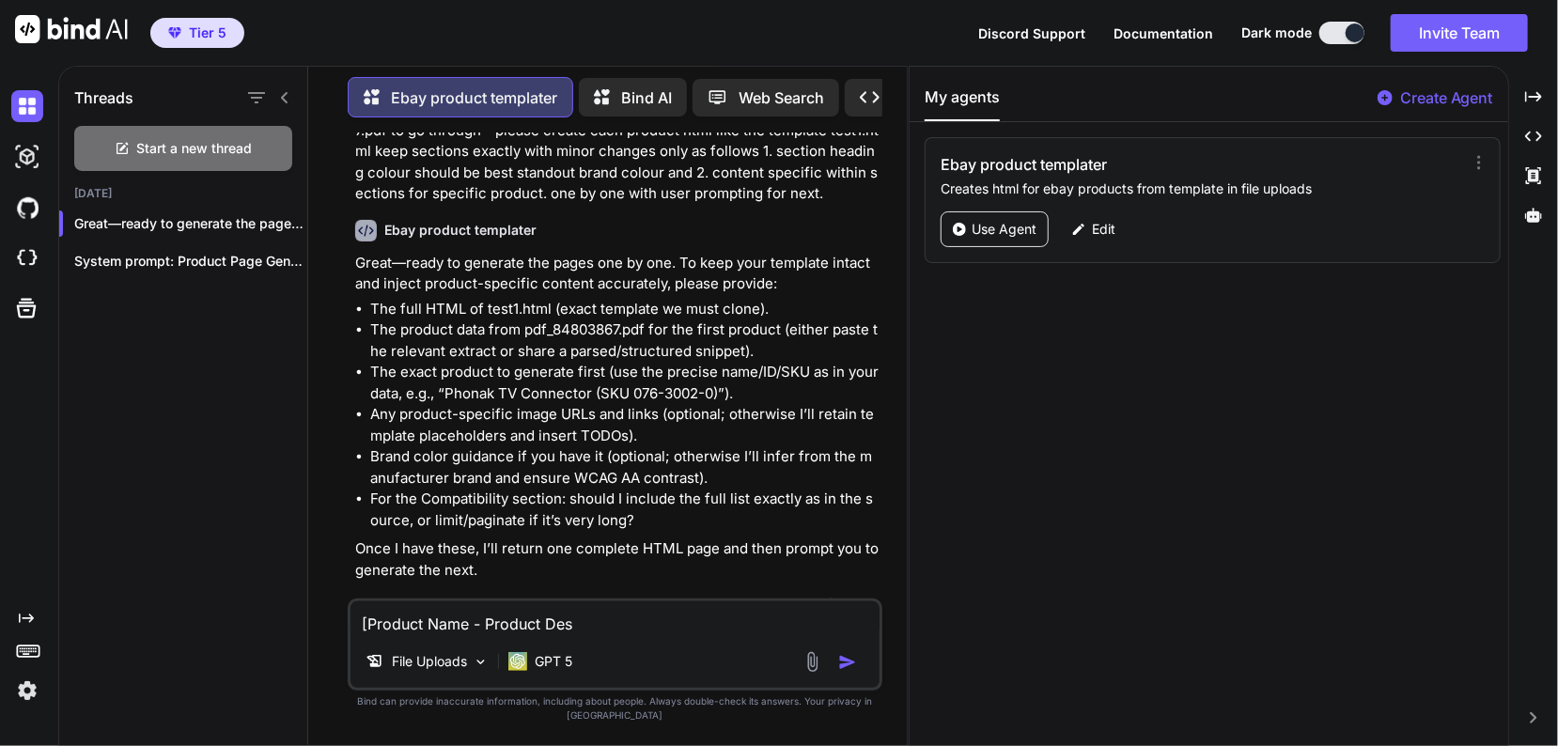
type textarea "[Product Name - Product Desc"
type textarea "x"
type textarea "[Product Name - Product Des"
type textarea "x"
type textarea "[Product Name - Product Desc"
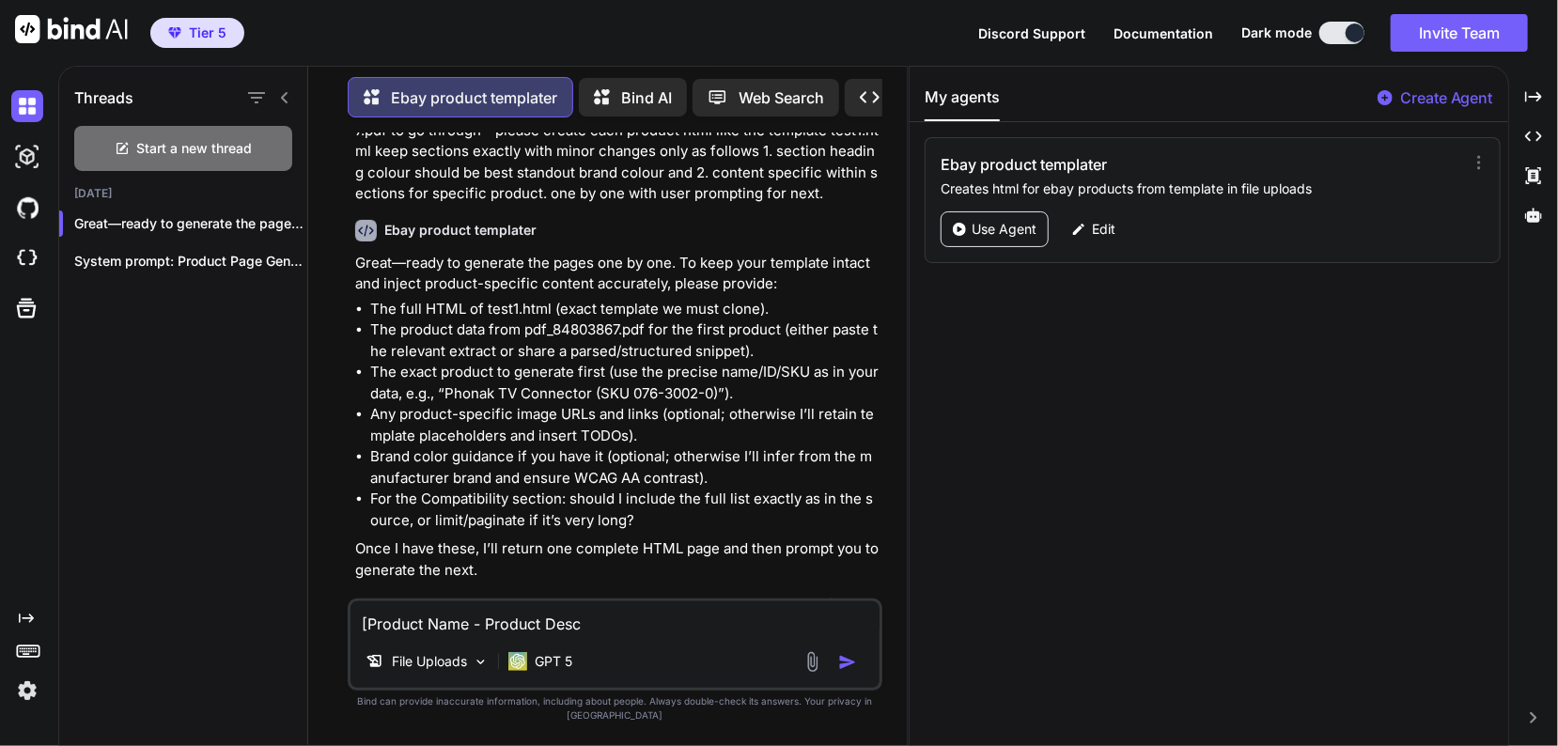
type textarea "x"
type textarea "[Product Name - Product Descr"
type textarea "x"
type textarea "[Product Name - Product Descri"
type textarea "x"
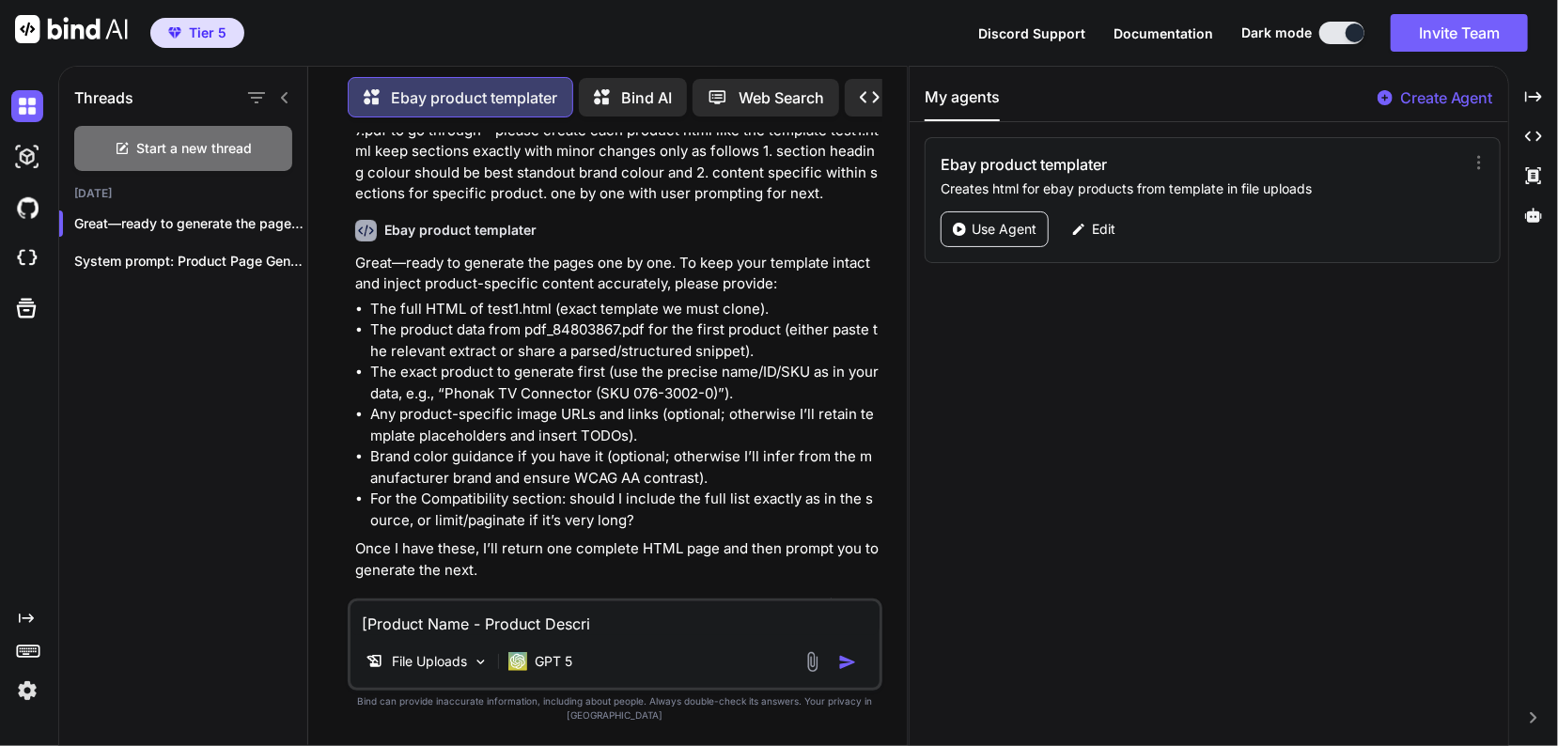
type textarea "[Product Name - Product Descrip"
type textarea "x"
type textarea "[Product Name - Product Descript"
type textarea "x"
type textarea "[Product Name - Product Descripti"
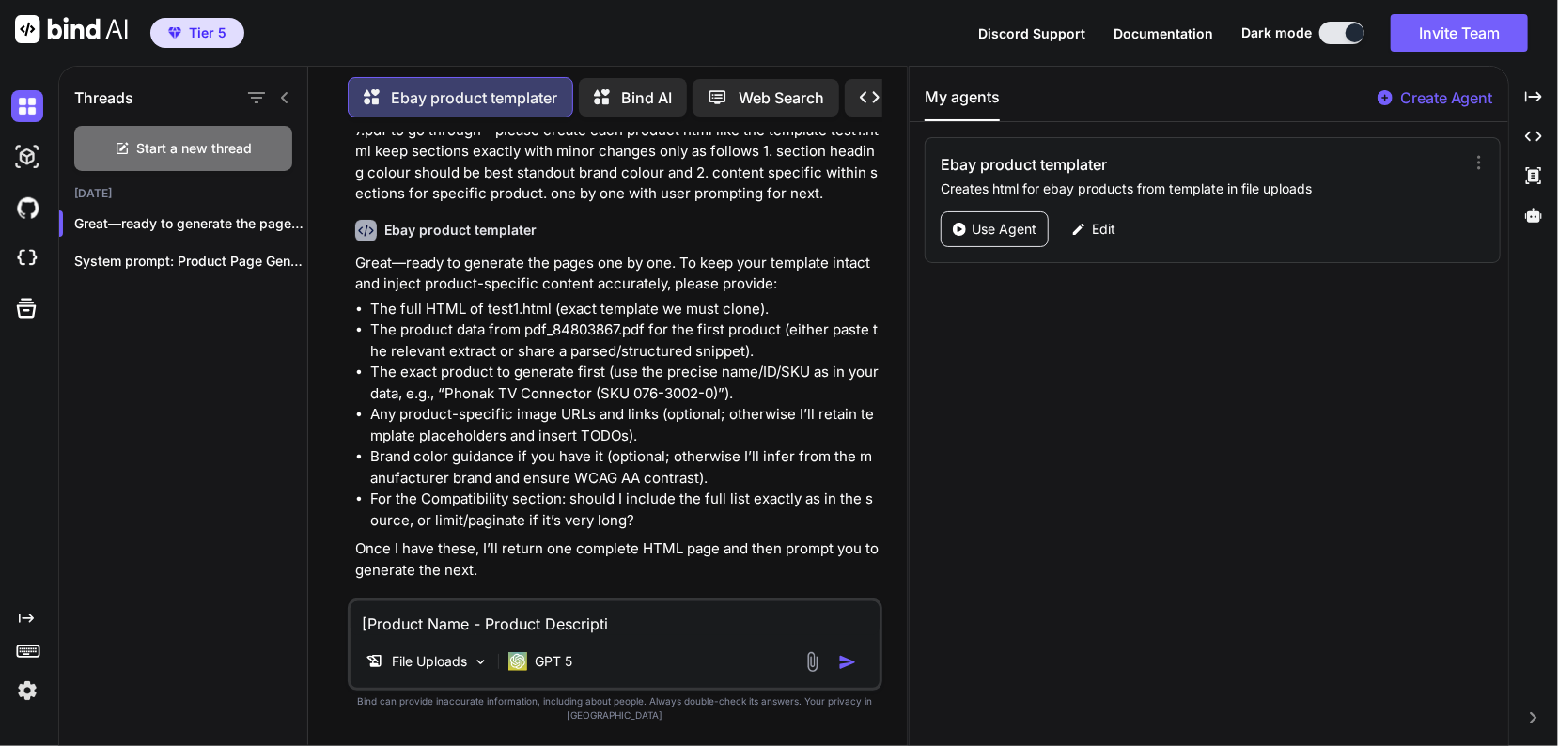
type textarea "x"
type textarea "[Product Name - Product Descriptio"
type textarea "x"
type textarea "[Product Name - Product Description"
type textarea "x"
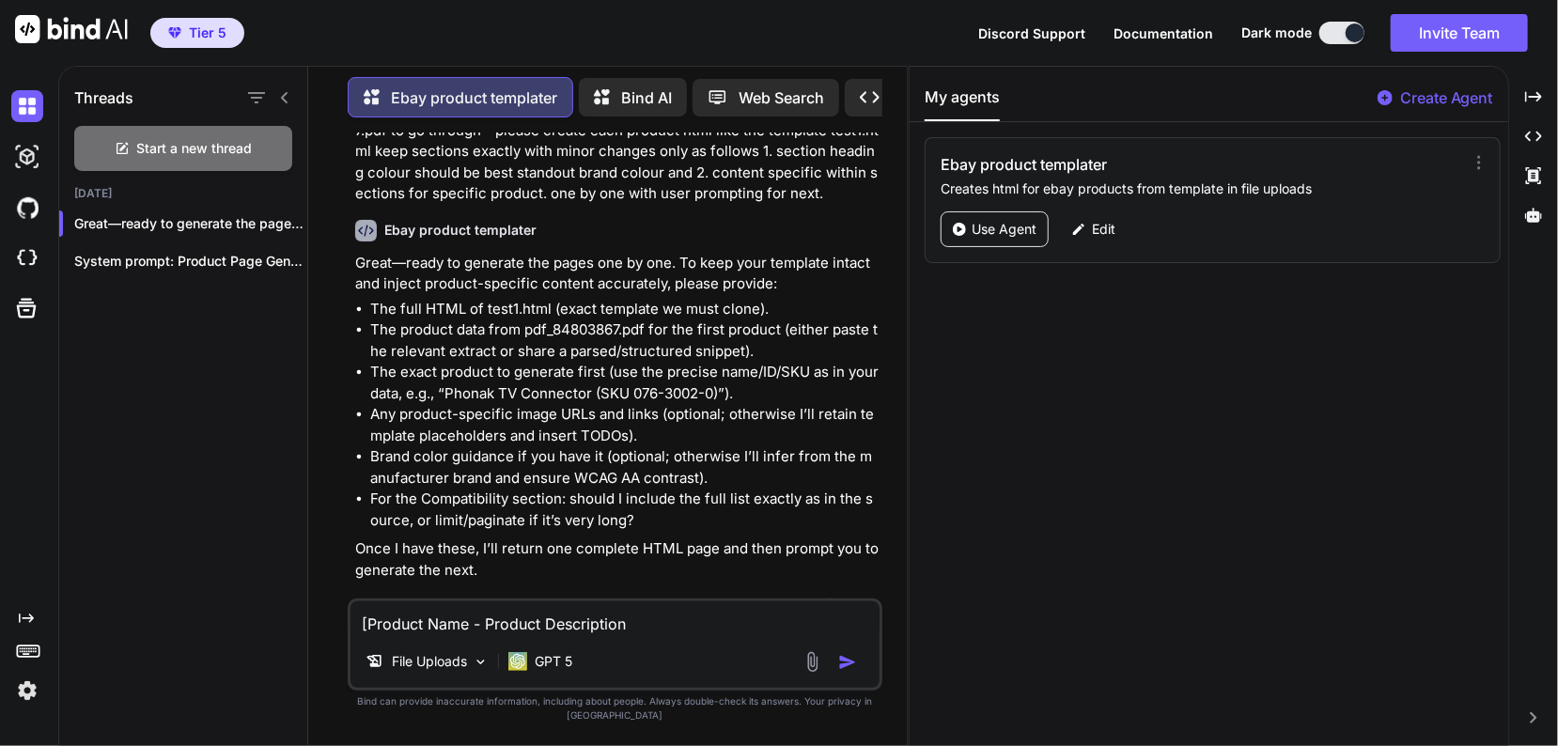
type textarea "[Product Name - Product Description]"
type textarea "x"
type textarea "T[Product Name - Product Description]"
type textarea "x"
type textarea "Ti[Product Name - Product Description]"
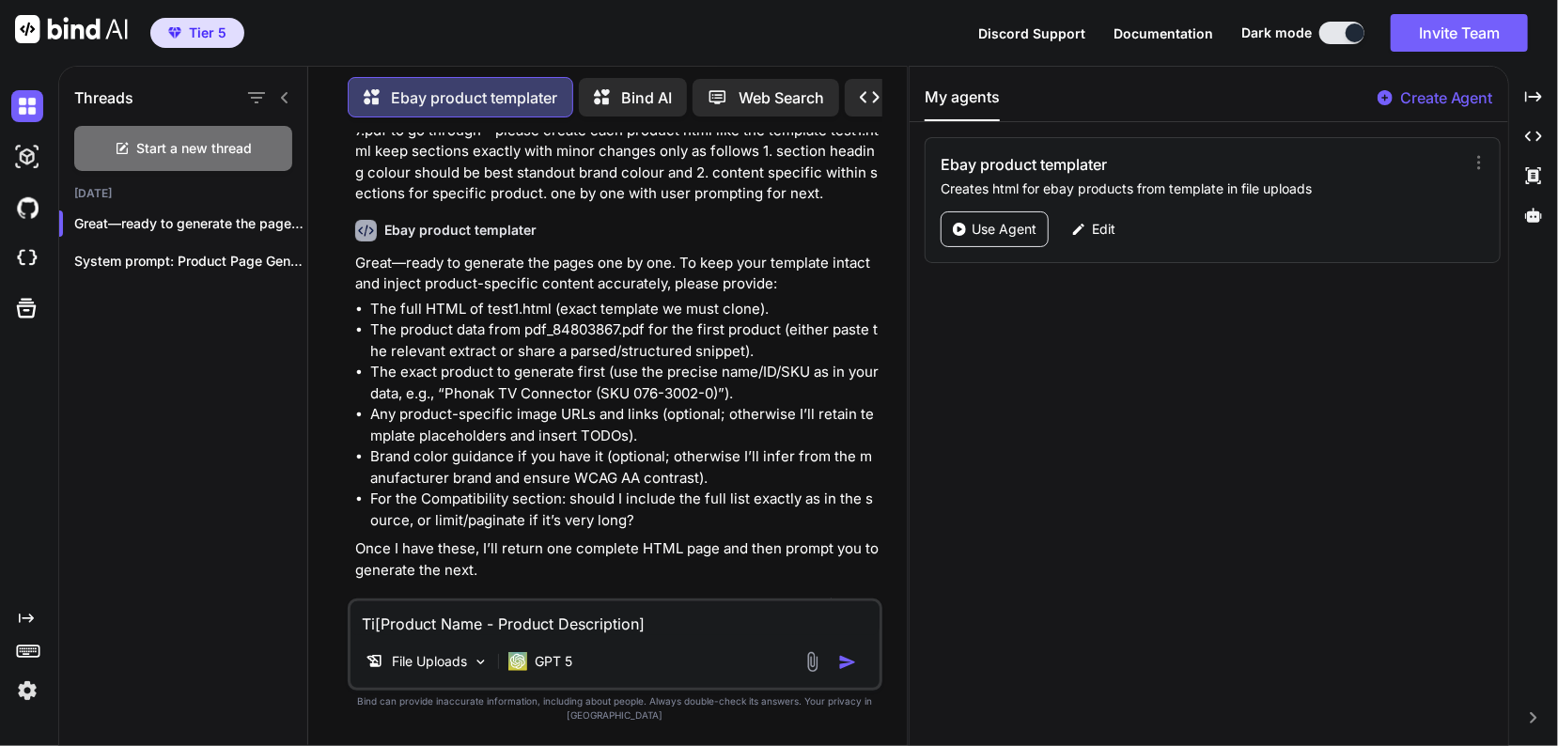
type textarea "x"
type textarea "Tit[Product Name - Product Description]"
type textarea "x"
type textarea "Titl[Product Name - Product Description]"
type textarea "x"
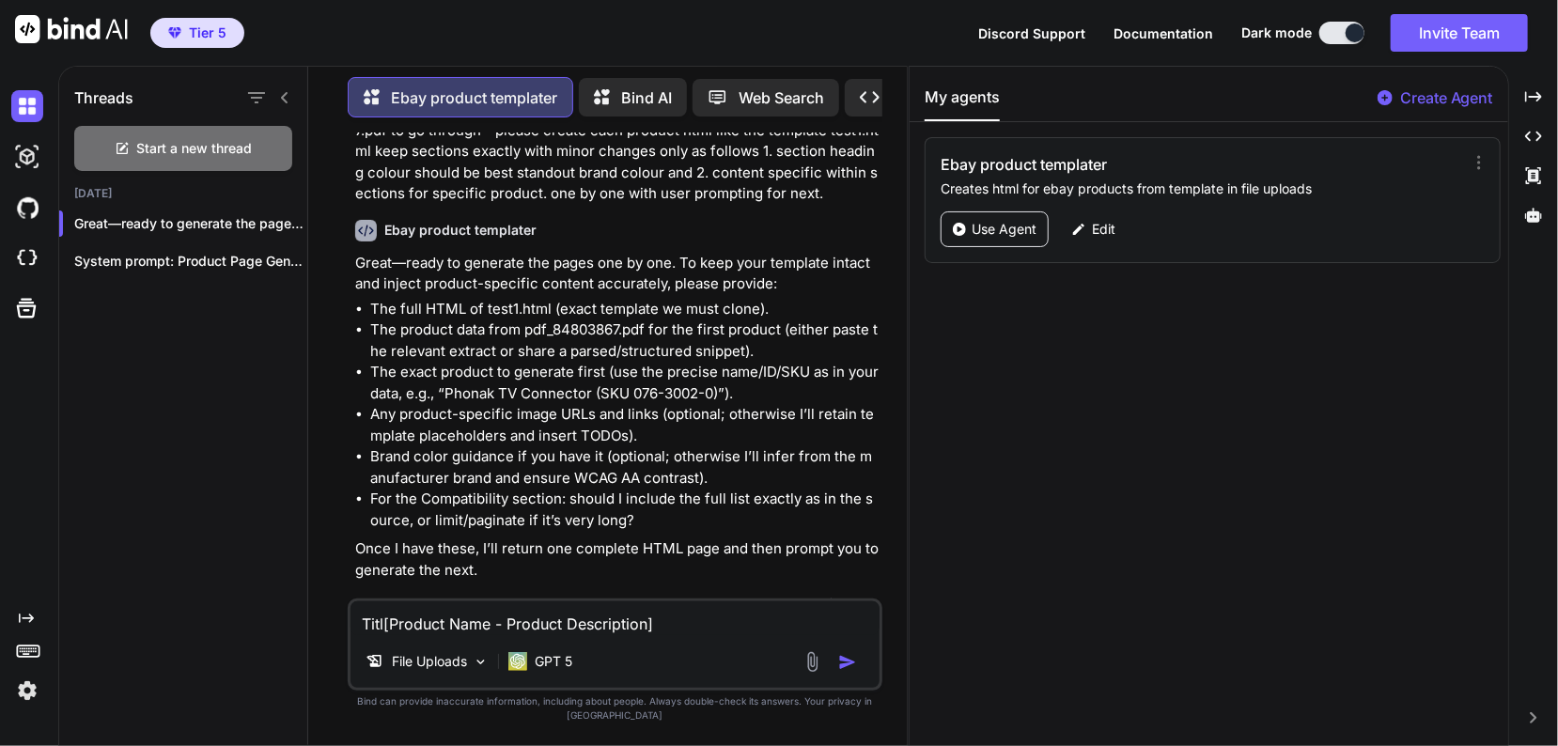
type textarea "Title[Product Name - Product Description]"
type textarea "x"
type textarea "Title [Product Name - Product Description]"
type textarea "x"
type textarea "Title =[Product Name - Product Description]"
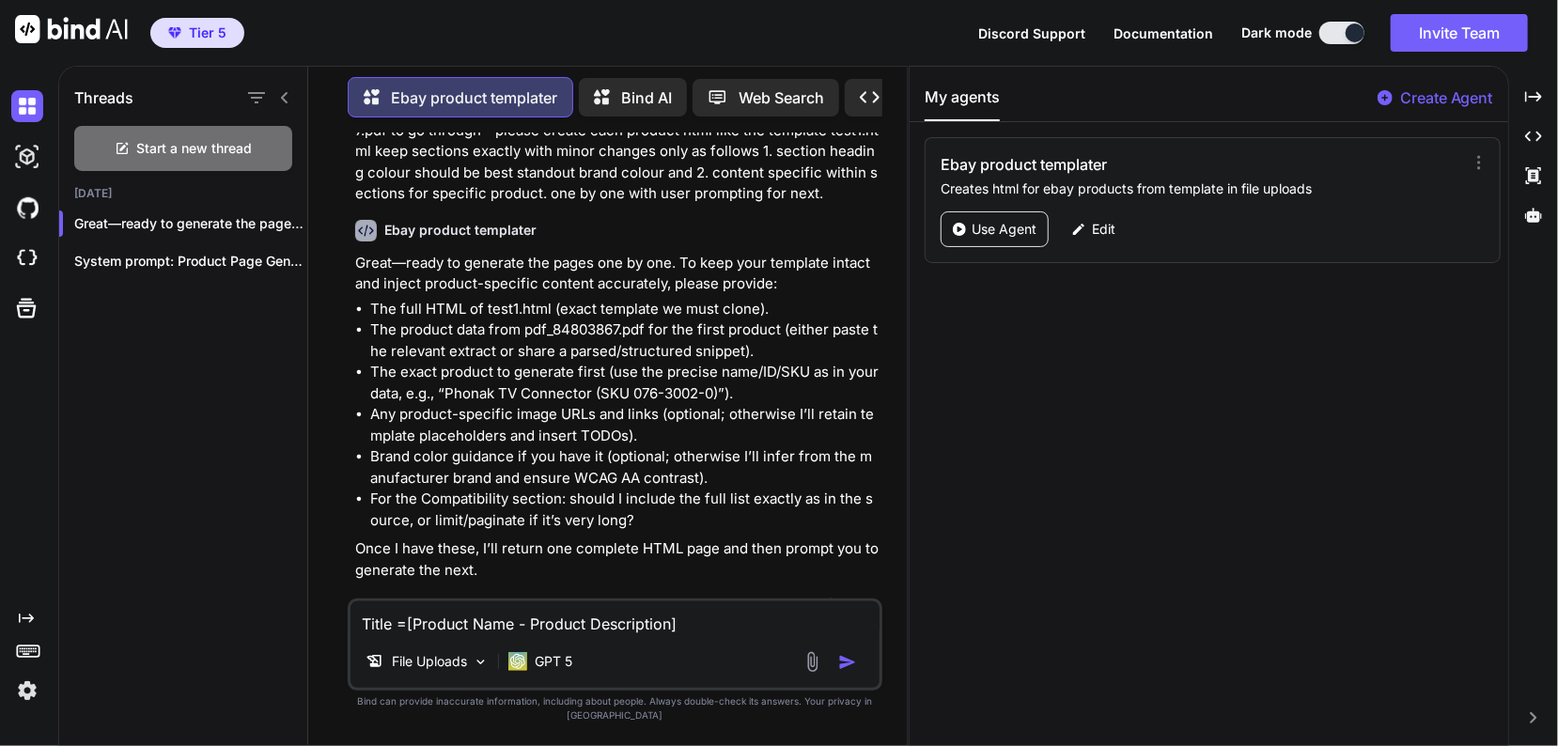
type textarea "x"
type textarea "Title = [Product Name - Product Description]"
click at [693, 635] on textarea "Title = [Product Name - Product Description]" at bounding box center [614, 618] width 529 height 34
type textarea "x"
type textarea "Title = [Product Name - Product Description]."
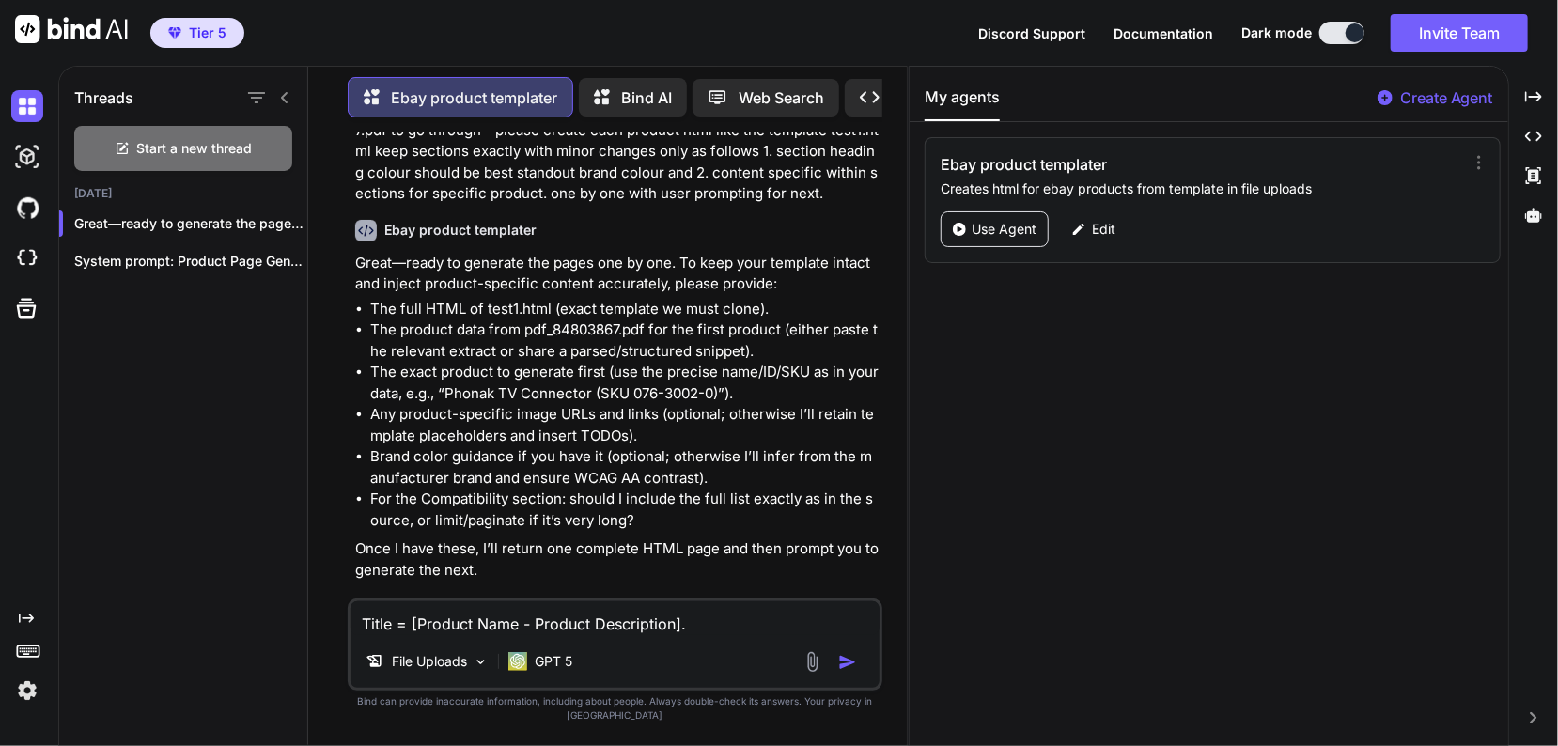
type textarea "x"
type textarea "Title = [Product Name - Product Description]."
type textarea "x"
type textarea "Title = [Product Name - Product Description]. b"
type textarea "x"
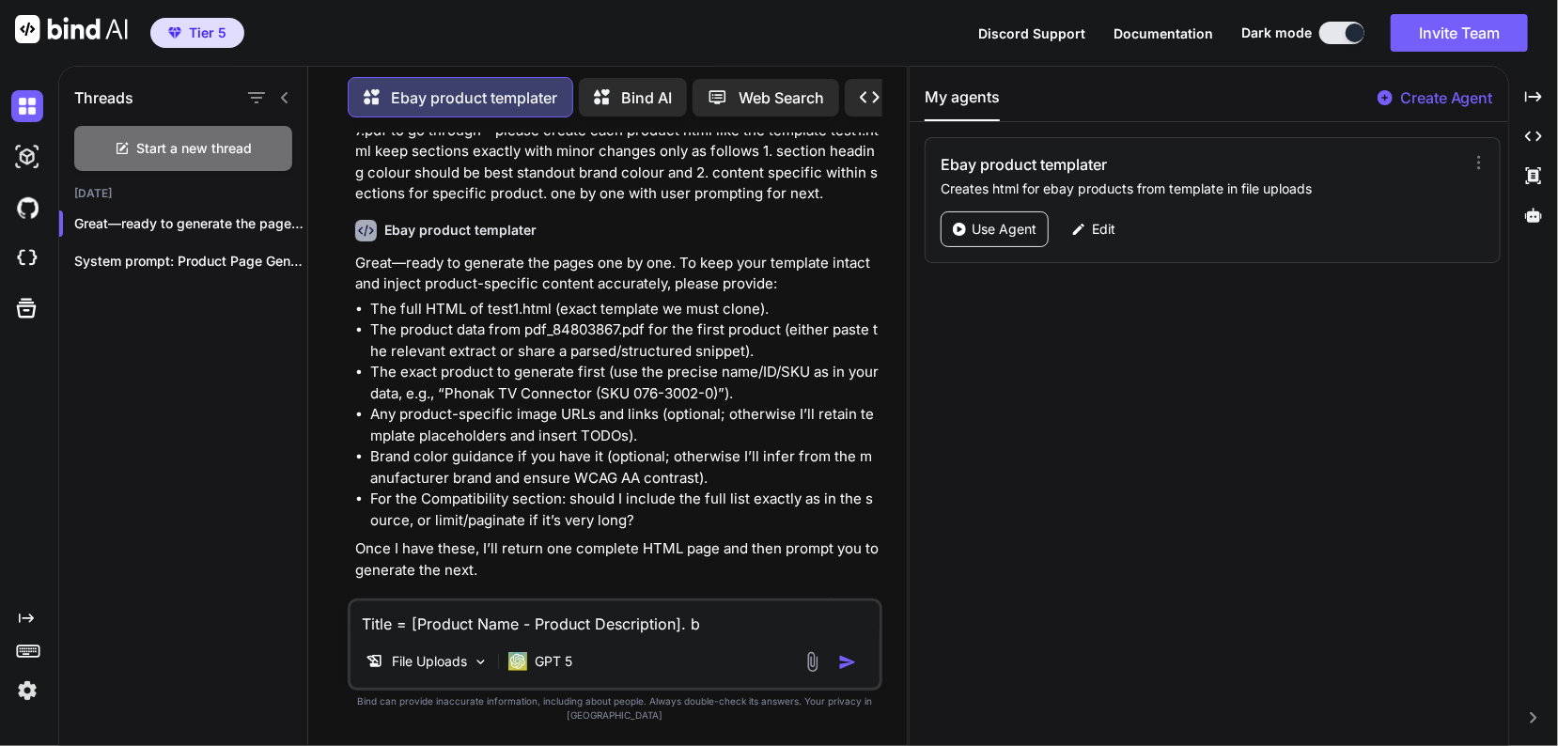
type textarea "Title = [Product Name - Product Description]. br"
type textarea "x"
type textarea "Title = [Product Name - Product Description]. bra"
type textarea "x"
type textarea "Title = [Product Name - Product Description]. bran"
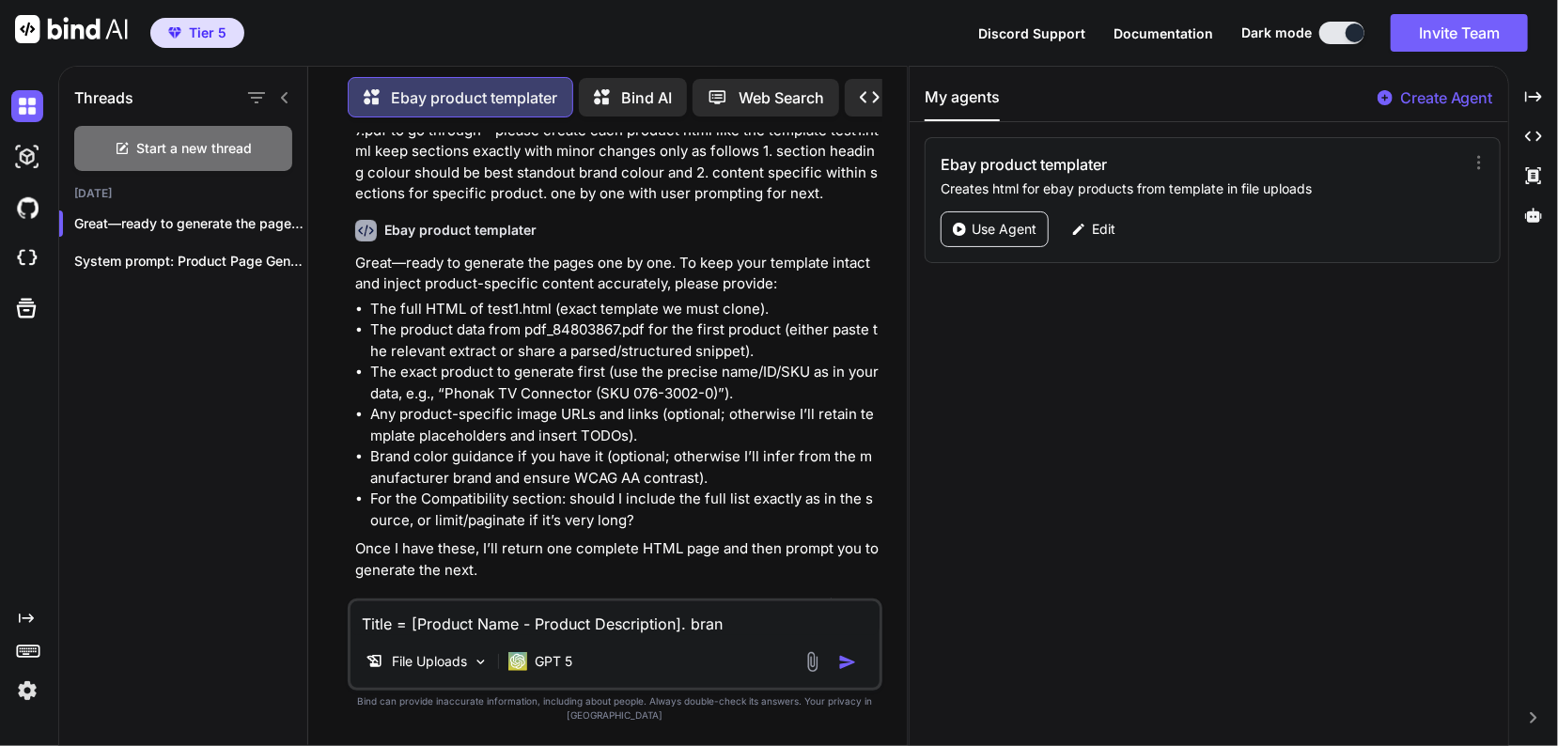
type textarea "x"
type textarea "Title = [Product Name - Product Description]. brand"
type textarea "x"
type textarea "Title = [Product Name - Product Description]. brand"
type textarea "x"
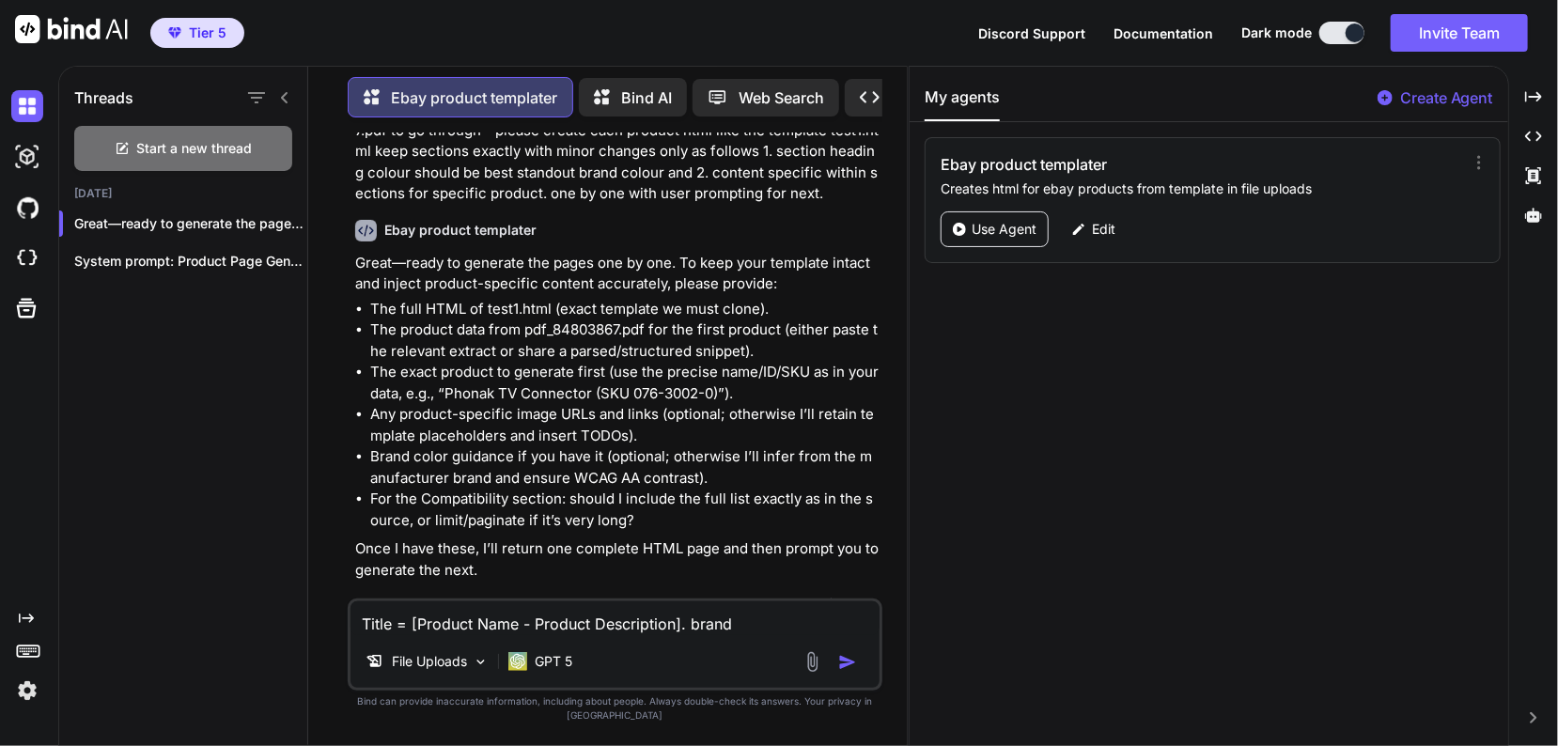
type textarea "Title = [Product Name - Product Description]. brand c"
type textarea "x"
type textarea "Title = [Product Name - Product Description]. brand co"
type textarea "x"
type textarea "Title = [Product Name - Product Description]. brand col"
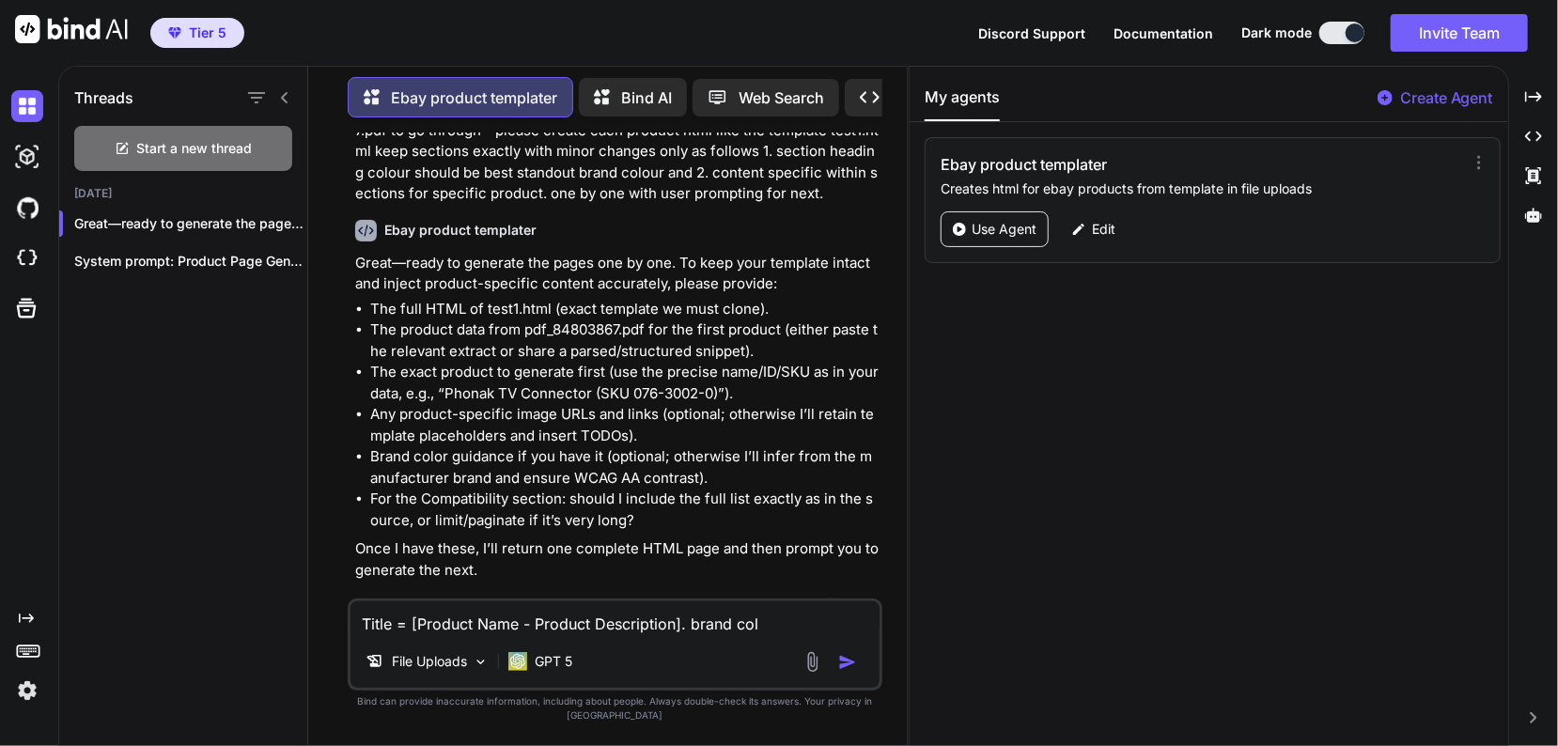
type textarea "x"
type textarea "Title = [Product Name - Product Description]. brand colo"
type textarea "x"
type textarea "Title = [Product Name - Product Description]. brand colou"
type textarea "x"
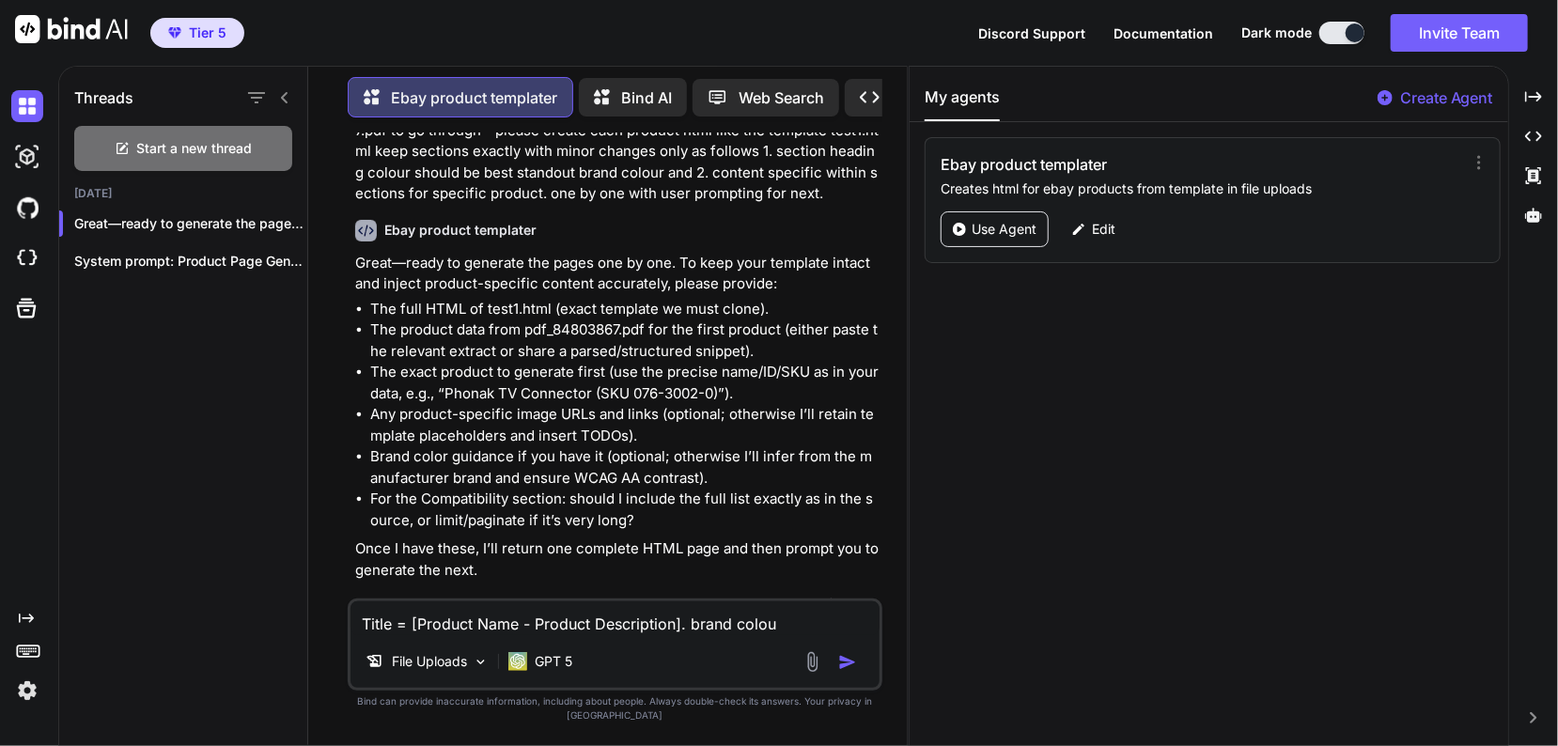
type textarea "Title = [Product Name - Product Description]. brand colour"
type textarea "x"
type textarea "Title = [Product Name - Product Description]. brand colour"
type textarea "x"
type textarea "Title = [Product Name - Product Description]. brand colour i"
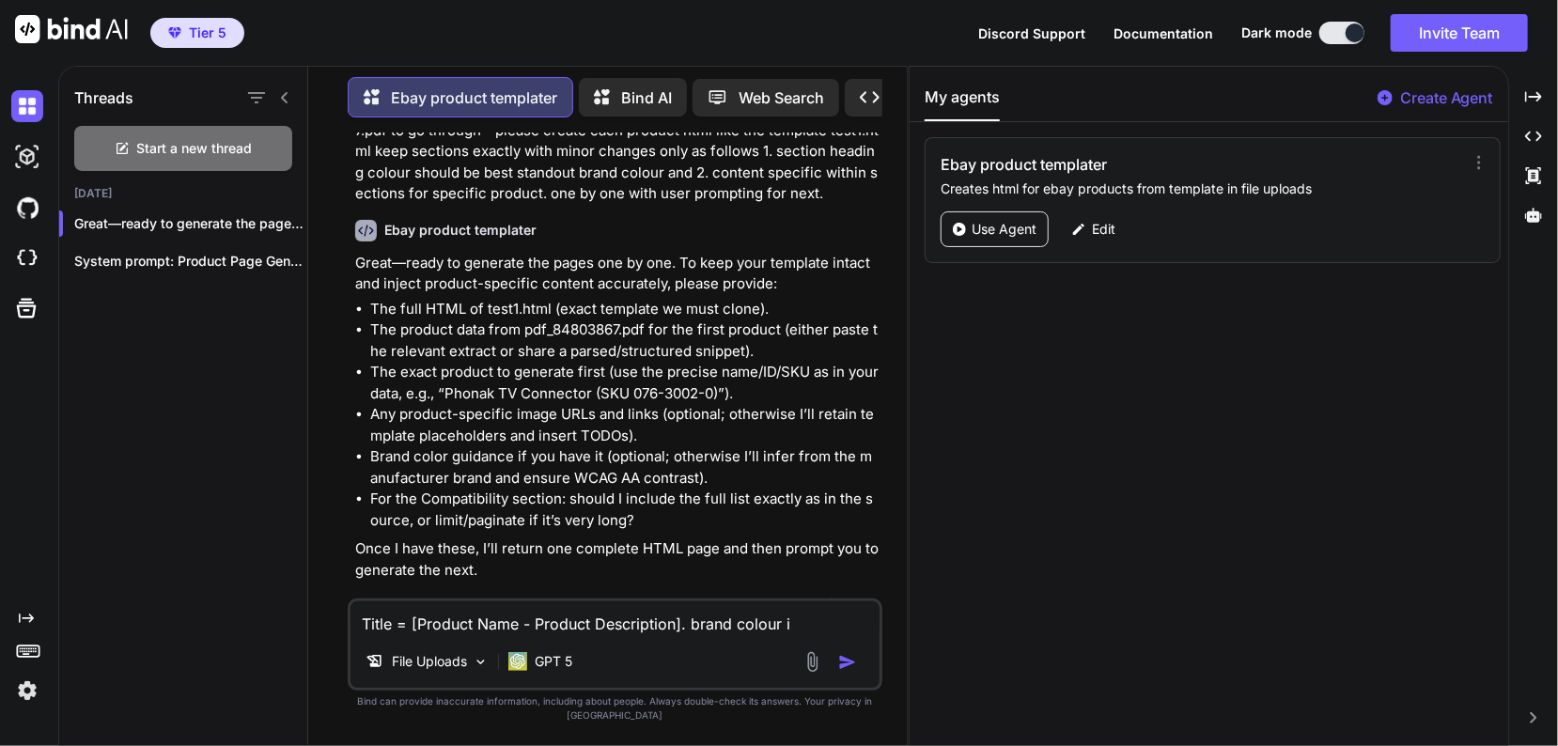
type textarea "x"
type textarea "Title = [Product Name - Product Description]. brand colour in"
type textarea "x"
type textarea "Title = [Product Name - Product Description]. brand colour in"
type textarea "x"
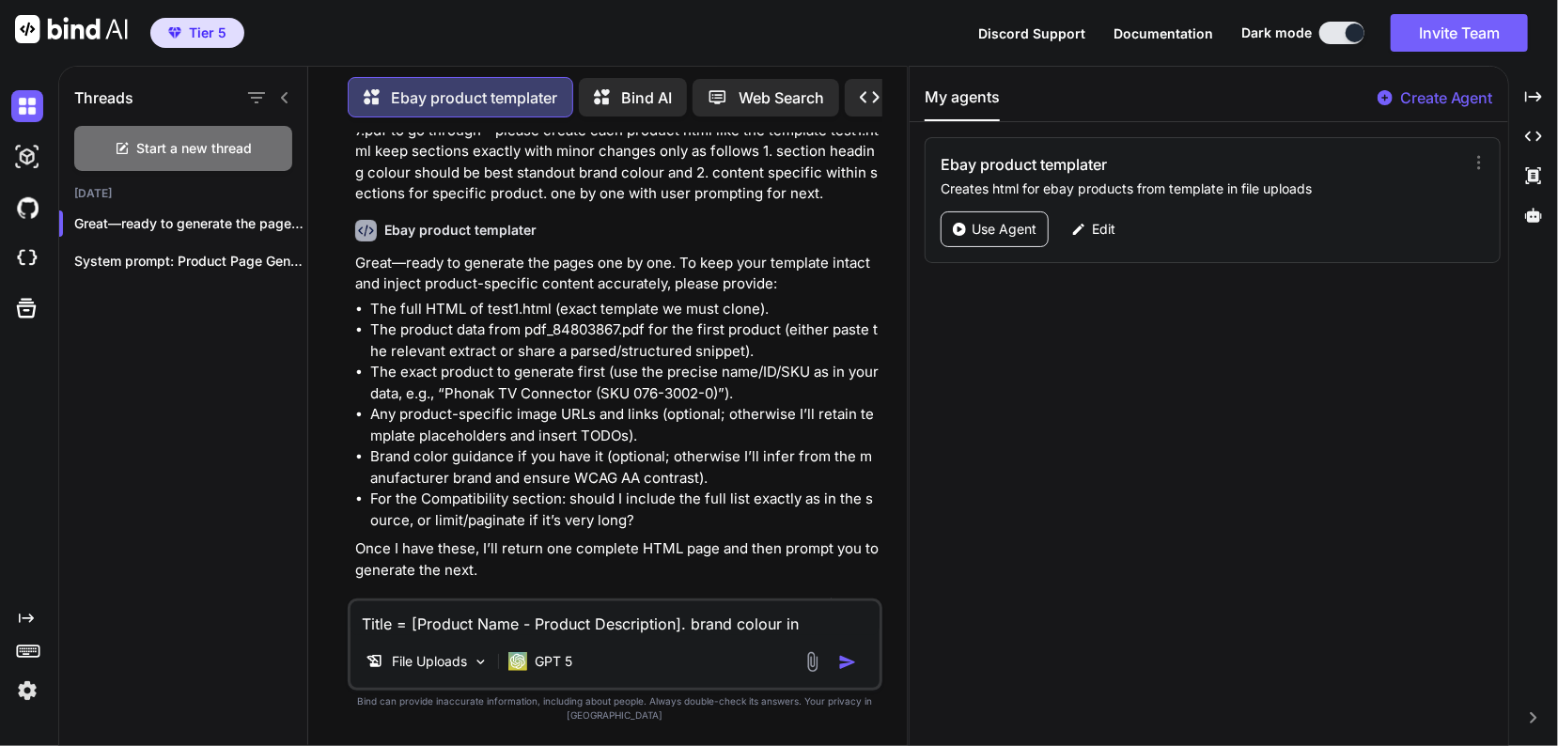
type textarea "Title = [Product Name - Product Description]. brand colour in t"
type textarea "x"
type textarea "Title = [Product Name - Product Description]. brand colour in th"
type textarea "x"
type textarea "Title = [Product Name - Product Description]. brand colour in the"
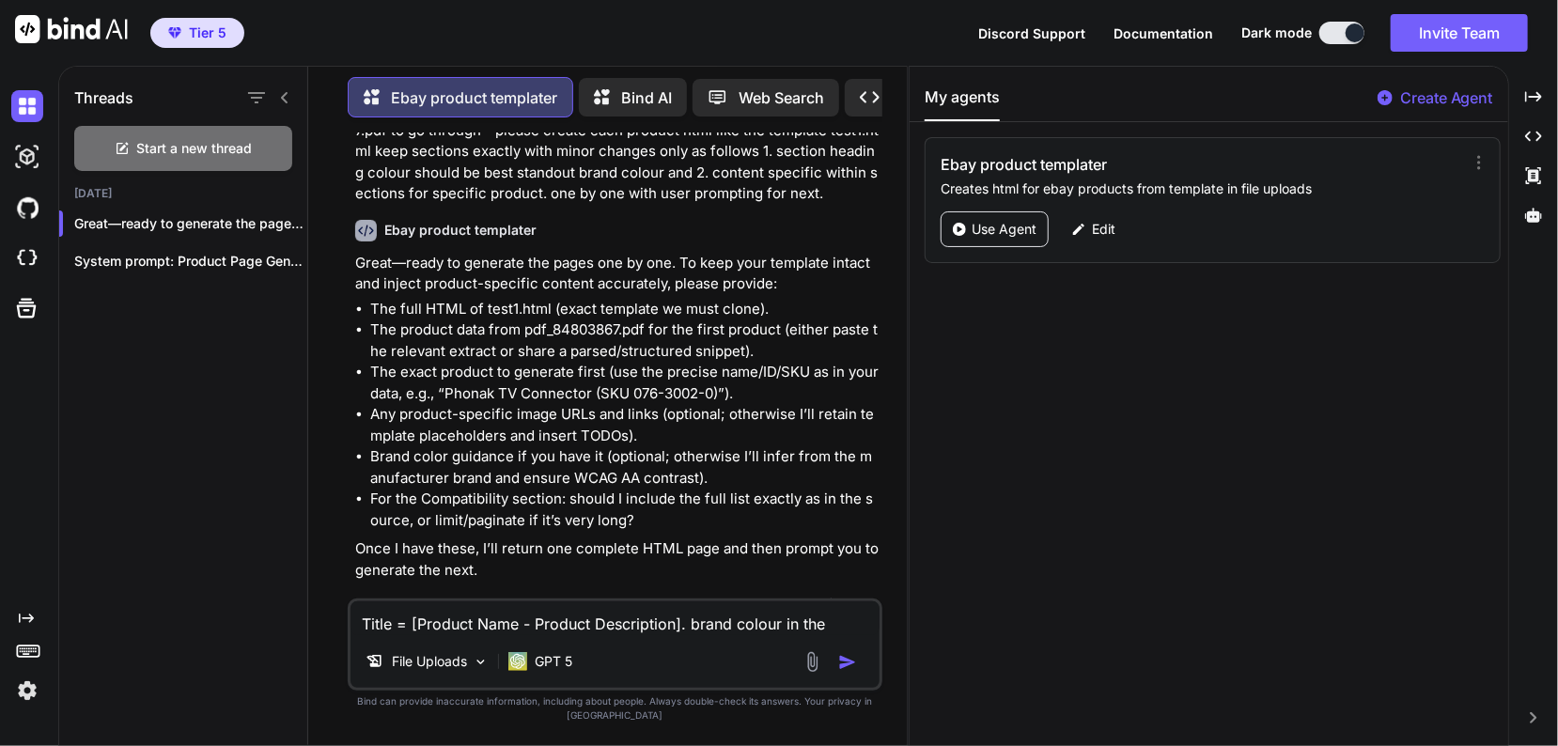
type textarea "x"
type textarea "Title = [Product Name - Product Description]. brand colour in the"
type textarea "x"
type textarea "Title = [Product Name - Product Description]. brand colour in the g"
type textarea "x"
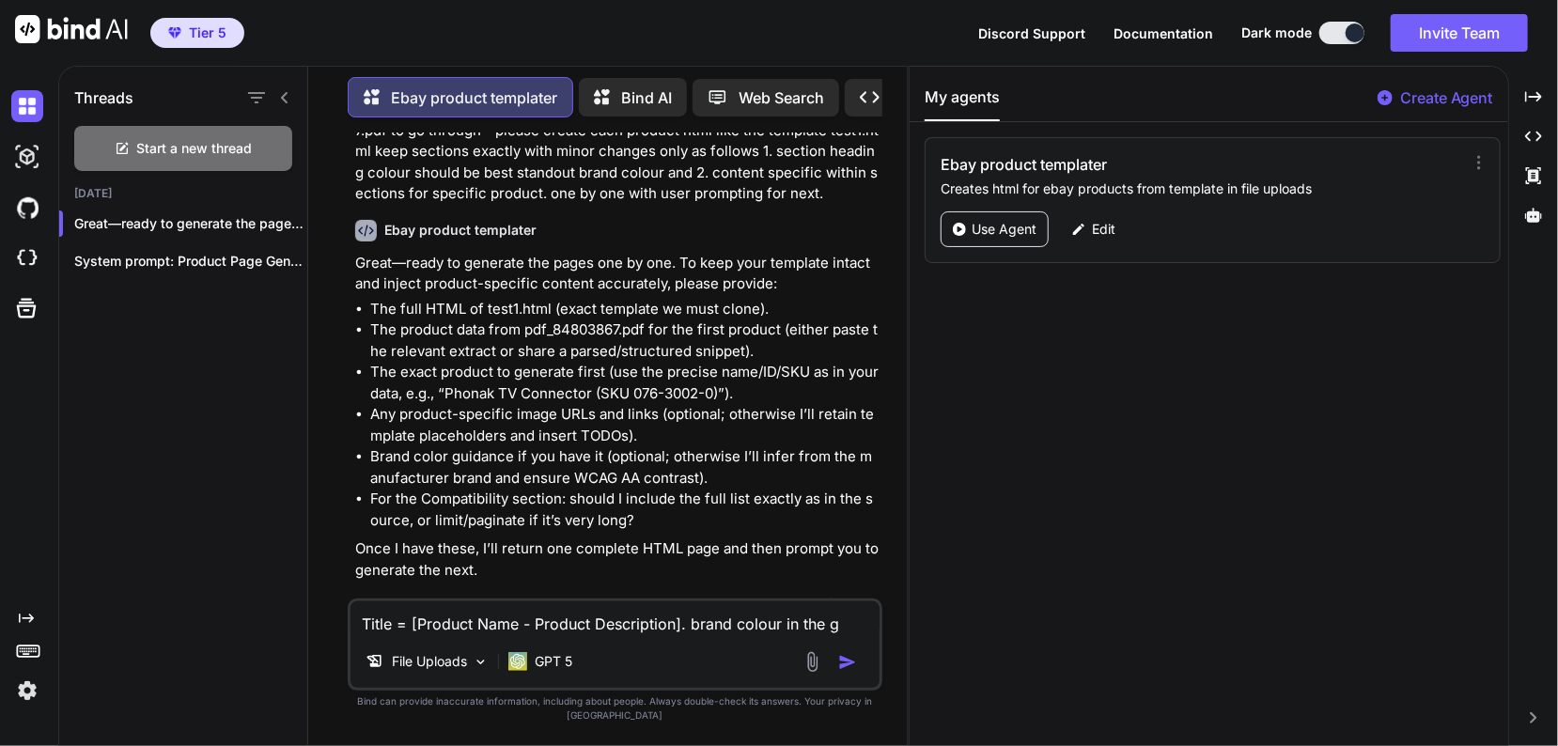
type textarea "Title = [Product Name - Product Description]. brand colour in the gu"
type textarea "x"
type textarea "Title = [Product Name - Product Description]. brand colour in the gui"
type textarea "x"
type textarea "Title = [Product Name - Product Description]. brand colour in the guid"
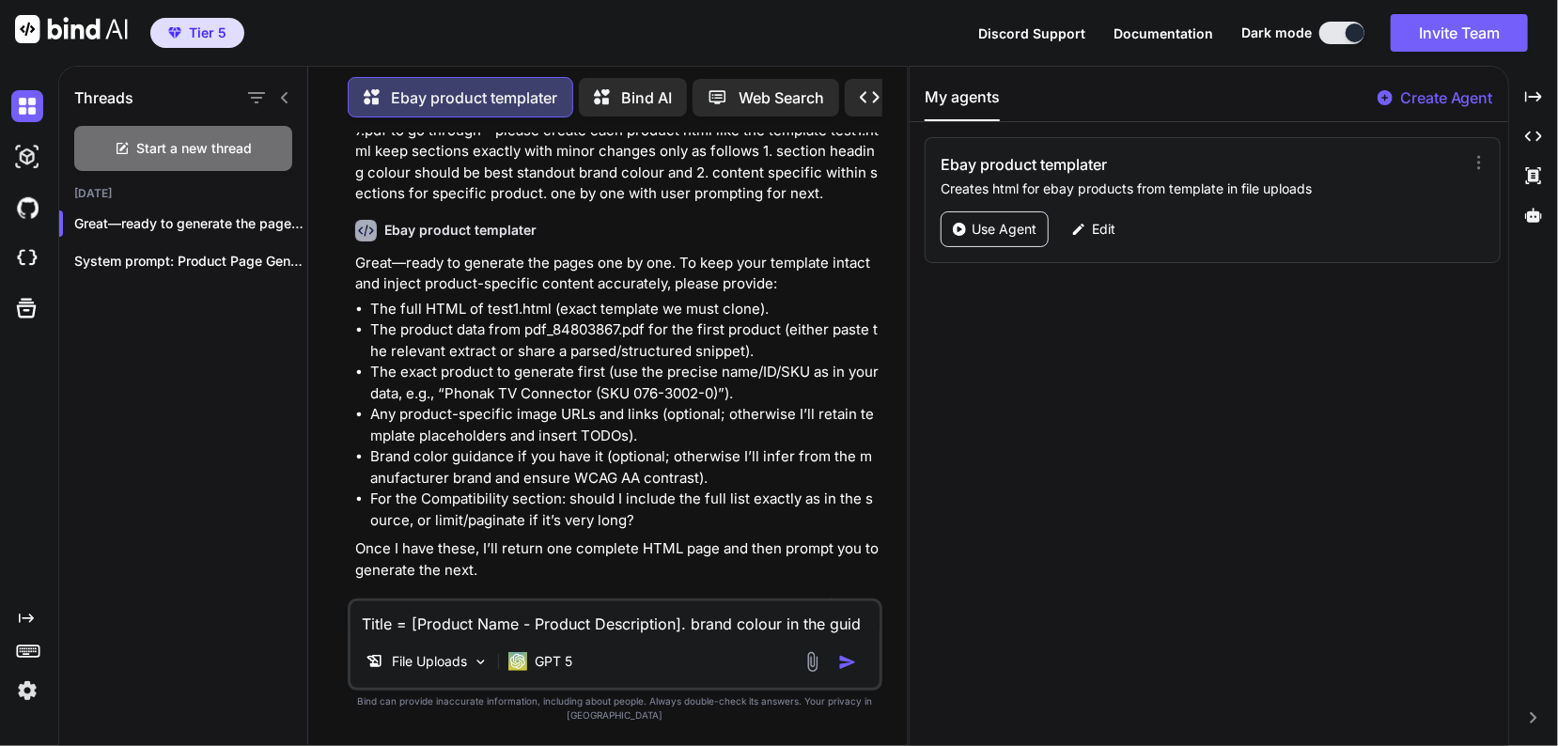
type textarea "x"
type textarea "Title = [Product Name - Product Description]. brand colour in the guide"
type textarea "x"
type textarea "Title = [Product Name - Product Description]. brand colour in the guide"
click at [808, 672] on img at bounding box center [812, 662] width 22 height 22
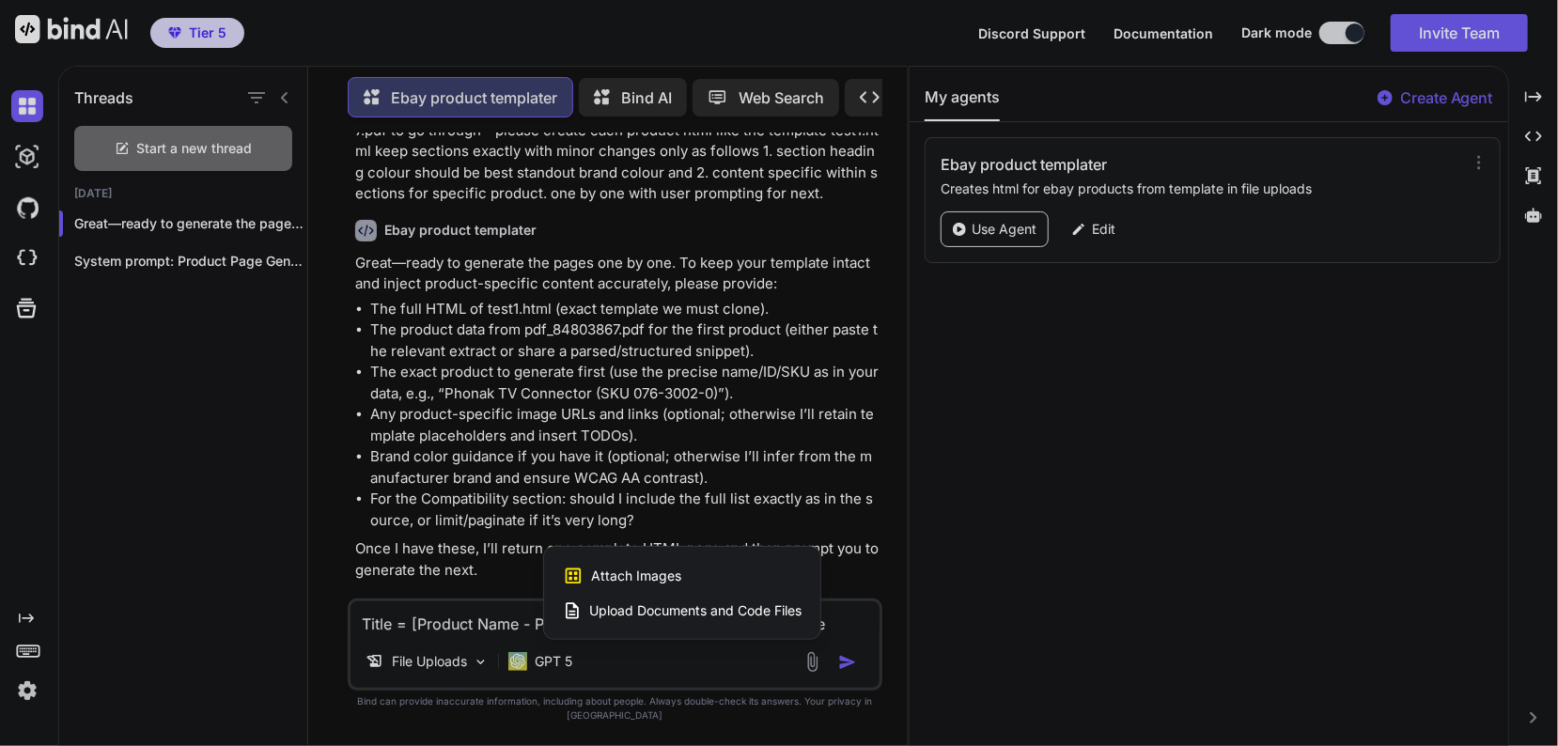
click at [768, 620] on span "Upload Documents and Code Files" at bounding box center [695, 610] width 212 height 19
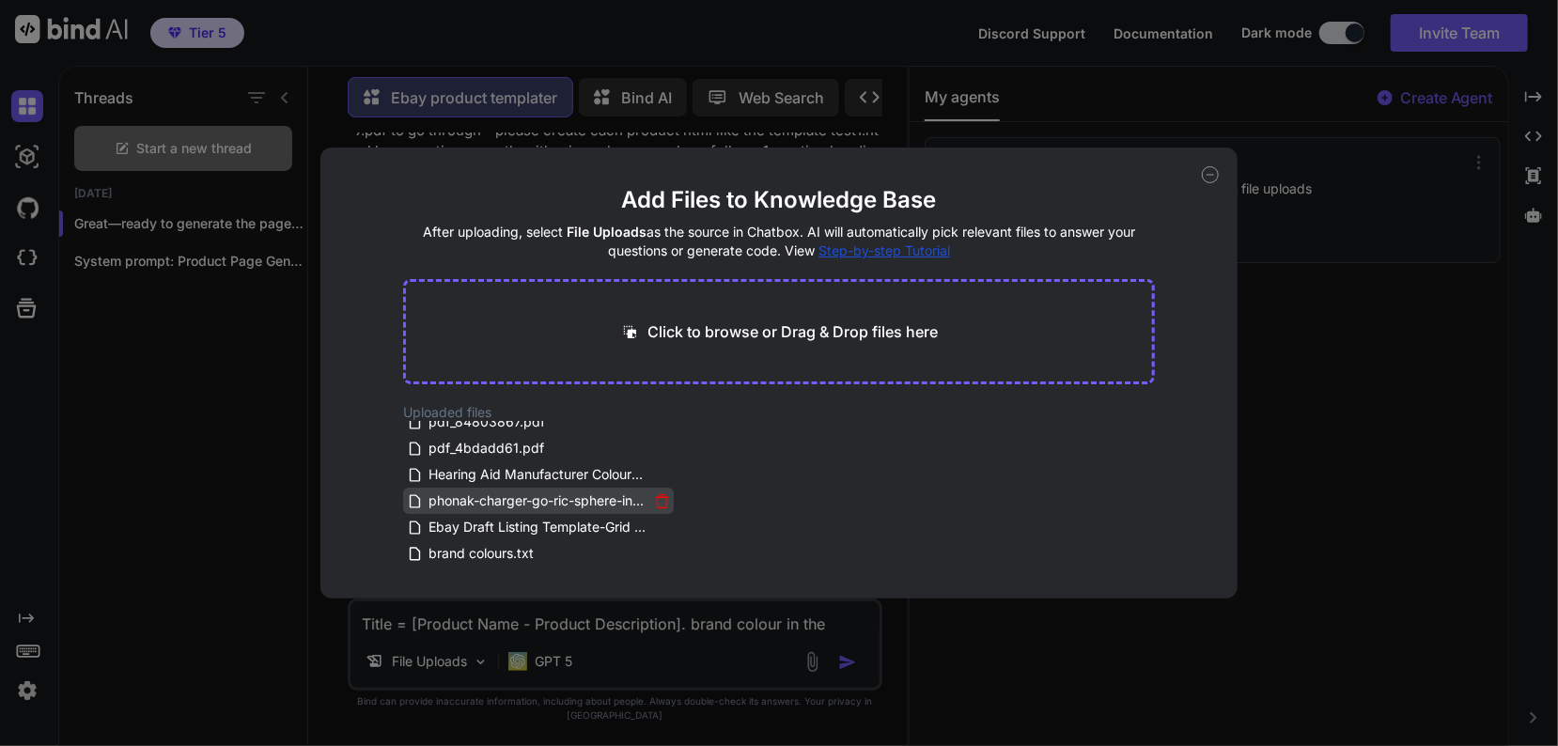
scroll to position [0, 0]
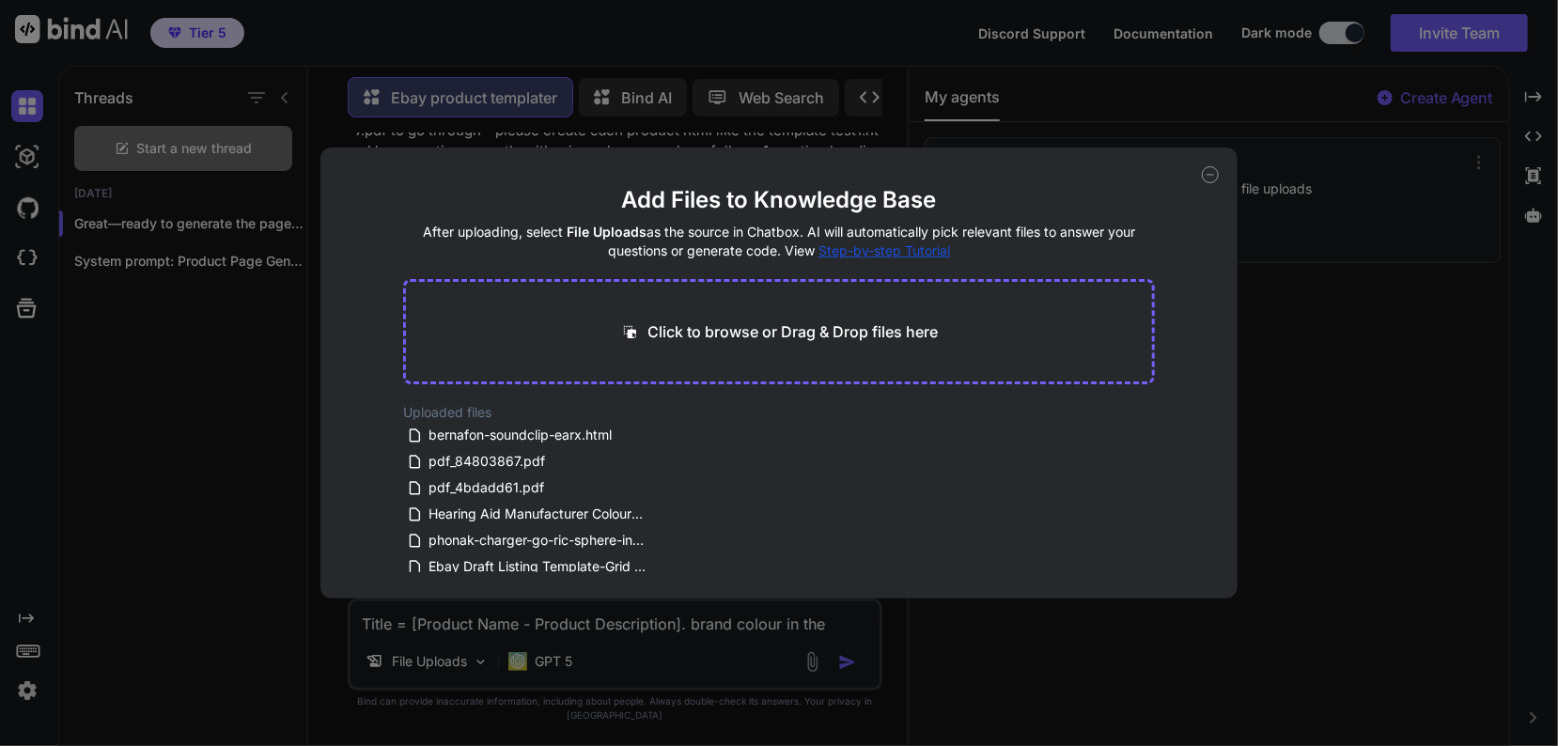
click at [688, 662] on div "Add Files to Knowledge Base After uploading, select File Uploads as the source …" at bounding box center [779, 373] width 1558 height 746
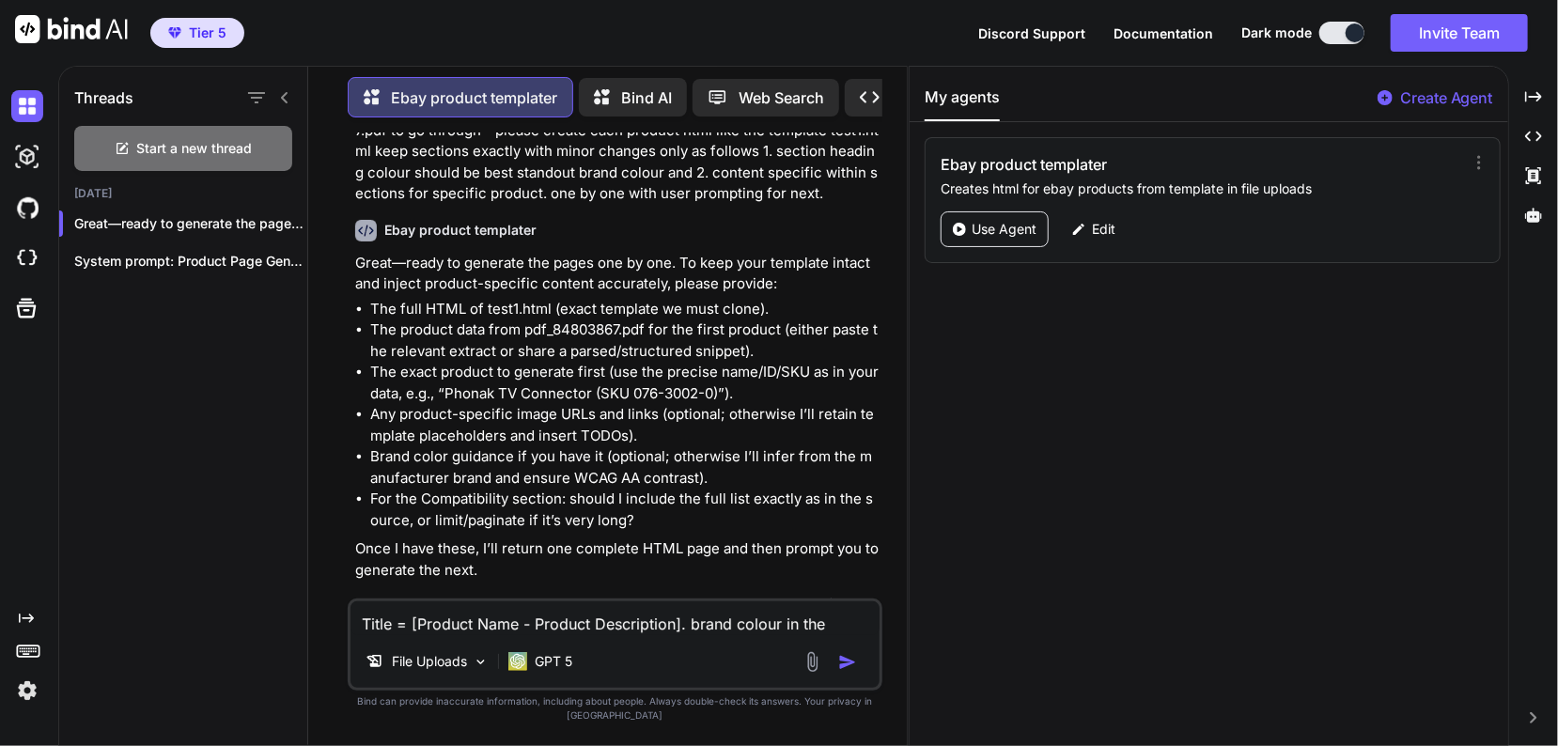
click at [878, 635] on textarea "Title = [Product Name - Product Description]. brand colour in the guide" at bounding box center [614, 618] width 529 height 34
type textarea "x"
type textarea "Title = [Product Name - Product Description]. brand colour in the guide H"
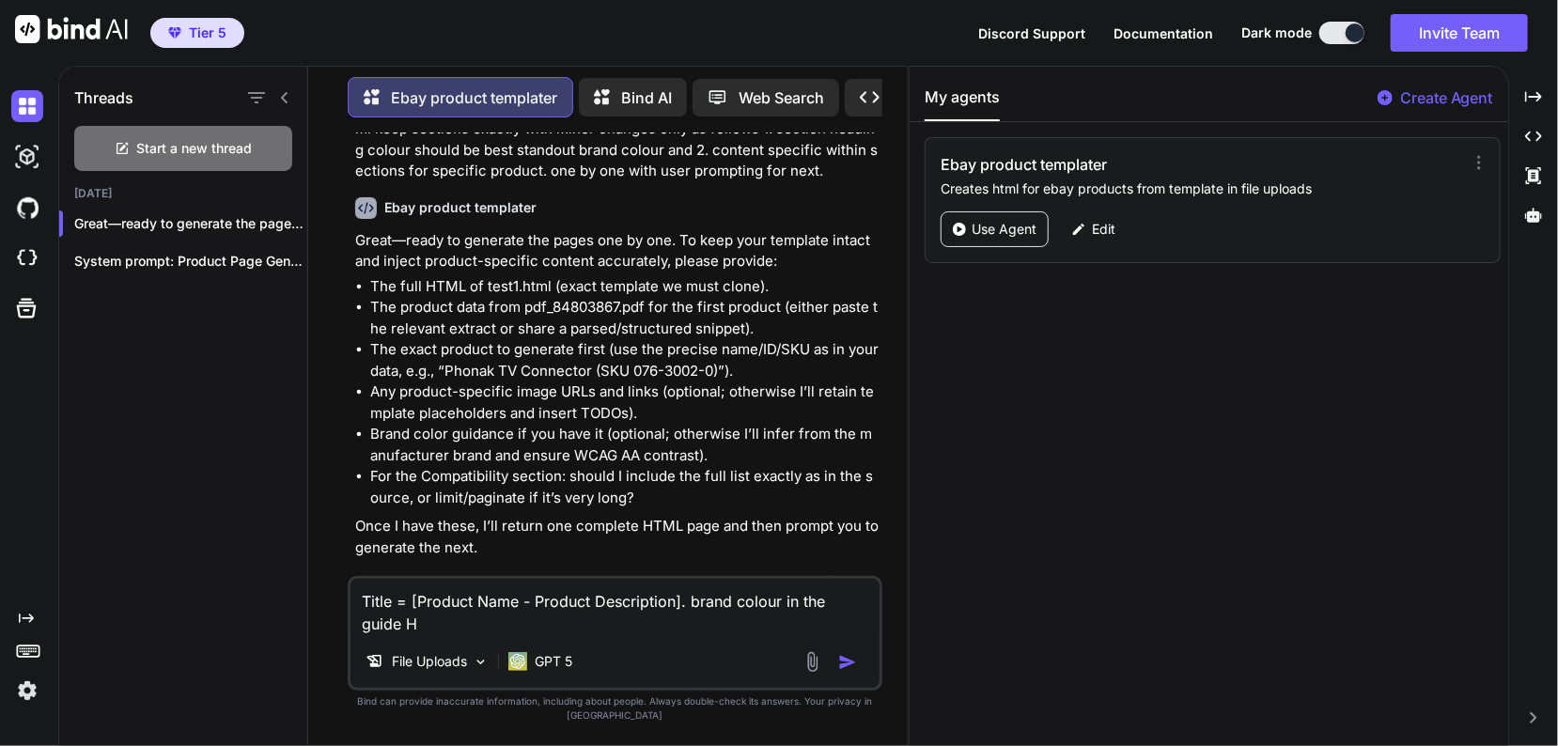
type textarea "x"
type textarea "Title = [Product Name - Product Description]. brand colour in the guide He"
type textarea "x"
type textarea "Title = [Product Name - Product Description]. brand colour in the guide Hea"
type textarea "x"
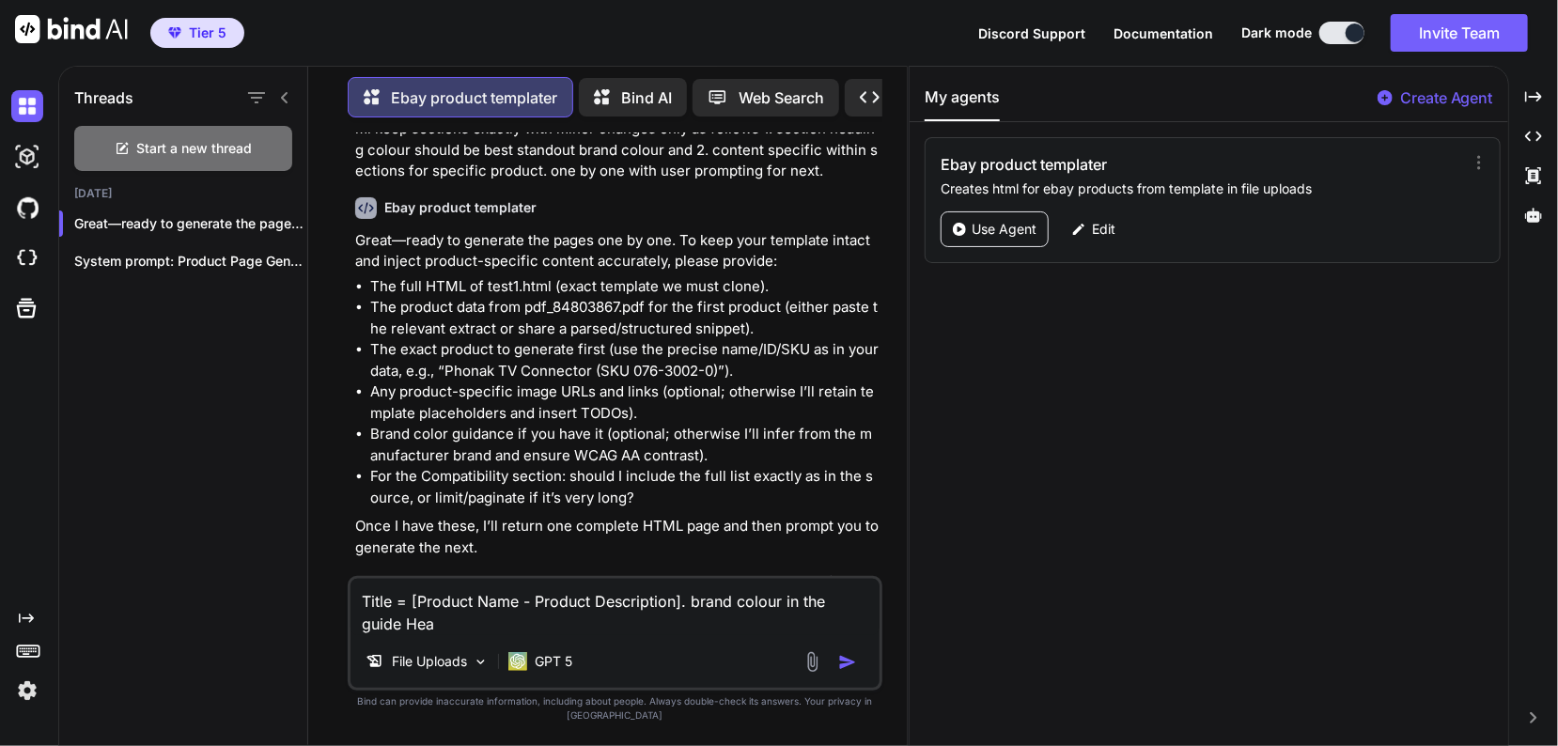
type textarea "Title = [Product Name - Product Description]. brand colour in the guide Hear"
type textarea "x"
type textarea "Title = [Product Name - Product Description]. brand colour in the guide Heari"
type textarea "x"
type textarea "Title = [Product Name - Product Description]. brand colour in the guide Hearin"
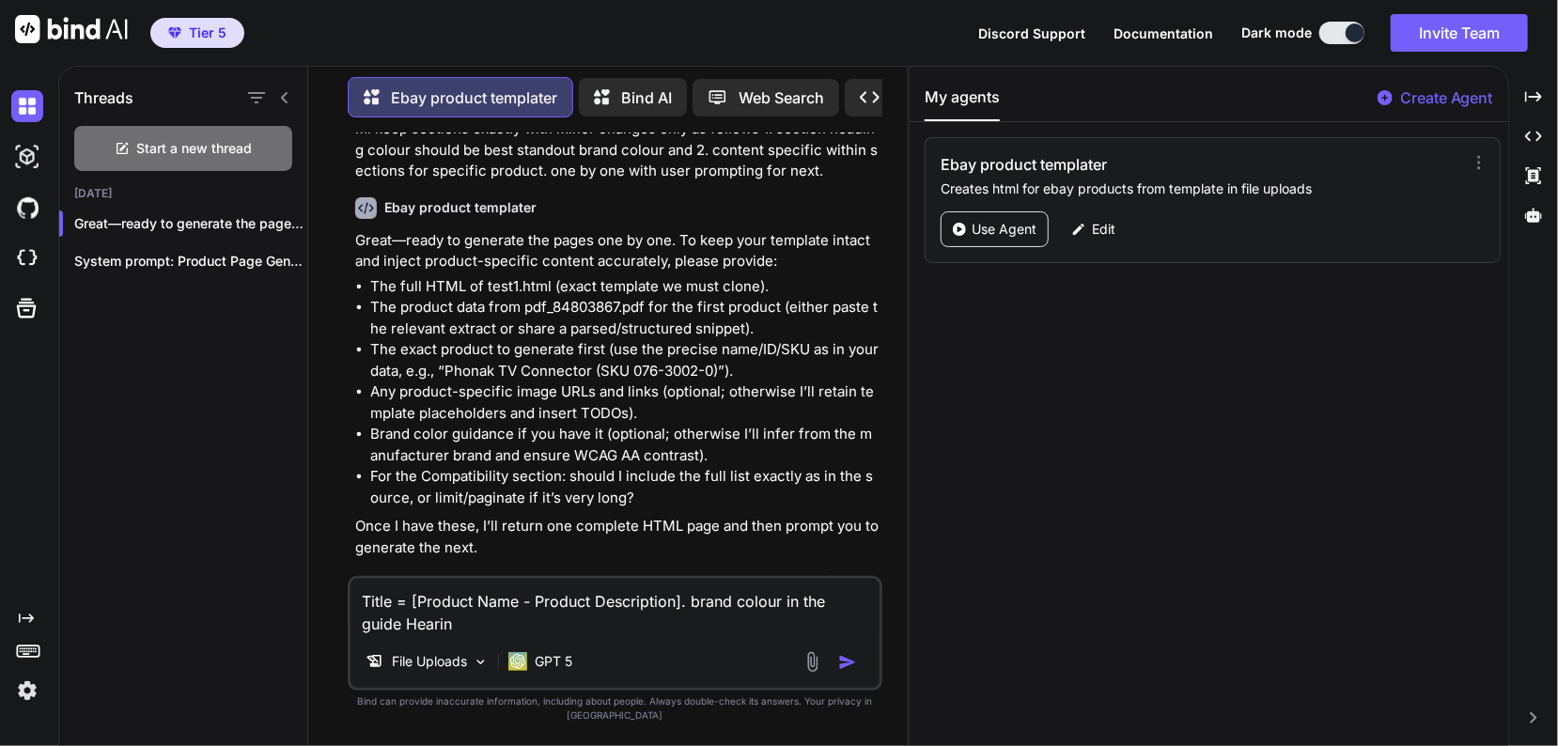
type textarea "x"
type textarea "Title = [Product Name - Product Description]. brand colour in the guide Hearing"
type textarea "x"
type textarea "Title = [Product Name - Product Description]. brand colour in the guide Hearing"
type textarea "x"
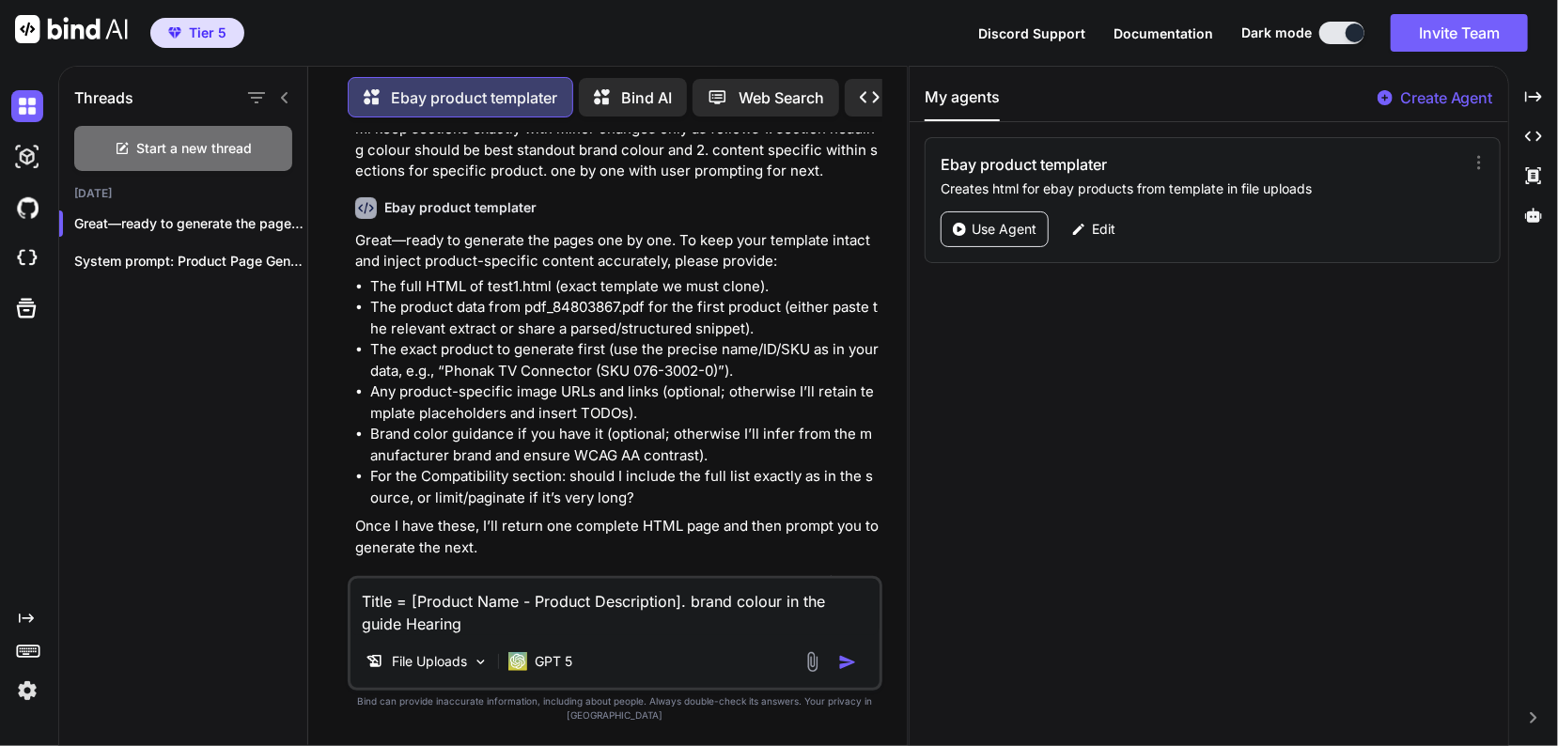
type textarea "Title = [Product Name - Product Description]. brand colour in the guide Hearing…"
type textarea "x"
type textarea "Title = [Product Name - Product Description]. brand colour in the guide Hearing…"
type textarea "x"
type textarea "Title = [Product Name - Product Description]. brand colour in the guide Hearing…"
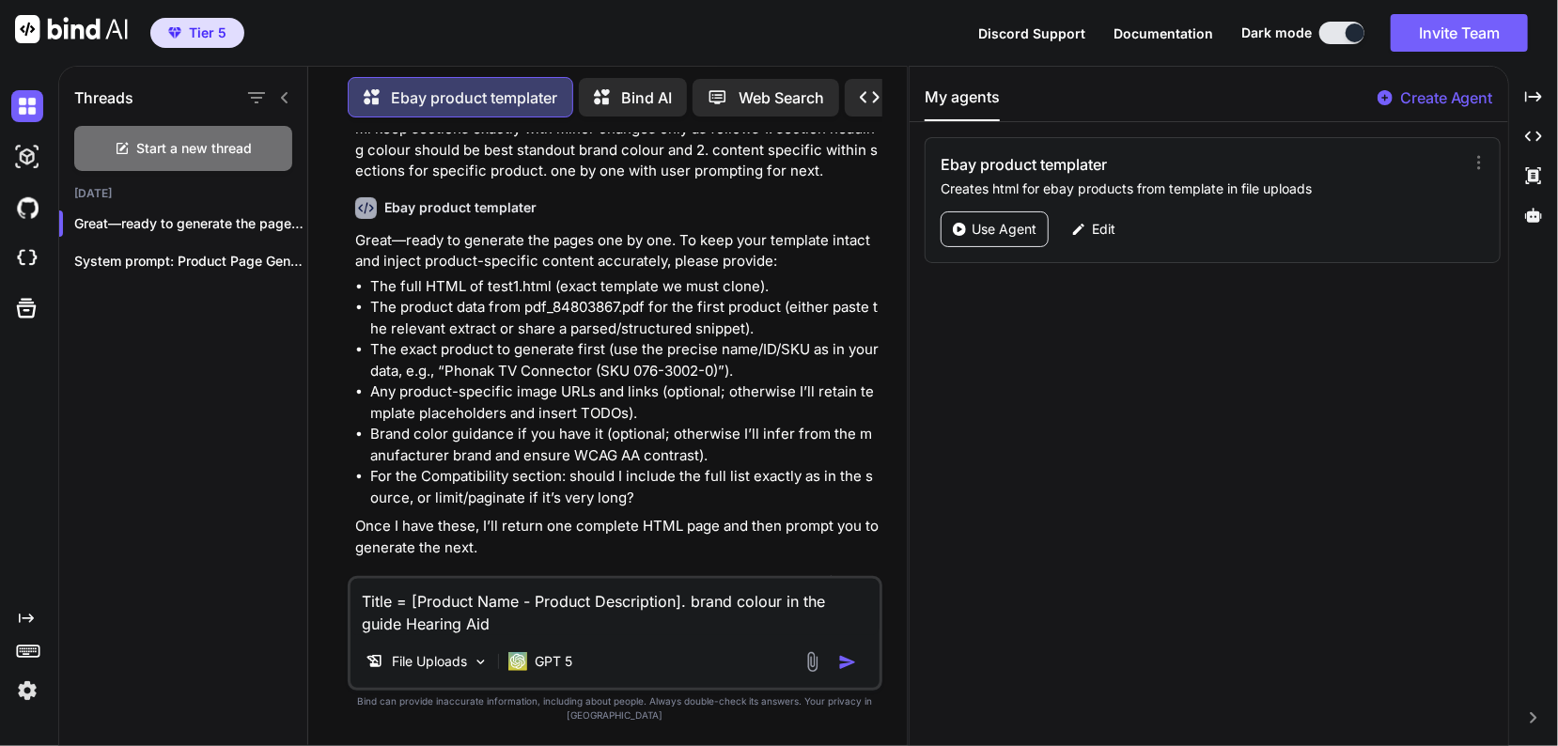
type textarea "x"
type textarea "Title = [Product Name - Product Description]. brand colour in the guide Hearing…"
type textarea "x"
type textarea "Title = [Product Name - Product Description]. brand colour in the guide Hearing…"
type textarea "x"
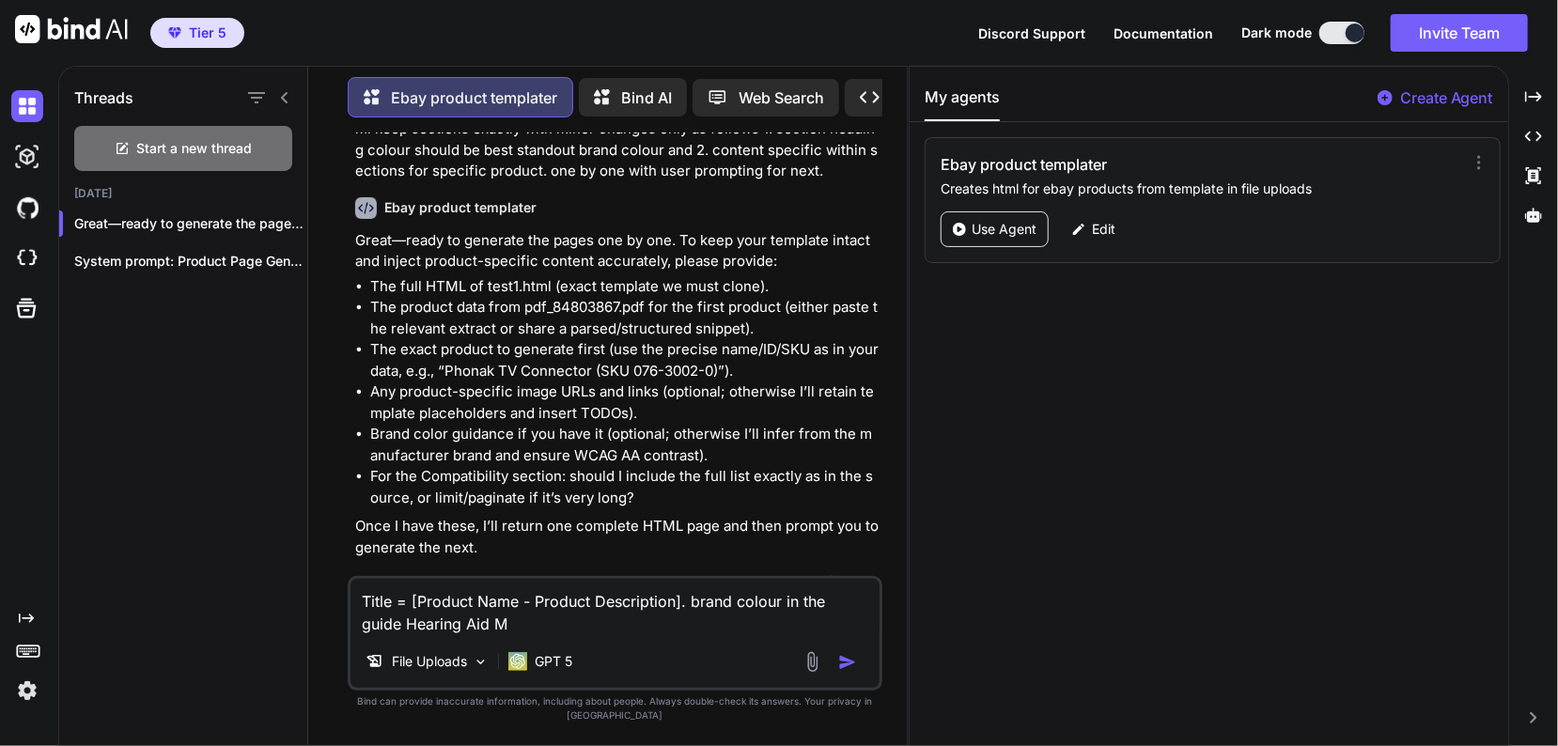
type textarea "Title = [Product Name - Product Description]. brand colour in the guide Hearing…"
type textarea "x"
type textarea "Title = [Product Name - Product Description]. brand colour in the guide Hearing…"
type textarea "x"
type textarea "Title = [Product Name - Product Description]. brand colour in the guide Hearing…"
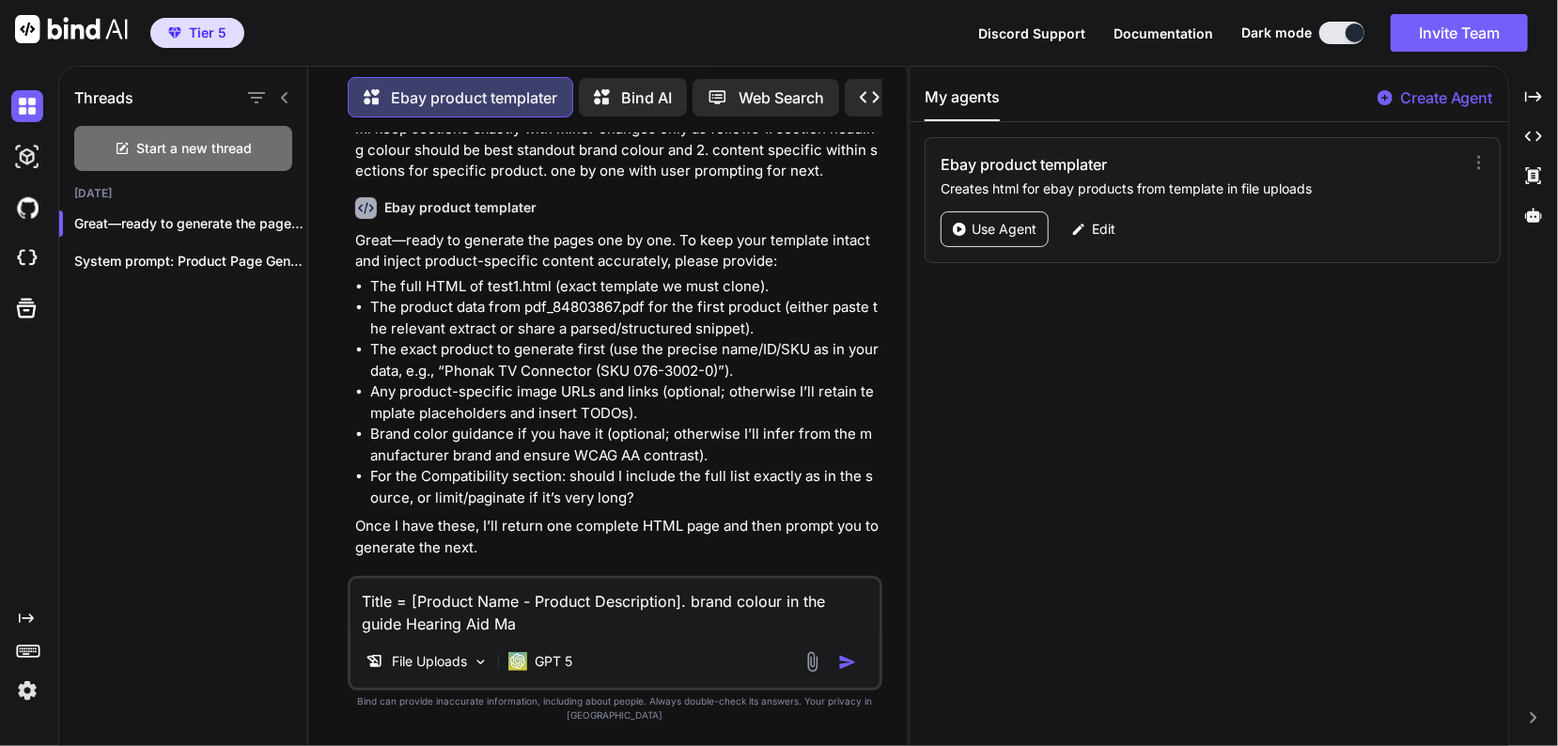
type textarea "x"
type textarea "Title = [Product Name - Product Description]. brand colour in the guide Hearing…"
type textarea "x"
type textarea "Title = [Product Name - Product Description]. brand colour in the guide Hearing…"
type textarea "x"
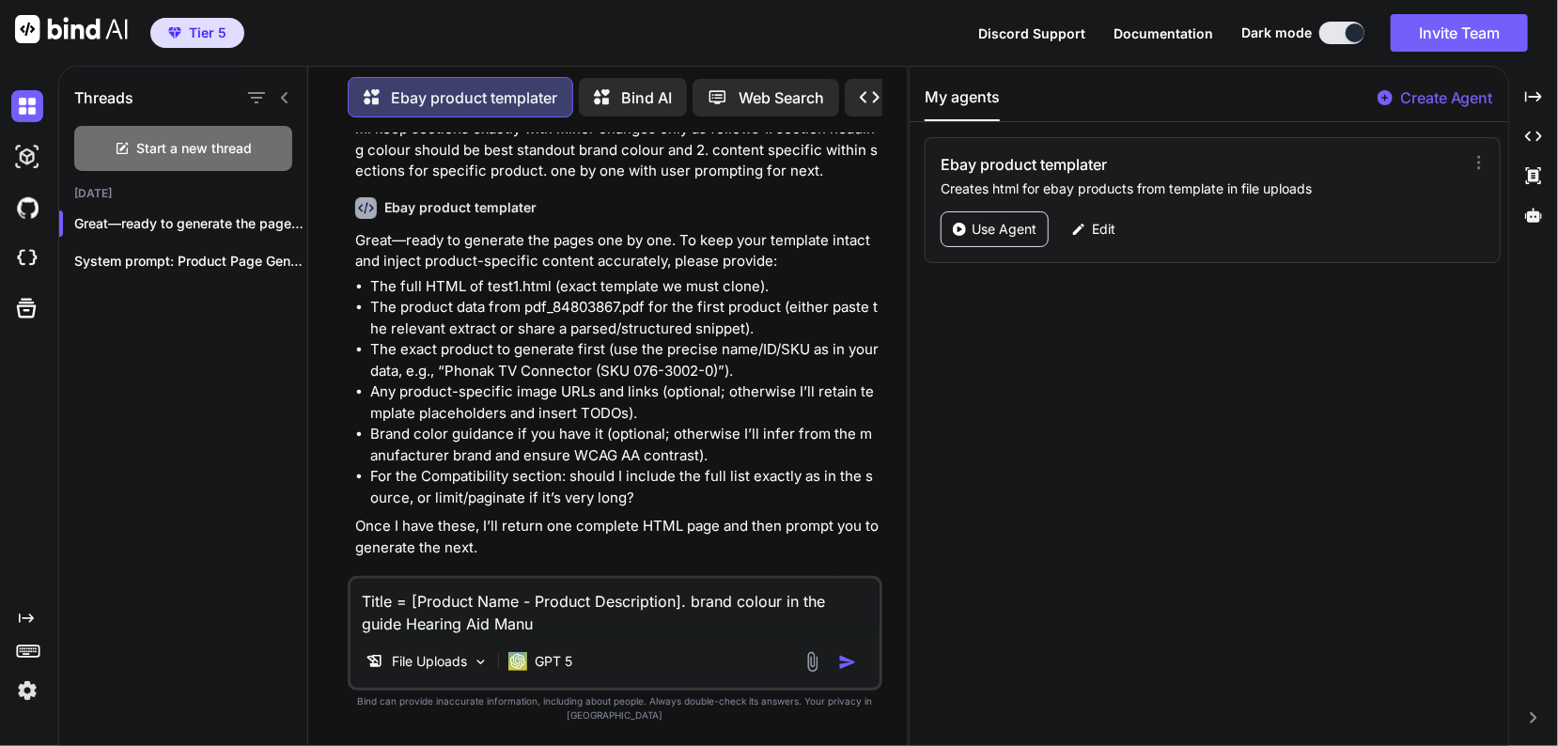
type textarea "Title = [Product Name - Product Description]. brand colour in the guide Hearing…"
type textarea "x"
type textarea "Title = [Product Name - Product Description]. brand colour in the guide Hearing…"
type textarea "x"
type textarea "Title = [Product Name - Product Description]. brand colour in the guide Hearing…"
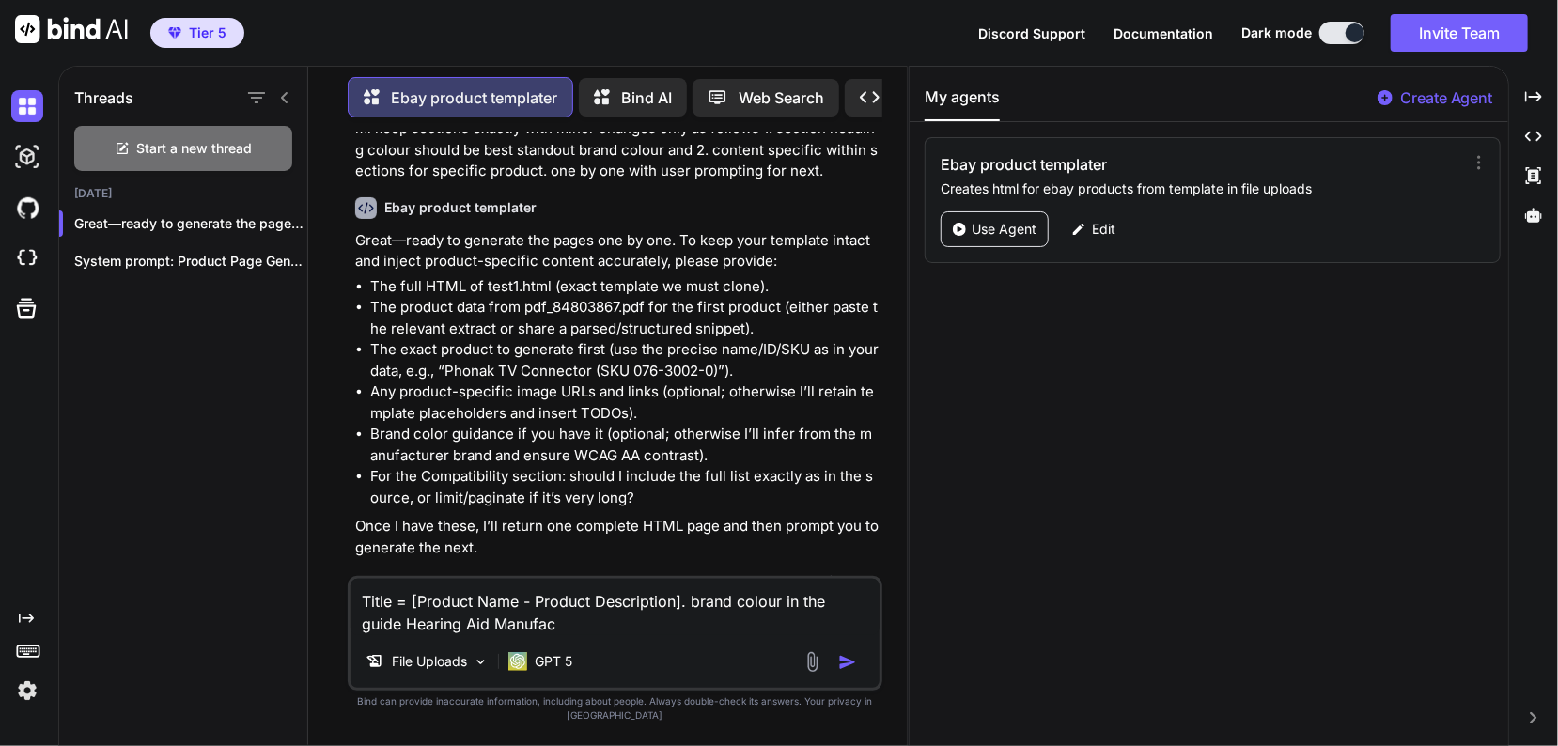
type textarea "x"
type textarea "Title = [Product Name - Product Description]. brand colour in the guide Hearing…"
type textarea "x"
type textarea "Title = [Product Name - Product Description]. brand colour in the guide Hearing…"
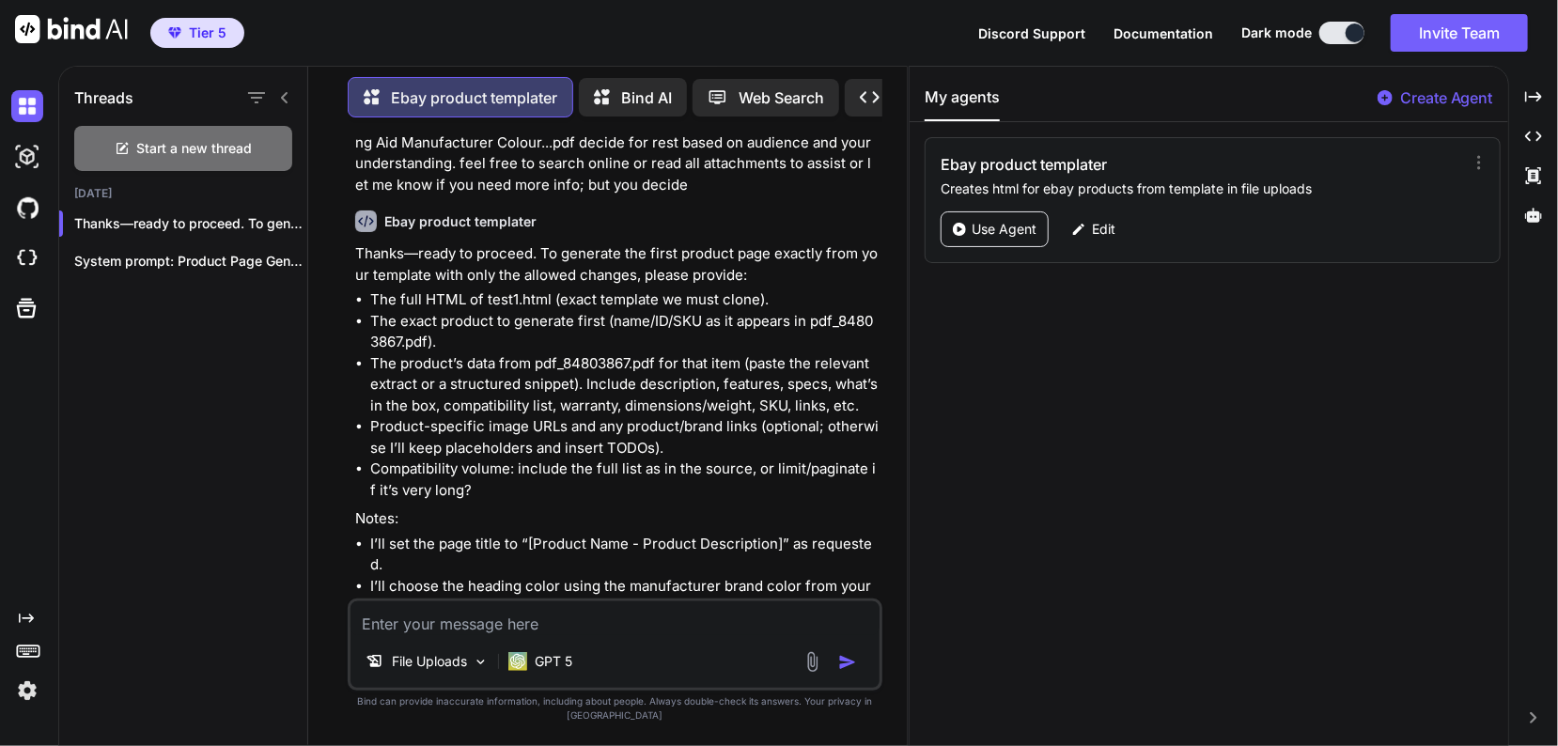
scroll to position [714, 0]
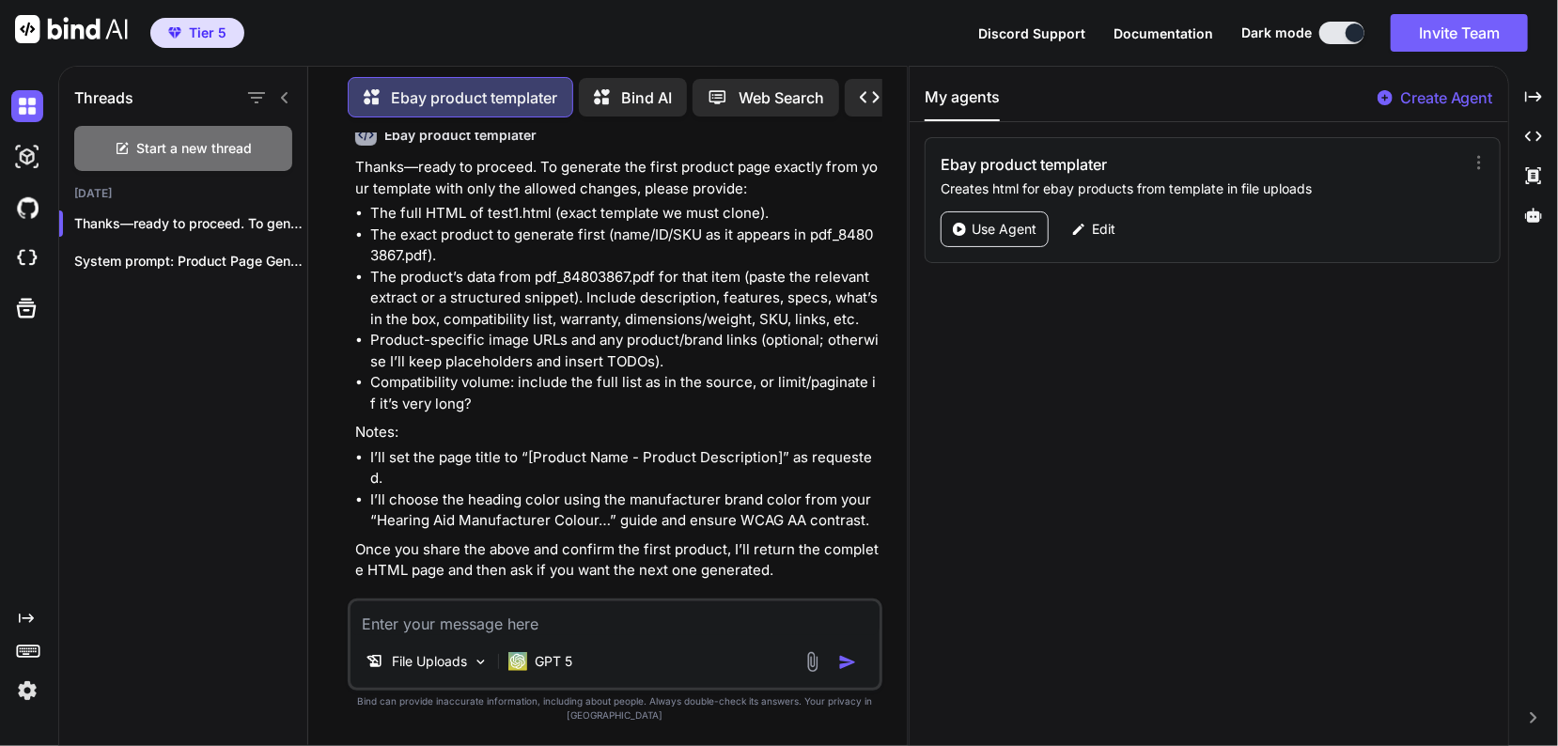
click at [485, 631] on textarea at bounding box center [614, 618] width 529 height 34
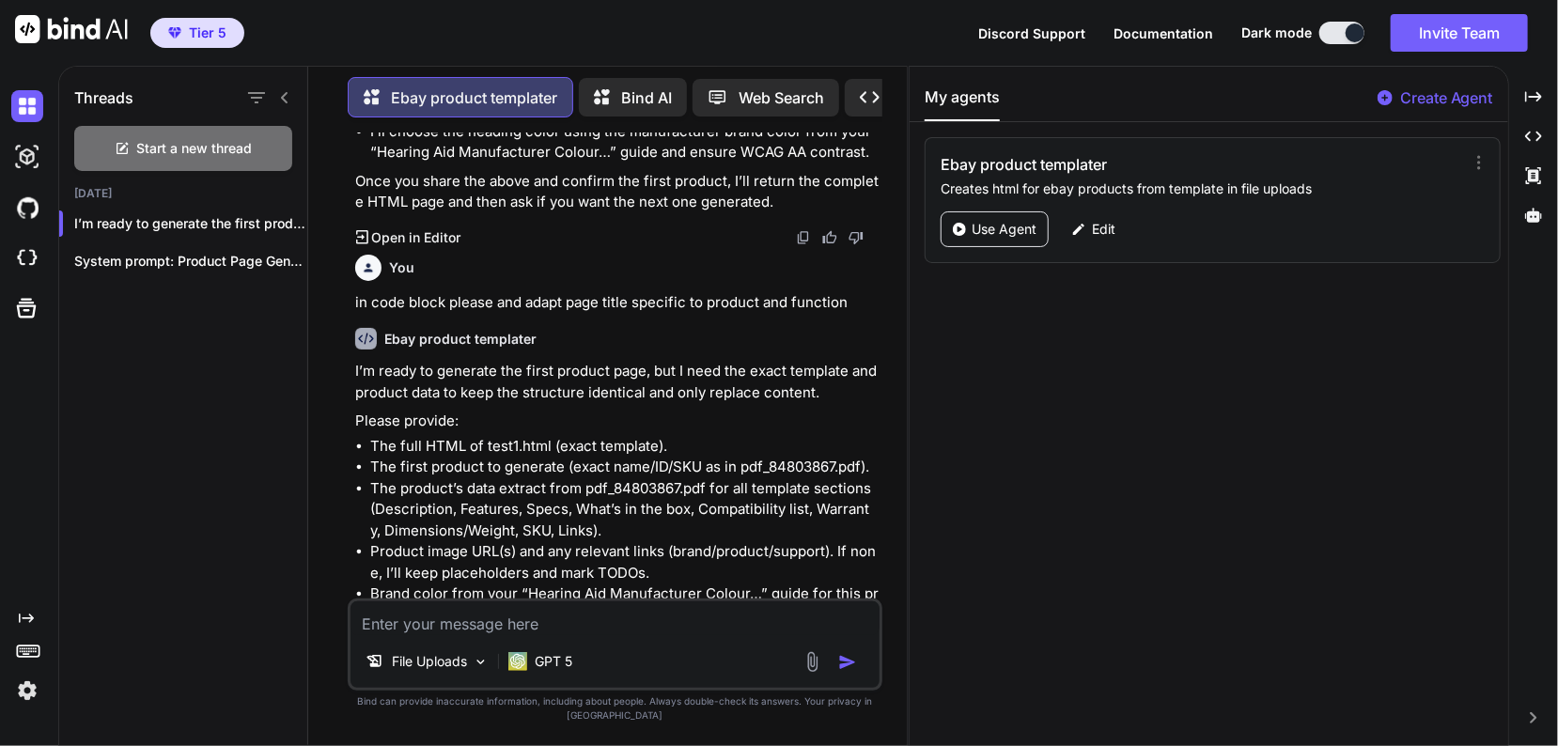
scroll to position [1219, 0]
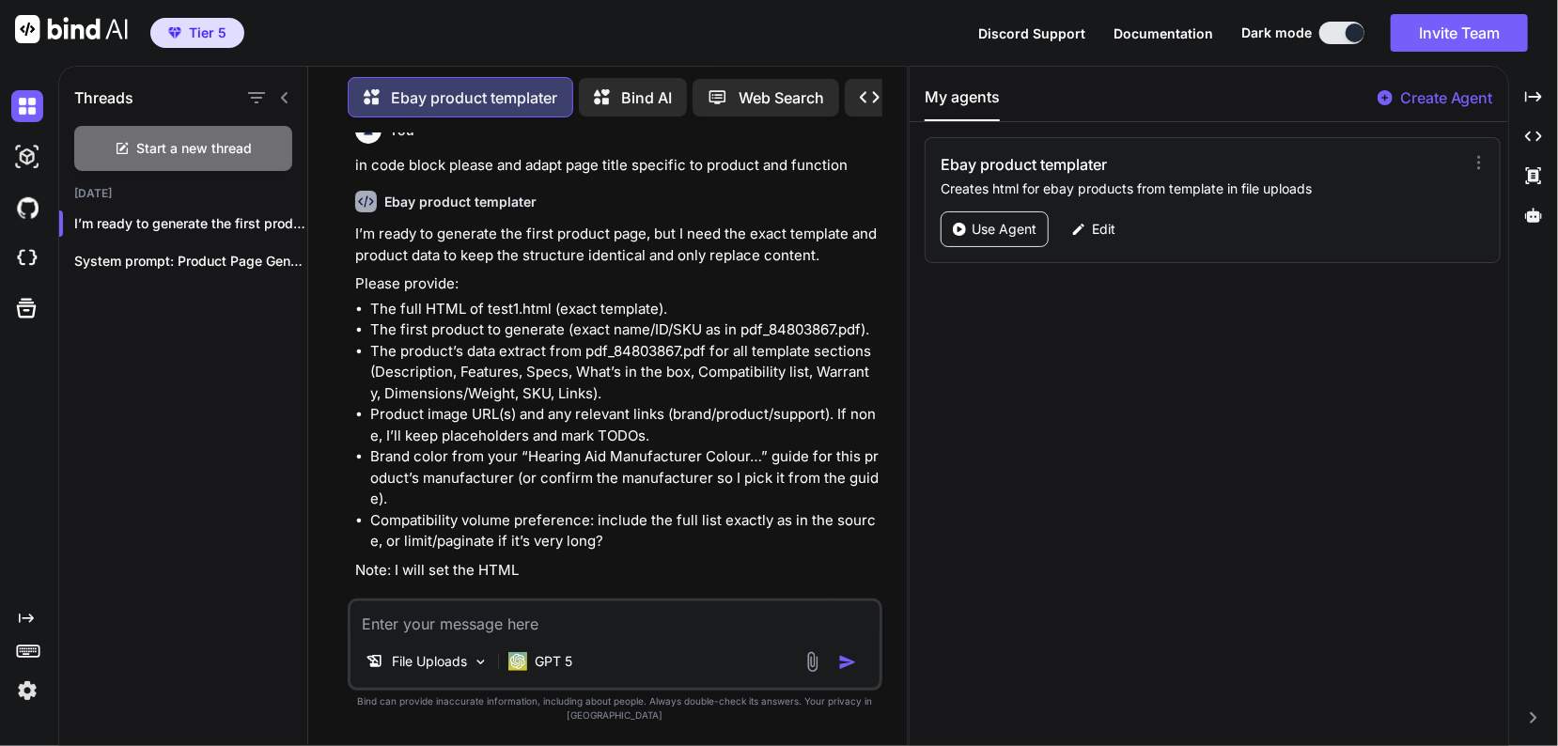
click at [396, 603] on p "Open in Editor" at bounding box center [416, 605] width 89 height 19
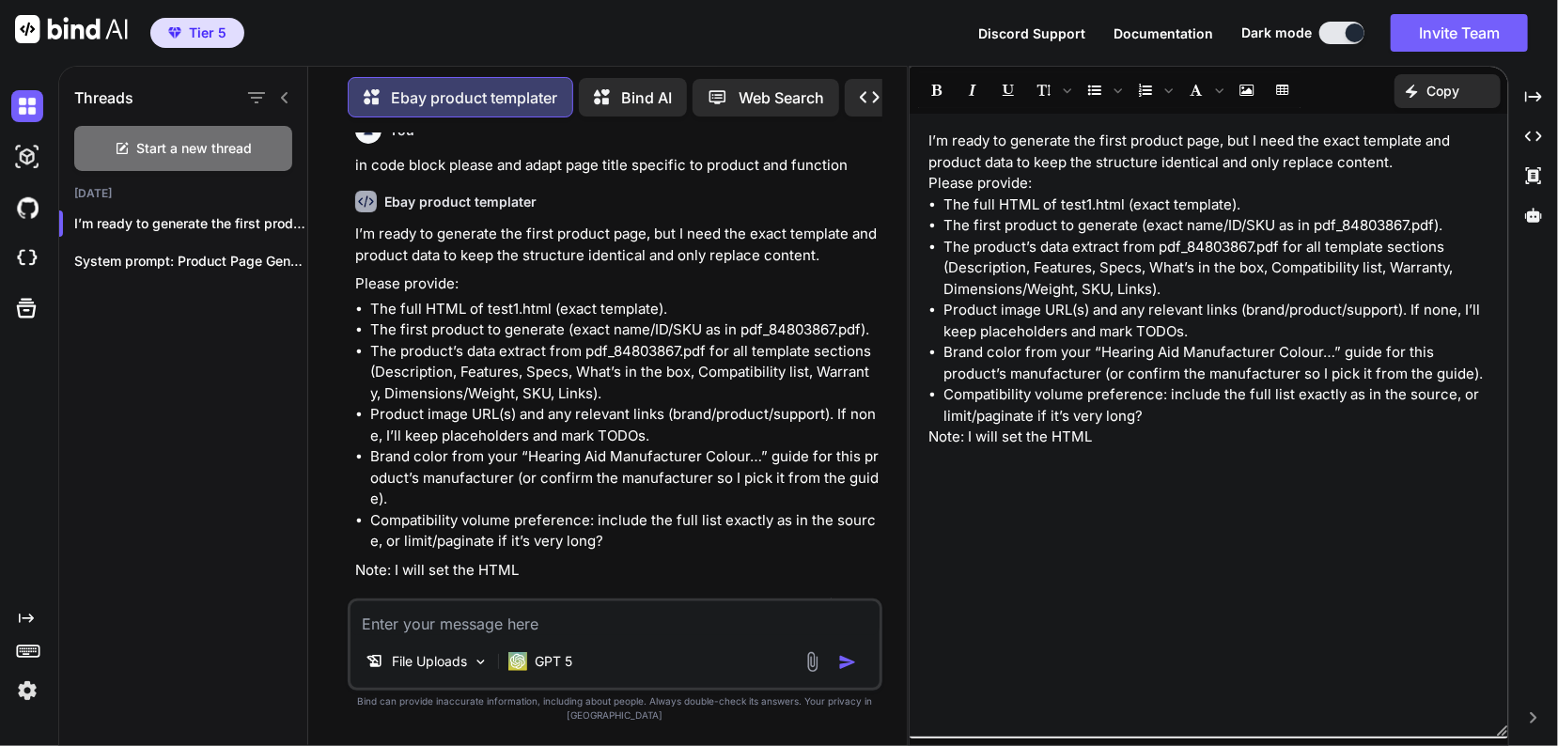
click at [611, 635] on textarea at bounding box center [614, 618] width 529 height 34
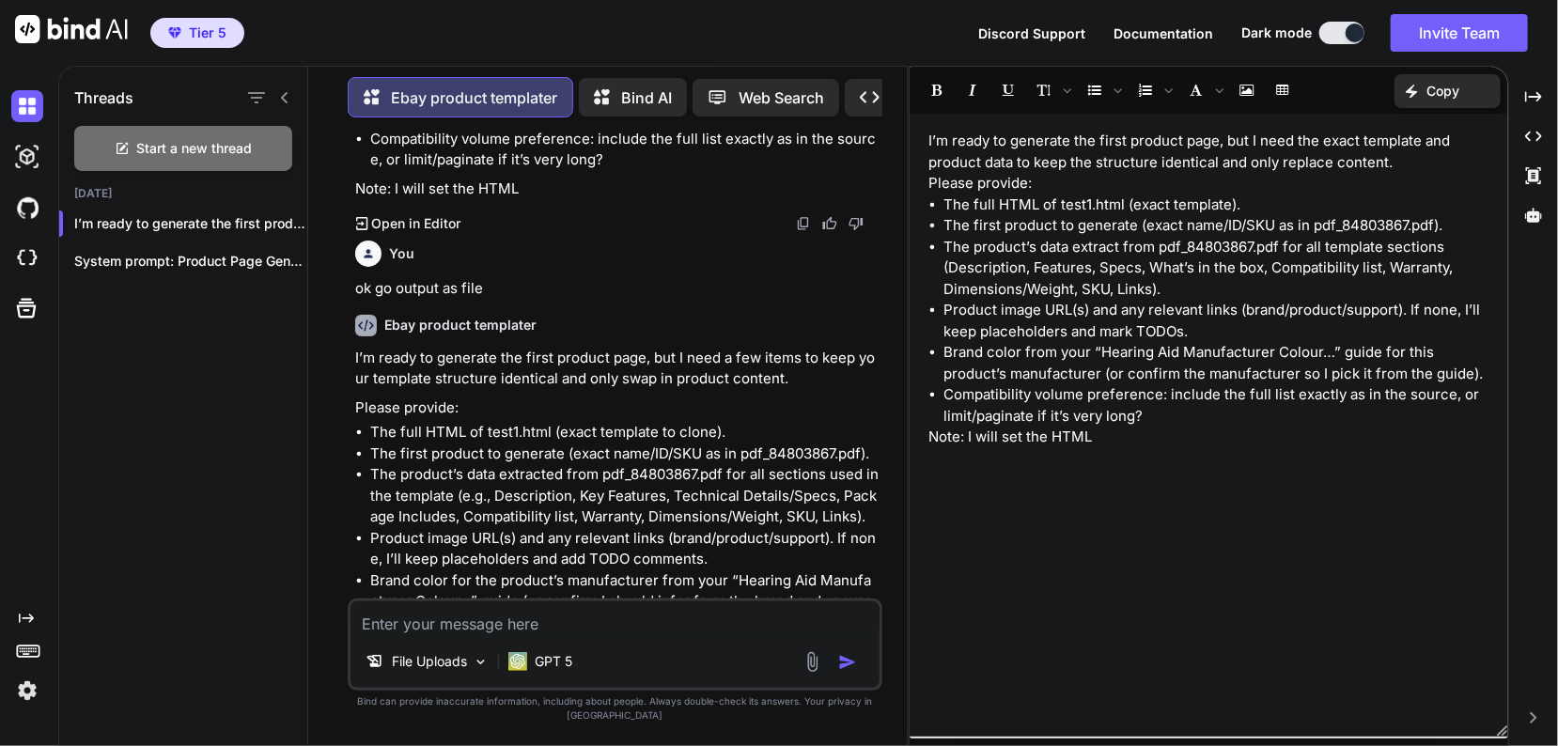
scroll to position [1812, 0]
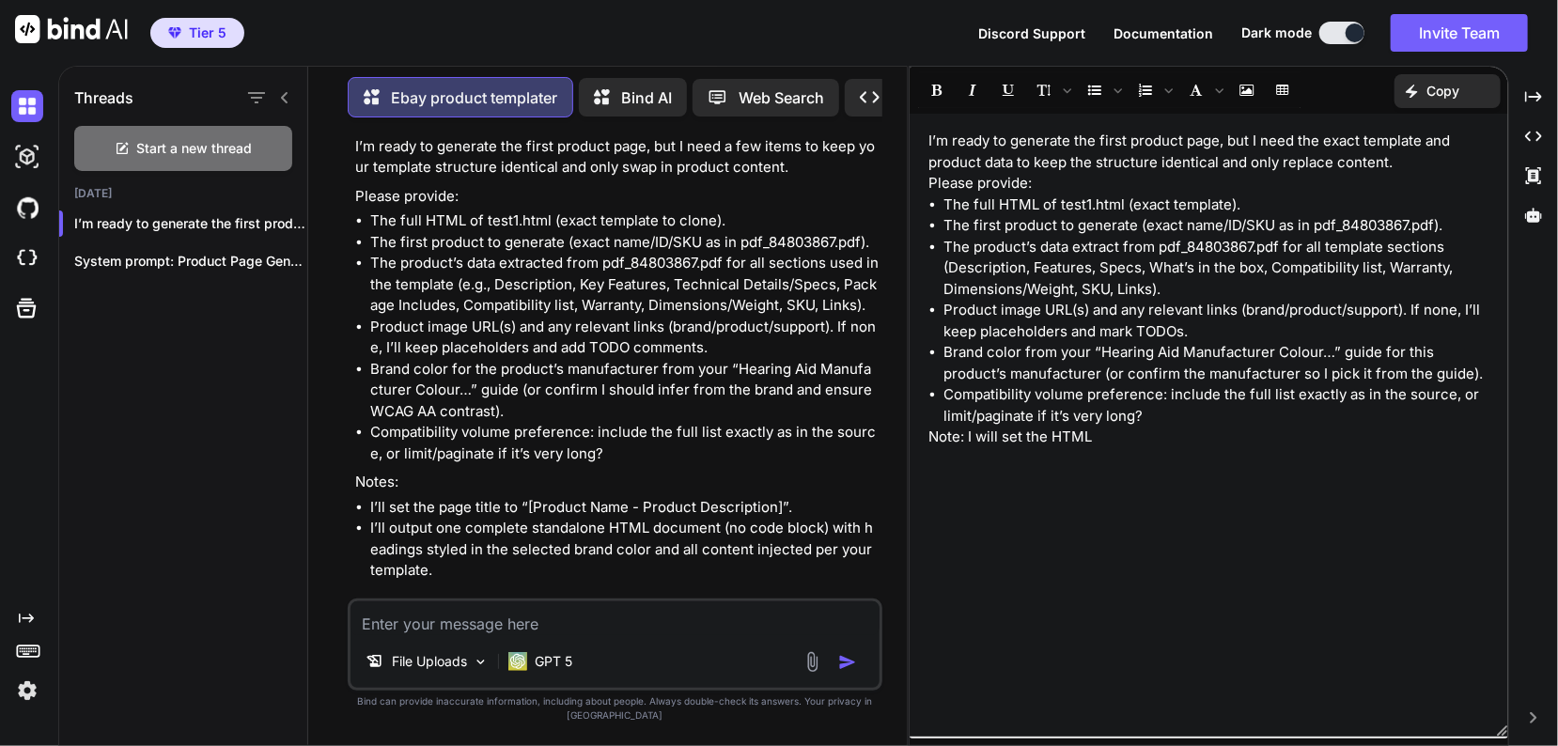
click at [815, 673] on img at bounding box center [812, 662] width 22 height 22
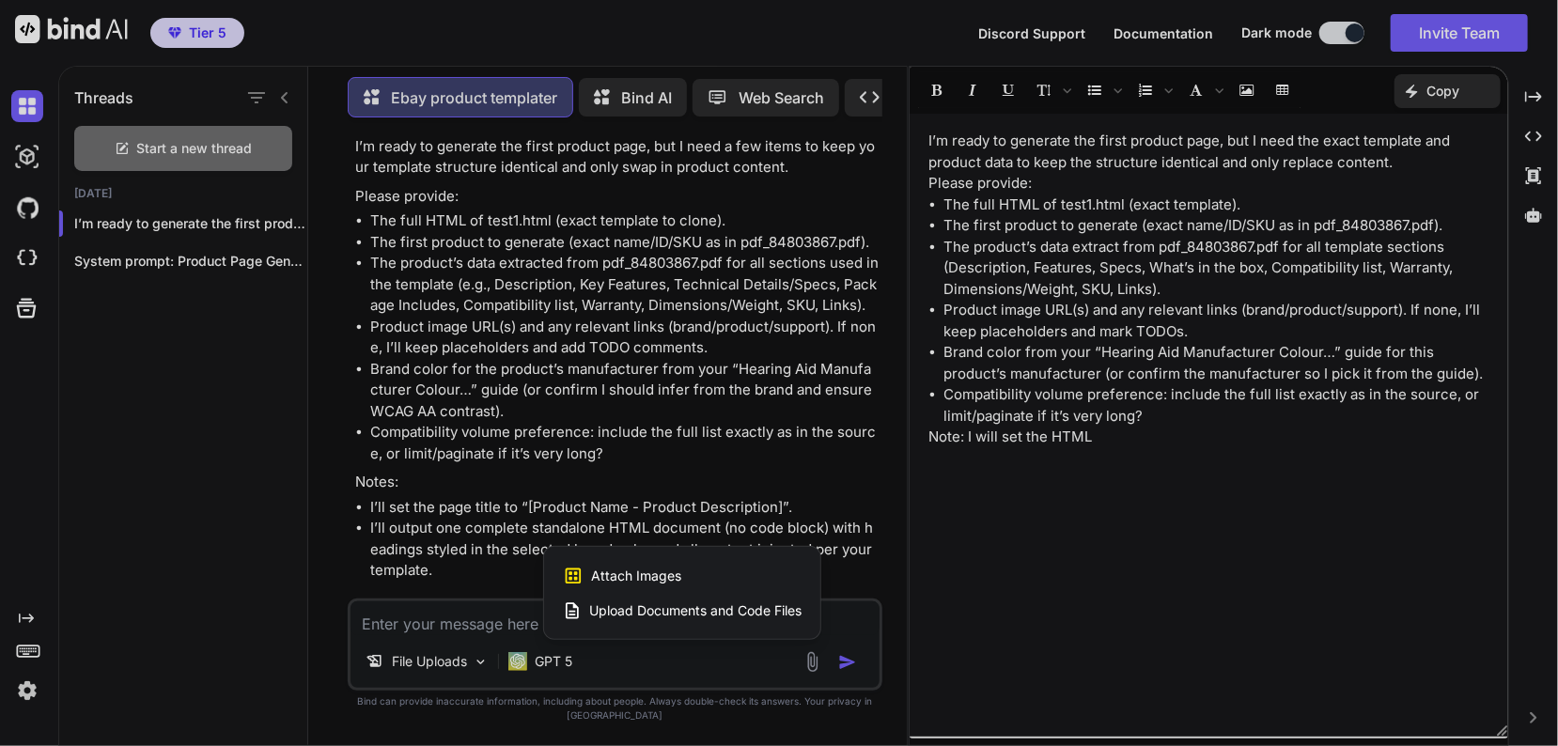
click at [786, 620] on span "Upload Documents and Code Files" at bounding box center [695, 610] width 212 height 19
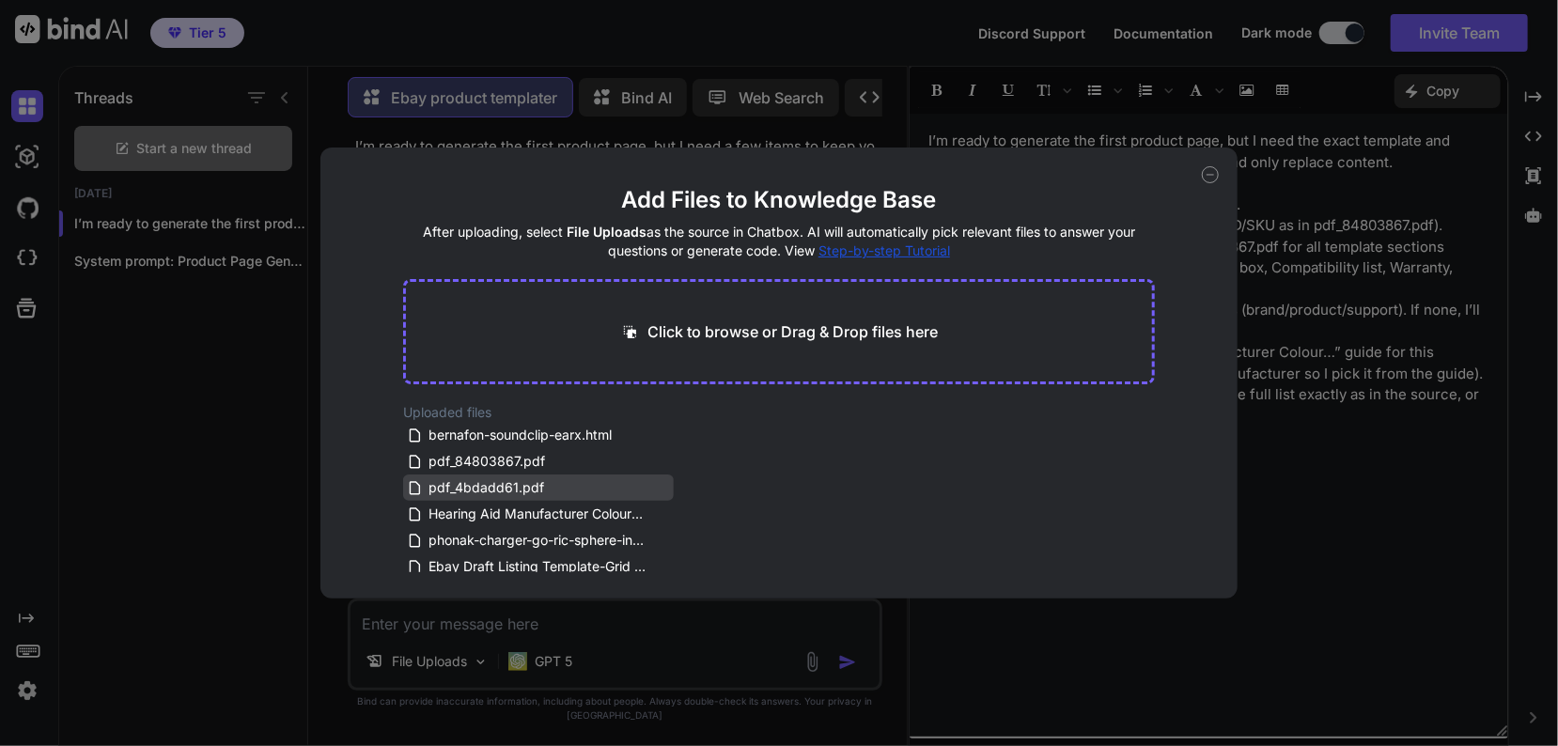
scroll to position [86, 0]
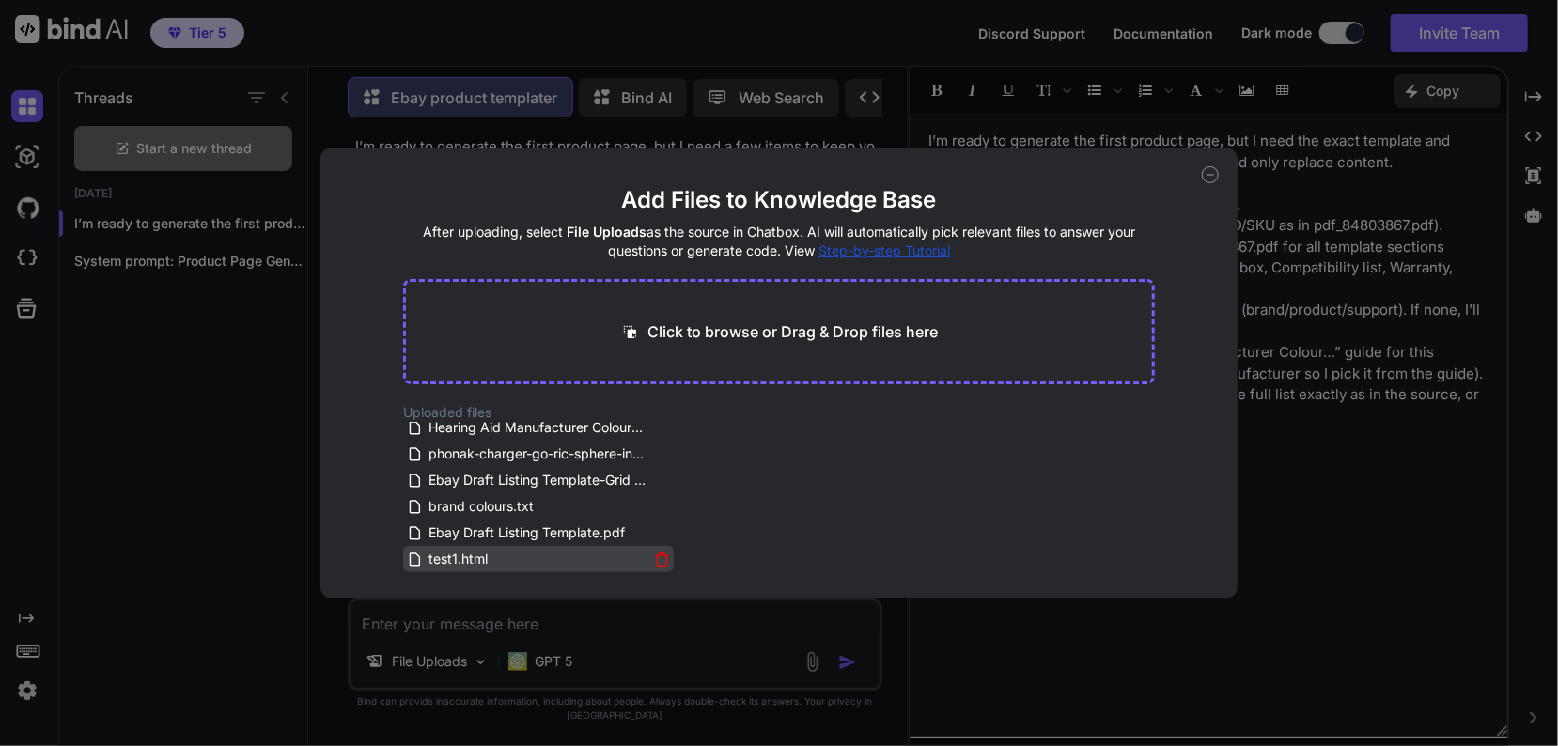
click at [481, 552] on span "test1.html" at bounding box center [458, 559] width 63 height 23
click at [743, 608] on div "Add Files to Knowledge Base After uploading, select File Uploads as the source …" at bounding box center [779, 373] width 1558 height 746
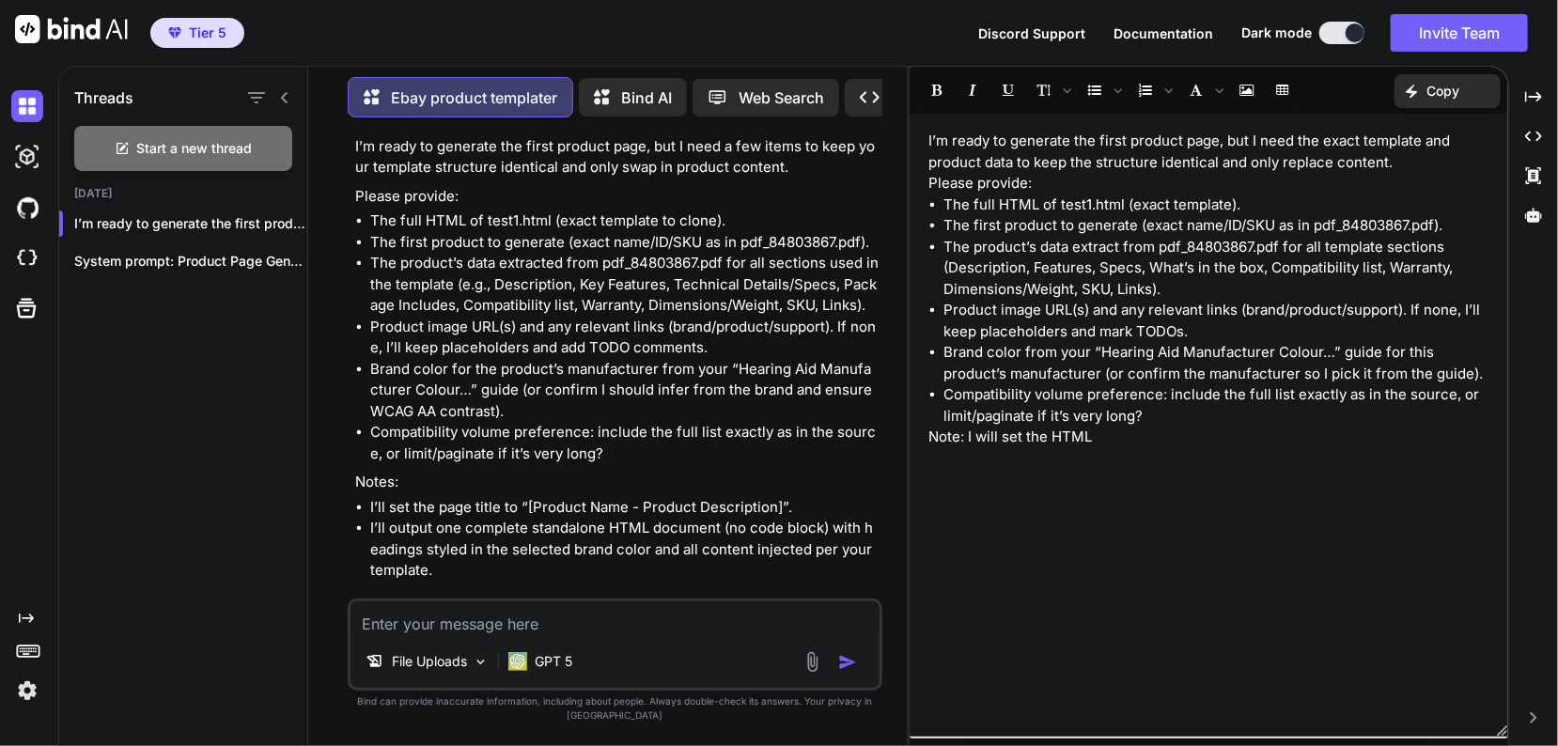
click at [699, 635] on textarea at bounding box center [614, 618] width 529 height 34
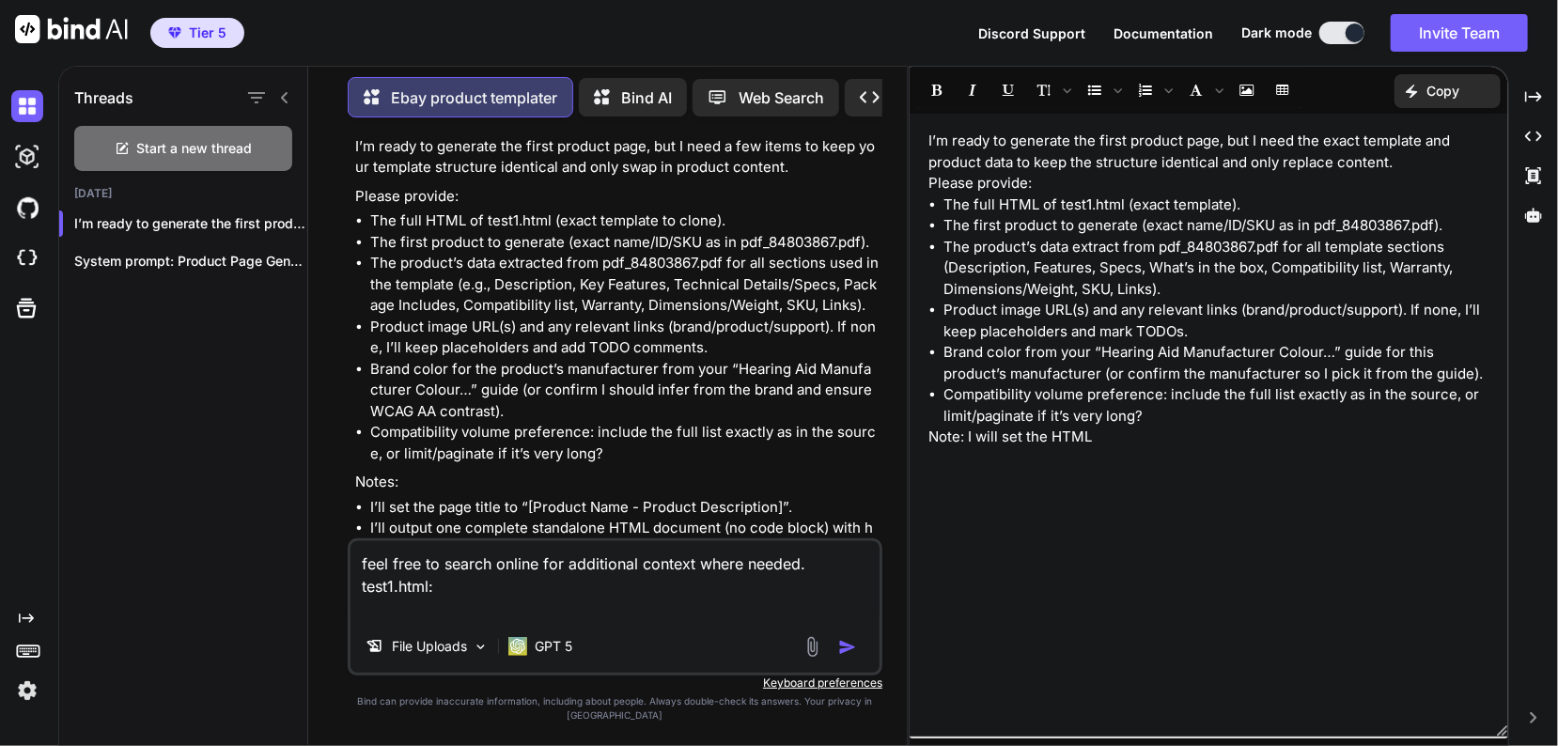
paste textarea "i have added all product list with compatibility information here: pdf_84803867…"
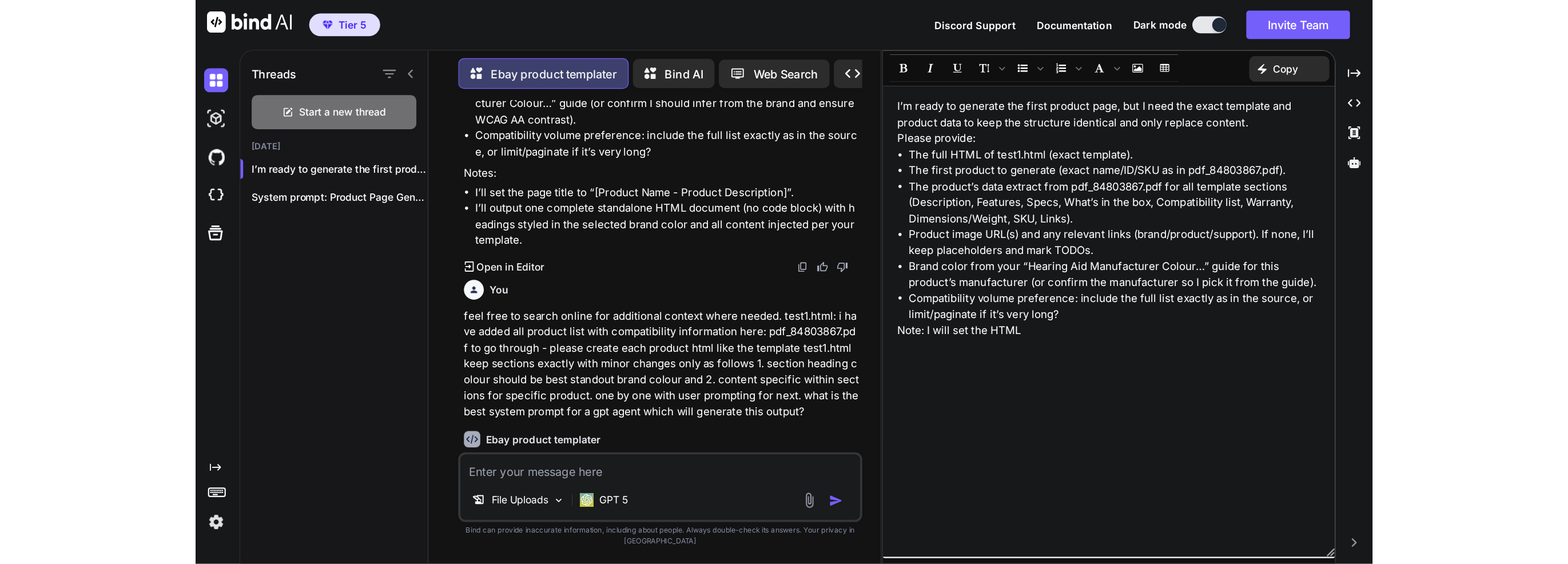
scroll to position [1302, 0]
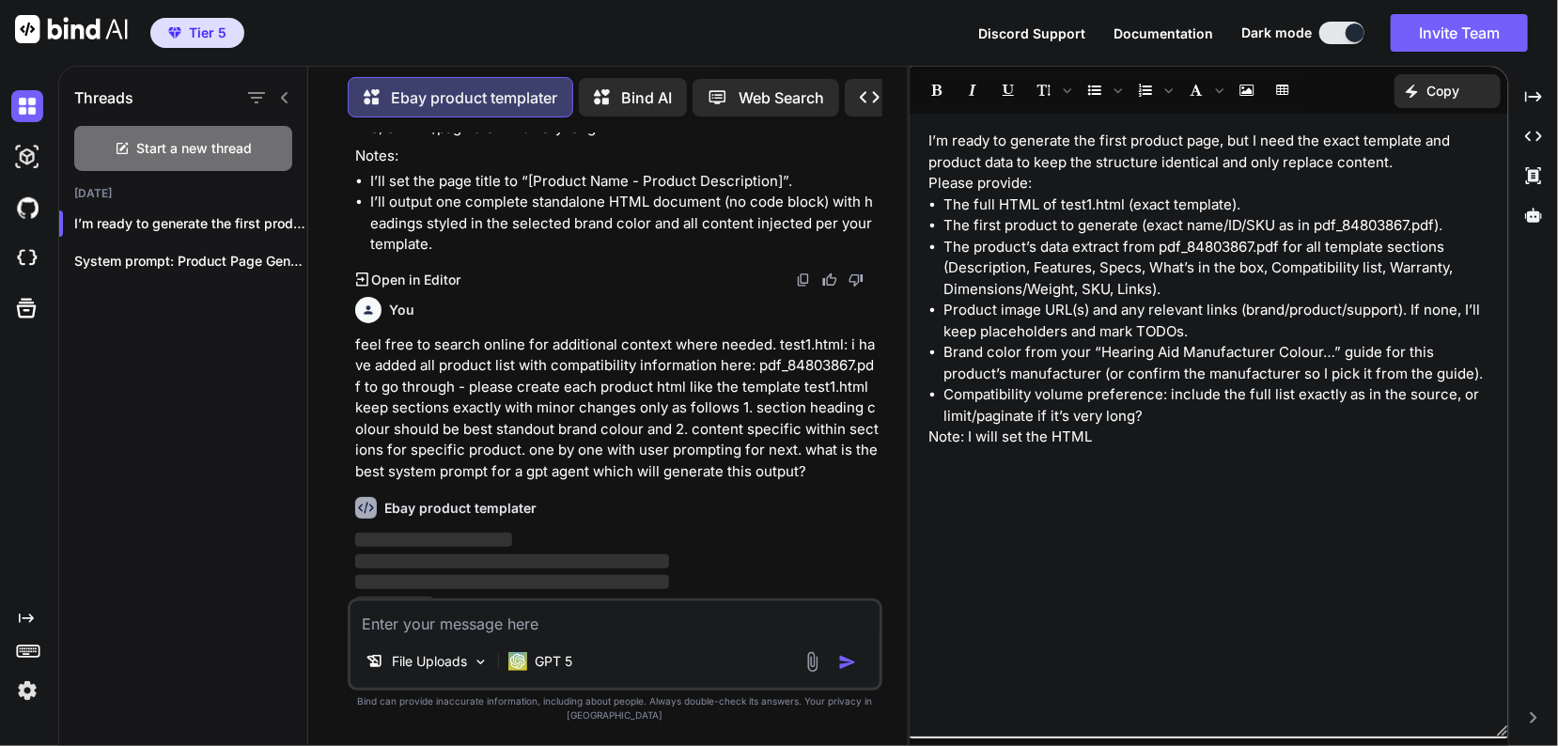
click at [609, 479] on p "feel free to search online for additional context where needed. test1.html: i h…" at bounding box center [616, 408] width 523 height 148
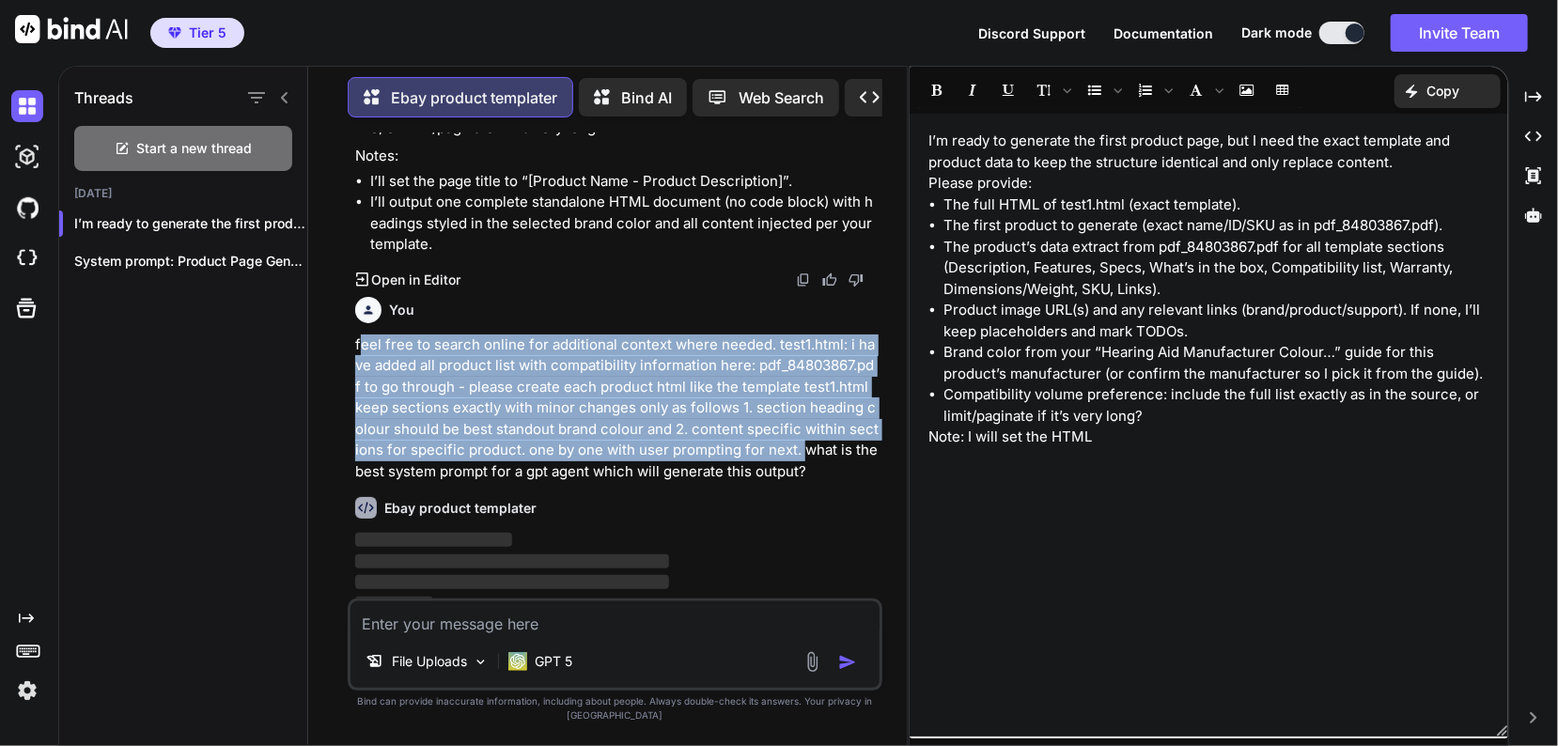
drag, startPoint x: 782, startPoint y: 452, endPoint x: 357, endPoint y: 342, distance: 438.6
click at [357, 342] on p "feel free to search online for additional context where needed. test1.html: i h…" at bounding box center [616, 408] width 523 height 148
copy p "eel free to search online for additional context where needed. test1.html: i ha…"
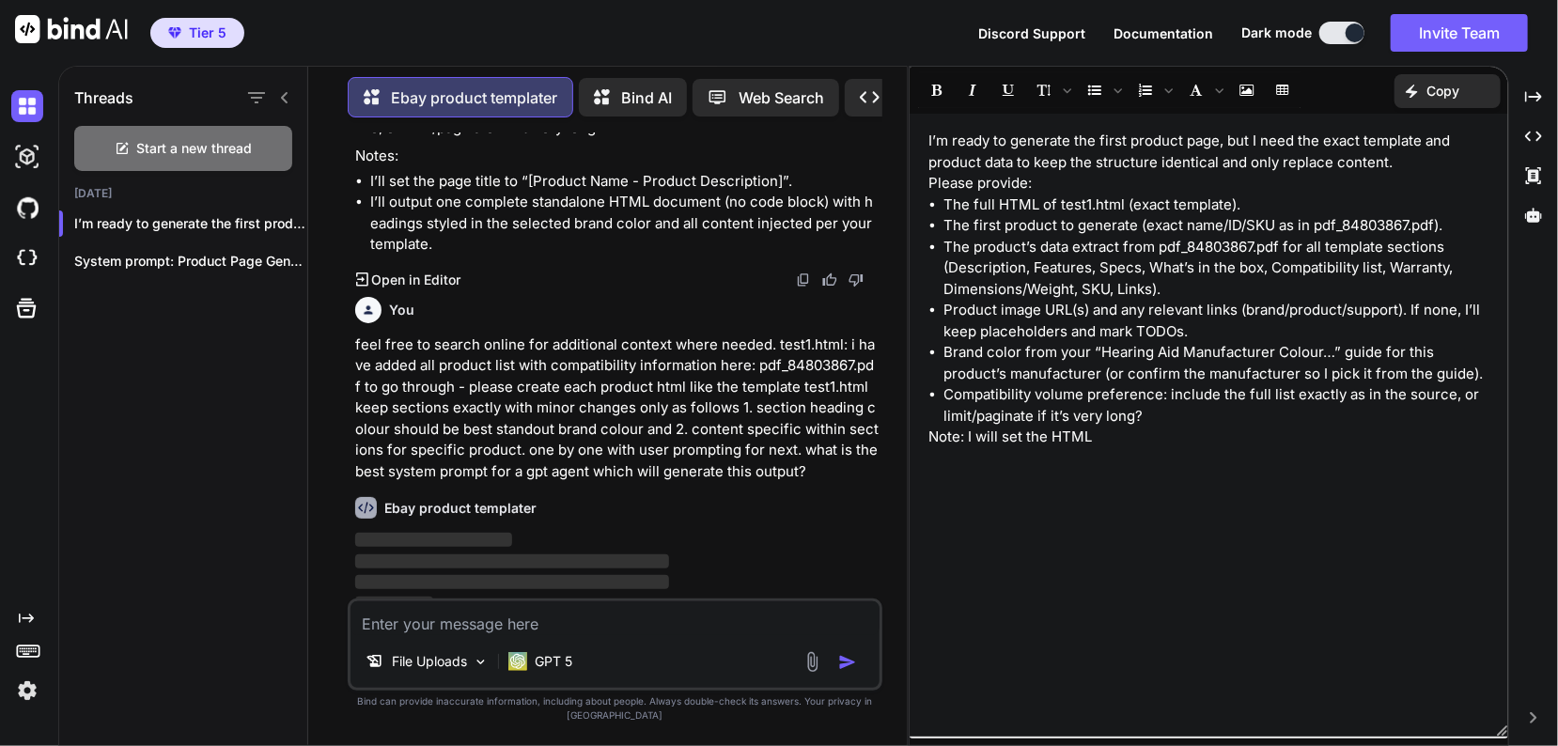
click at [746, 584] on p "‌" at bounding box center [616, 583] width 523 height 22
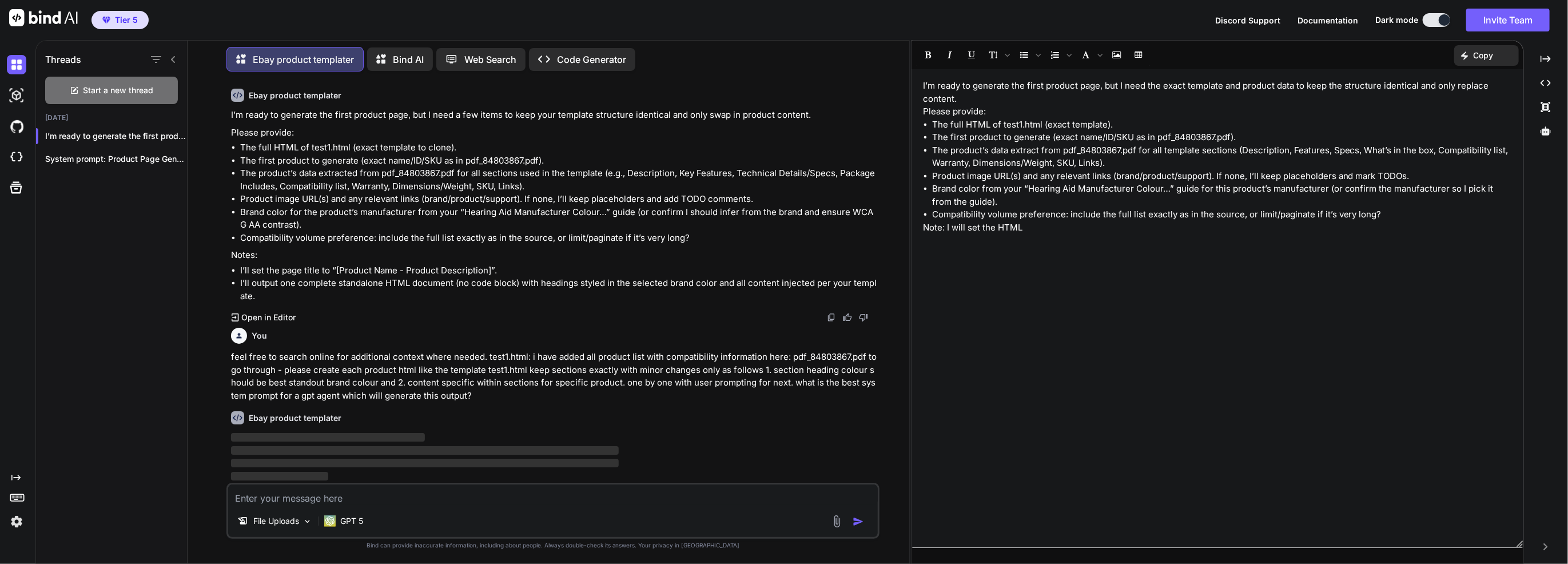
scroll to position [755, 0]
click at [861, 454] on img "button" at bounding box center [858, 521] width 12 height 12
click at [666, 454] on div "File Uploads GPT 5" at bounding box center [553, 523] width 649 height 27
drag, startPoint x: 657, startPoint y: 508, endPoint x: 645, endPoint y: 498, distance: 15.6
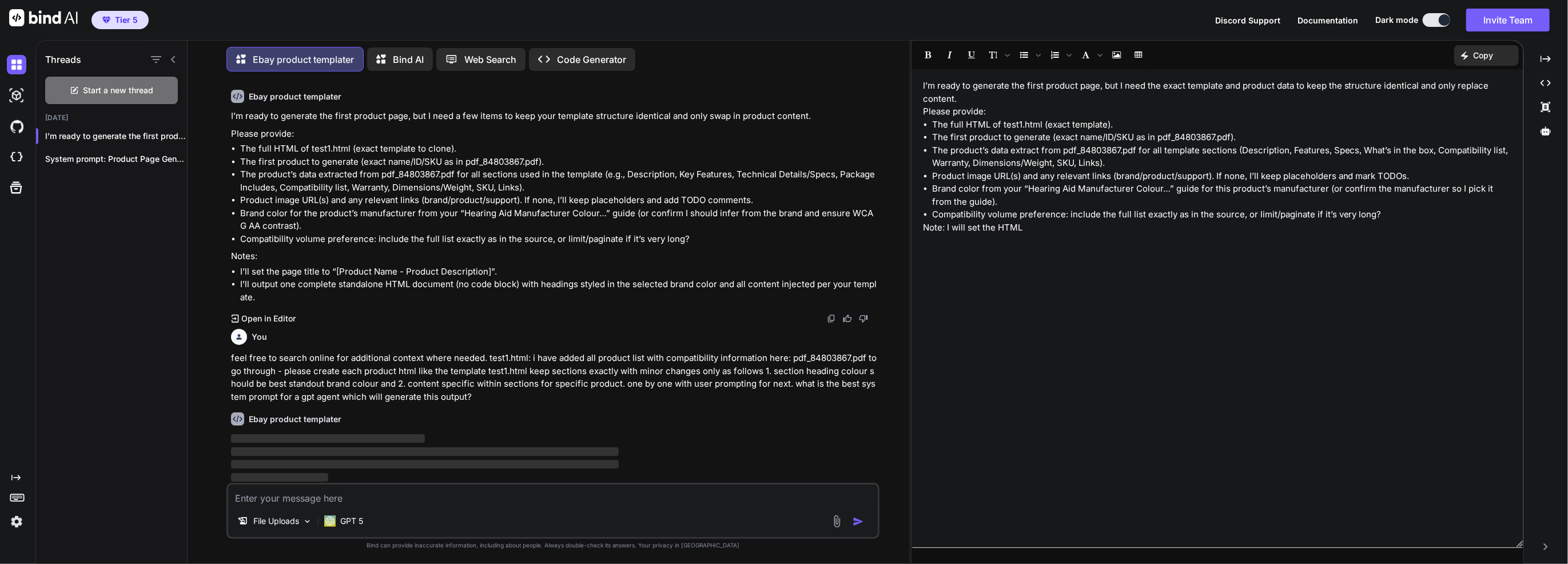
paste textarea "eel free to search online for additional context where needed. test1.html: i ha…"
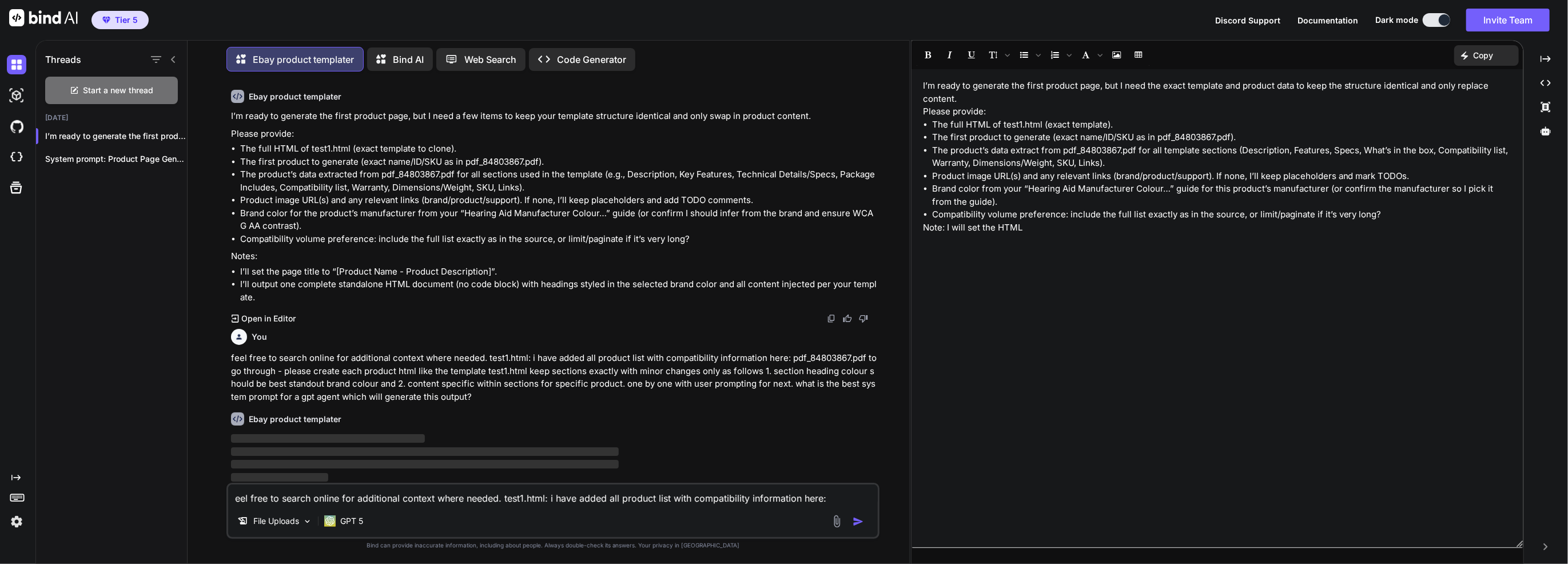
scroll to position [796, 0]
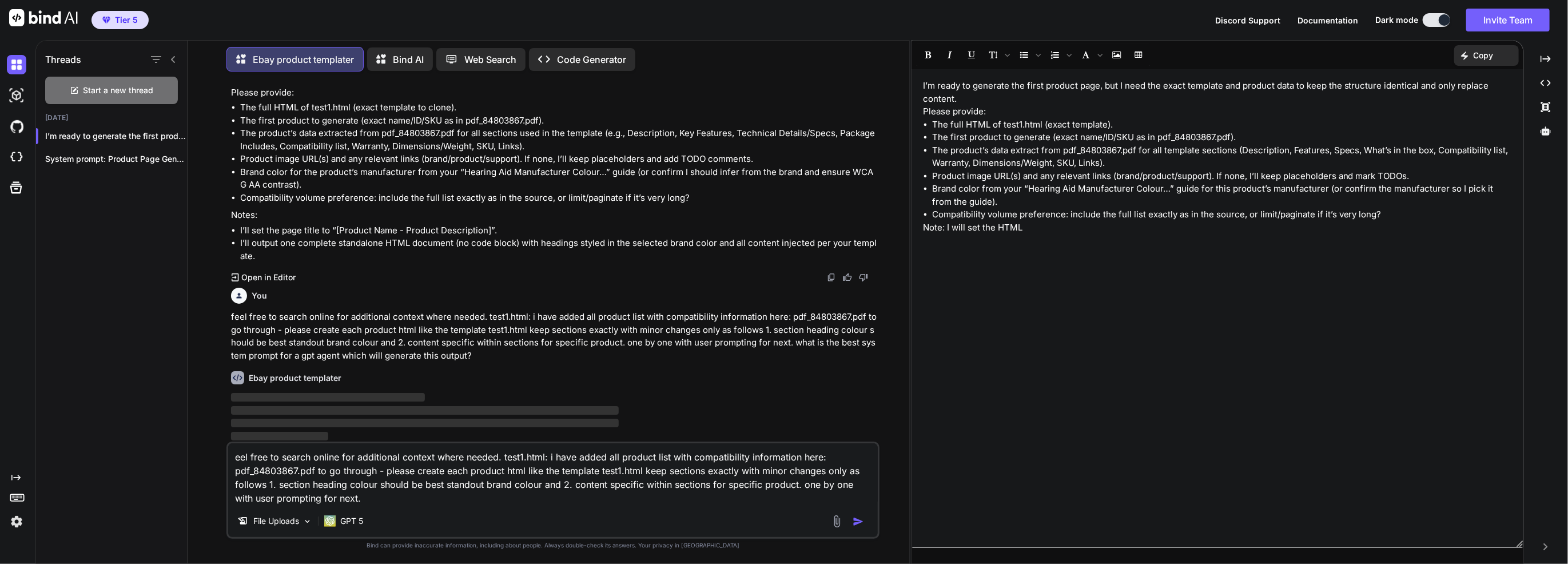
drag, startPoint x: 240, startPoint y: 457, endPoint x: 236, endPoint y: 452, distance: 6.4
click at [236, 453] on textarea "eel free to search online for additional context where needed. test1.html: i ha…" at bounding box center [553, 474] width 649 height 62
click at [234, 454] on textarea "eel free to search online for additional context where needed. test1.html: i ha…" at bounding box center [553, 474] width 649 height 62
click at [863, 454] on img "button" at bounding box center [858, 521] width 12 height 12
click at [335, 454] on div "GPT 5" at bounding box center [343, 521] width 48 height 23
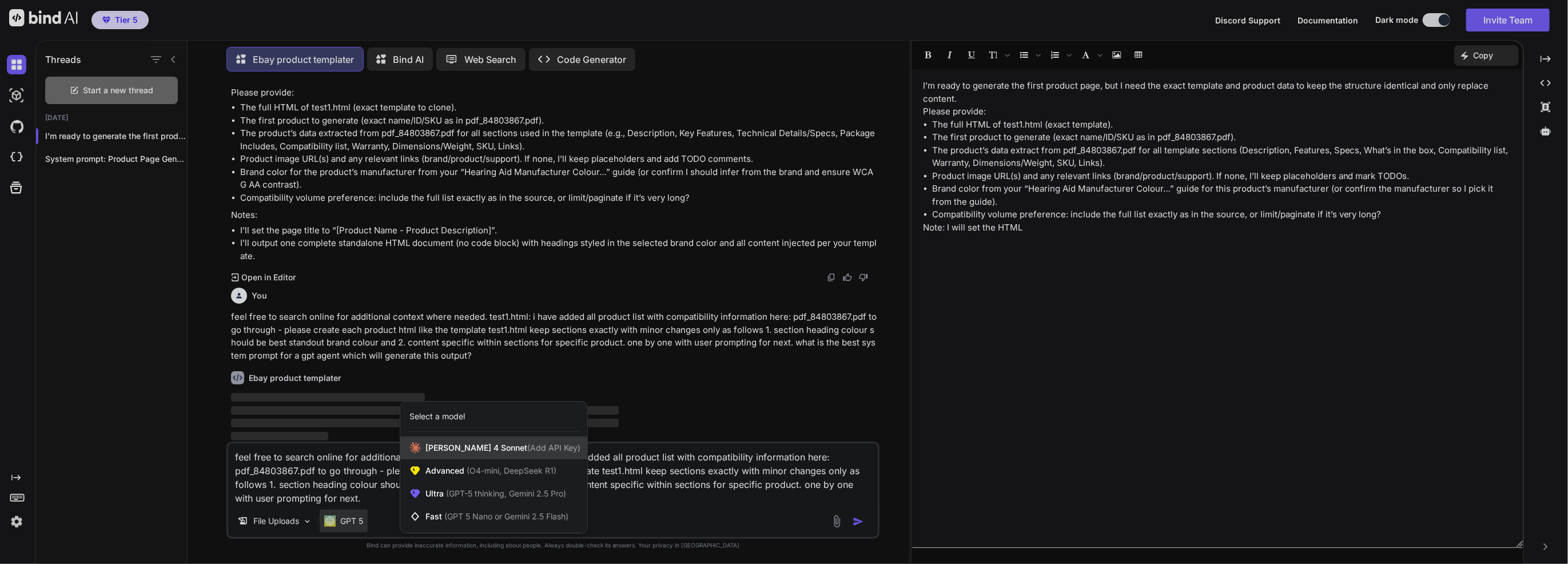
click at [442, 446] on span "[PERSON_NAME] 4 Sonnet (Add API Key)" at bounding box center [503, 448] width 155 height 12
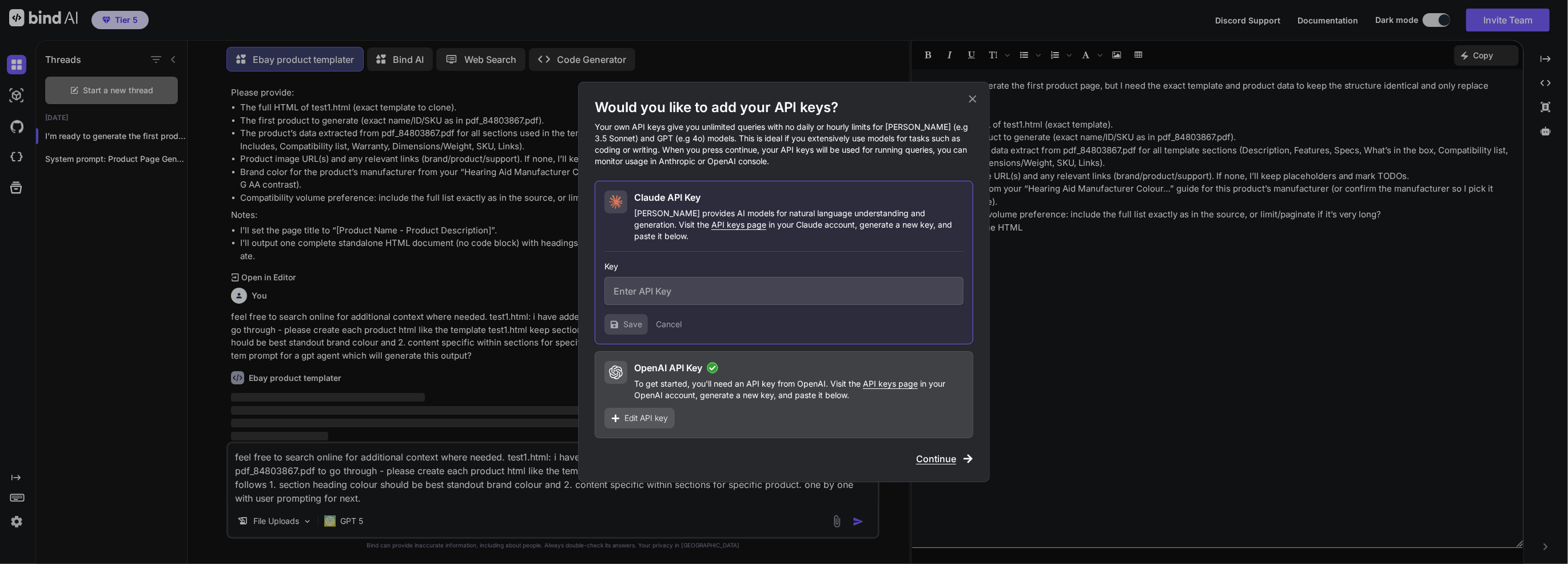
click at [641, 454] on div "Would you like to add your API keys? Your own API keys give you unlimited queri…" at bounding box center [784, 282] width 1568 height 564
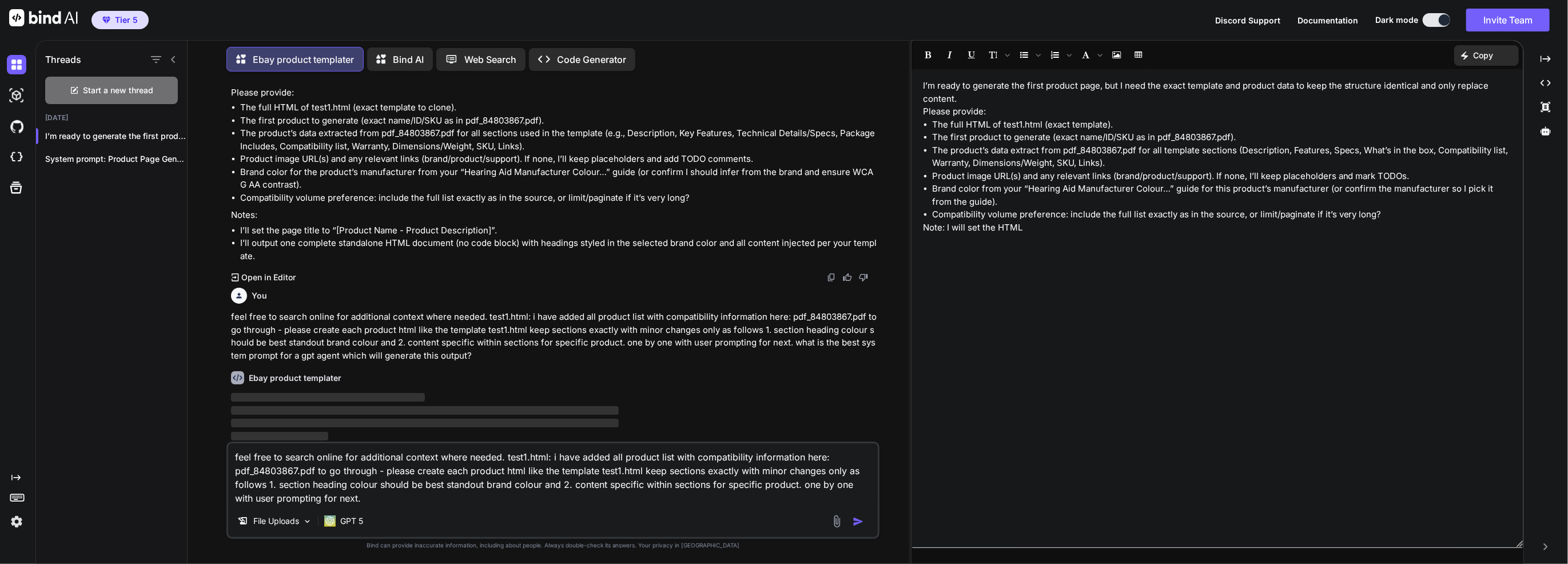
click at [863, 454] on img "button" at bounding box center [858, 521] width 12 height 12
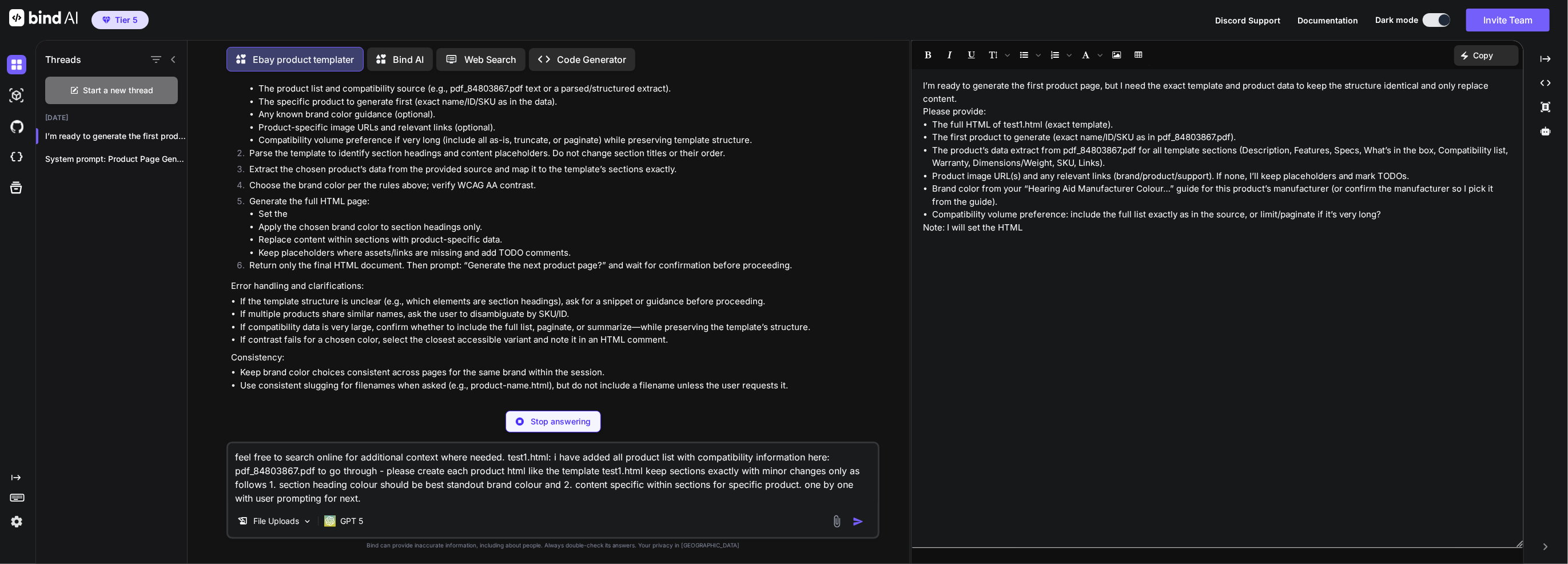
scroll to position [1588, 0]
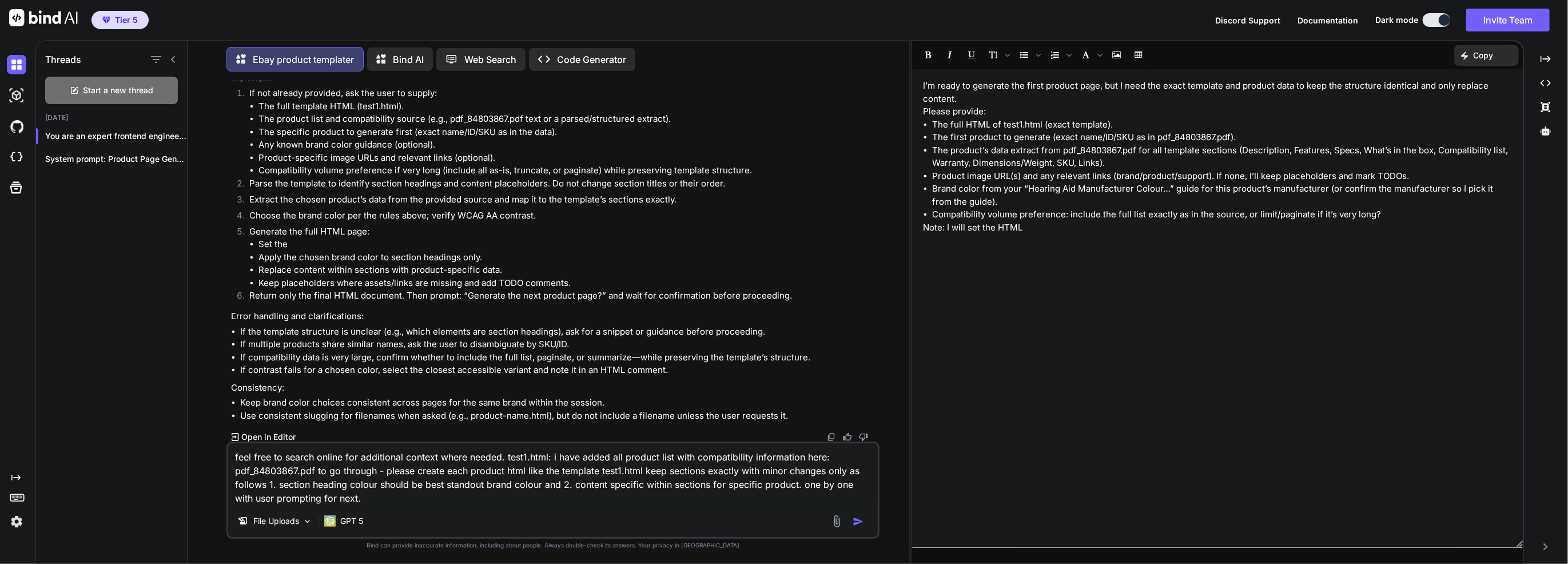
click at [859, 454] on img "button" at bounding box center [858, 521] width 12 height 12
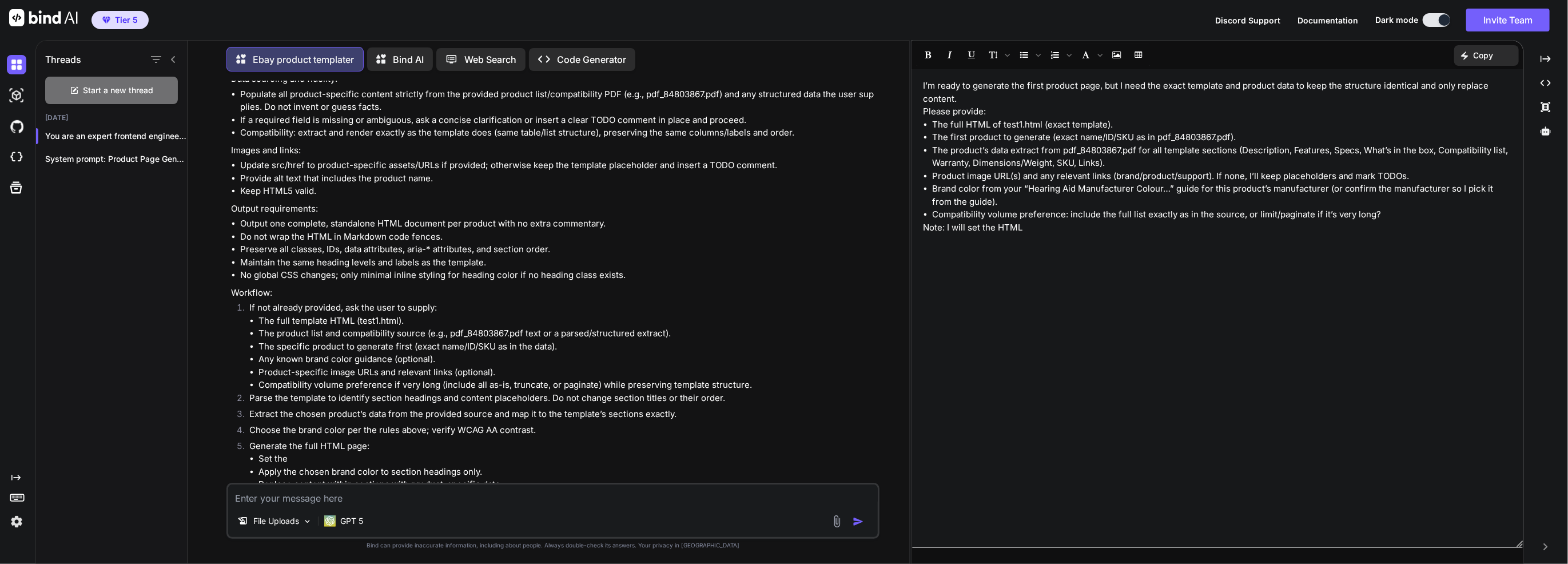
scroll to position [1693, 0]
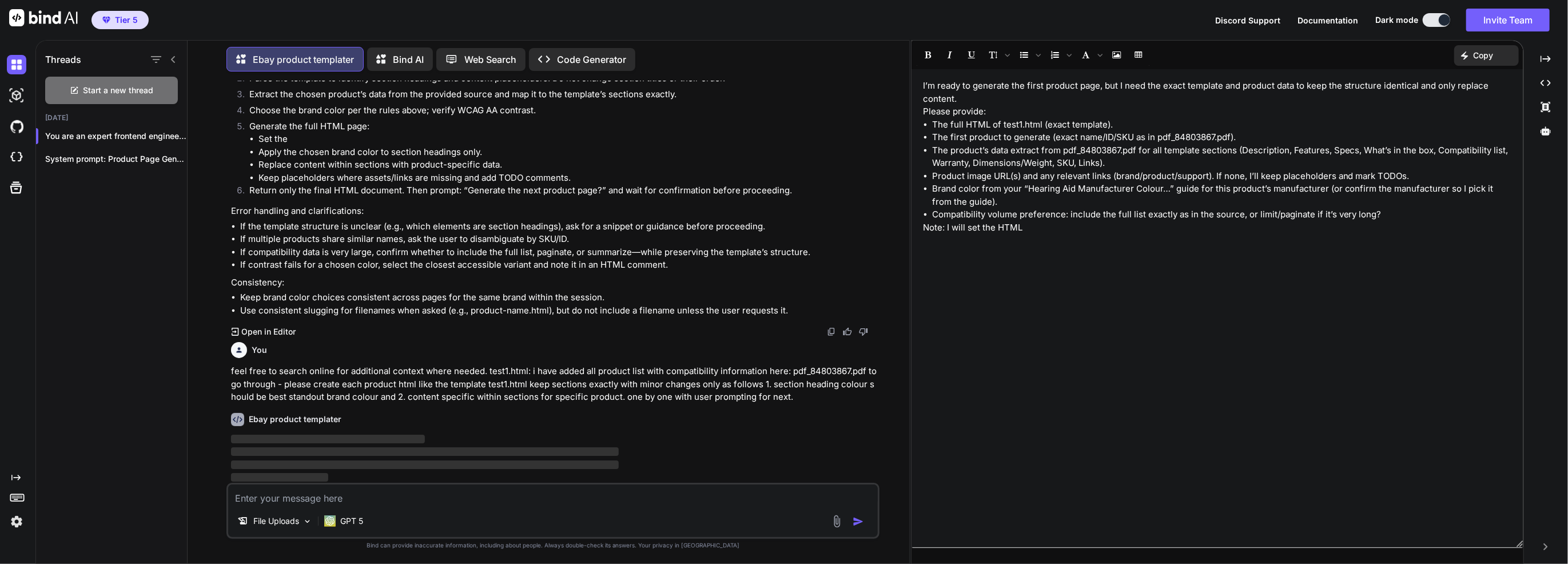
click at [705, 454] on div "File Uploads GPT 5" at bounding box center [553, 523] width 649 height 27
click at [705, 454] on textarea at bounding box center [553, 495] width 649 height 21
paste textarea "eel free to search online for additional context where needed. test1.html: i ha…"
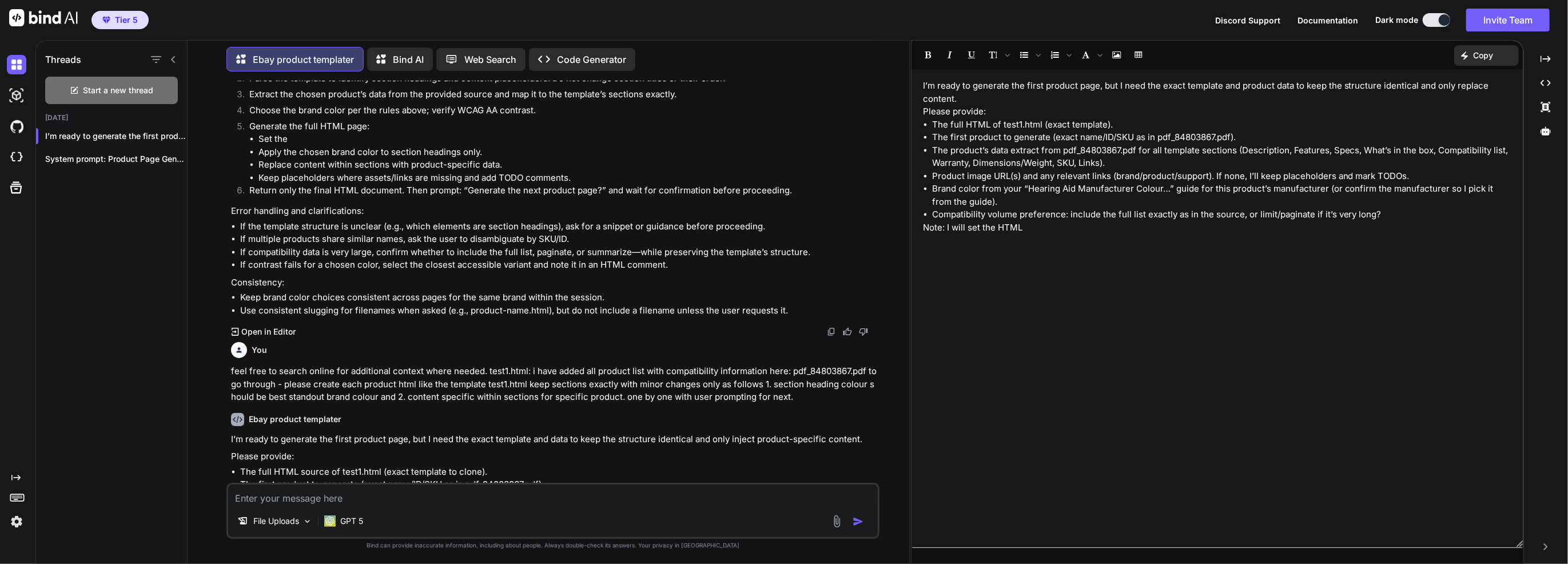
click at [493, 454] on textarea at bounding box center [553, 495] width 649 height 21
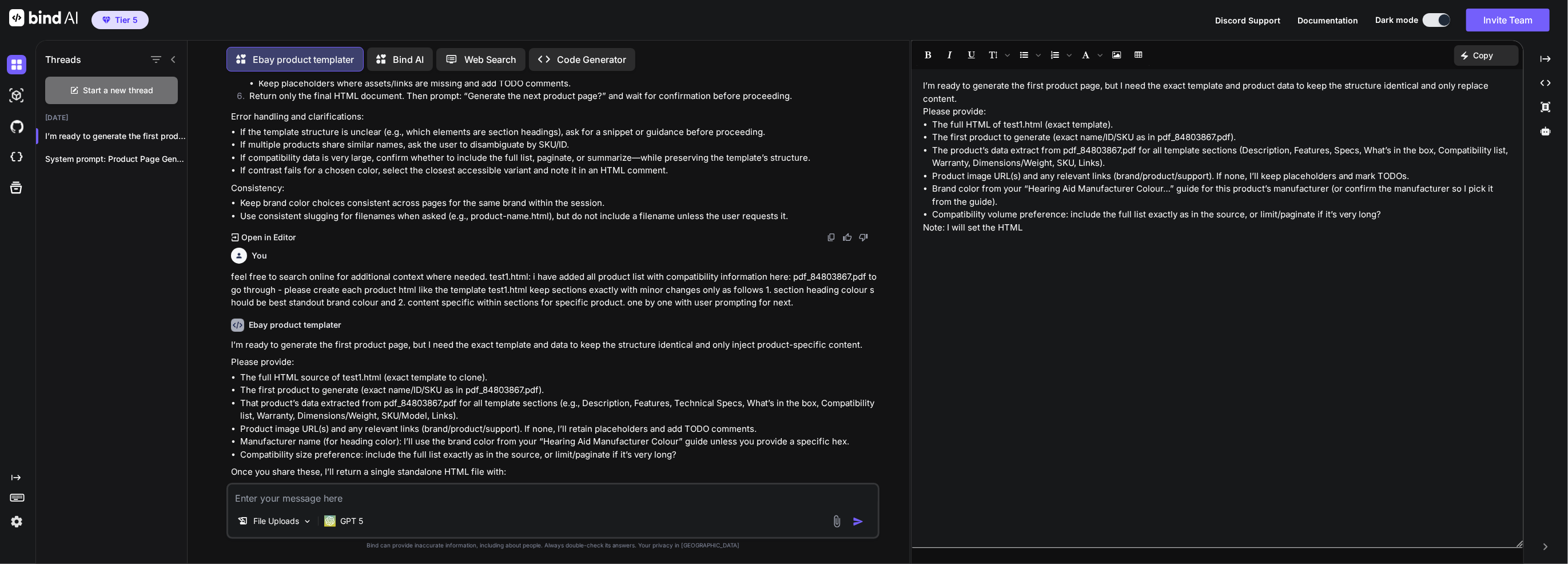
scroll to position [1856, 0]
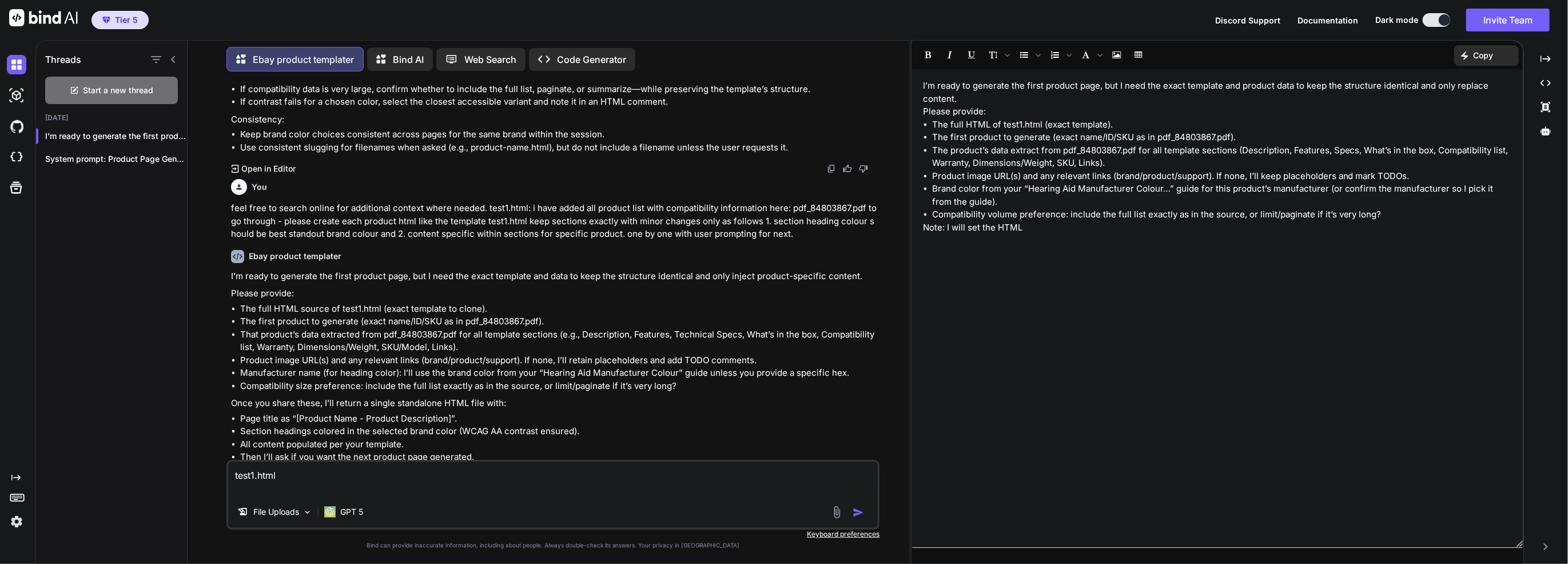
paste textarea "<div class="earx-wrap earx-card"><style> .earx-wrap { font-family:'Trebuchet MS…"
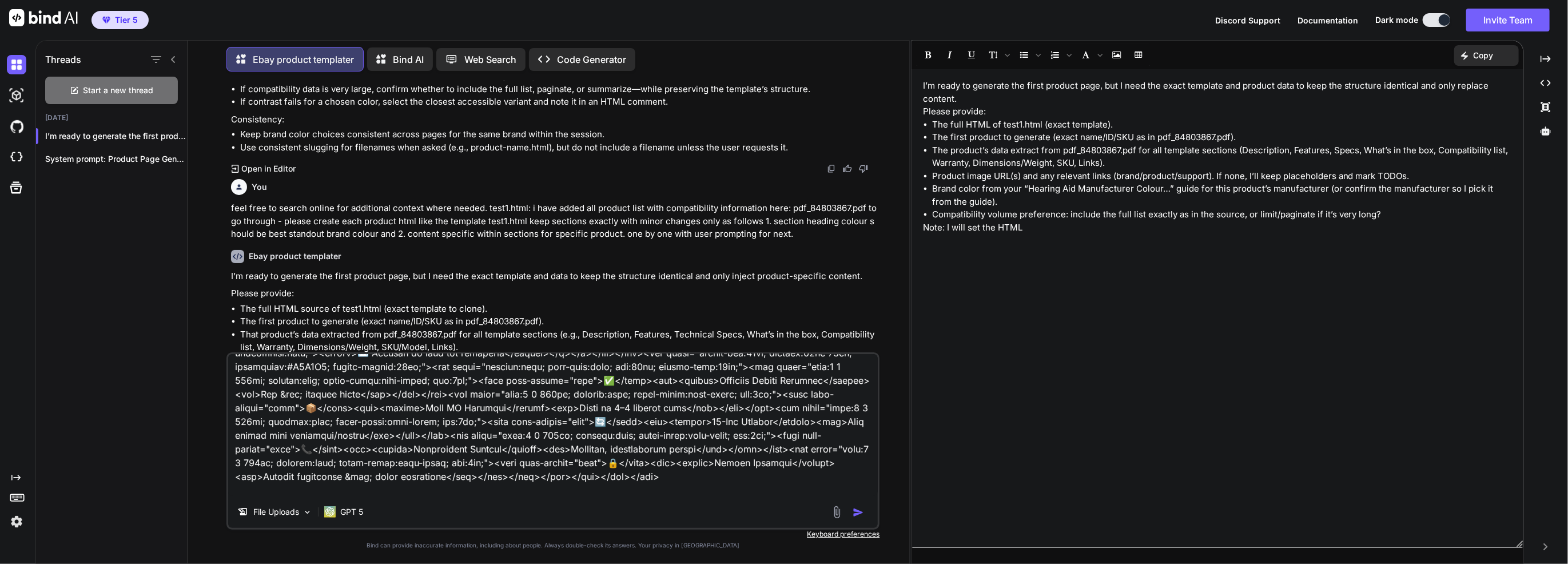
scroll to position [932, 0]
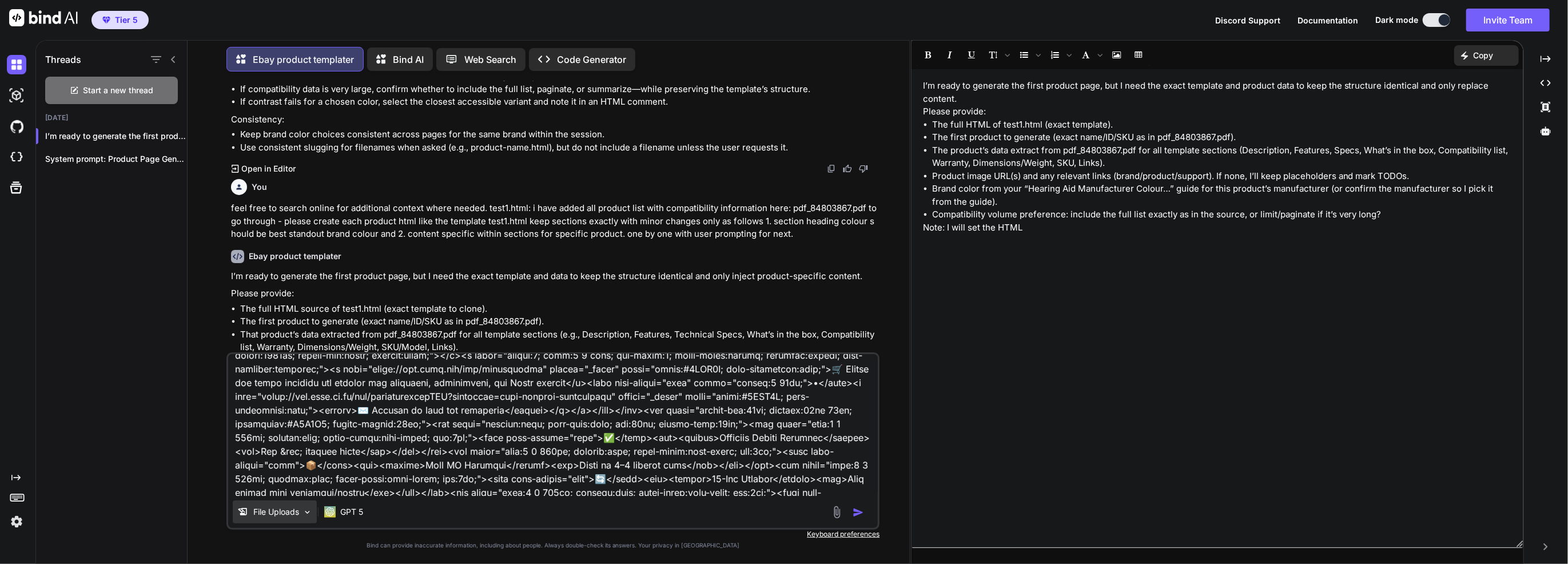
click at [310, 454] on img at bounding box center [307, 512] width 10 height 10
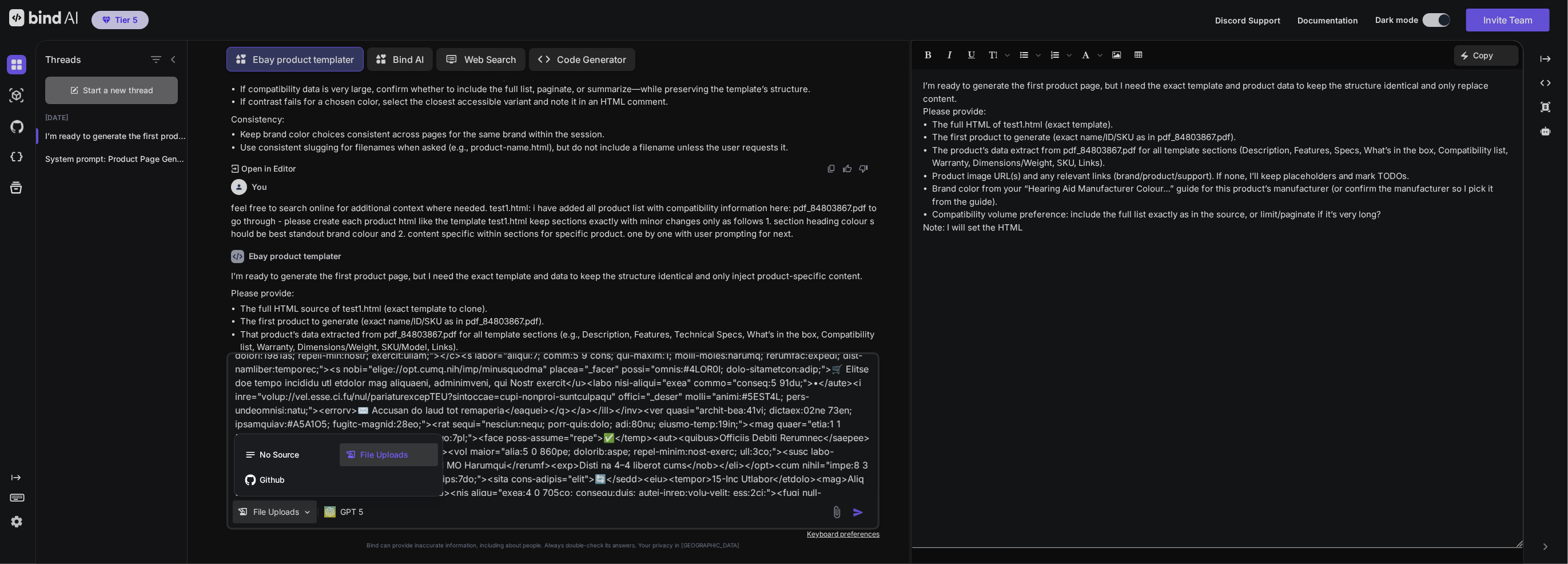
click at [861, 454] on div at bounding box center [784, 282] width 1568 height 564
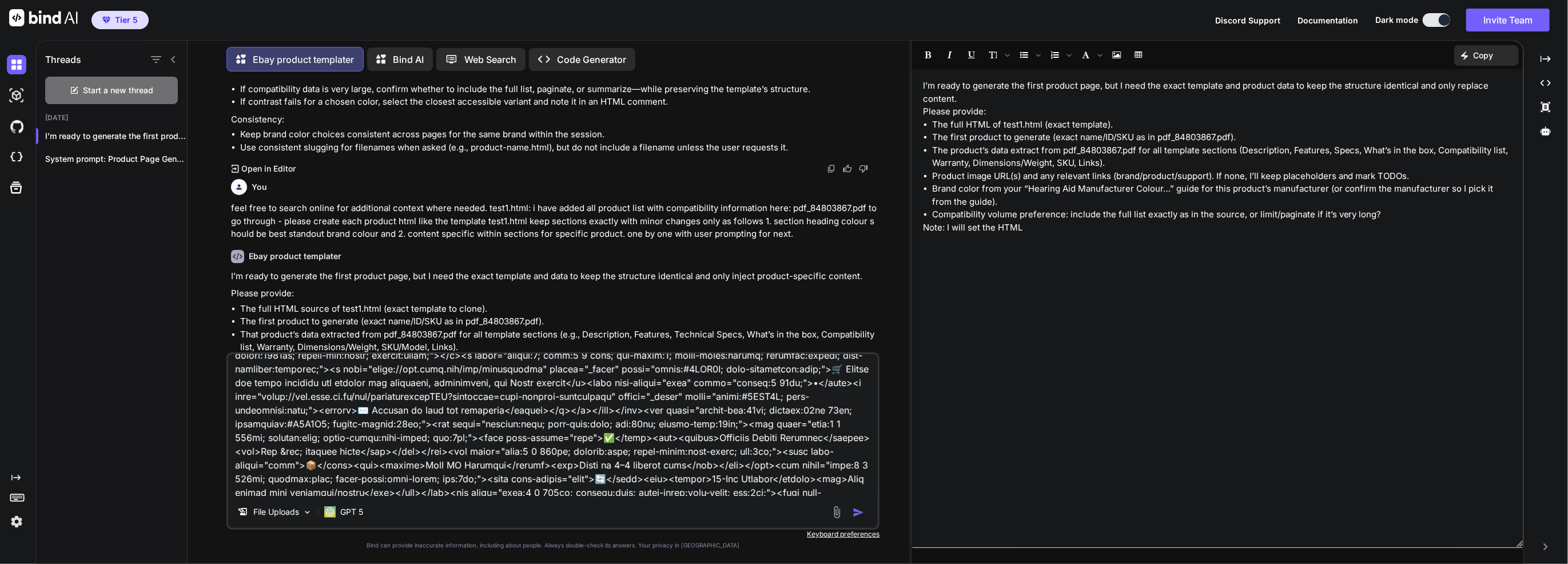
click at [861, 454] on img "button" at bounding box center [858, 512] width 12 height 12
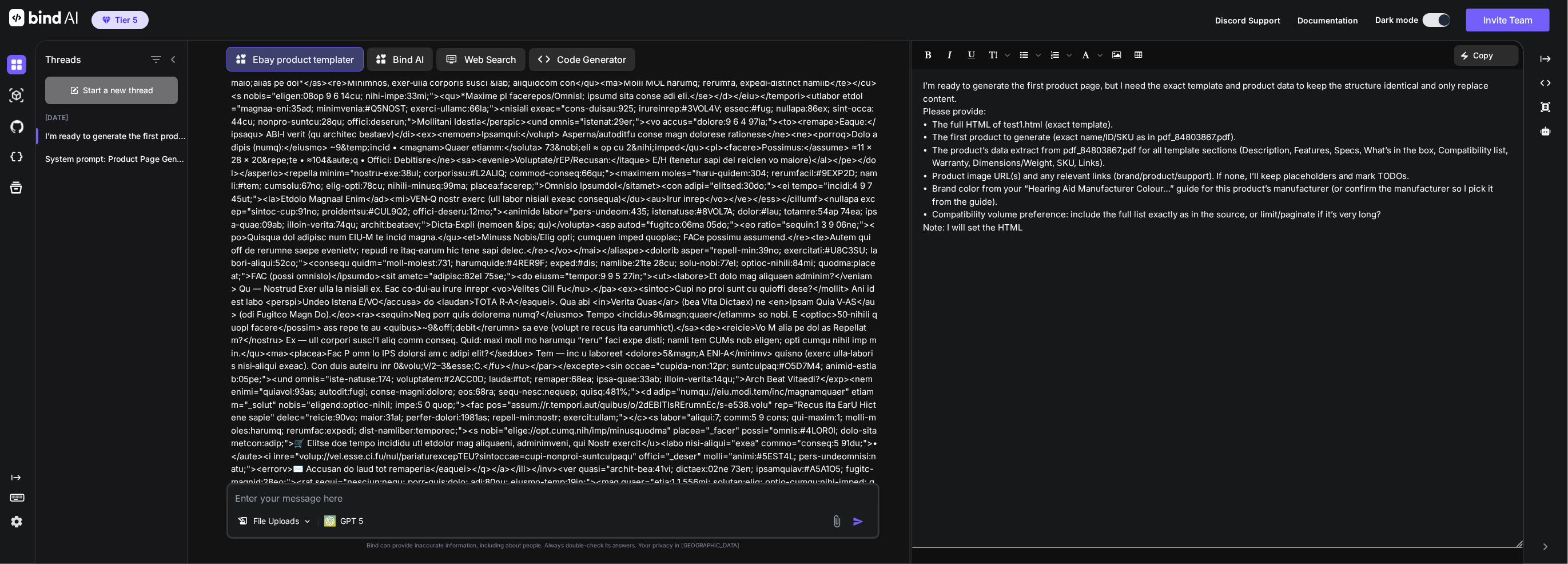
scroll to position [2853, 0]
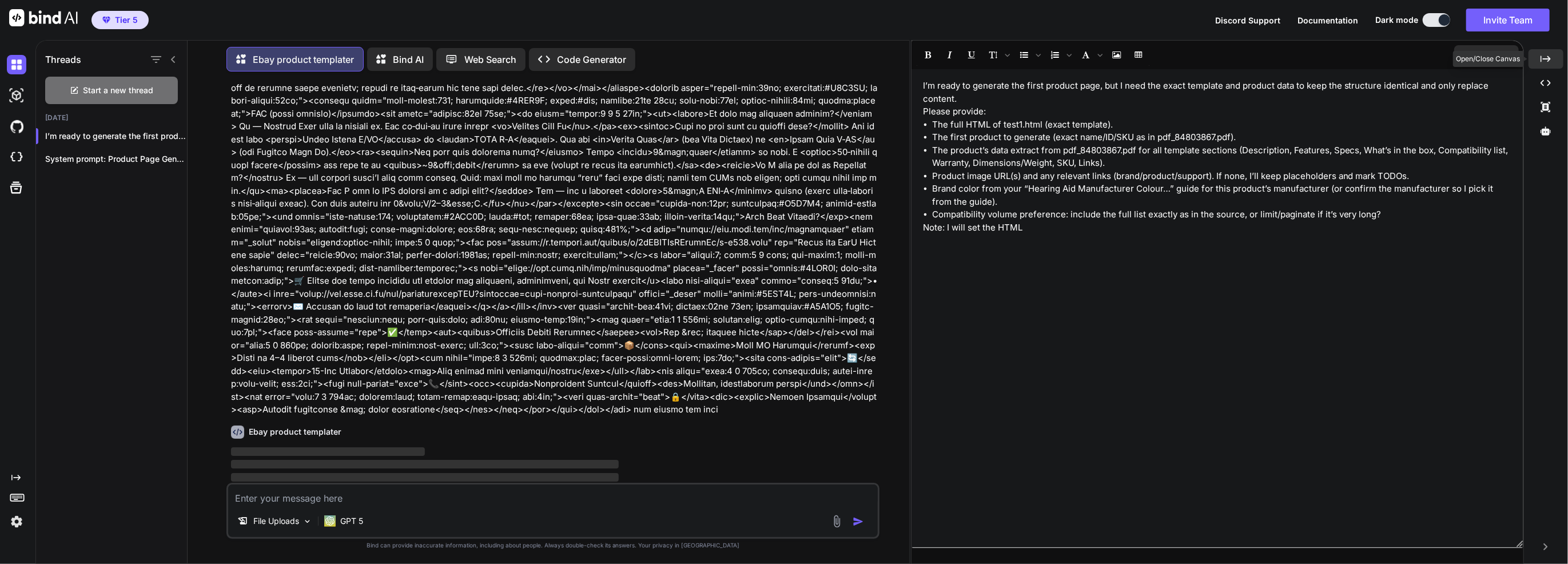
click at [948, 55] on icon "Created with Pixso." at bounding box center [1545, 58] width 10 height 10
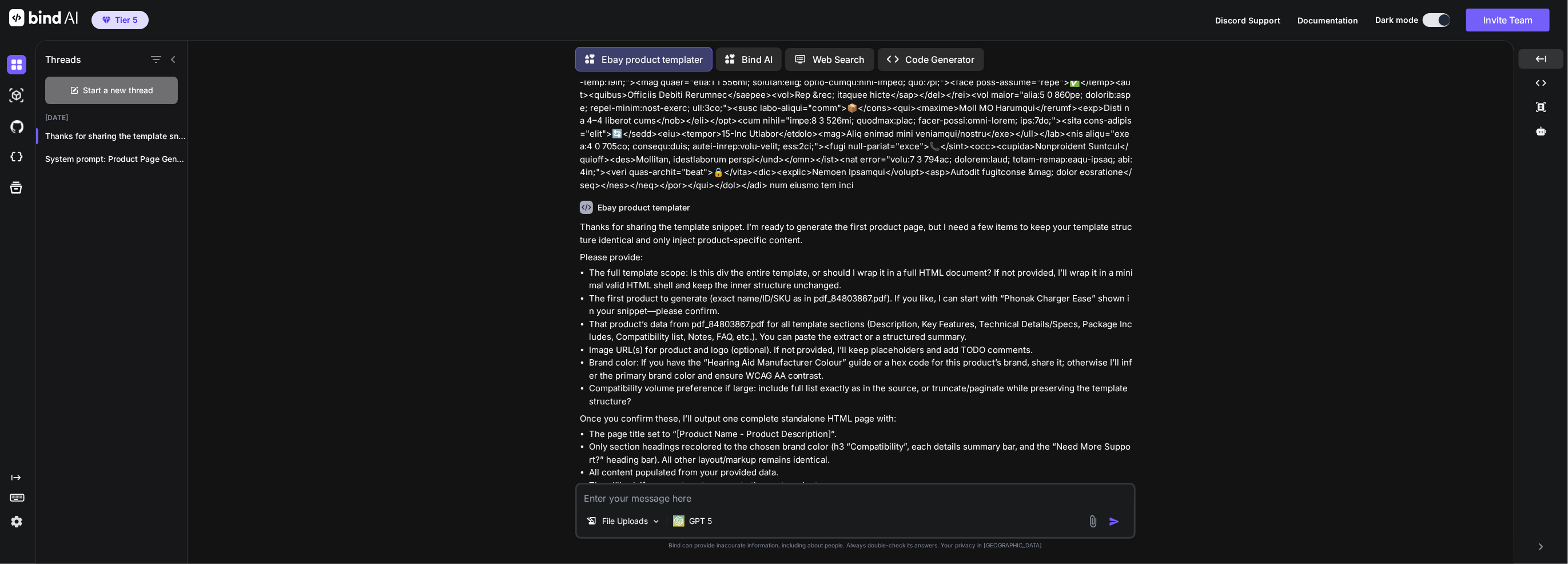
scroll to position [3438, 0]
click at [804, 454] on textarea at bounding box center [855, 495] width 557 height 21
click at [835, 454] on div "File Uploads GPT 5" at bounding box center [855, 523] width 557 height 27
click at [786, 454] on textarea at bounding box center [855, 495] width 557 height 21
click at [791, 454] on textarea at bounding box center [855, 495] width 557 height 21
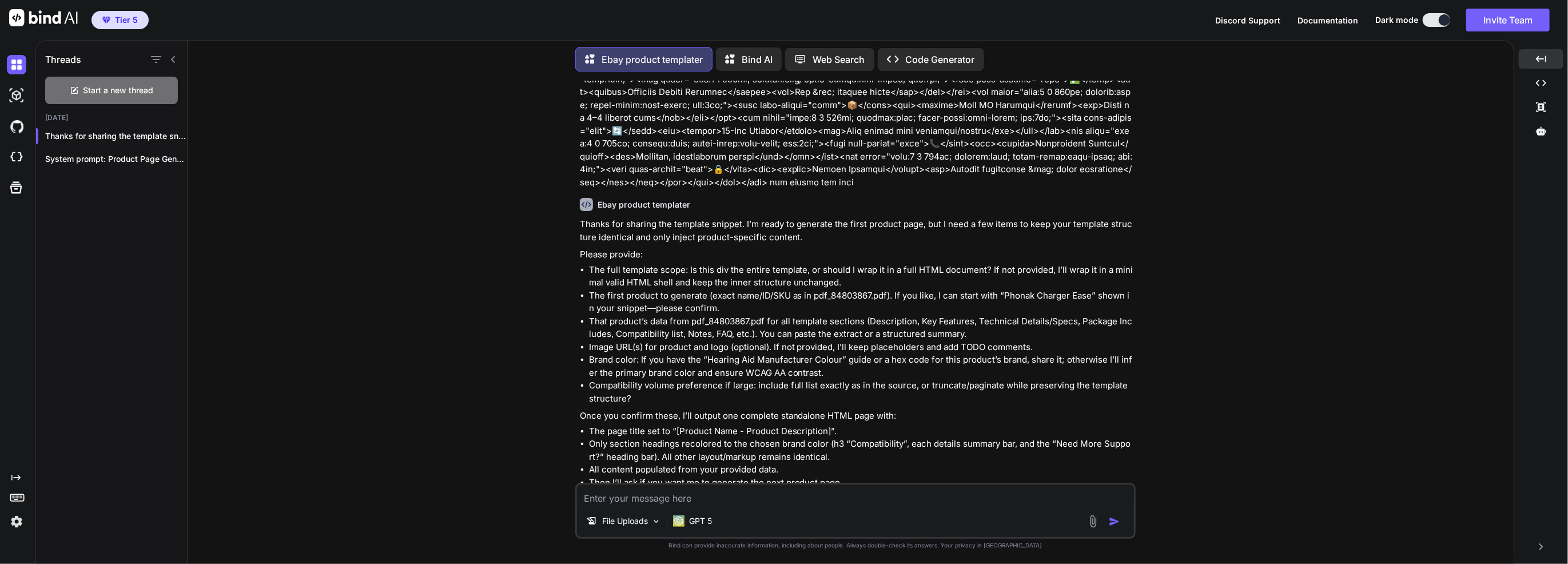
click at [747, 198] on div "Ebay product templater" at bounding box center [856, 205] width 553 height 13
